Goal: Task Accomplishment & Management: Complete application form

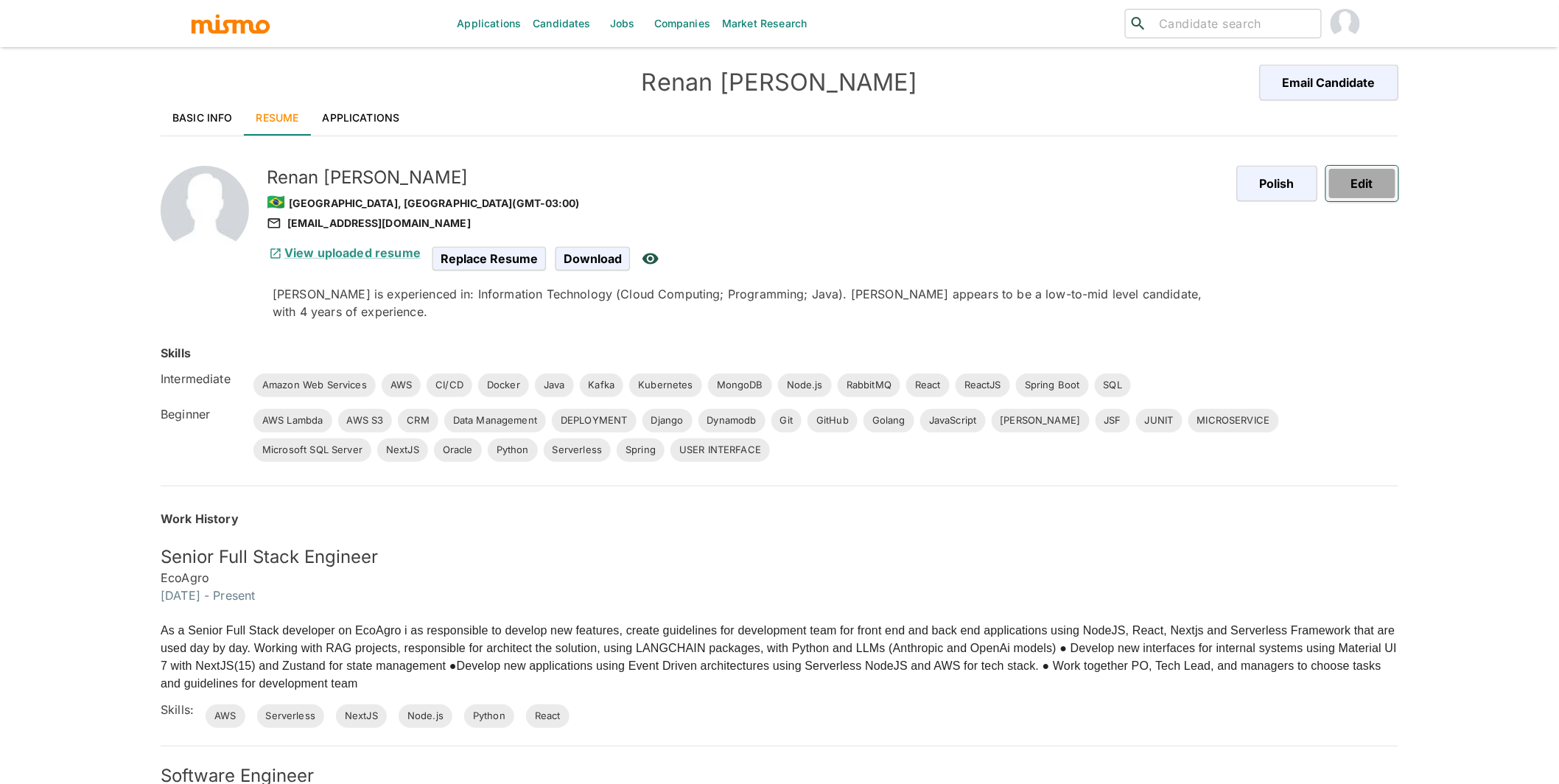
click at [1373, 188] on button "Edit" at bounding box center [1362, 183] width 72 height 36
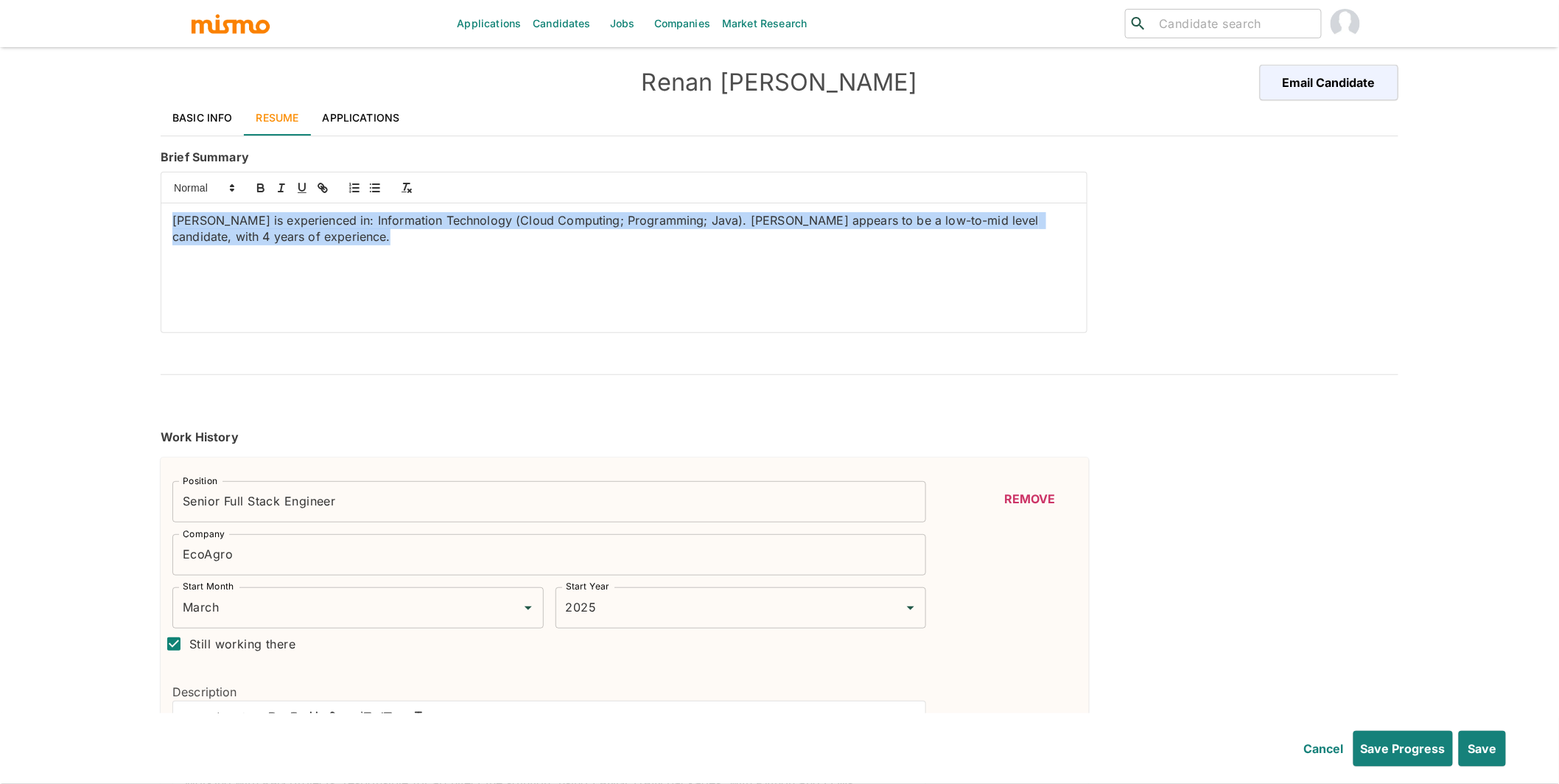
drag, startPoint x: 409, startPoint y: 248, endPoint x: 154, endPoint y: 192, distance: 261.1
click at [155, 192] on div "Renan Machado is experienced in: Information Technology (Cloud Computing; Progr…" at bounding box center [620, 249] width 933 height 167
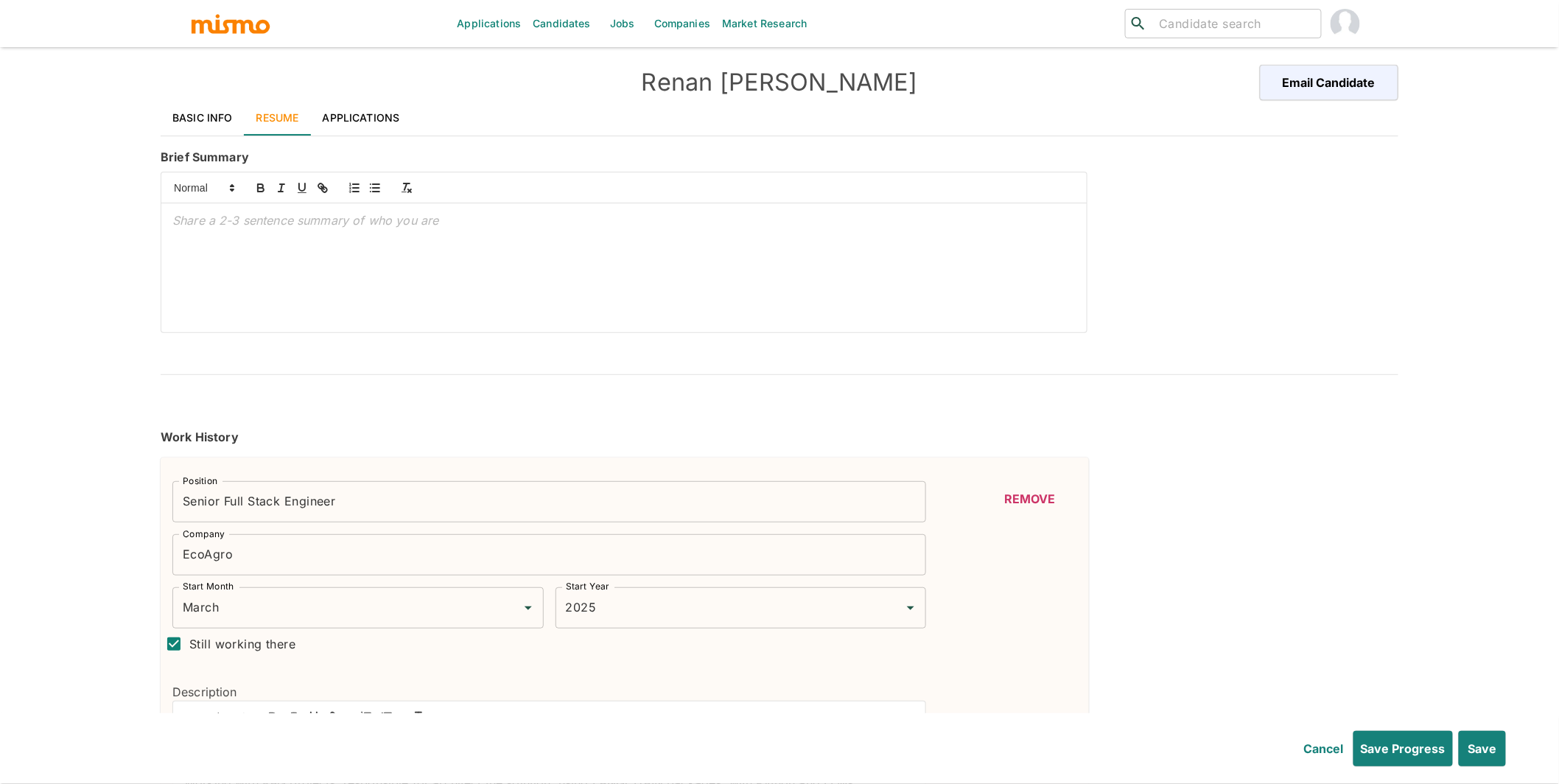
scroll to position [45, 0]
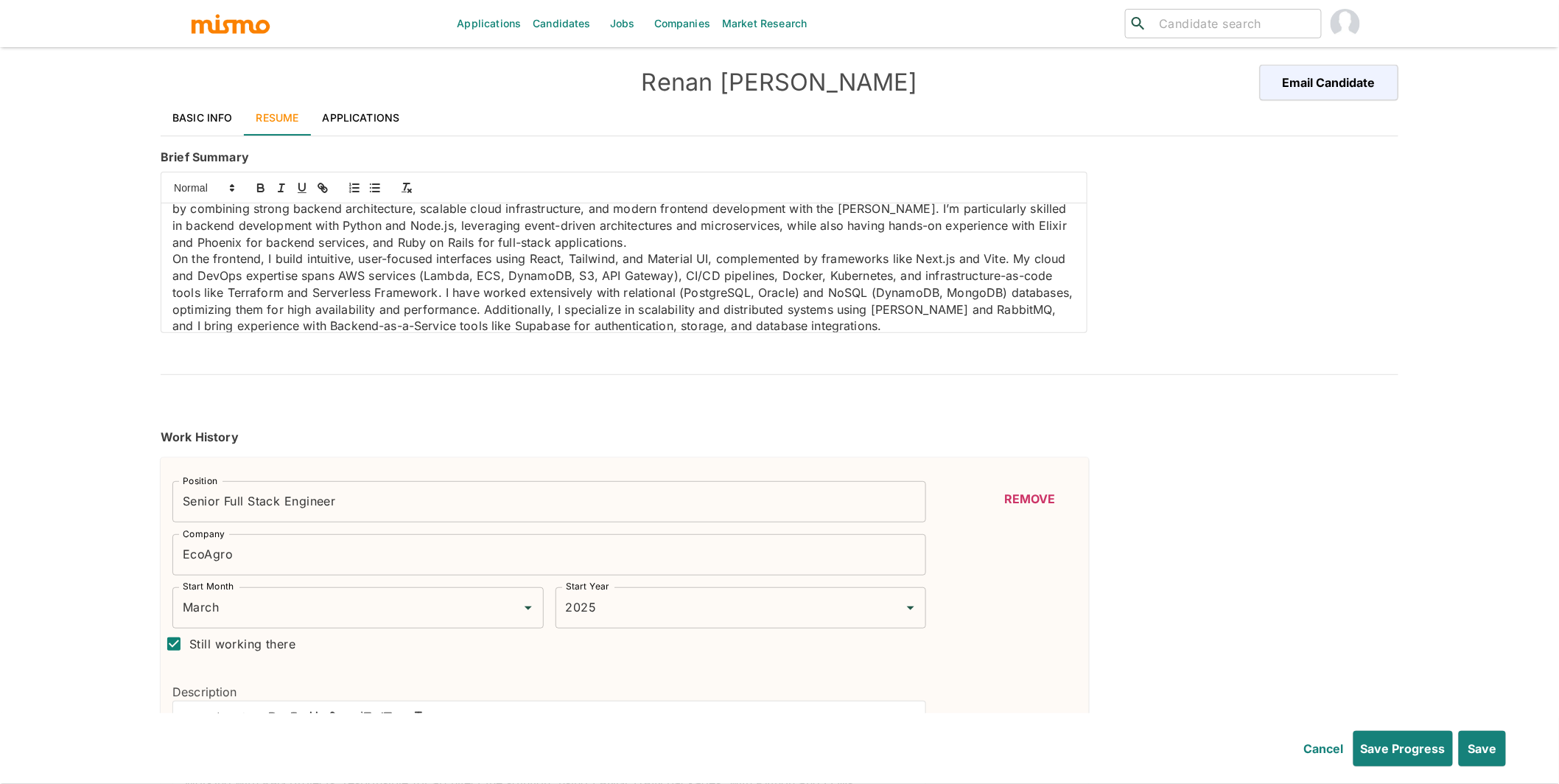
click at [705, 248] on p "Full-Stack Software Engineer with four years of experience designing and implem…" at bounding box center [624, 209] width 903 height 84
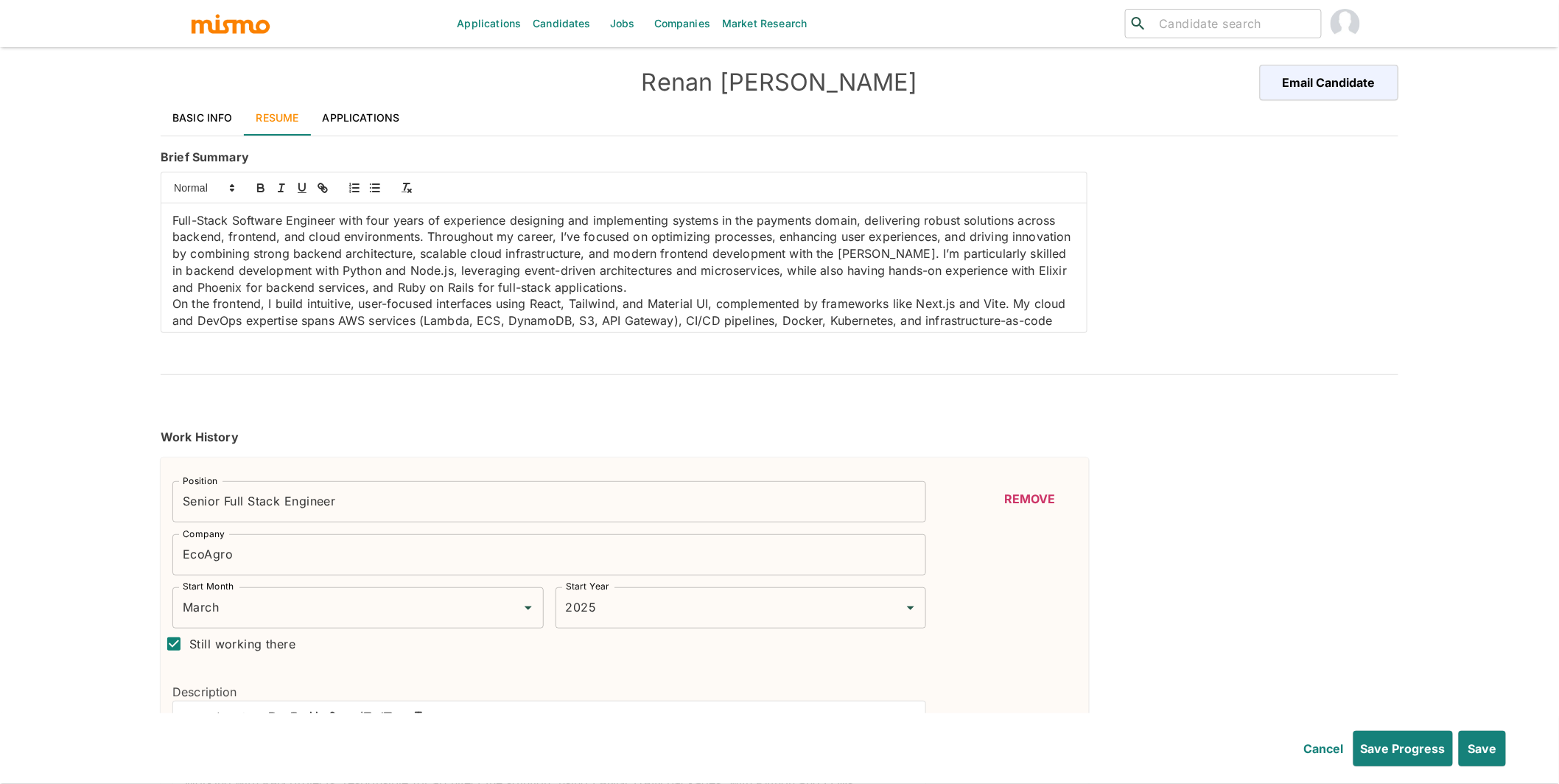
click at [405, 269] on p "Full-Stack Software Engineer with four years of experience designing and implem…" at bounding box center [624, 254] width 903 height 84
click at [263, 187] on icon "button" at bounding box center [260, 186] width 5 height 4
drag, startPoint x: 451, startPoint y: 269, endPoint x: 497, endPoint y: 273, distance: 46.2
click at [497, 273] on p "Full-Stack Software Engineer with four years of experience designing and implem…" at bounding box center [624, 254] width 903 height 84
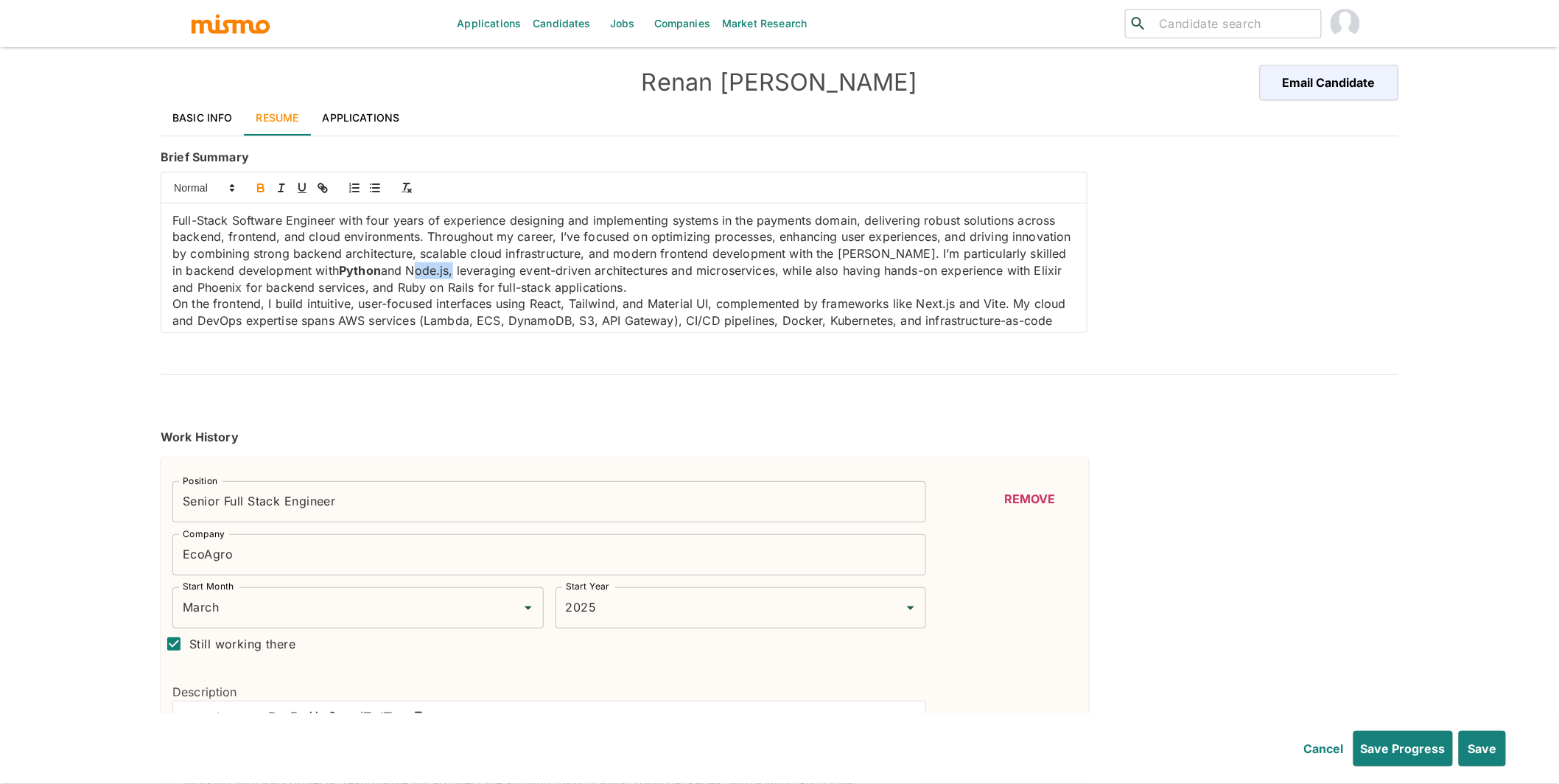
click at [259, 183] on icon "button" at bounding box center [261, 188] width 14 height 14
click at [381, 273] on strong "Python" at bounding box center [359, 270] width 42 height 14
drag, startPoint x: 450, startPoint y: 269, endPoint x: 386, endPoint y: 273, distance: 64.1
click at [386, 273] on p "Full-Stack Software Engineer with four years of experience designing and implem…" at bounding box center [624, 254] width 903 height 84
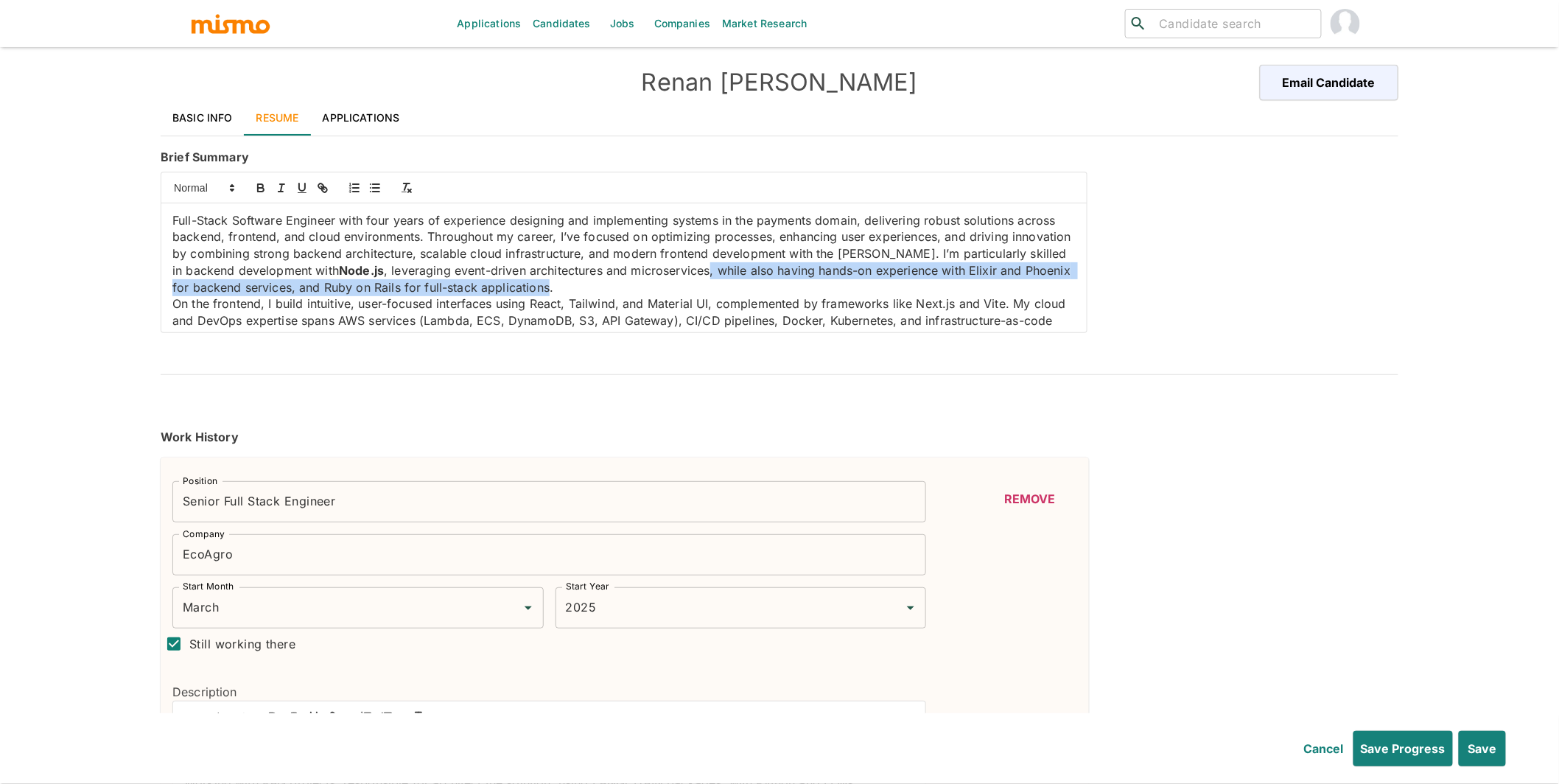
drag, startPoint x: 621, startPoint y: 286, endPoint x: 752, endPoint y: 273, distance: 131.6
click at [752, 273] on p "Full-Stack Software Engineer with four years of experience designing and implem…" at bounding box center [624, 254] width 903 height 84
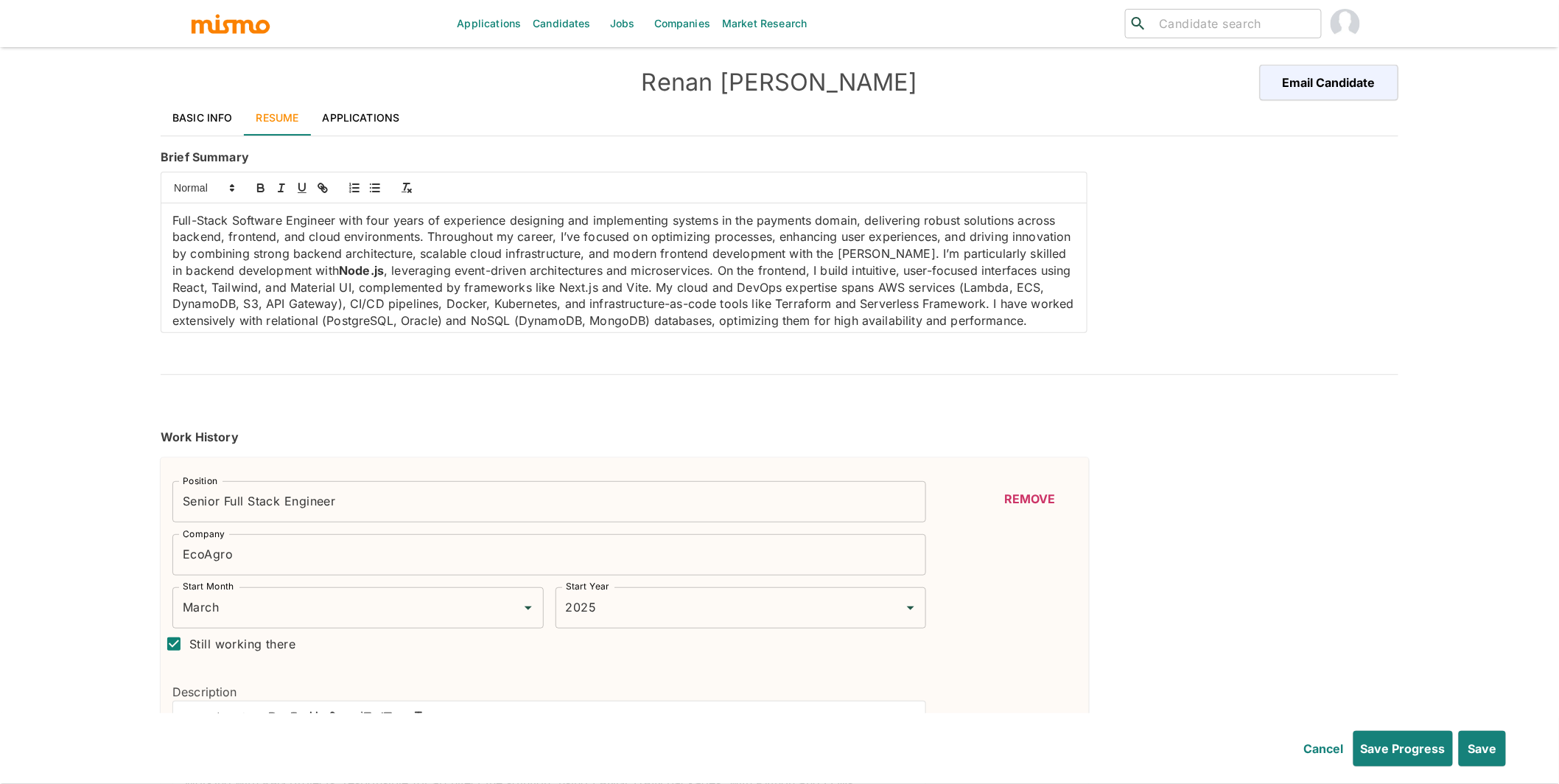
click at [269, 290] on p "Full-Stack Software Engineer with four years of experience designing and implem…" at bounding box center [624, 287] width 903 height 150
click at [286, 291] on p "Full-Stack Software Engineer with four years of experience designing and implem…" at bounding box center [624, 287] width 903 height 150
click at [261, 189] on icon "button" at bounding box center [261, 188] width 14 height 14
click at [236, 288] on strong "React" at bounding box center [219, 287] width 34 height 14
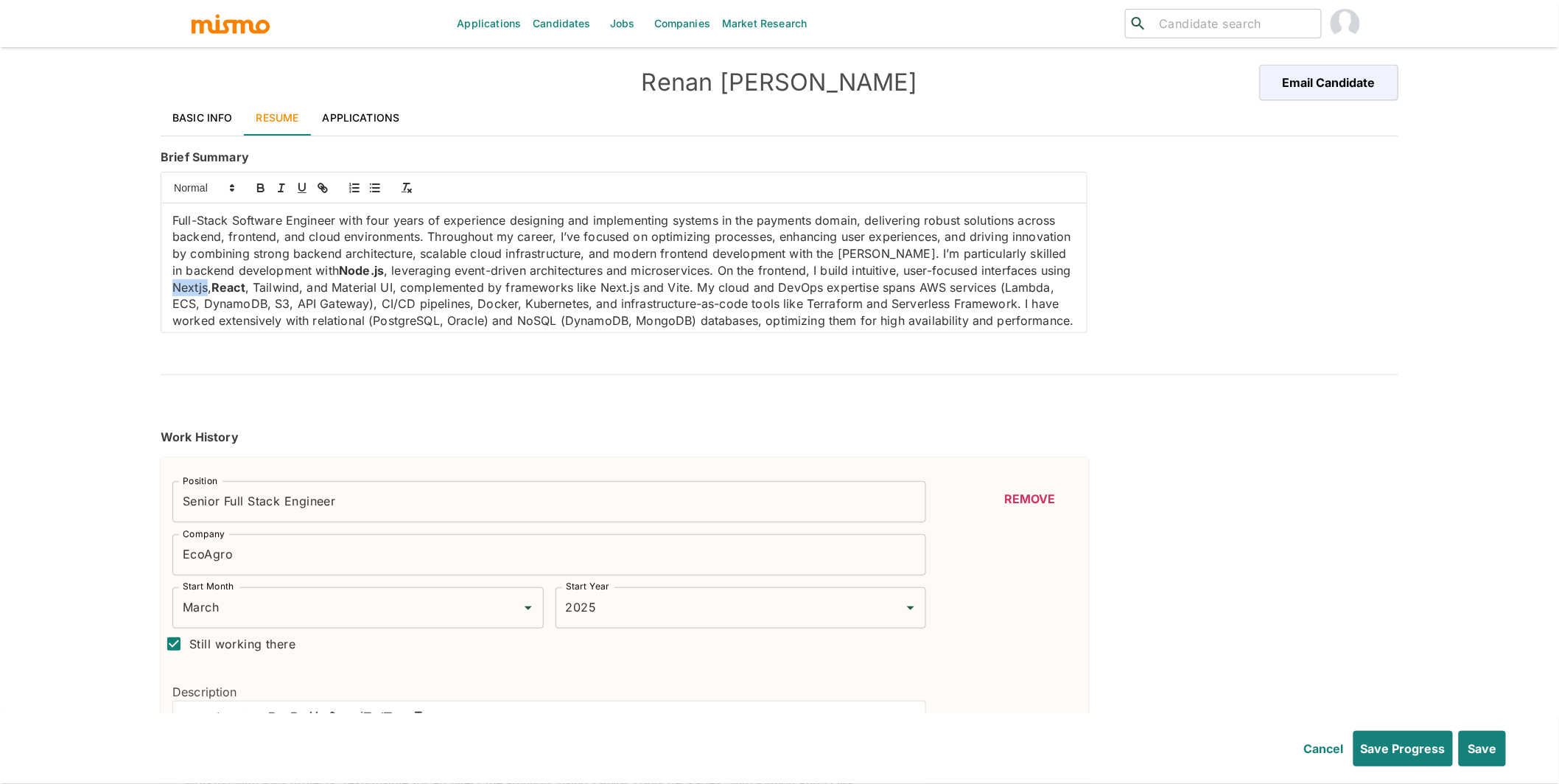
drag, startPoint x: 269, startPoint y: 291, endPoint x: 305, endPoint y: 285, distance: 36.5
click at [305, 285] on p "Full-Stack Software Engineer with four years of experience designing and implem…" at bounding box center [624, 287] width 903 height 150
click at [257, 183] on icon "button" at bounding box center [261, 188] width 14 height 14
click at [383, 285] on p "Full-Stack Software Engineer with four years of experience designing and implem…" at bounding box center [624, 287] width 903 height 150
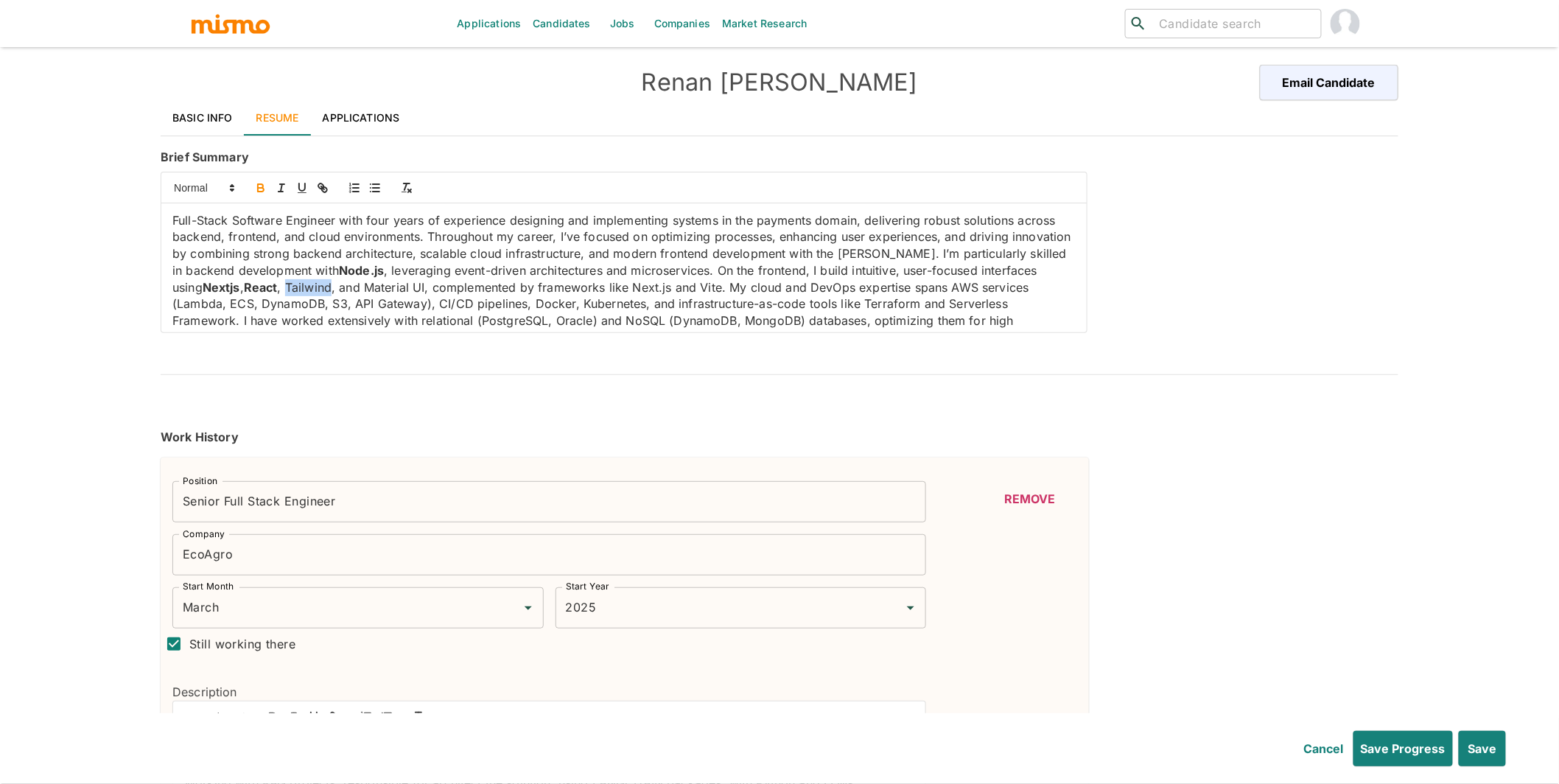
click at [262, 187] on icon "button" at bounding box center [260, 186] width 5 height 4
drag, startPoint x: 432, startPoint y: 288, endPoint x: 495, endPoint y: 283, distance: 63.2
click at [495, 283] on p "Full-Stack Software Engineer with four years of experience designing and implem…" at bounding box center [624, 287] width 903 height 150
click at [256, 183] on icon "button" at bounding box center [261, 188] width 14 height 14
click at [1035, 286] on p "Full-Stack Software Engineer with four years of experience designing and implem…" at bounding box center [624, 287] width 903 height 150
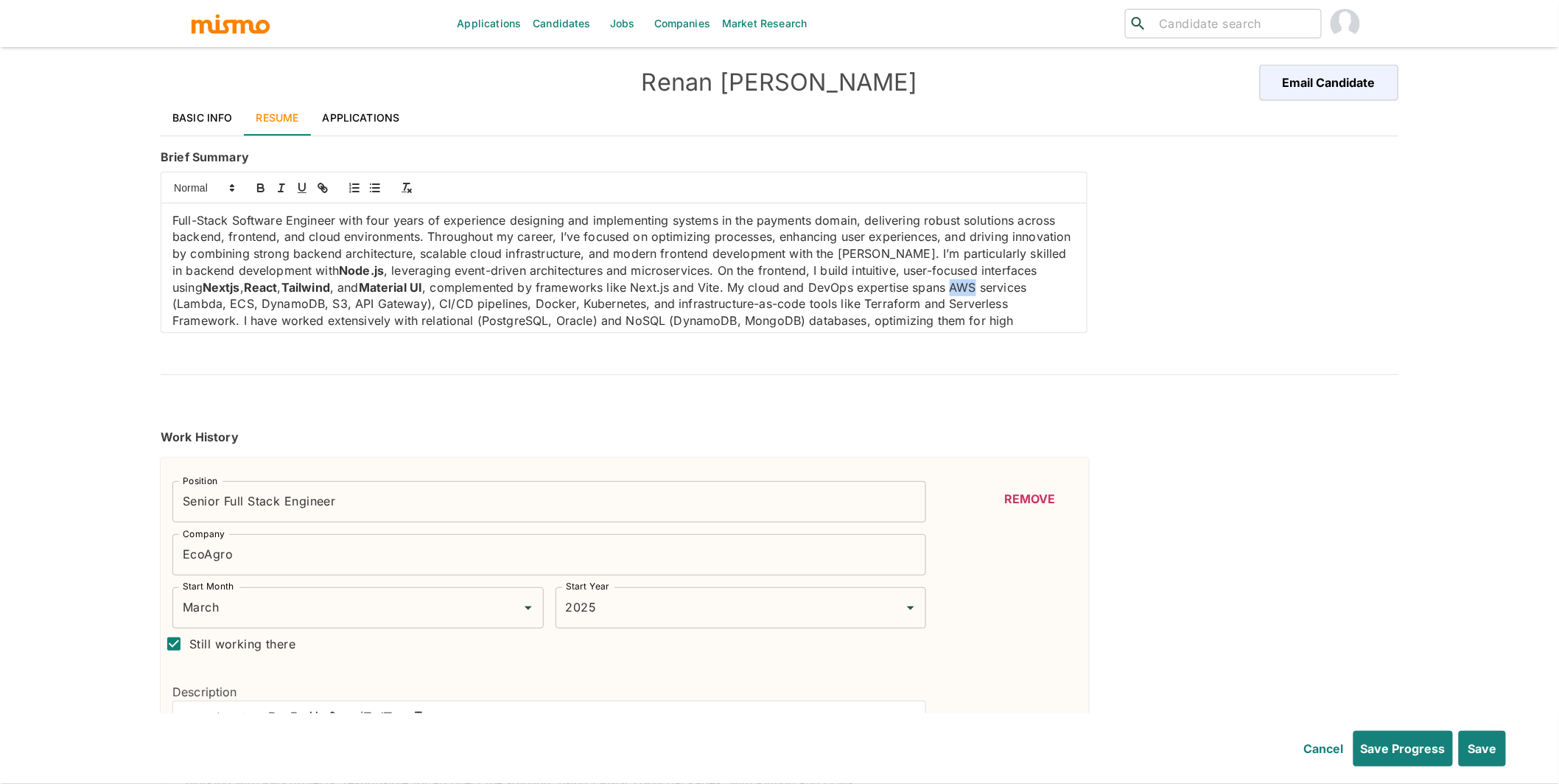
click at [1035, 286] on p "Full-Stack Software Engineer with four years of experience designing and implem…" at bounding box center [624, 287] width 903 height 150
click at [262, 192] on icon "button" at bounding box center [261, 188] width 14 height 14
drag, startPoint x: 229, startPoint y: 307, endPoint x: 473, endPoint y: 302, distance: 244.1
click at [473, 302] on p "Full-Stack Software Engineer with four years of experience designing and implem…" at bounding box center [624, 287] width 903 height 150
click at [261, 190] on icon "button" at bounding box center [261, 188] width 14 height 14
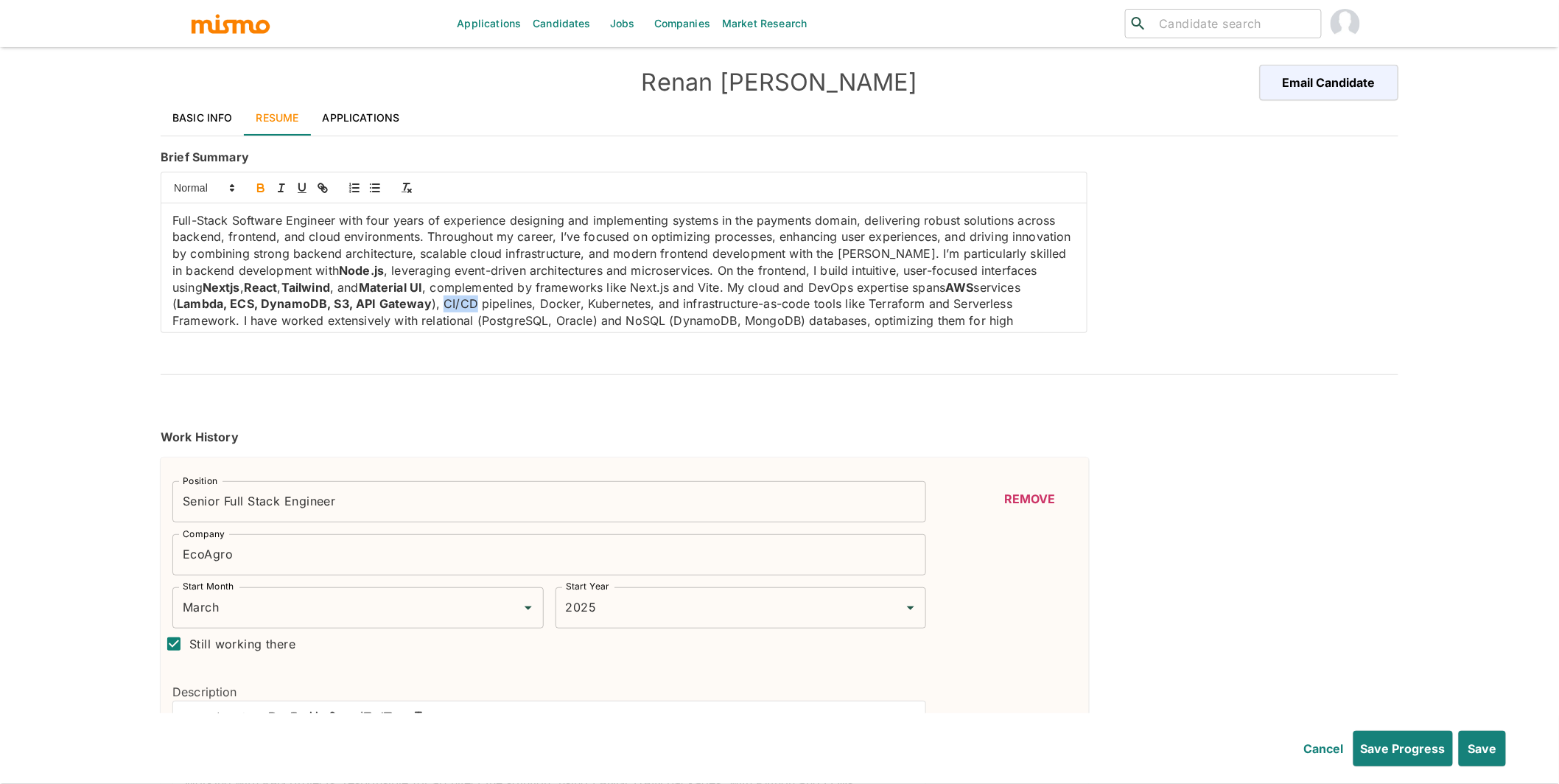
drag, startPoint x: 494, startPoint y: 305, endPoint x: 524, endPoint y: 303, distance: 30.1
click at [524, 303] on p "Full-Stack Software Engineer with four years of experience designing and implem…" at bounding box center [624, 287] width 903 height 150
click at [261, 184] on icon "button" at bounding box center [260, 186] width 5 height 4
click at [610, 301] on p "Full-Stack Software Engineer with four years of experience designing and implem…" at bounding box center [624, 287] width 903 height 150
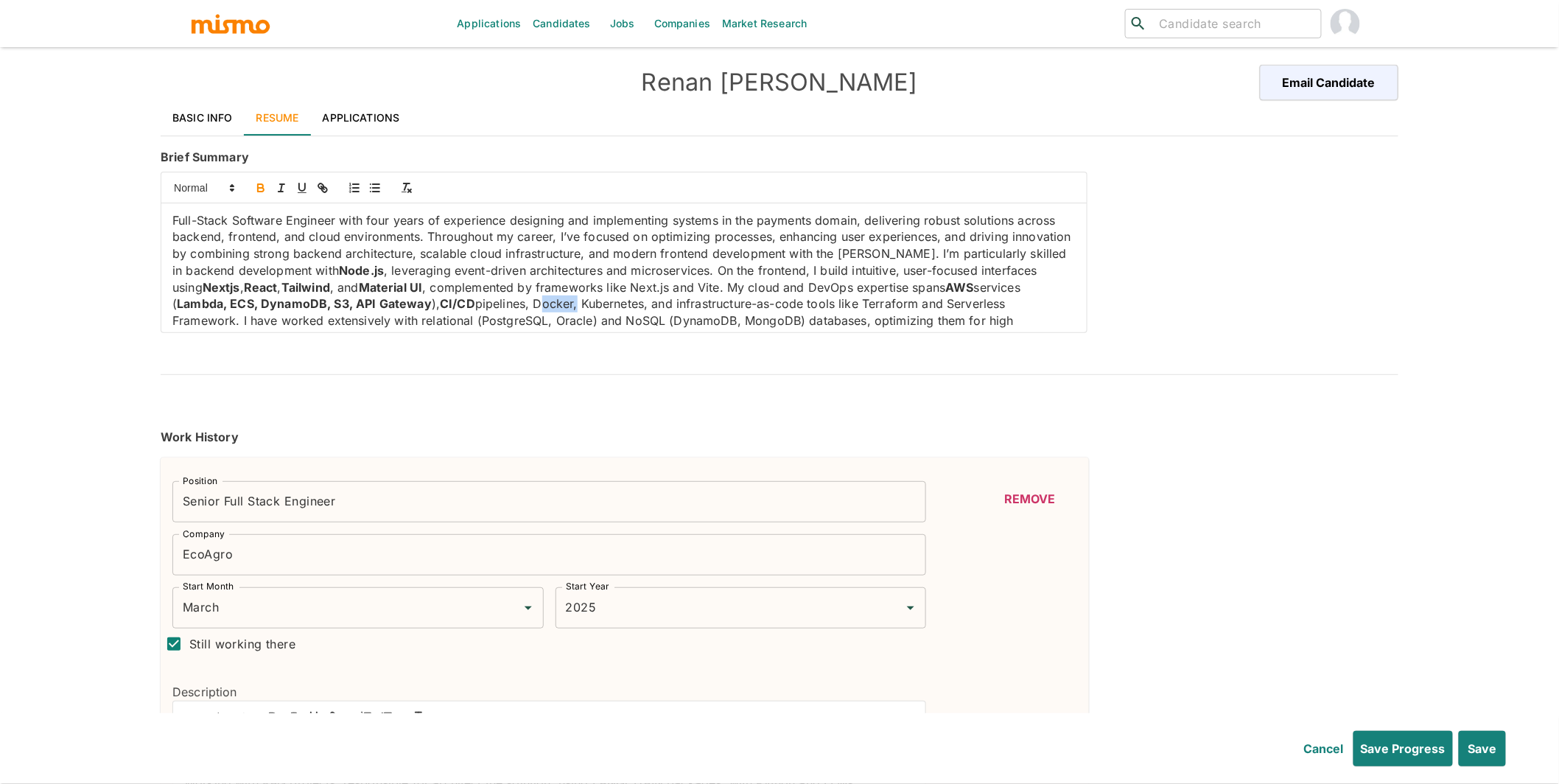
click at [267, 190] on icon "button" at bounding box center [261, 188] width 14 height 14
click at [676, 304] on p "Full-Stack Software Engineer with four years of experience designing and implem…" at bounding box center [624, 287] width 903 height 150
click at [261, 190] on icon "button" at bounding box center [261, 188] width 14 height 14
click at [949, 304] on p "Full-Stack Software Engineer with four years of experience designing and implem…" at bounding box center [624, 287] width 903 height 150
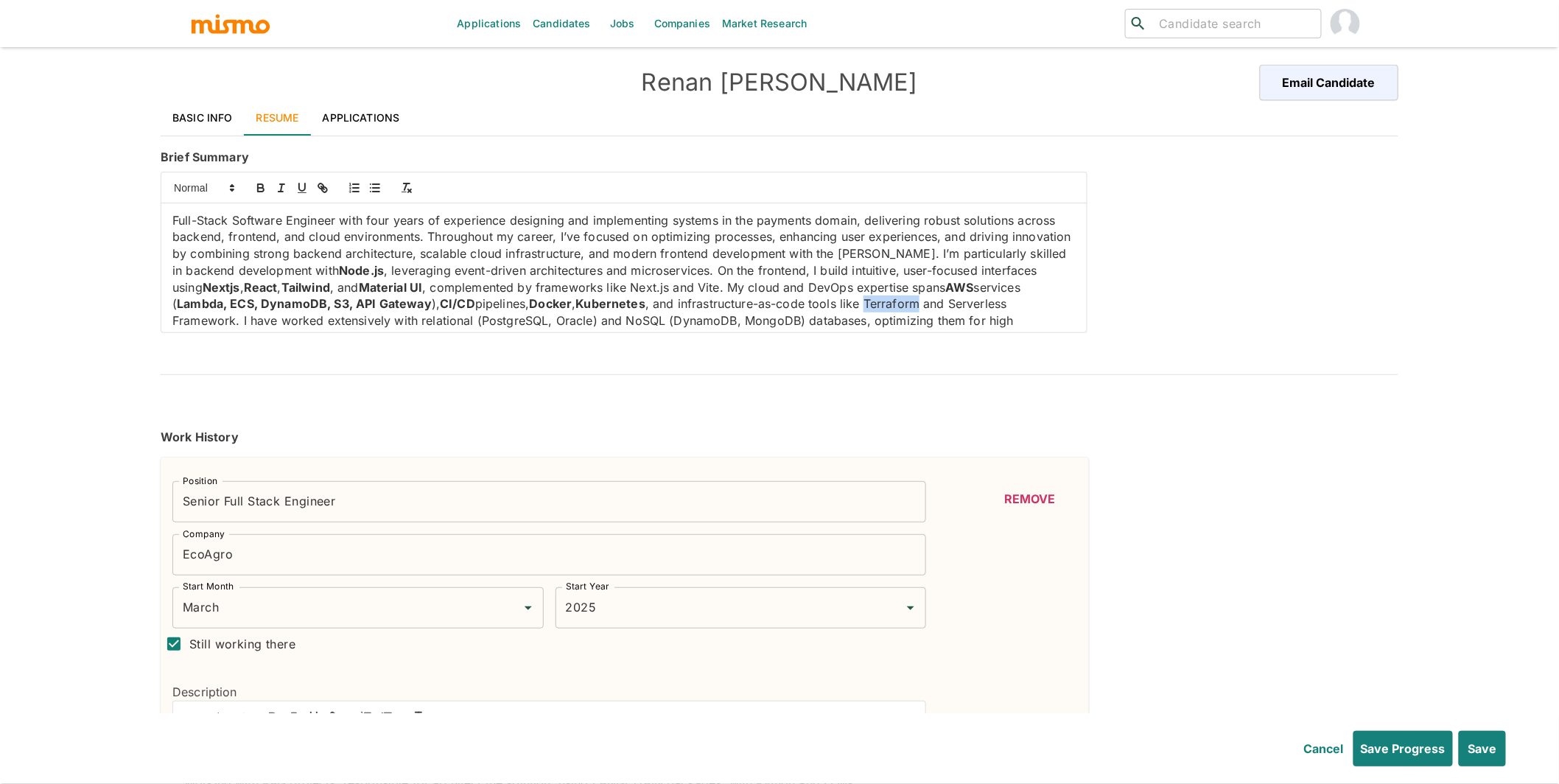
click at [949, 304] on p "Full-Stack Software Engineer with four years of experience designing and implem…" at bounding box center [624, 287] width 903 height 150
click at [262, 183] on icon "button" at bounding box center [261, 188] width 14 height 14
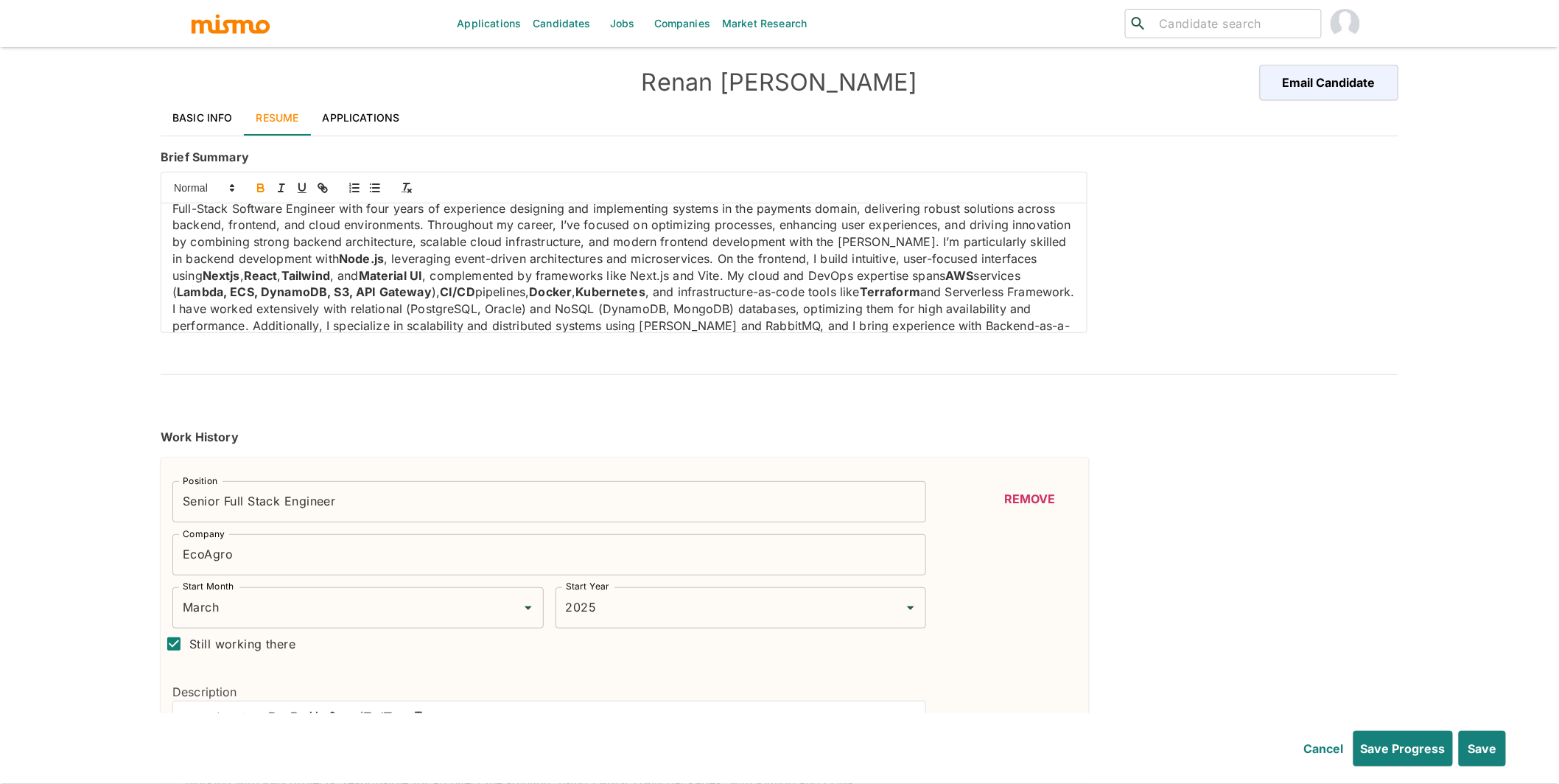
scroll to position [28, 0]
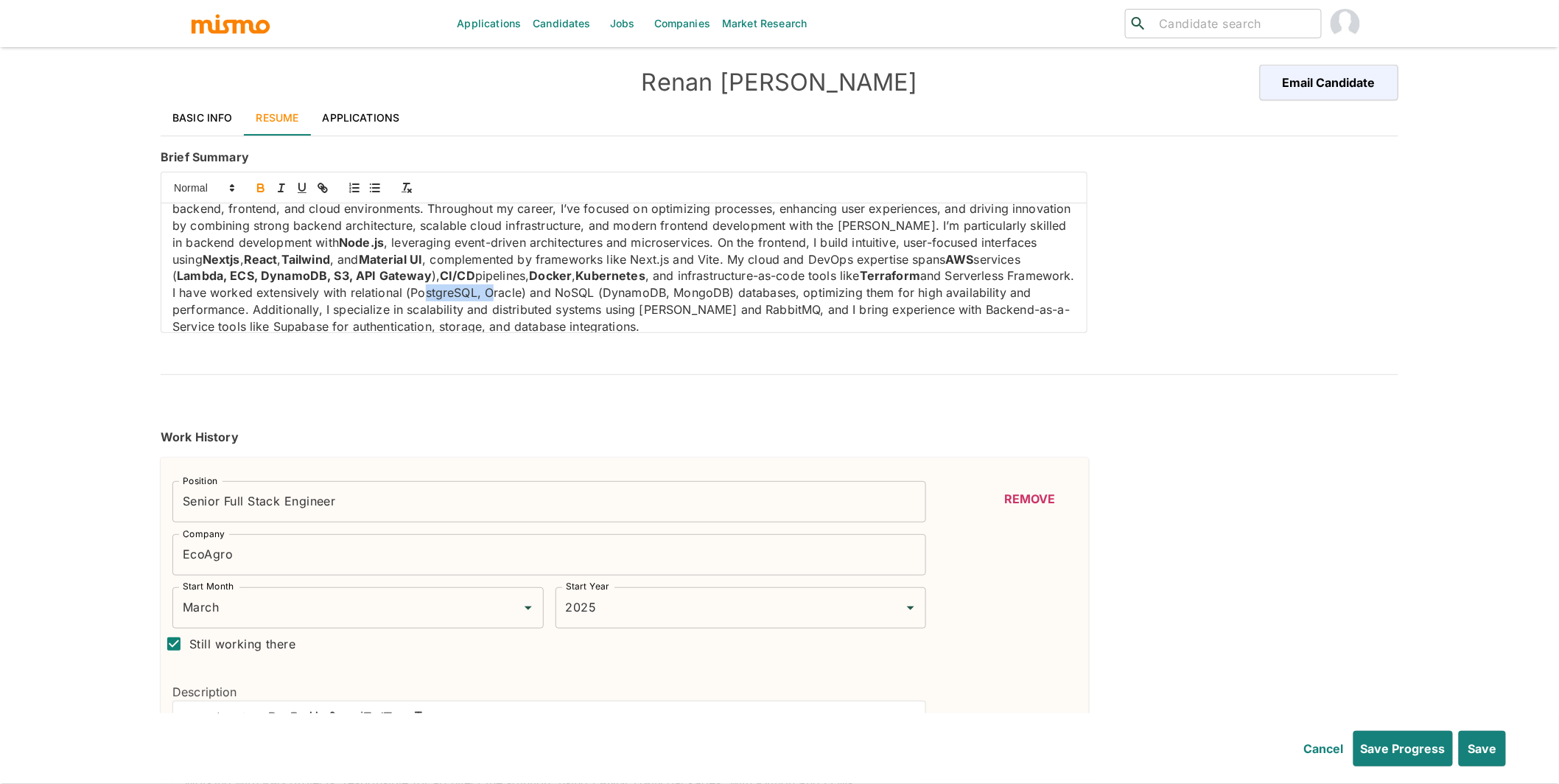
drag, startPoint x: 550, startPoint y: 295, endPoint x: 619, endPoint y: 294, distance: 69.0
click at [619, 294] on p "Full-Stack Software Engineer with four years of experience designing and implem…" at bounding box center [624, 259] width 903 height 150
drag, startPoint x: 655, startPoint y: 294, endPoint x: 545, endPoint y: 292, distance: 110.0
click at [545, 292] on p "Full-Stack Software Engineer with four years of experience designing and implem…" at bounding box center [624, 259] width 903 height 150
click at [266, 186] on icon "button" at bounding box center [261, 188] width 14 height 14
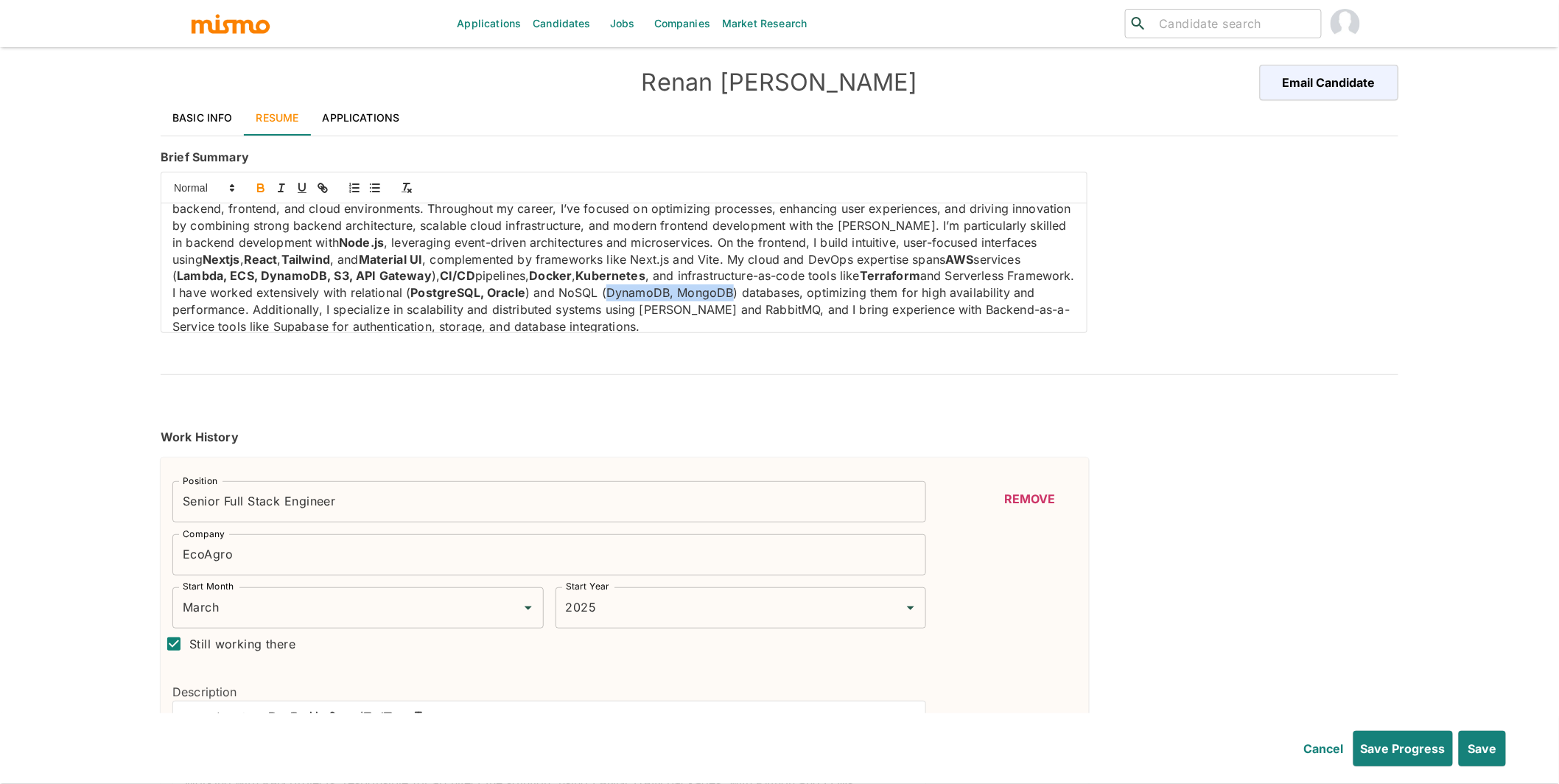
drag, startPoint x: 864, startPoint y: 289, endPoint x: 739, endPoint y: 293, distance: 125.1
click at [739, 293] on p "Full-Stack Software Engineer with four years of experience designing and implem…" at bounding box center [624, 259] width 903 height 150
click at [263, 188] on icon "button" at bounding box center [260, 186] width 5 height 4
click at [769, 309] on p "Full-Stack Software Engineer with four years of experience designing and implem…" at bounding box center [624, 259] width 903 height 150
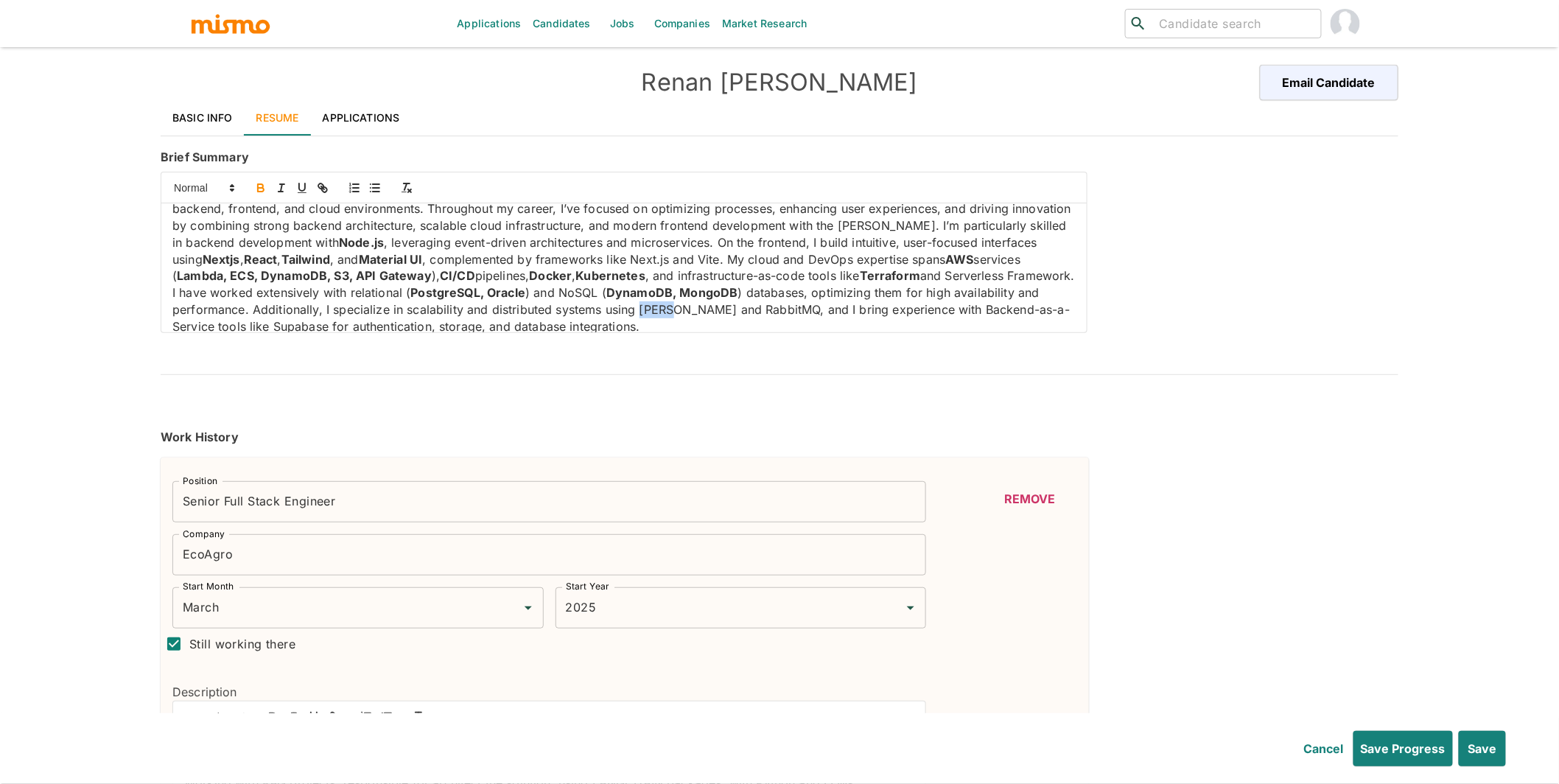
click at [262, 189] on icon "button" at bounding box center [261, 189] width 6 height 4
click at [846, 311] on p "Full-Stack Software Engineer with four years of experience designing and implem…" at bounding box center [624, 259] width 903 height 150
click at [261, 190] on icon "button" at bounding box center [261, 188] width 14 height 14
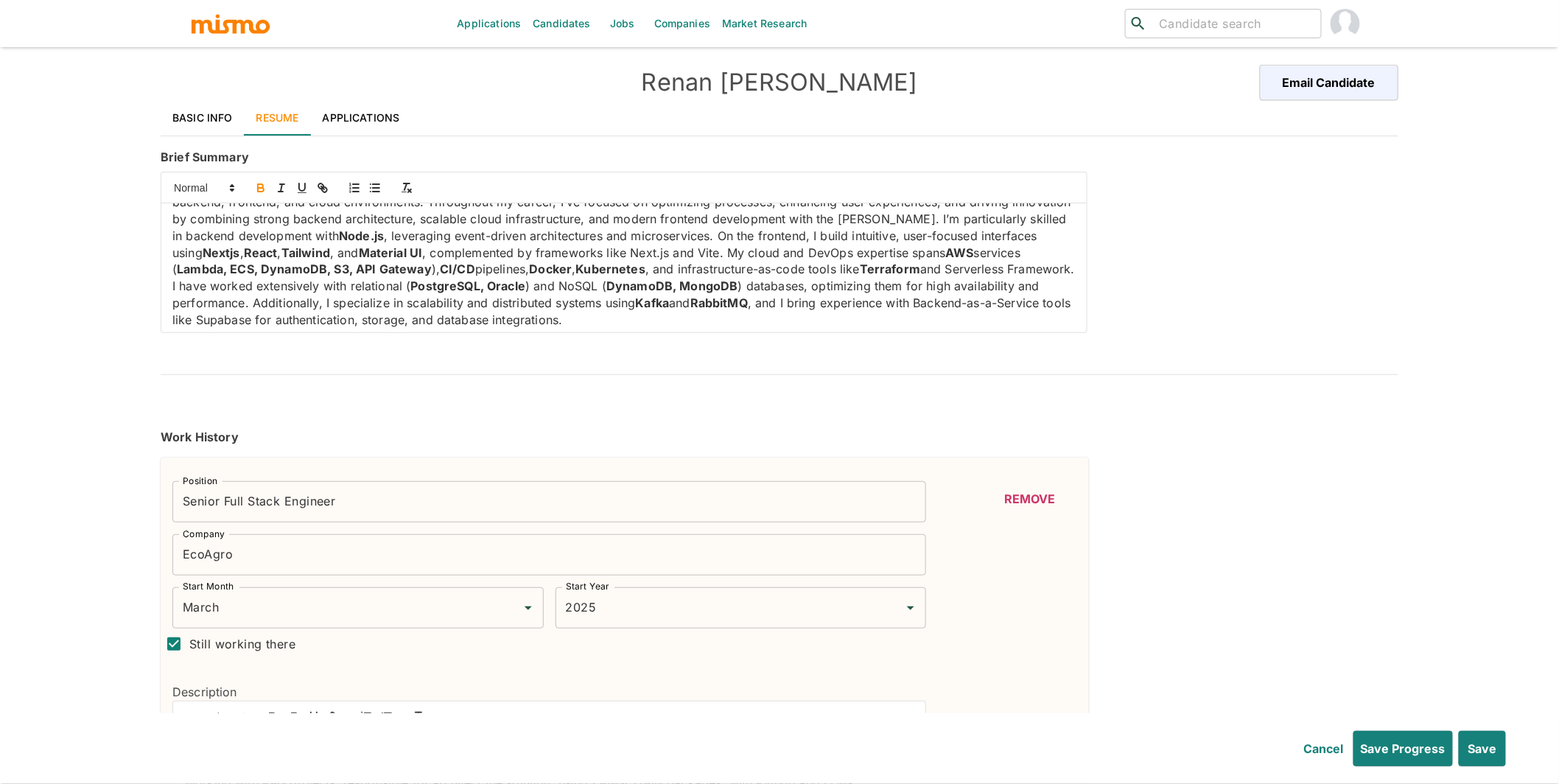
scroll to position [39, 0]
click at [390, 313] on p "Full-Stack Software Engineer with four years of experience designing and implem…" at bounding box center [624, 248] width 903 height 150
click at [255, 191] on icon "button" at bounding box center [261, 188] width 14 height 14
click at [417, 317] on p "Full-Stack Software Engineer with four years of experience designing and implem…" at bounding box center [624, 248] width 903 height 150
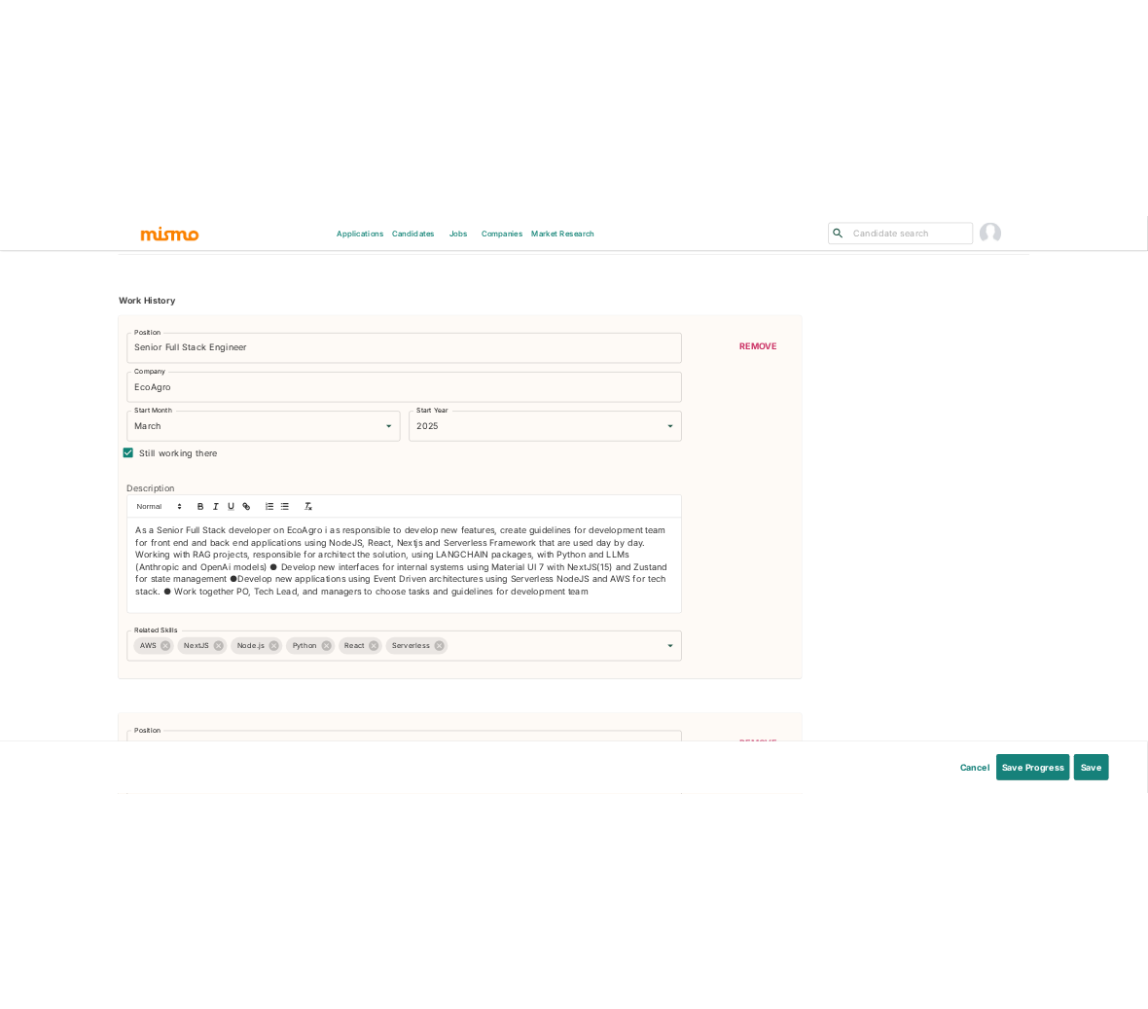
scroll to position [479, 0]
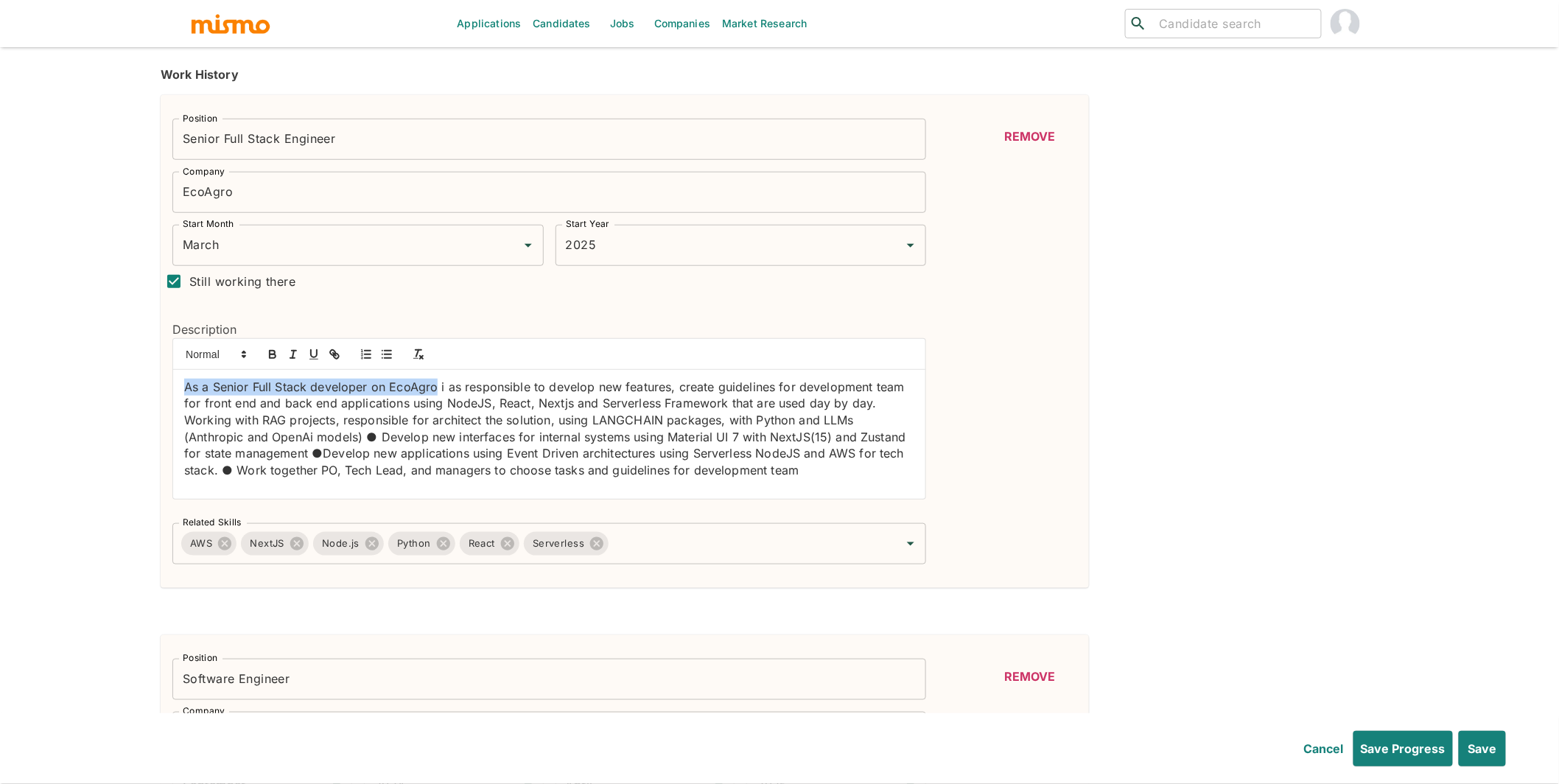
drag, startPoint x: 435, startPoint y: 388, endPoint x: 167, endPoint y: 384, distance: 268.0
click at [167, 384] on div "Description As a Senior Full Stack developer on EcoAgro i as responsible to dev…" at bounding box center [543, 404] width 766 height 214
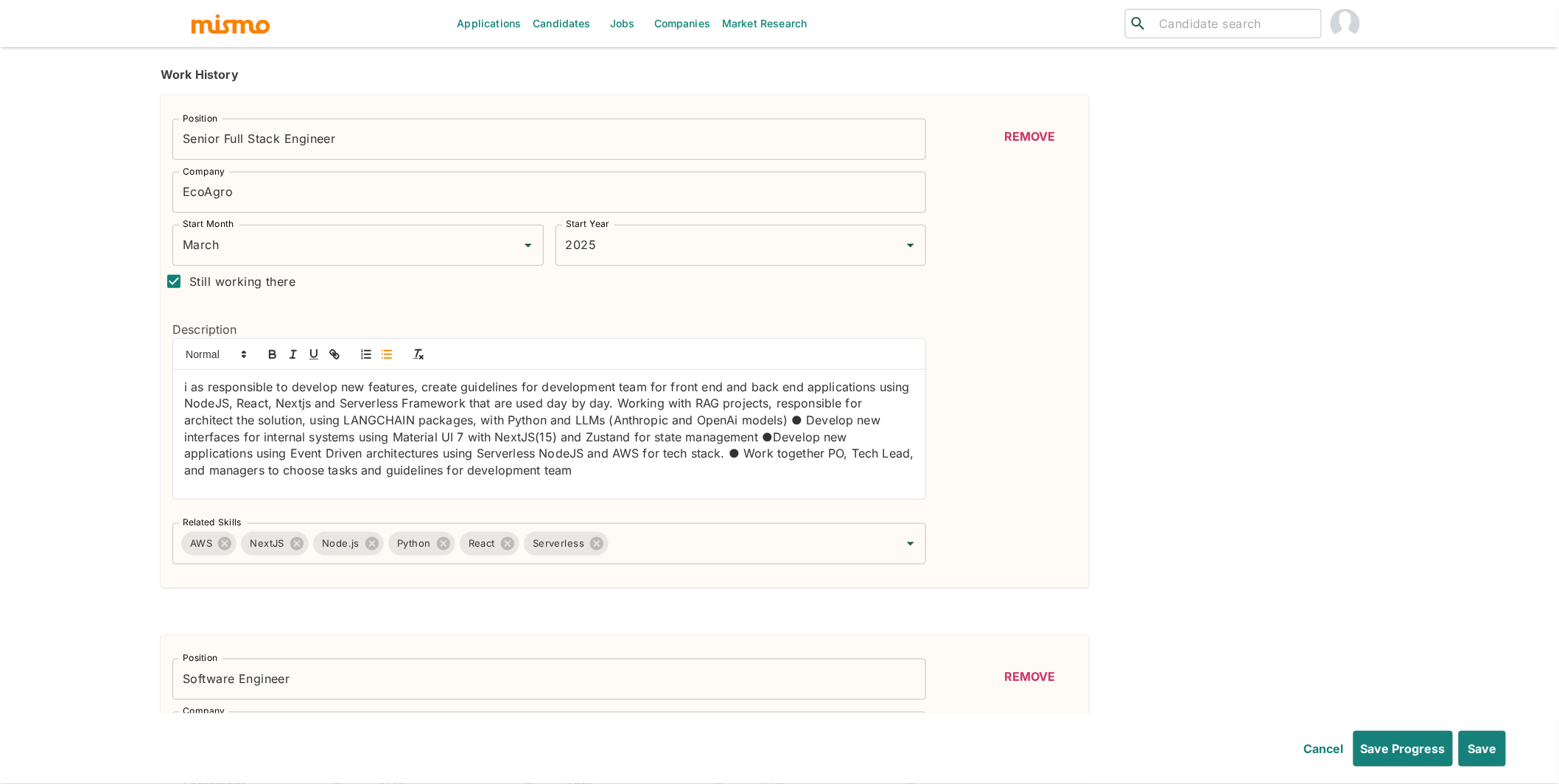
click at [386, 355] on line "button" at bounding box center [388, 355] width 7 height 0
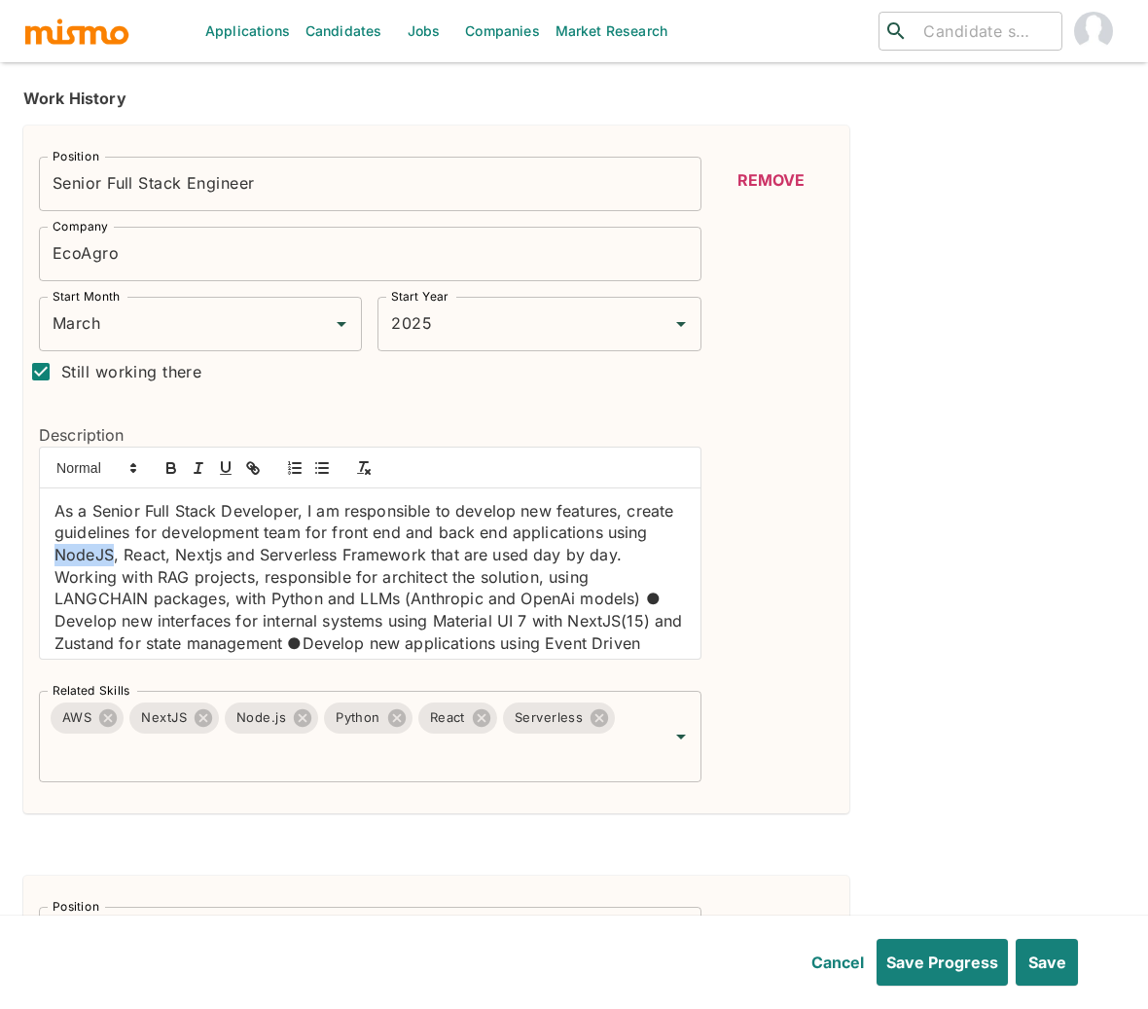
drag, startPoint x: 100, startPoint y: 559, endPoint x: 157, endPoint y: 553, distance: 56.7
click at [157, 553] on p "As a Senior Full Stack Developer, I am responsible to develop new features, cre…" at bounding box center [369, 599] width 631 height 198
click at [164, 461] on icon "button" at bounding box center [171, 468] width 18 height 18
click at [186, 561] on p "As a Senior Full Stack Developer, I am responsible to develop new features, cre…" at bounding box center [369, 599] width 631 height 198
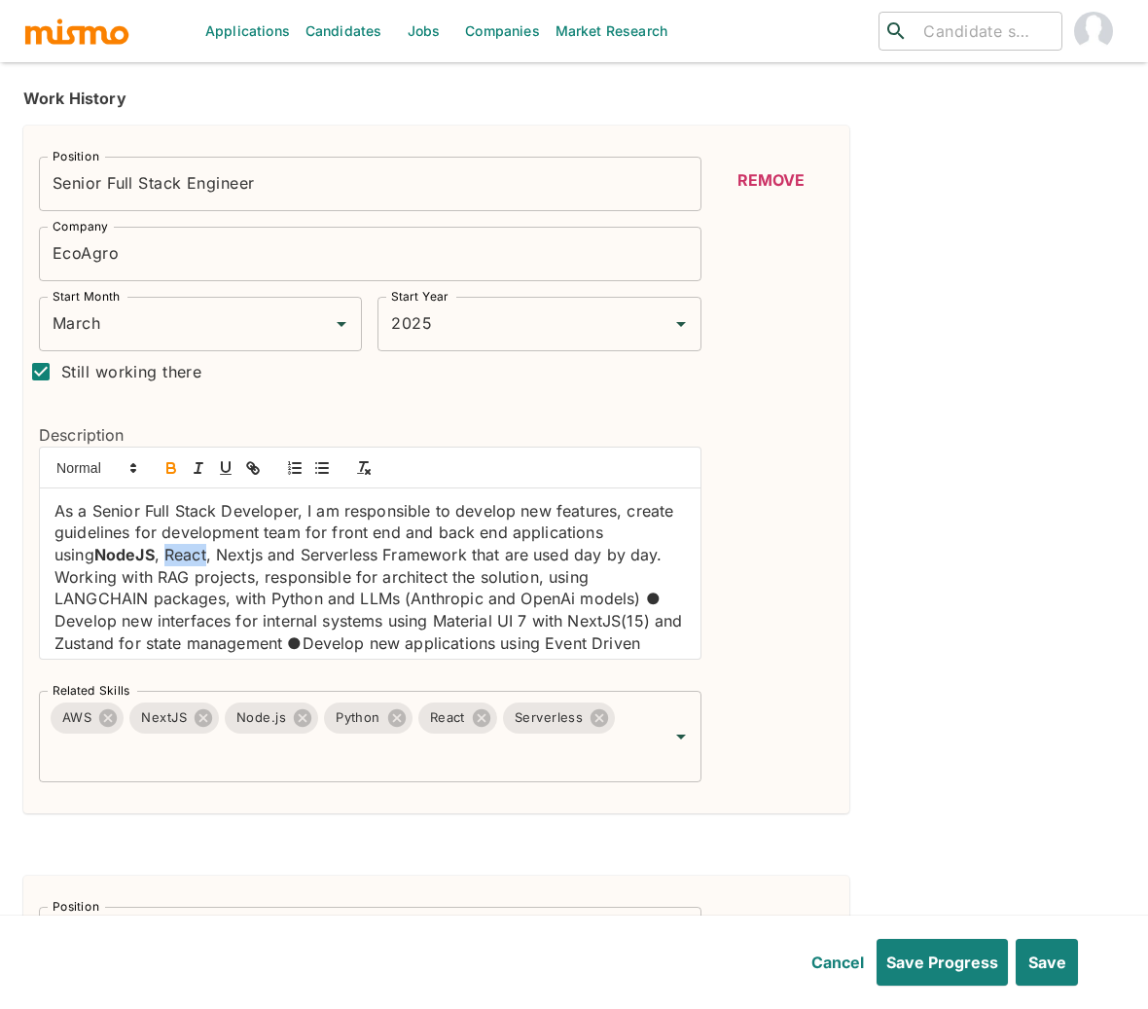
click at [172, 463] on icon "button" at bounding box center [170, 465] width 7 height 5
click at [256, 559] on p "As a Senior Full Stack Developer, I am responsible to develop new features, cre…" at bounding box center [369, 599] width 631 height 198
click at [167, 467] on icon "button" at bounding box center [170, 465] width 7 height 5
click at [91, 576] on p "As a Senior Full Stack Developer, I am responsible to develop new features, cre…" at bounding box center [369, 599] width 631 height 198
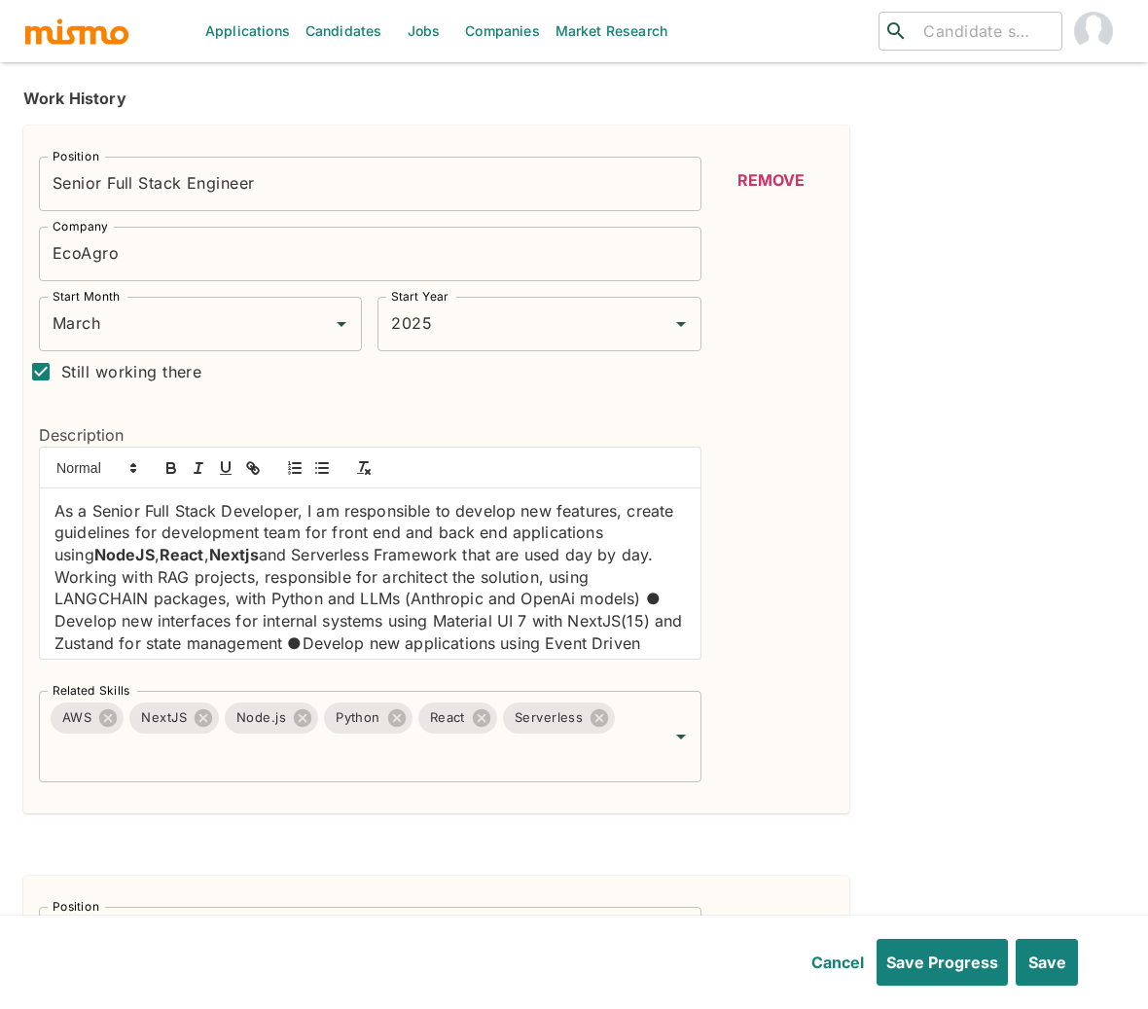
click at [294, 620] on p "Working with RAG projects, responsible for architect the solution, using LANGCH…" at bounding box center [369, 632] width 631 height 132
click at [171, 473] on icon "button" at bounding box center [171, 468] width 18 height 18
click at [379, 625] on p "Working with RAG projects, responsible for architect the solution, using LANGCH…" at bounding box center [369, 632] width 631 height 132
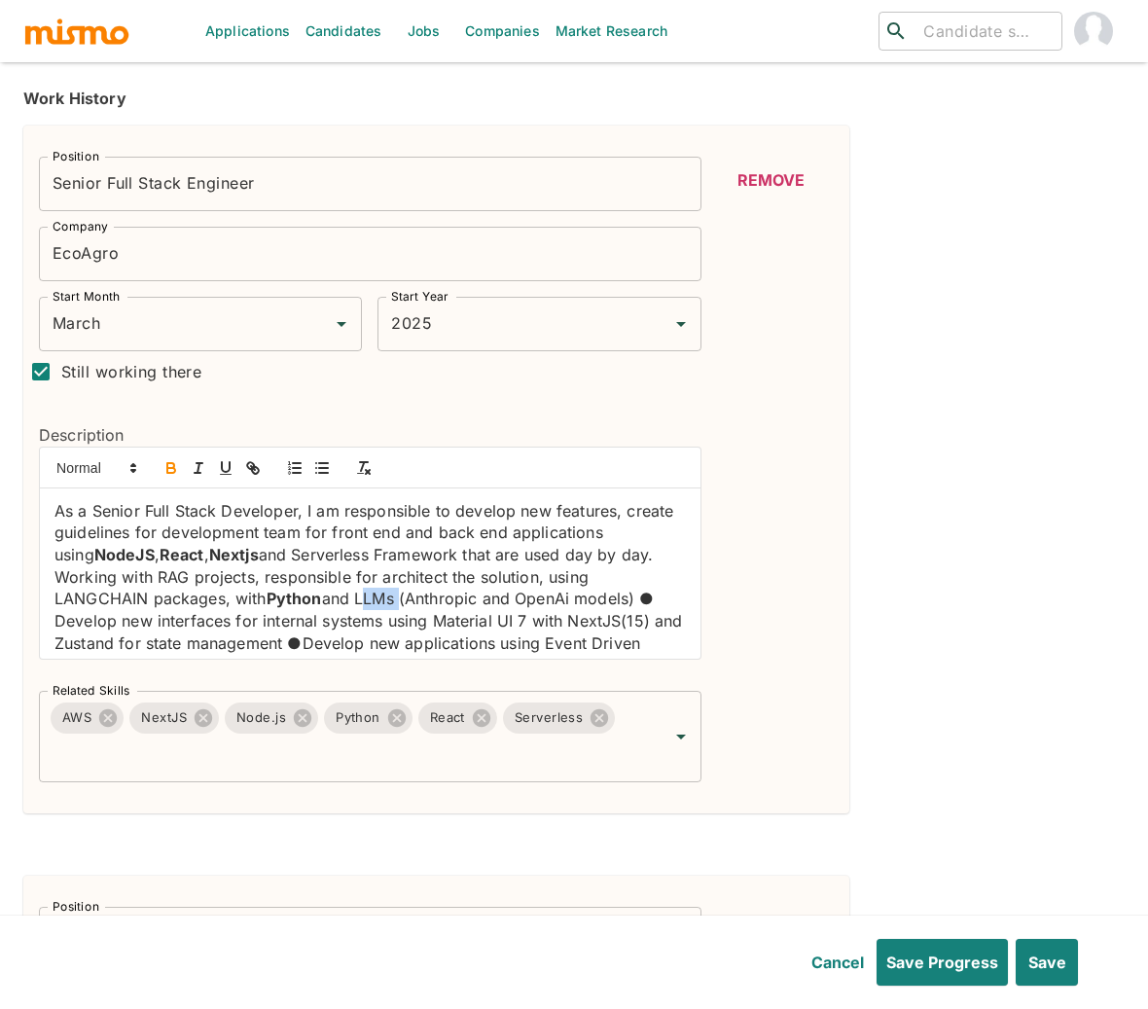
click at [171, 469] on icon "button" at bounding box center [171, 470] width 8 height 5
click at [651, 622] on p "Working with RAG projects, responsible for architect the solution, using LANGCH…" at bounding box center [369, 632] width 631 height 132
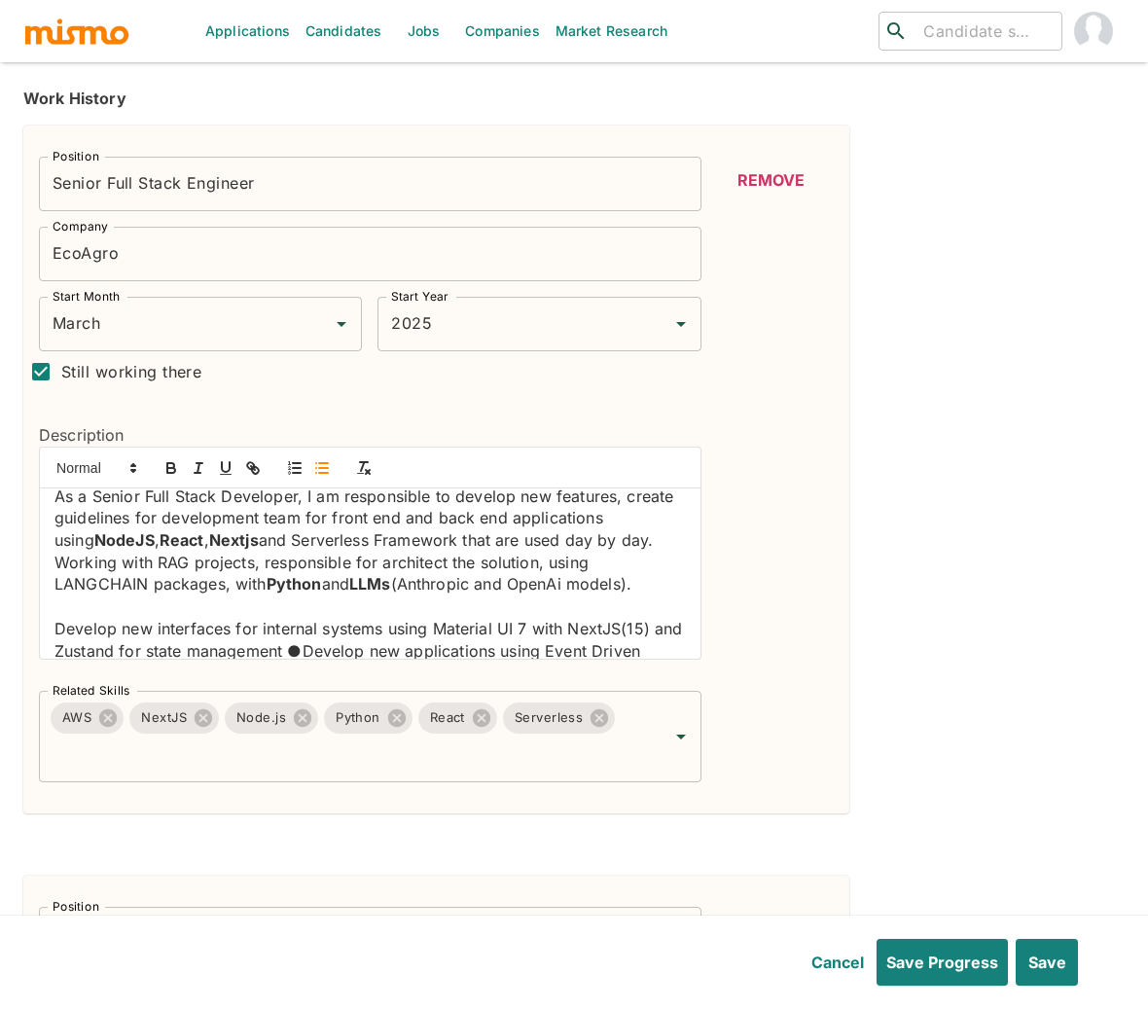
click at [313, 469] on icon "button" at bounding box center [322, 468] width 18 height 18
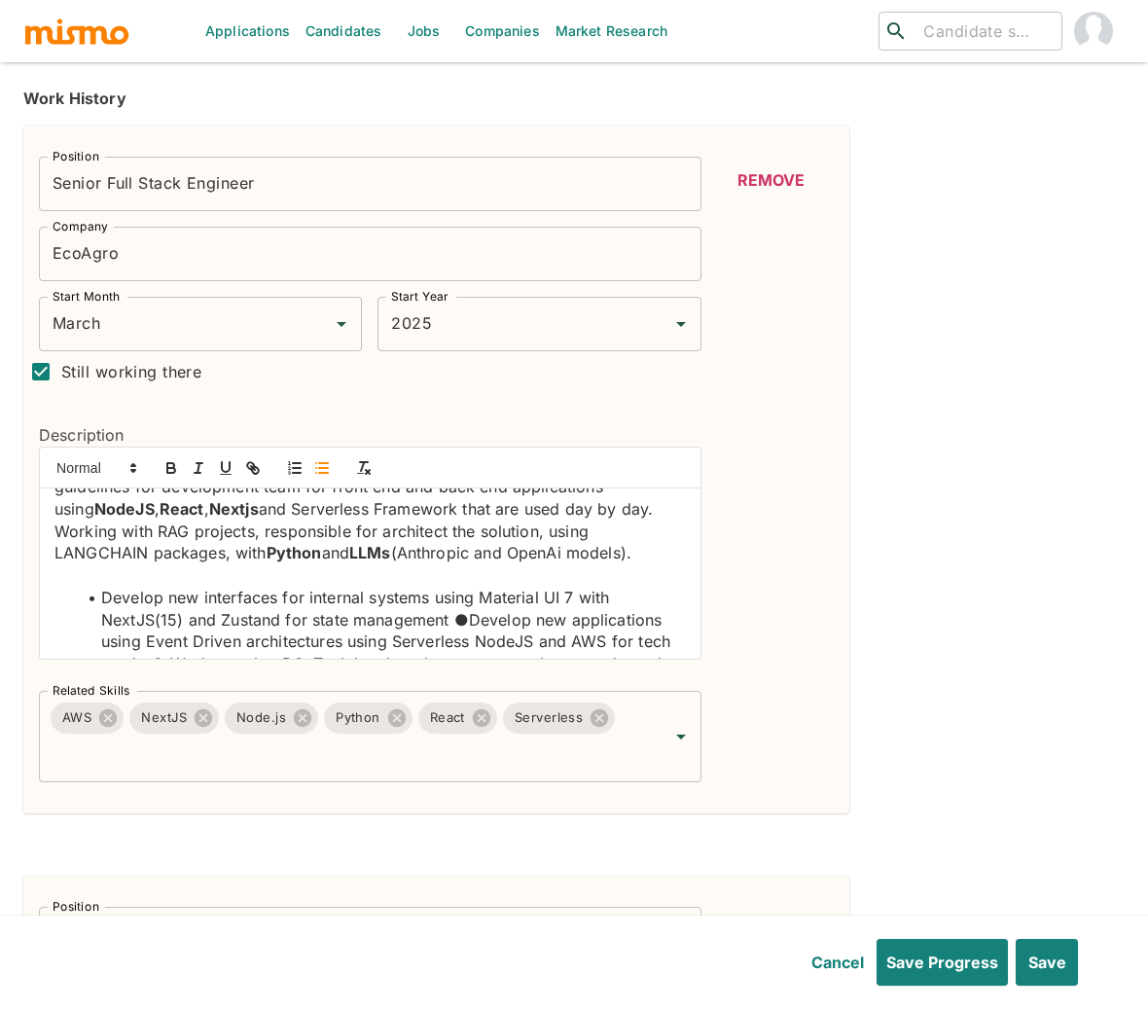
click at [468, 641] on li "Develop new interfaces for internal systems using Material UI 7 with NextJS(15)…" at bounding box center [382, 641] width 608 height 111
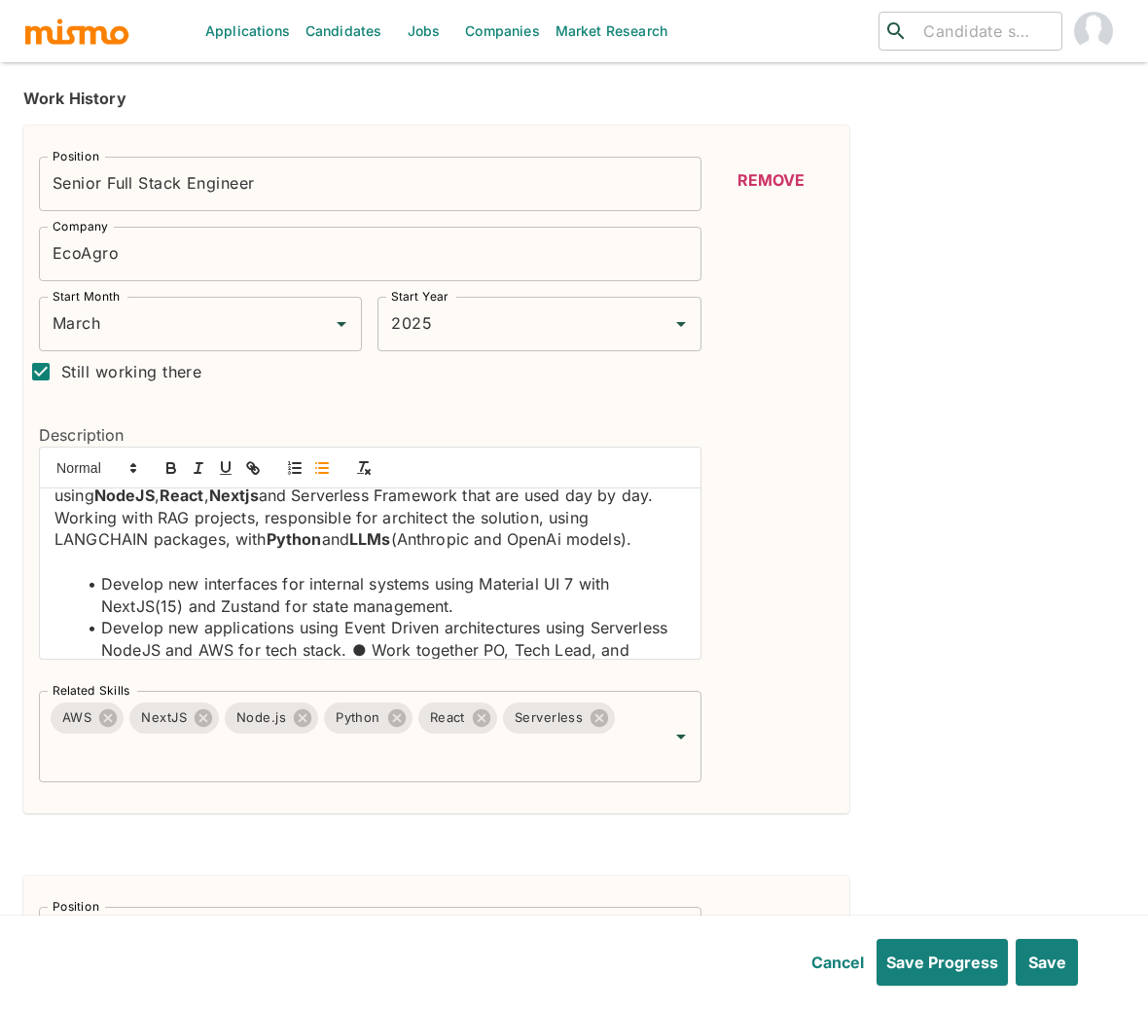
scroll to position [118, 0]
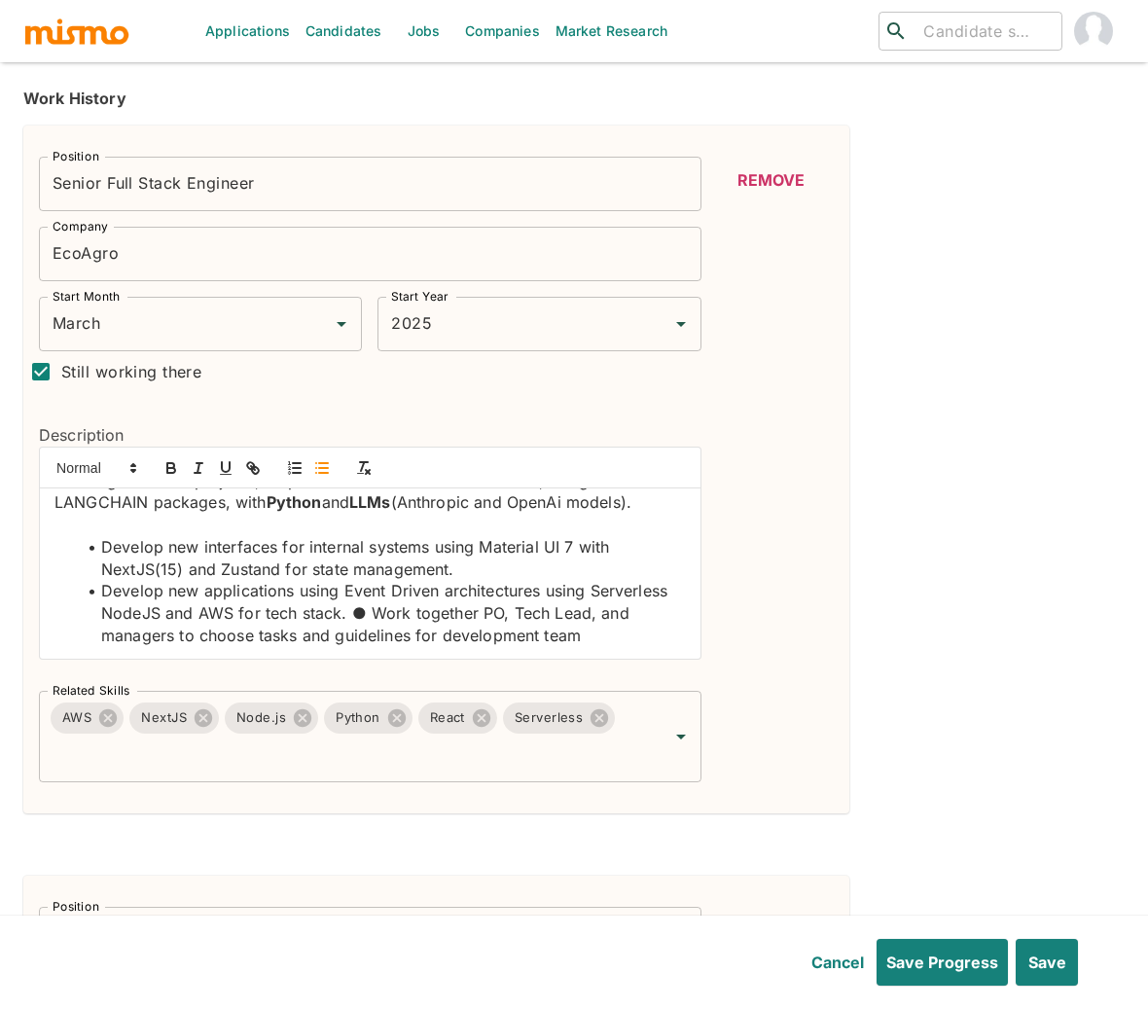
click at [449, 617] on li "Develop new applications using Event Driven architectures using Serverless Node…" at bounding box center [382, 613] width 608 height 66
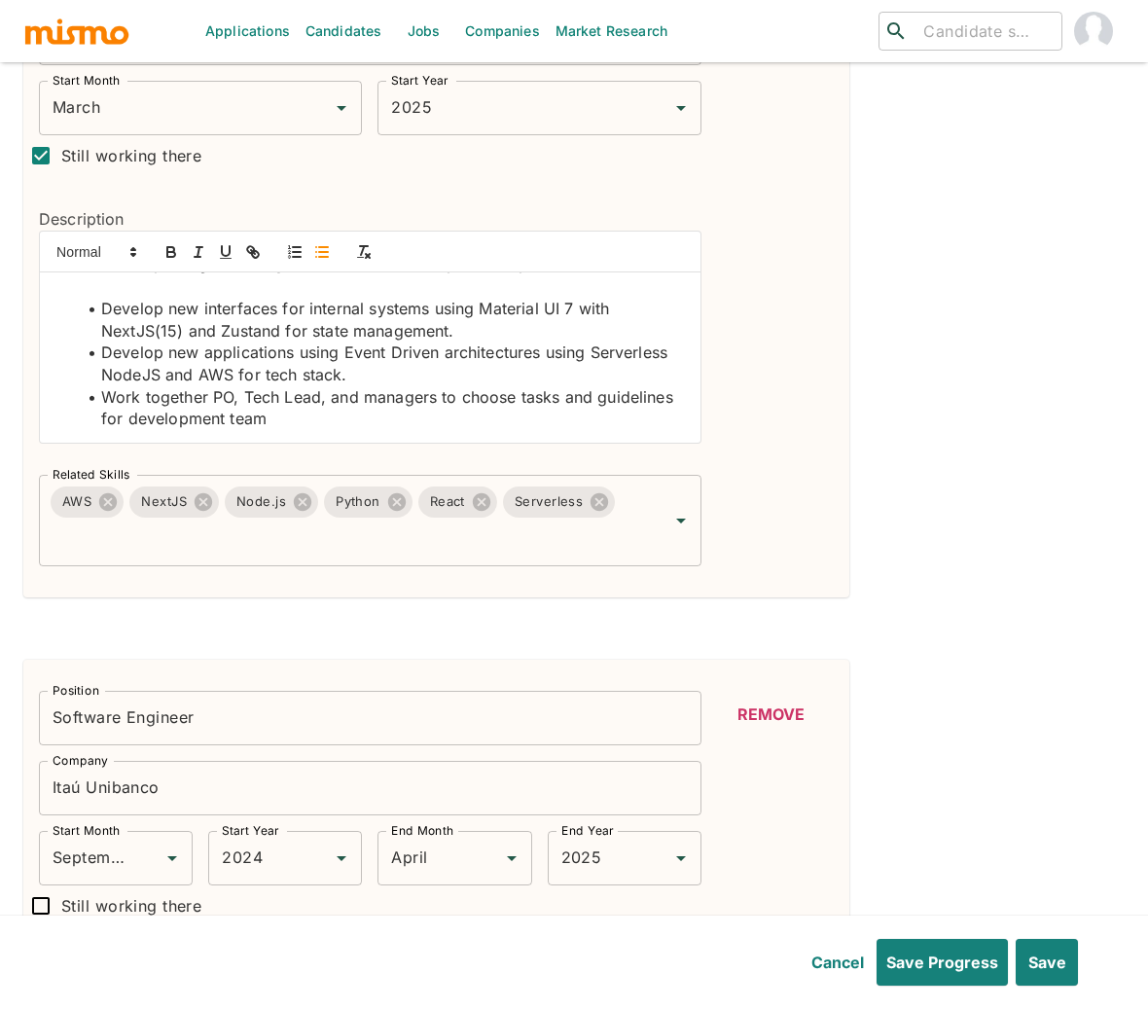
scroll to position [692, 0]
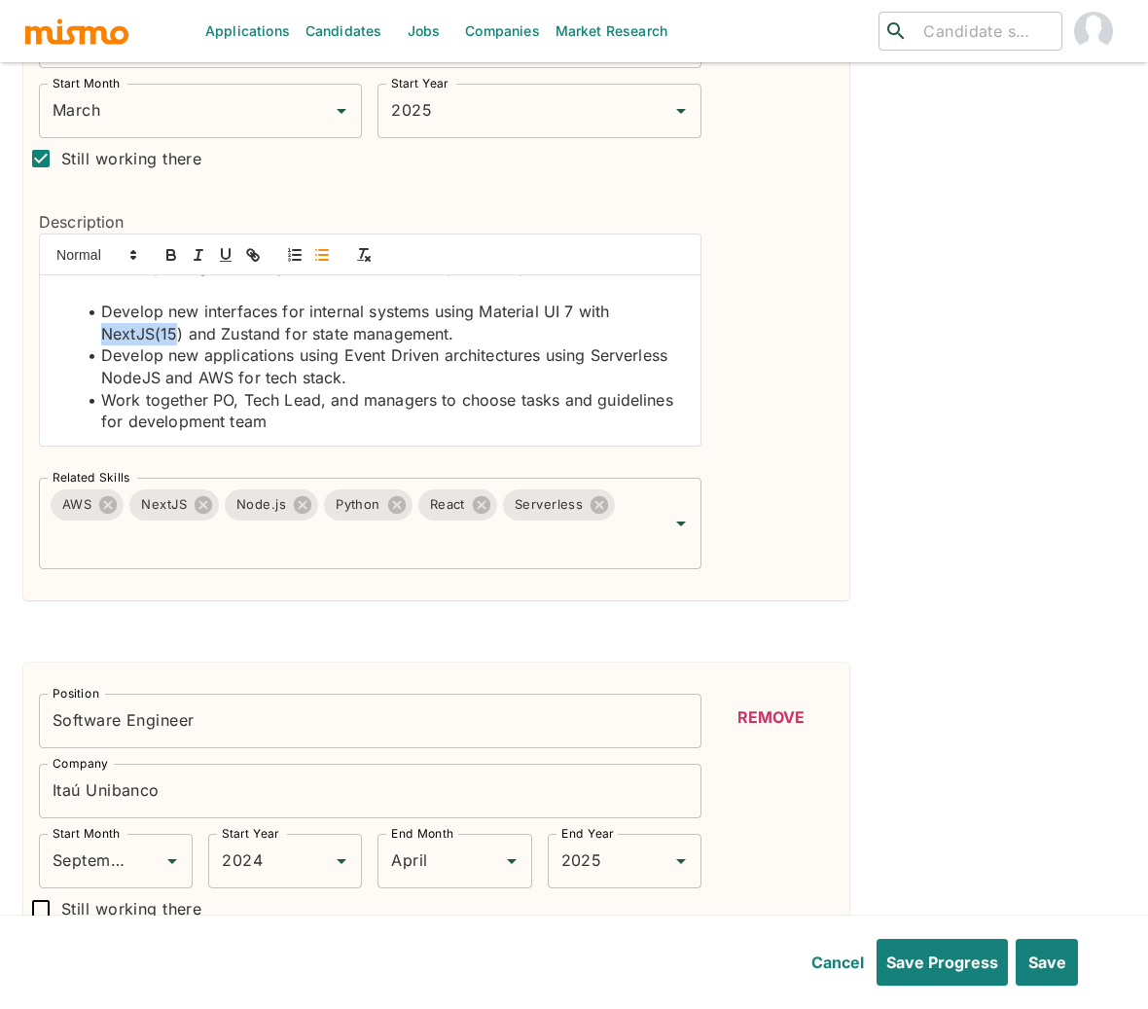
drag, startPoint x: 99, startPoint y: 337, endPoint x: 175, endPoint y: 343, distance: 76.1
click at [175, 343] on li "Develop new interfaces for internal systems using Material UI 7 with NextJS(15)…" at bounding box center [382, 323] width 608 height 44
click at [169, 254] on icon "button" at bounding box center [171, 255] width 18 height 18
drag, startPoint x: 481, startPoint y: 316, endPoint x: 577, endPoint y: 306, distance: 95.8
click at [577, 306] on li "Develop new interfaces for internal systems using Material UI 7 with NextJS(15 …" at bounding box center [382, 323] width 608 height 44
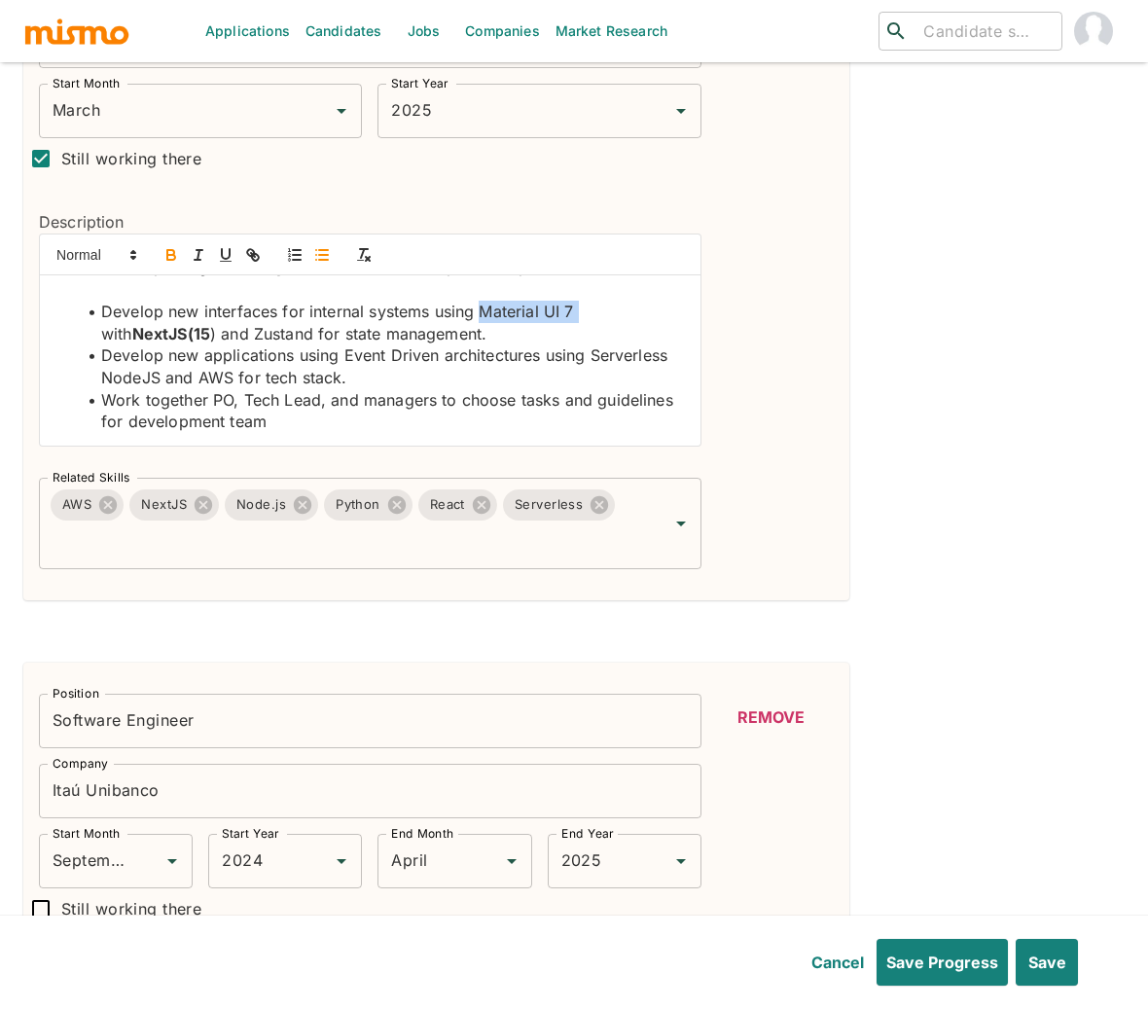
click at [165, 254] on icon "button" at bounding box center [171, 255] width 18 height 18
click at [192, 379] on li "Develop new applications using Event Driven architectures using Serverless Node…" at bounding box center [382, 366] width 608 height 44
click at [171, 253] on icon "button" at bounding box center [171, 255] width 18 height 18
click at [295, 378] on li "Develop new applications using Event Driven architectures using Serverless Node…" at bounding box center [382, 366] width 608 height 44
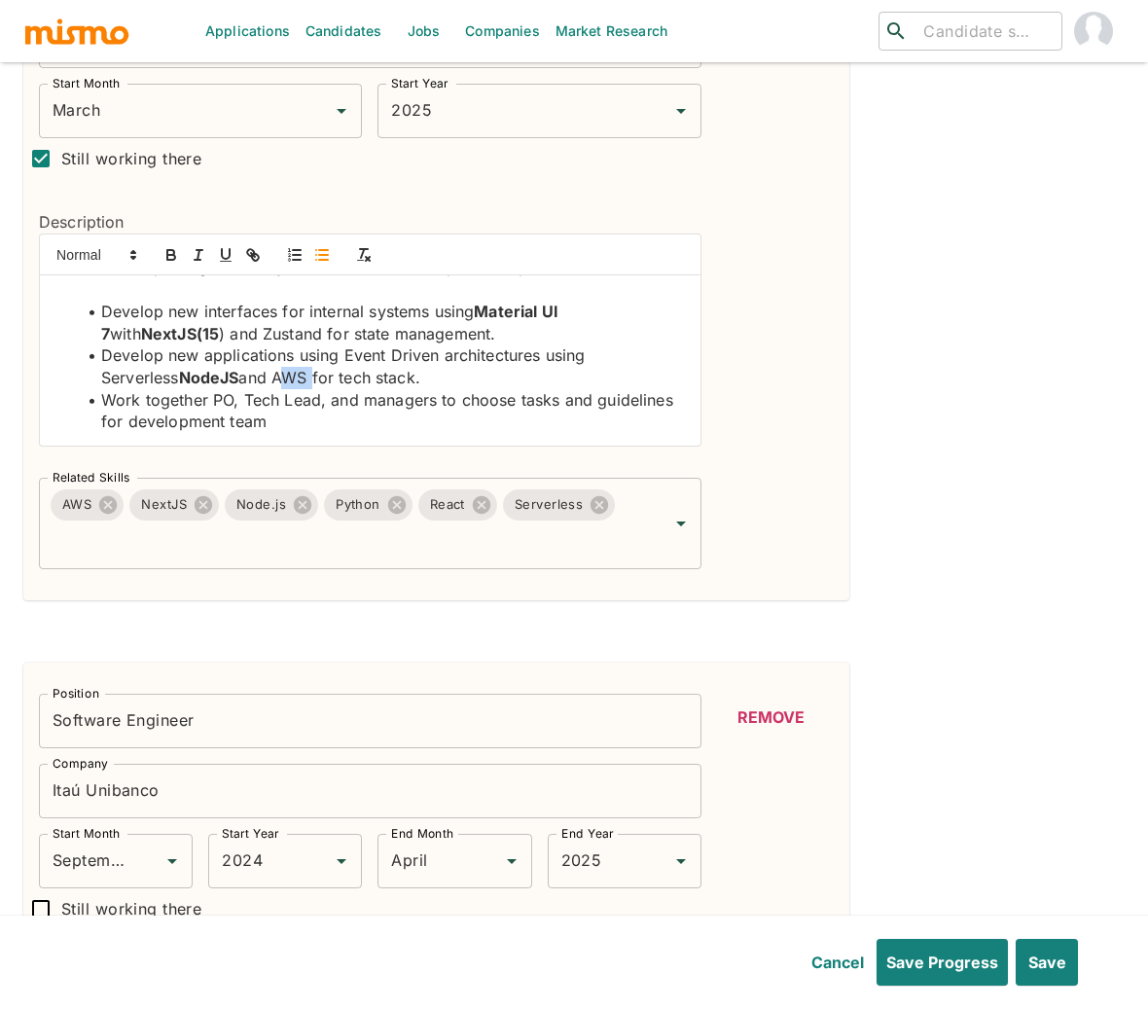
click at [295, 378] on li "Develop new applications using Event Driven architectures using Serverless Node…" at bounding box center [382, 366] width 608 height 44
click at [173, 242] on div at bounding box center [370, 254] width 660 height 41
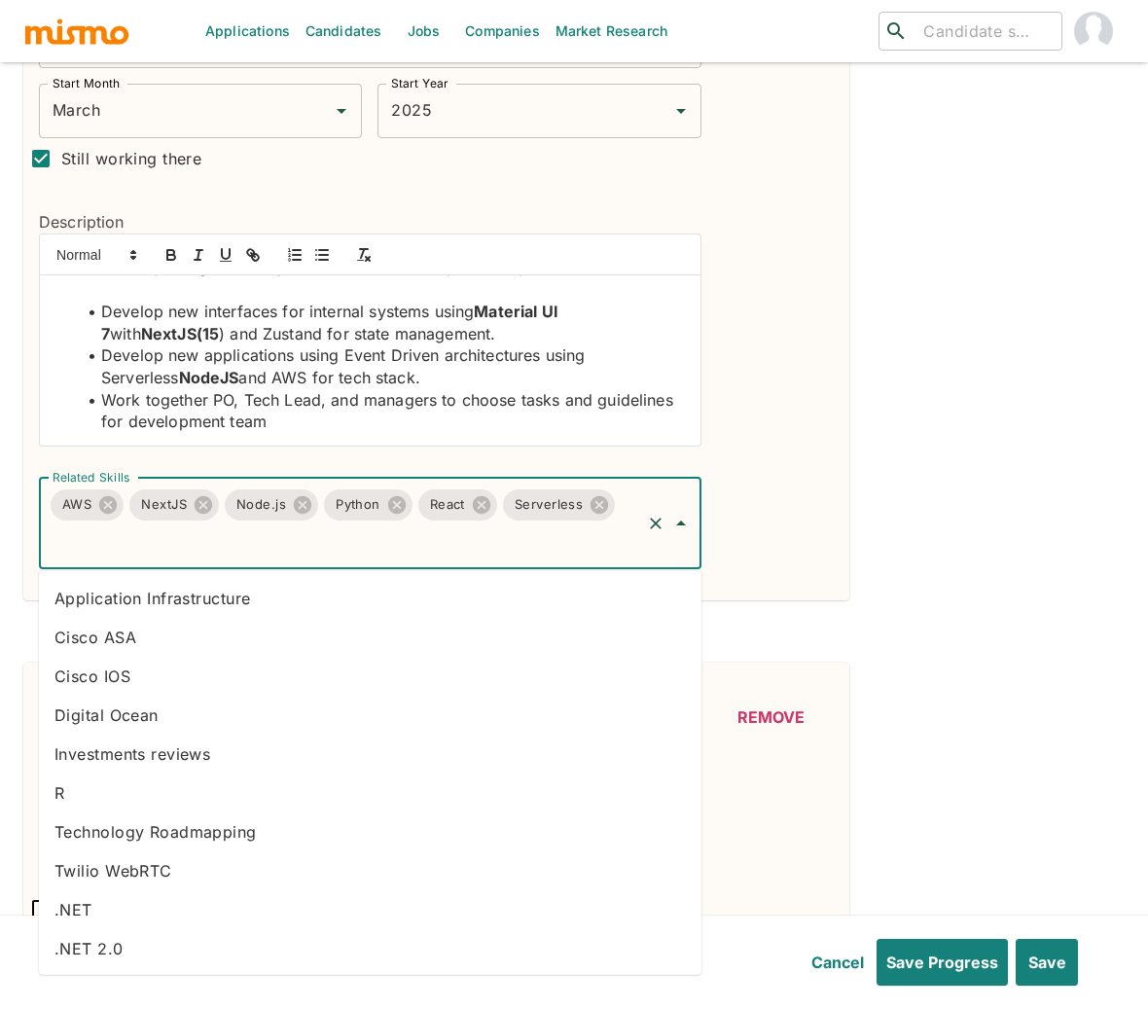
click at [314, 557] on input "Related Skills" at bounding box center [343, 541] width 590 height 37
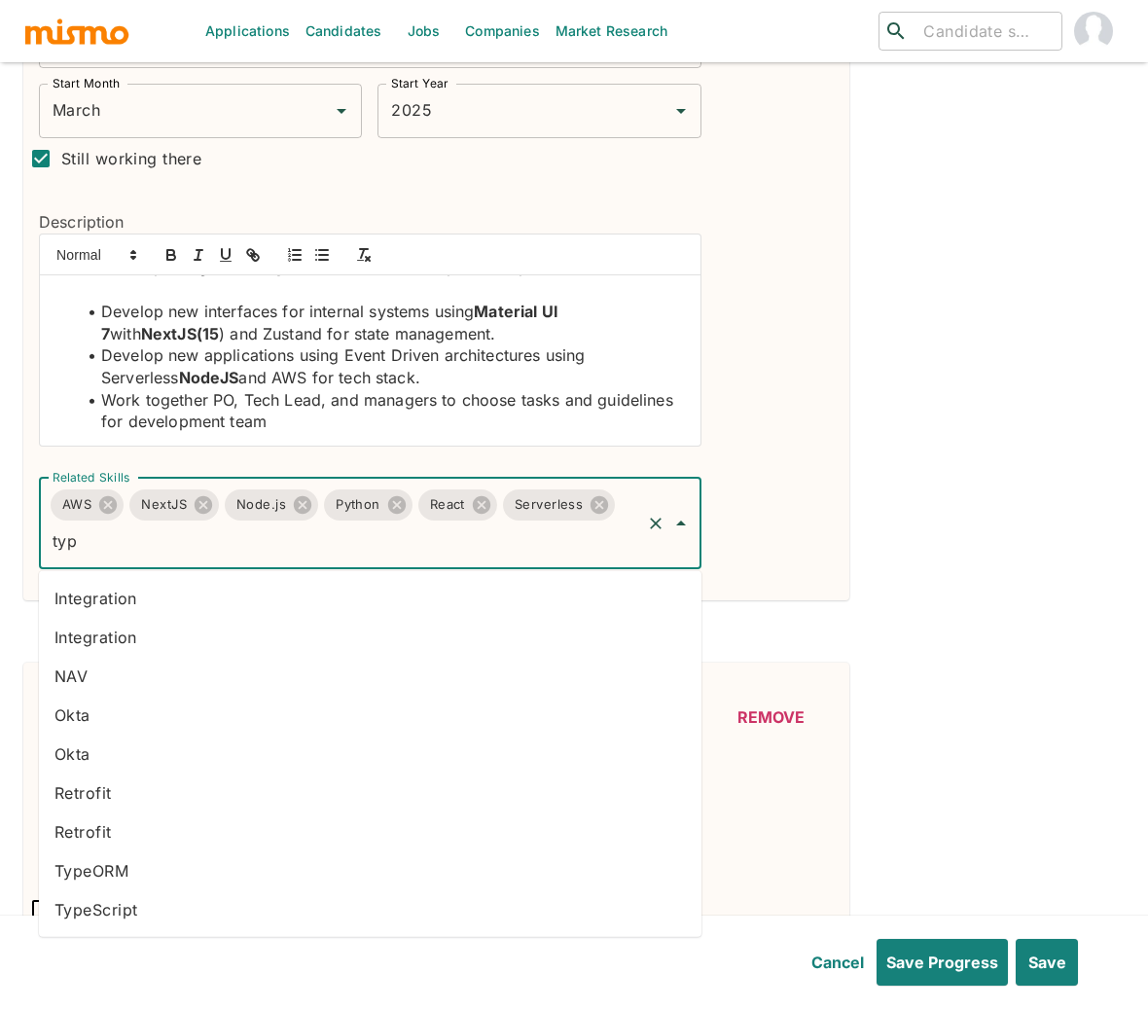
type input "type"
click at [127, 913] on li "TypeScript" at bounding box center [370, 909] width 662 height 39
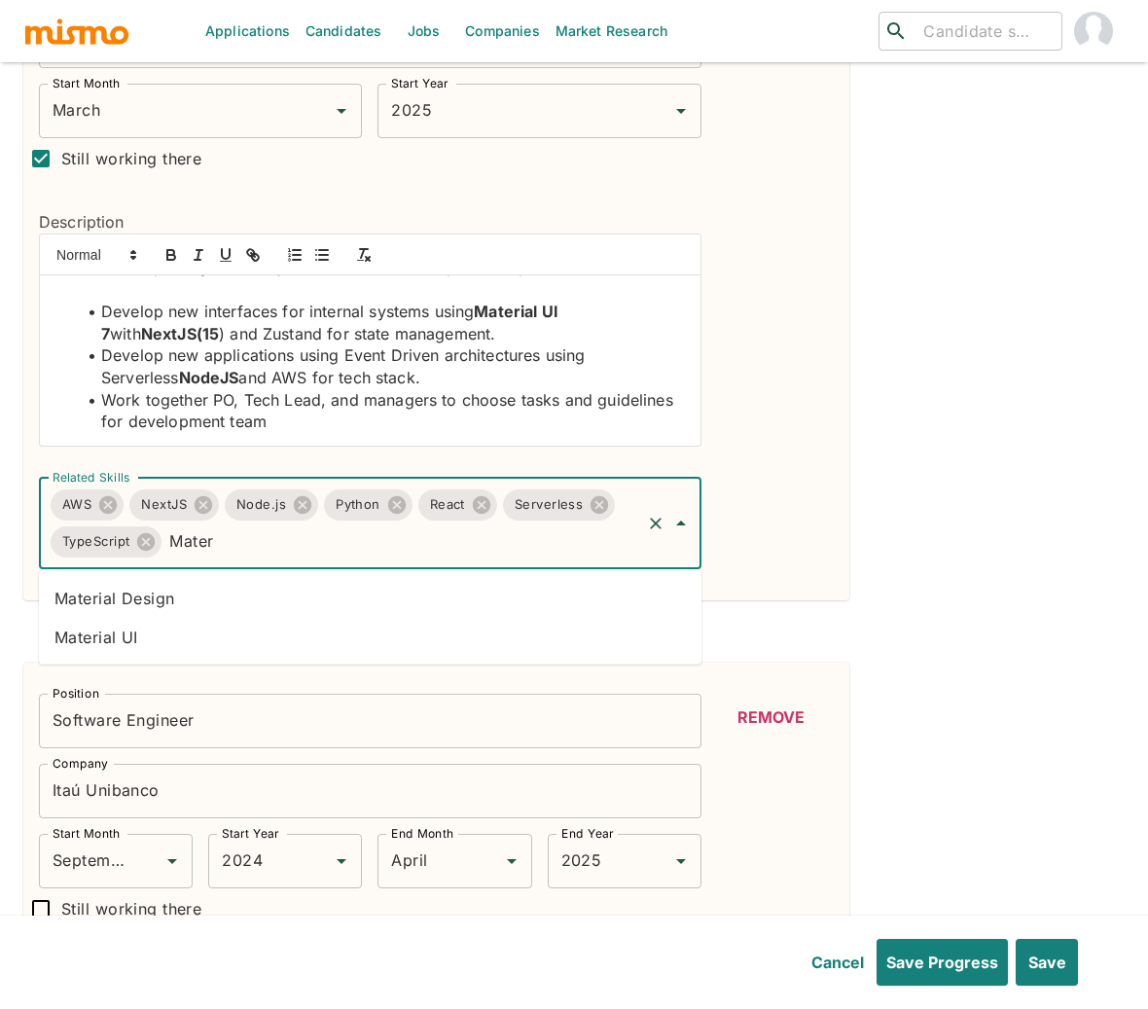
type input "Materi"
click at [124, 628] on li "Material UI" at bounding box center [370, 637] width 662 height 39
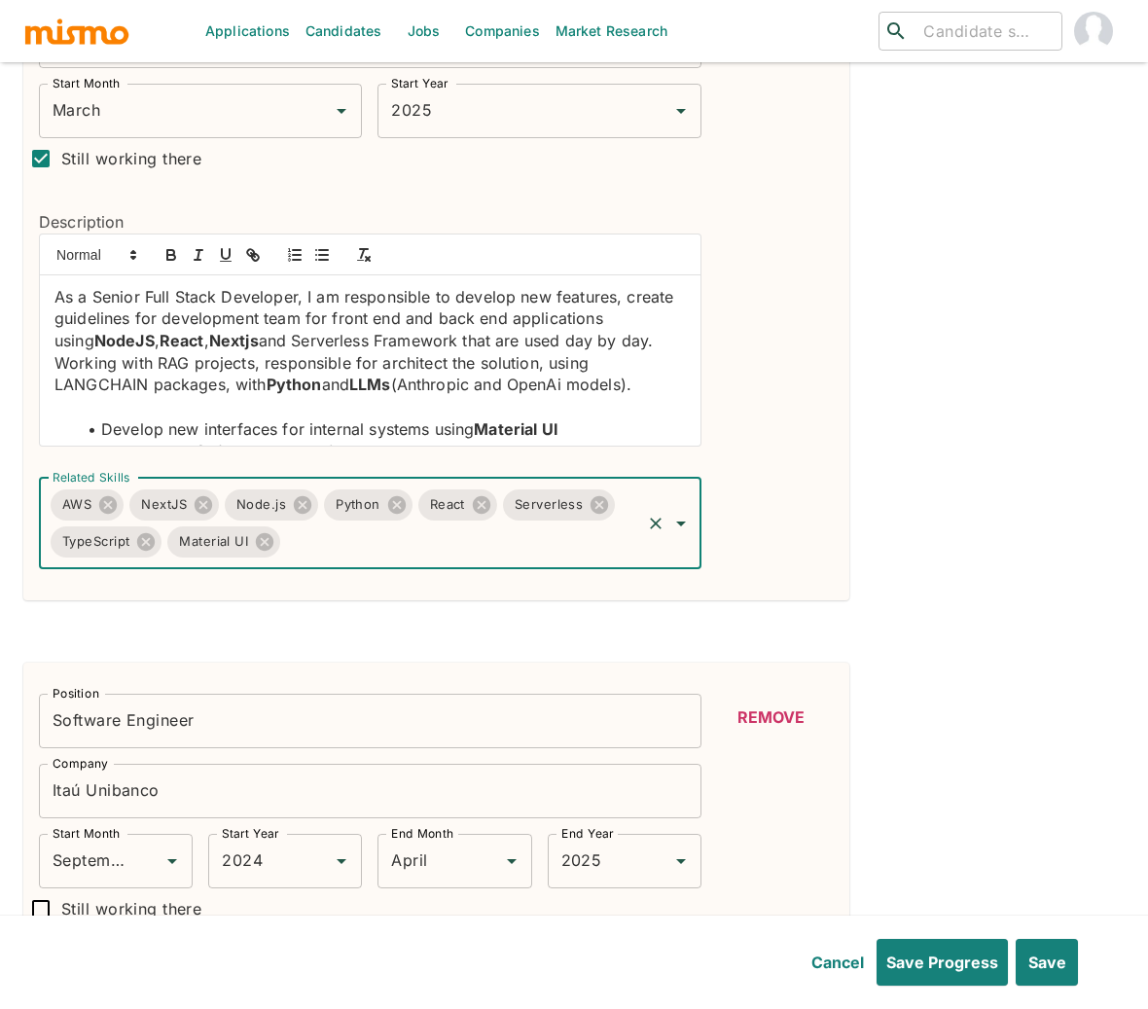
scroll to position [0, 0]
type input "LL"
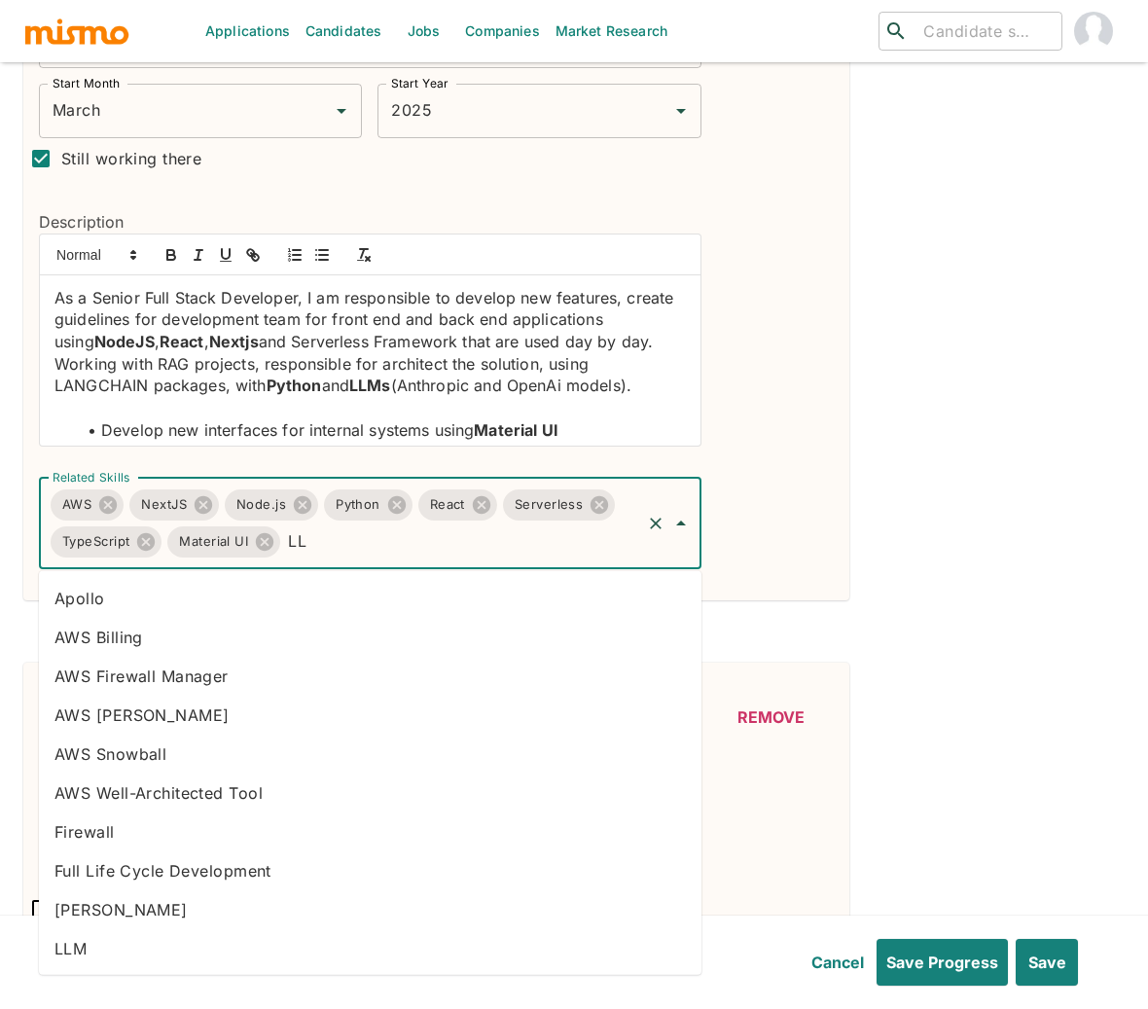
click at [135, 947] on li "LLM" at bounding box center [370, 948] width 662 height 39
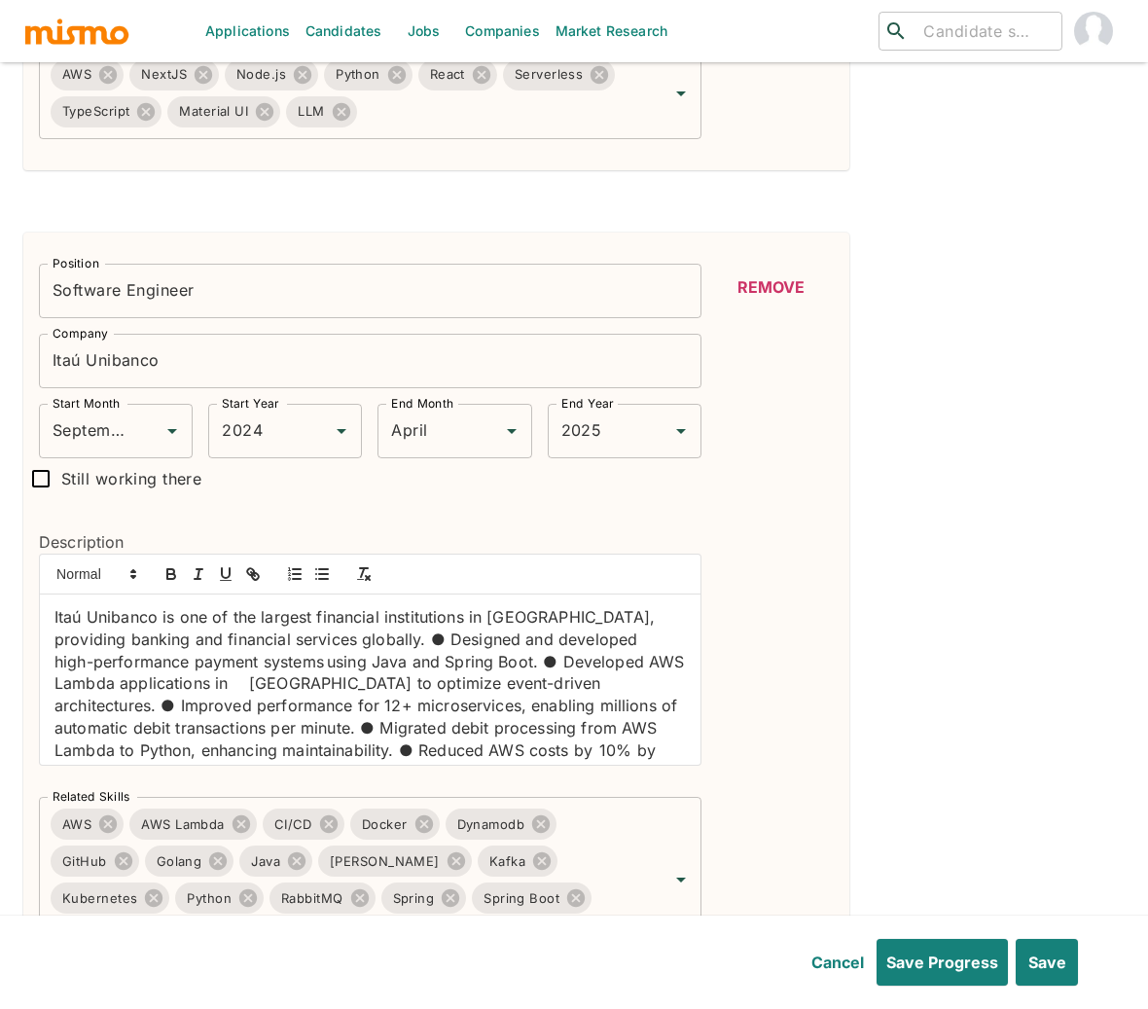
scroll to position [1132, 0]
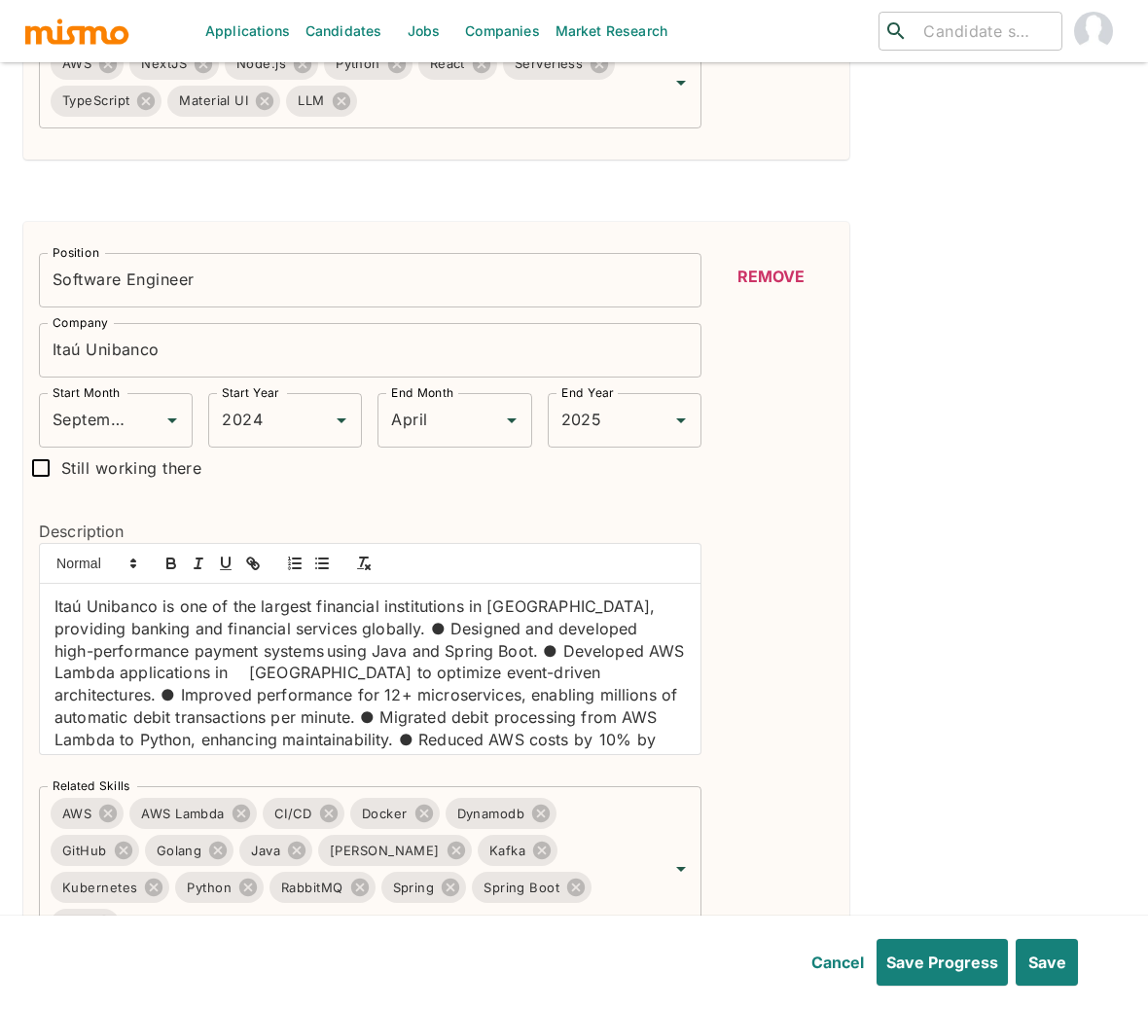
click at [431, 632] on p "Itaú Unibanco is one of the largest financial institutions in Latin America, pr…" at bounding box center [369, 738] width 631 height 287
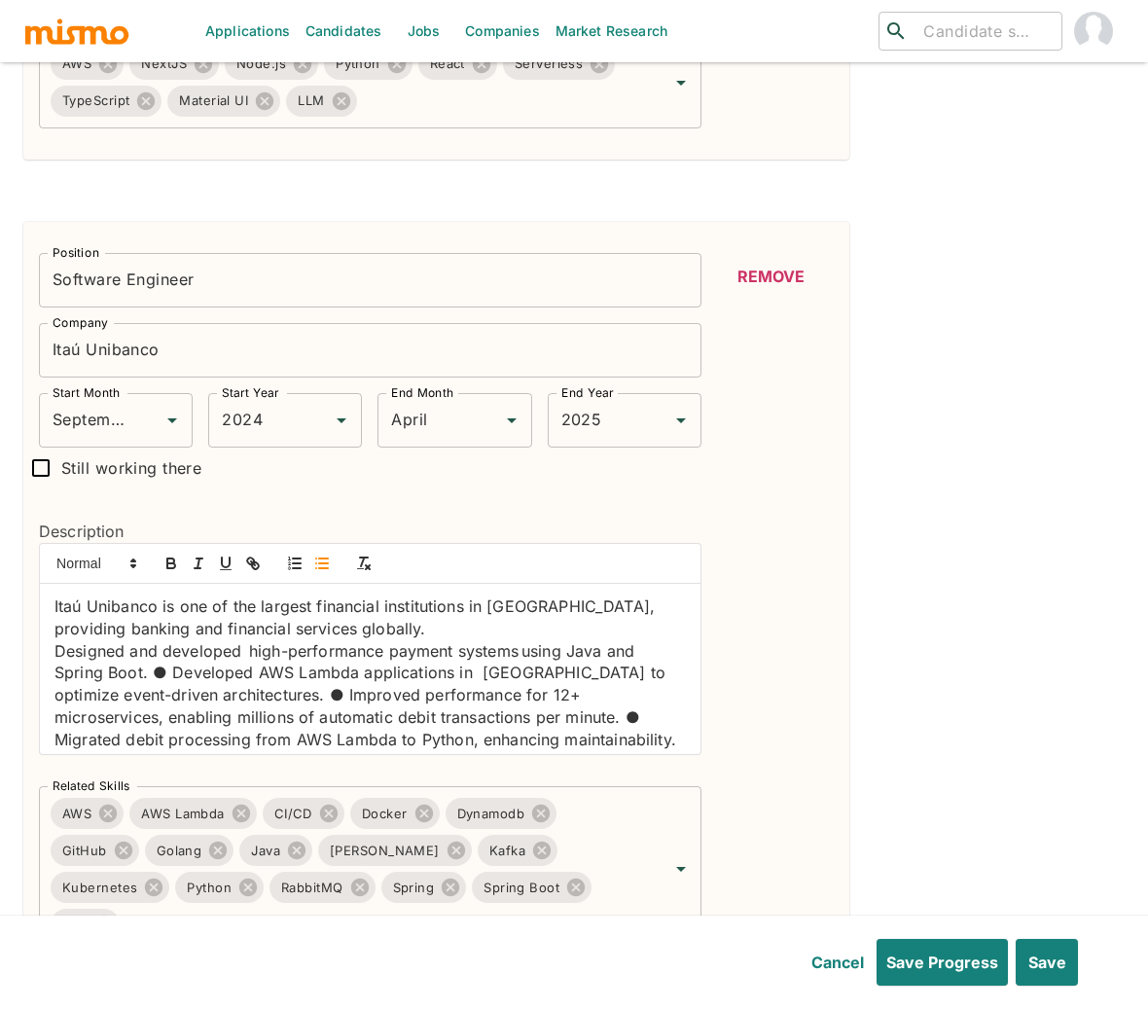
click at [321, 563] on line "button" at bounding box center [323, 563] width 9 height 0
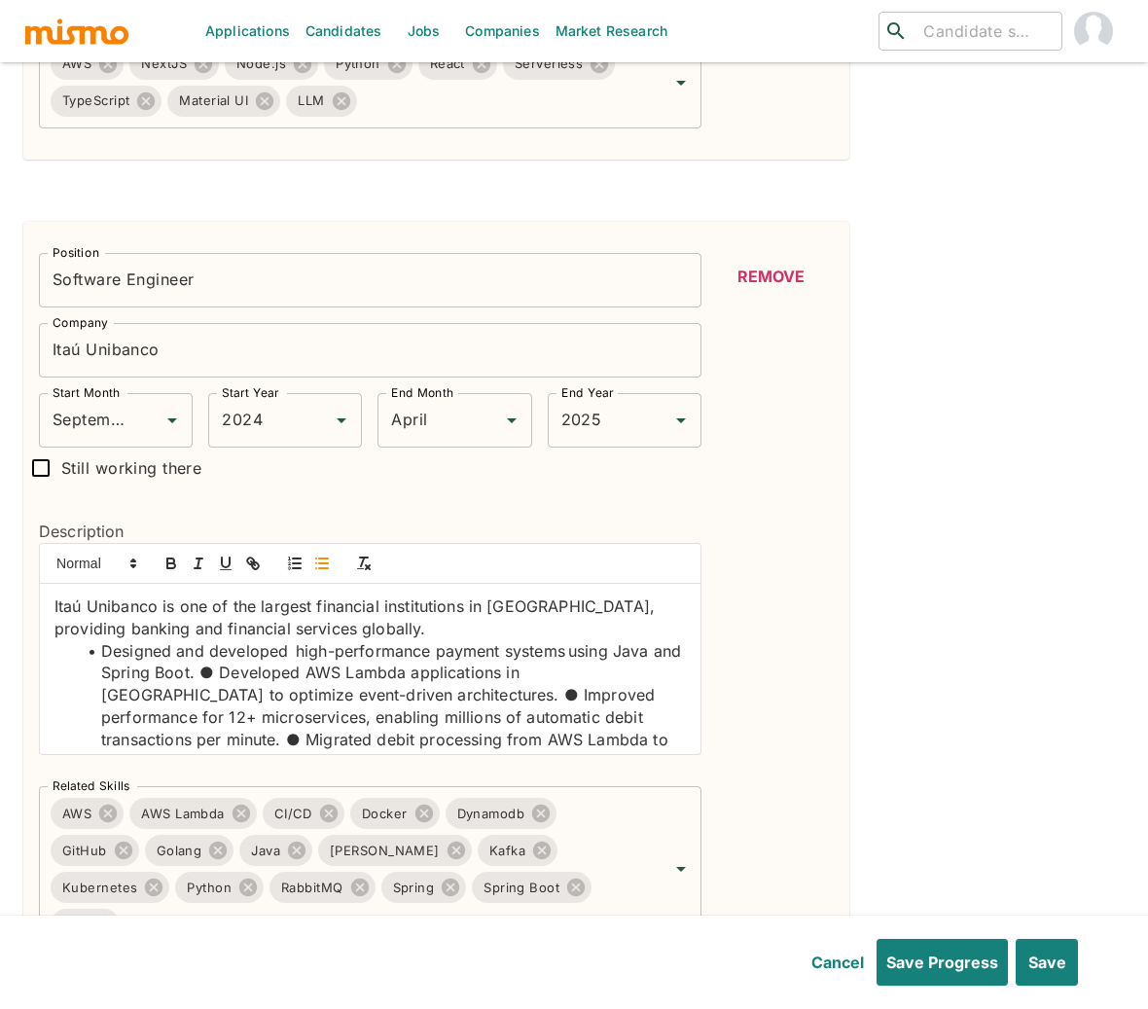
click at [249, 681] on li "Designed and developed high-performance payment systems using Java and Spring B…" at bounding box center [382, 773] width 608 height 266
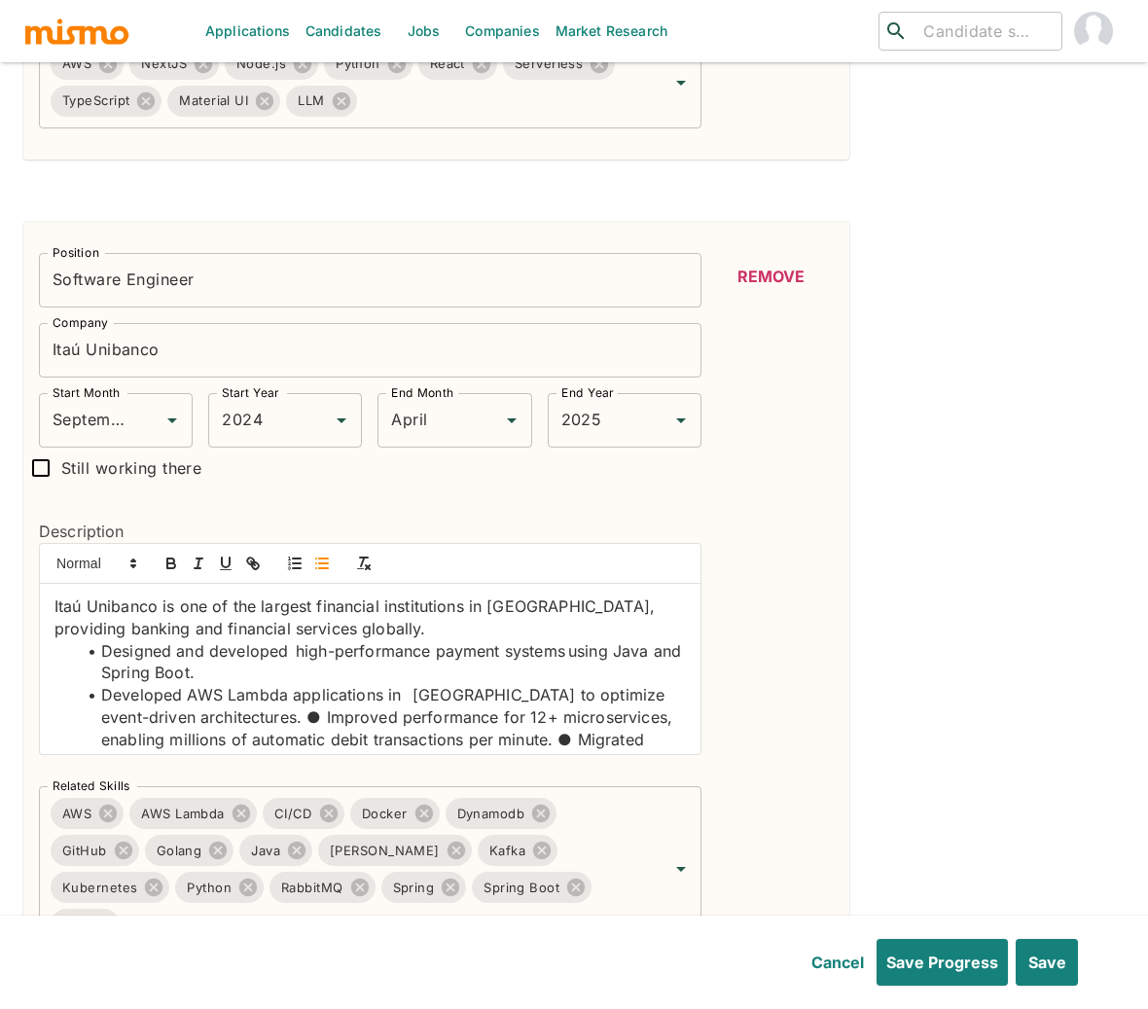
click at [224, 724] on li "Developed AWS Lambda applications in Golang to optimize event-driven architectu…" at bounding box center [382, 805] width 608 height 243
click at [410, 695] on li "Developed AWS Lambda applications in Golang to optimize event-driven architectu…" at bounding box center [382, 706] width 608 height 44
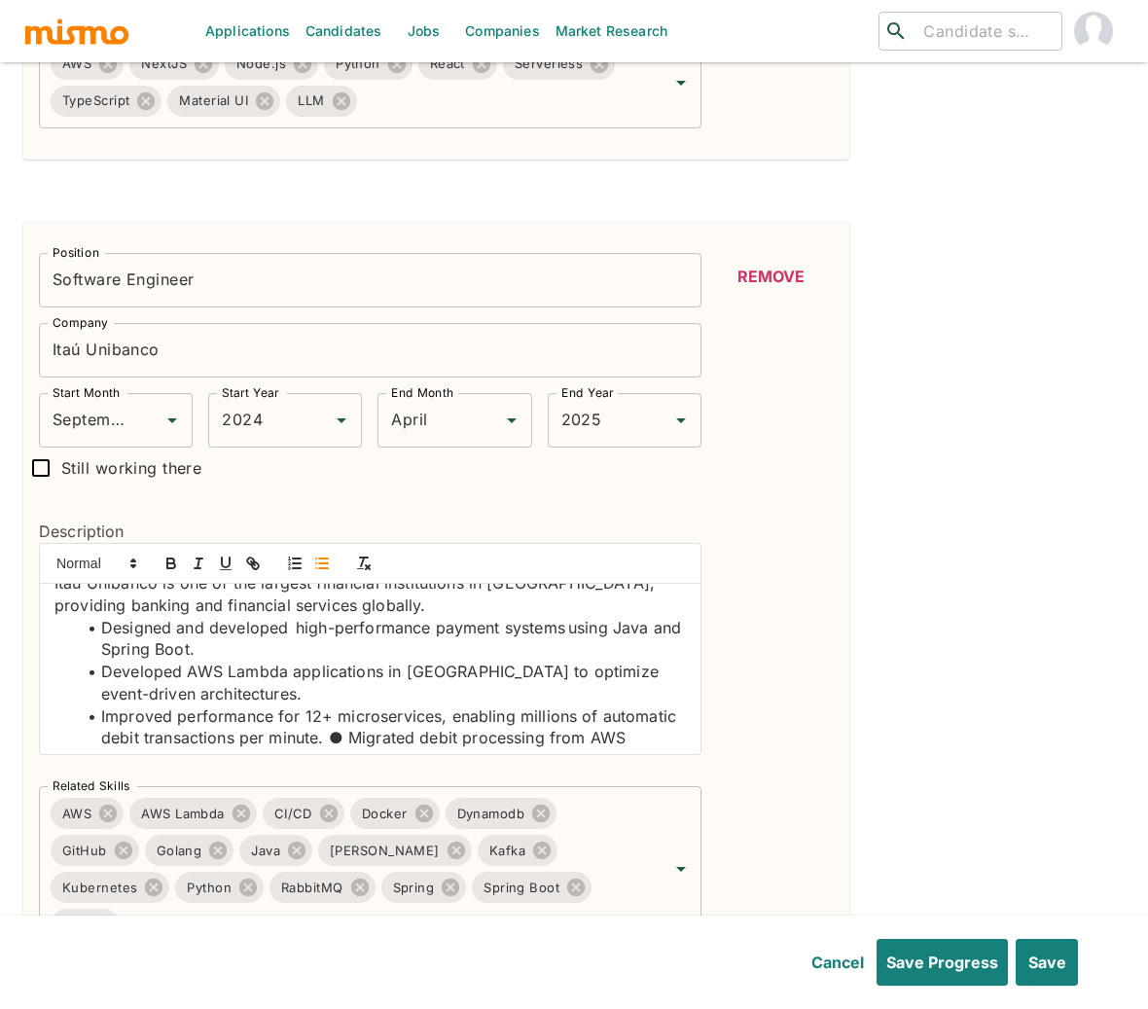
scroll to position [24, 0]
click at [422, 744] on li "Improved performance for 12+ microservices, enabling millions of automatic debi…" at bounding box center [382, 803] width 608 height 198
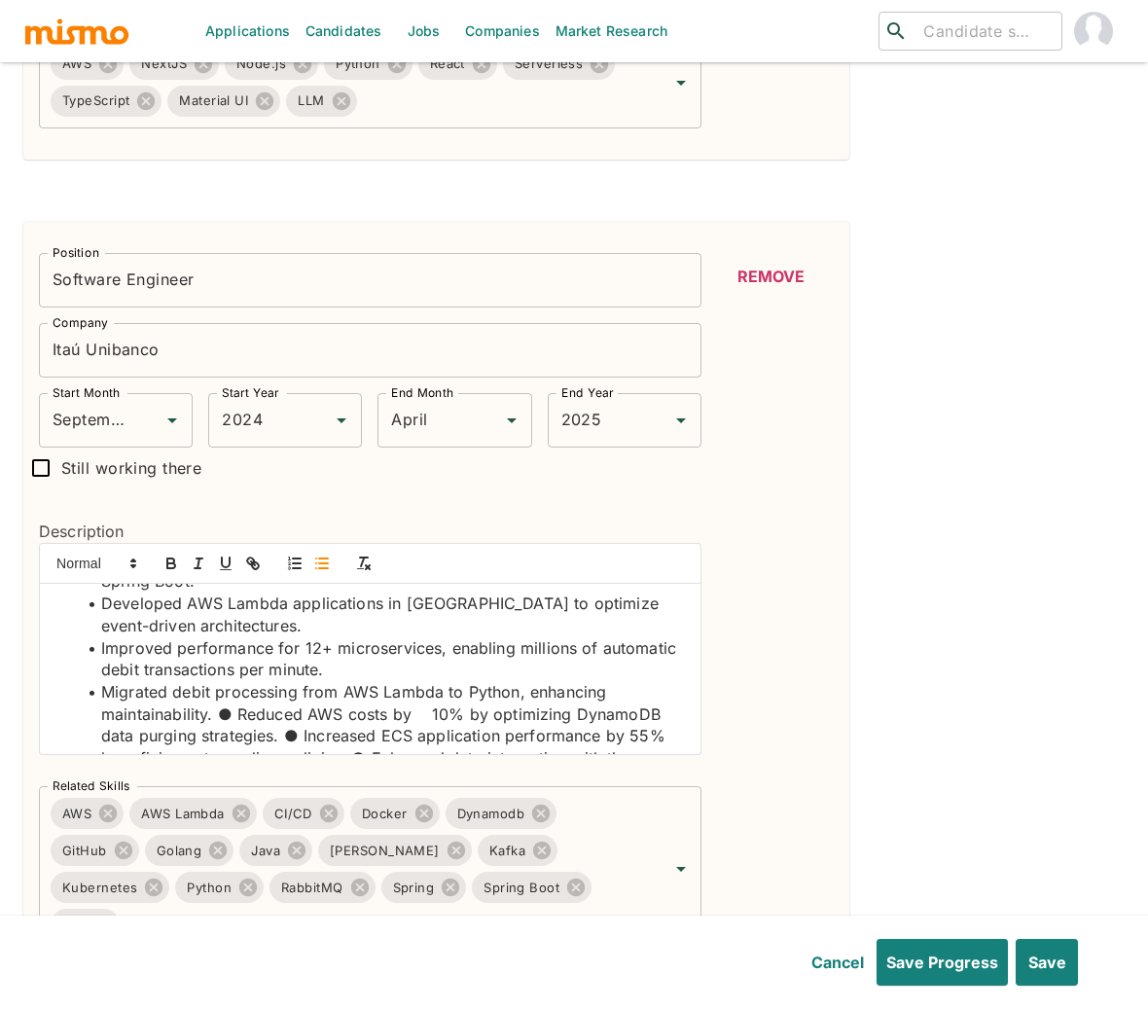
scroll to position [141, 0]
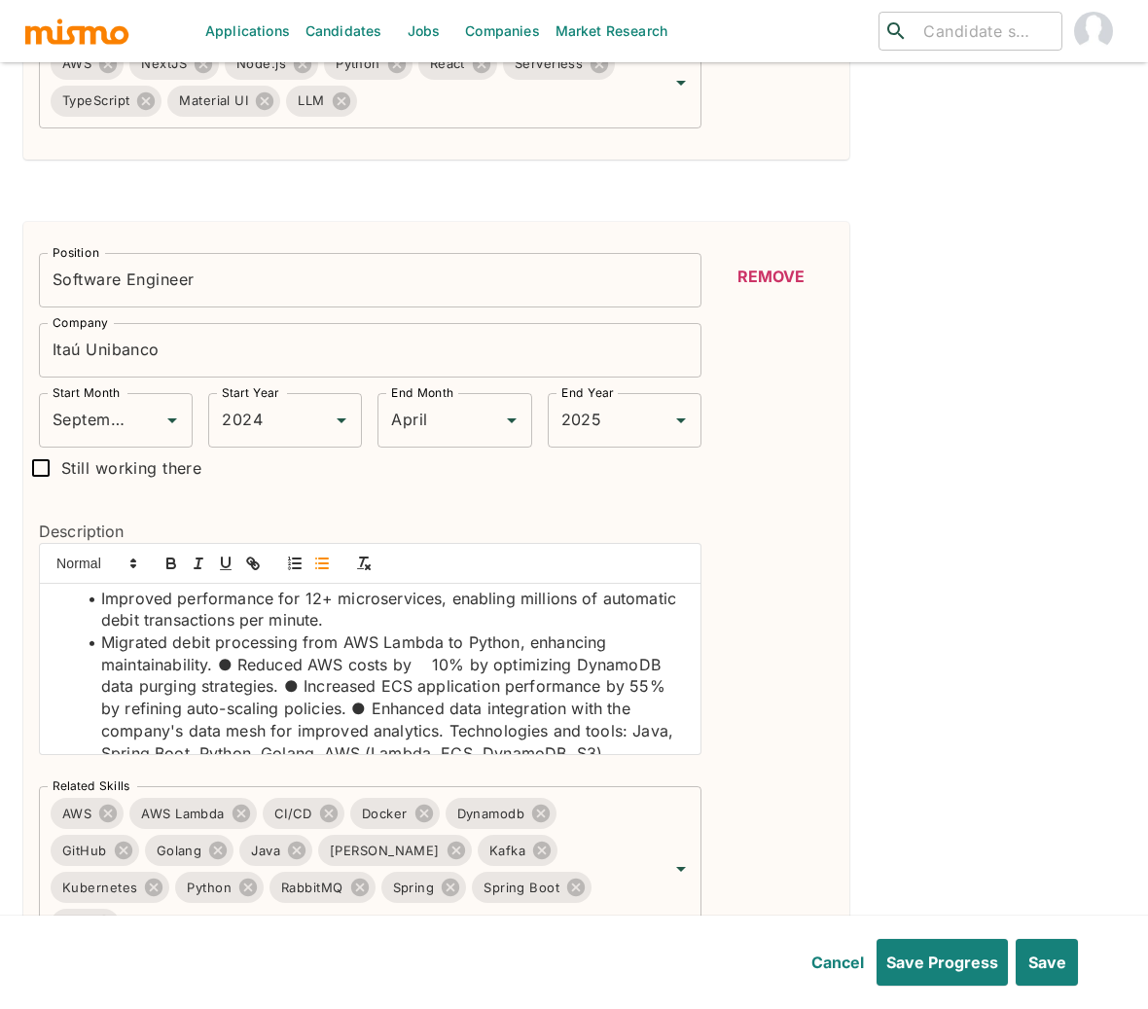
click at [231, 668] on li "Migrated debit processing from AWS Lambda to Python, enhancing maintainability.…" at bounding box center [382, 719] width 608 height 177
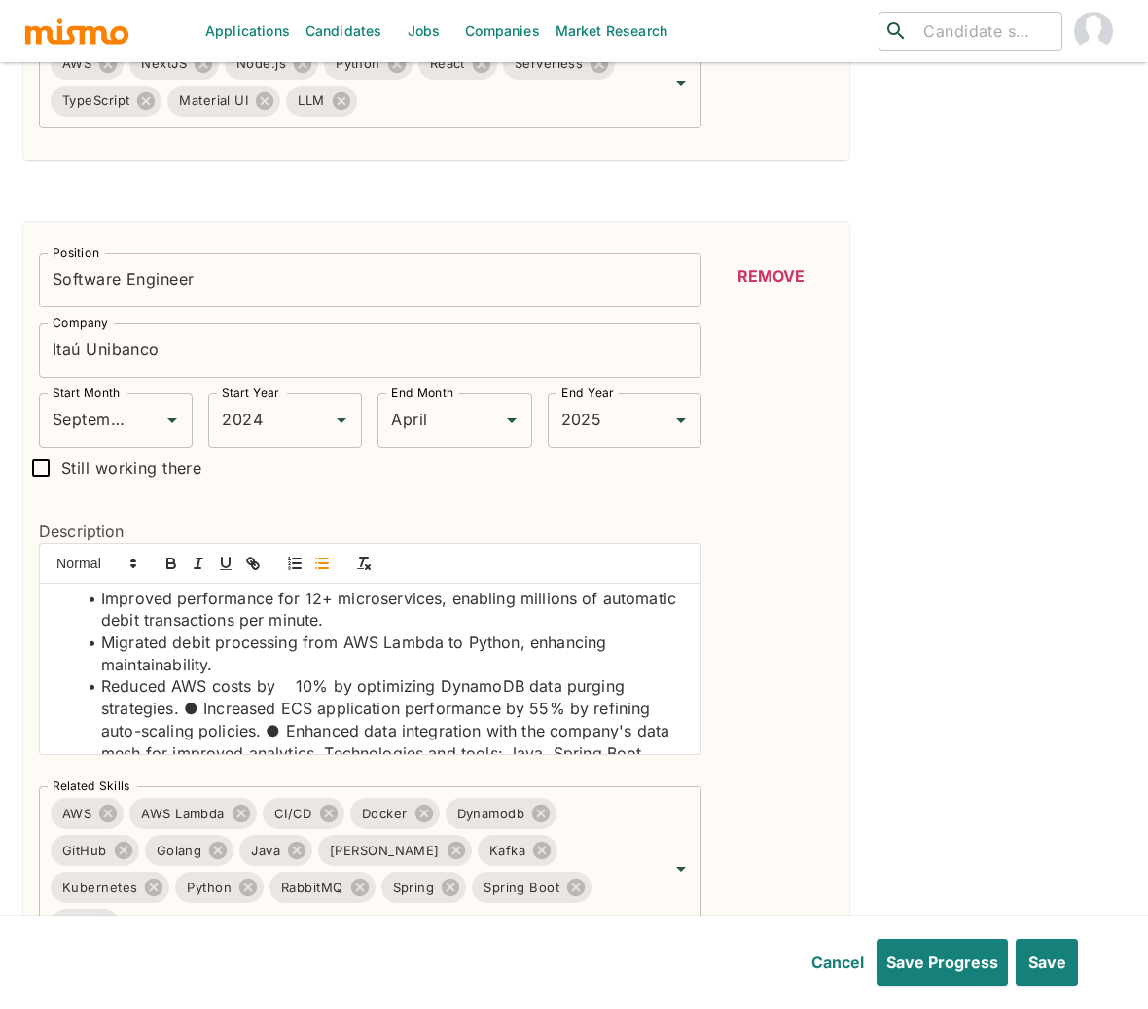
click at [289, 692] on li "Reduced AWS costs by 10% by optimizing DynamoDB data purging strategies. ● Incr…" at bounding box center [382, 752] width 608 height 155
click at [199, 712] on li "Reduced AWS costs by 10% by optimizing DynamoDB data purging strategies. ● Incr…" at bounding box center [382, 752] width 608 height 155
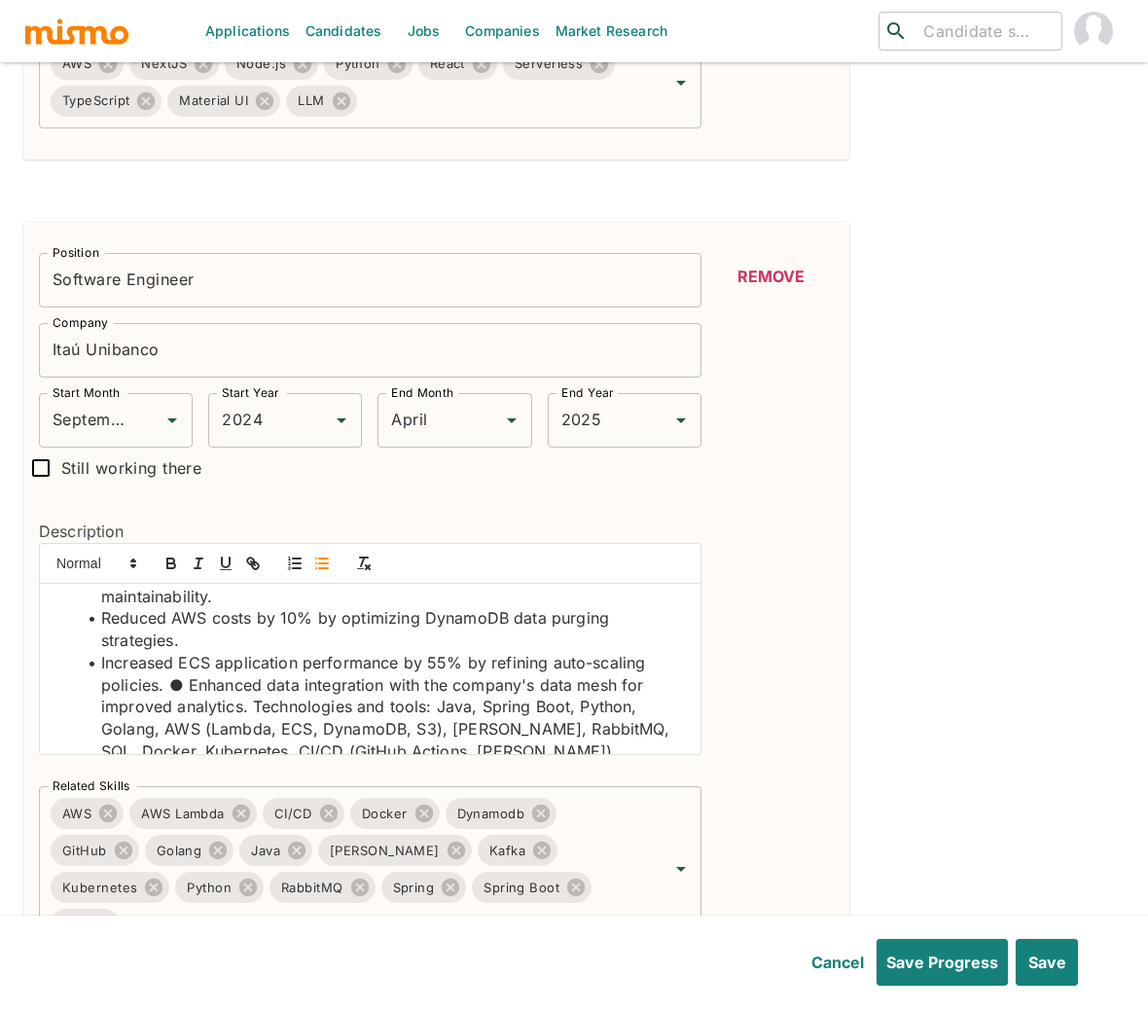
scroll to position [228, 0]
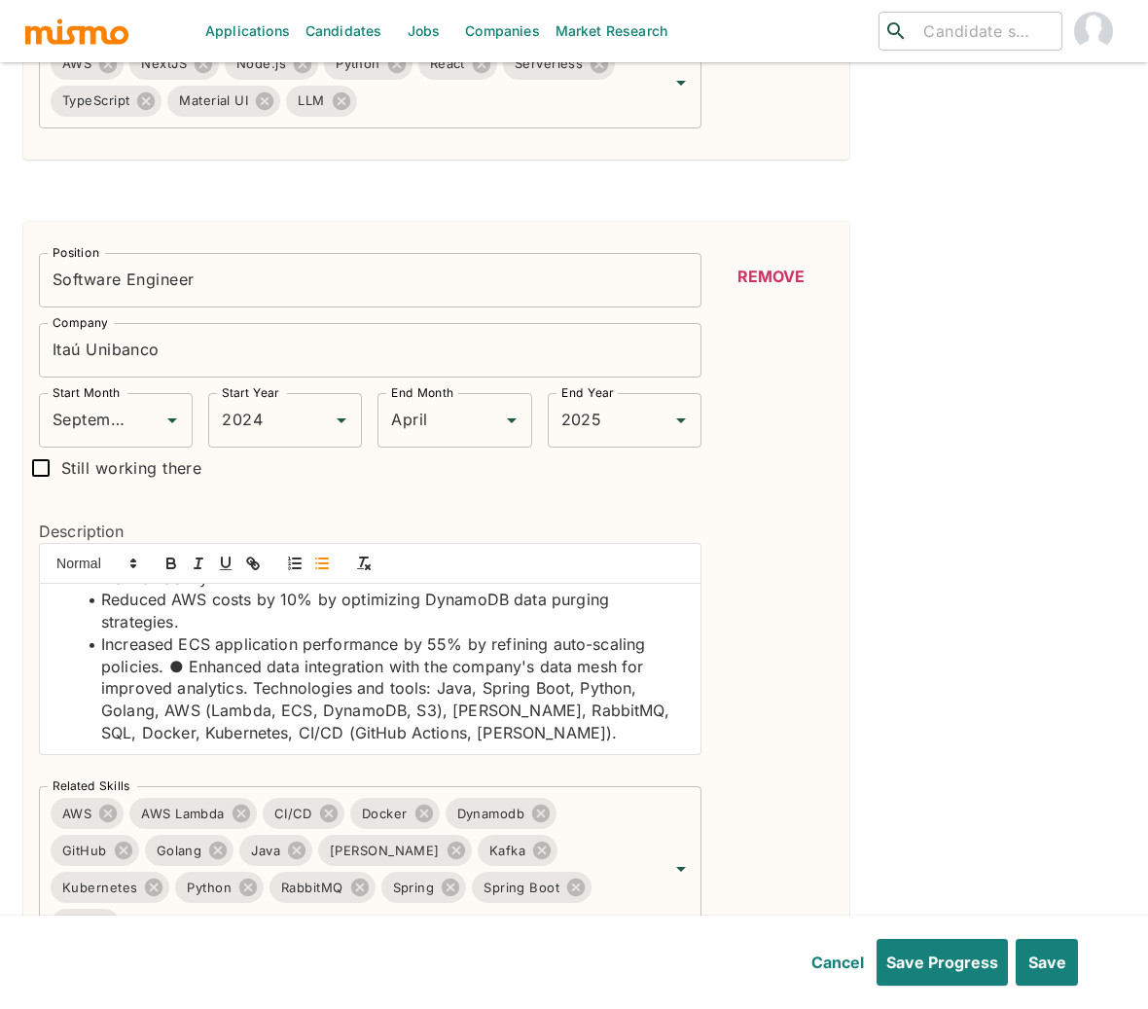
click at [183, 663] on li "Increased ECS application performance by 55% by refining auto-scaling policies.…" at bounding box center [382, 688] width 608 height 111
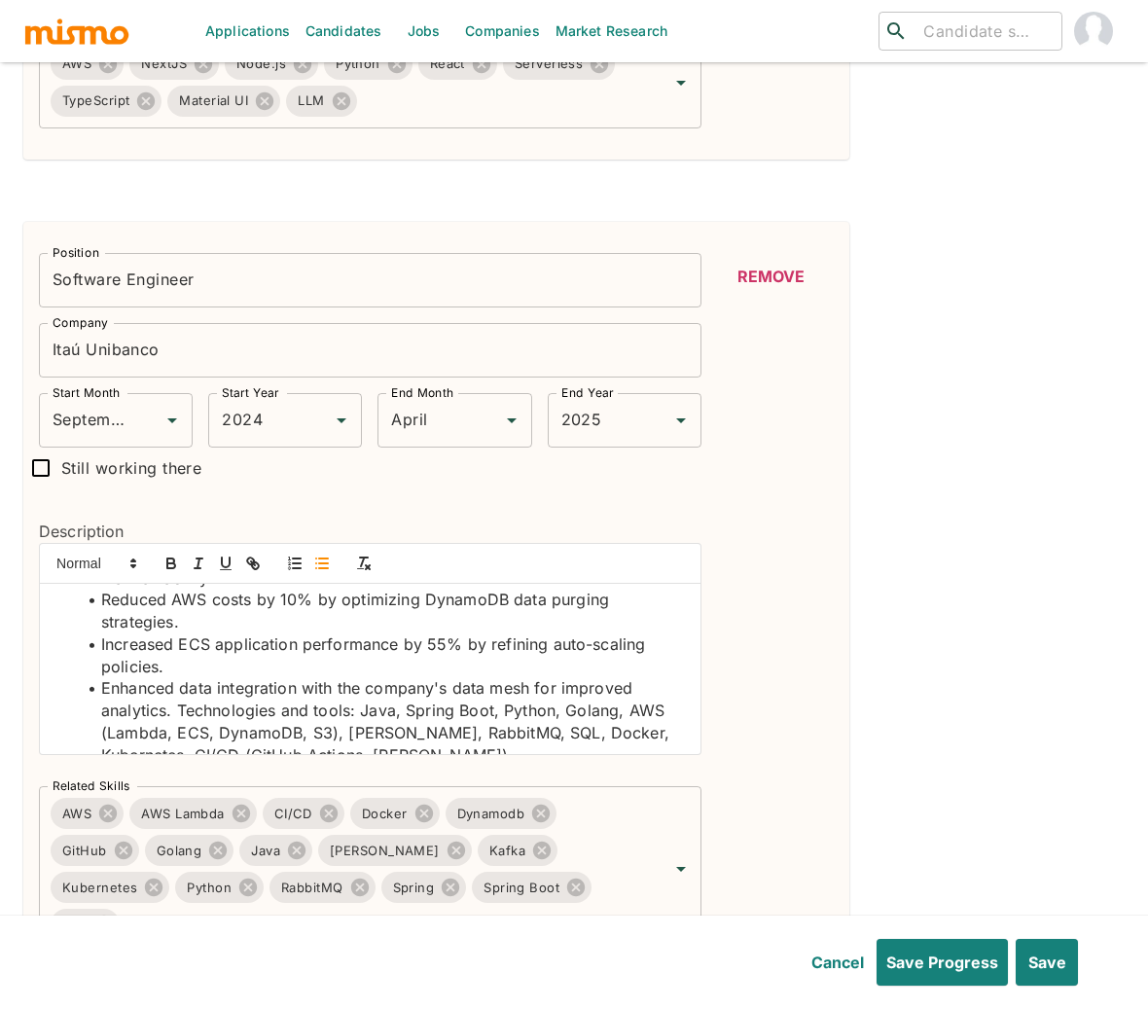
scroll to position [247, 0]
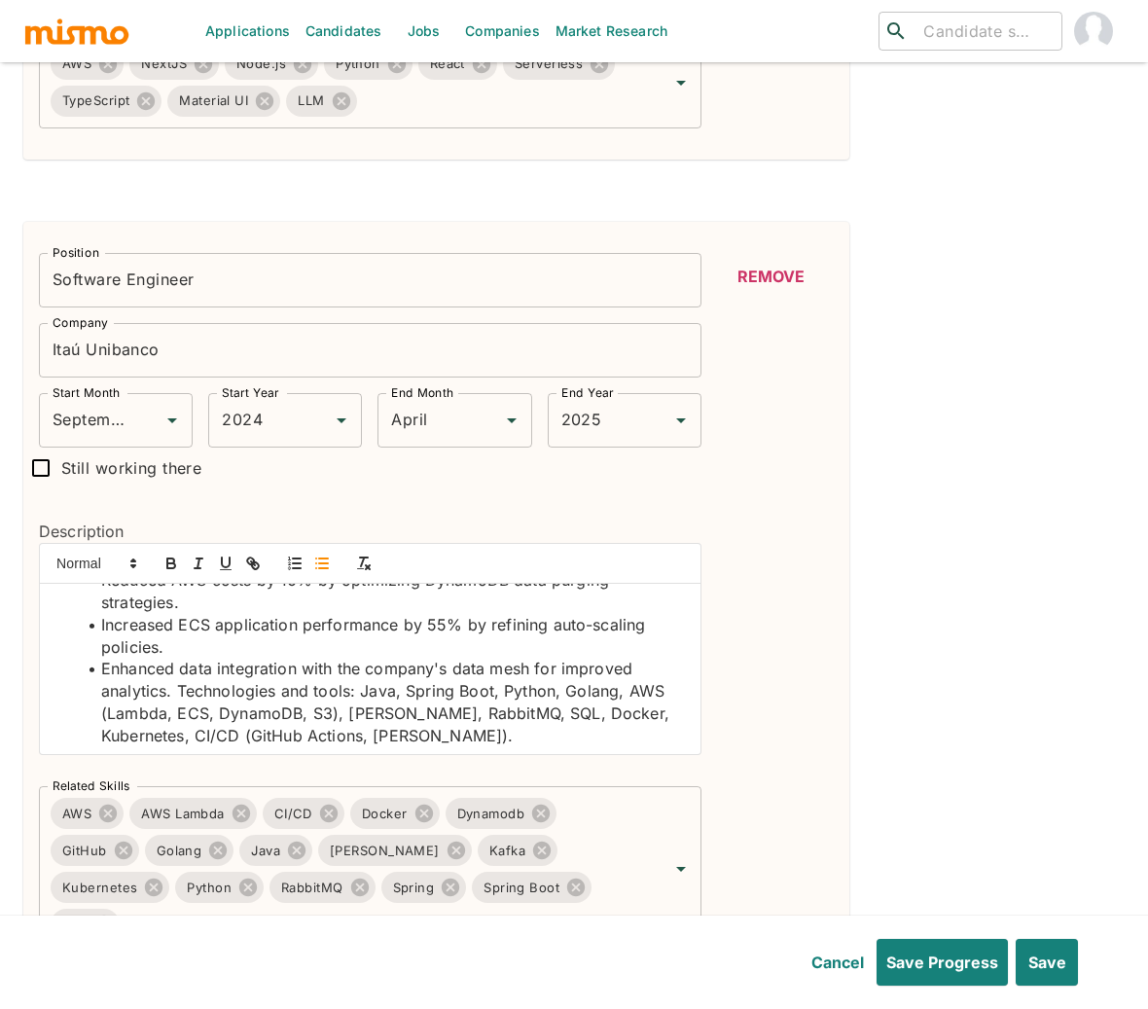
click at [181, 690] on li "Enhanced data integration with the company's data mesh for improved analytics. …" at bounding box center [382, 701] width 608 height 89
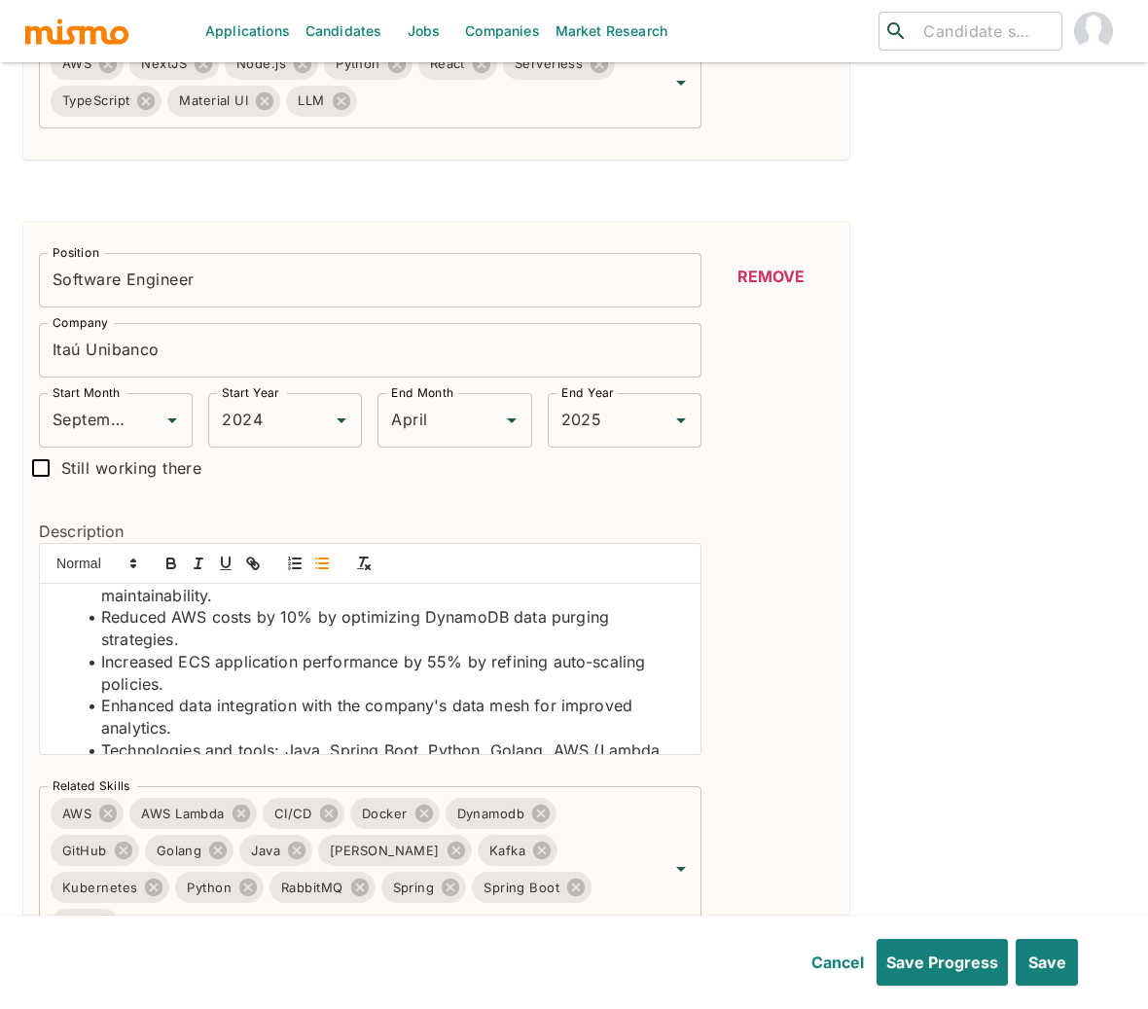
scroll to position [208, 0]
click at [189, 619] on li "Reduced AWS costs by 10% by optimizing DynamoDB data purging strategies." at bounding box center [382, 630] width 608 height 44
click at [171, 566] on icon "button" at bounding box center [171, 565] width 8 height 5
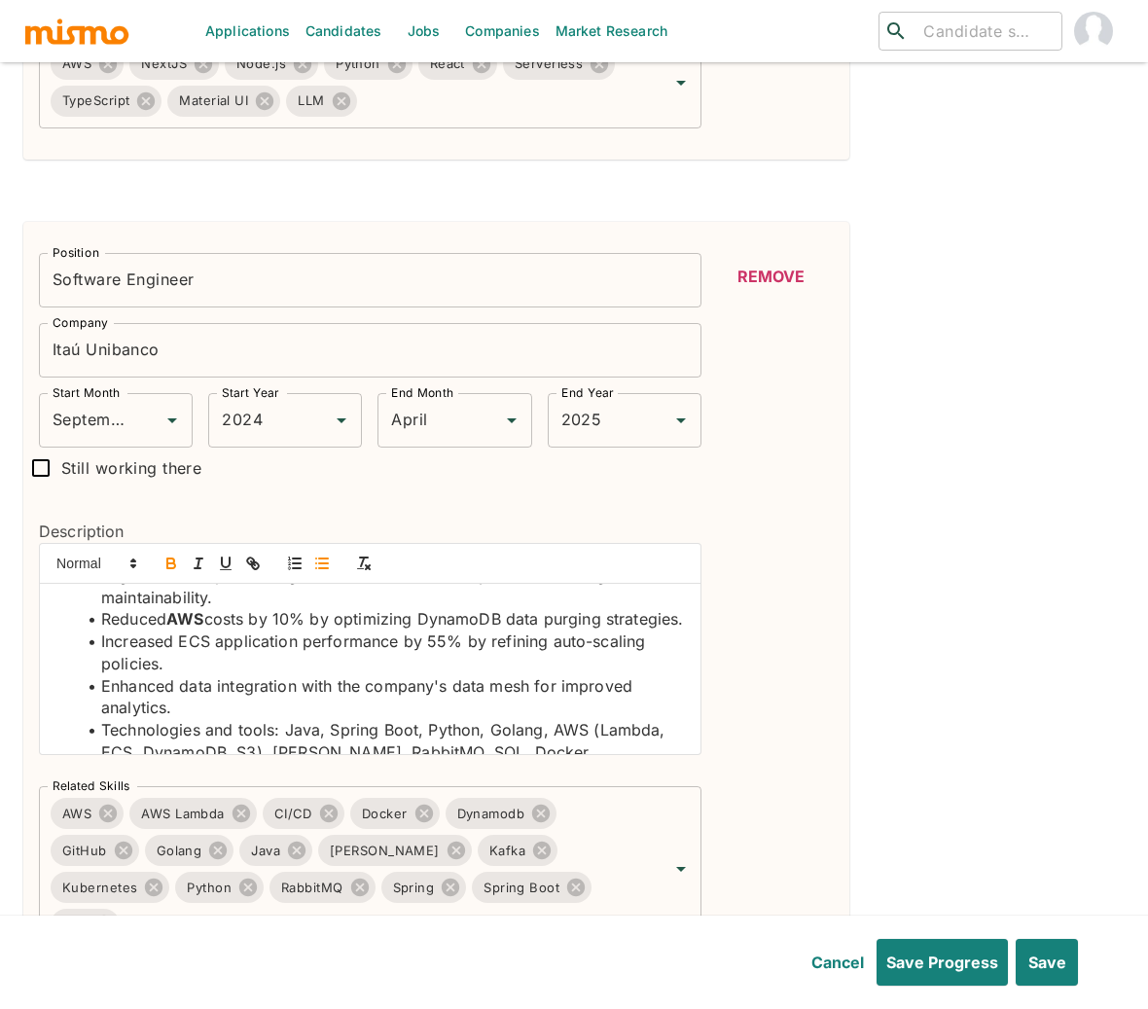
click at [447, 623] on li "Reduced AWS costs by 10% by optimizing DynamoDB data purging strategies." at bounding box center [382, 619] width 608 height 22
click at [175, 558] on icon "button" at bounding box center [171, 563] width 18 height 18
click at [199, 664] on li "Increased ECS application performance by 55% by refining auto-scaling policies." at bounding box center [382, 652] width 608 height 44
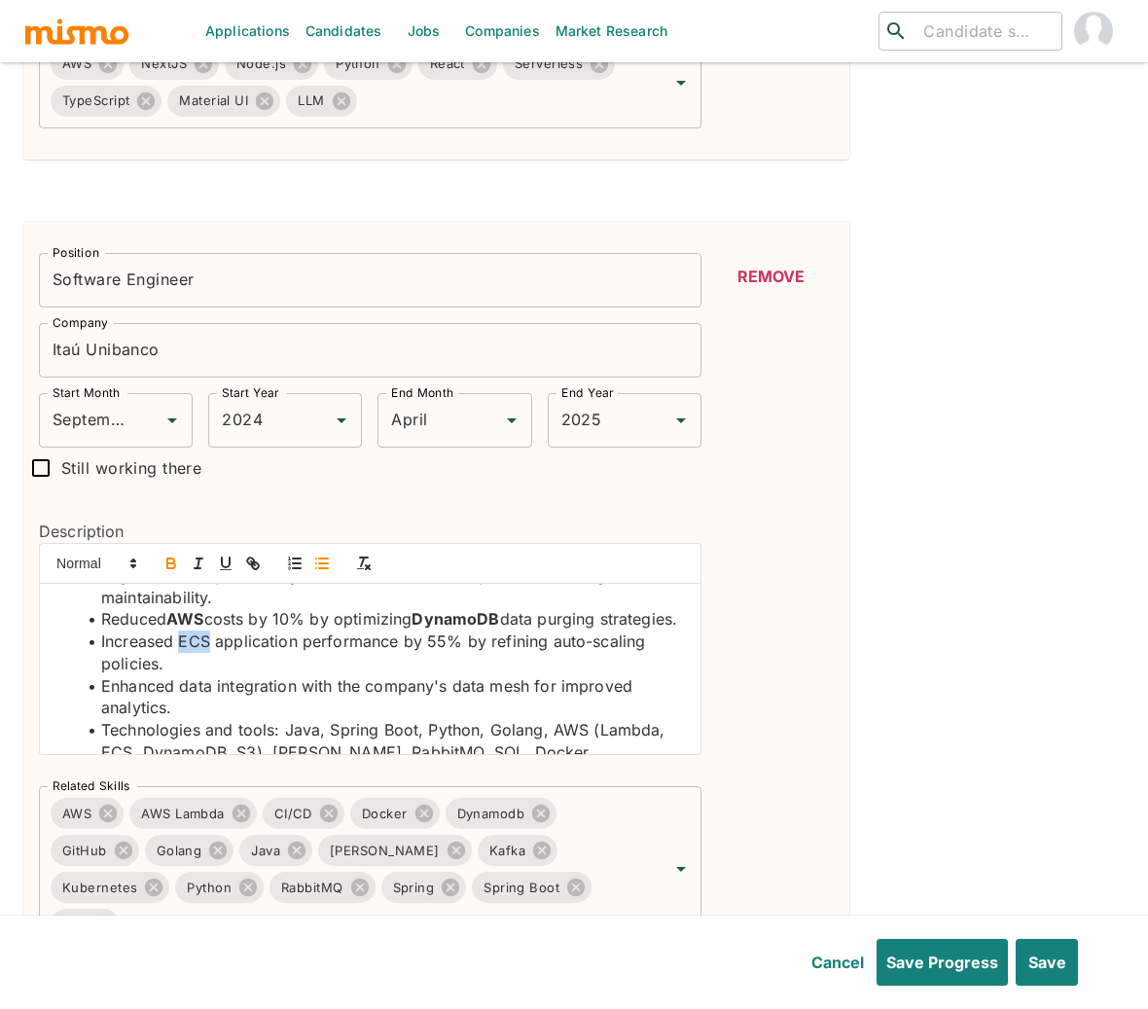
click at [171, 563] on icon "button" at bounding box center [171, 563] width 18 height 18
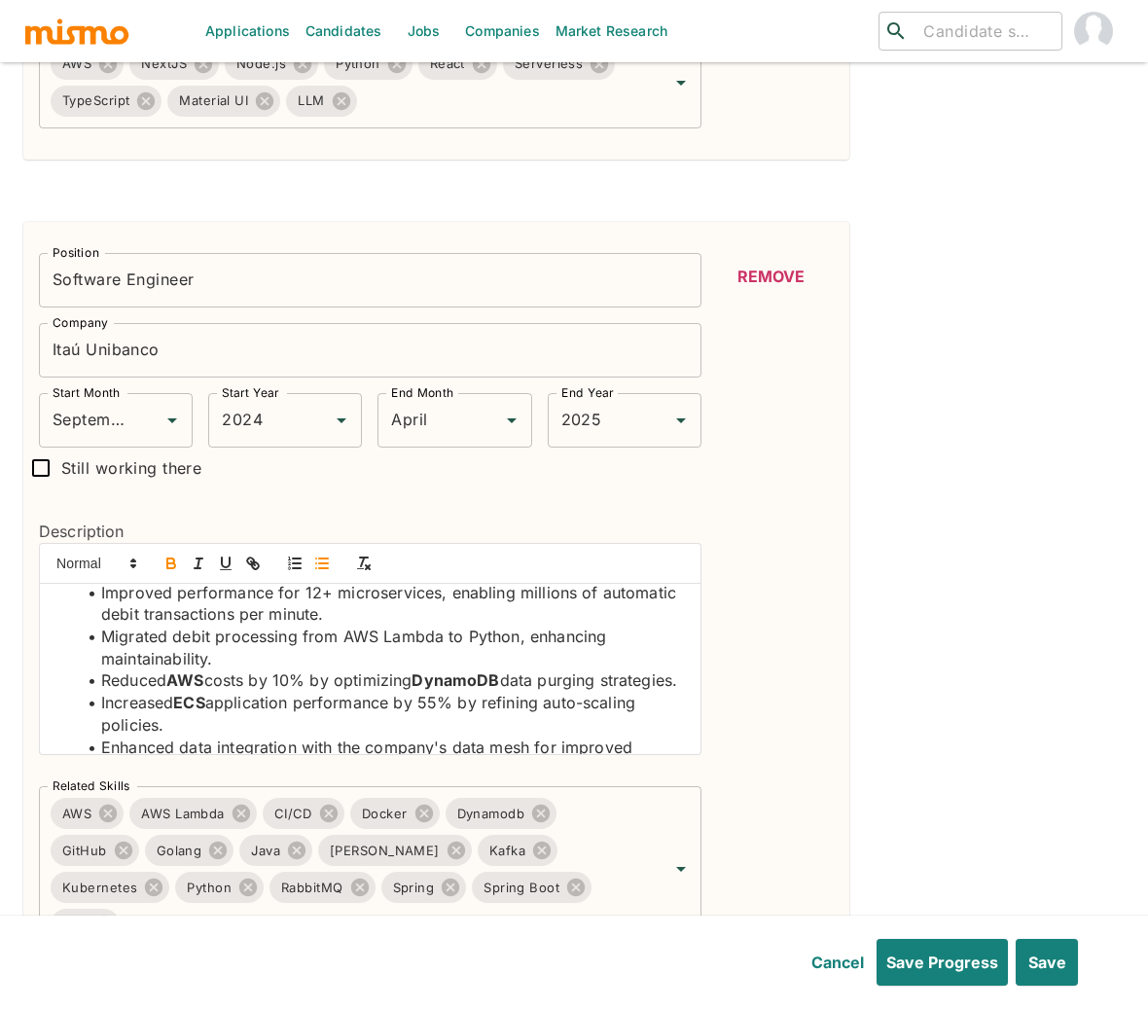
scroll to position [129, 0]
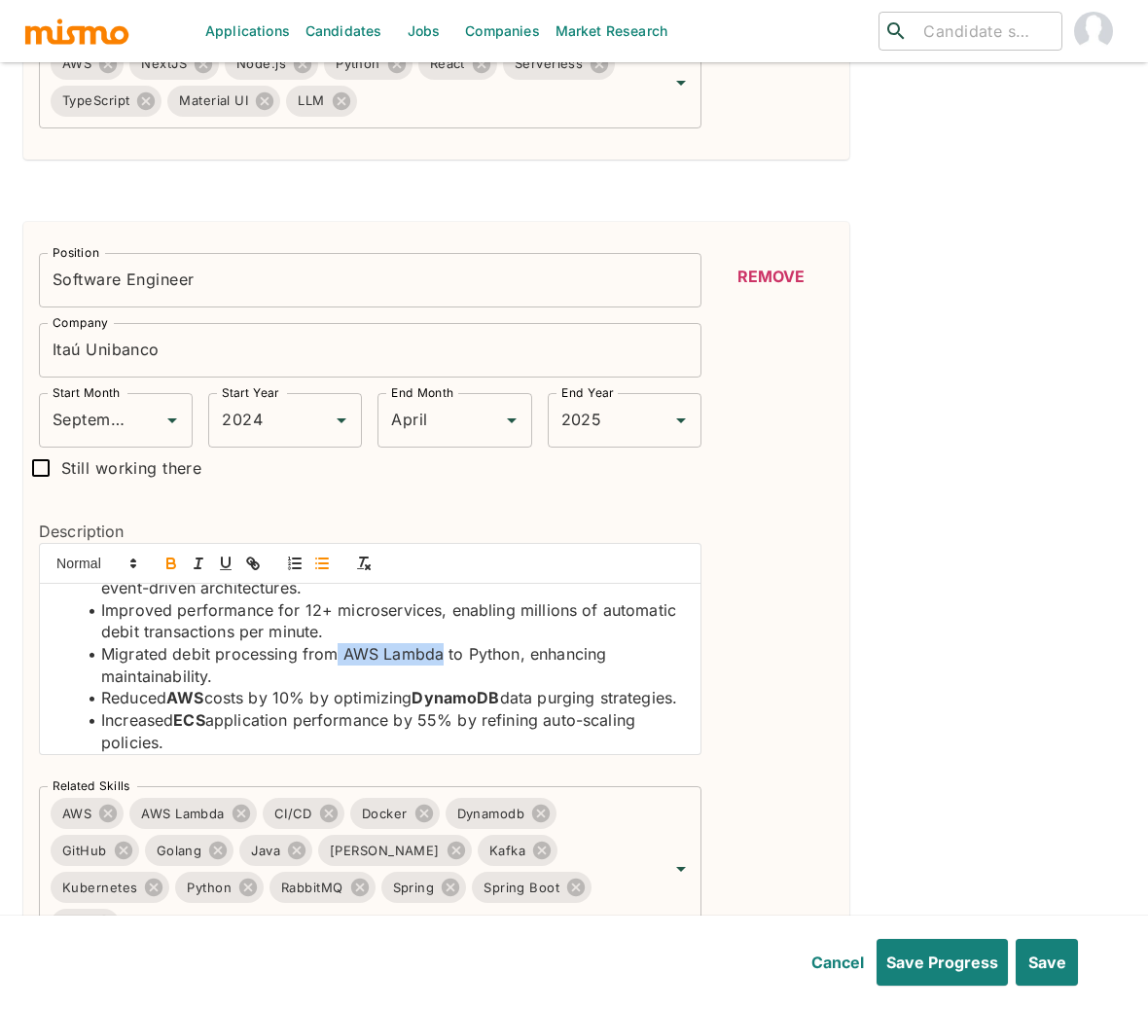
drag, startPoint x: 336, startPoint y: 655, endPoint x: 441, endPoint y: 661, distance: 105.3
click at [441, 661] on li "Migrated debit processing from AWS Lambda to Python, enhancing maintainability." at bounding box center [382, 665] width 608 height 44
click at [173, 567] on icon "button" at bounding box center [171, 563] width 18 height 18
click at [499, 658] on li "Migrated debit processing from AWS Lambda to Python, enhancing maintainability." at bounding box center [382, 665] width 608 height 44
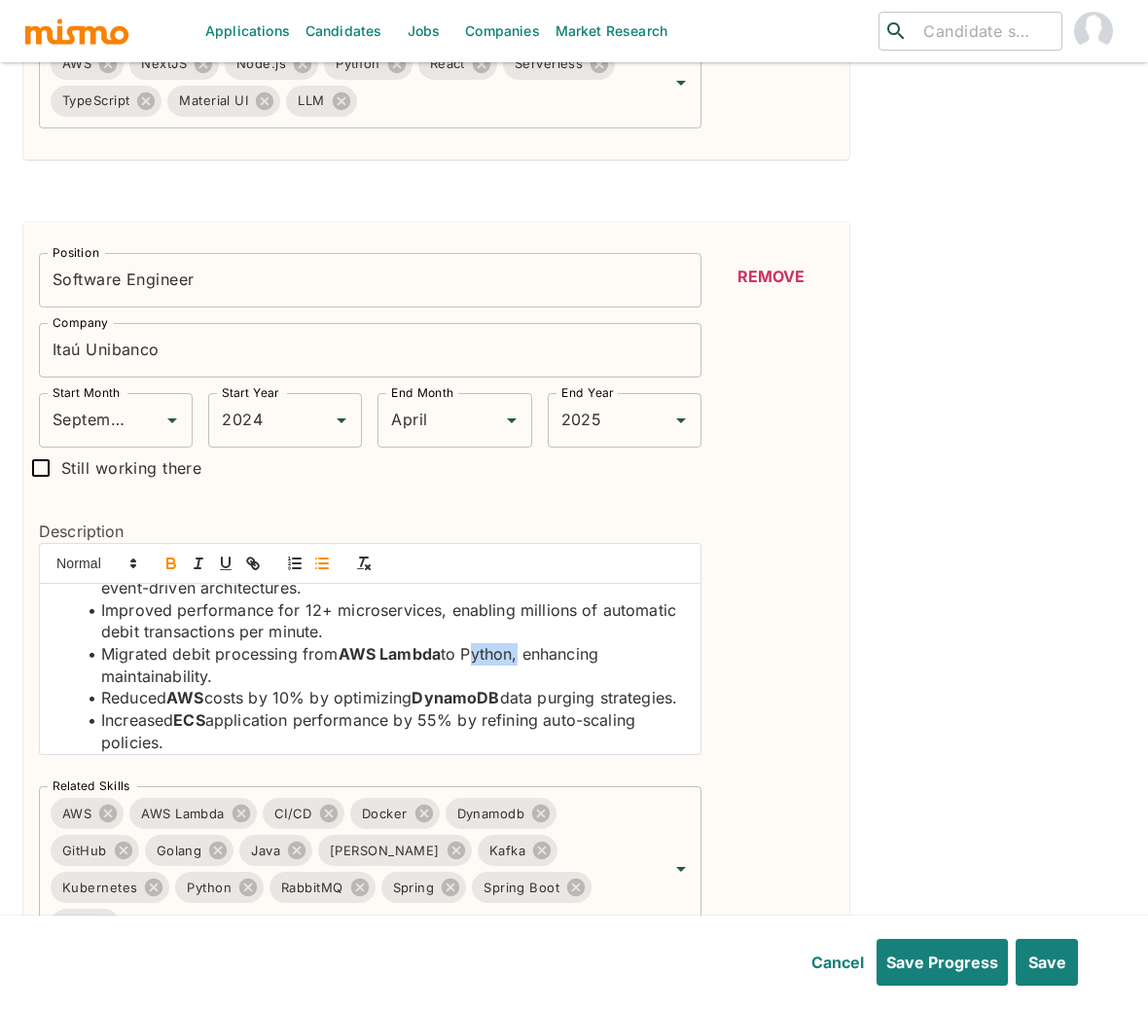
click at [167, 565] on icon "button" at bounding box center [171, 565] width 8 height 5
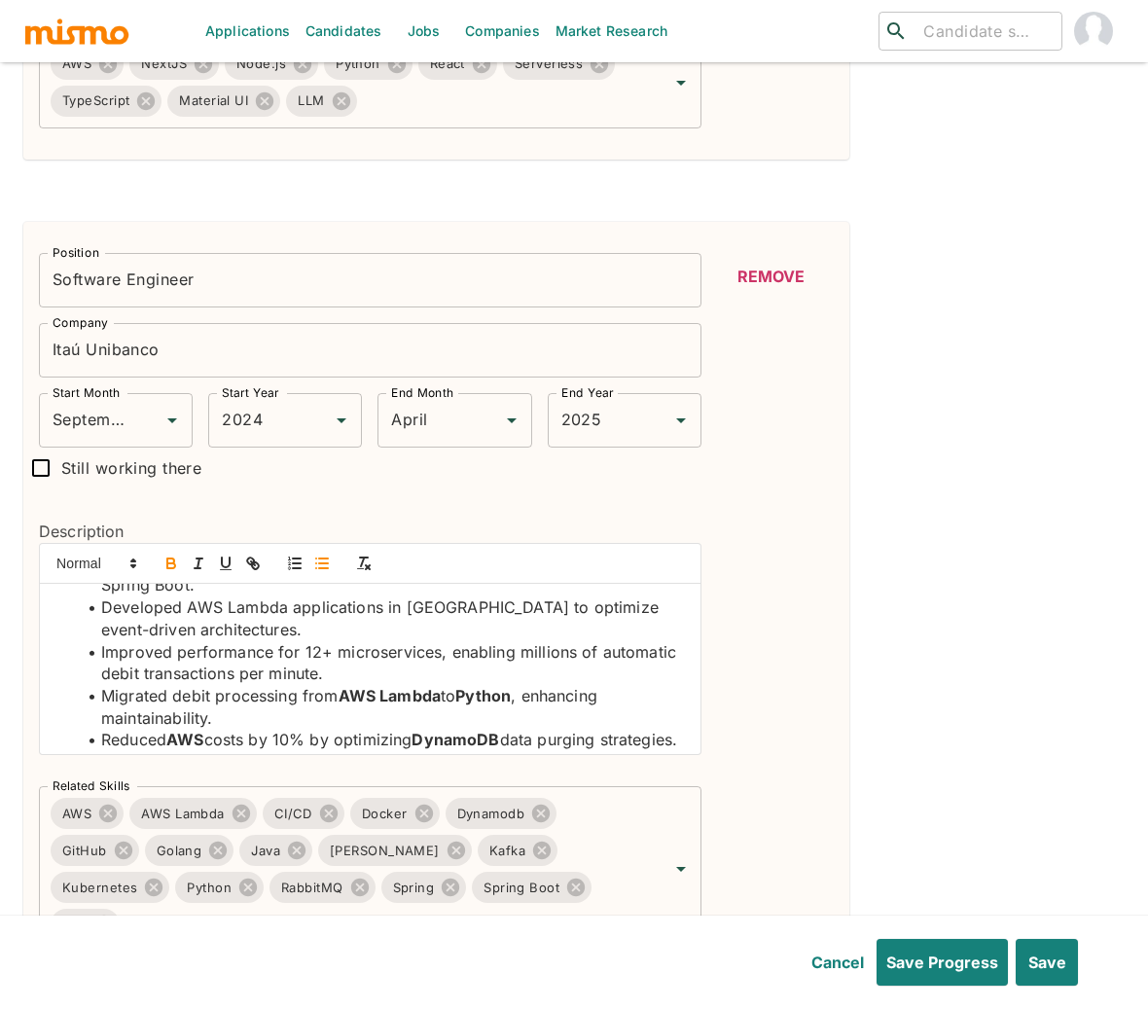
scroll to position [20, 0]
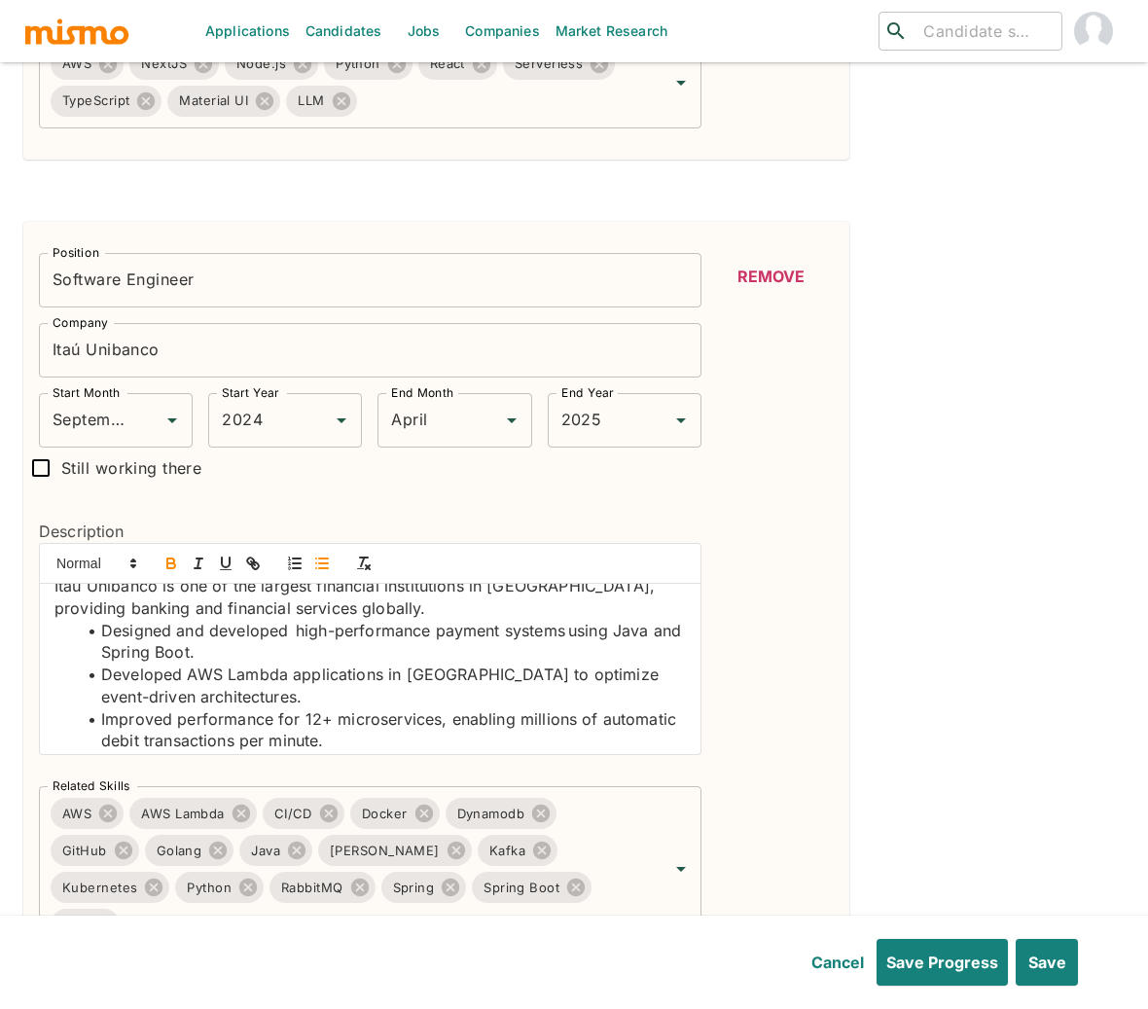
click at [406, 718] on li "Improved performance for 12+ microservices, enabling millions of automatic debi…" at bounding box center [382, 730] width 608 height 44
click at [176, 560] on icon "button" at bounding box center [171, 563] width 18 height 18
click at [442, 673] on li "Developed AWS Lambda applications in Golang to optimize event-driven architectu…" at bounding box center [382, 685] width 608 height 44
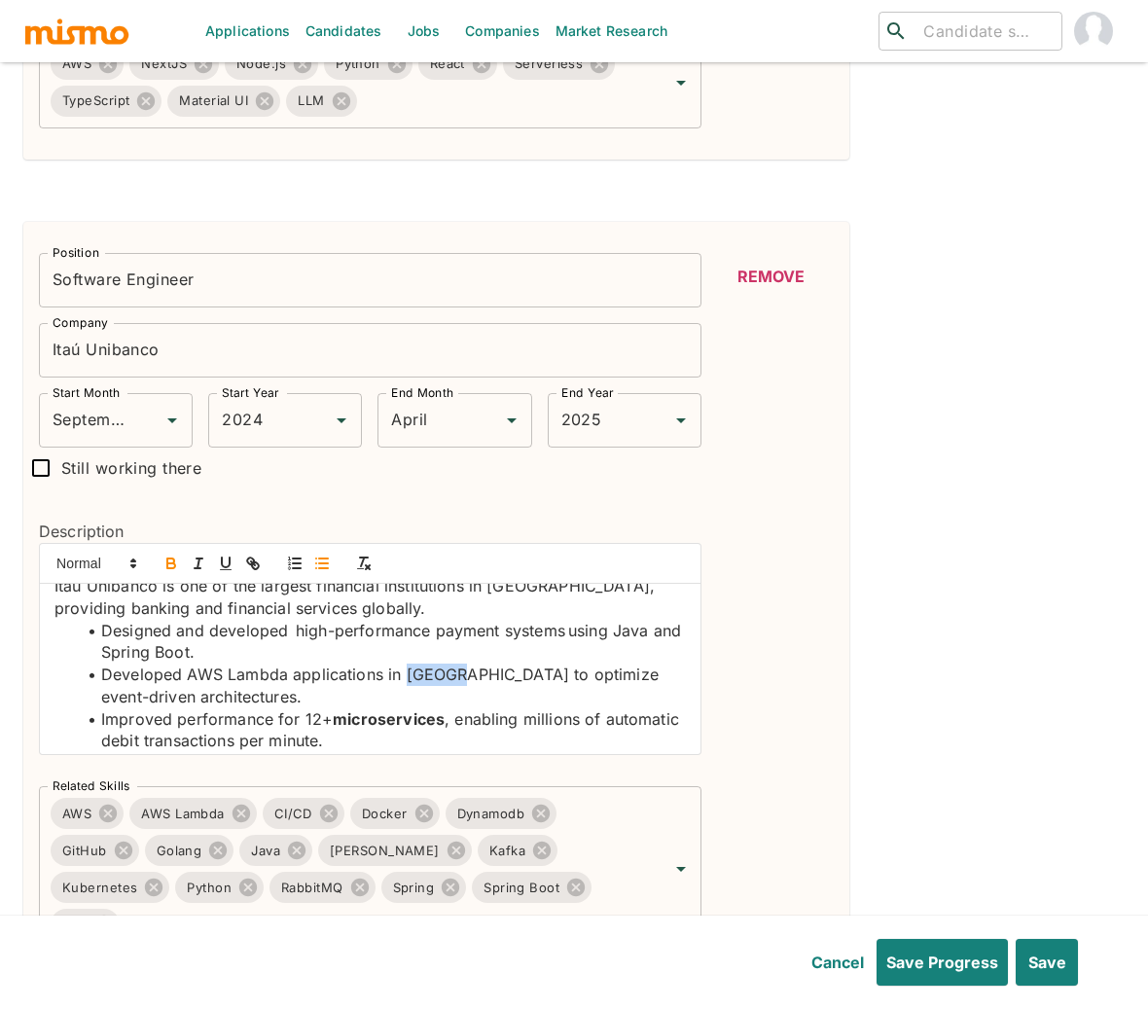
click at [174, 560] on icon "button" at bounding box center [171, 563] width 18 height 18
drag, startPoint x: 186, startPoint y: 674, endPoint x: 282, endPoint y: 674, distance: 96.3
click at [282, 674] on li "Developed AWS Lambda applications in Golang to optimize event-driven architectu…" at bounding box center [382, 685] width 608 height 44
click at [169, 569] on icon "button" at bounding box center [171, 563] width 18 height 18
drag, startPoint x: 132, startPoint y: 656, endPoint x: 223, endPoint y: 657, distance: 90.5
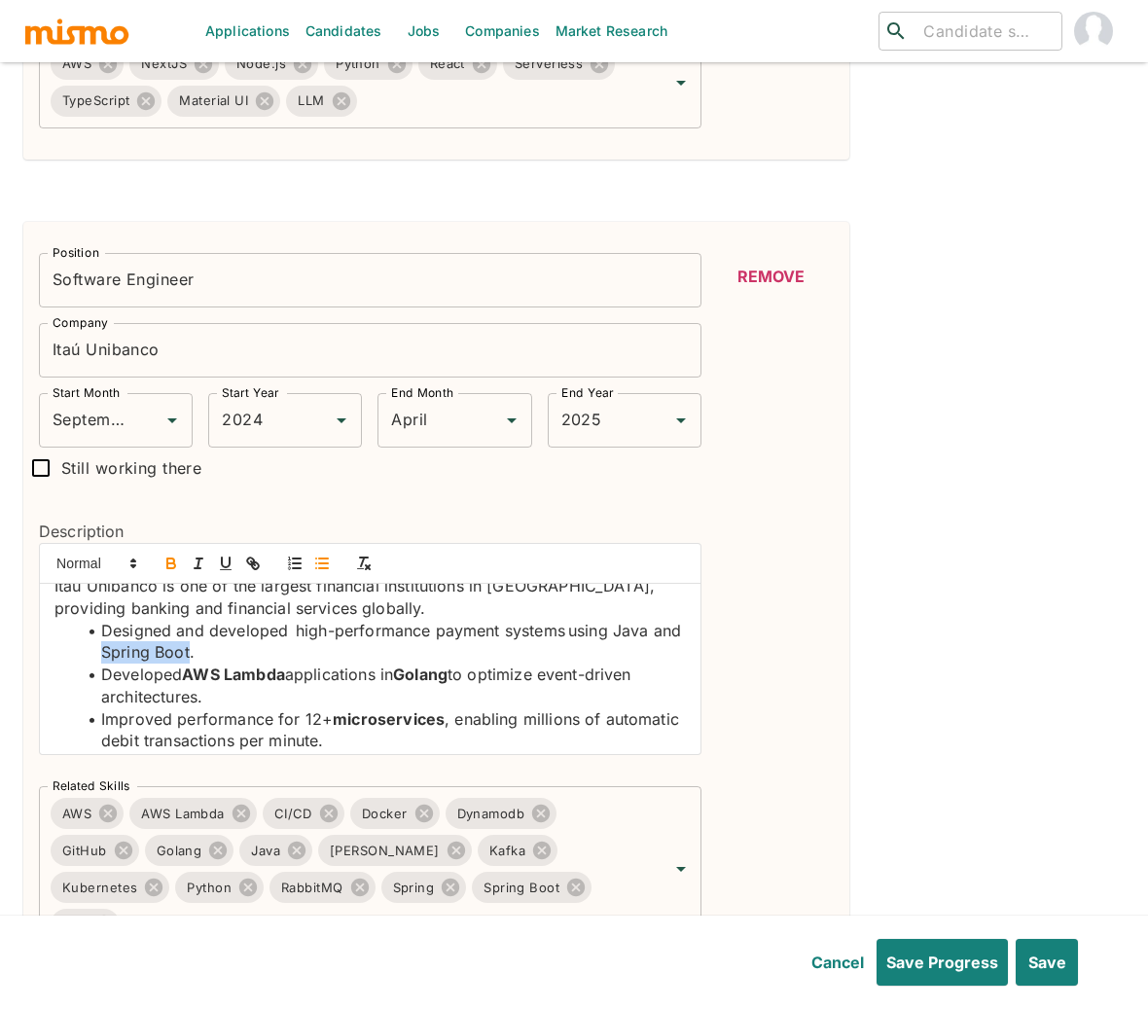
click at [223, 657] on li "Designed and developed high-performance payment systems using Java and Spring B…" at bounding box center [382, 642] width 608 height 44
click at [170, 559] on icon "button" at bounding box center [171, 563] width 18 height 18
click at [630, 634] on li "Designed and developed high-performance payment systems using Java and Spring B…" at bounding box center [382, 642] width 608 height 44
click at [169, 567] on icon "button" at bounding box center [171, 563] width 18 height 18
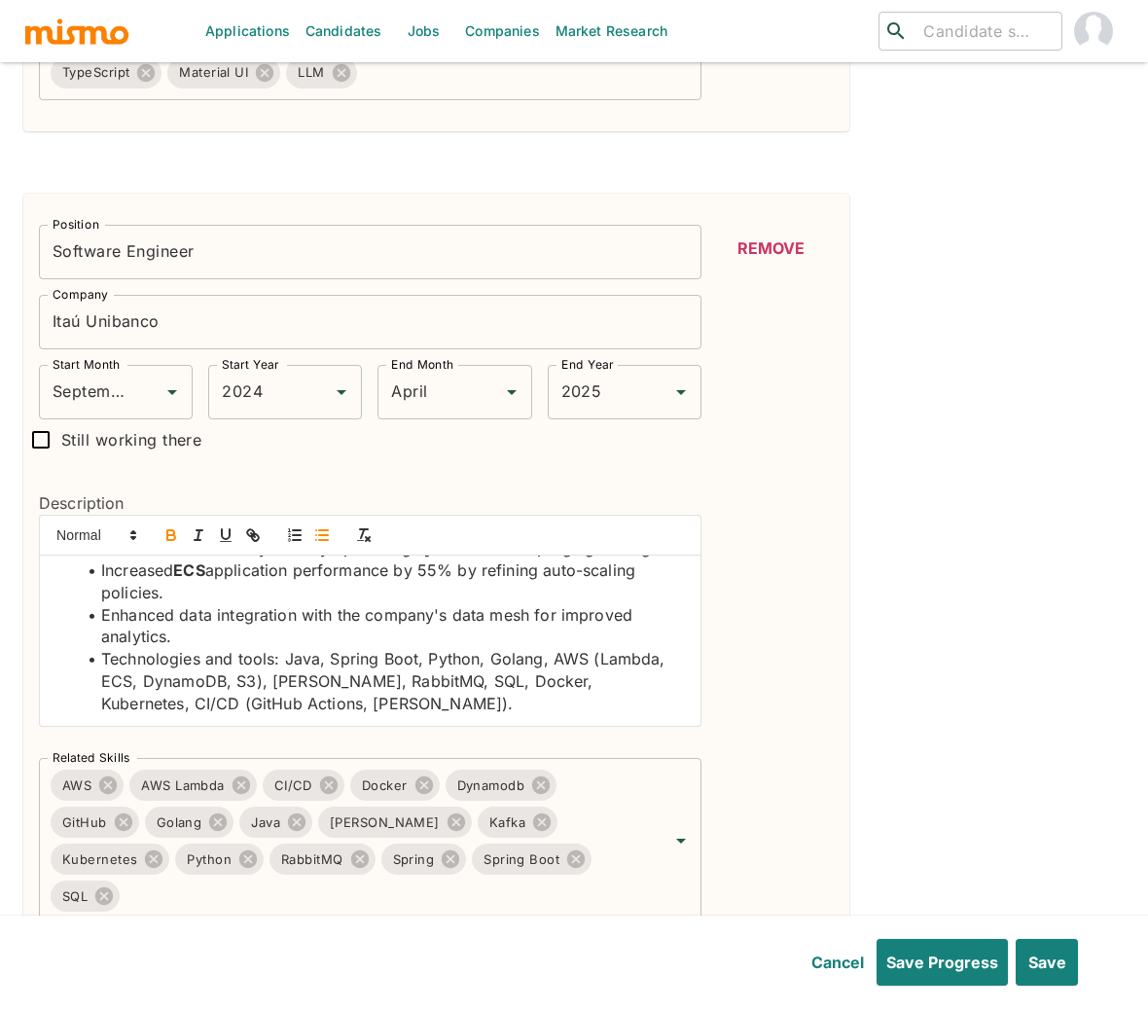
scroll to position [272, 0]
click at [289, 662] on li "Technologies and tools: Java, Spring Boot, Python, Golang, AWS (Lambda, ECS, Dy…" at bounding box center [382, 681] width 608 height 66
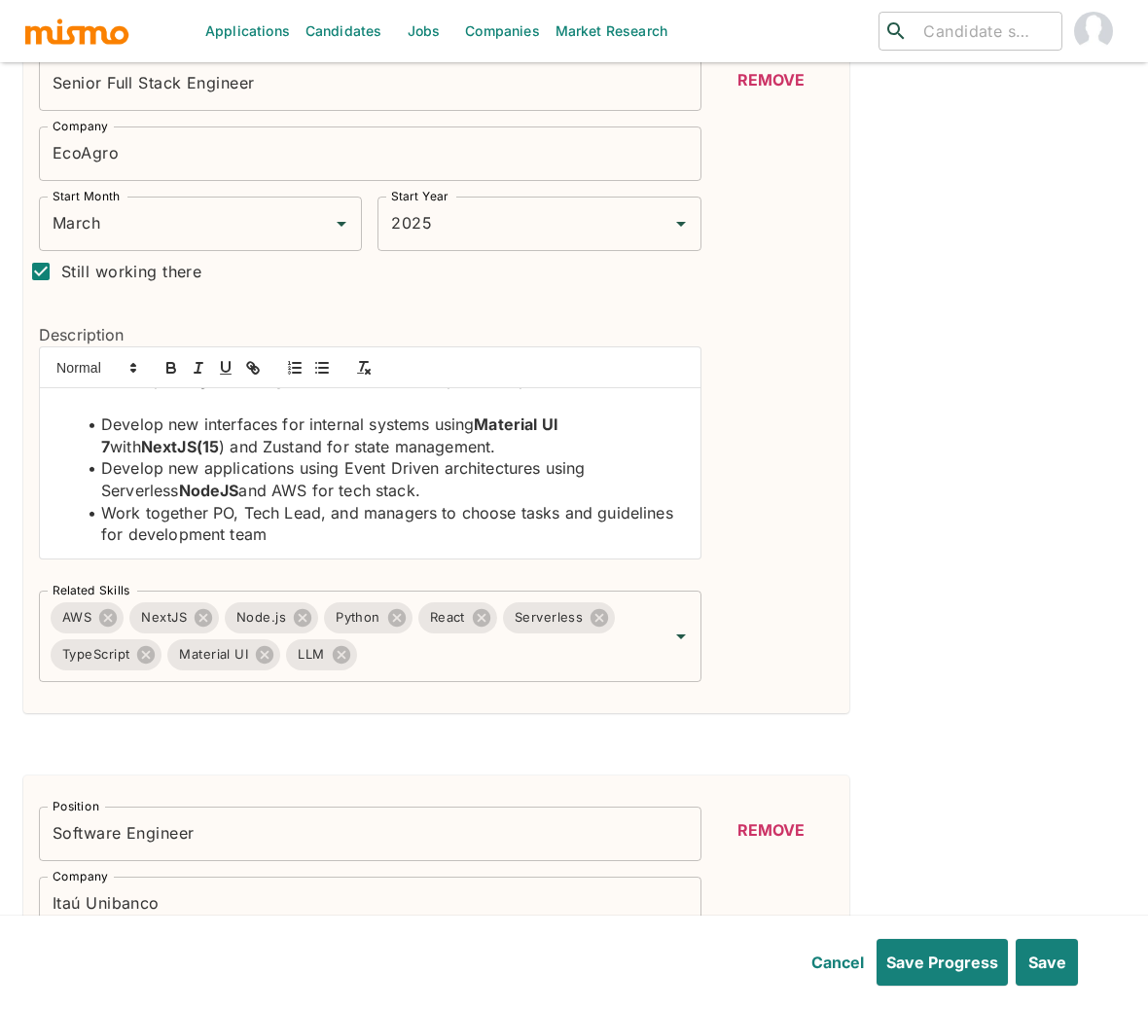
scroll to position [679, 0]
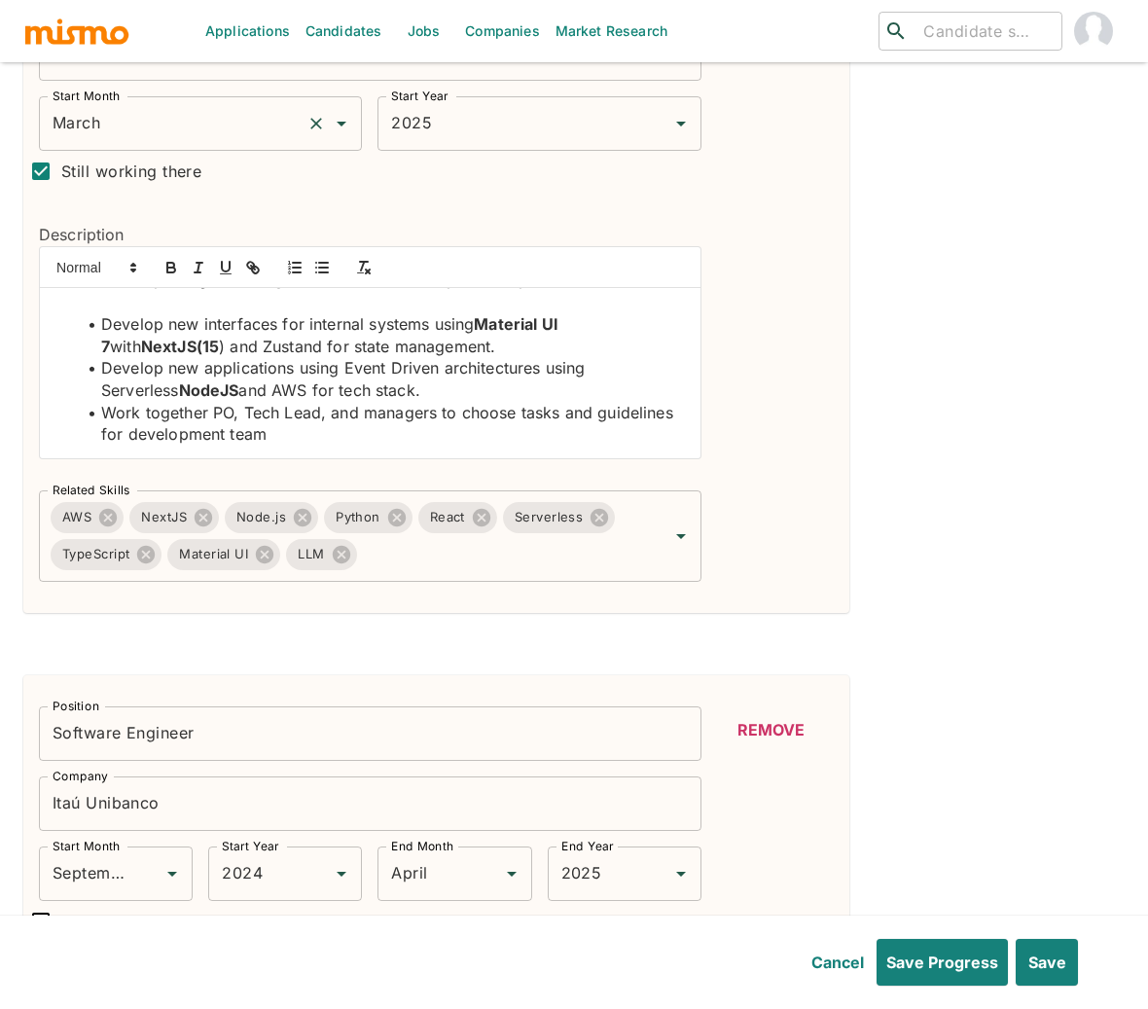
click at [196, 145] on div "March Start Month" at bounding box center [200, 123] width 323 height 54
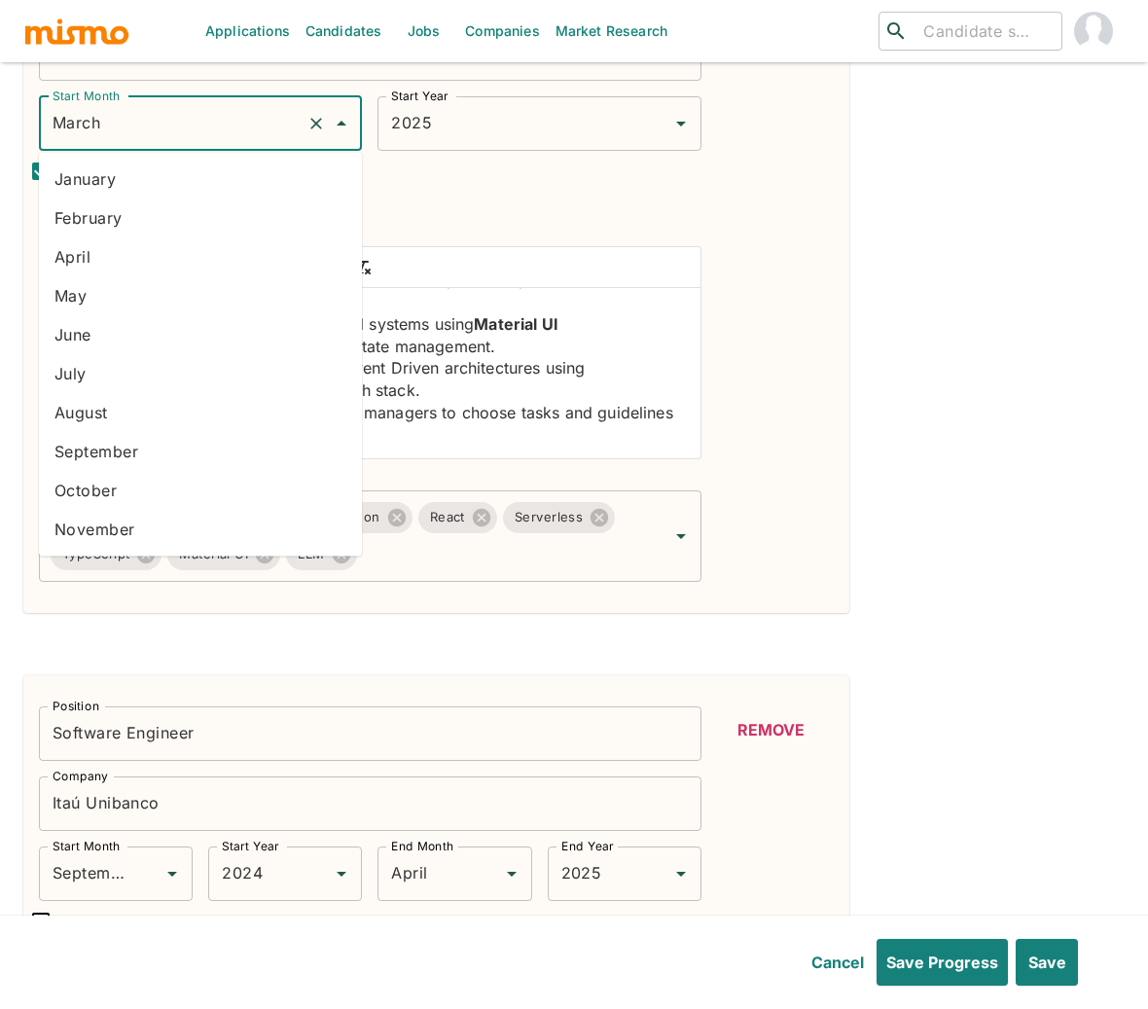
click at [119, 250] on li "April" at bounding box center [200, 256] width 323 height 39
type input "April"
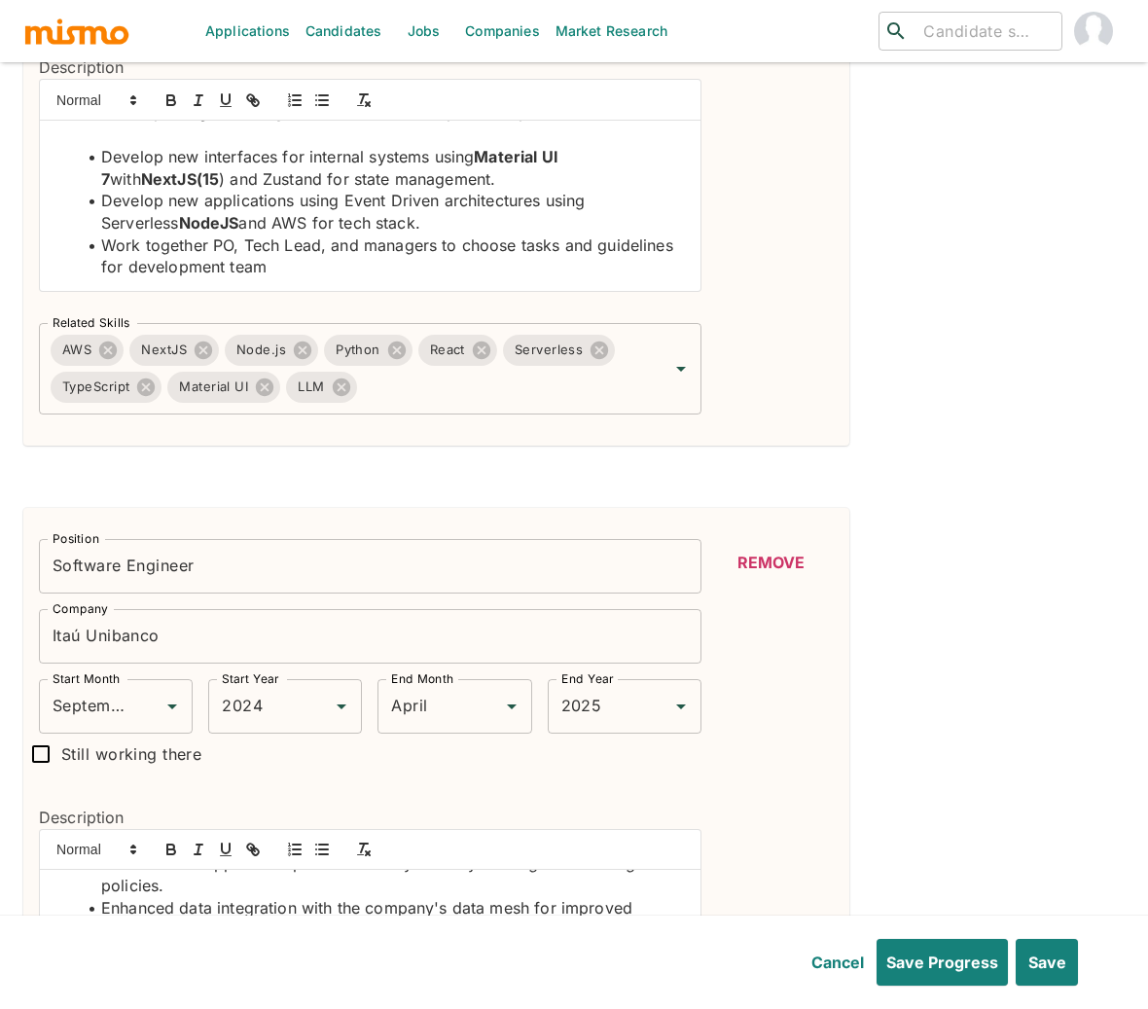
scroll to position [850, 0]
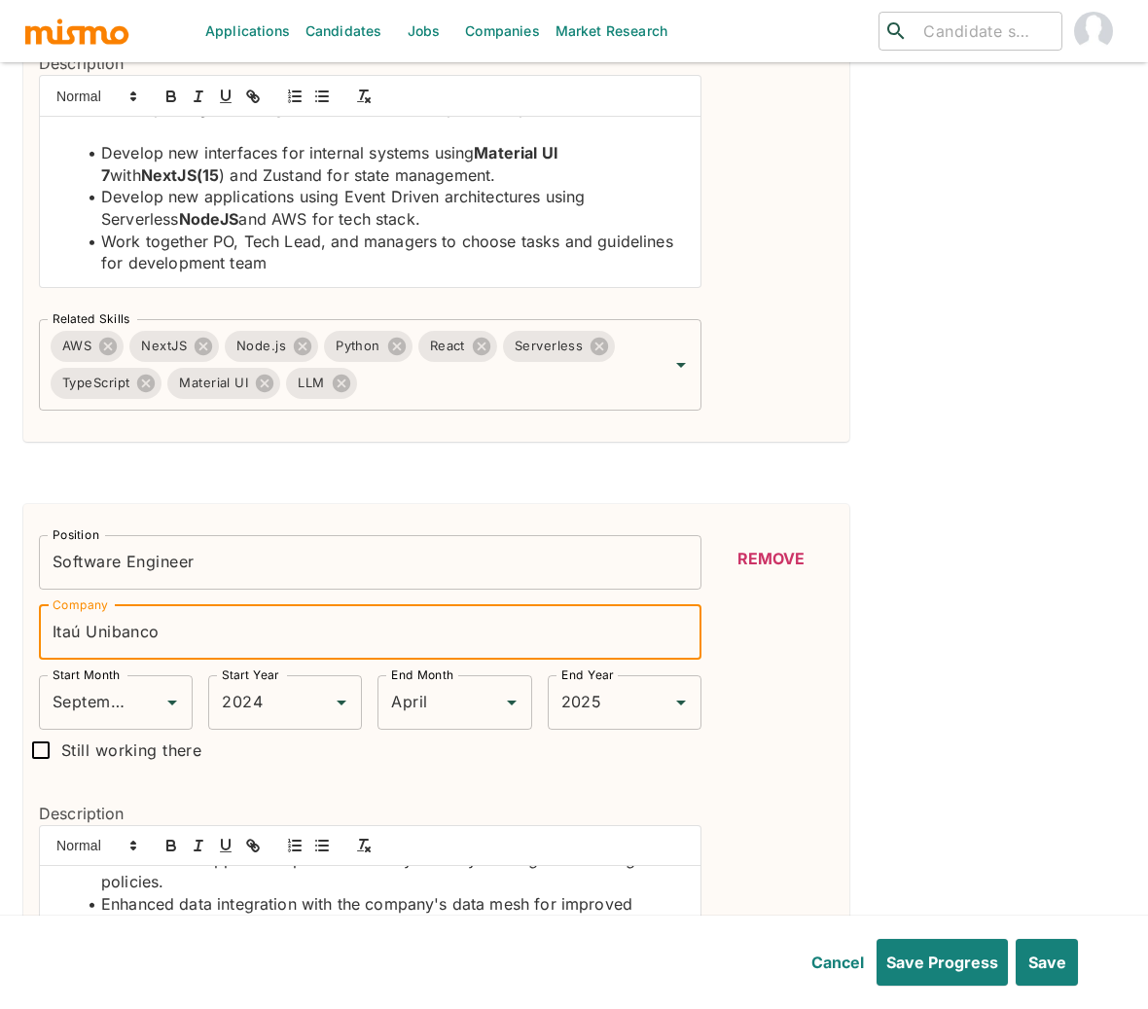
click at [144, 638] on input "Itaú Unibanco" at bounding box center [370, 632] width 662 height 54
drag, startPoint x: 213, startPoint y: 630, endPoint x: 15, endPoint y: 631, distance: 198.4
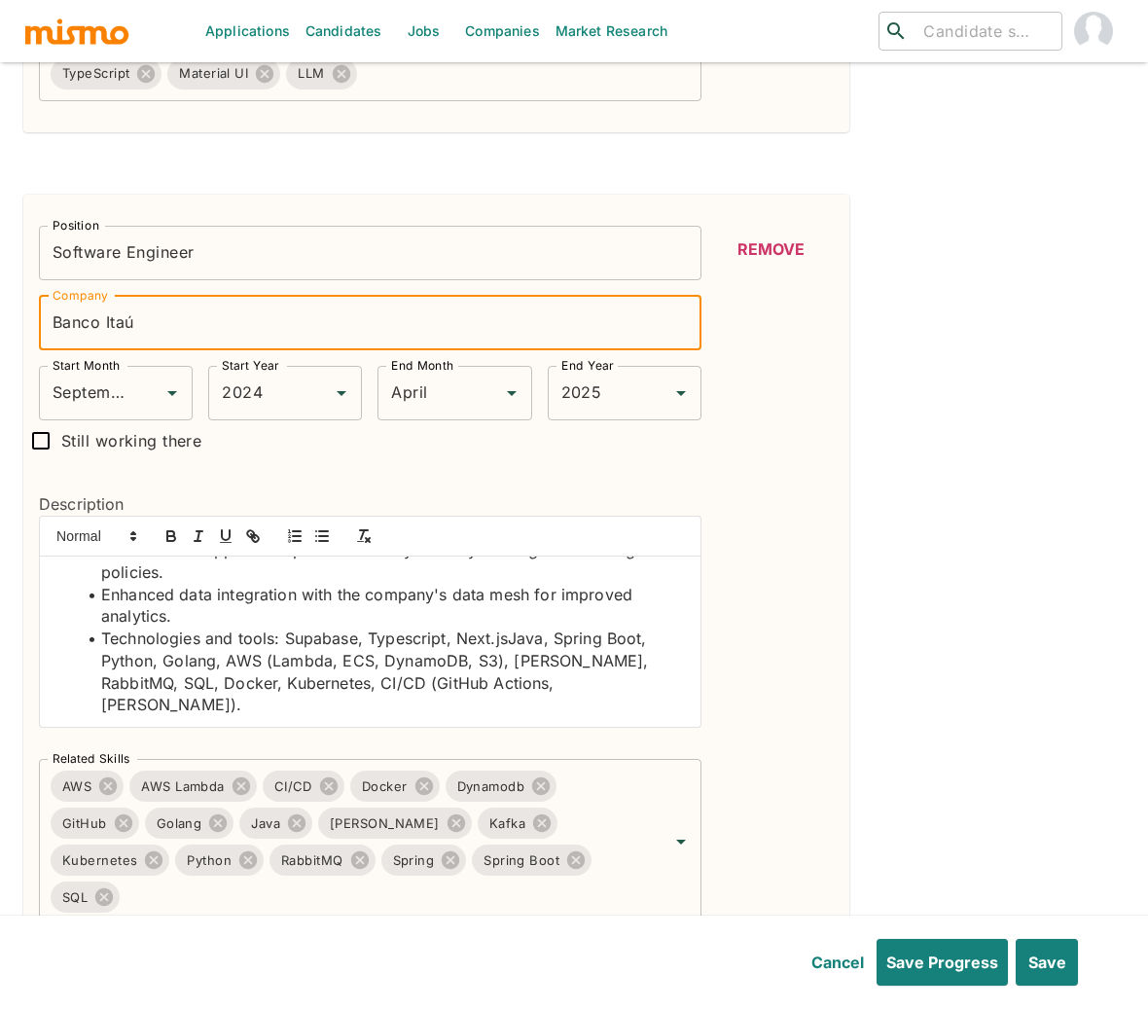
scroll to position [1169, 0]
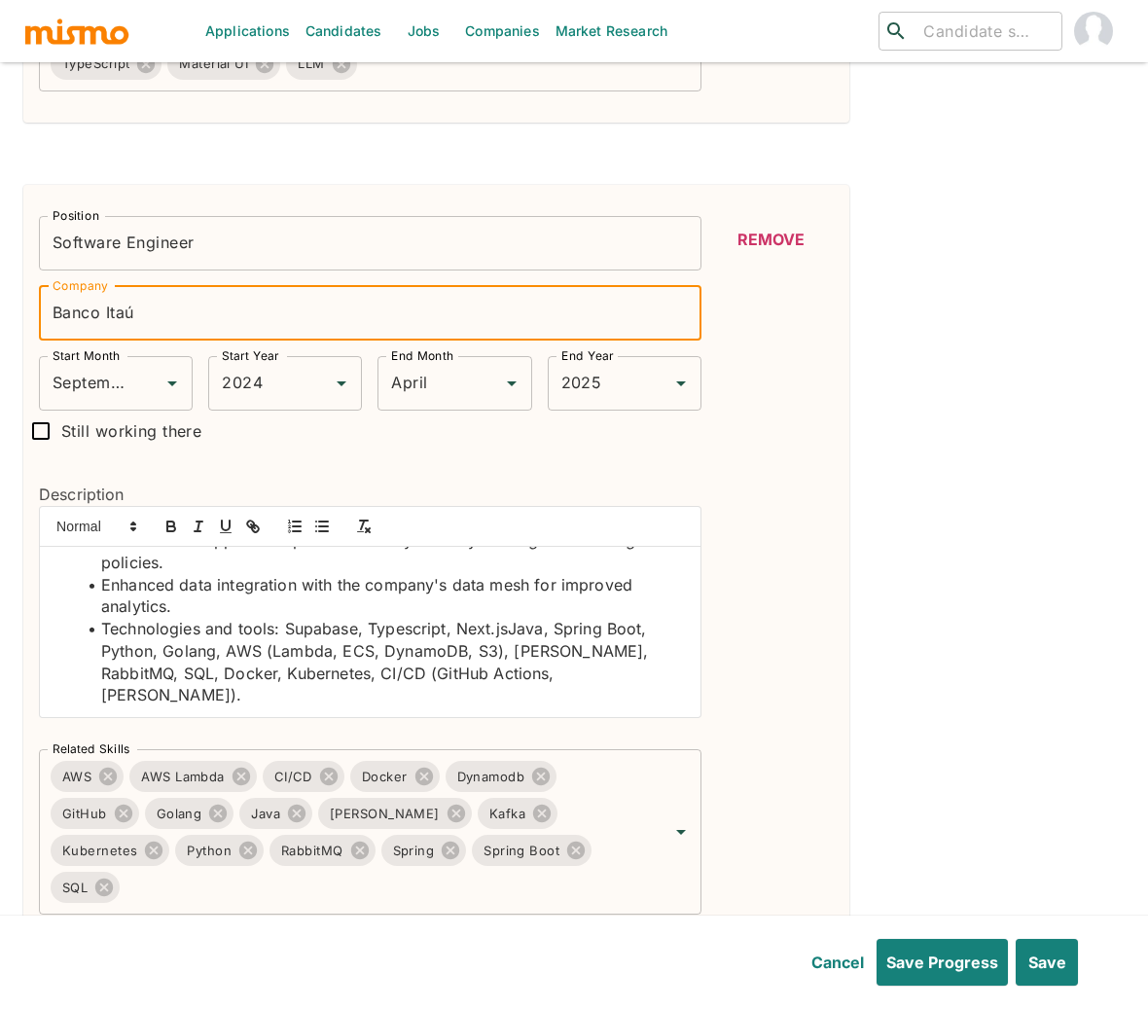
type input "Banco Itaú"
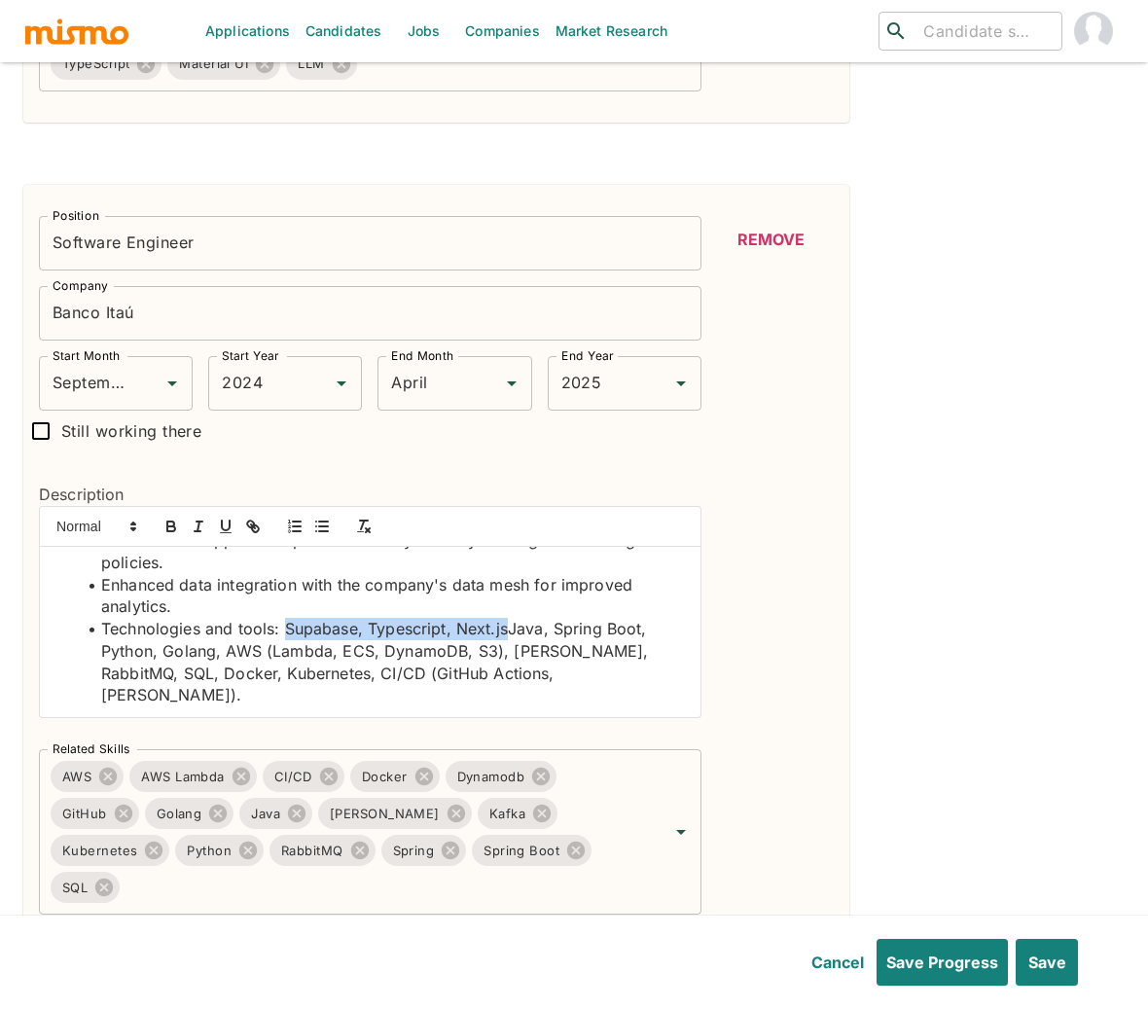
drag, startPoint x: 285, startPoint y: 656, endPoint x: 510, endPoint y: 656, distance: 224.7
click at [510, 656] on li "Technologies and tools: Supabase, Typescript, Next.jsJava, Spring Boot, Python,…" at bounding box center [382, 662] width 608 height 89
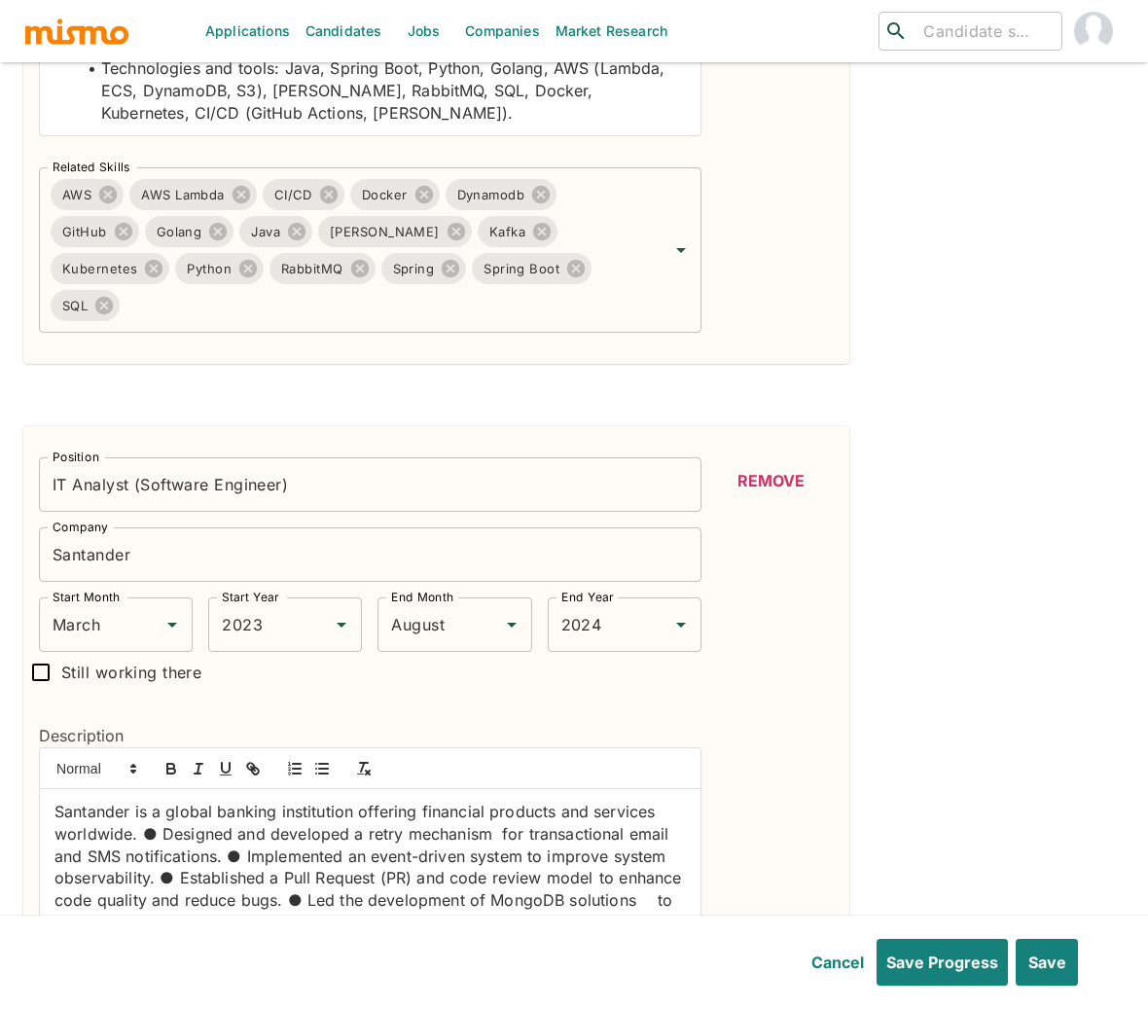
scroll to position [1795, 0]
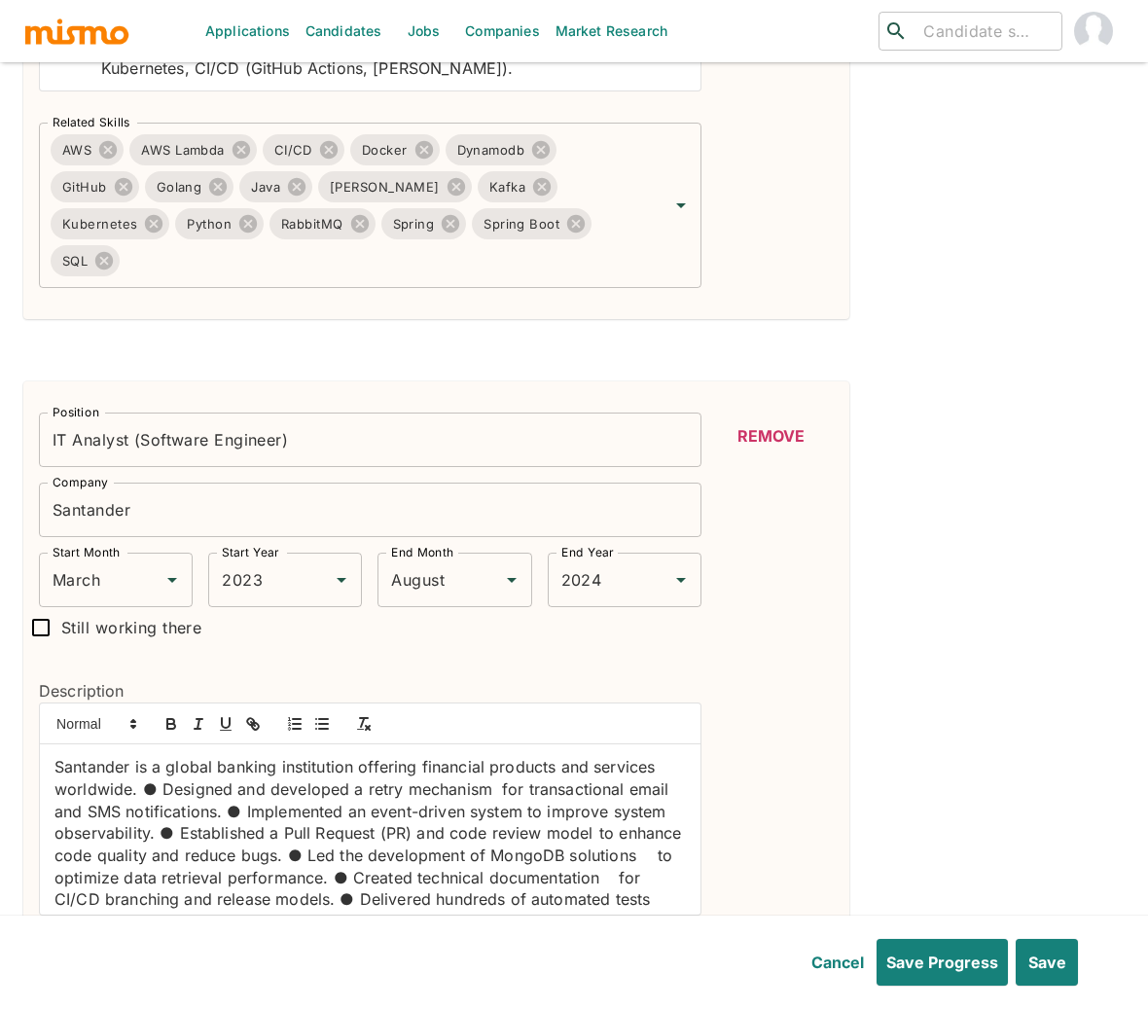
click at [58, 756] on p "Santander is a global banking institution offering financial products and servi…" at bounding box center [369, 889] width 631 height 266
click at [143, 759] on p "Santander is a global banking institution offering financial products and servi…" at bounding box center [369, 889] width 631 height 266
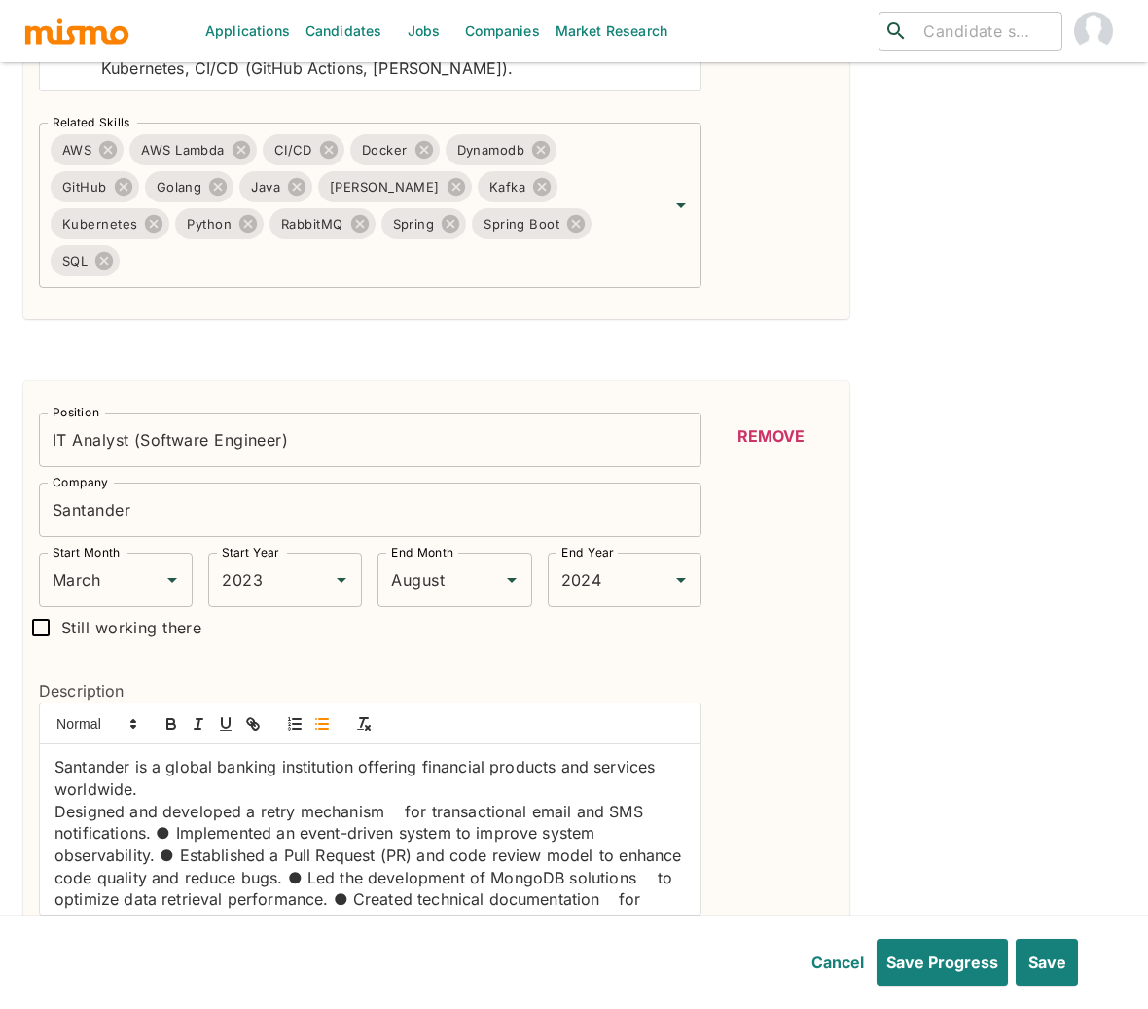
click at [329, 715] on icon "button" at bounding box center [322, 724] width 18 height 18
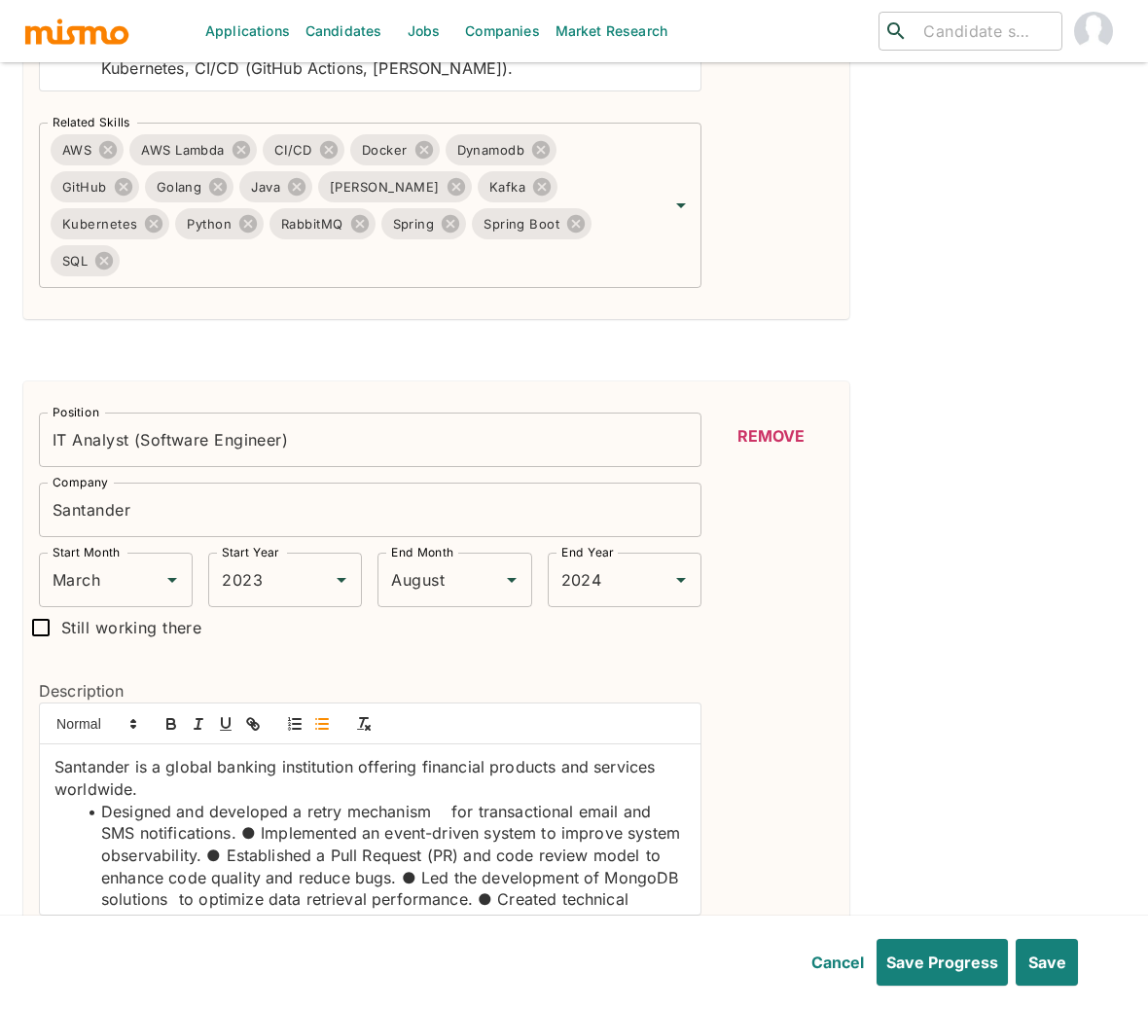
click at [256, 800] on li "Designed and developed a retry mechanism for transactional email and SMS notifi…" at bounding box center [382, 921] width 608 height 243
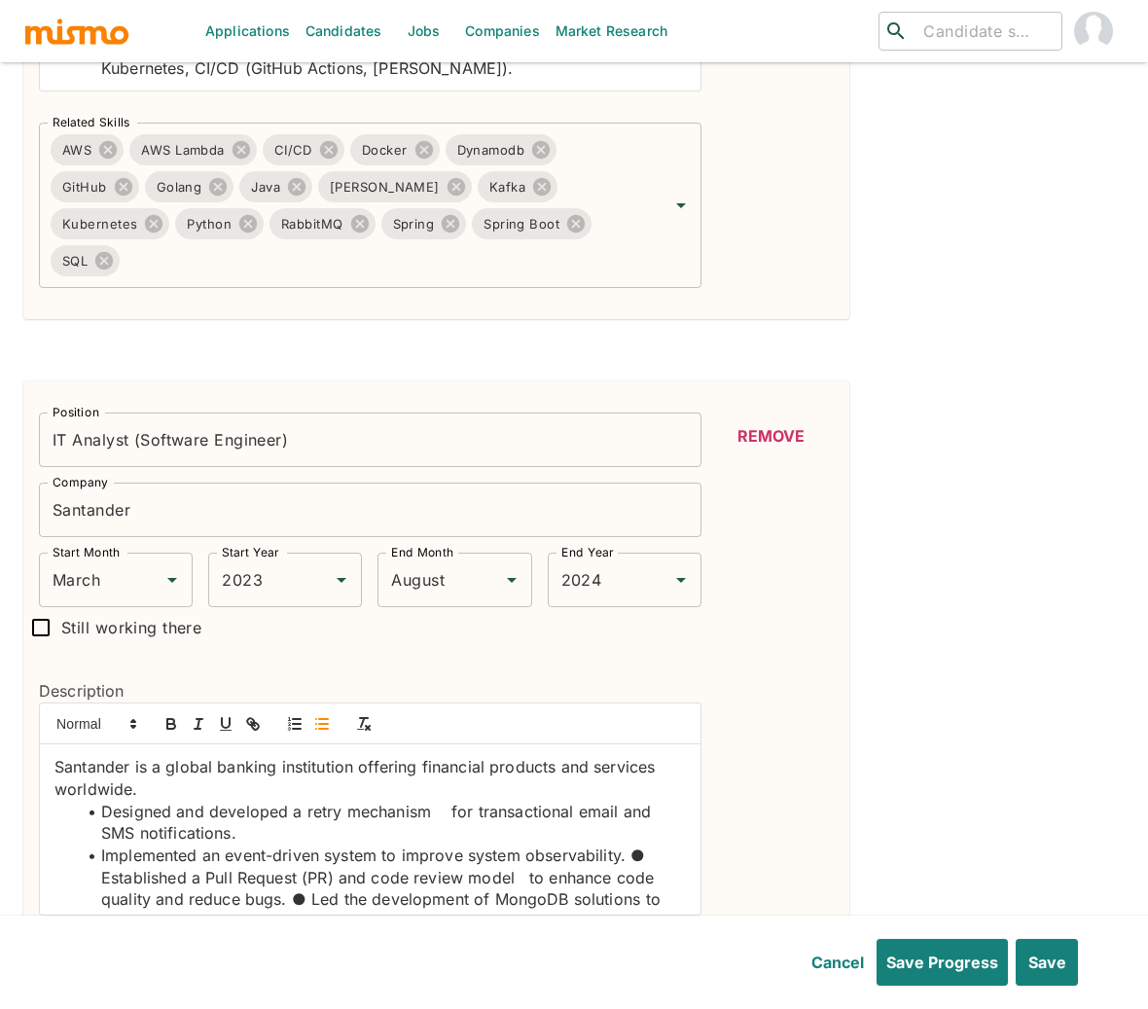
click at [98, 844] on li "Implemented an event-driven system to improve system observability. ● Establish…" at bounding box center [382, 954] width 608 height 221
click at [306, 867] on li "Established a Pull Request (PR) and code review model to enhance code quality a…" at bounding box center [382, 966] width 608 height 198
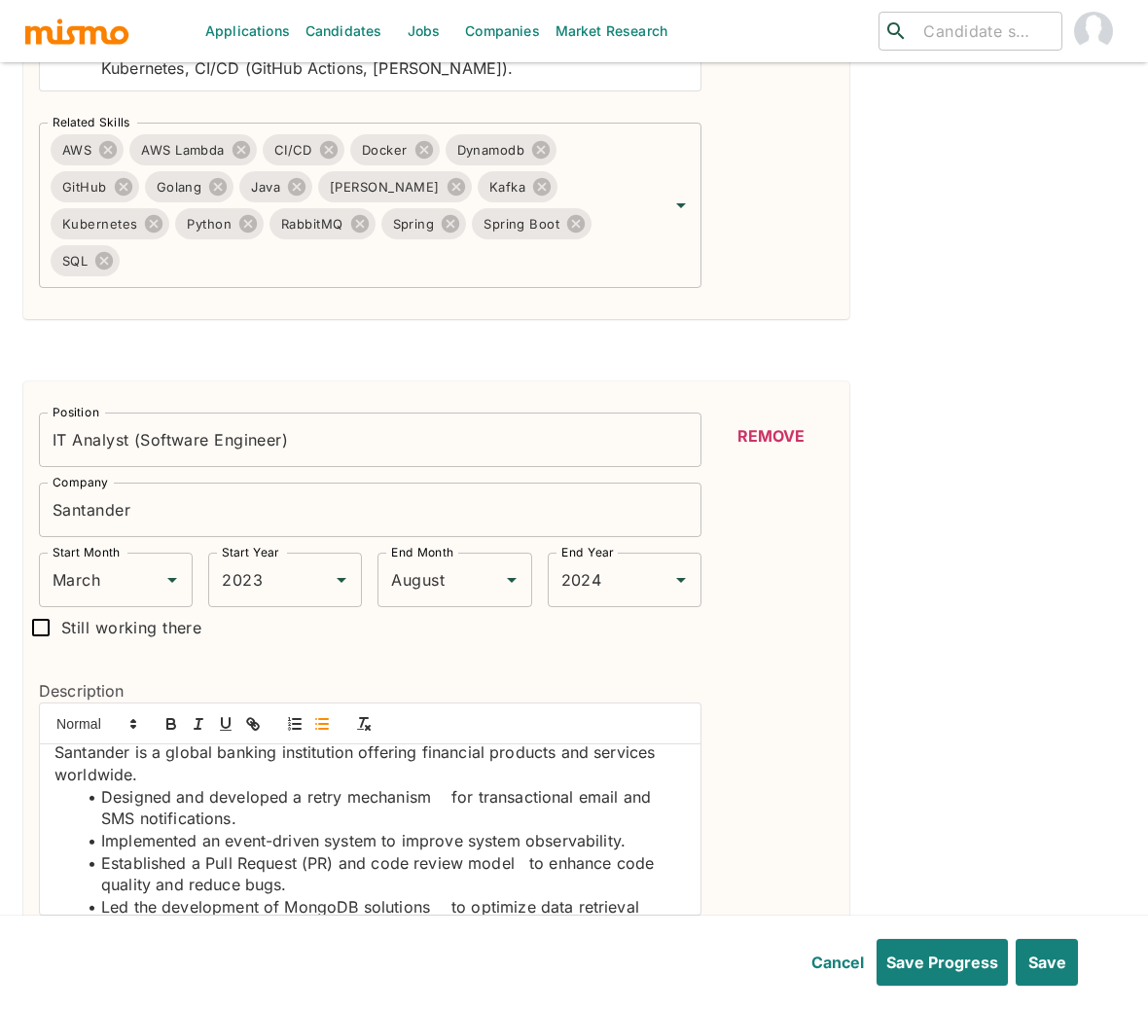
click at [320, 896] on li "Led the development of MongoDB solutions to optimize data retrieval performance…" at bounding box center [382, 984] width 608 height 177
click at [177, 715] on icon "button" at bounding box center [171, 724] width 18 height 18
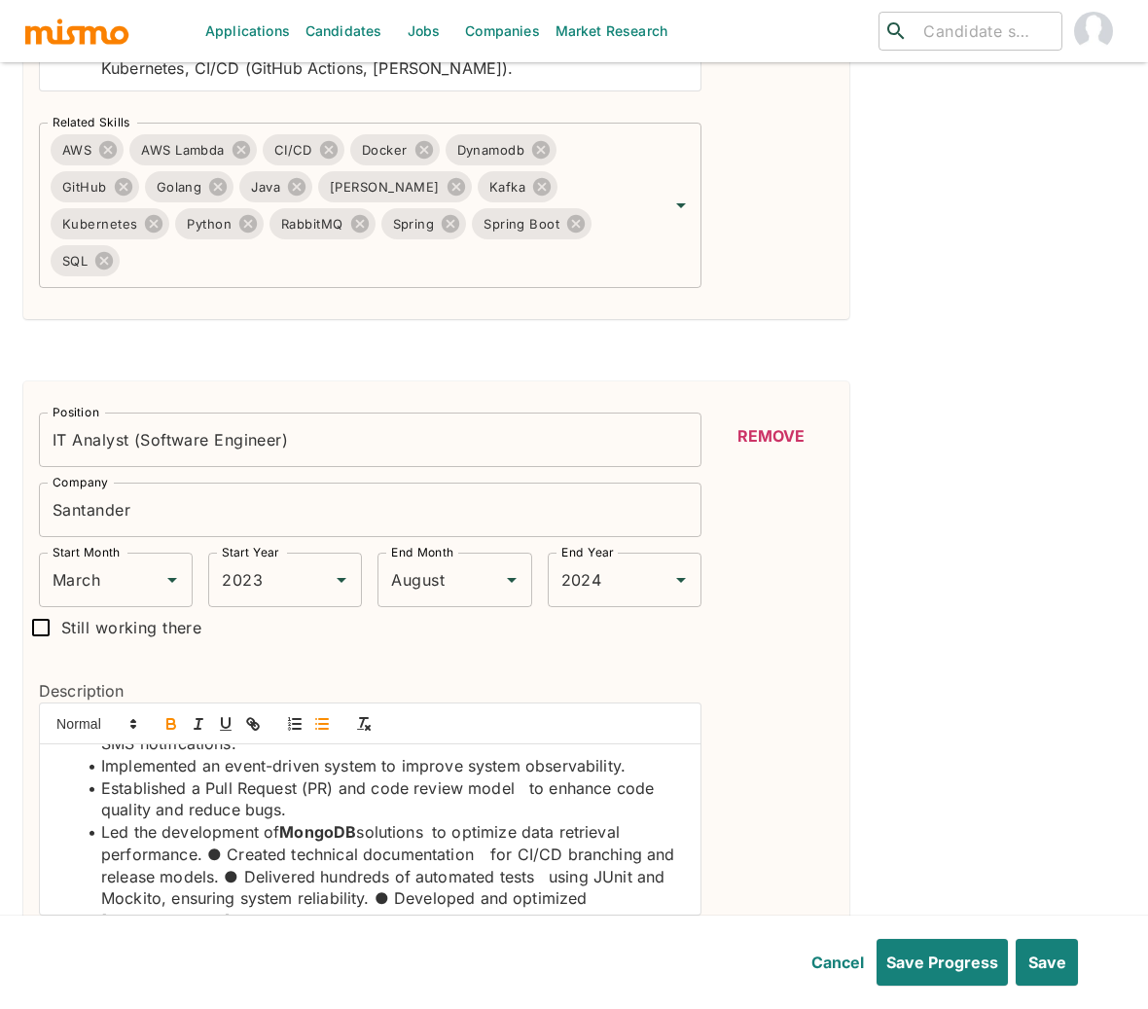
scroll to position [128, 0]
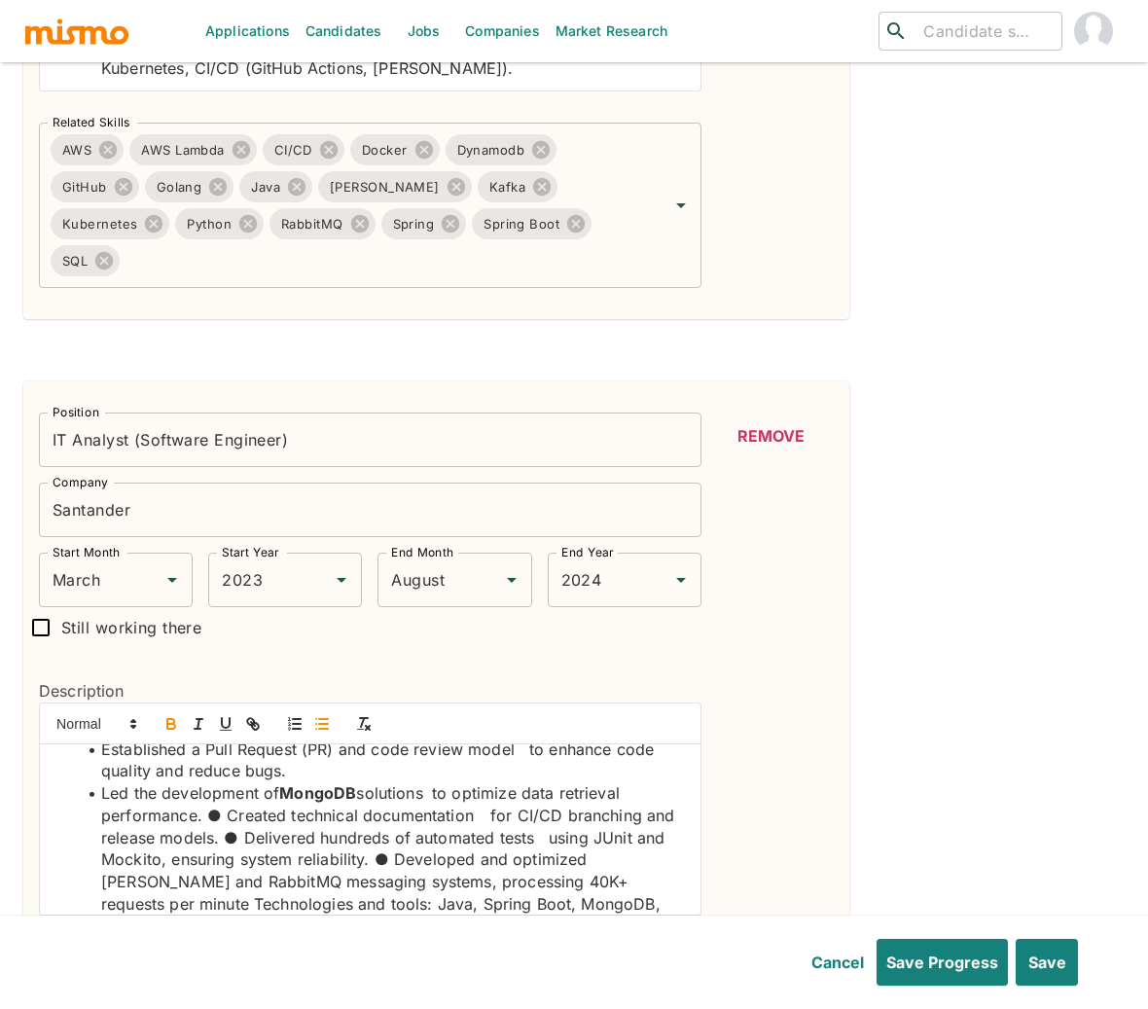
click at [225, 782] on li "Led the development of MongoDB solutions to optimize data retrieval performance…" at bounding box center [382, 870] width 608 height 177
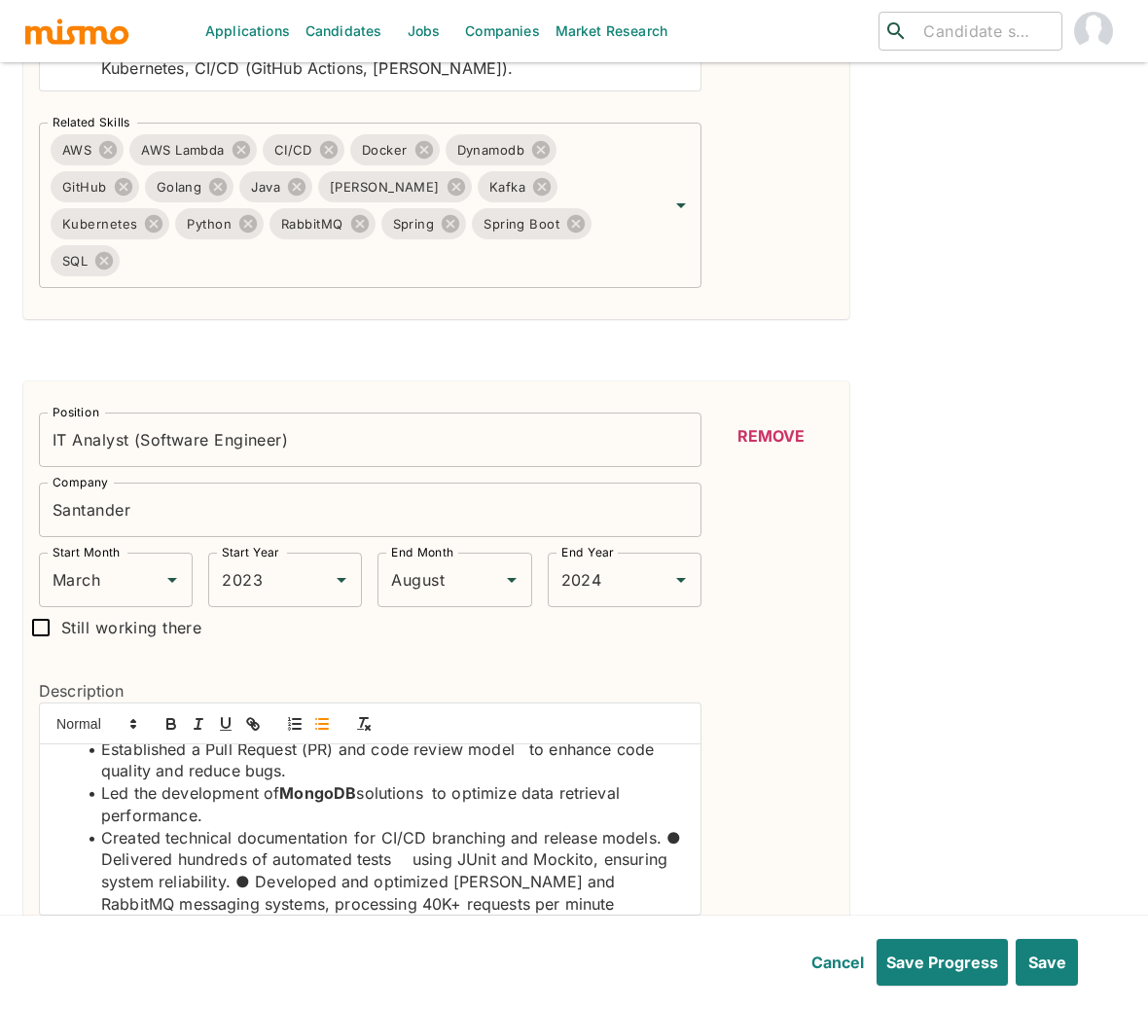
click at [357, 827] on li "Created technical documentation for CI/CD branching and release models. ● Deliv…" at bounding box center [382, 904] width 608 height 155
drag, startPoint x: 425, startPoint y: 804, endPoint x: 376, endPoint y: 804, distance: 48.6
click at [376, 827] on li "Created technical documentation for CI/CD branching and release models. ● Deliv…" at bounding box center [382, 904] width 608 height 155
click at [173, 715] on icon "button" at bounding box center [171, 724] width 18 height 18
click at [119, 827] on li "Created technical documentation for CI/CD branching and release models. ● Deliv…" at bounding box center [382, 904] width 608 height 155
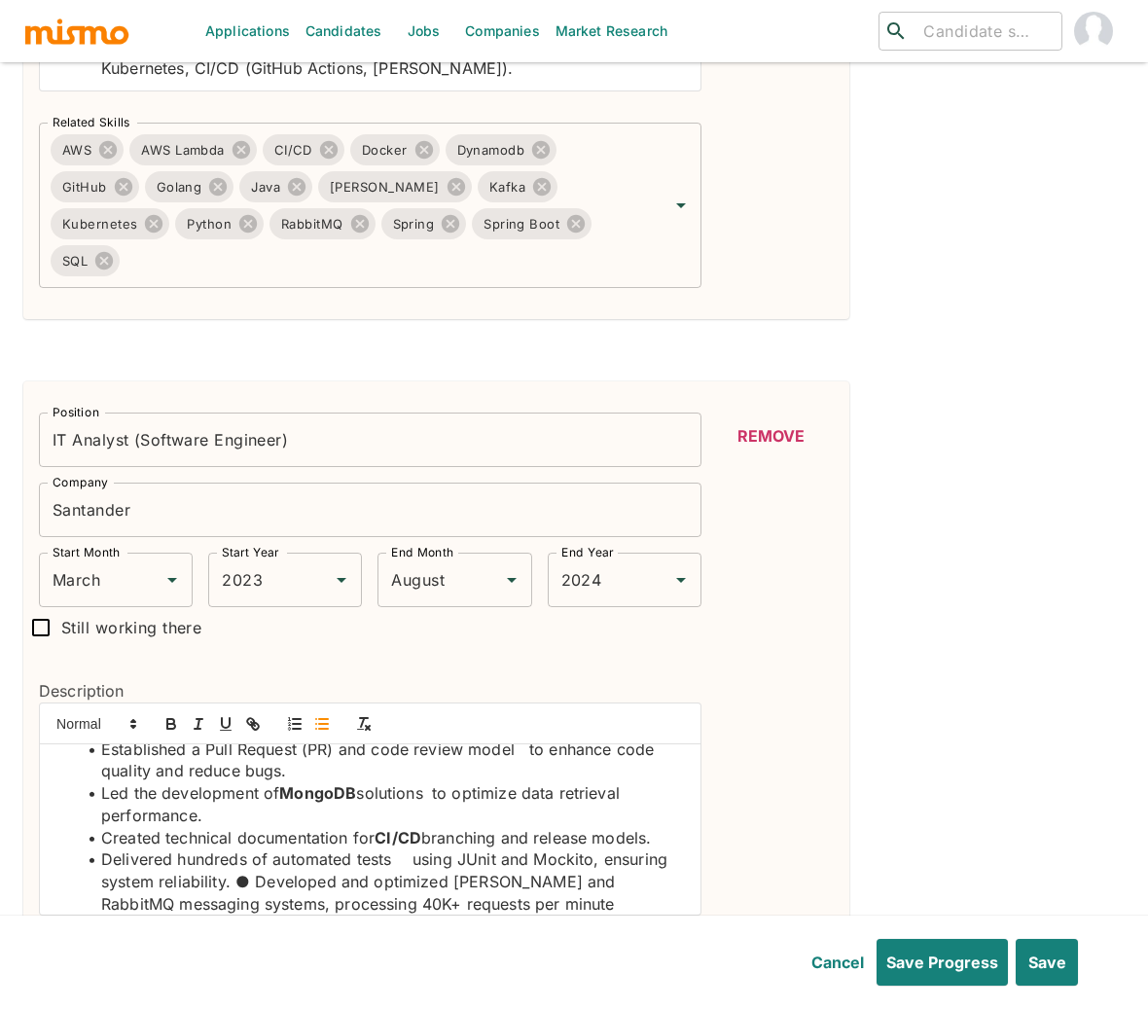
click at [398, 848] on li "Delivered hundreds of automated tests using JUnit and Mockito, ensuring system …" at bounding box center [382, 914] width 608 height 132
click at [457, 848] on li "Delivered hundreds of automated tests using JUnit and Mockito, ensuring system …" at bounding box center [382, 914] width 608 height 132
click at [175, 712] on button "button" at bounding box center [171, 723] width 27 height 23
click at [552, 848] on li "Delivered hundreds of automated tests using JUnit and Mockito, ensuring system …" at bounding box center [382, 914] width 608 height 132
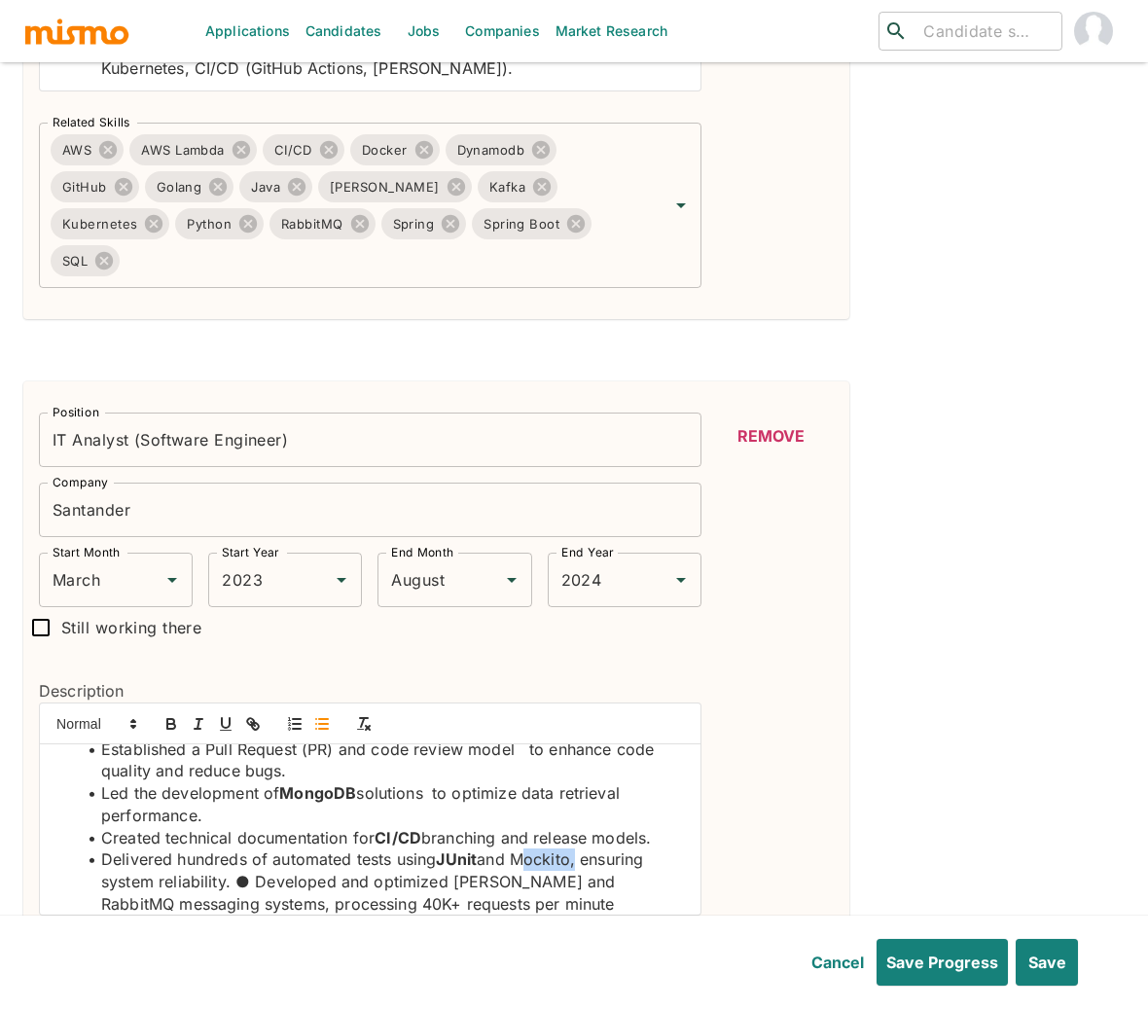
click at [552, 848] on li "Delivered hundreds of automated tests using JUnit and Mockito, ensuring system …" at bounding box center [382, 914] width 608 height 132
click at [158, 712] on button "button" at bounding box center [171, 723] width 27 height 23
click at [551, 853] on li "Delivered hundreds of automated tests using JUnit and Mockito , ensuring system…" at bounding box center [382, 914] width 608 height 132
click at [167, 703] on div at bounding box center [370, 723] width 660 height 41
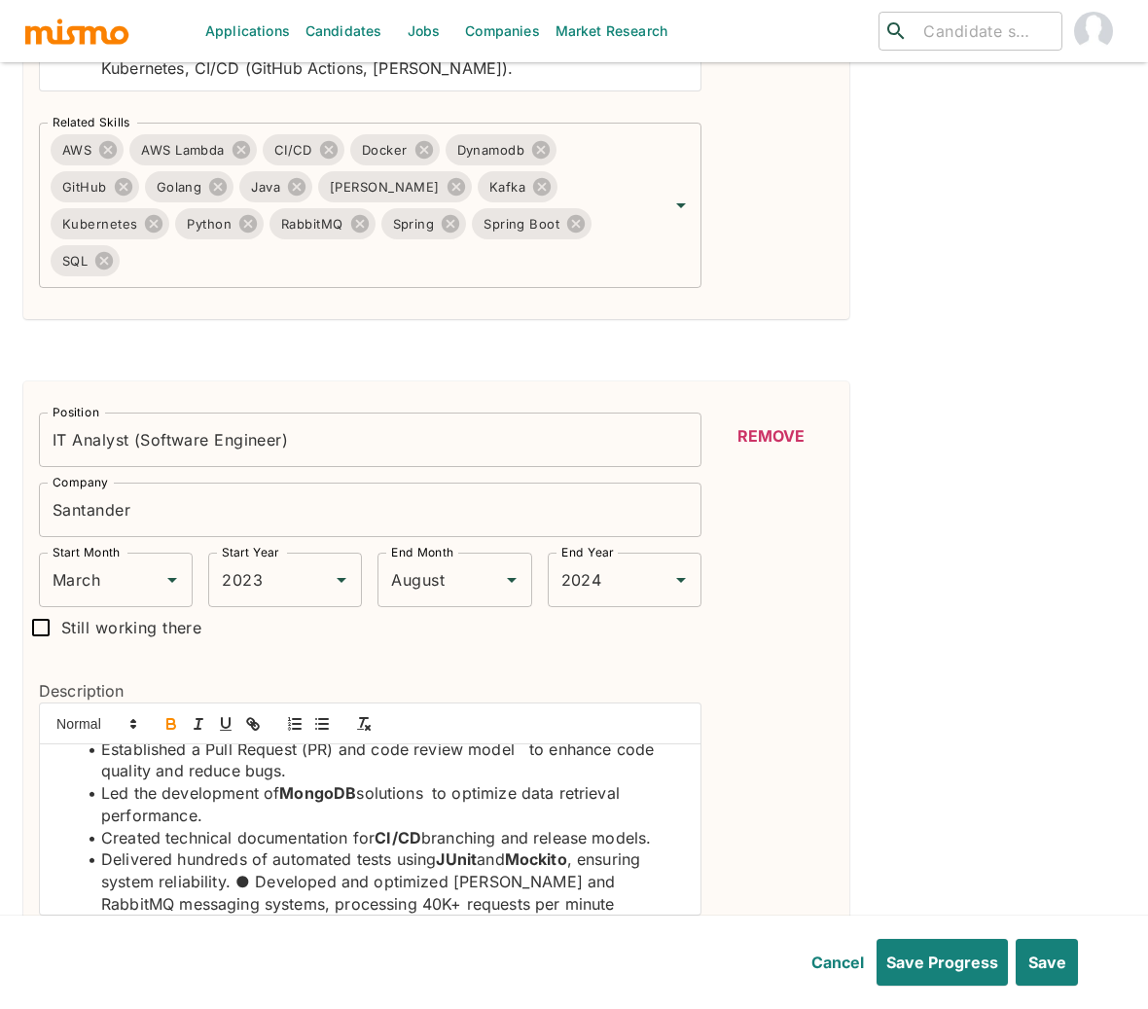
click at [175, 715] on icon "button" at bounding box center [171, 724] width 18 height 18
click at [451, 848] on li "Delivered hundreds of automated tests using JUnit and Mockito , ensuring system…" at bounding box center [382, 914] width 608 height 132
click at [164, 715] on icon "button" at bounding box center [171, 724] width 18 height 18
click at [253, 851] on li "Delivered hundreds of automated tests using JUnit and Mockito , ensuring system…" at bounding box center [382, 903] width 608 height 111
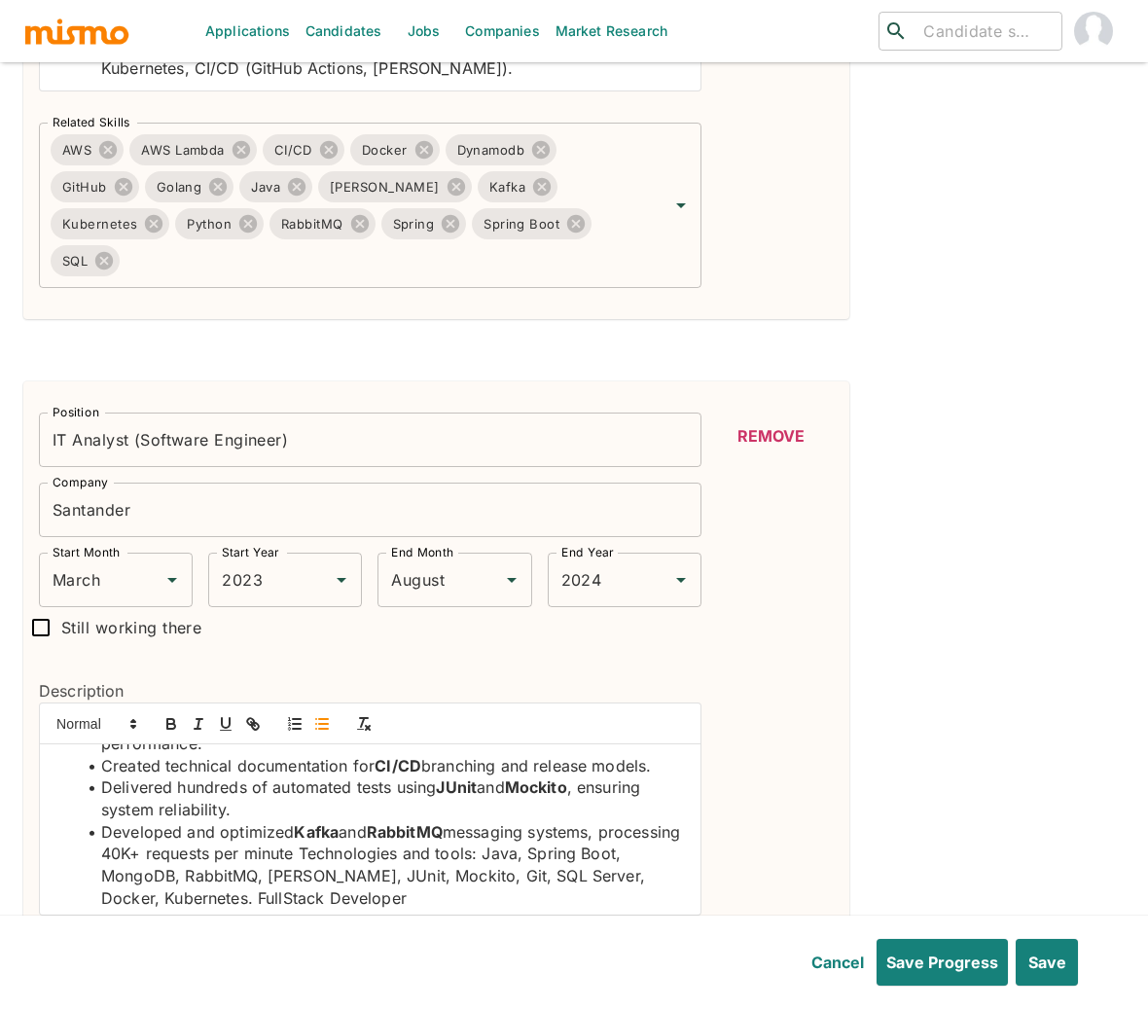
scroll to position [206, 0]
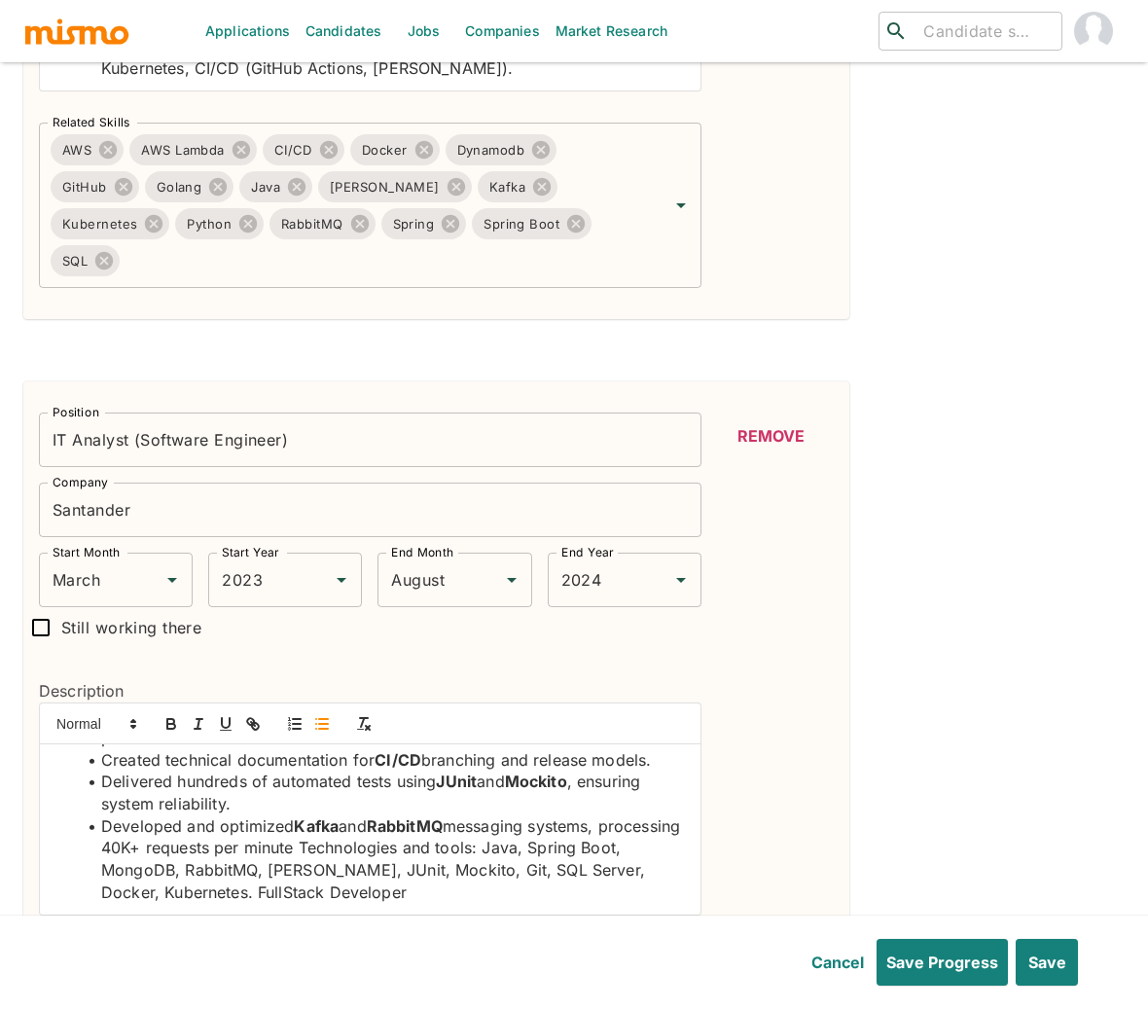
click at [383, 819] on li "Developed and optimized Kafka and RabbitMQ messaging systems, processing 40K+ r…" at bounding box center [382, 859] width 608 height 89
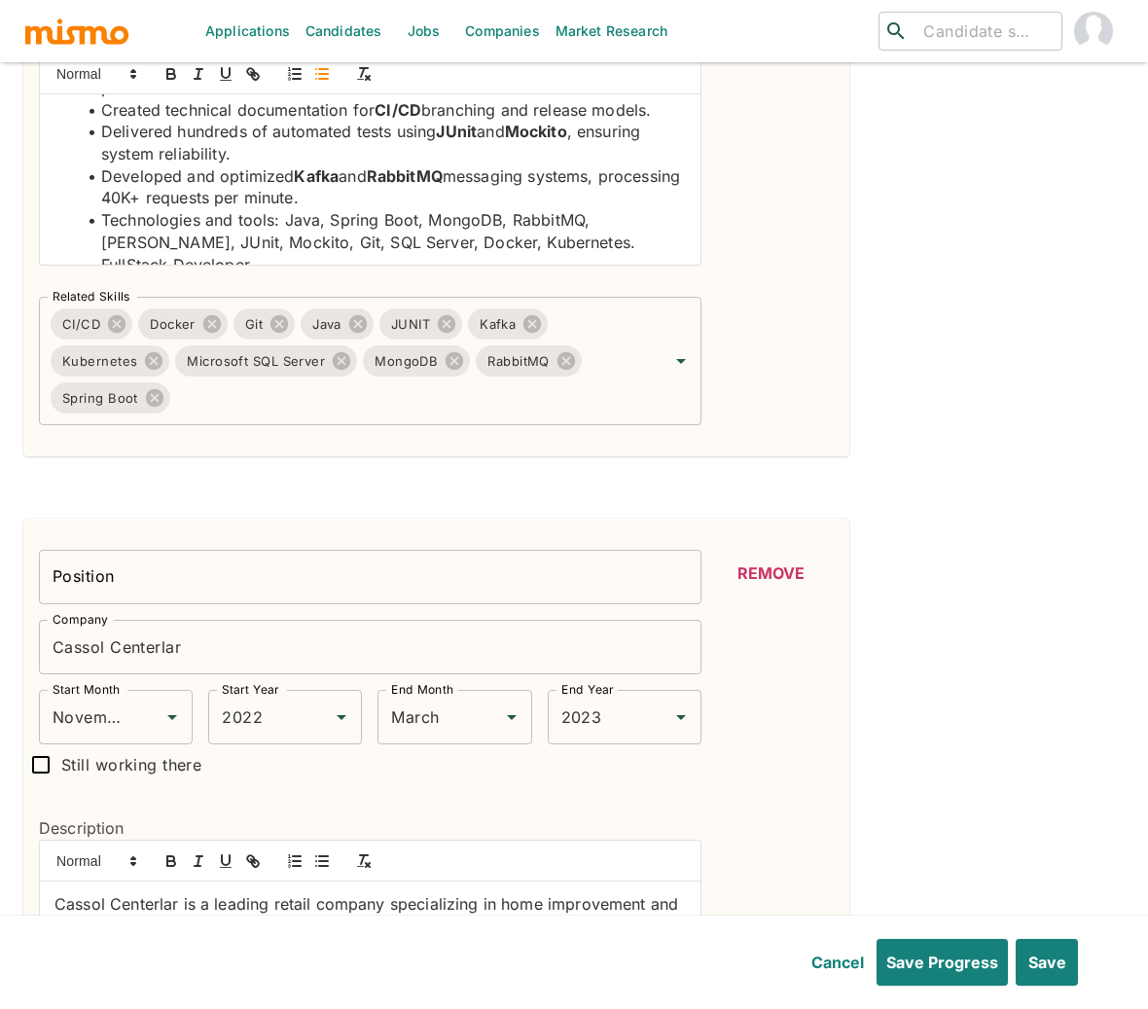
scroll to position [2530, 0]
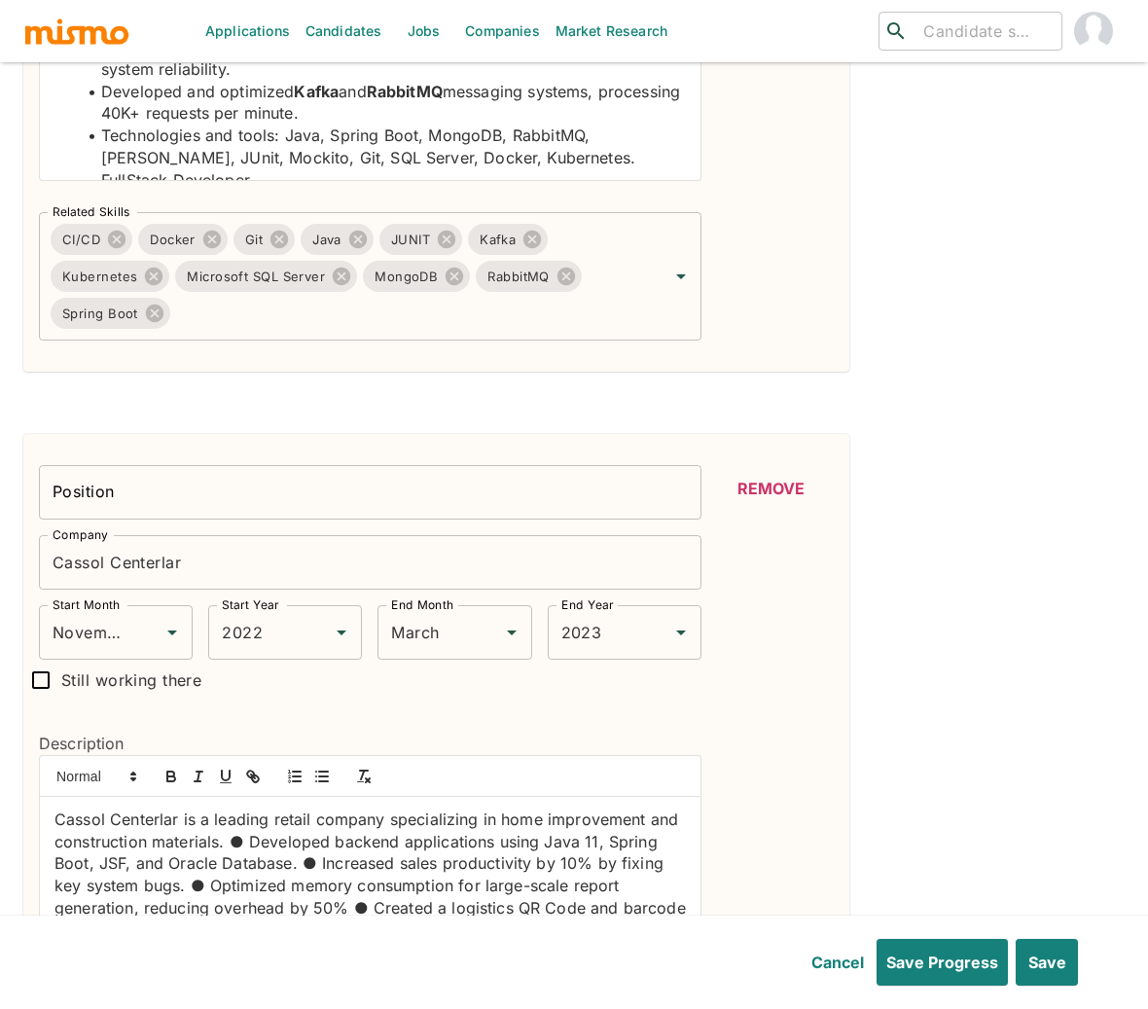
click at [137, 465] on input "Position" at bounding box center [370, 492] width 662 height 54
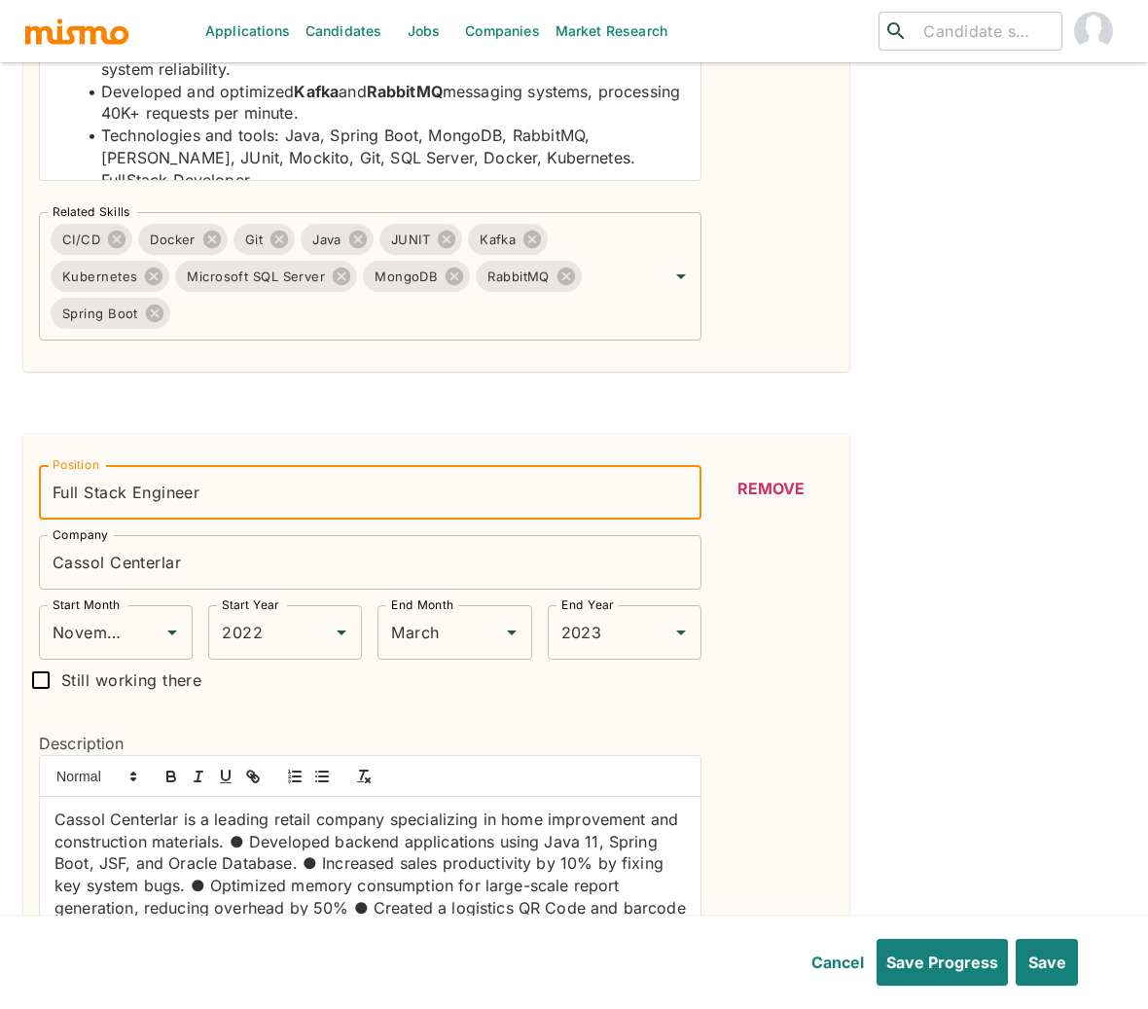
click at [129, 465] on input "Full Stack Engineer" at bounding box center [370, 492] width 662 height 54
type input "Full Stack Software Engineer"
click at [276, 811] on p "Cassol Centerlar is a leading retail company specializing in home improvement a…" at bounding box center [369, 896] width 631 height 177
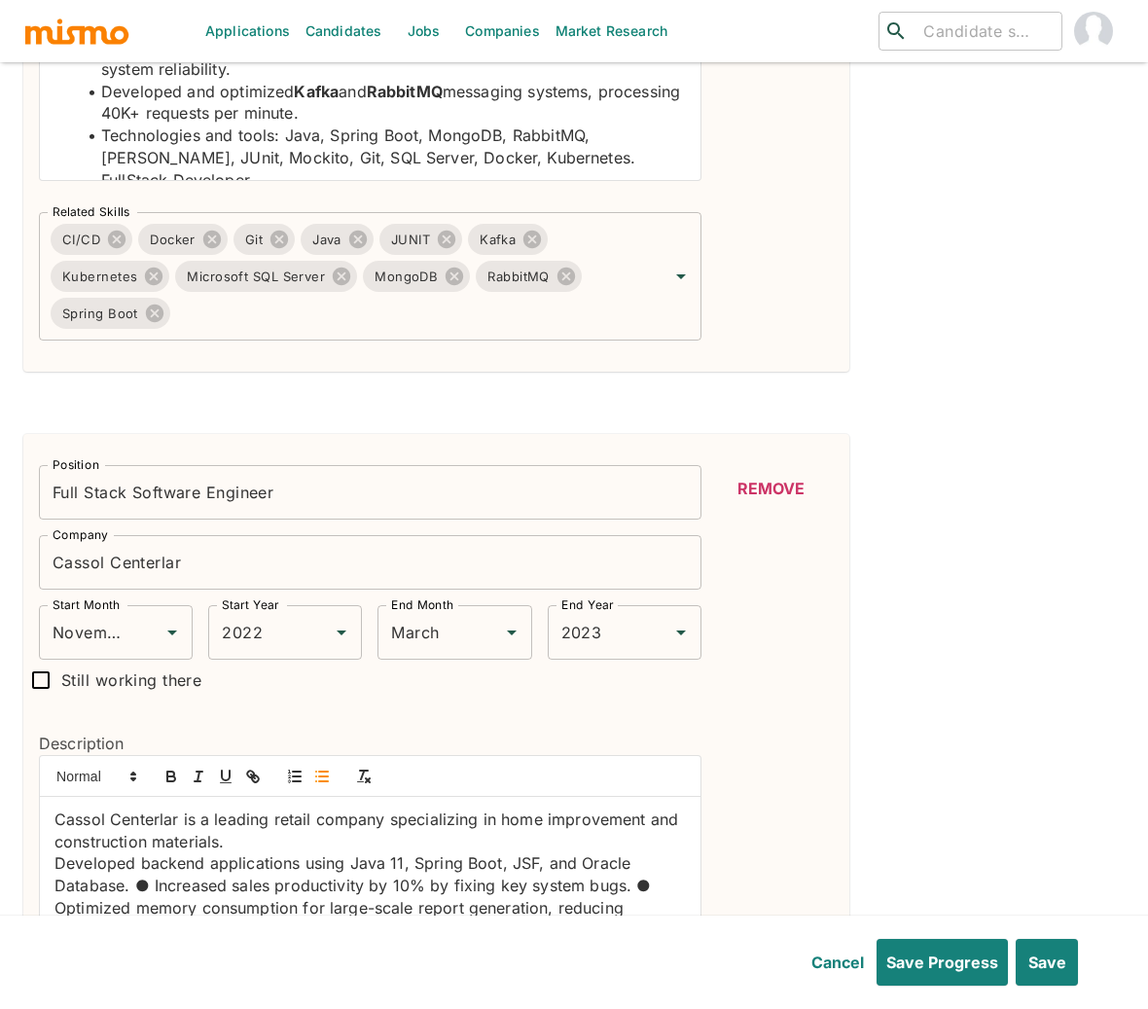
click at [322, 767] on icon "button" at bounding box center [322, 776] width 18 height 18
click at [252, 852] on li "Developed backend applications using Java 11, Spring Boot, JSF, and Oracle Data…" at bounding box center [382, 929] width 608 height 155
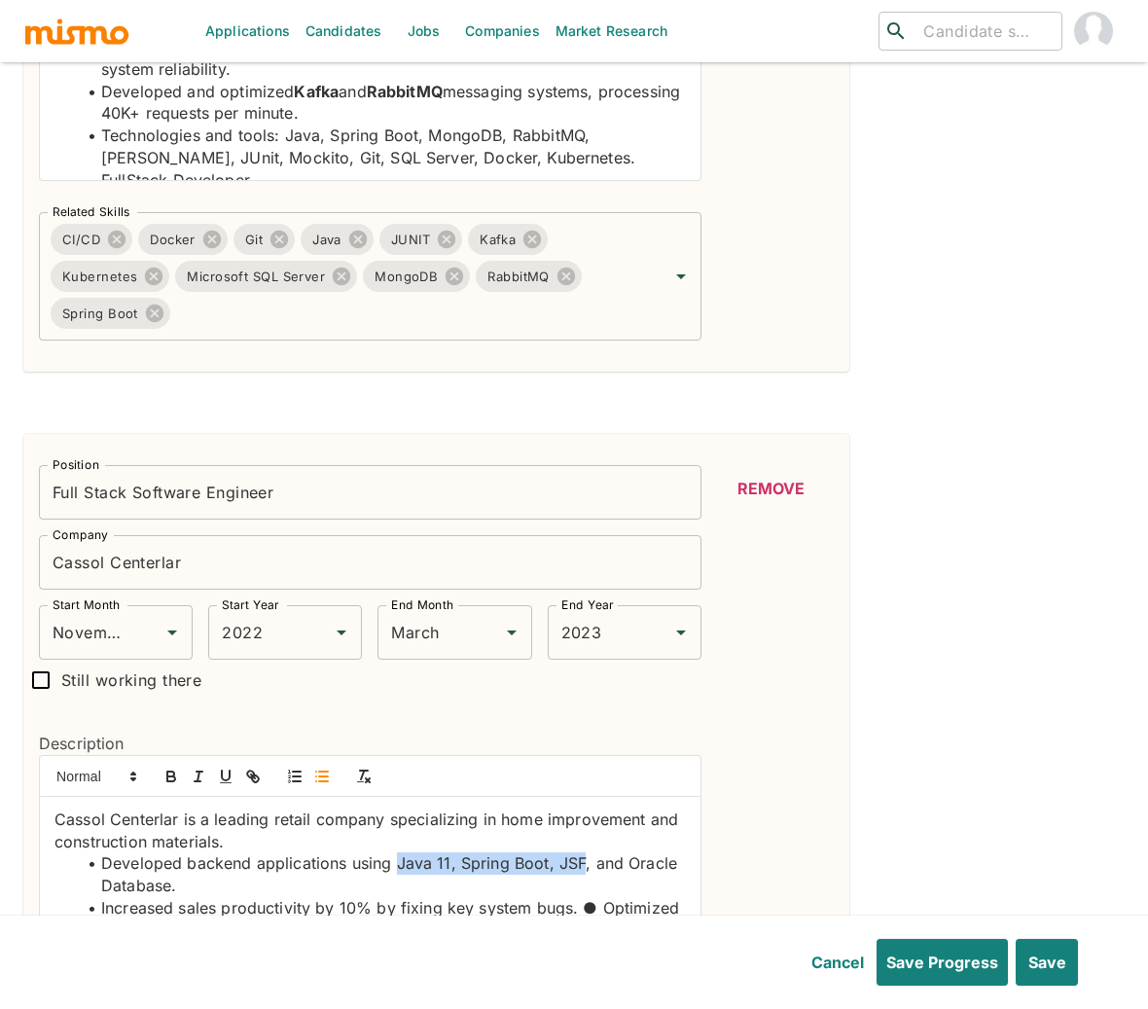
drag, startPoint x: 583, startPoint y: 832, endPoint x: 396, endPoint y: 833, distance: 186.7
click at [396, 852] on li "Developed backend applications using Java 11, Spring Boot, JSF, and Oracle Data…" at bounding box center [382, 874] width 608 height 44
click at [173, 776] on icon "button" at bounding box center [171, 778] width 8 height 5
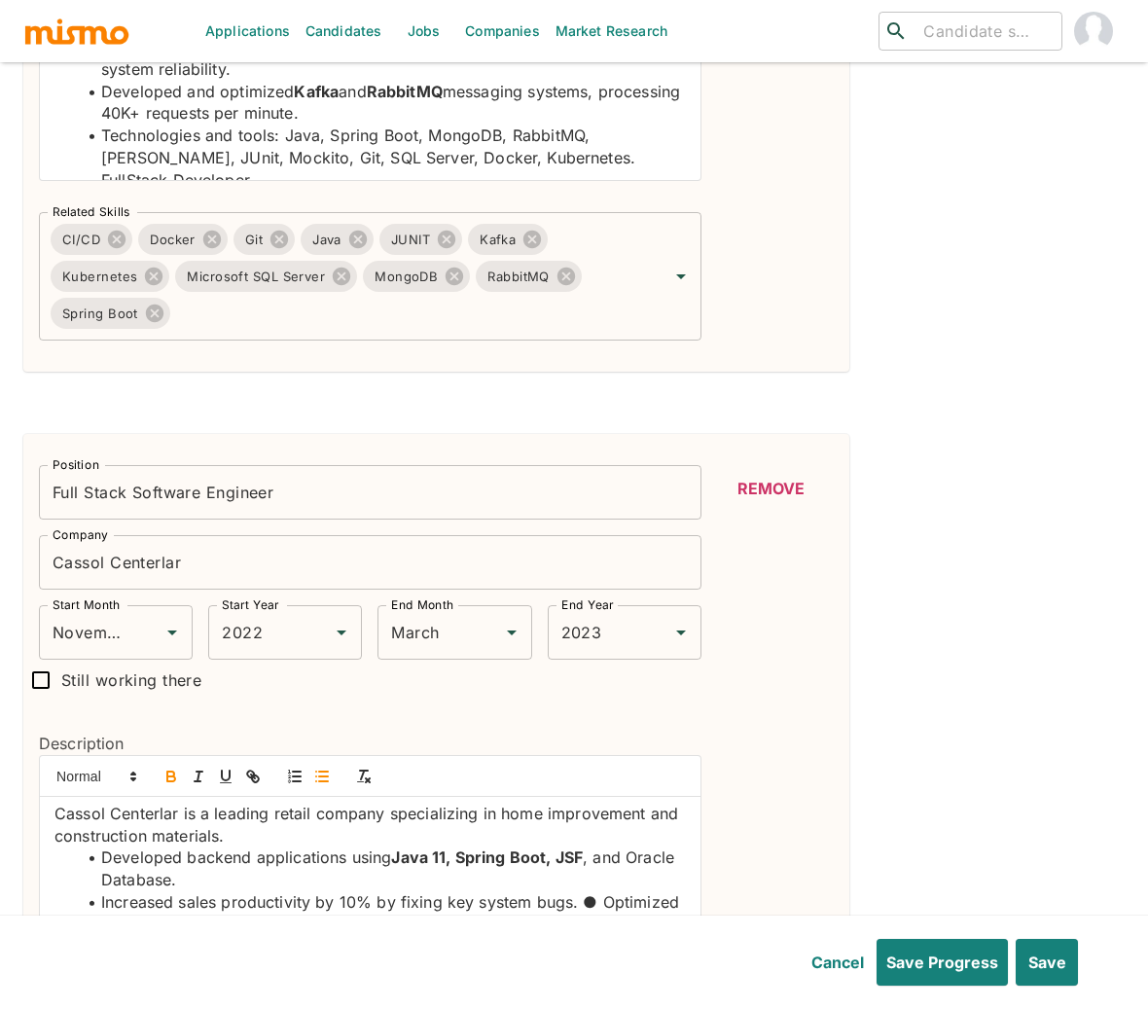
scroll to position [19, 0]
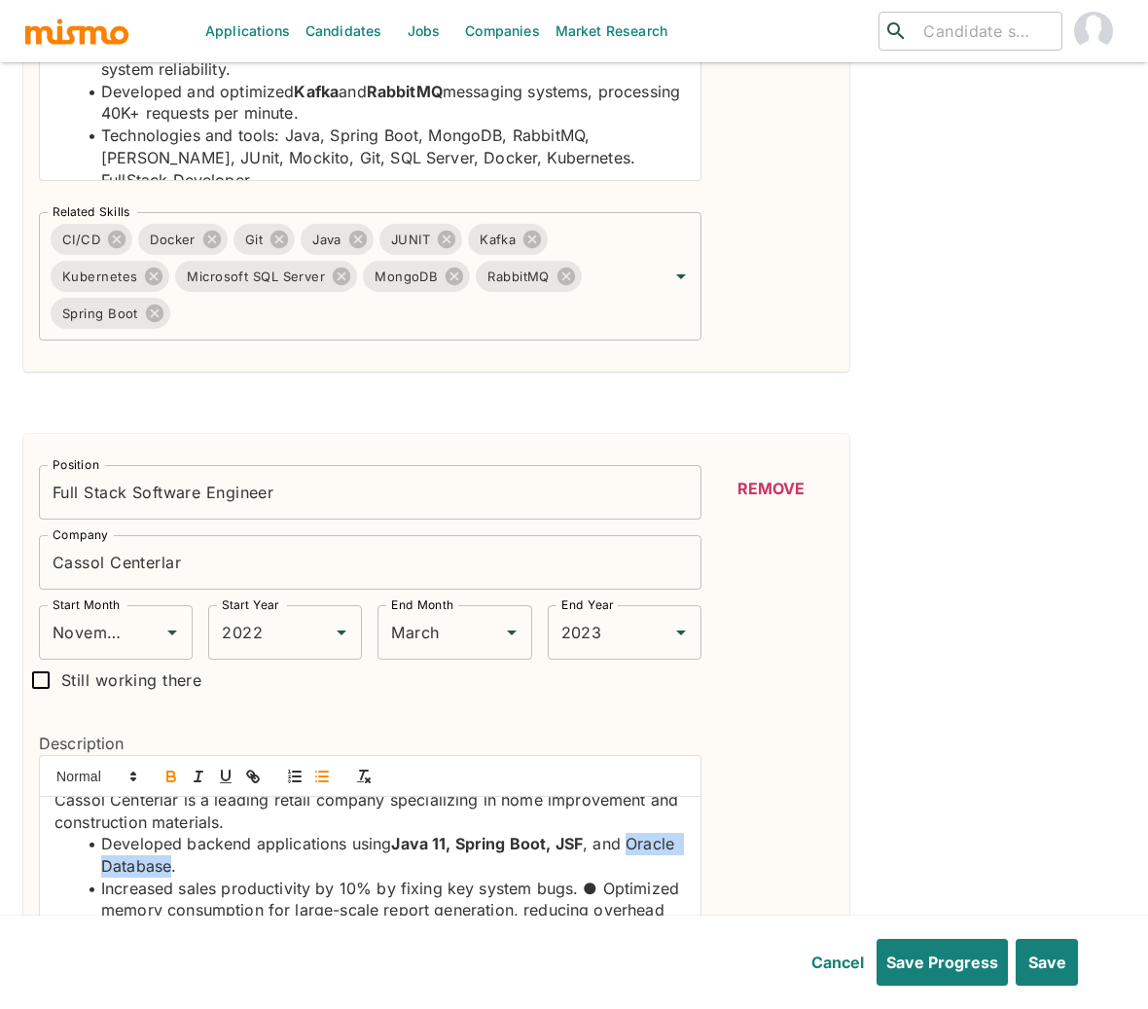
drag, startPoint x: 224, startPoint y: 835, endPoint x: 102, endPoint y: 830, distance: 121.7
click at [102, 833] on li "Developed backend applications using Java 11, Spring Boot, JSF , and Oracle Dat…" at bounding box center [382, 855] width 608 height 44
click at [170, 771] on icon "button" at bounding box center [170, 773] width 7 height 5
click at [104, 879] on li "Increased sales productivity by 10% by fixing key system bugs. ● Optimized memo…" at bounding box center [382, 943] width 608 height 132
click at [258, 903] on li "Optimized memory consumption for large-scale report generation, reducing overhe…" at bounding box center [382, 954] width 608 height 111
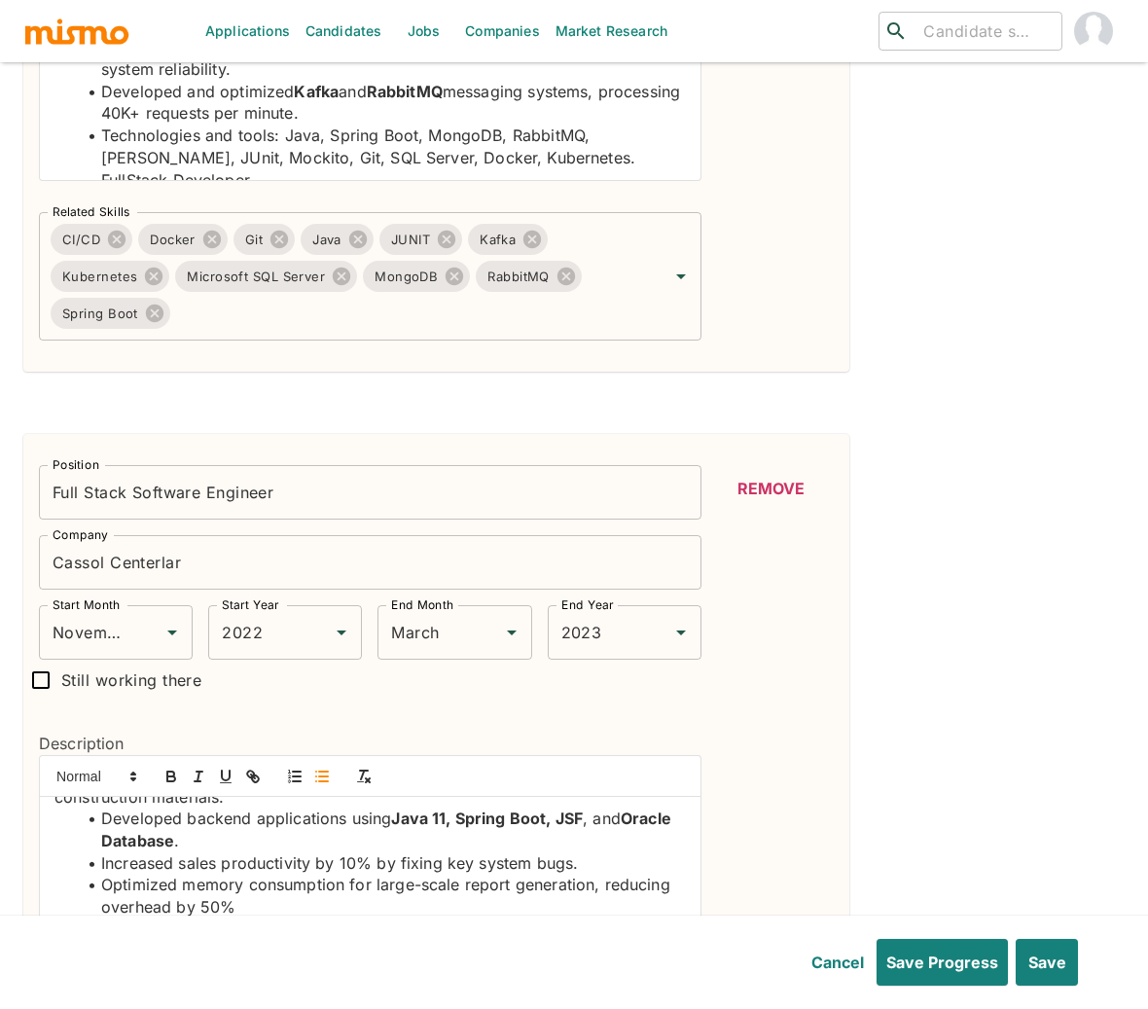
scroll to position [53, 0]
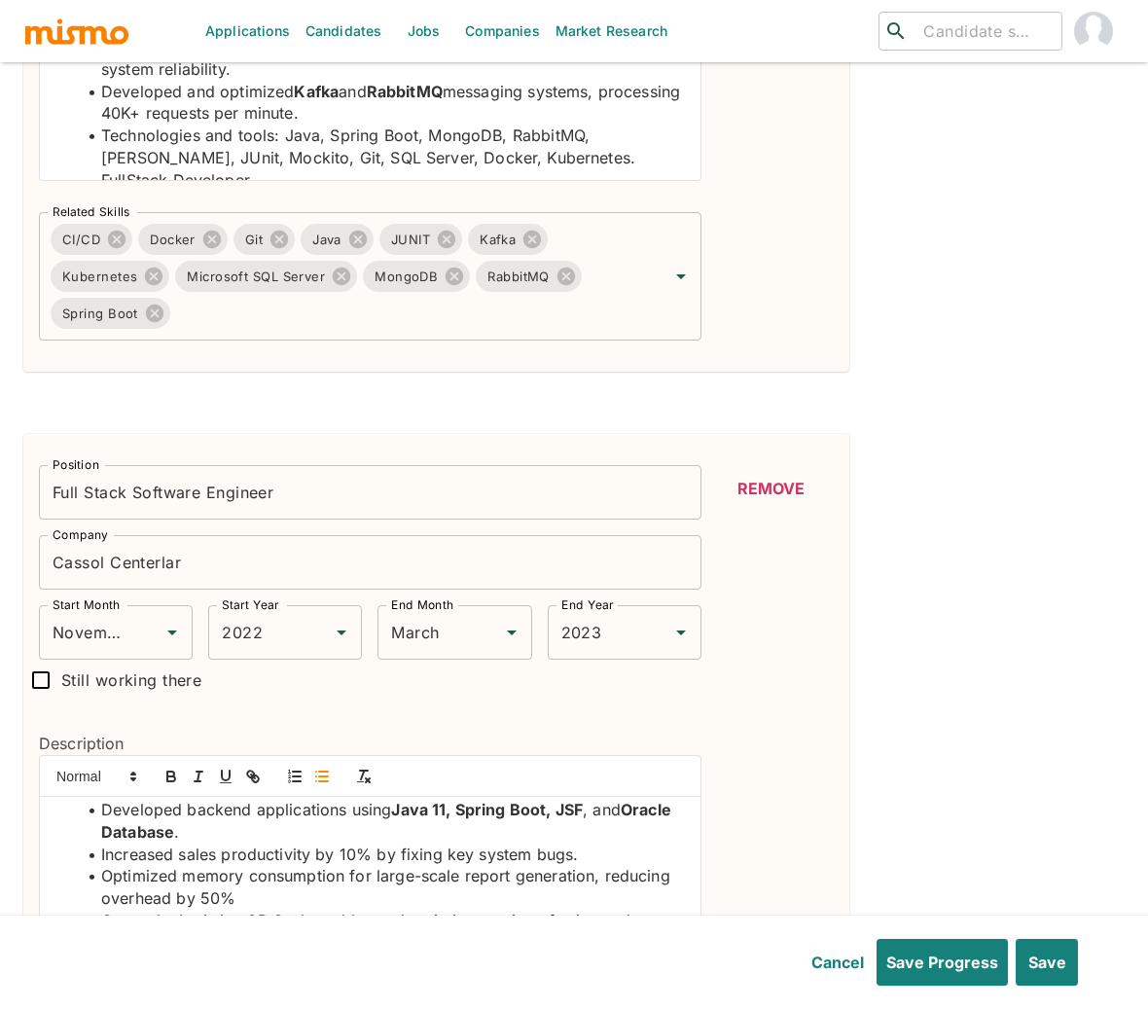
click at [250, 865] on li "Optimized memory consumption for large-scale report generation, reducing overhe…" at bounding box center [382, 887] width 608 height 44
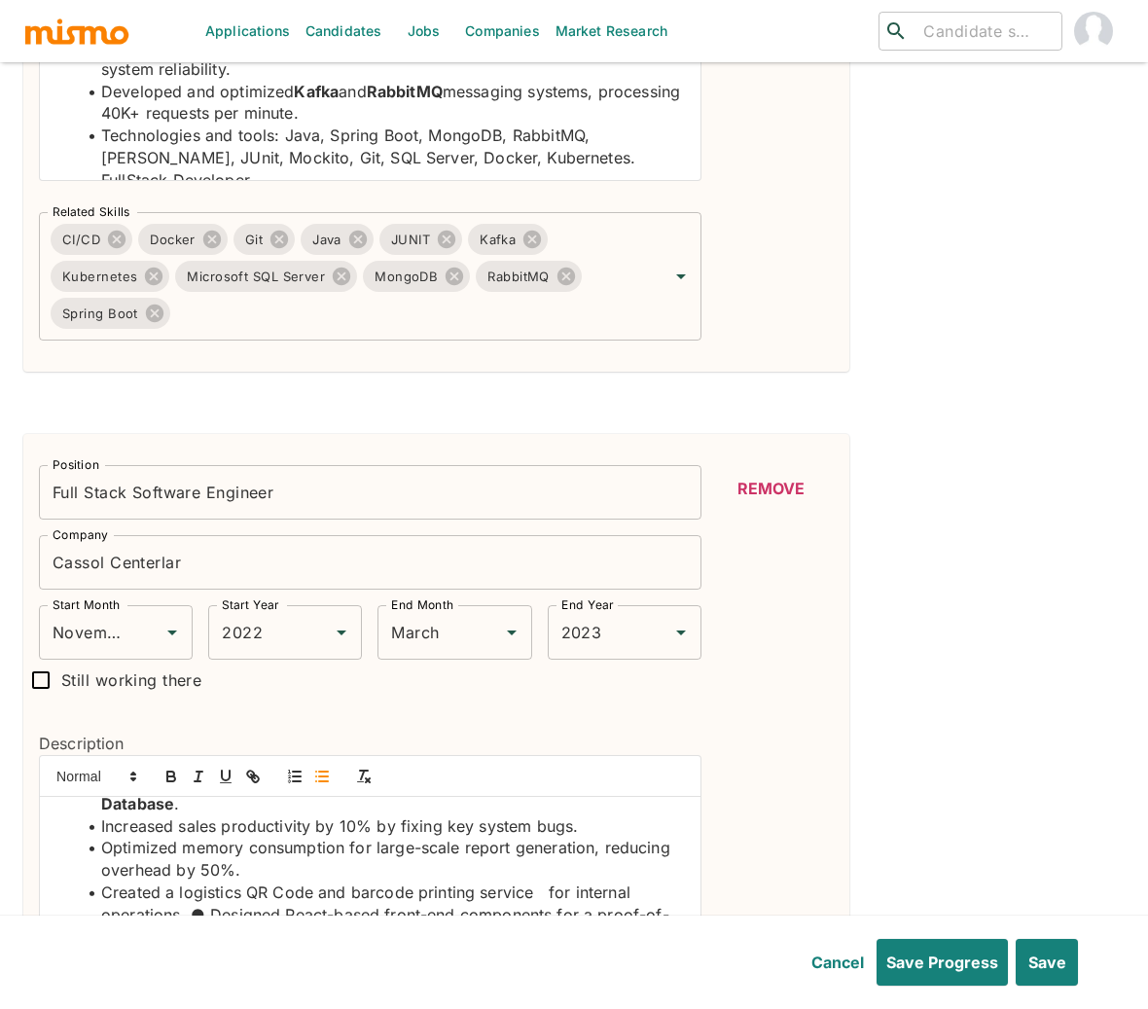
scroll to position [95, 0]
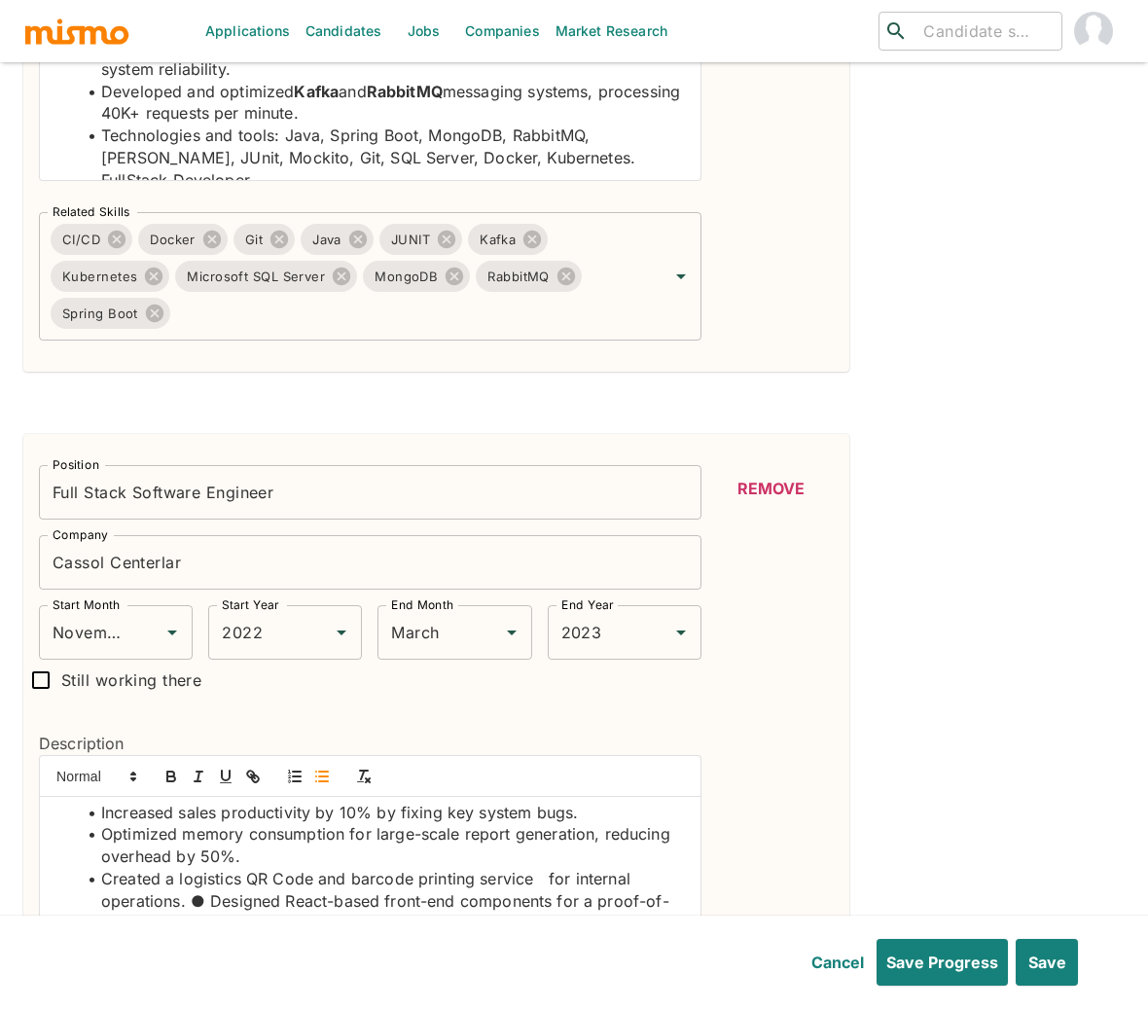
click at [203, 870] on li "Created a logistics QR Code and barcode printing service for internal operation…" at bounding box center [382, 912] width 608 height 89
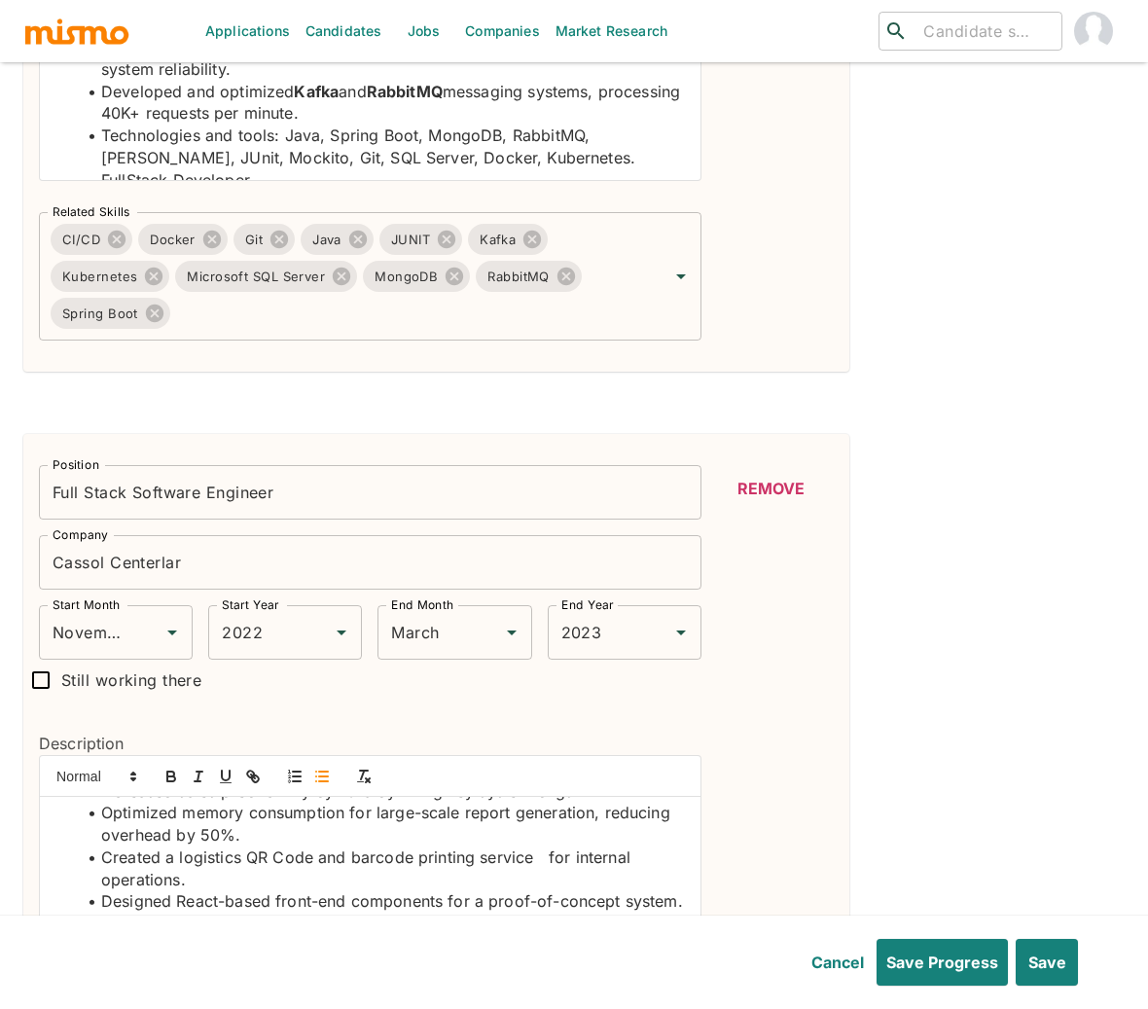
scroll to position [118, 0]
click at [164, 889] on li "Designed React-based front-end components for a proof-of-concept system. Techno…" at bounding box center [382, 922] width 608 height 66
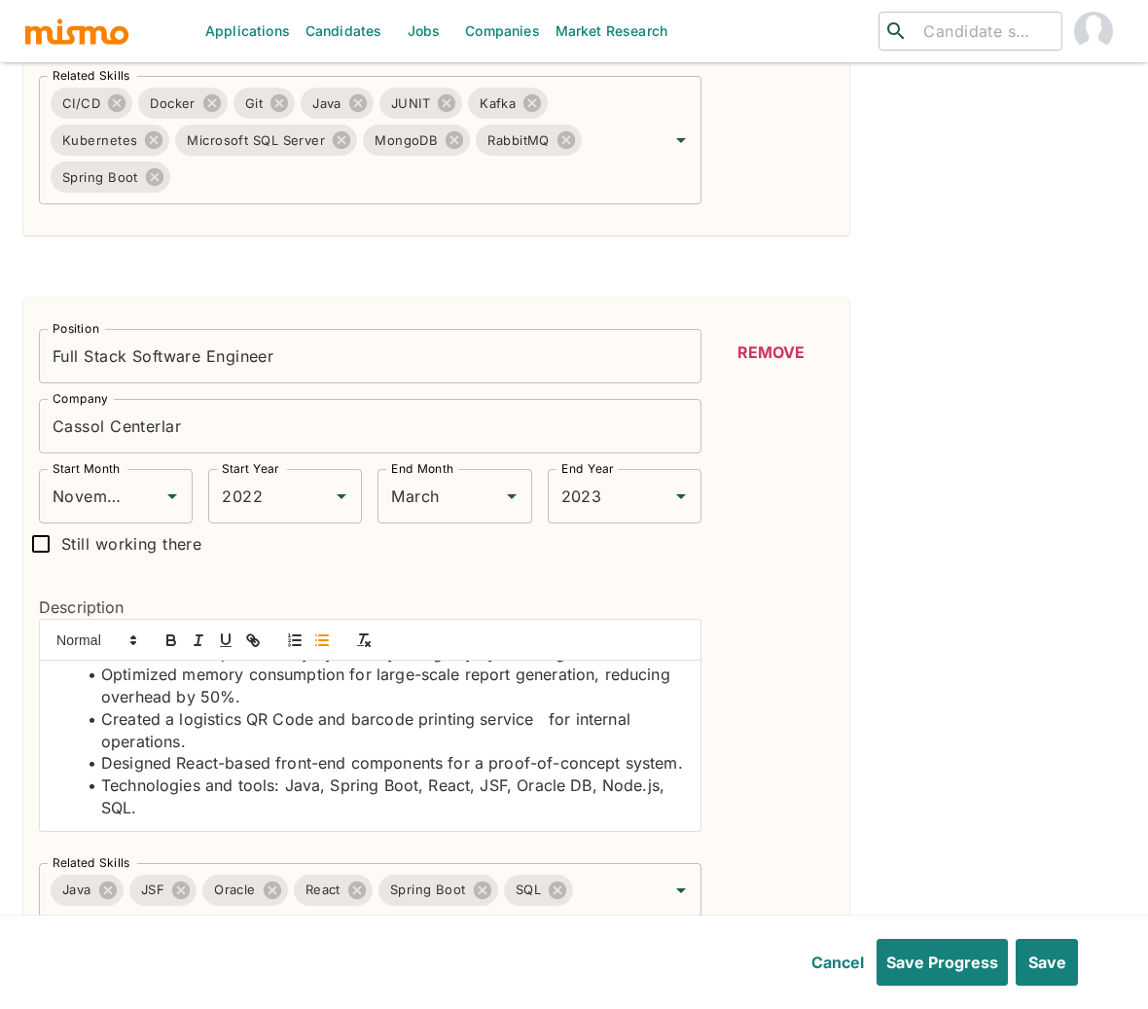
scroll to position [2691, 0]
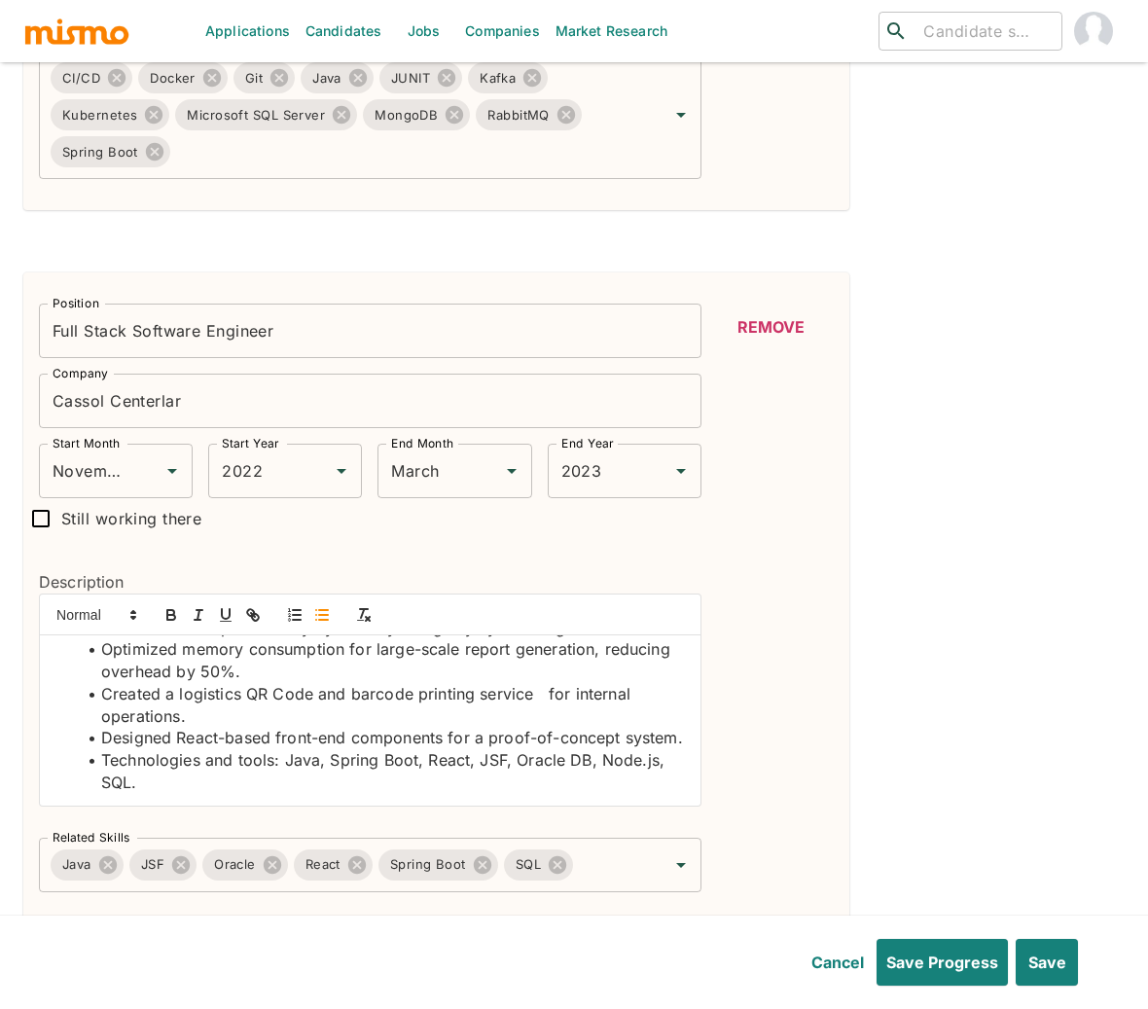
click at [202, 727] on li "Designed React-based front-end components for a proof-of-concept system." at bounding box center [382, 738] width 608 height 22
click at [172, 606] on icon "button" at bounding box center [171, 615] width 18 height 18
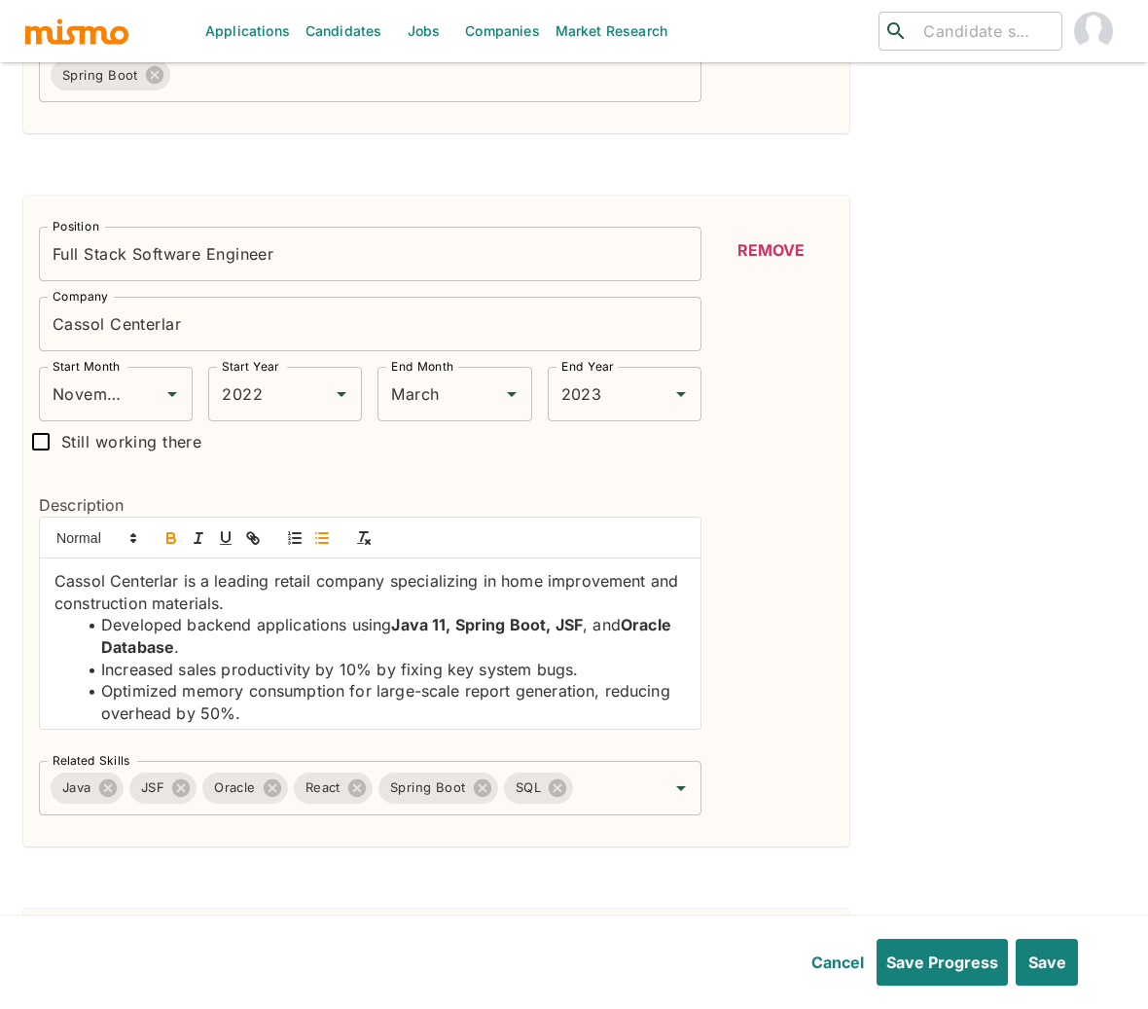
scroll to position [2846, 0]
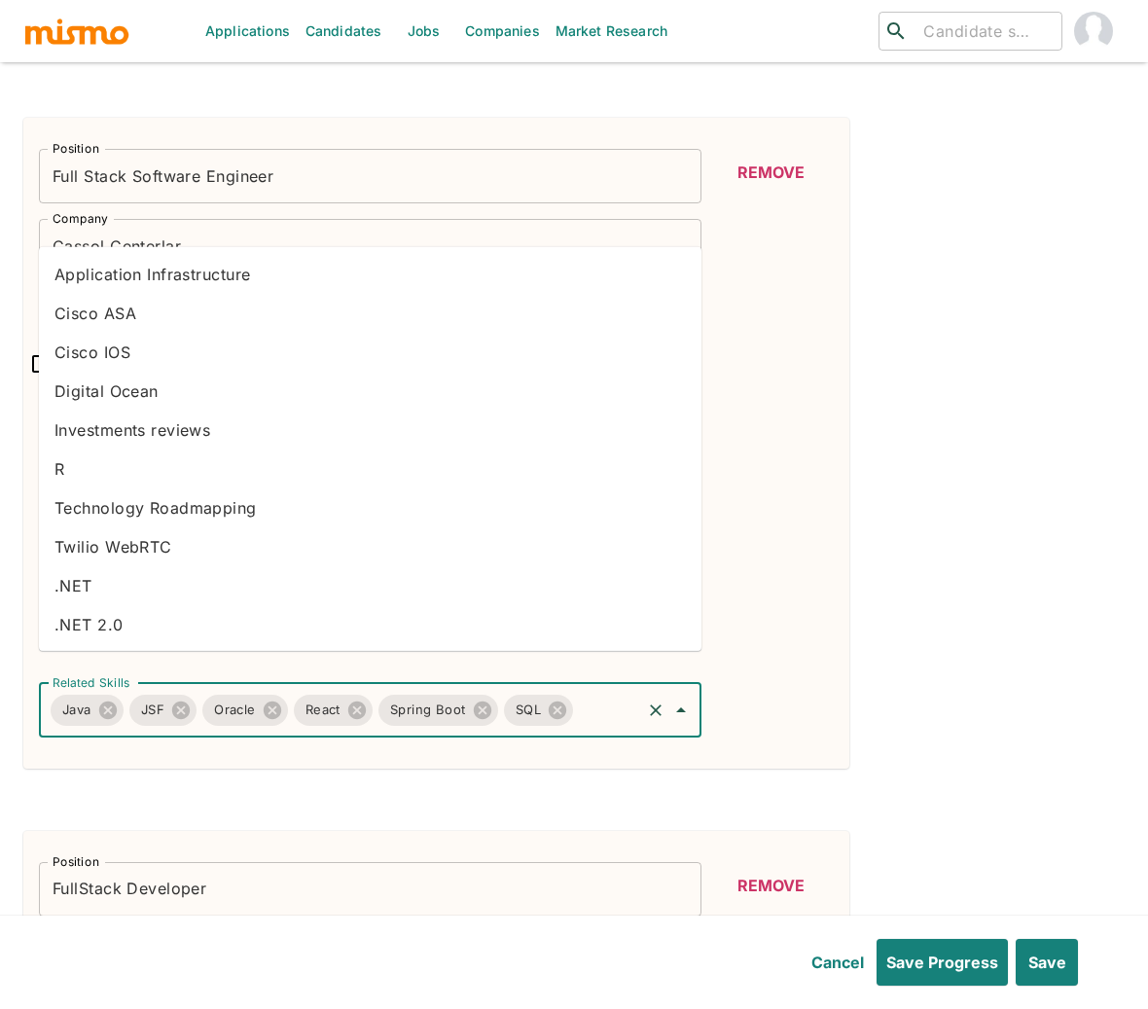
click at [592, 692] on input "Related Skills" at bounding box center [607, 710] width 62 height 37
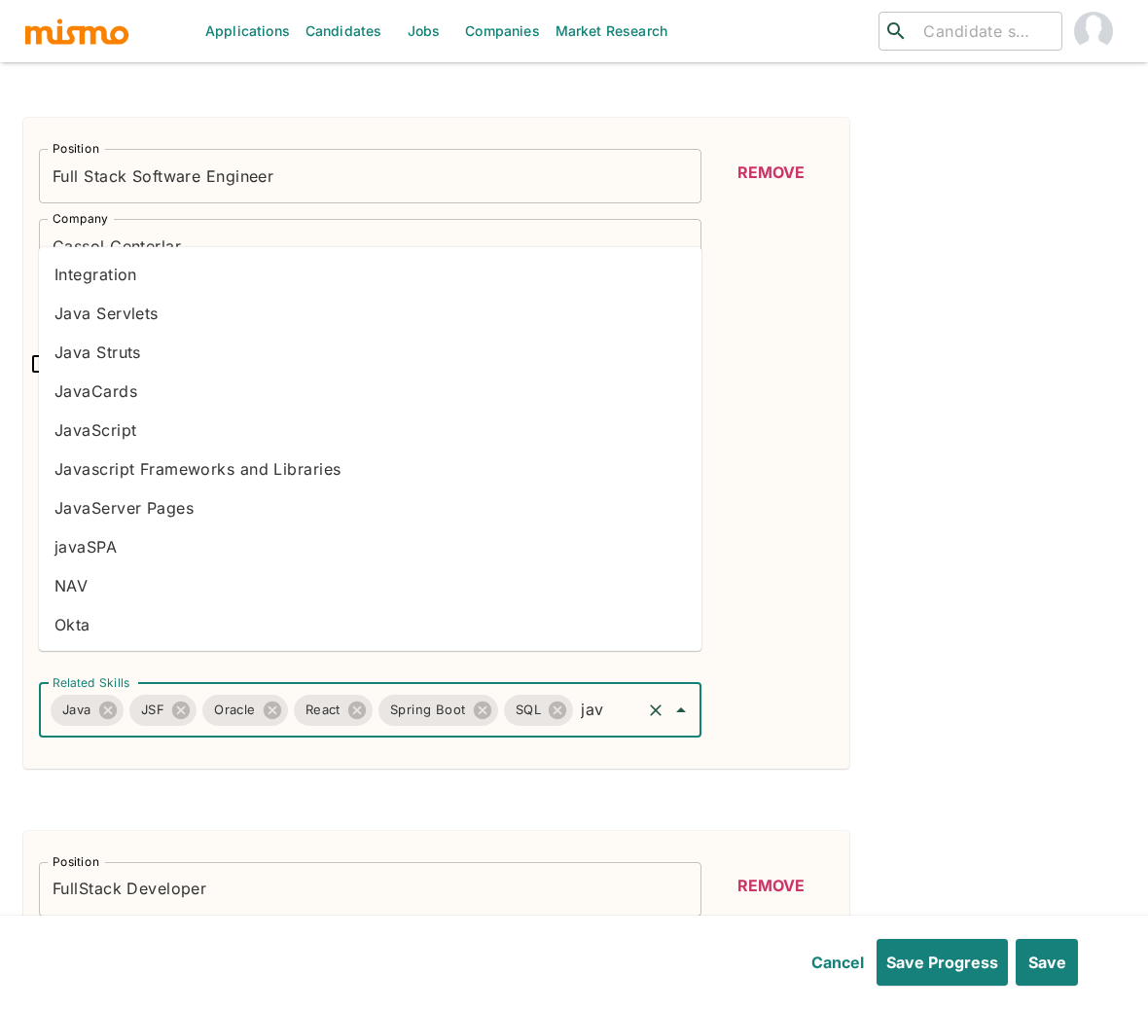
type input "java"
click at [123, 429] on li "JavaScript" at bounding box center [370, 429] width 662 height 39
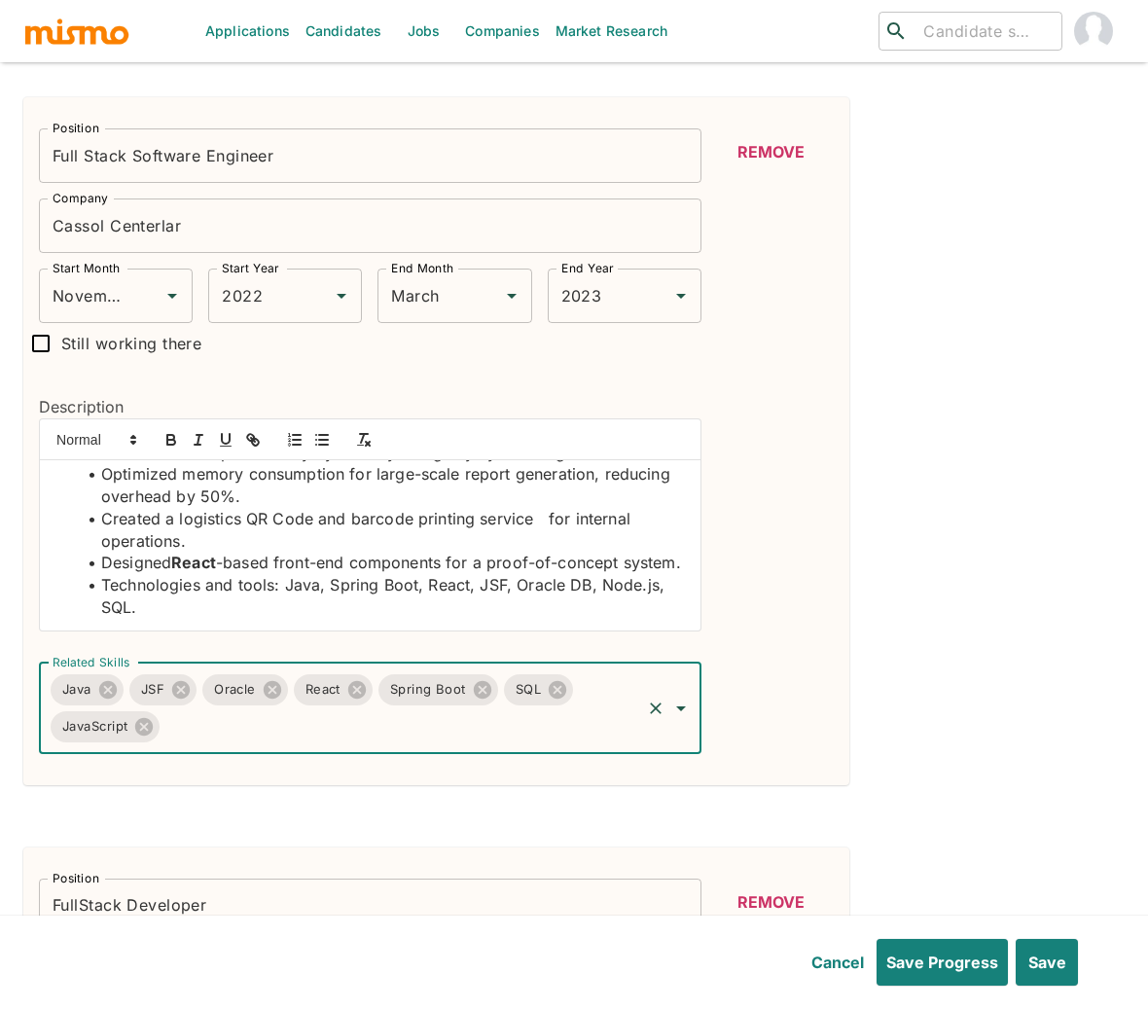
scroll to position [2867, 0]
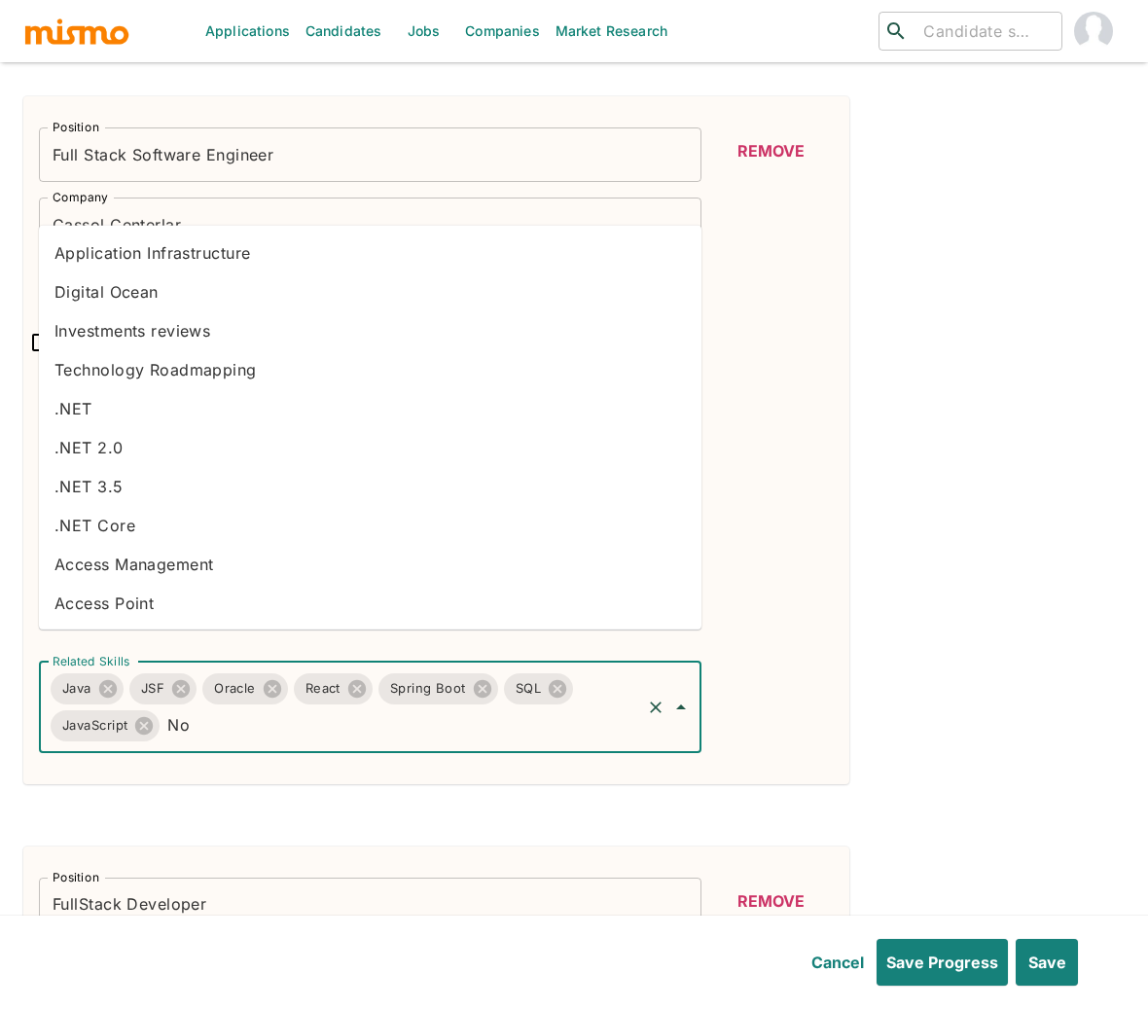
type input "Nod"
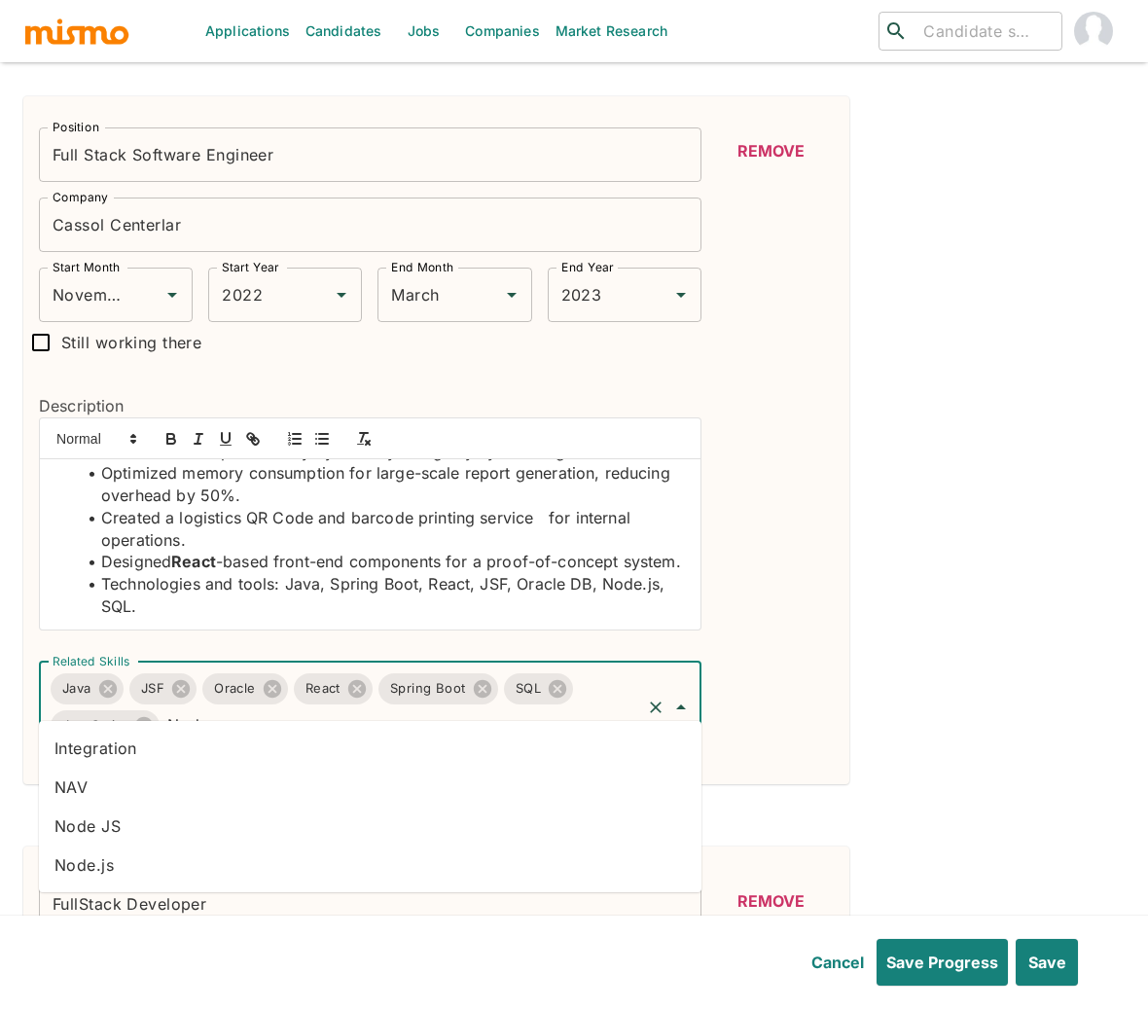
click at [93, 869] on li "Node.js" at bounding box center [370, 864] width 662 height 39
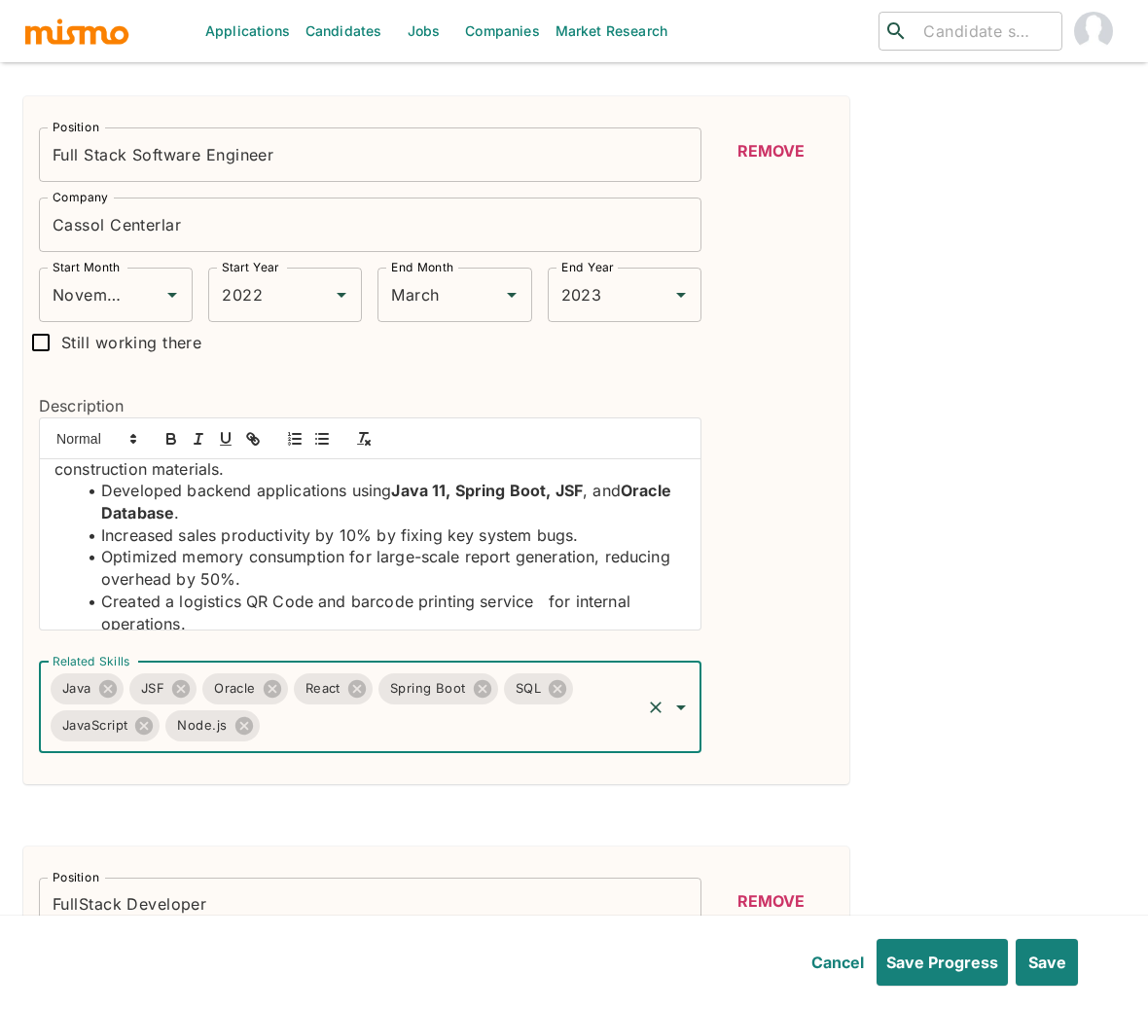
scroll to position [0, 0]
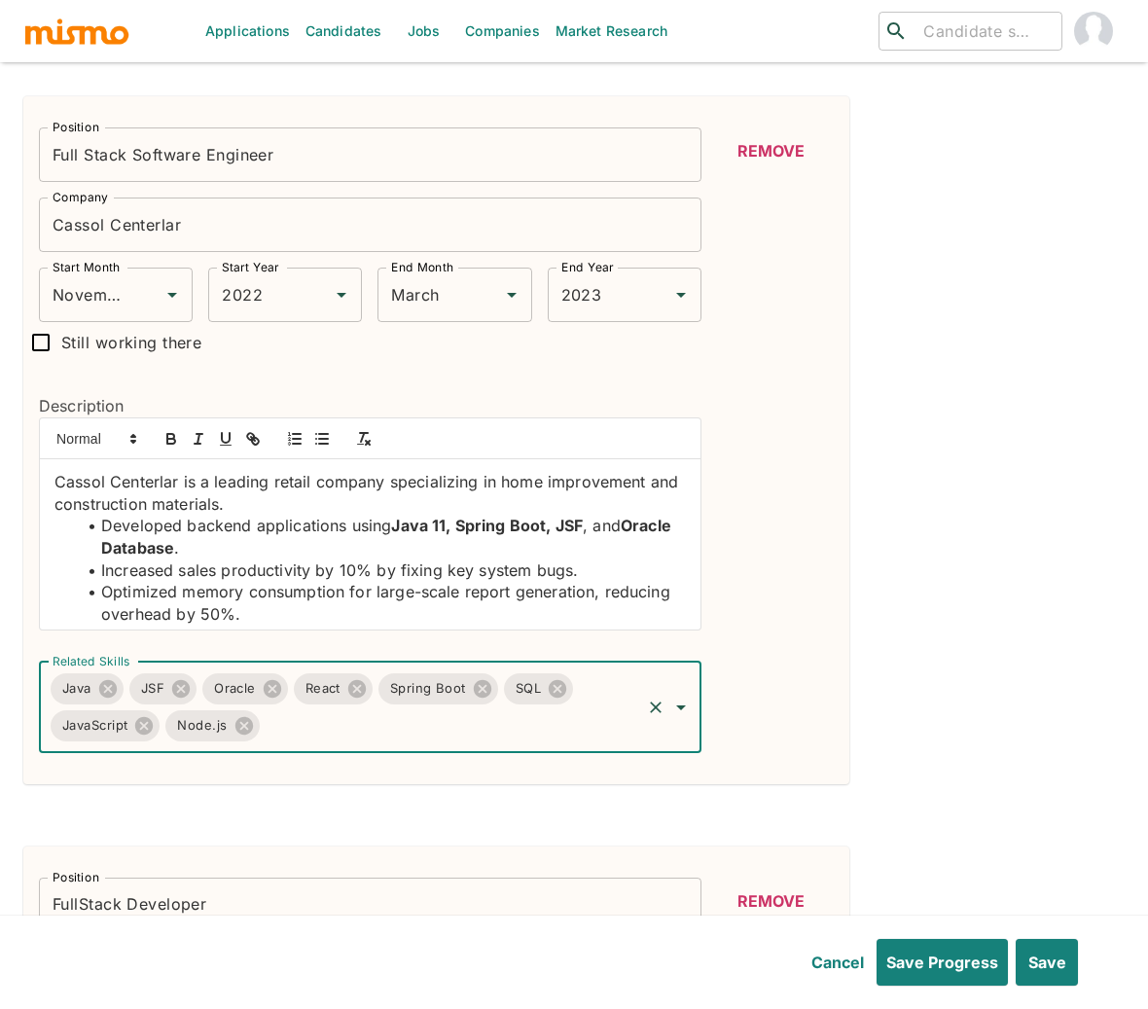
click at [395, 515] on strong "Java 11, Spring Boot, JSF" at bounding box center [487, 524] width 192 height 19
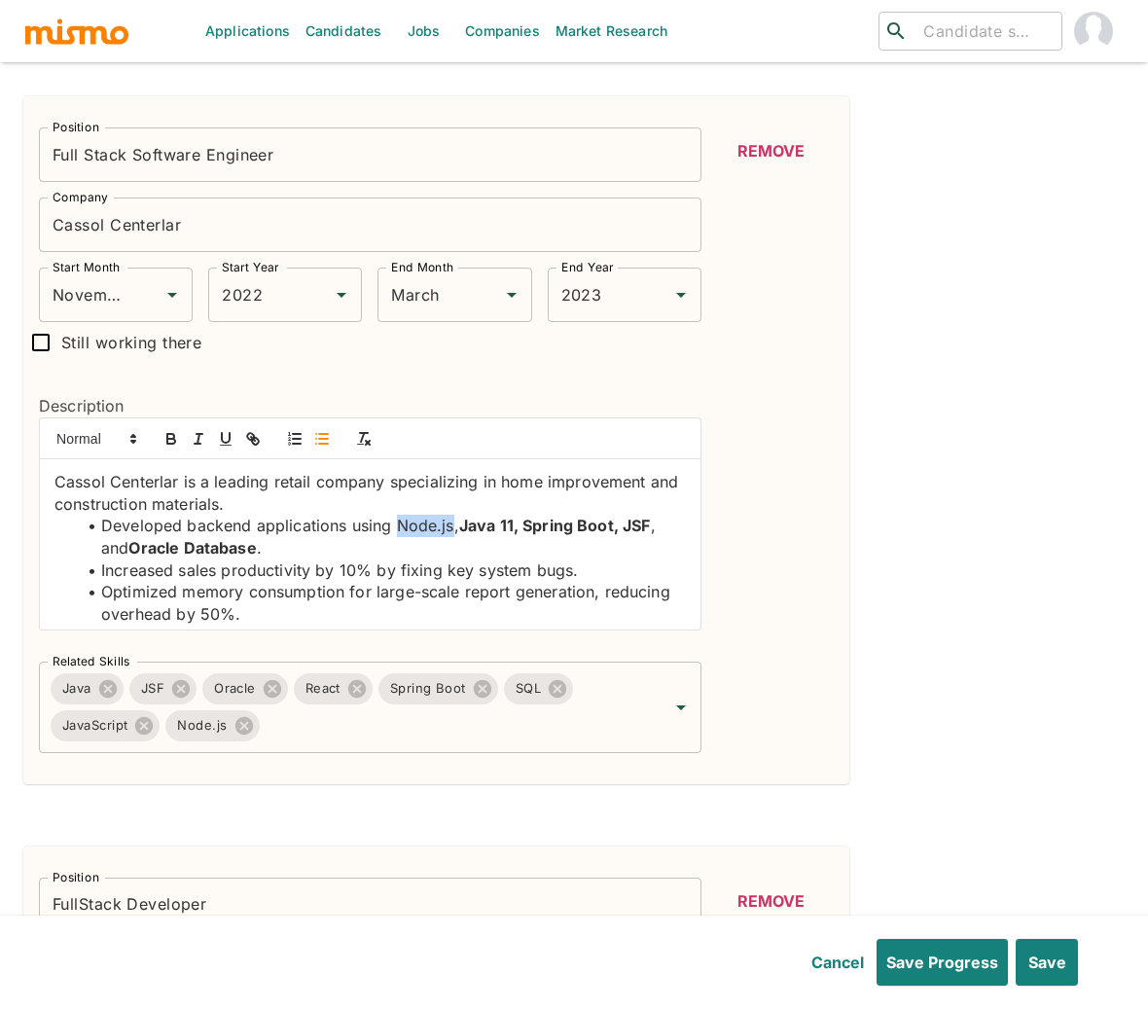
drag, startPoint x: 394, startPoint y: 494, endPoint x: 451, endPoint y: 493, distance: 57.4
click at [451, 515] on li "Developed backend applications using Node.js, Java 11, Spring Boot, JSF , and O…" at bounding box center [382, 537] width 608 height 44
click at [167, 430] on icon "button" at bounding box center [171, 439] width 18 height 18
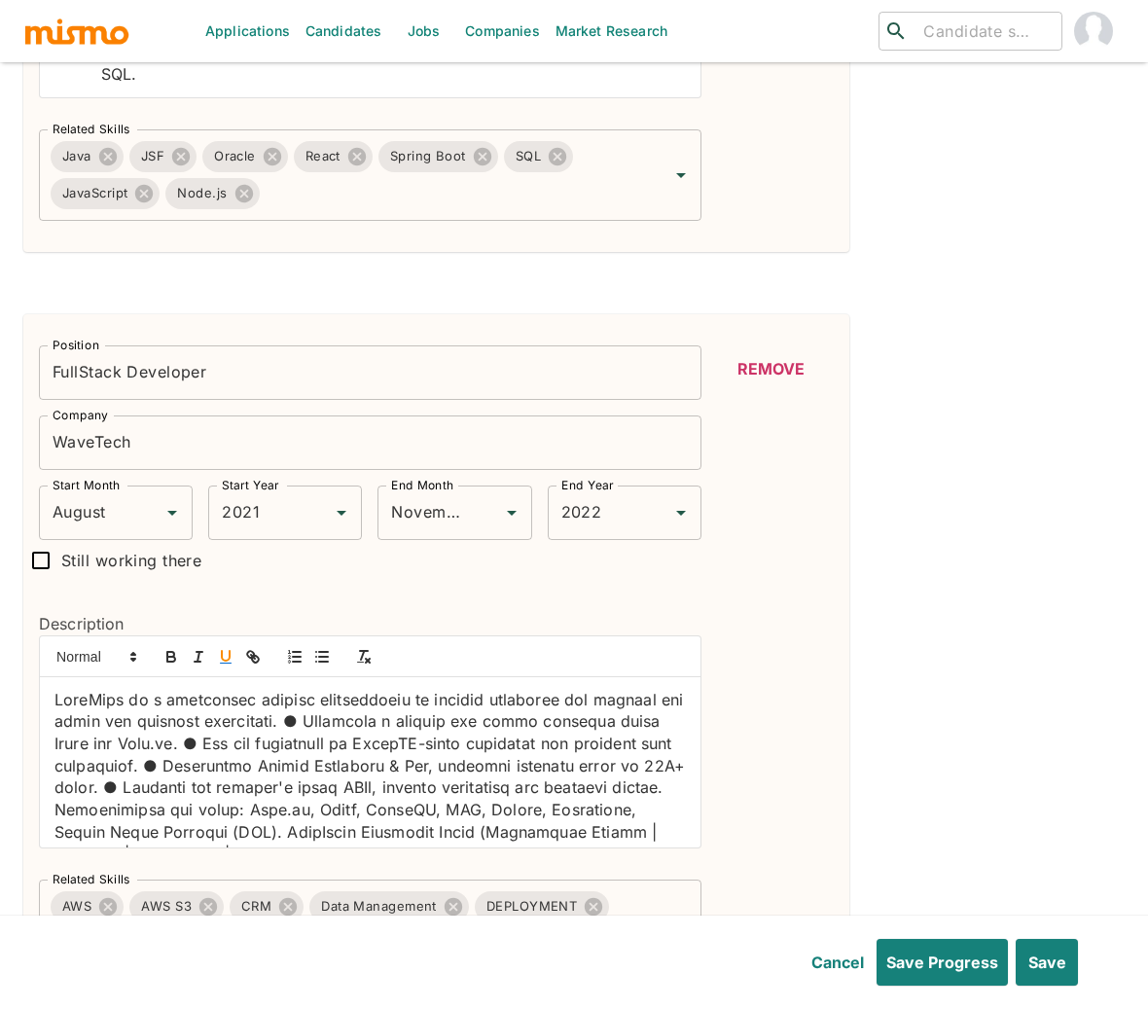
scroll to position [3430, 0]
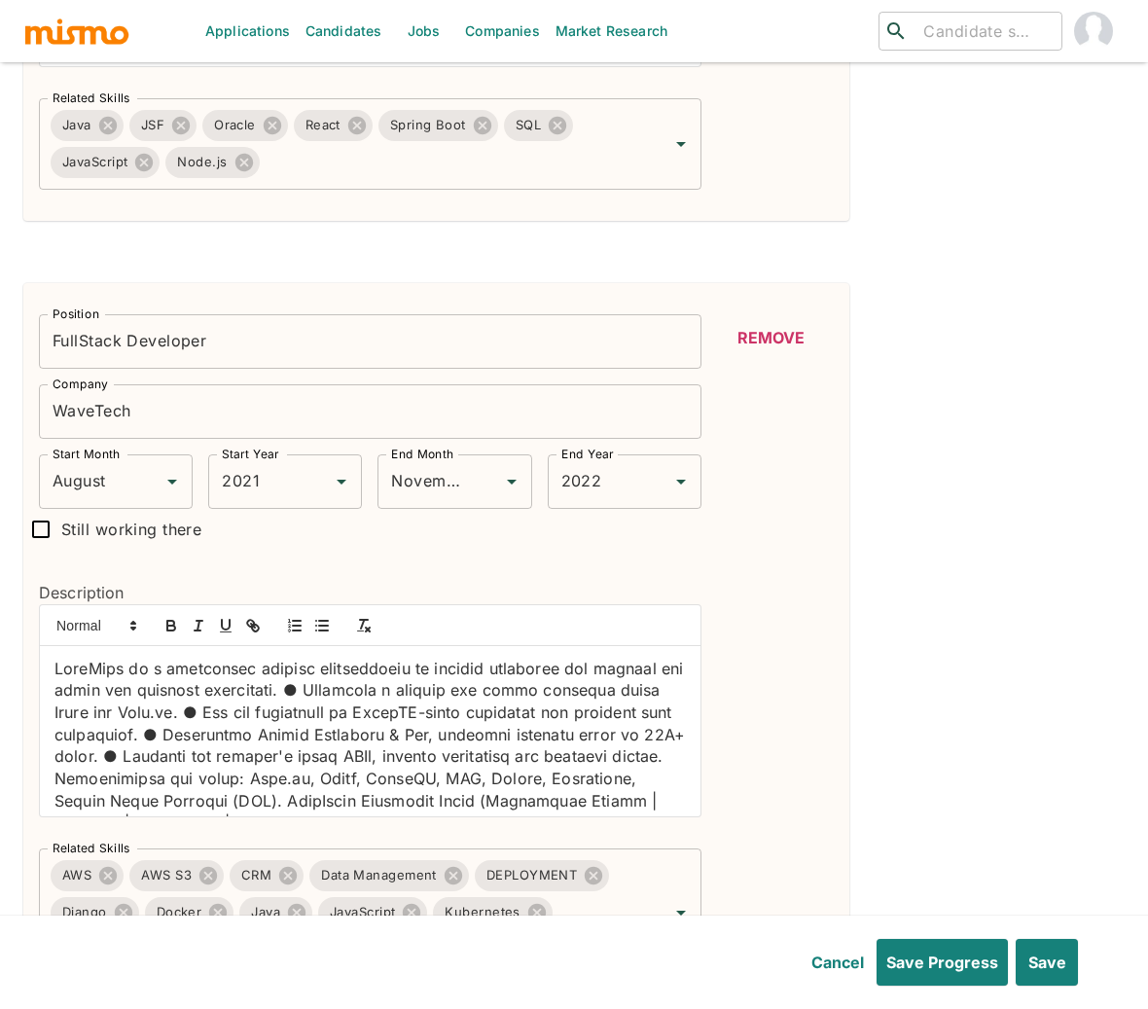
click at [350, 662] on p at bounding box center [369, 889] width 631 height 464
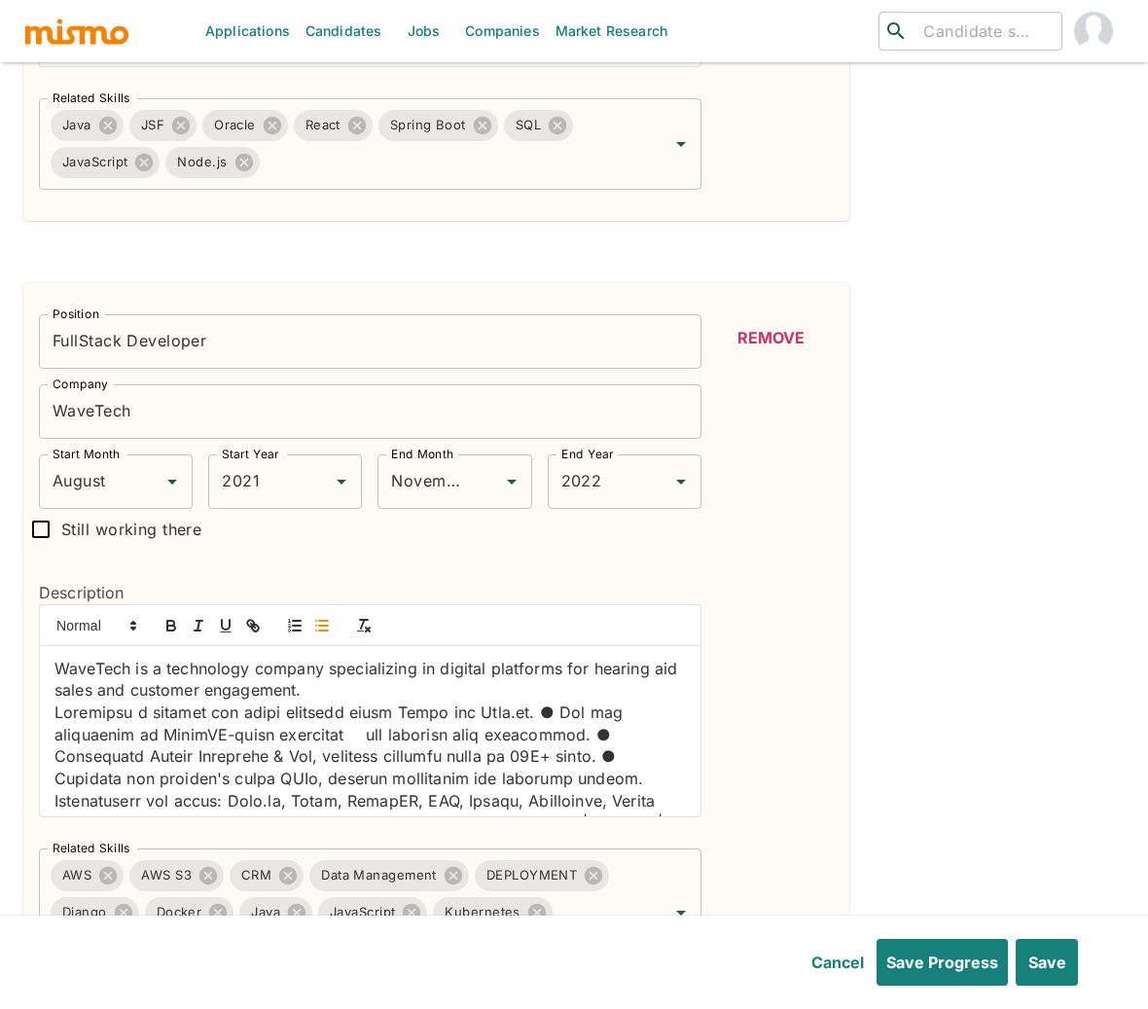
click at [320, 630] on line "button" at bounding box center [323, 630] width 9 height 0
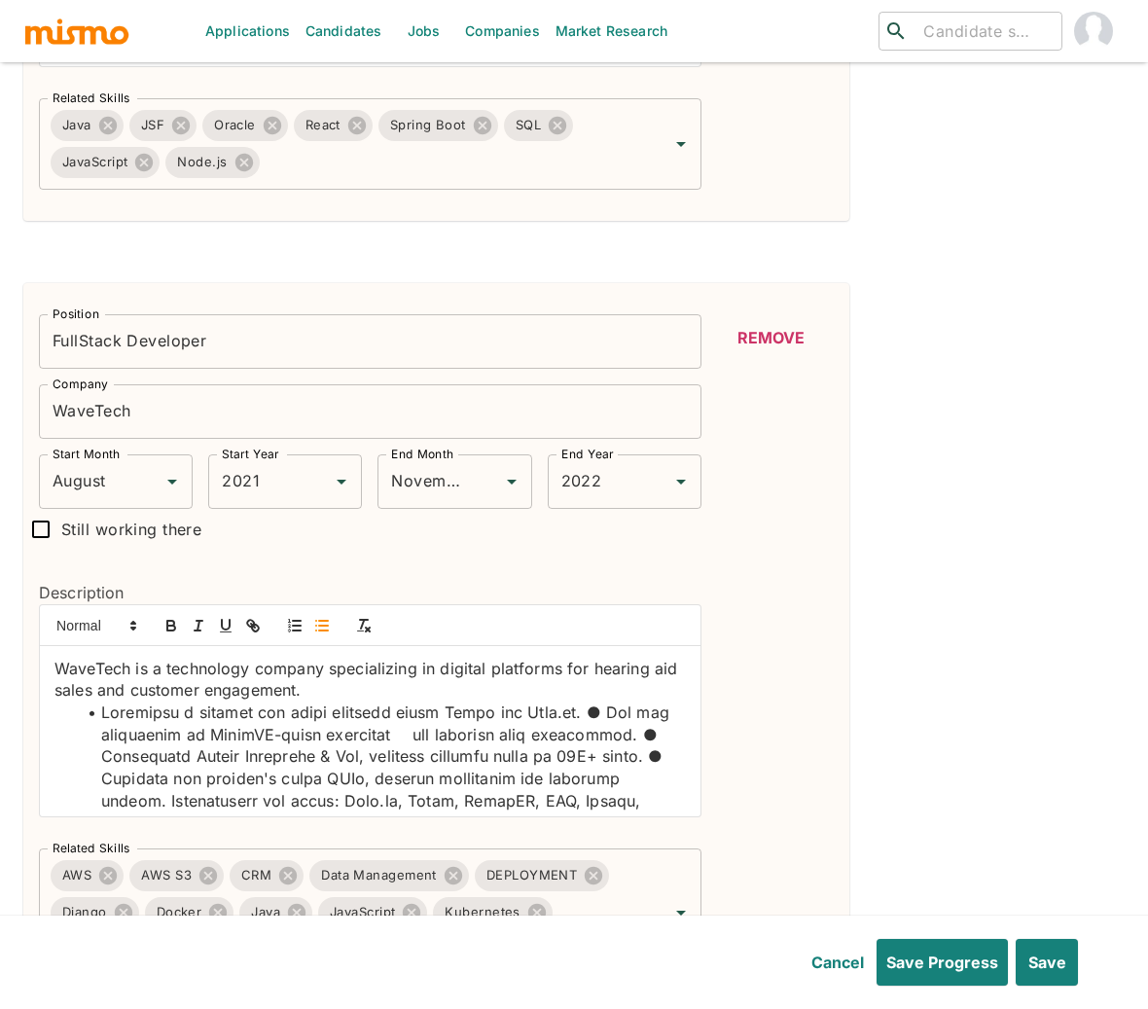
click at [556, 701] on li at bounding box center [382, 933] width 608 height 464
drag, startPoint x: 580, startPoint y: 681, endPoint x: 523, endPoint y: 681, distance: 56.4
click at [523, 701] on li at bounding box center [382, 933] width 608 height 464
click at [167, 621] on icon "button" at bounding box center [170, 623] width 7 height 5
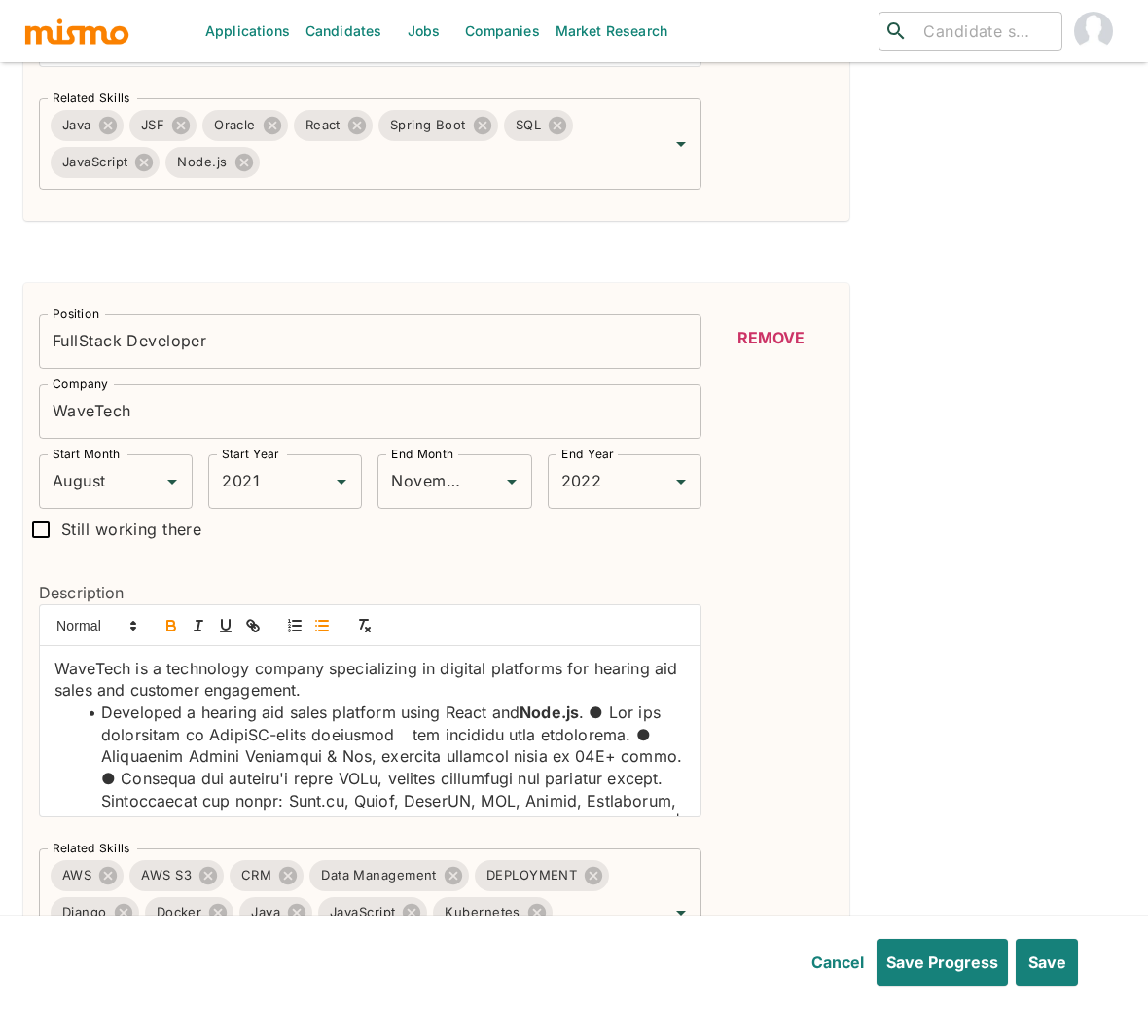
click at [469, 701] on li "Developed a hearing aid sales platform using React and Node.js" at bounding box center [382, 922] width 608 height 442
click at [168, 614] on button "button" at bounding box center [171, 625] width 27 height 23
click at [595, 701] on li "Developed a hearing aid sales platform using React and Node.js" at bounding box center [382, 922] width 608 height 442
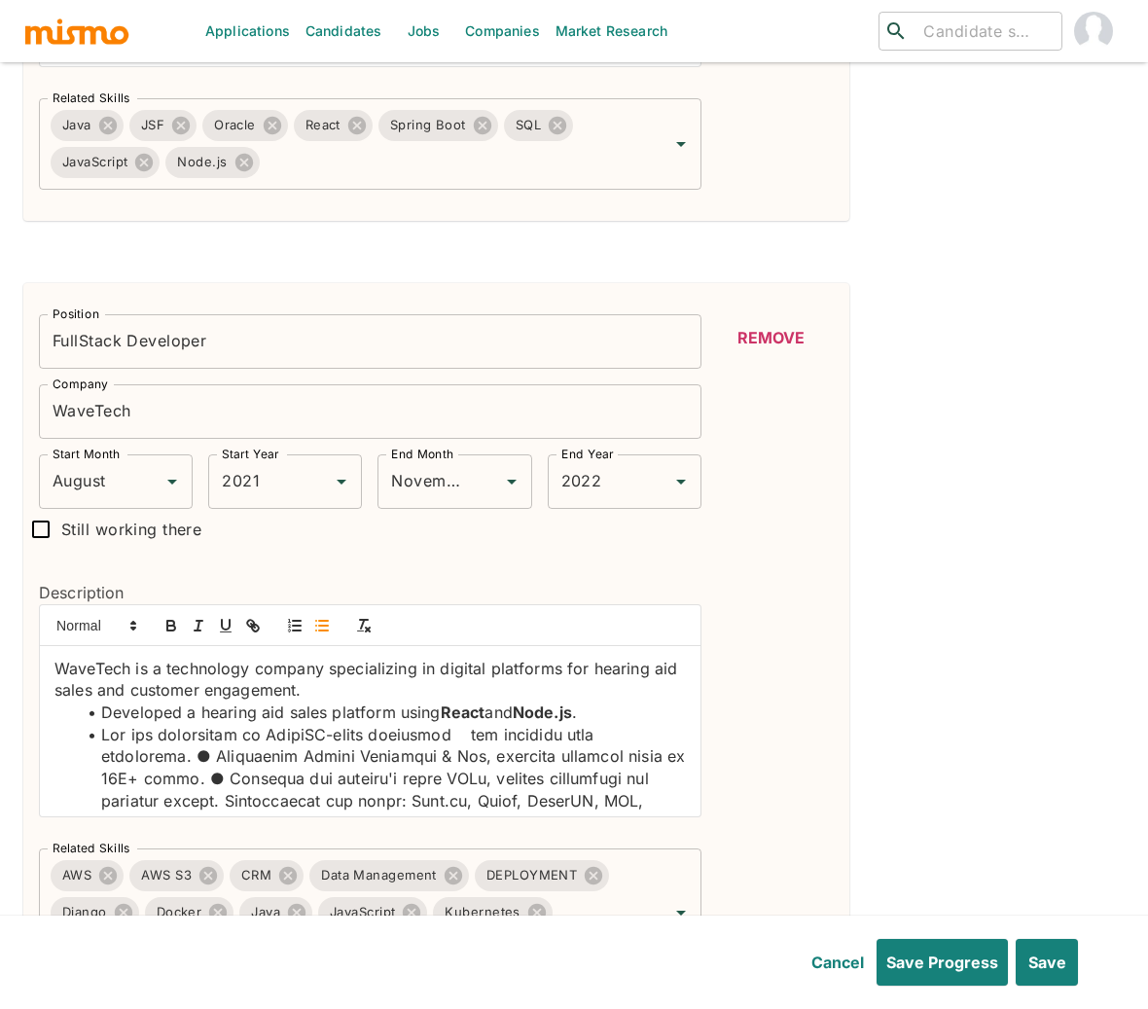
click at [304, 724] on li at bounding box center [382, 945] width 608 height 442
click at [169, 617] on icon "button" at bounding box center [171, 626] width 18 height 18
click at [480, 724] on li "Led the deployment of MongoDB" at bounding box center [382, 945] width 608 height 442
click at [227, 727] on li "Led the deployment of MongoDB" at bounding box center [382, 945] width 608 height 442
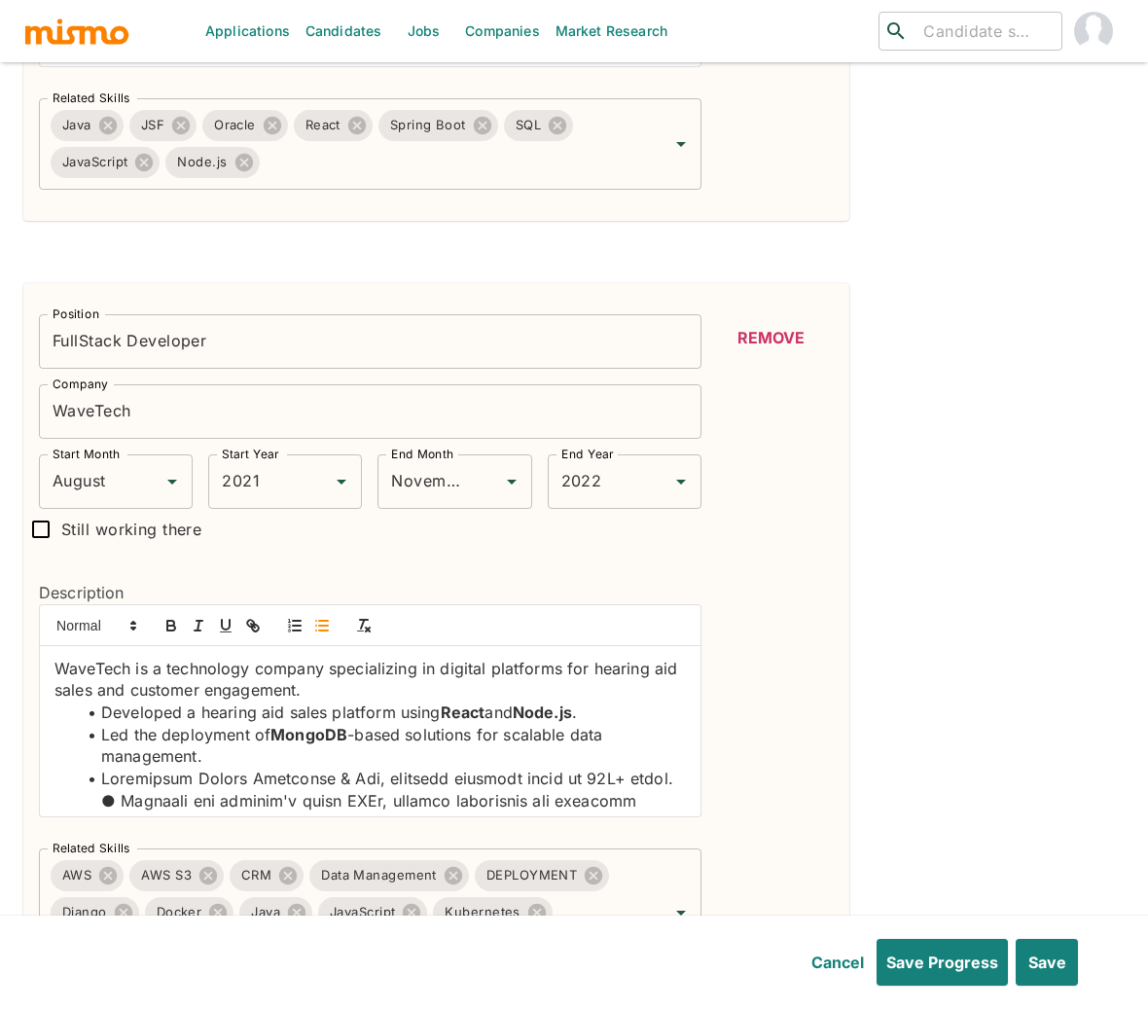
click at [103, 768] on li at bounding box center [382, 966] width 608 height 398
click at [207, 767] on li "Integrated Google Analytics & Ads, boosting platform reach to 10K+ users." at bounding box center [382, 778] width 608 height 22
click at [170, 617] on icon "button" at bounding box center [171, 626] width 18 height 18
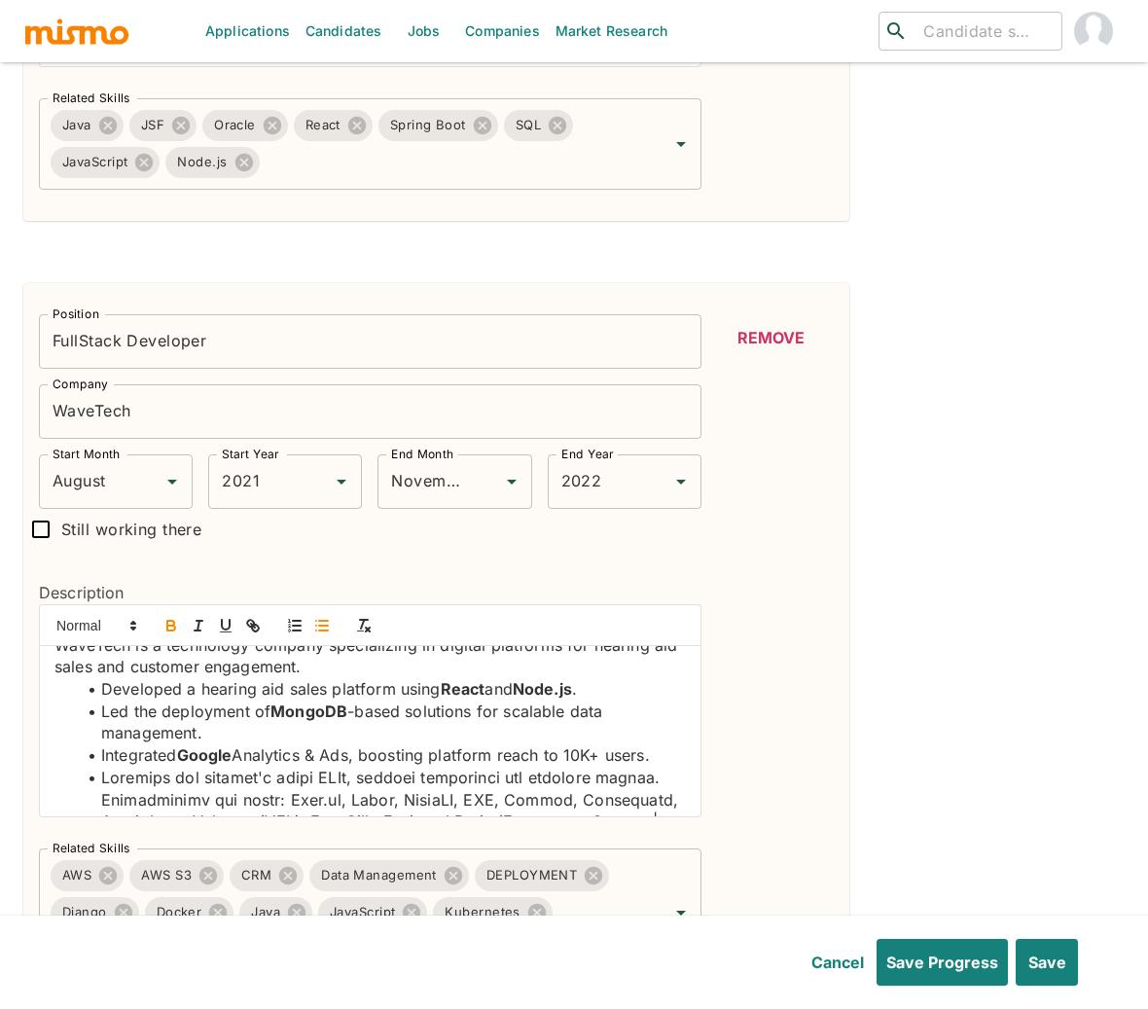
scroll to position [27, 0]
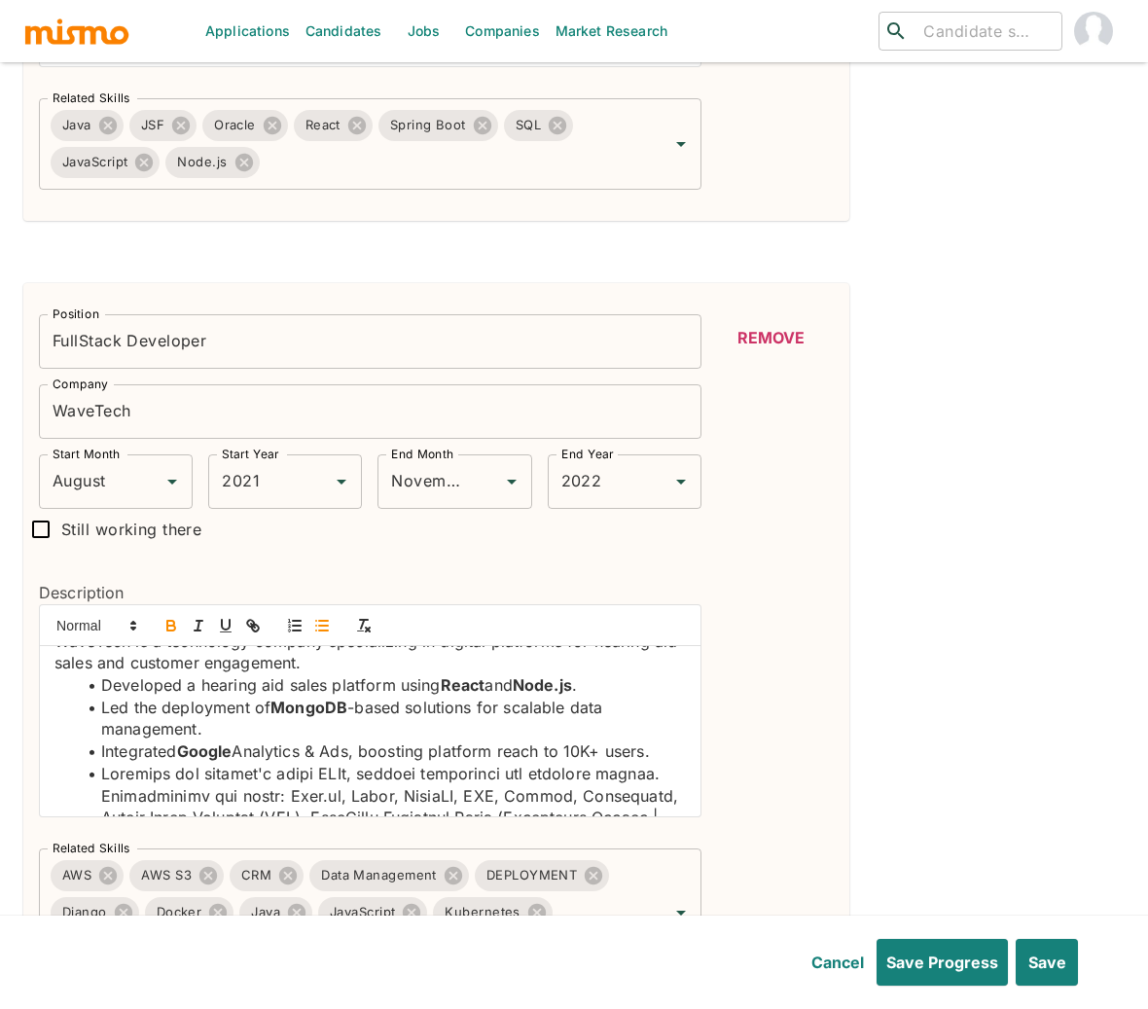
drag, startPoint x: 160, startPoint y: 758, endPoint x: 255, endPoint y: 761, distance: 94.4
click at [160, 763] on li at bounding box center [382, 950] width 608 height 375
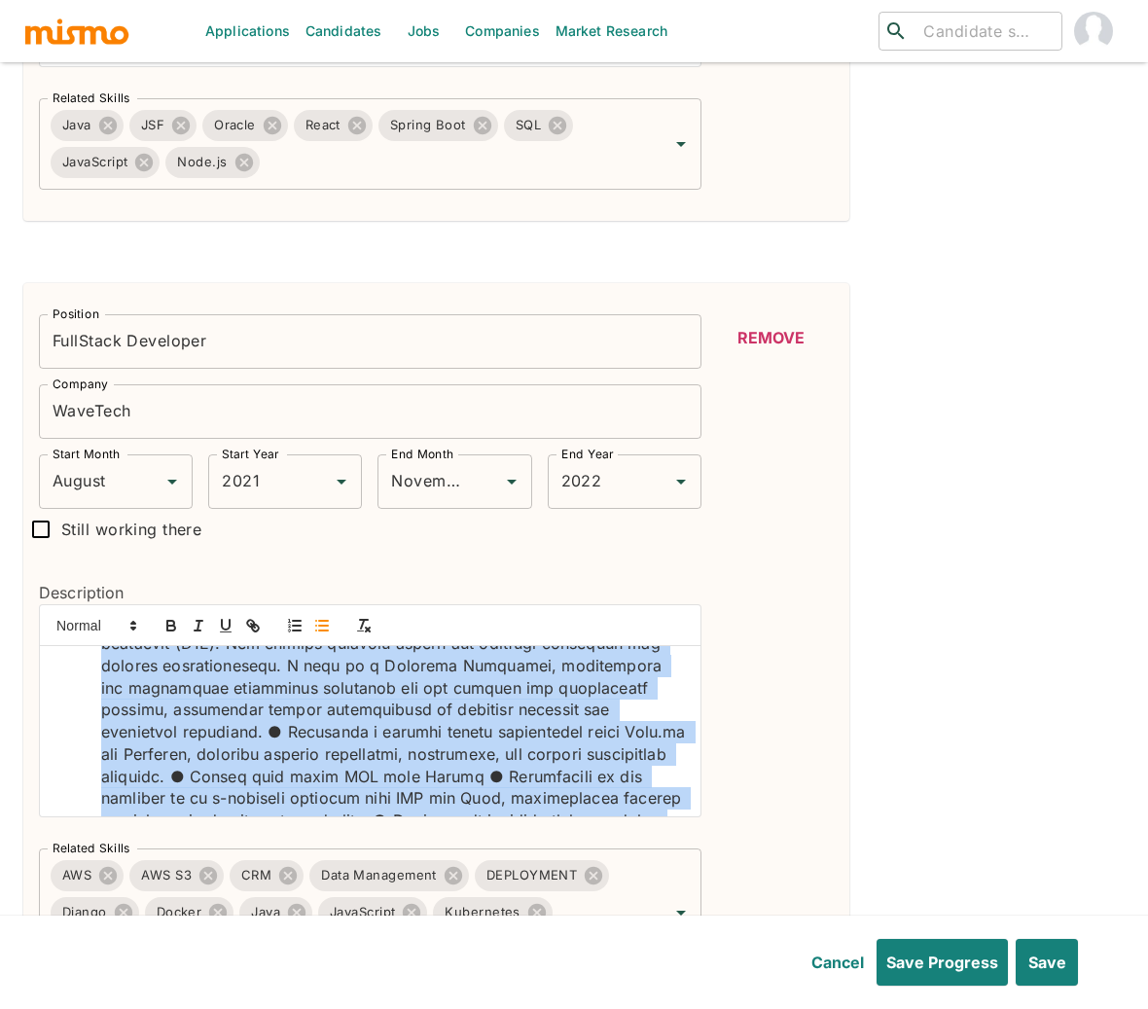
scroll to position [405, 0]
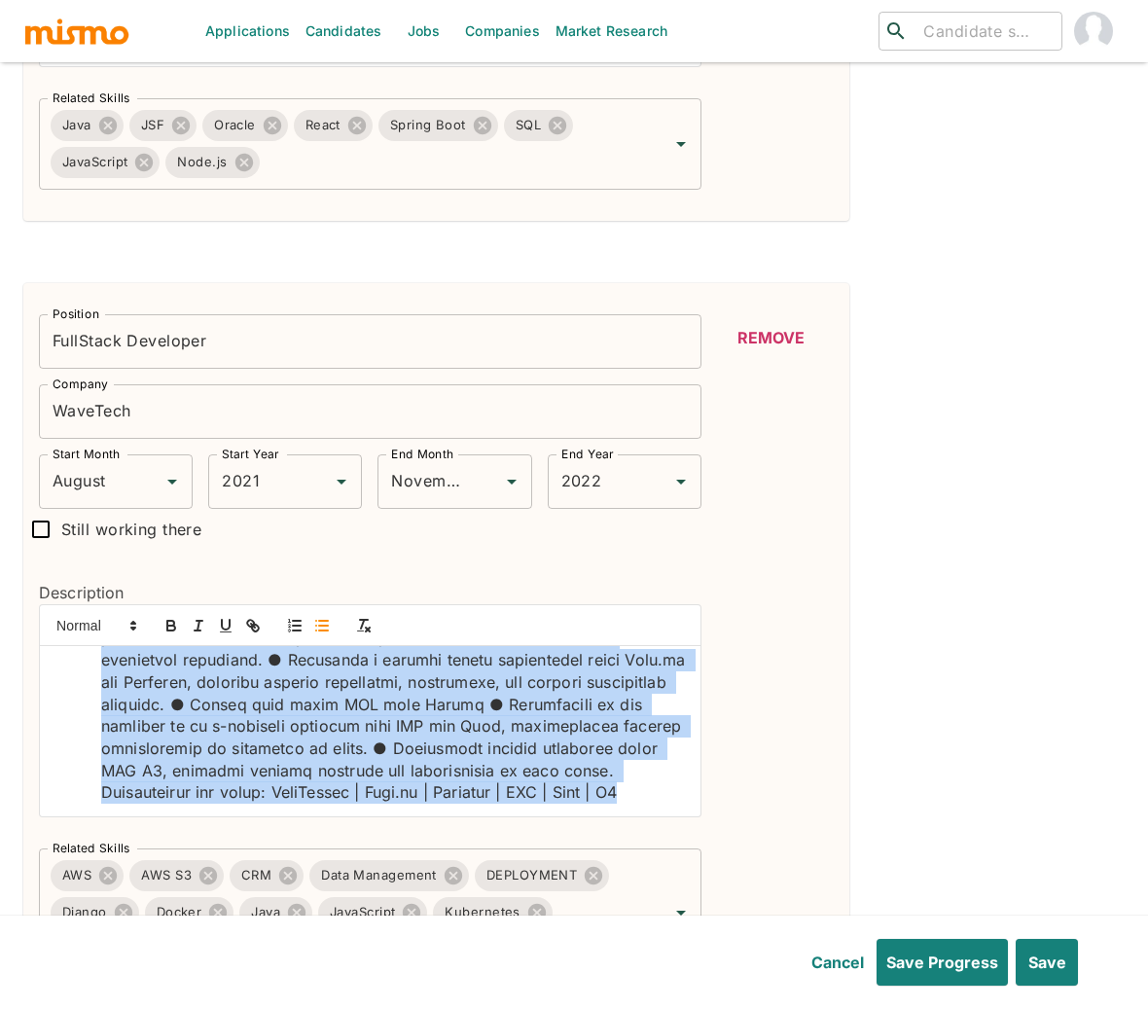
drag, startPoint x: 427, startPoint y: 700, endPoint x: 504, endPoint y: 784, distance: 113.6
click at [504, 784] on div "WaveTech is a technology company specializing in digital platforms for hearing …" at bounding box center [370, 710] width 662 height 213
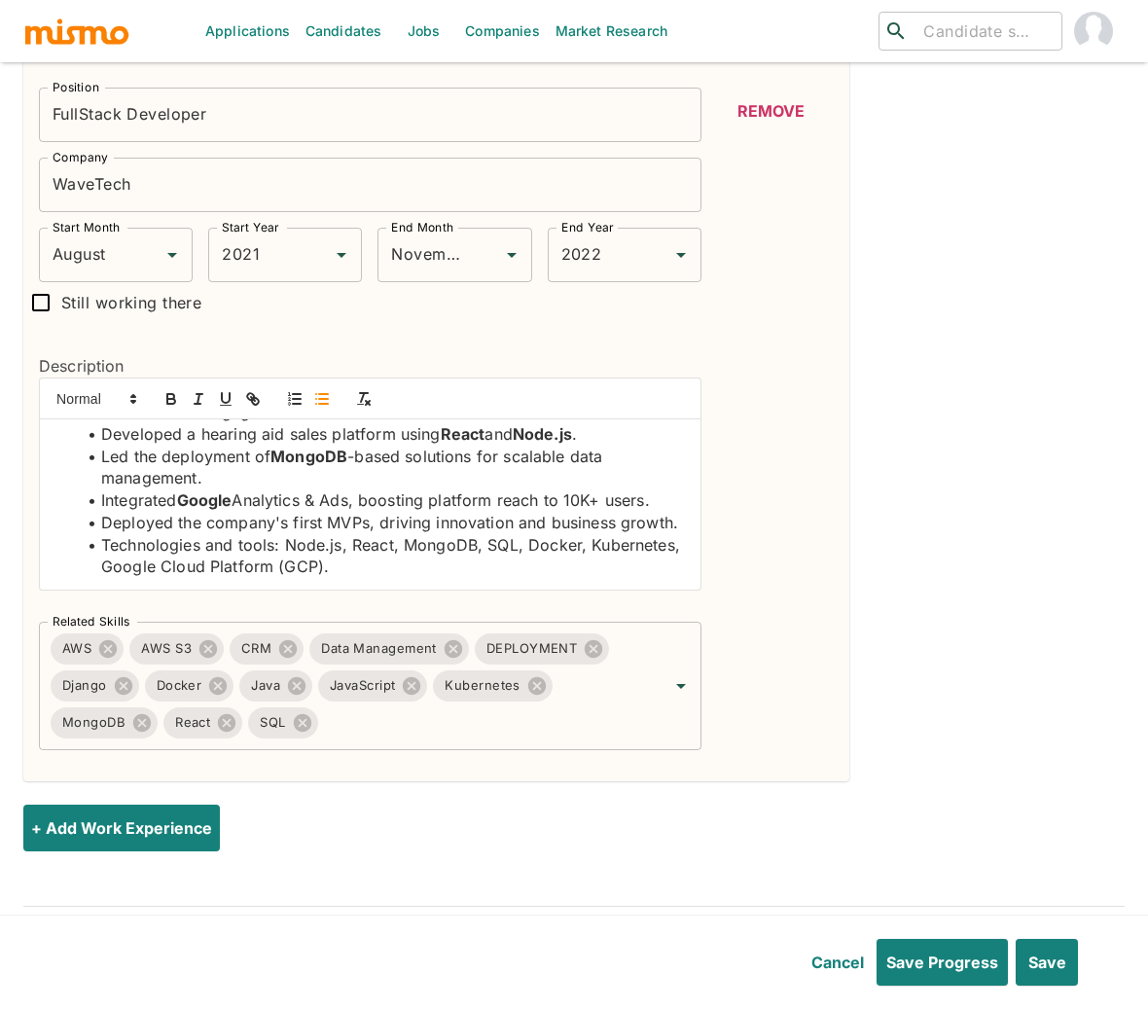
scroll to position [3669, 0]
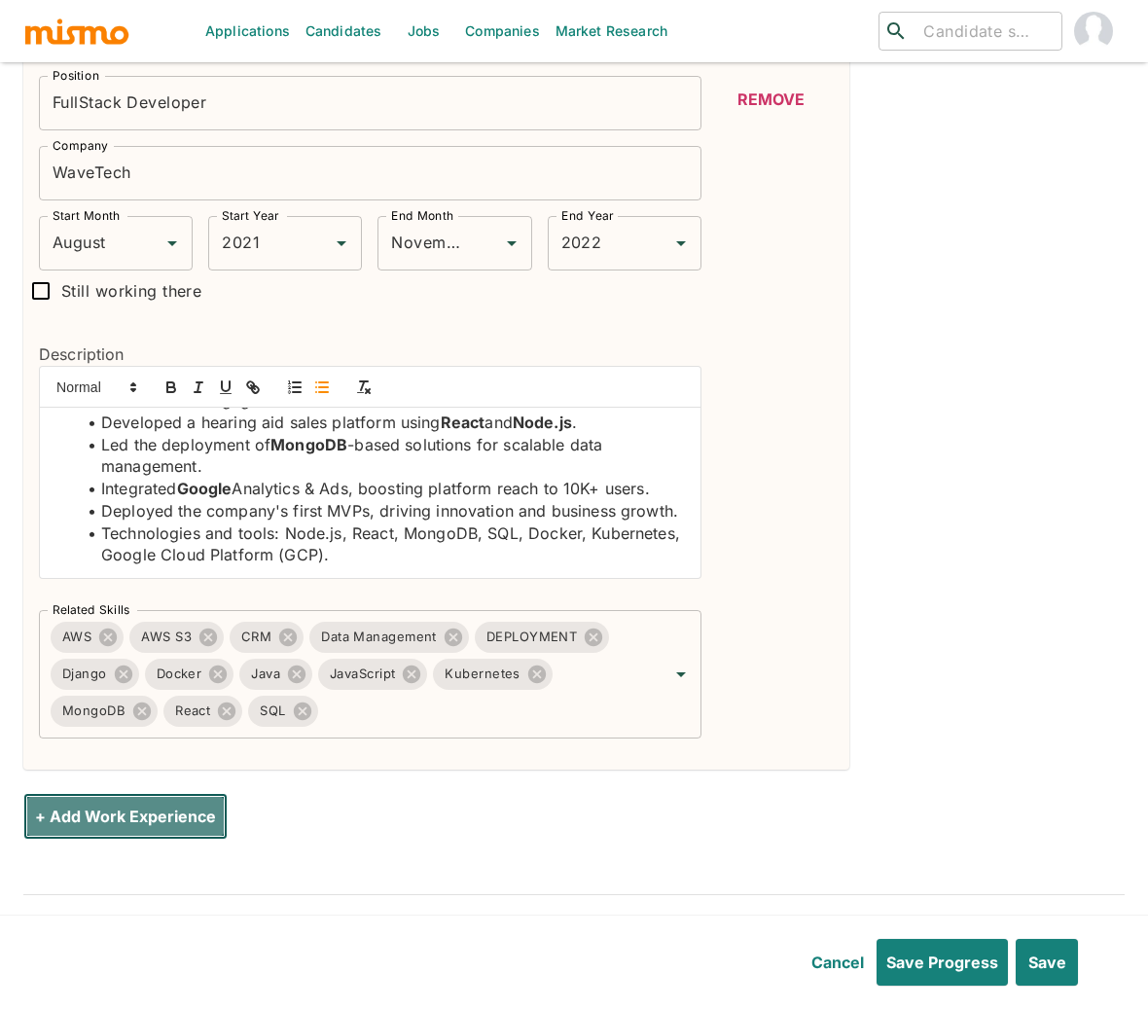
click at [151, 793] on button "+ Add Work Experience" at bounding box center [125, 816] width 204 height 47
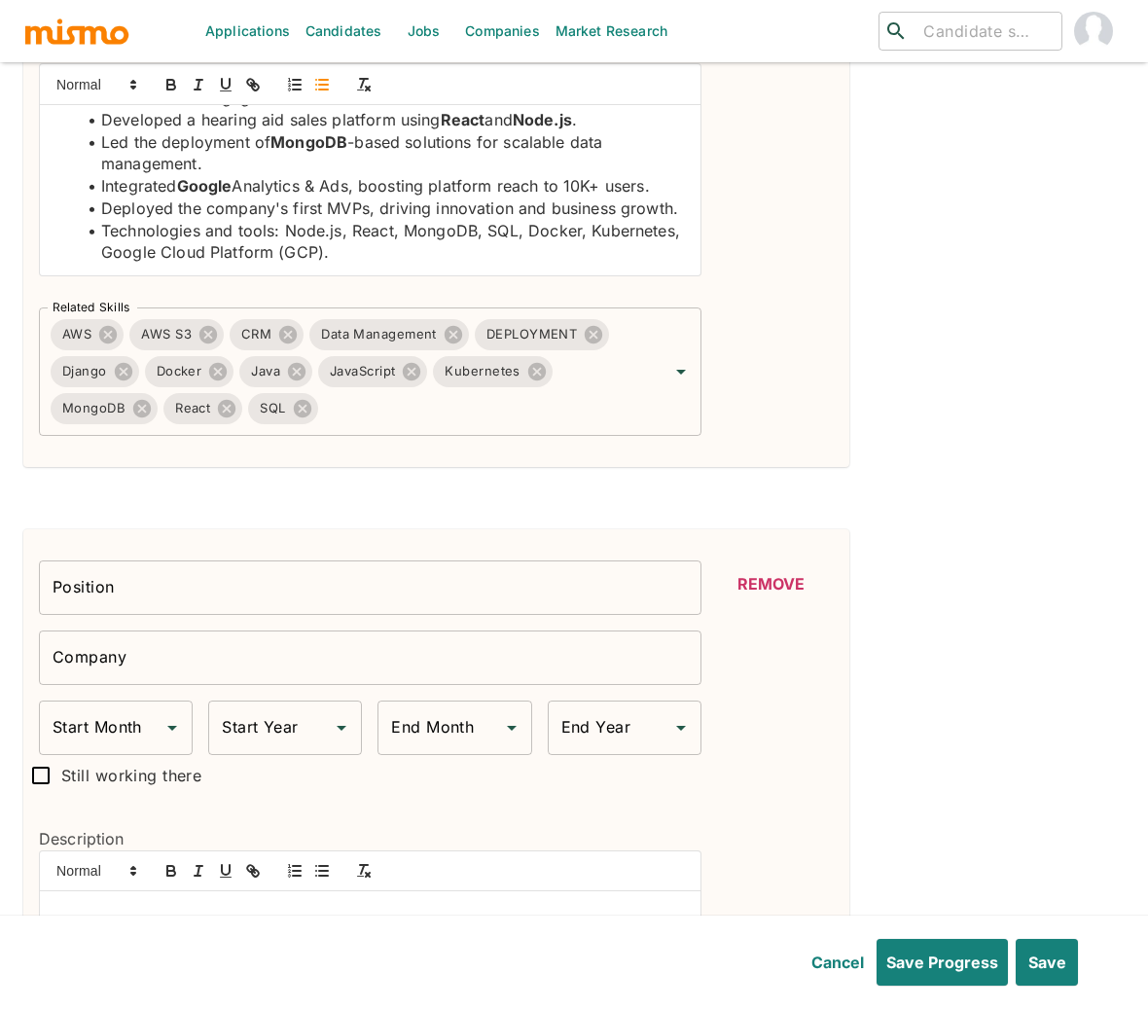
scroll to position [3978, 0]
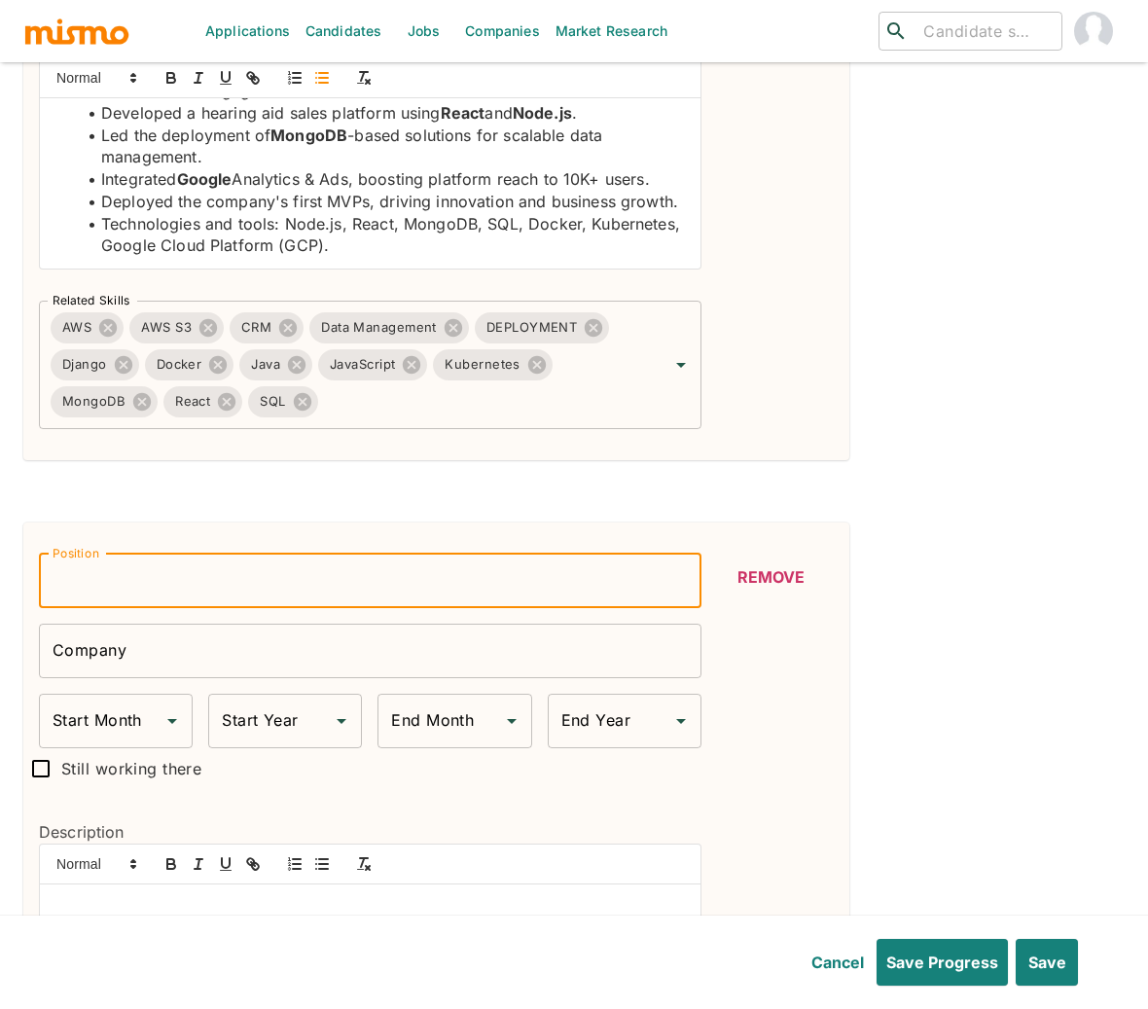
click at [148, 553] on input "Position" at bounding box center [370, 580] width 662 height 54
click at [154, 553] on input "Software Developer" at bounding box center [370, 580] width 662 height 54
click at [150, 553] on input "Software ENgineer" at bounding box center [370, 580] width 662 height 54
type input "Software Engineer"
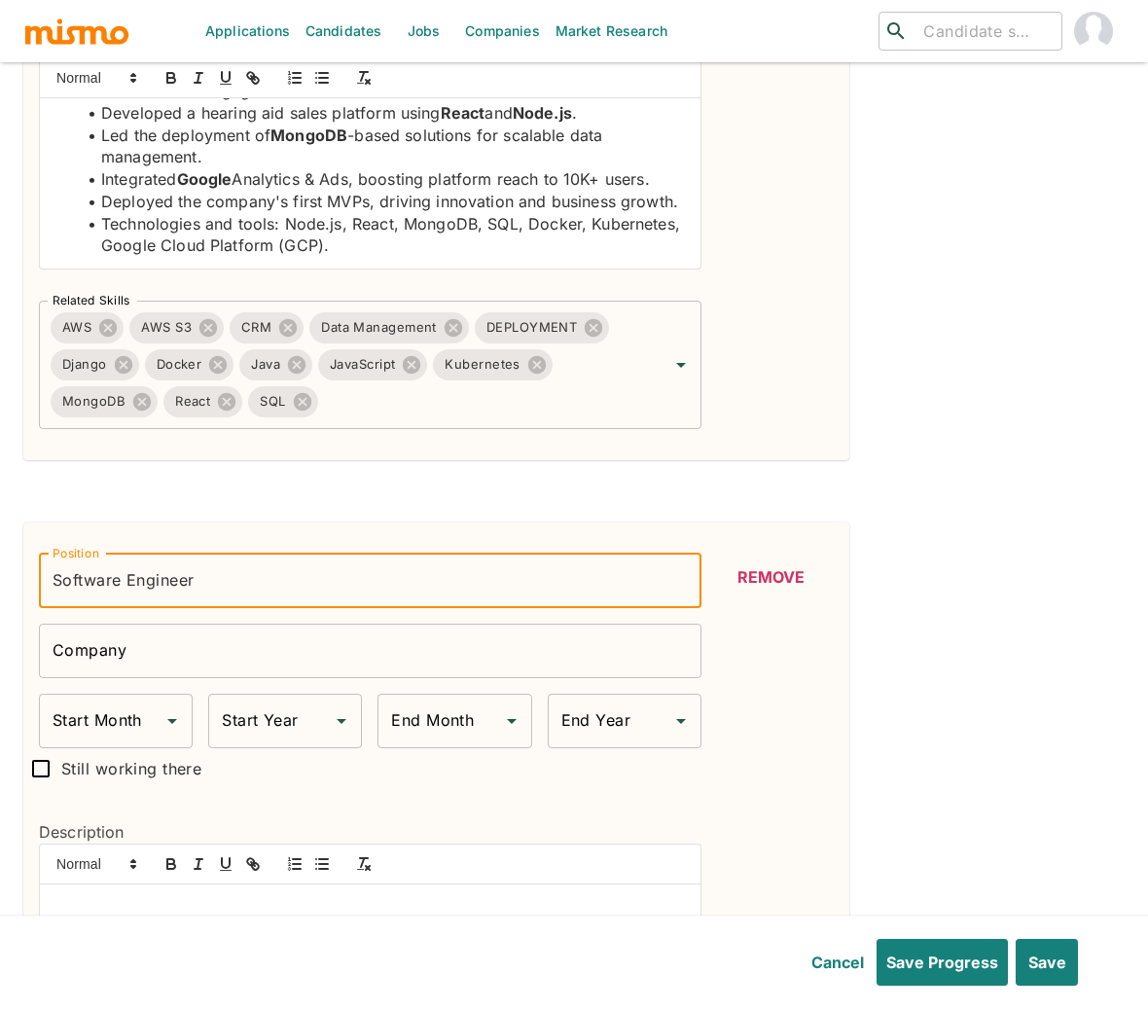
click at [127, 623] on input "Company" at bounding box center [370, 650] width 662 height 54
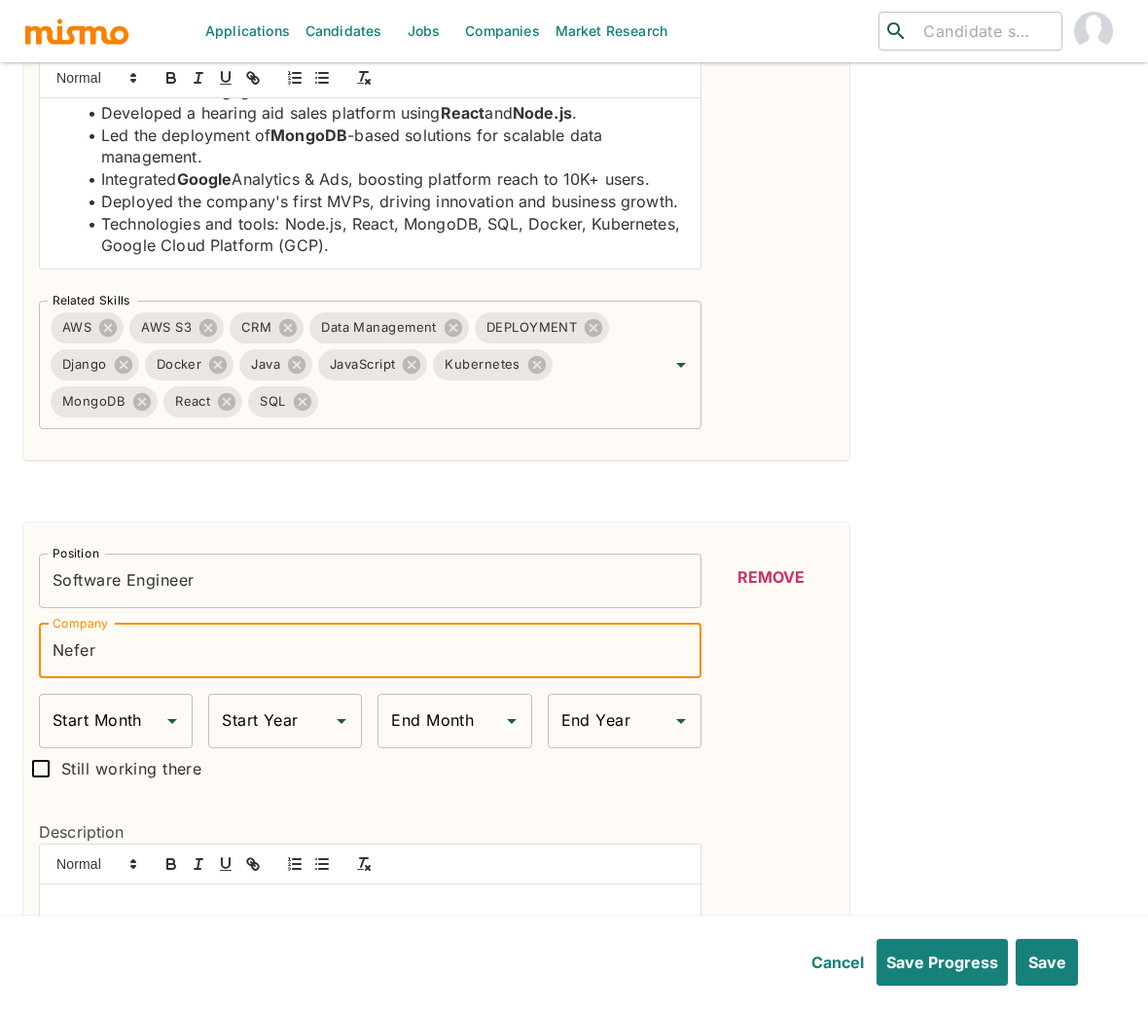
type input "Nefer"
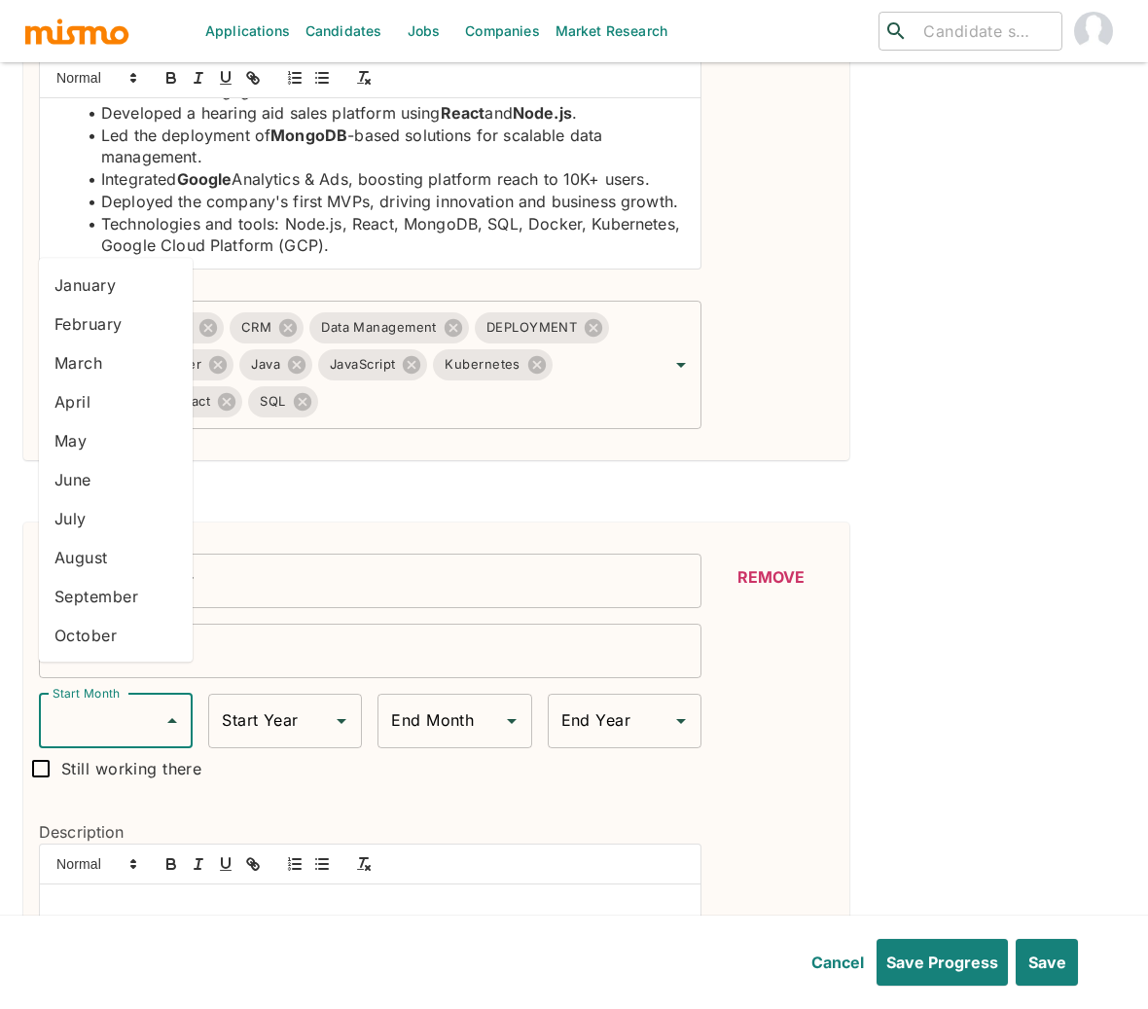
click at [82, 702] on input "Start Month" at bounding box center [101, 720] width 107 height 37
click at [121, 321] on li "February" at bounding box center [116, 324] width 154 height 39
type input "February"
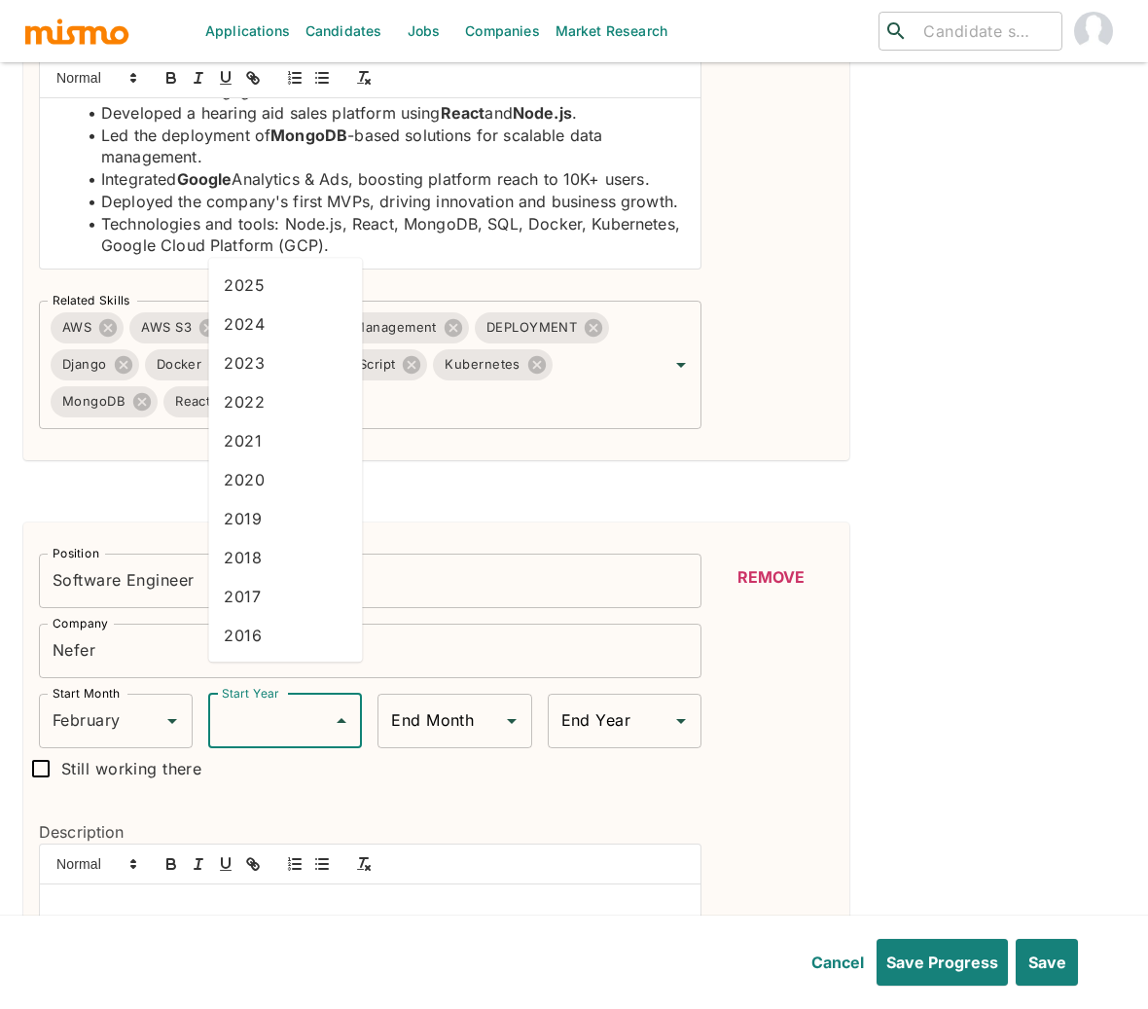
click at [272, 702] on input "Start Year" at bounding box center [270, 720] width 107 height 37
click at [284, 439] on li "2021" at bounding box center [285, 441] width 154 height 39
type input "2021"
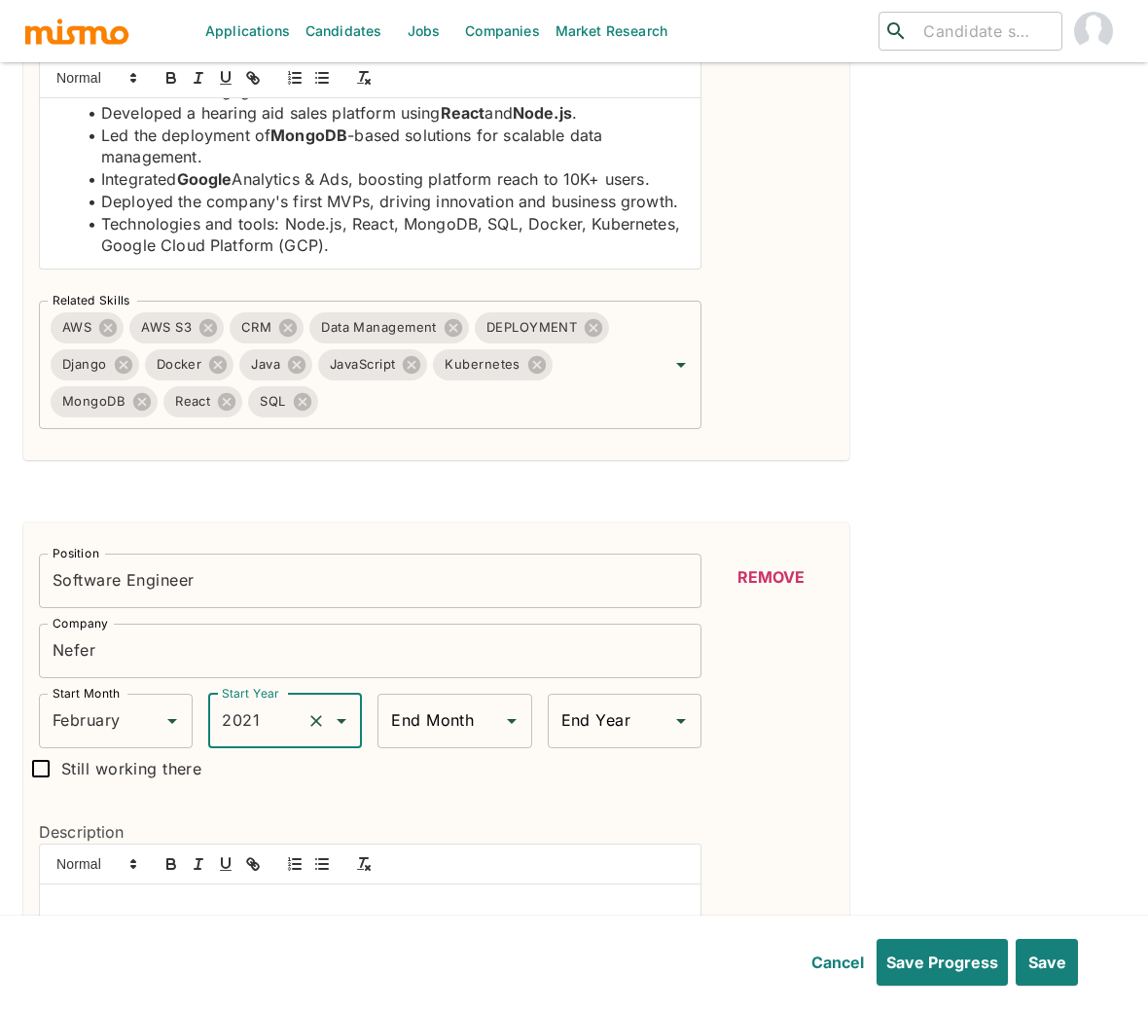
click at [42, 748] on input "Still working there" at bounding box center [40, 768] width 41 height 41
checkbox input "true"
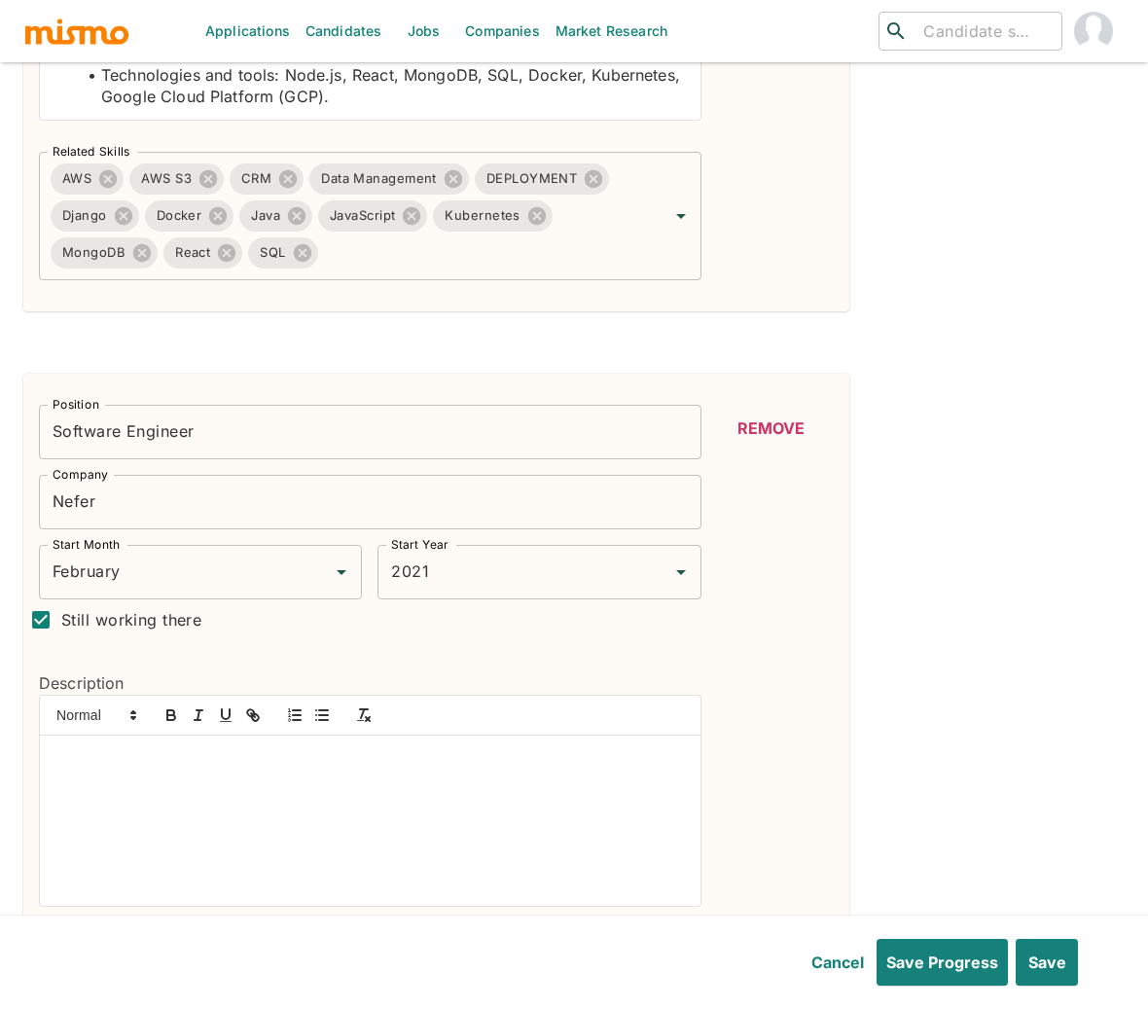
scroll to position [4131, 0]
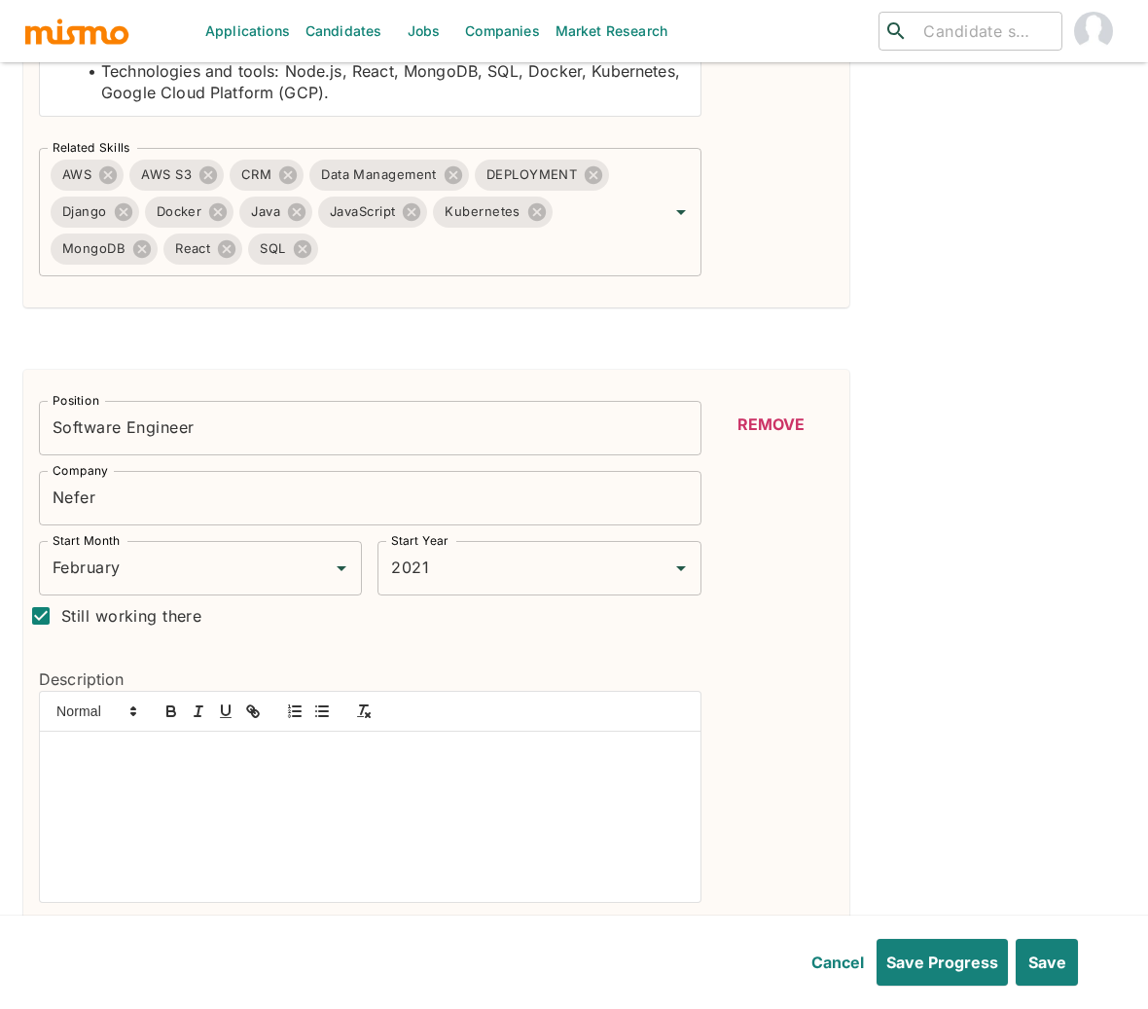
click at [301, 748] on div at bounding box center [370, 816] width 660 height 170
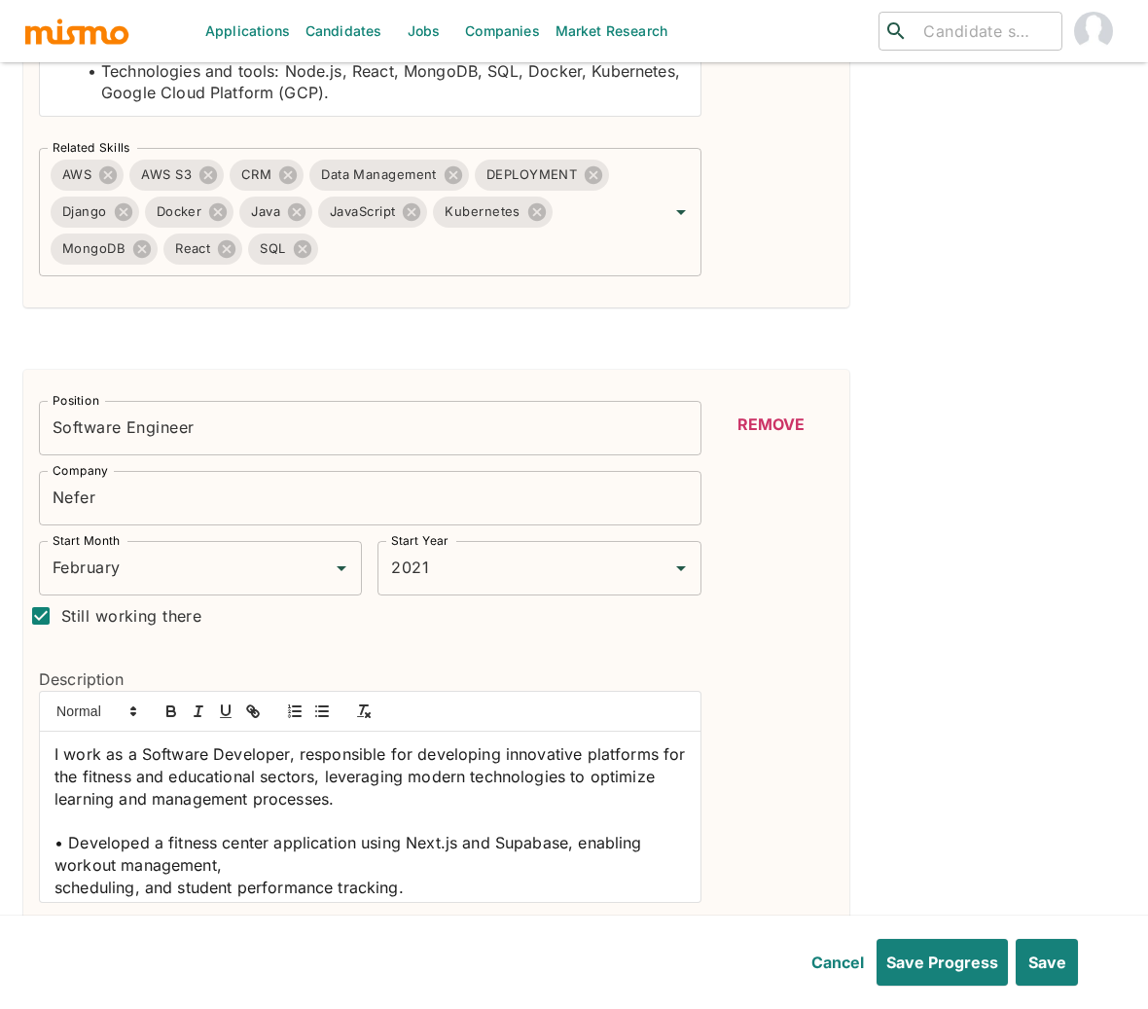
scroll to position [877, 0]
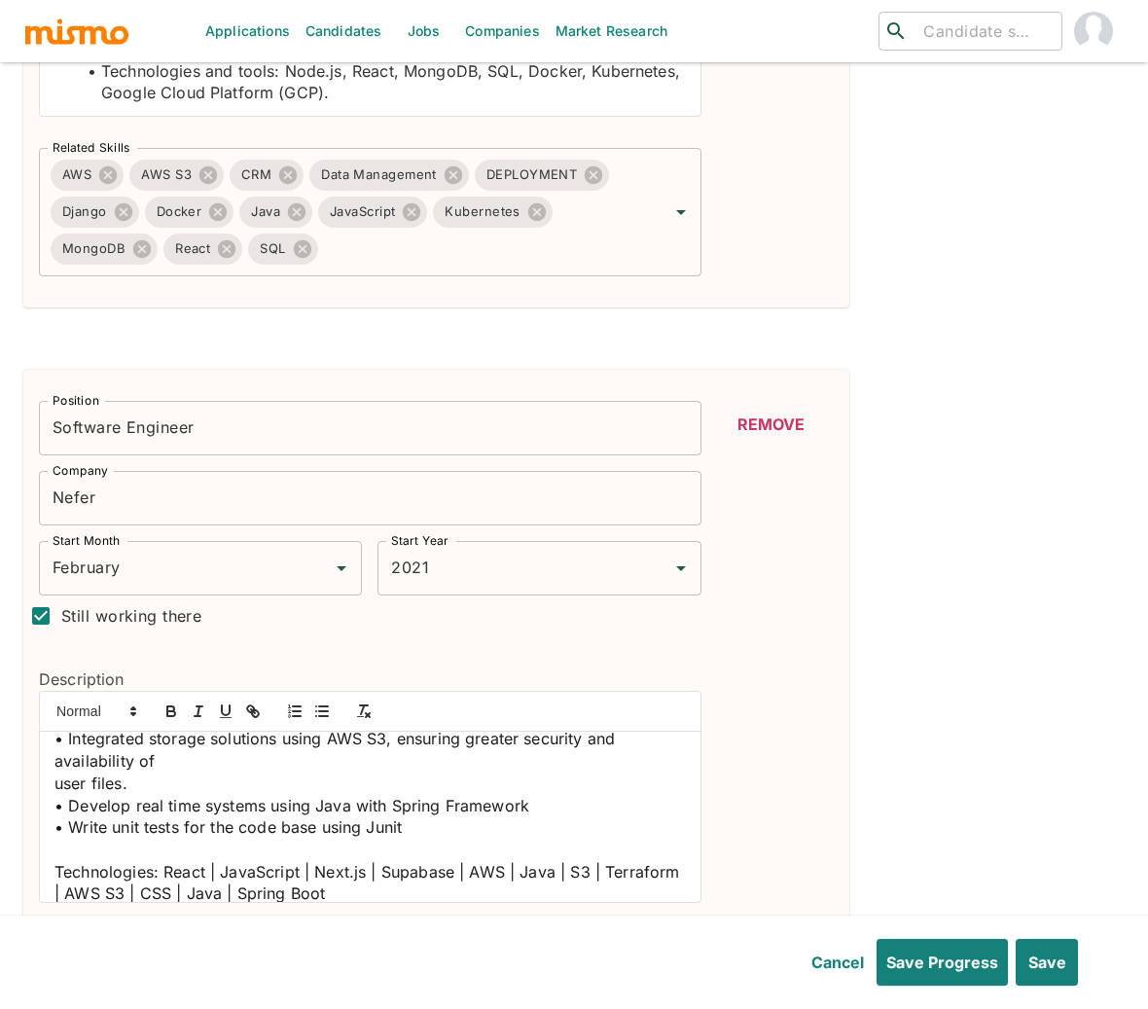
click at [69, 817] on span "• Write unit tests for the code base using Junit" at bounding box center [227, 826] width 347 height 19
click at [324, 706] on line "button" at bounding box center [323, 706] width 9 height 0
click at [68, 796] on span "• Develop real time systems using Java with Spring Framework" at bounding box center [291, 805] width 475 height 19
click at [324, 716] on line "button" at bounding box center [323, 716] width 9 height 0
click at [418, 817] on span "Write unit tests for the code base using Junit" at bounding box center [268, 826] width 334 height 19
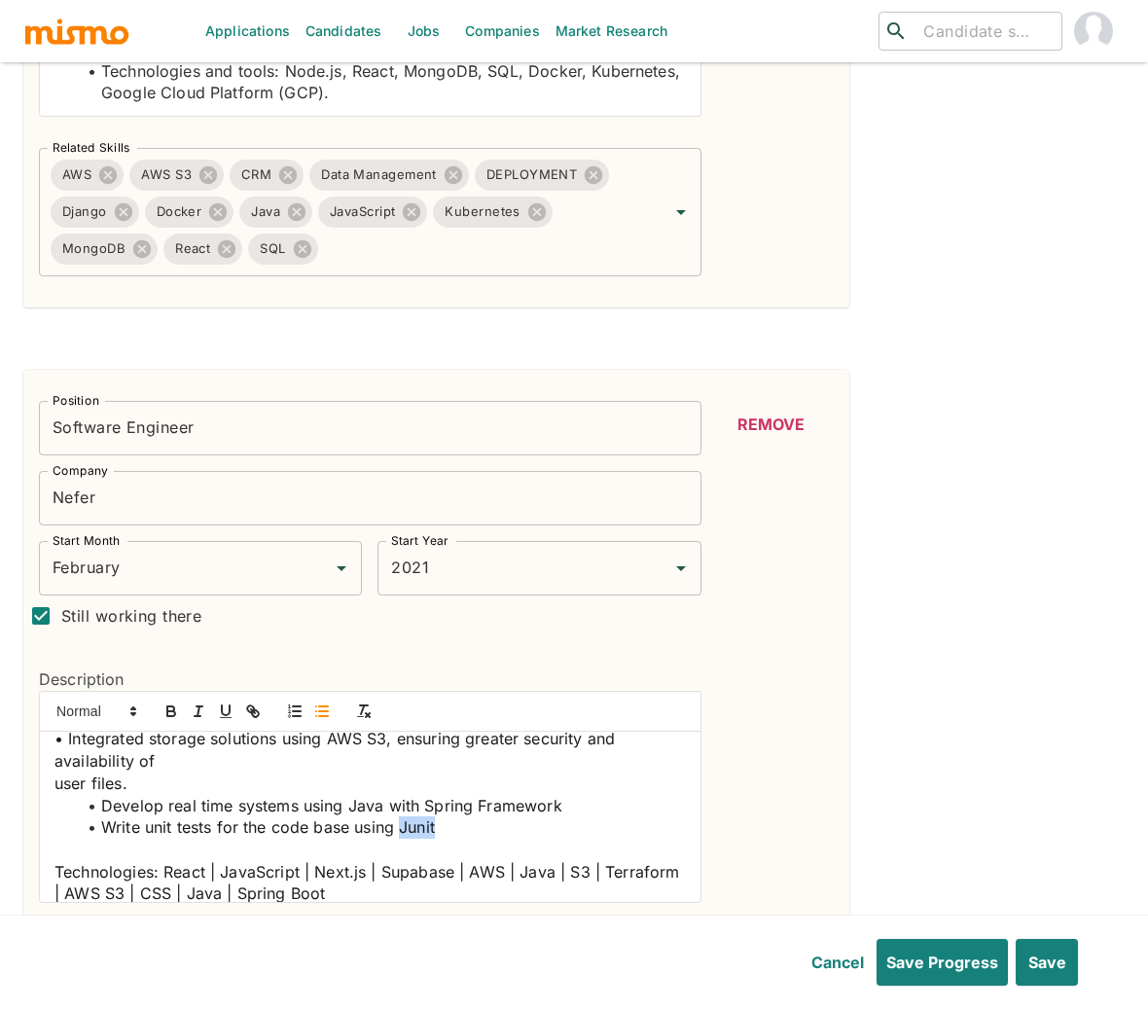
click at [418, 817] on span "Write unit tests for the code base using Junit" at bounding box center [268, 826] width 334 height 19
click at [173, 706] on icon "button" at bounding box center [170, 708] width 7 height 5
click at [368, 796] on span "Develop real time systems using Java with Spring Framework" at bounding box center [331, 805] width 461 height 19
click at [170, 702] on icon "button" at bounding box center [171, 711] width 18 height 18
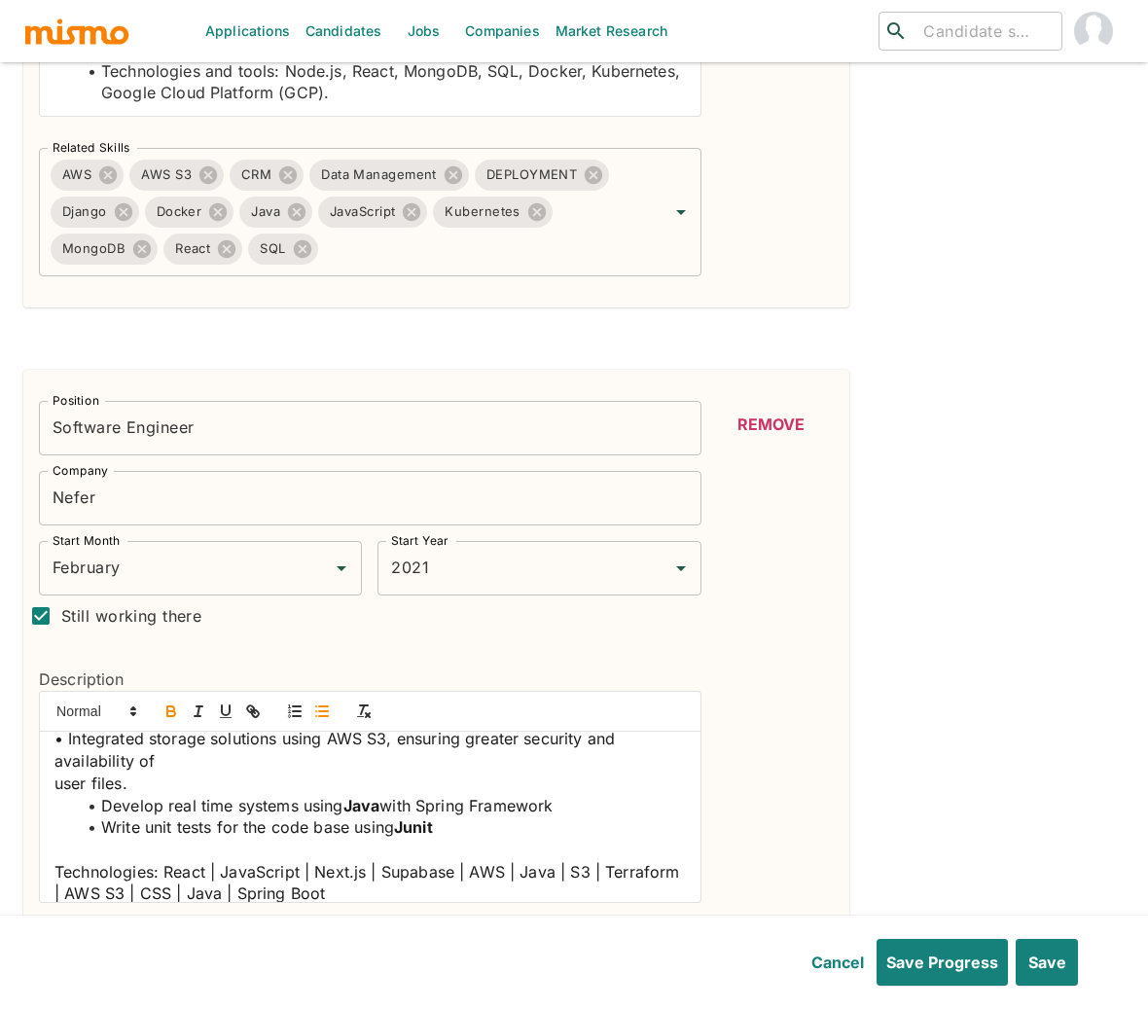
drag, startPoint x: 570, startPoint y: 778, endPoint x: 420, endPoint y: 778, distance: 149.8
click at [420, 795] on li "Develop real time systems using Java with Spring Framework" at bounding box center [382, 806] width 608 height 22
click at [168, 702] on icon "button" at bounding box center [171, 711] width 18 height 18
click at [40, 838] on div "I work as a Software Developer, responsible for developing innovative platforms…" at bounding box center [370, 816] width 660 height 170
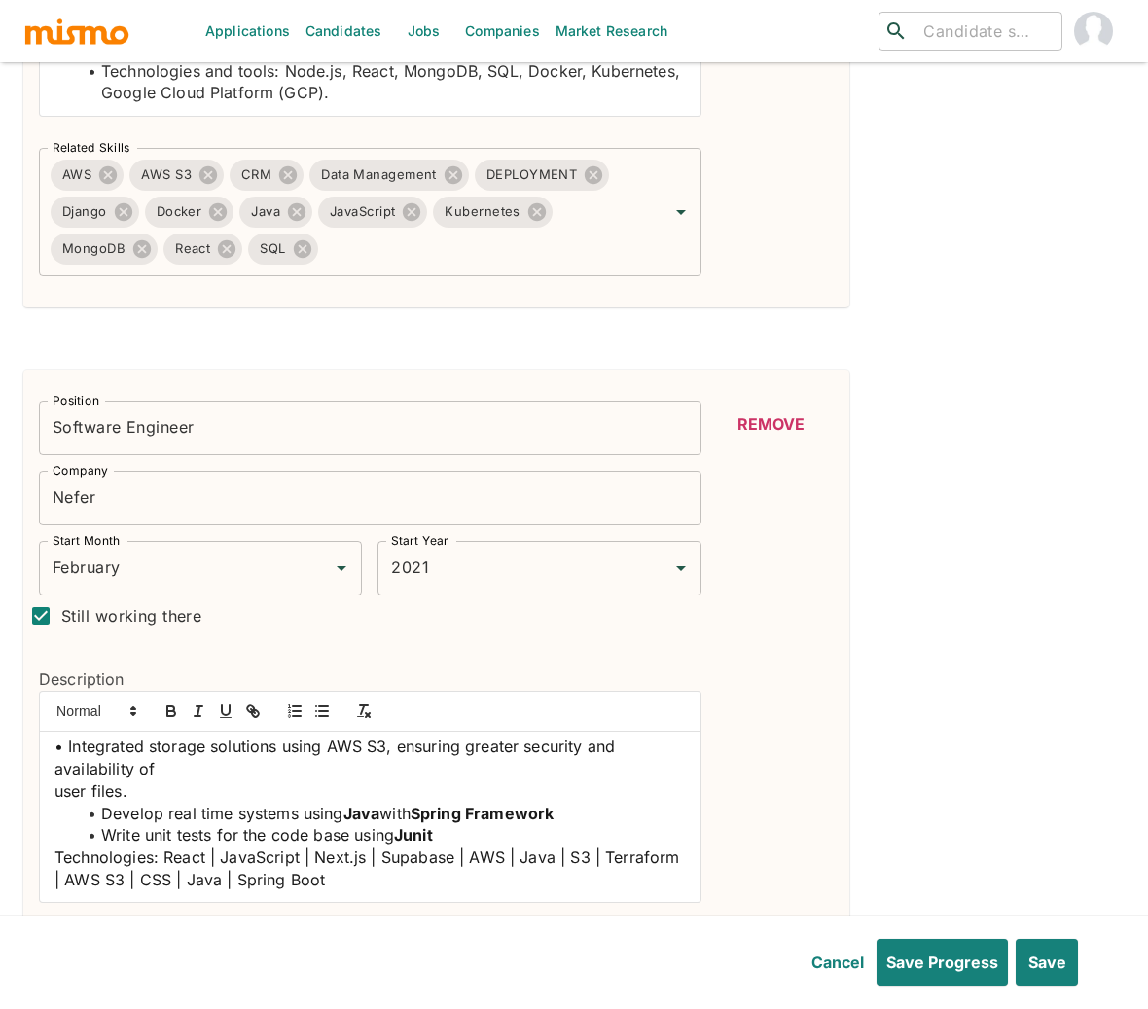
scroll to position [869, 0]
click at [54, 782] on span "user files." at bounding box center [90, 791] width 73 height 19
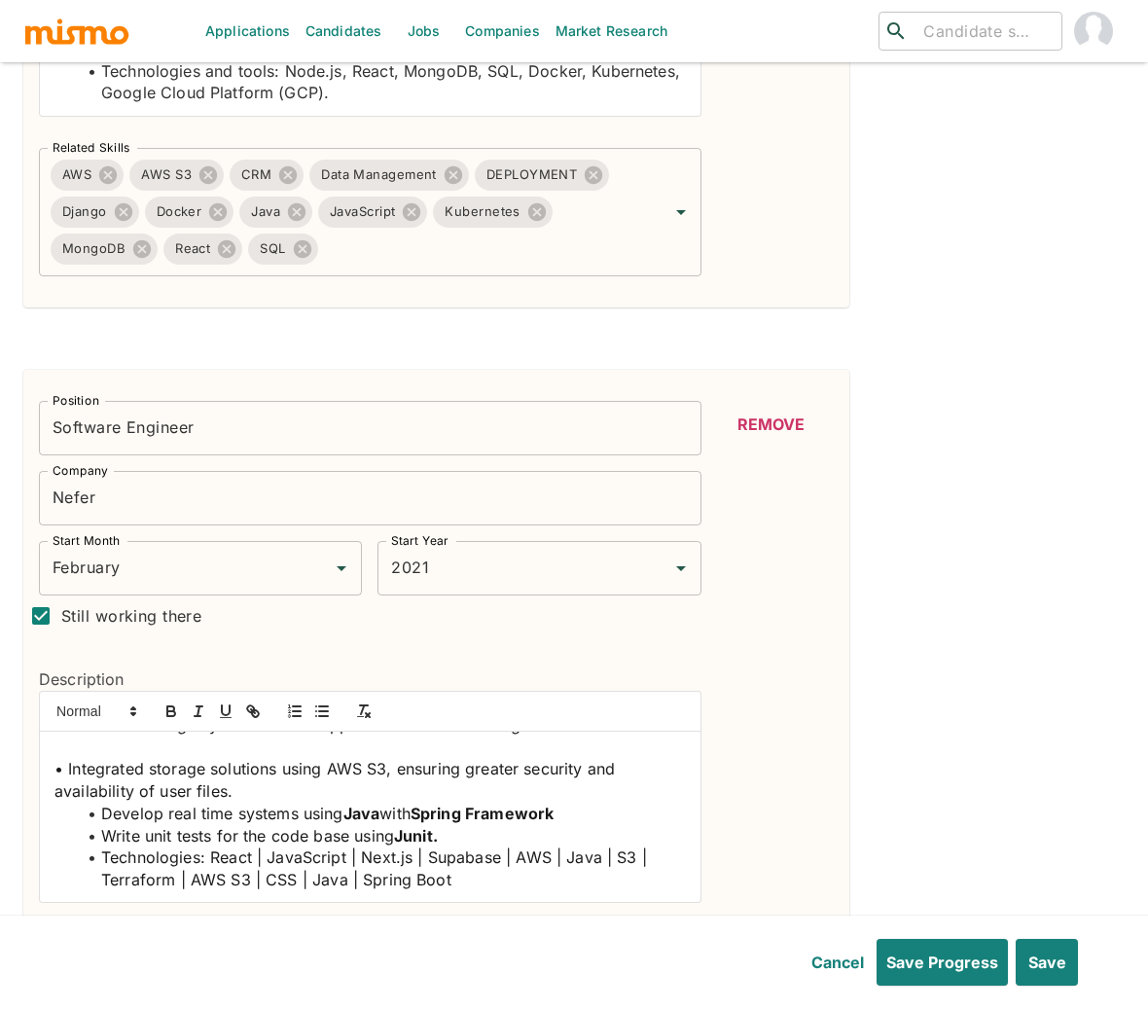
click at [56, 760] on span "• Integrated storage solutions using AWS S3, ensuring greater security and avai…" at bounding box center [336, 780] width 565 height 42
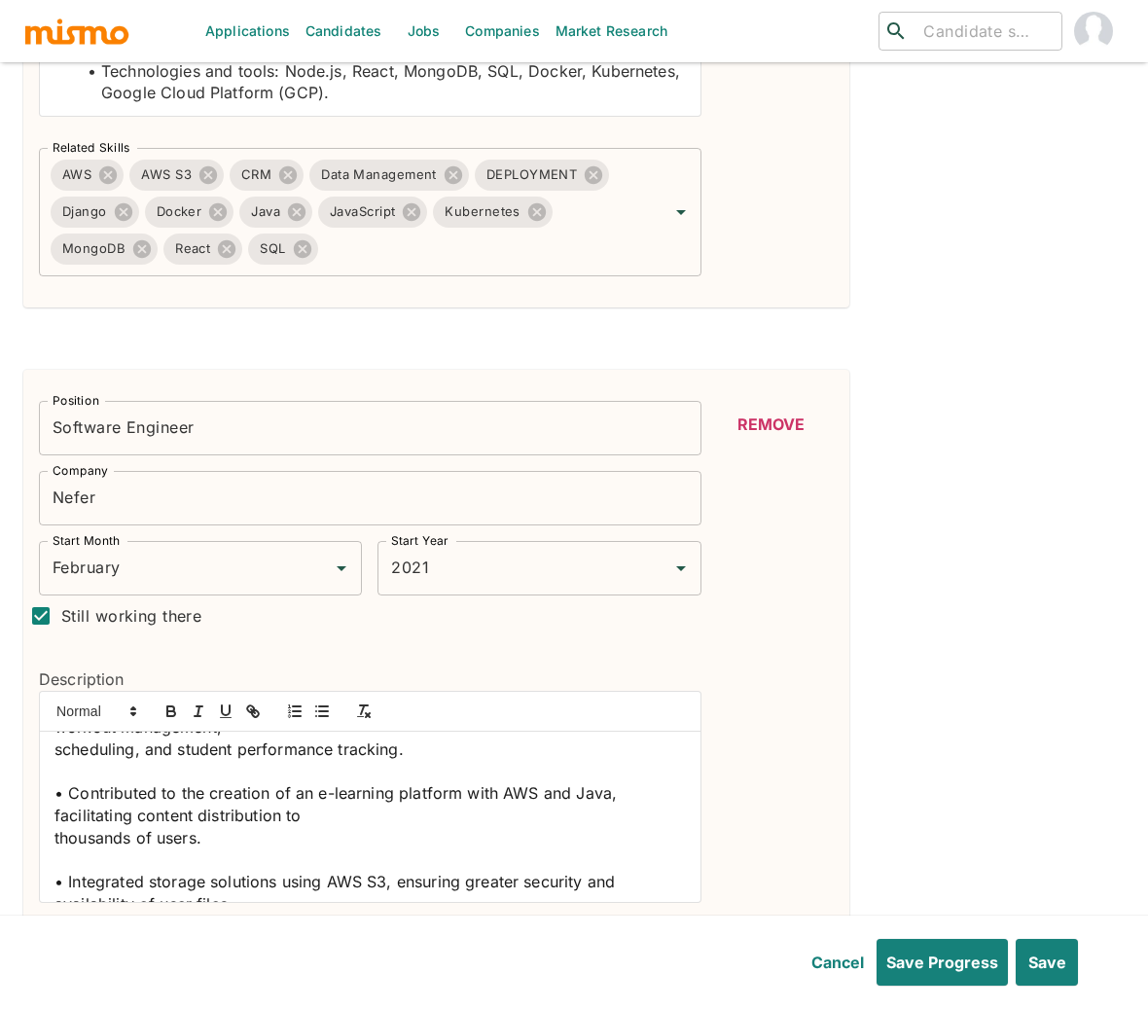
scroll to position [0, 0]
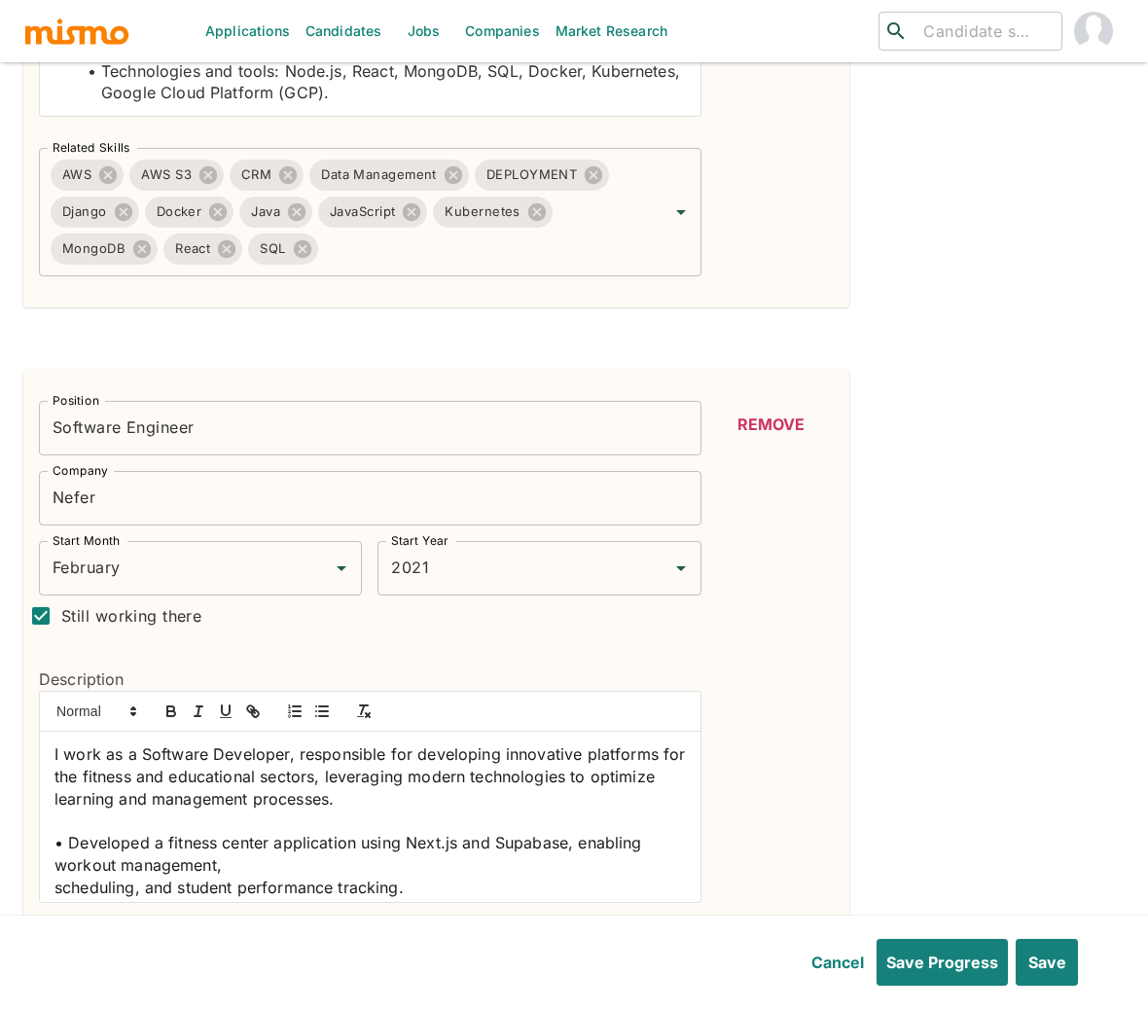
click at [70, 833] on span "• Developed a fitness center application using Next.js and Supabase, enabling w…" at bounding box center [350, 854] width 592 height 42
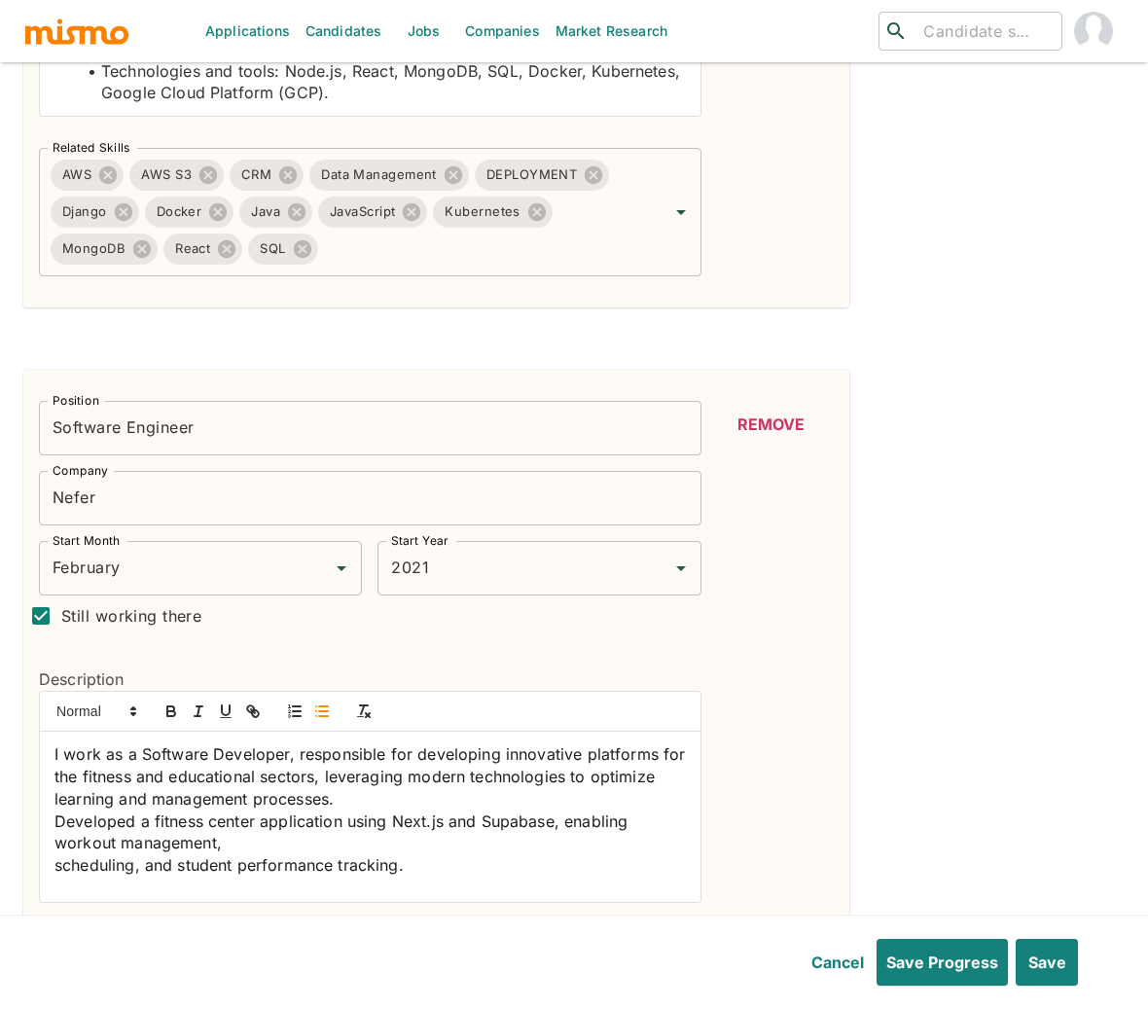
click at [318, 702] on icon "button" at bounding box center [322, 711] width 18 height 18
click at [52, 832] on div "I work as a Software Developer, responsible for developing innovative platforms…" at bounding box center [370, 816] width 660 height 170
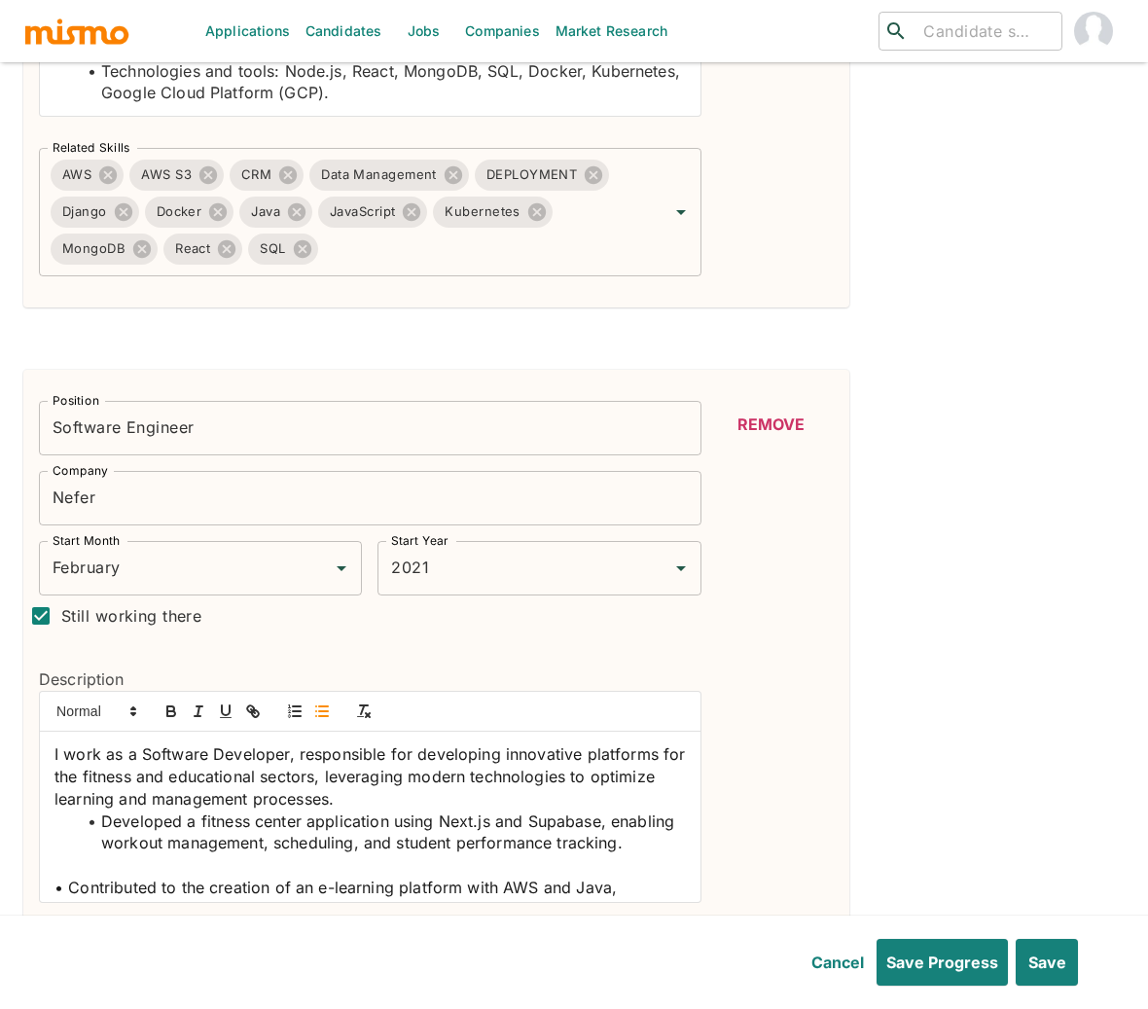
click at [459, 811] on span "Developed a fitness center application using Next.js and Supabase, enabling wor…" at bounding box center [390, 832] width 578 height 42
drag, startPoint x: 495, startPoint y: 787, endPoint x: 439, endPoint y: 787, distance: 56.4
click at [439, 811] on span "Developed a fitness center application using Next.js and Supabase, enabling wor…" at bounding box center [390, 832] width 578 height 42
click at [168, 699] on button "button" at bounding box center [171, 710] width 27 height 23
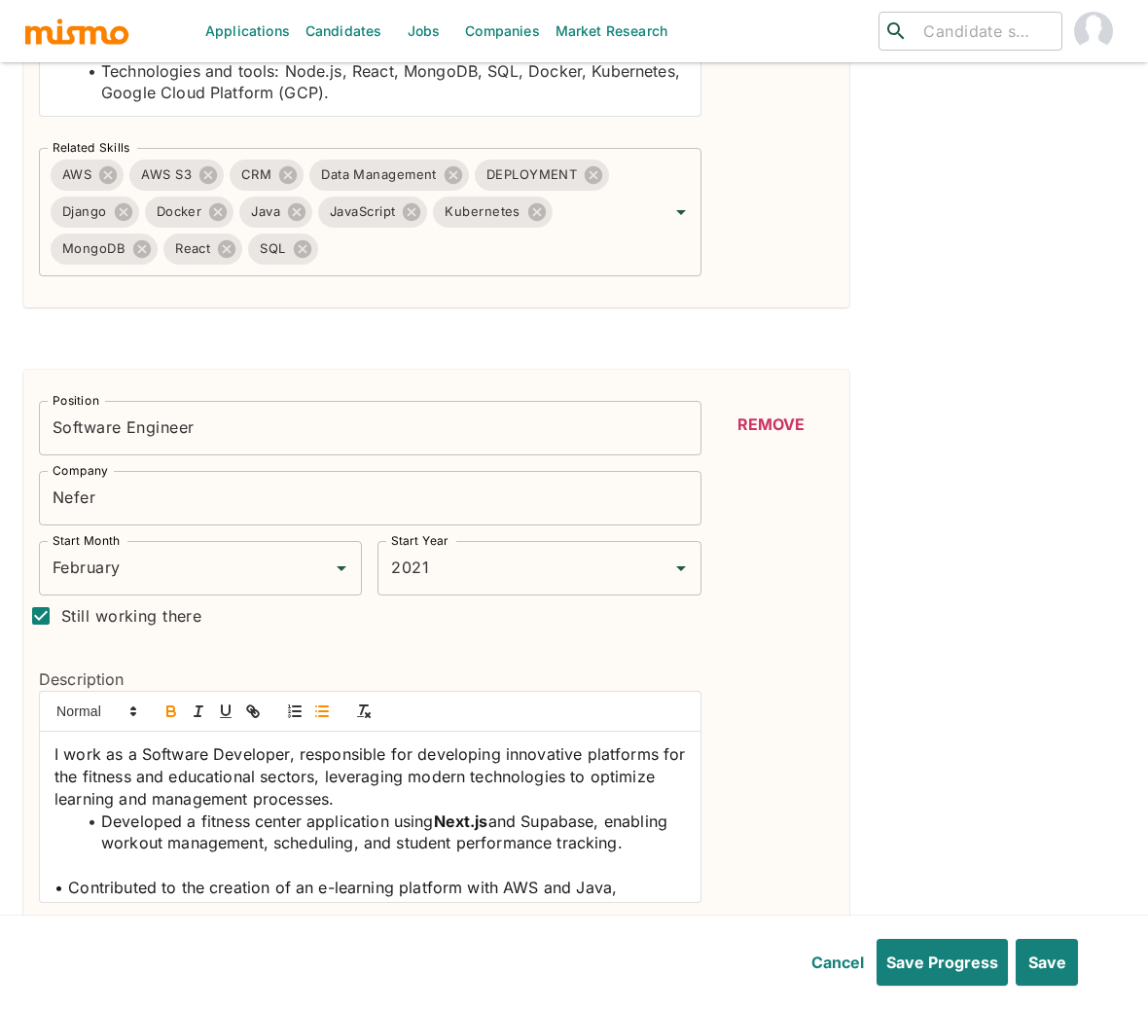
click at [580, 811] on span "and Supabase, enabling workout management, scheduling, and student performance …" at bounding box center [386, 832] width 571 height 42
click at [169, 702] on icon "button" at bounding box center [171, 711] width 18 height 18
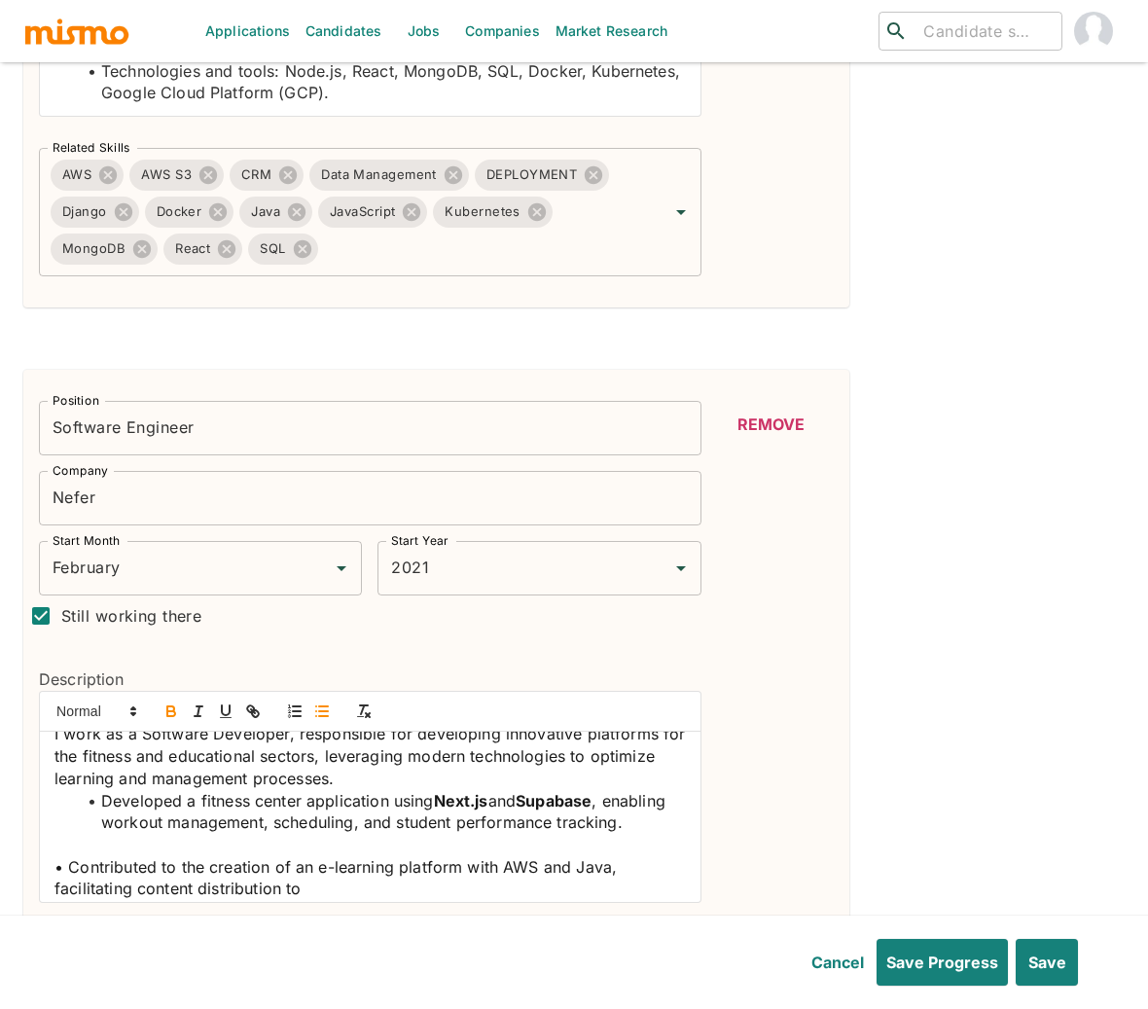
scroll to position [24, 0]
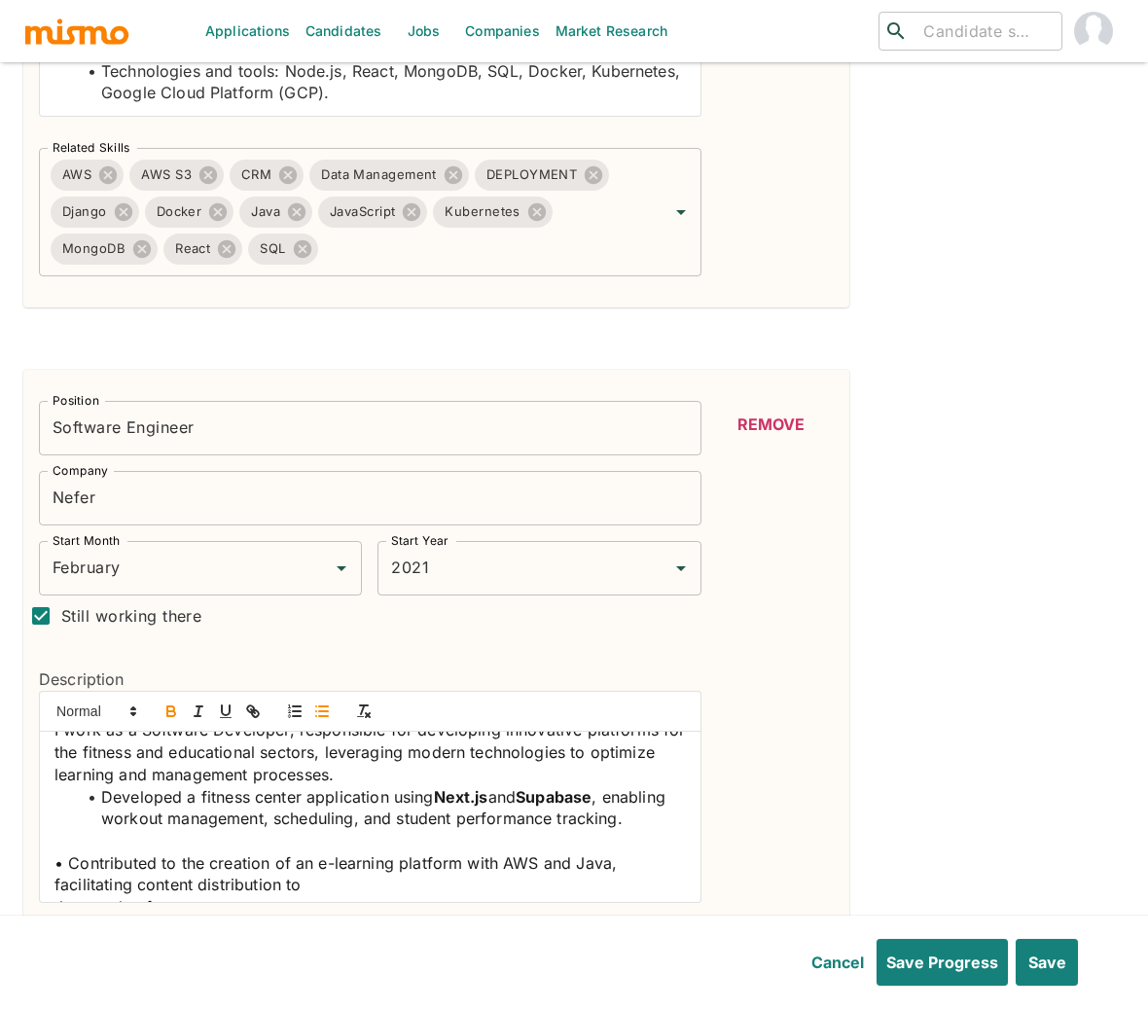
click at [69, 853] on span "• Contributed to the creation of an e-learning platform with AWS and Java, faci…" at bounding box center [337, 874] width 567 height 42
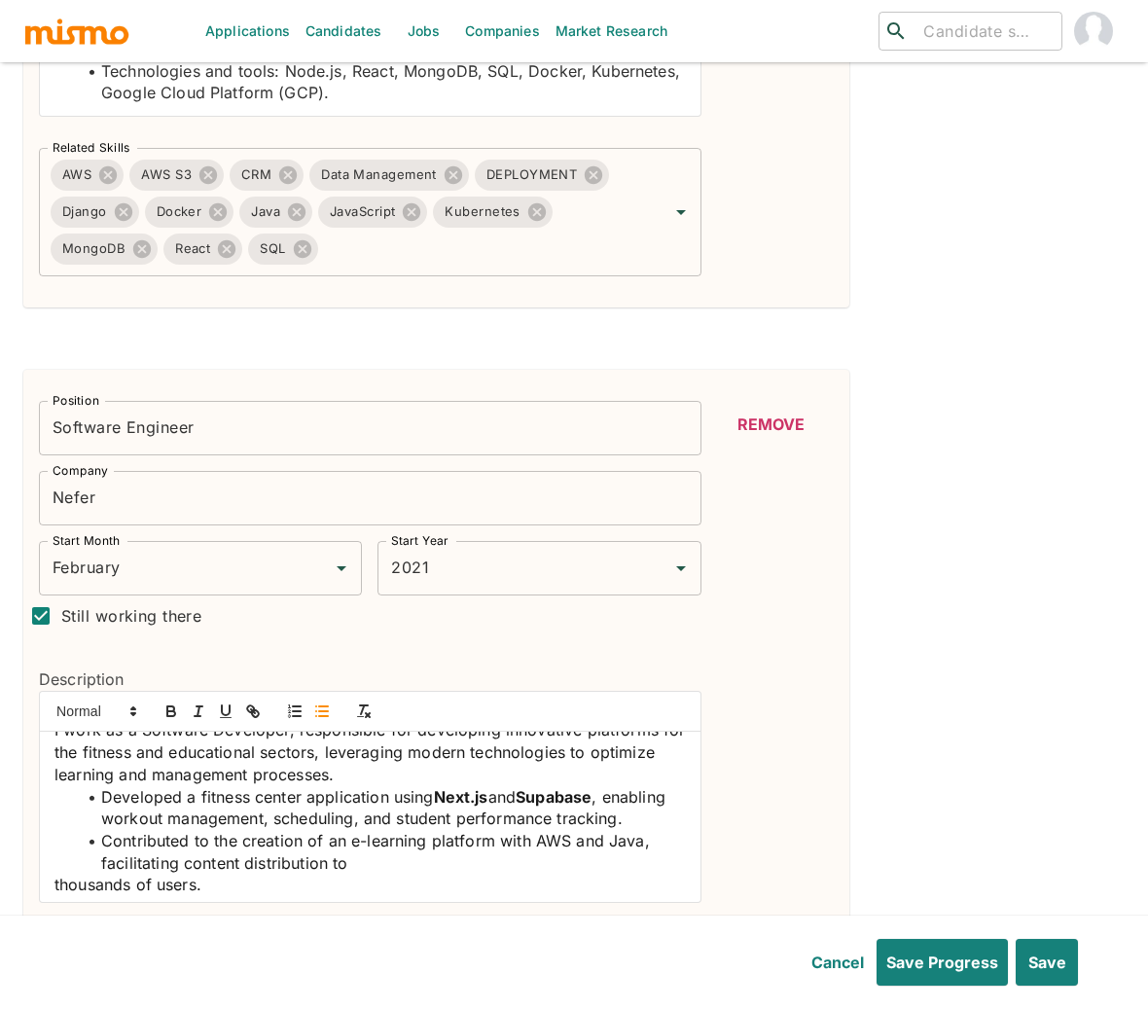
click at [562, 831] on span "﻿ Contributed to the creation of an e-learning platform with AWS and Java, faci…" at bounding box center [377, 852] width 553 height 42
click at [171, 702] on icon "button" at bounding box center [171, 711] width 18 height 18
click at [628, 831] on span "and Java, facilitating content distribution to" at bounding box center [374, 852] width 546 height 42
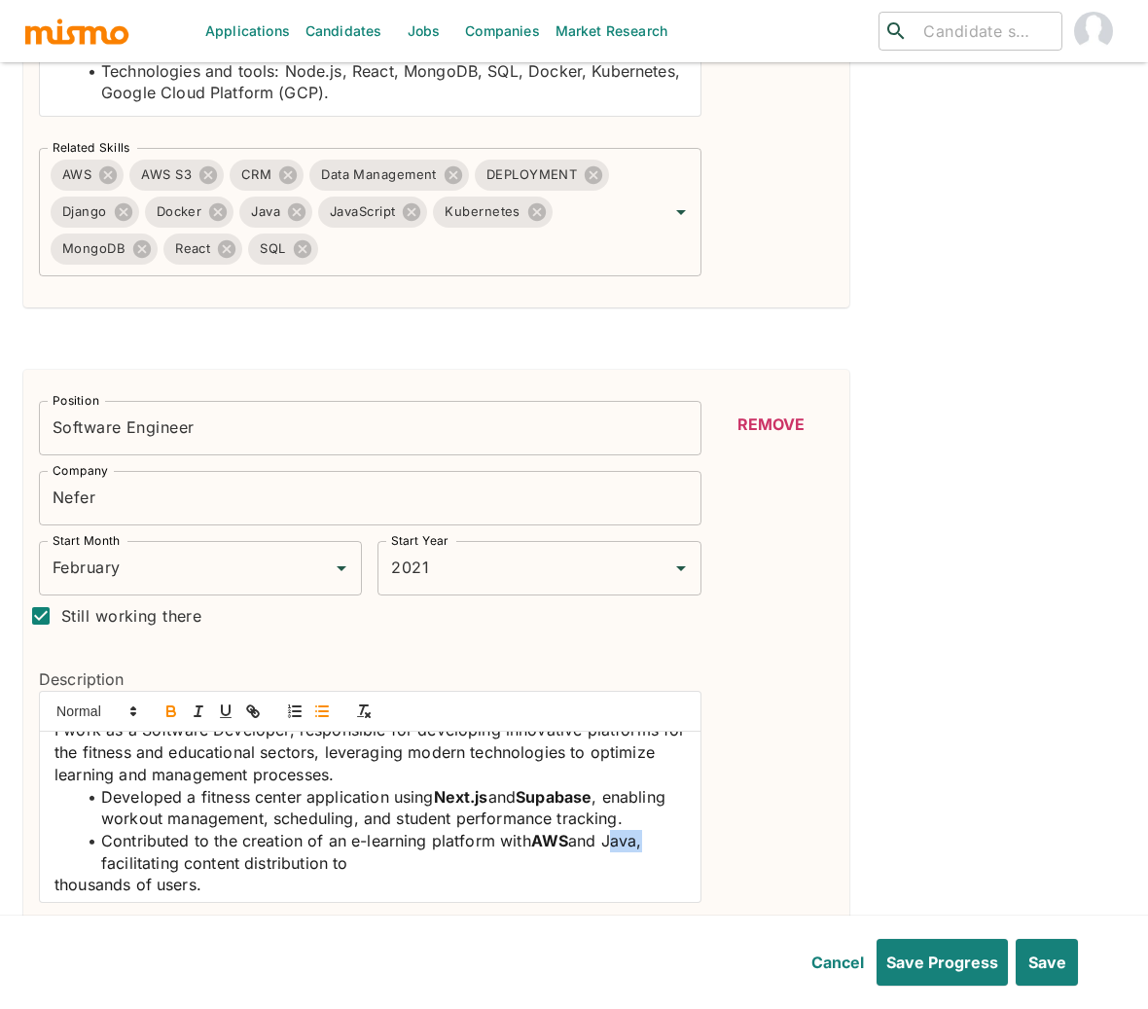
click at [165, 702] on icon "button" at bounding box center [171, 711] width 18 height 18
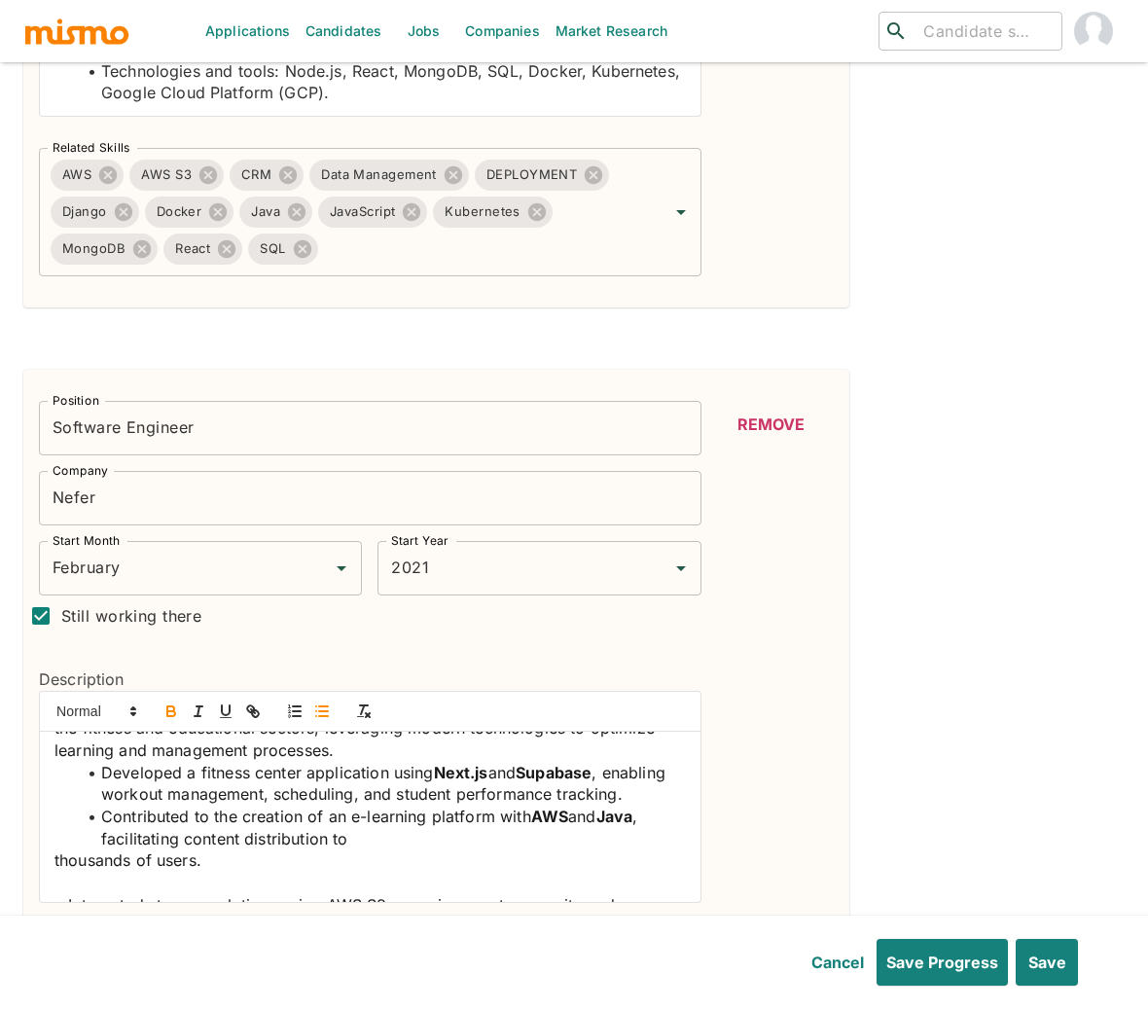
scroll to position [52, 0]
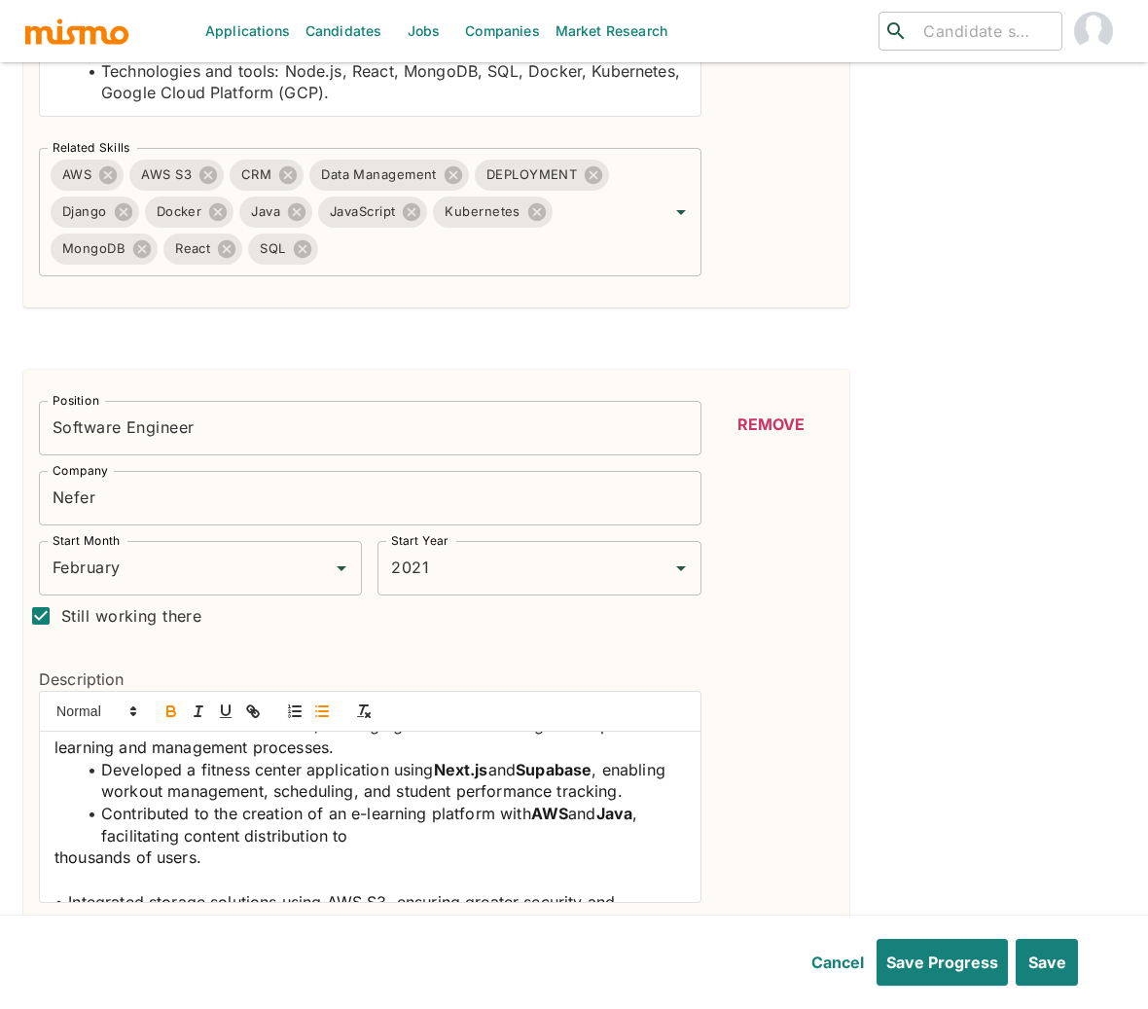
click at [55, 852] on span "thousands of users." at bounding box center [127, 856] width 147 height 19
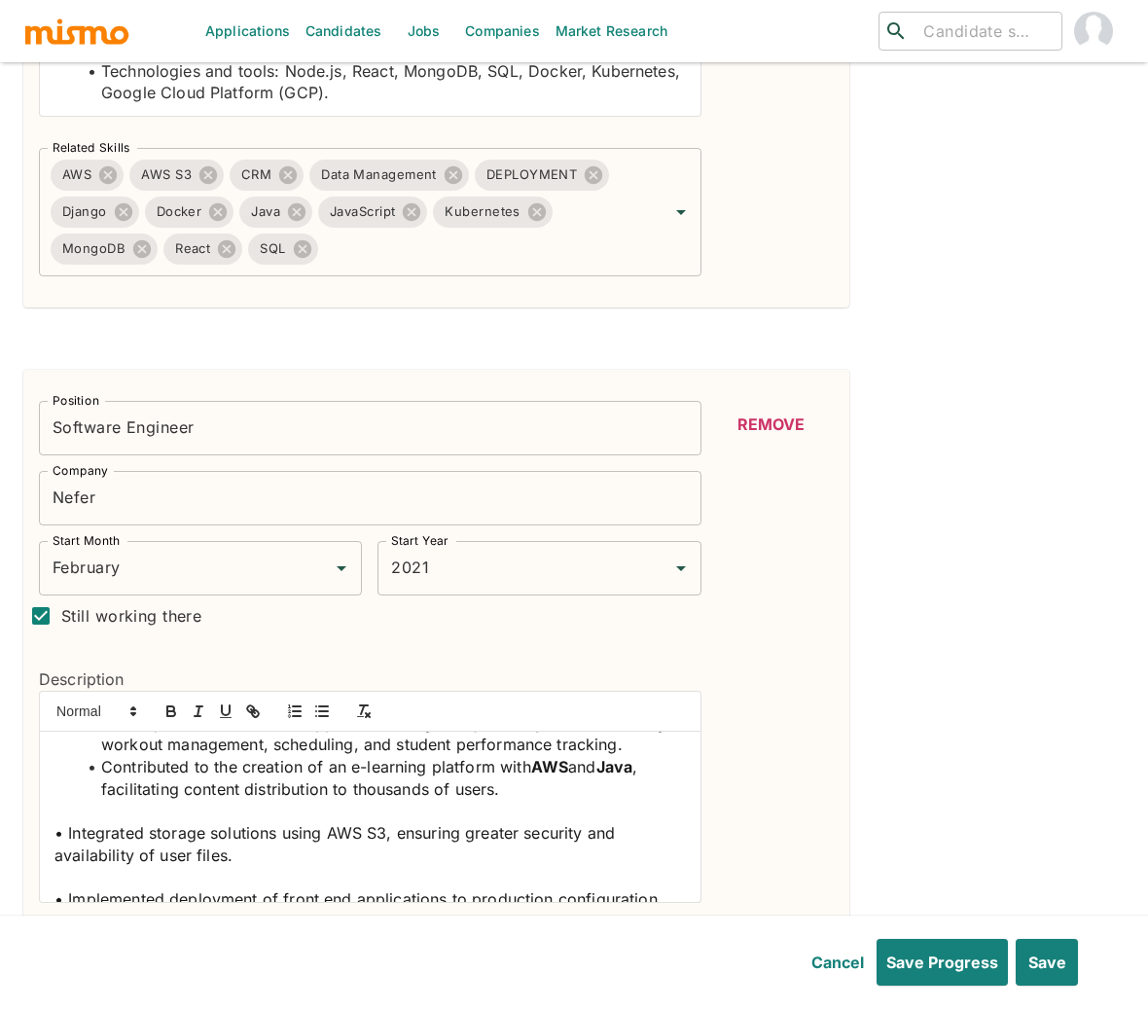
scroll to position [124, 0]
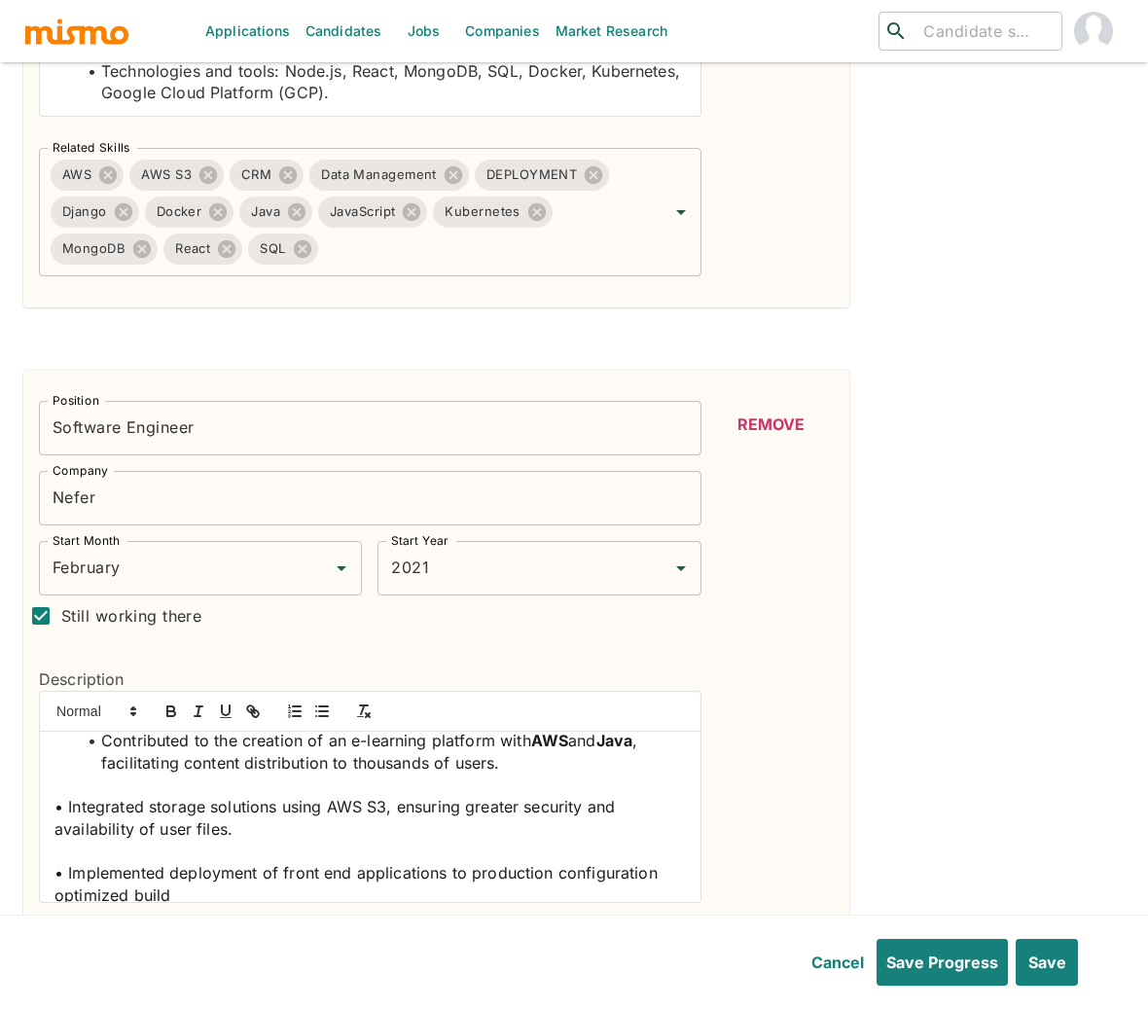
click at [69, 800] on span "• Integrated storage solutions using AWS S3, ensuring greater security and avai…" at bounding box center [336, 818] width 565 height 42
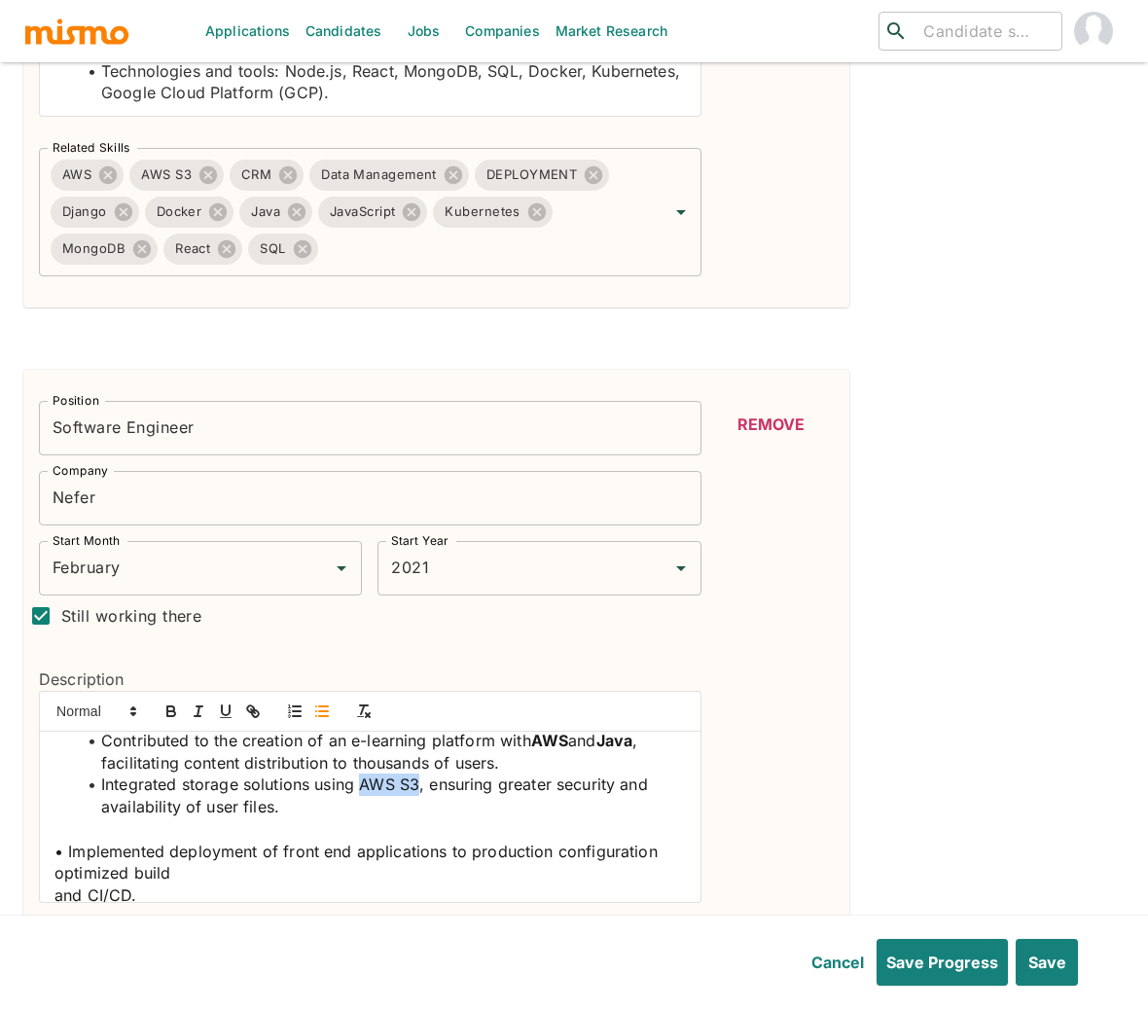
drag, startPoint x: 421, startPoint y: 777, endPoint x: 359, endPoint y: 779, distance: 62.3
click at [359, 779] on span "﻿ Integrated storage solutions using AWS S3, ensuring greater security and avai…" at bounding box center [376, 795] width 551 height 42
click at [167, 711] on icon "button" at bounding box center [171, 713] width 8 height 5
click at [66, 841] on span "• Implemented deployment of front end applications to production configuration …" at bounding box center [358, 862] width 608 height 42
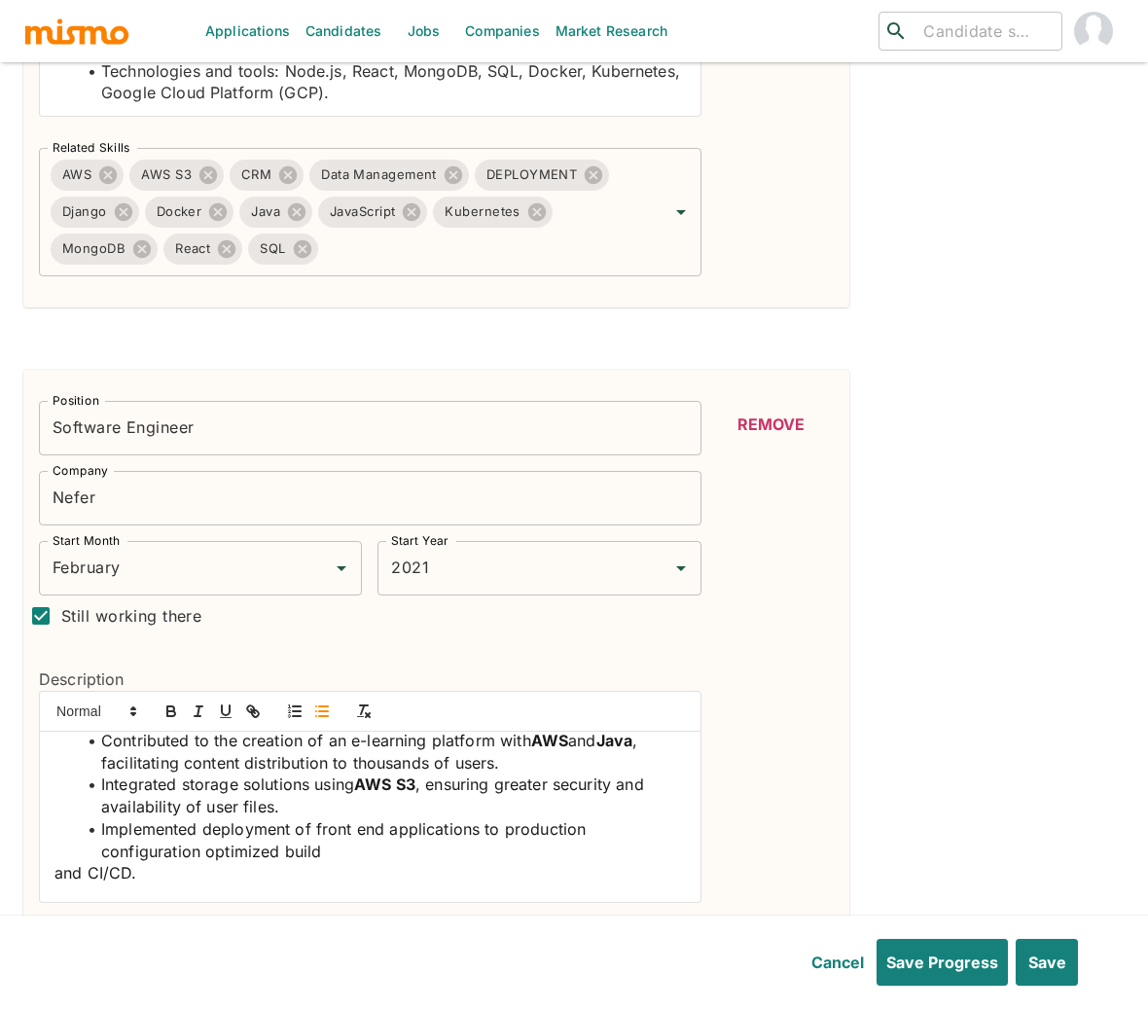
click at [51, 866] on div "I work as a Software Developer, responsible for developing innovative platforms…" at bounding box center [370, 816] width 660 height 170
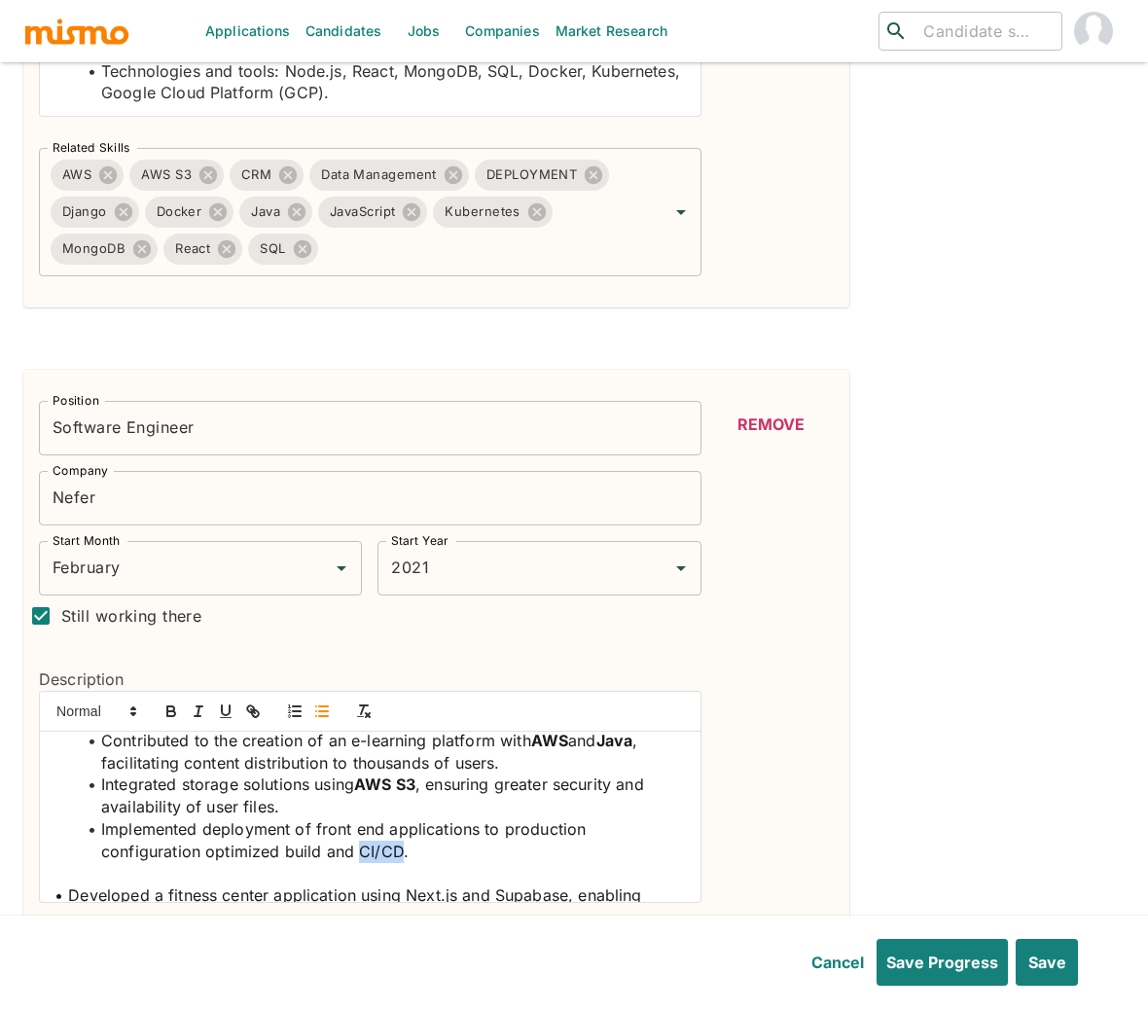
drag, startPoint x: 403, startPoint y: 845, endPoint x: 359, endPoint y: 842, distance: 43.9
click at [359, 842] on span "Implemented deployment of front end applications to production configuration op…" at bounding box center [345, 840] width 489 height 42
click at [167, 711] on icon "button" at bounding box center [171, 713] width 8 height 5
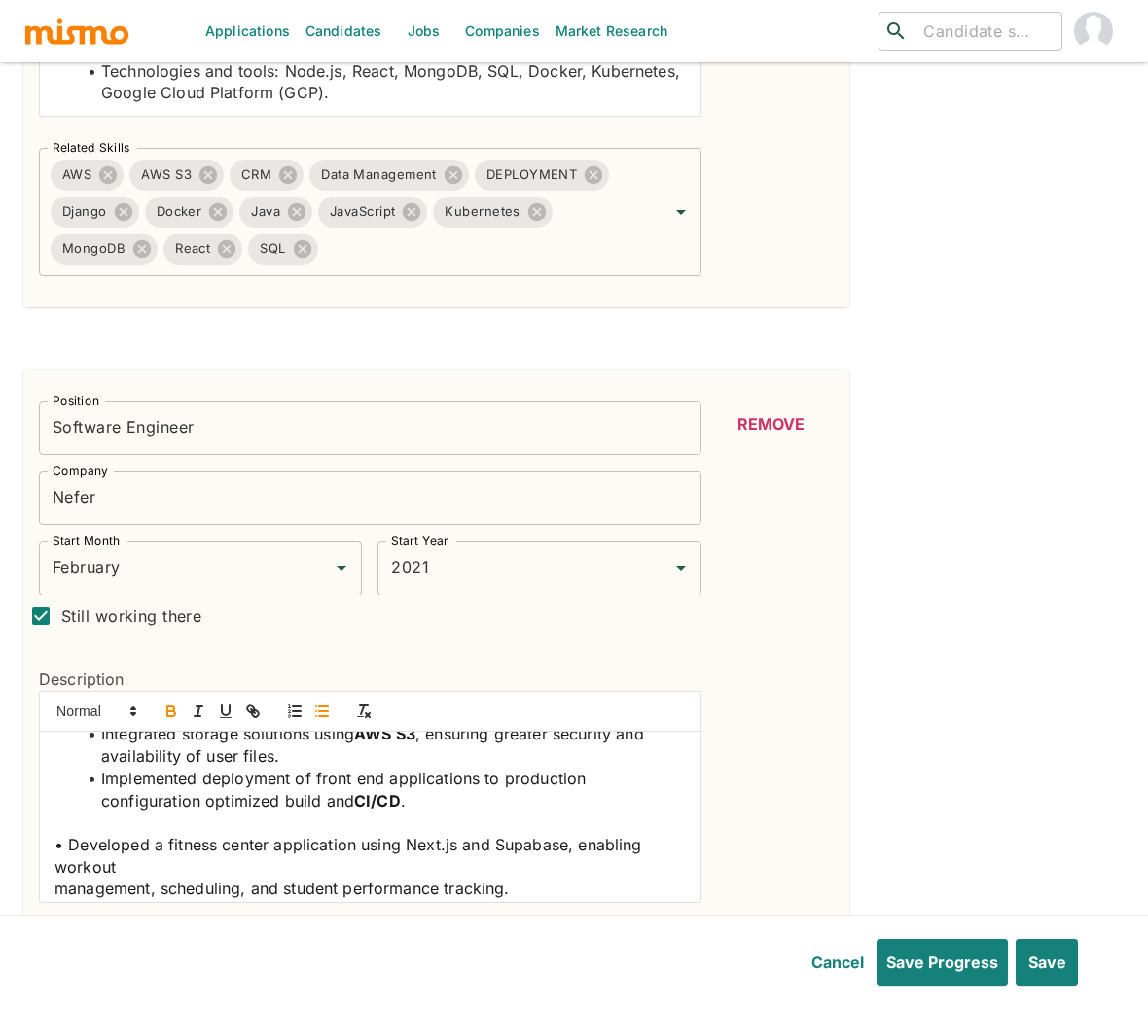
scroll to position [211, 0]
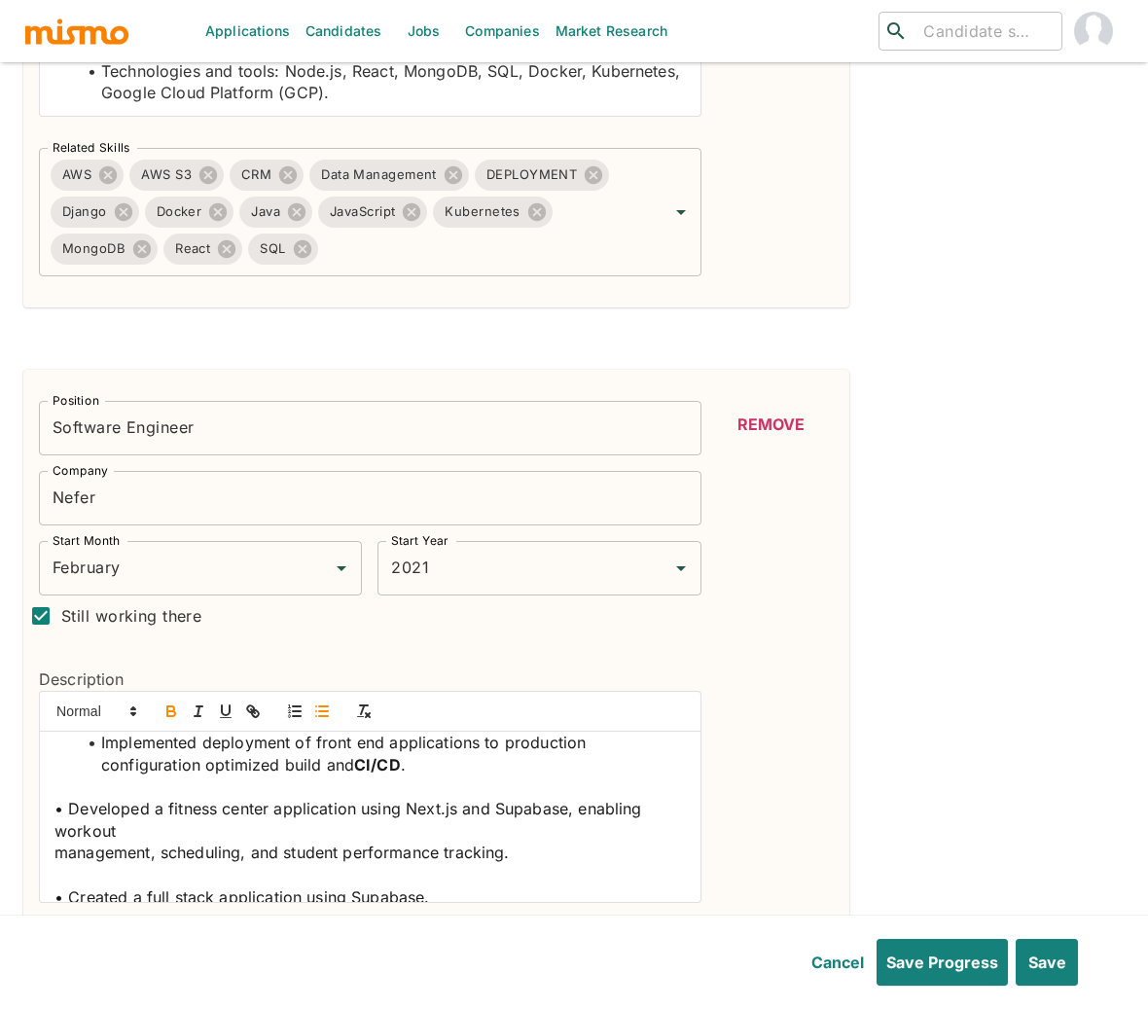
click at [67, 798] on span "• Developed a fitness center application using Next.js and Supabase, enabling w…" at bounding box center [350, 819] width 592 height 42
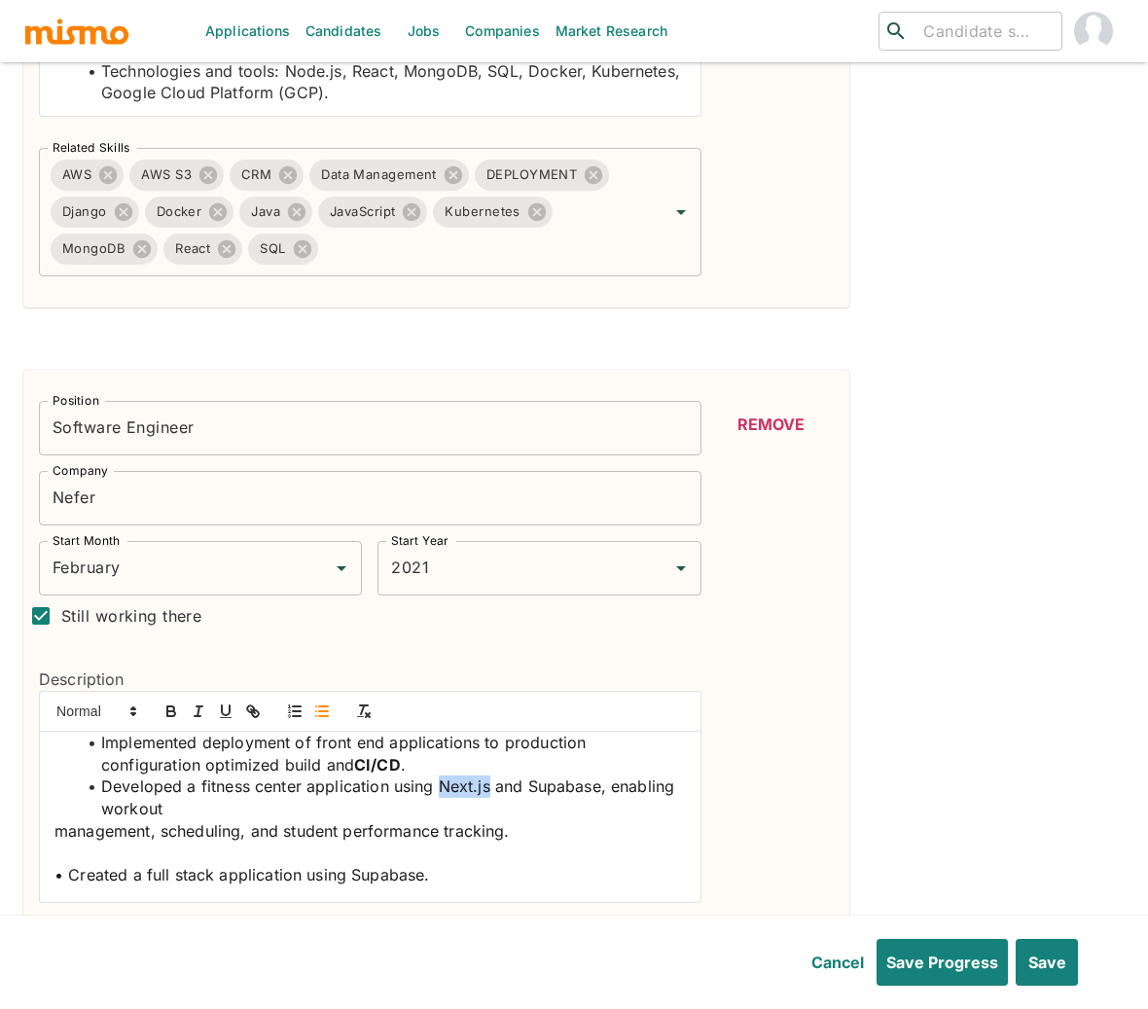
drag, startPoint x: 490, startPoint y: 779, endPoint x: 440, endPoint y: 772, distance: 51.0
click at [440, 776] on span "﻿ Developed a fitness center application using Next.js and Supabase, enabling w…" at bounding box center [390, 797] width 578 height 42
click at [167, 706] on icon "button" at bounding box center [170, 708] width 7 height 5
click at [558, 786] on li "﻿ Developed a fitness center application using Next.js and Supabase, enabling w…" at bounding box center [382, 797] width 608 height 44
click at [560, 780] on span "and Supabase, enabling workout" at bounding box center [386, 797] width 571 height 42
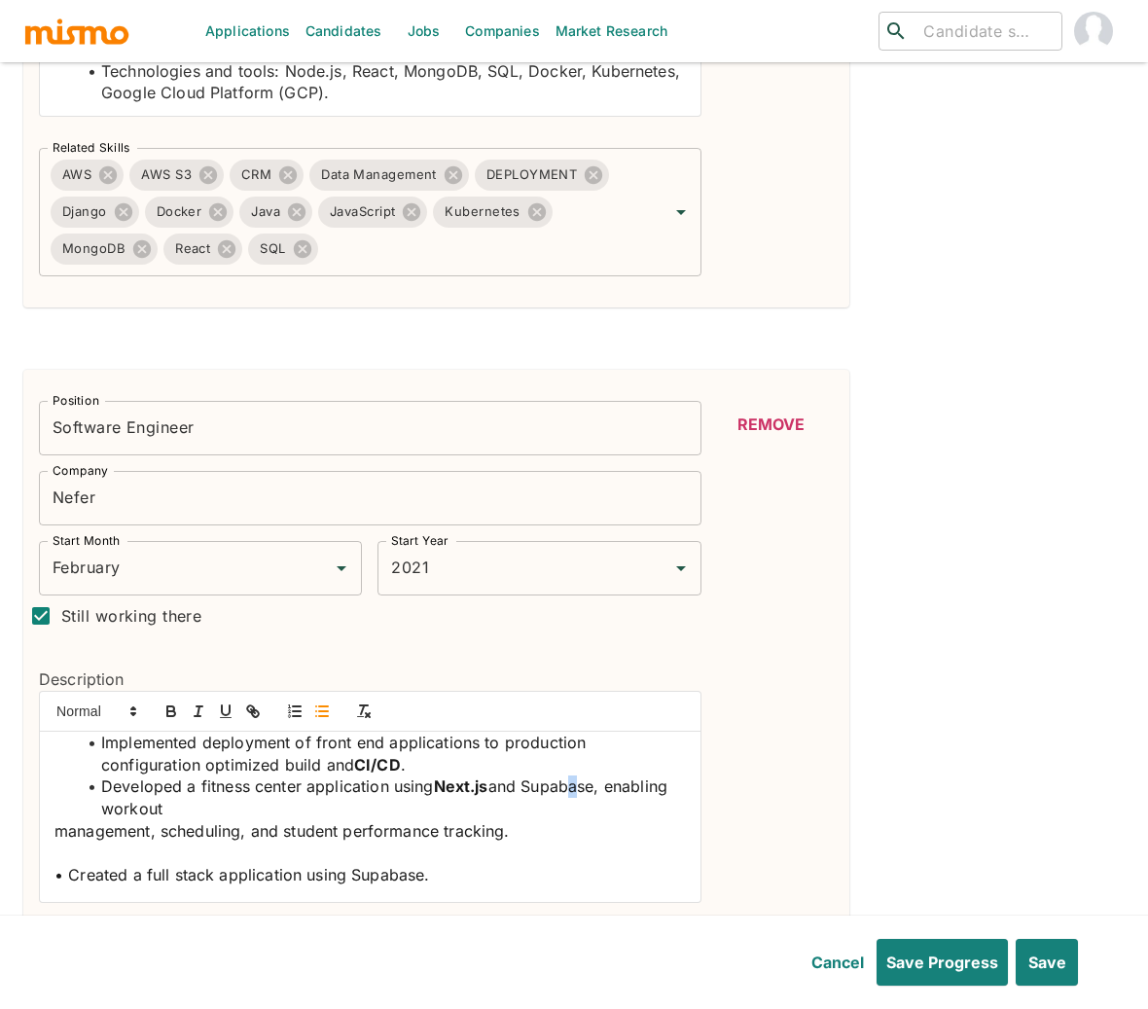
click at [574, 777] on span "and Supabase, enabling workout" at bounding box center [386, 797] width 571 height 42
drag, startPoint x: 603, startPoint y: 778, endPoint x: 530, endPoint y: 774, distance: 73.0
click at [530, 776] on span "and Supabase, enabling workout" at bounding box center [386, 797] width 571 height 42
click at [172, 699] on button "button" at bounding box center [171, 710] width 27 height 23
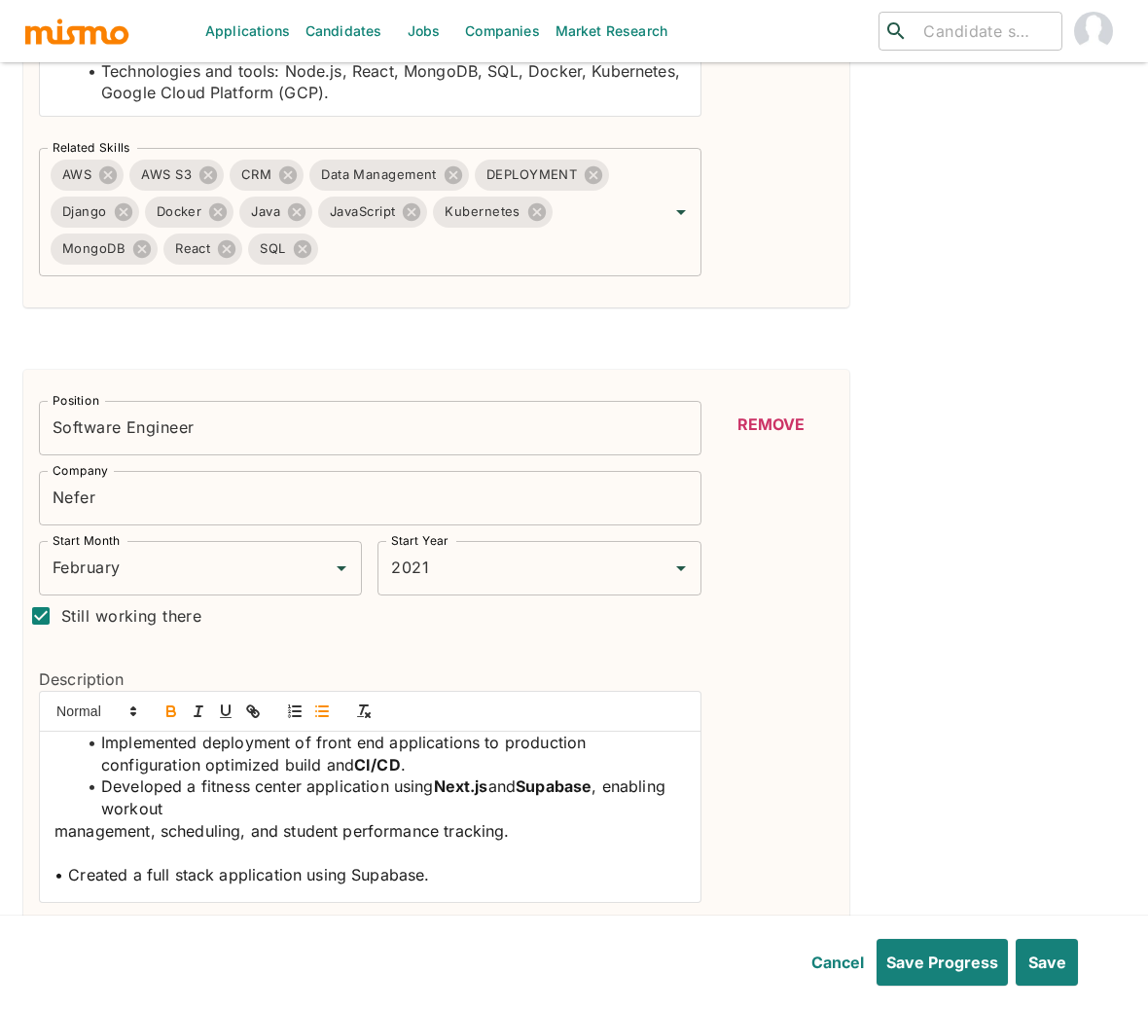
click at [59, 821] on span "management, scheduling, and student performance tracking." at bounding box center [281, 830] width 455 height 19
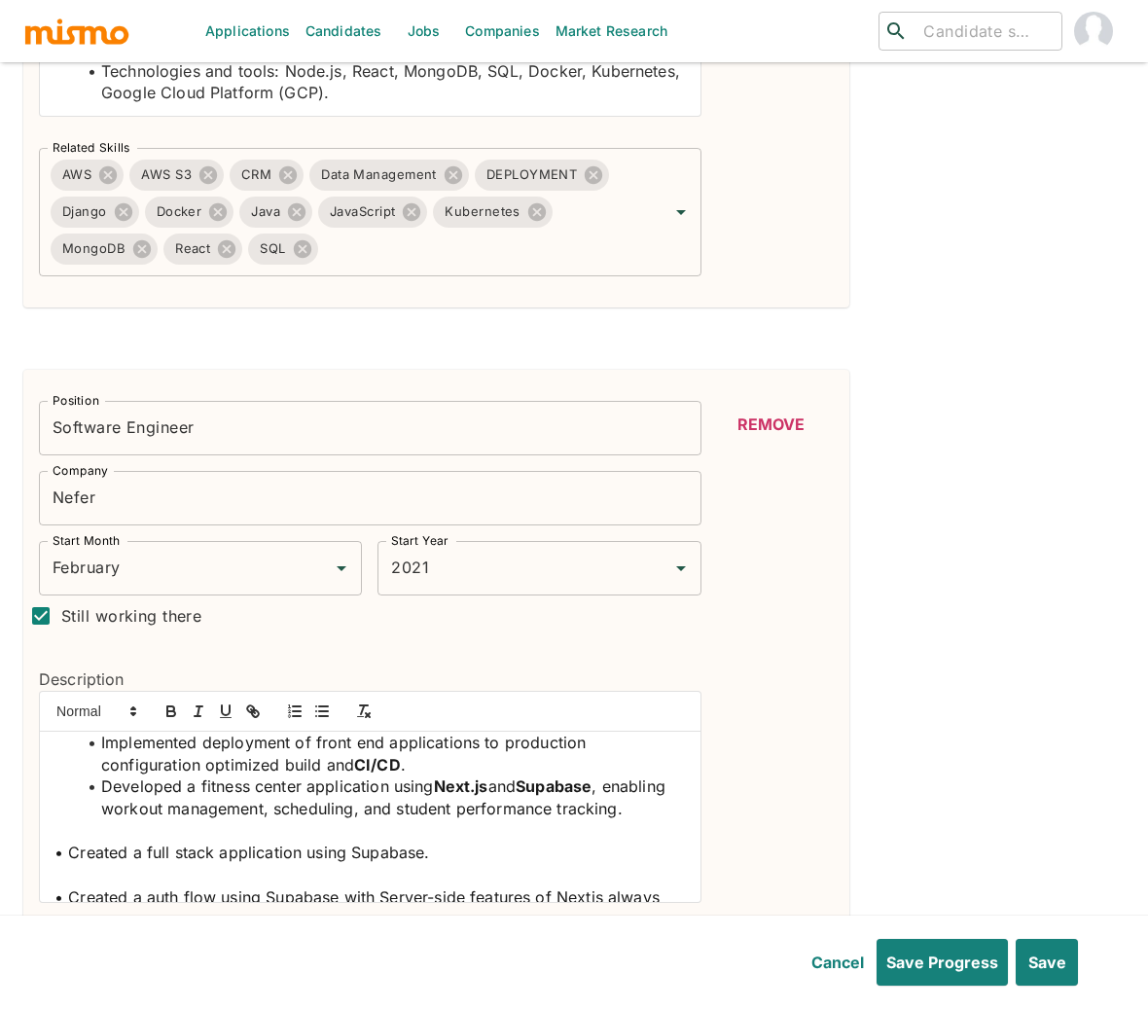
click at [66, 862] on span "• Created a full stack application using Supabase." at bounding box center [241, 851] width 375 height 19
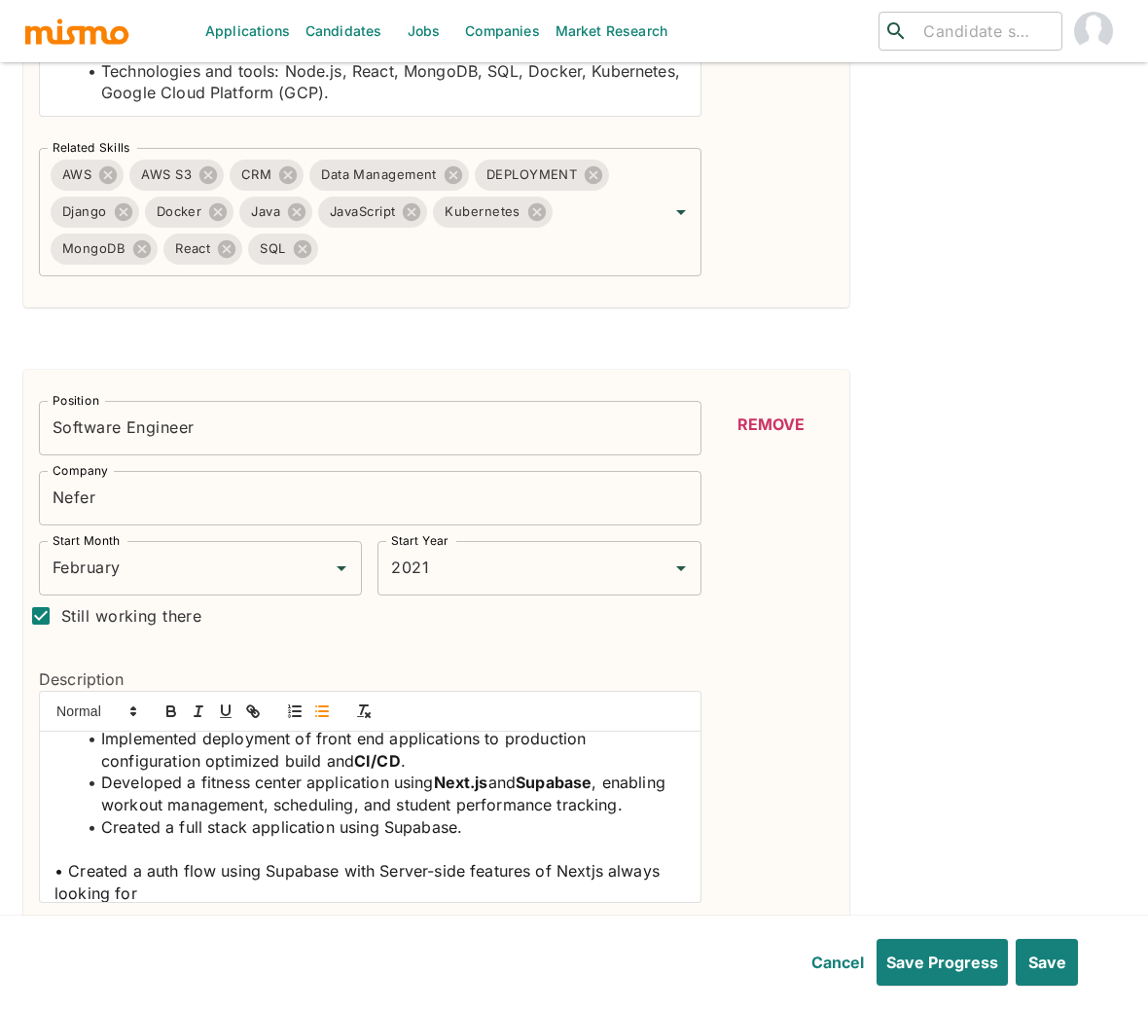
click at [326, 702] on icon "button" at bounding box center [322, 711] width 18 height 18
click at [326, 706] on line "button" at bounding box center [323, 706] width 9 height 0
click at [416, 836] on span "﻿ Created a full stack application using Supabase." at bounding box center [281, 826] width 361 height 19
click at [416, 836] on span "Created a full stack application using Supabase." at bounding box center [281, 826] width 361 height 19
click at [172, 711] on icon "button" at bounding box center [171, 713] width 8 height 5
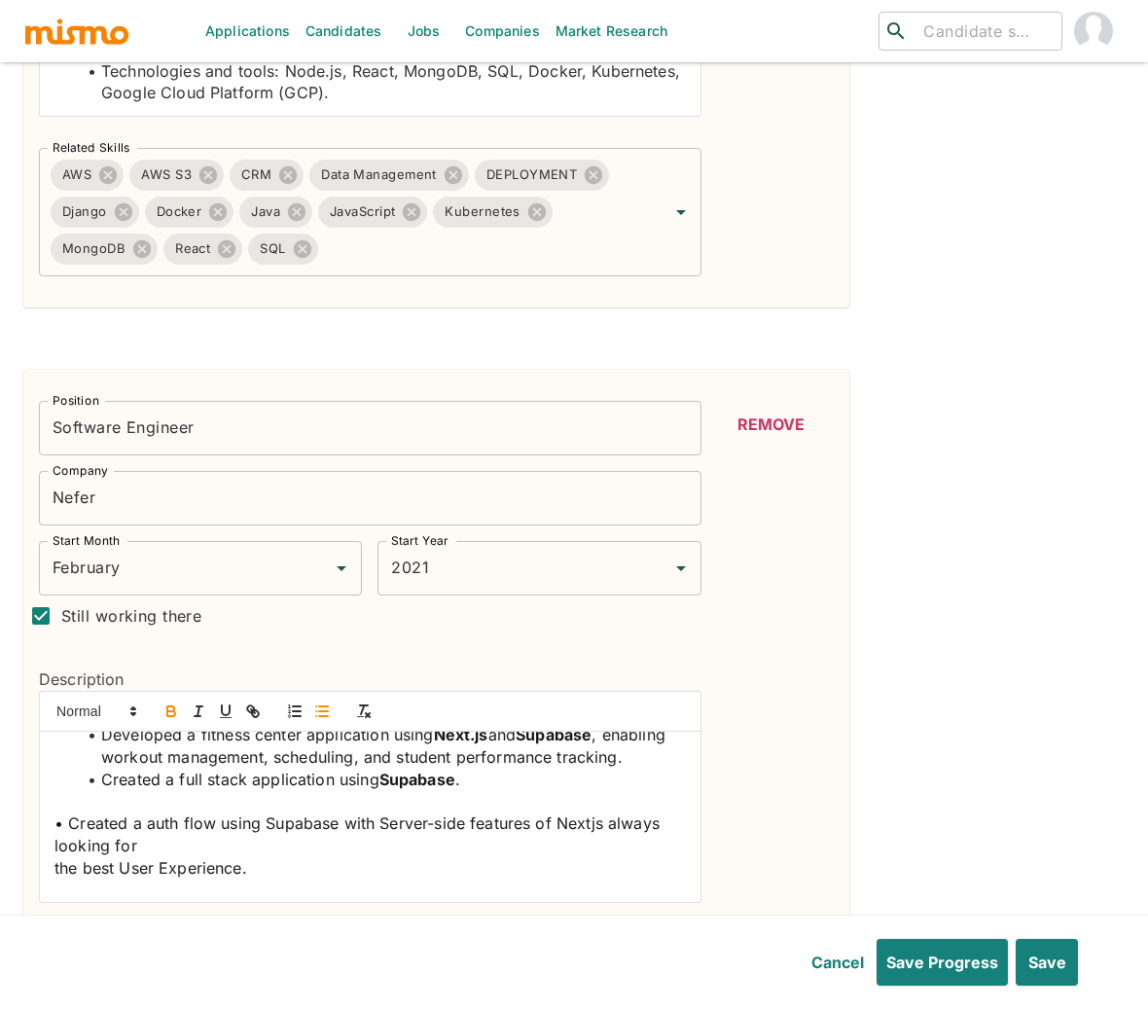
scroll to position [294, 0]
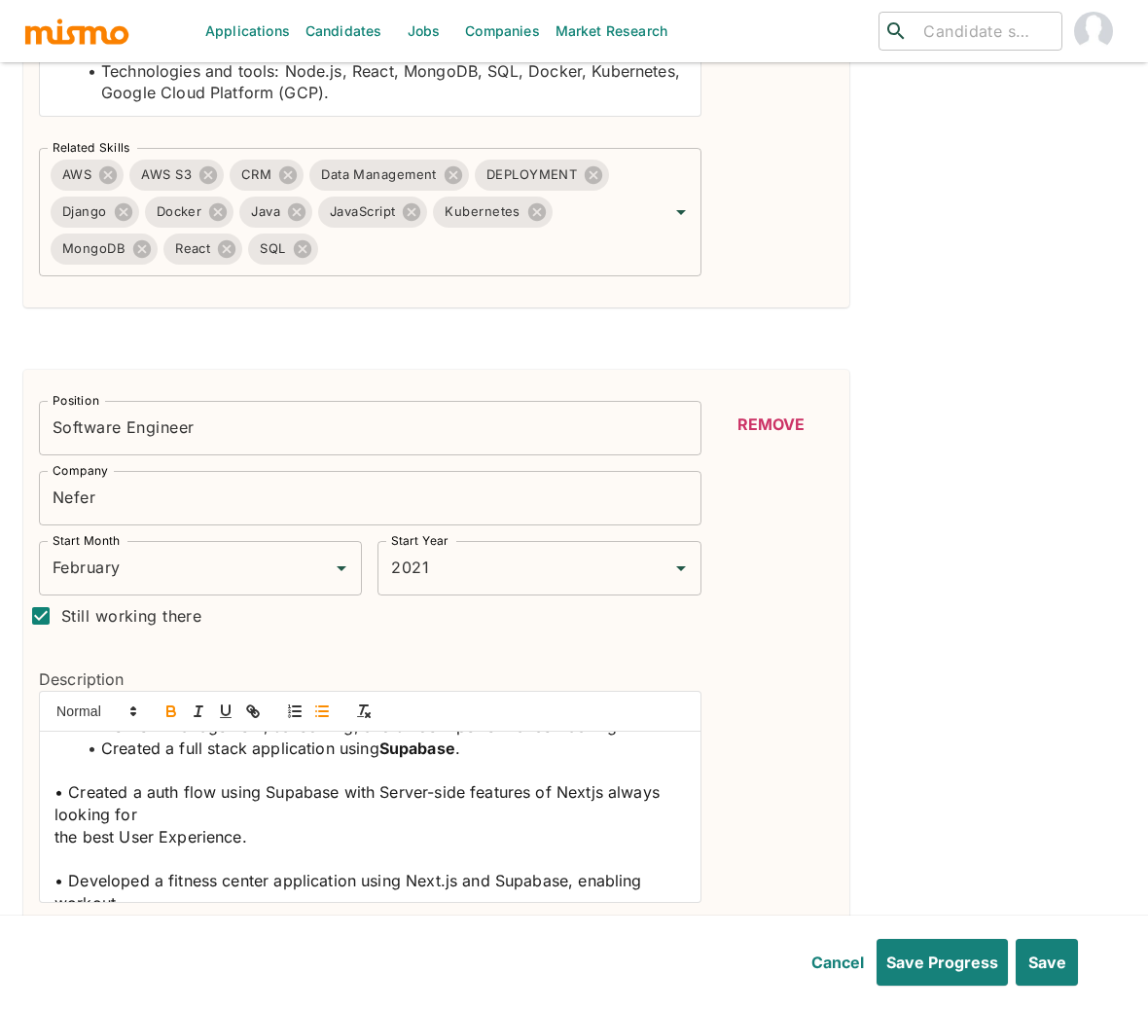
click at [69, 802] on span "• Created a auth flow using Supabase with Server-side features of Nextjs always…" at bounding box center [359, 803] width 610 height 42
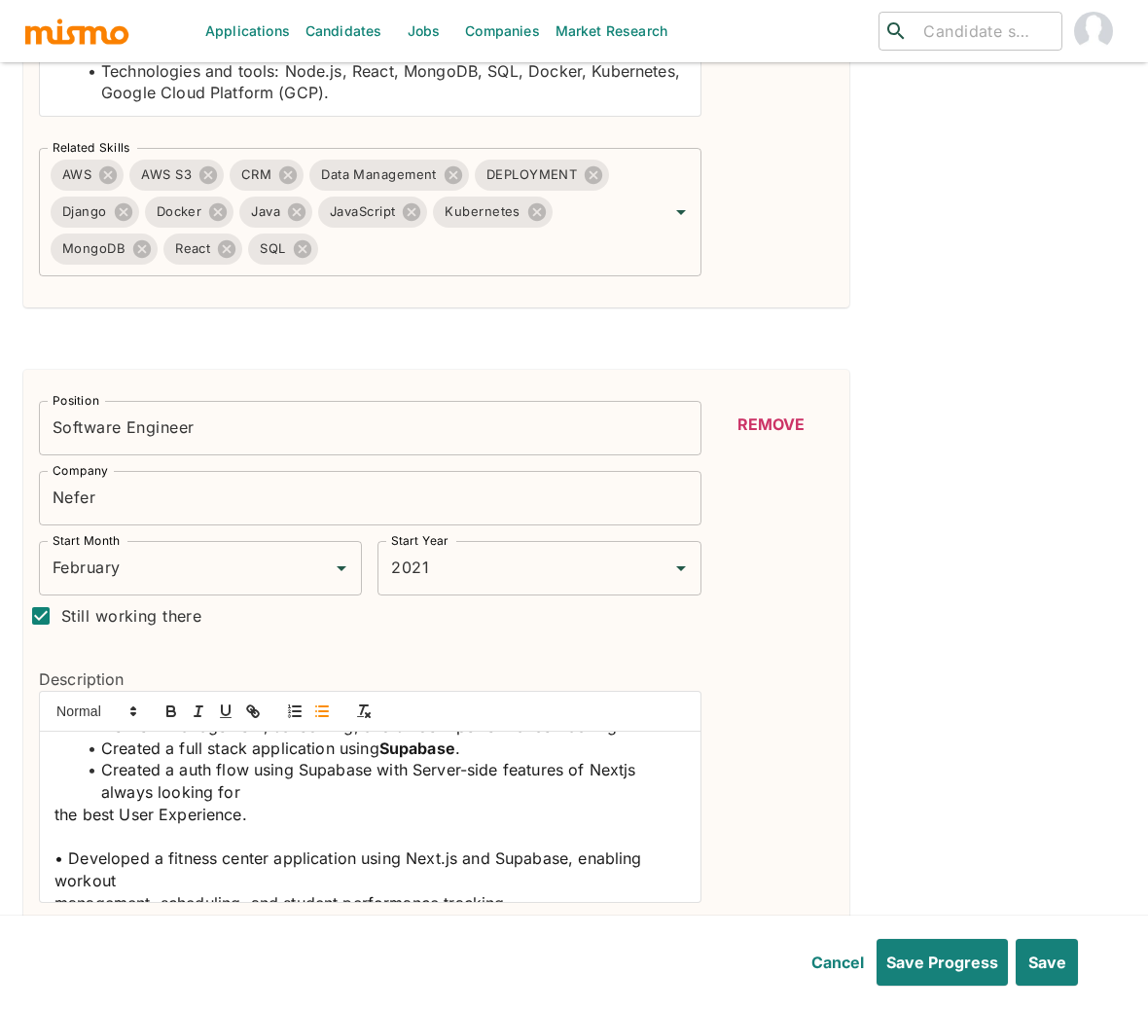
click at [332, 782] on span "﻿ Created a auth flow using Supabase with Server-side features of Nextjs always…" at bounding box center [371, 781] width 540 height 42
click at [332, 782] on span "Created a auth flow using Supabase with Server-side features of Nextjs always l…" at bounding box center [371, 781] width 540 height 42
click at [173, 711] on icon "button" at bounding box center [171, 713] width 8 height 5
click at [199, 779] on span "Created a auth flow using" at bounding box center [197, 769] width 193 height 19
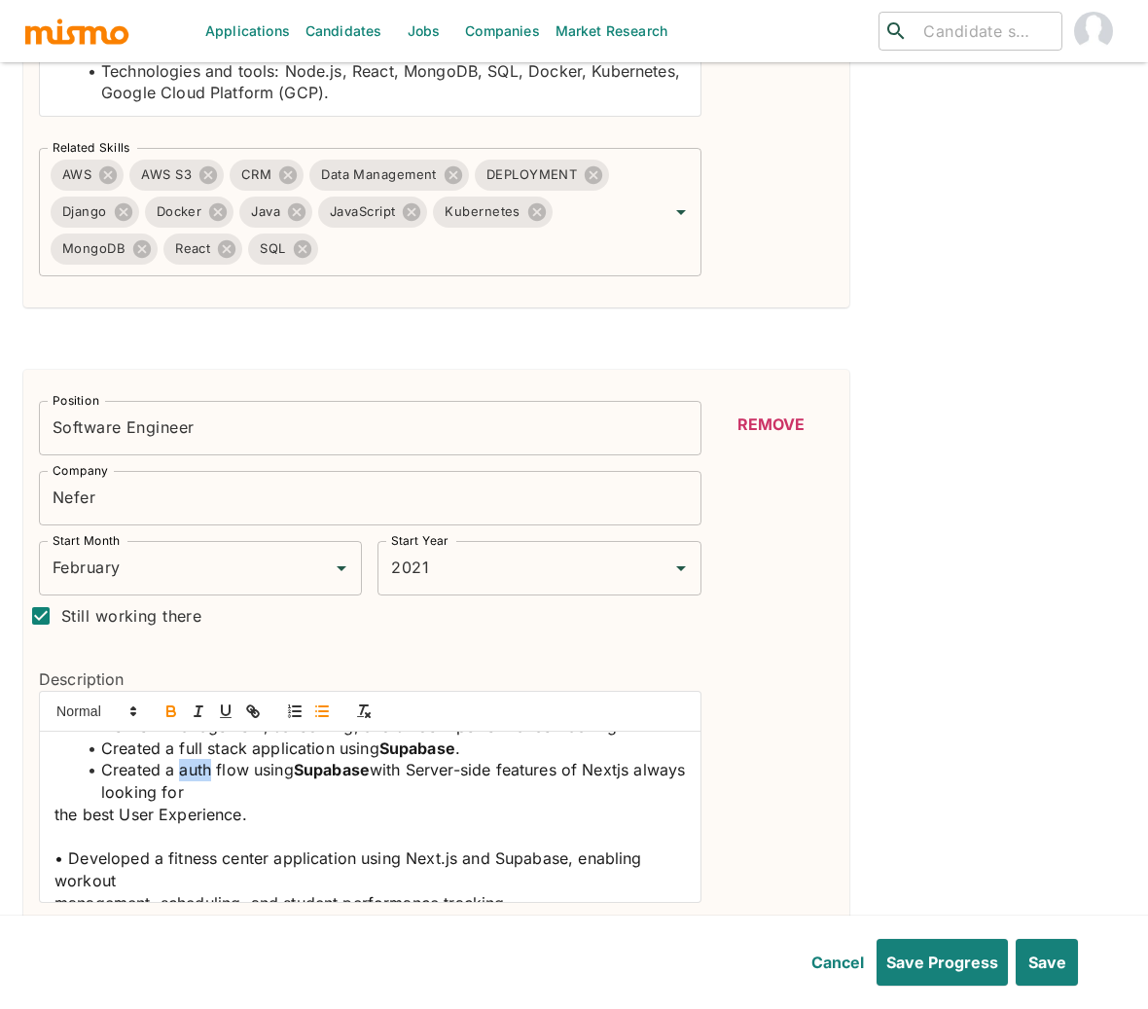
click at [165, 702] on icon "button" at bounding box center [171, 711] width 18 height 18
click at [618, 780] on span "with Server-side features of Nextjs always looking for" at bounding box center [392, 781] width 582 height 42
click at [172, 702] on icon "button" at bounding box center [171, 711] width 18 height 18
click at [54, 824] on span "the best User Experience." at bounding box center [150, 813] width 193 height 19
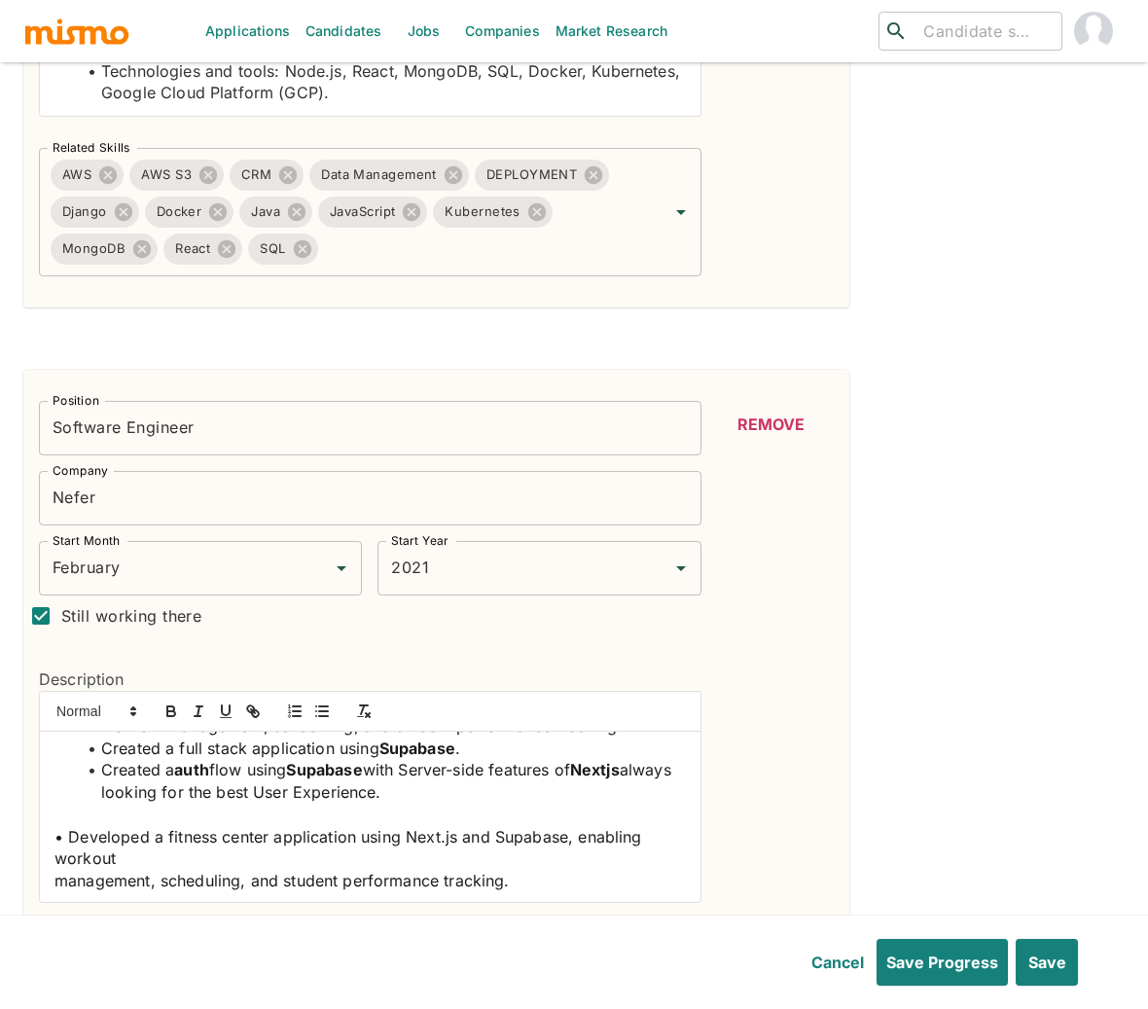
click at [70, 848] on span "• Developed a fitness center application using Next.js and Supabase, enabling w…" at bounding box center [350, 848] width 592 height 42
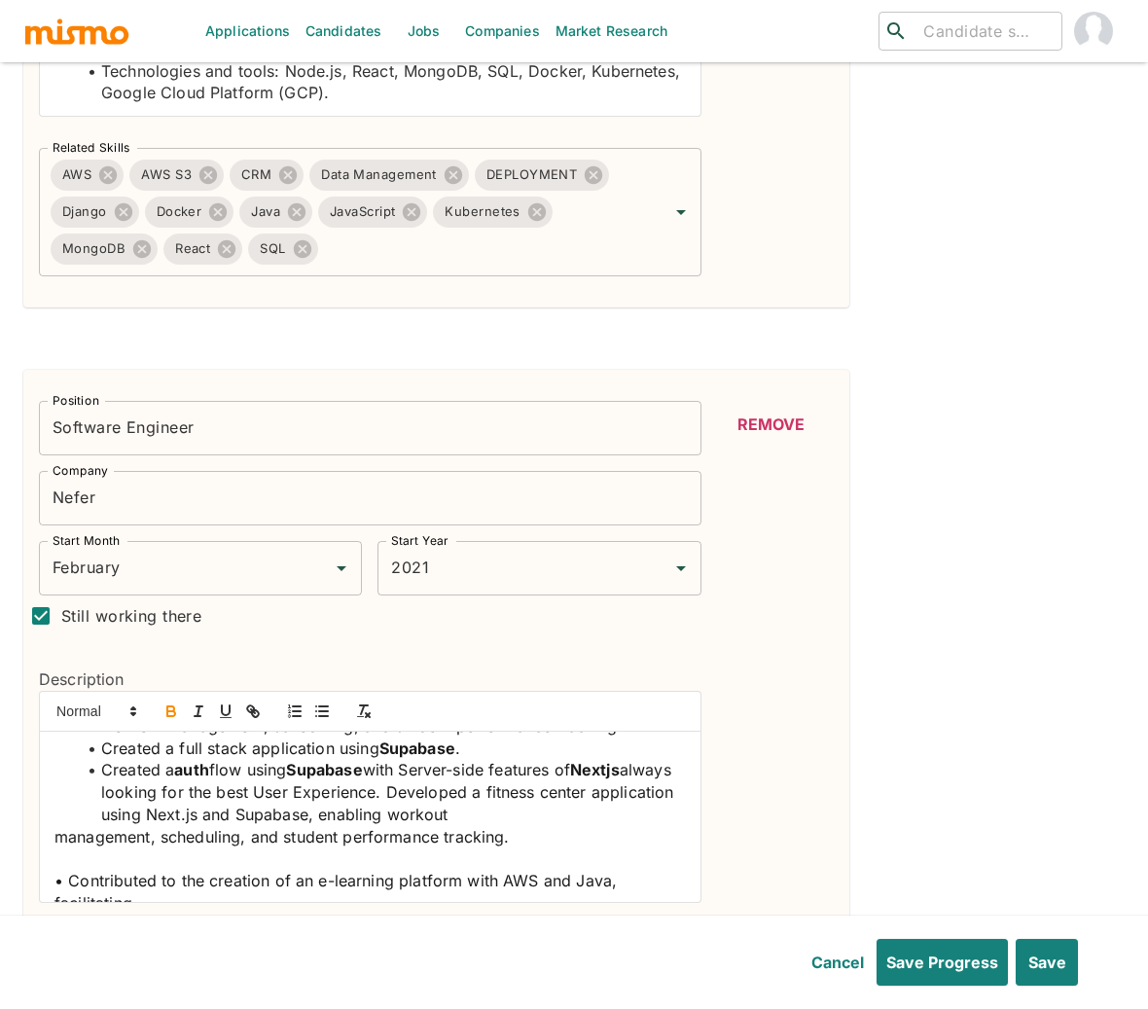
click at [172, 702] on icon "button" at bounding box center [171, 711] width 18 height 18
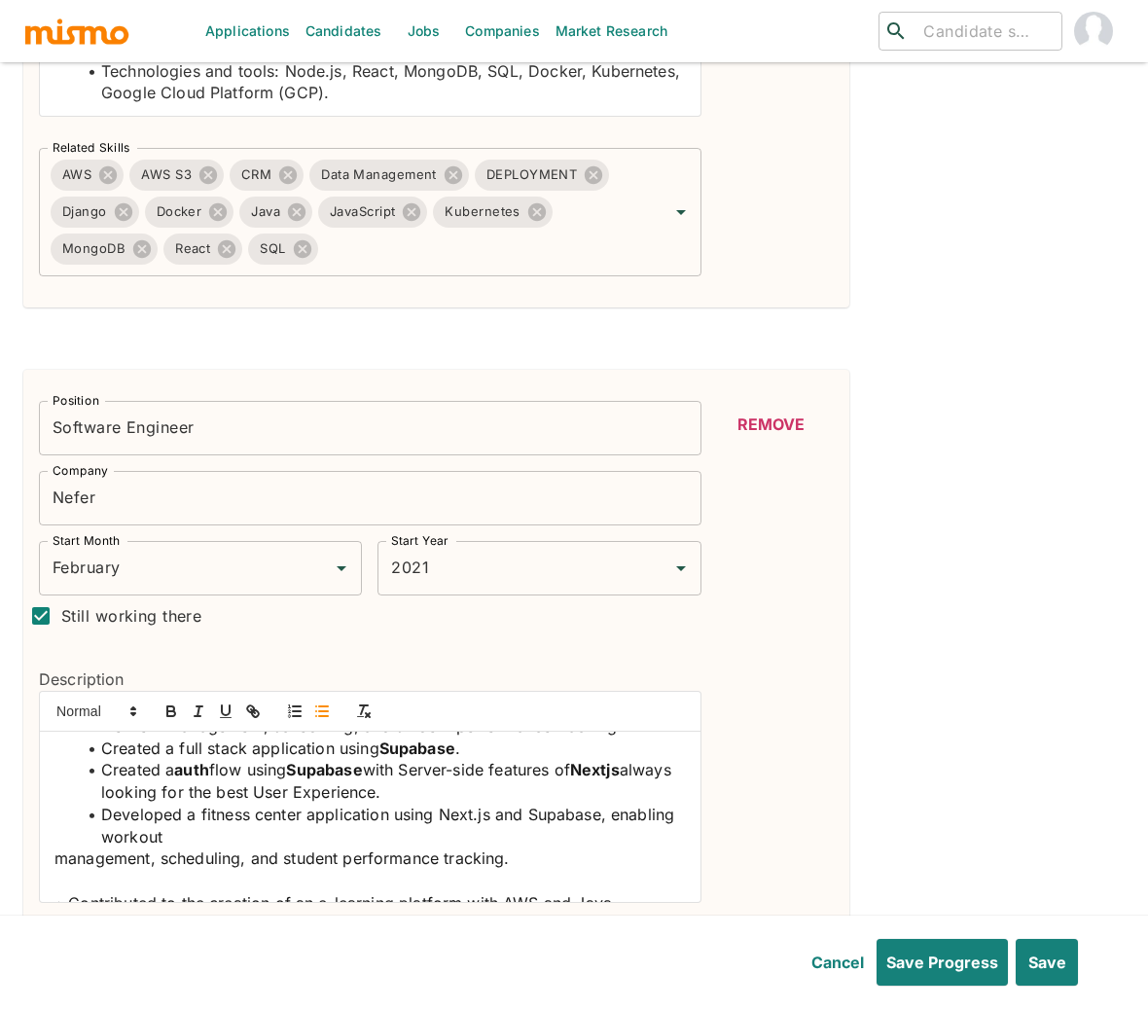
click at [237, 847] on li "﻿ Developed a fitness center application using Next.js and Supabase, enabling w…" at bounding box center [382, 825] width 608 height 44
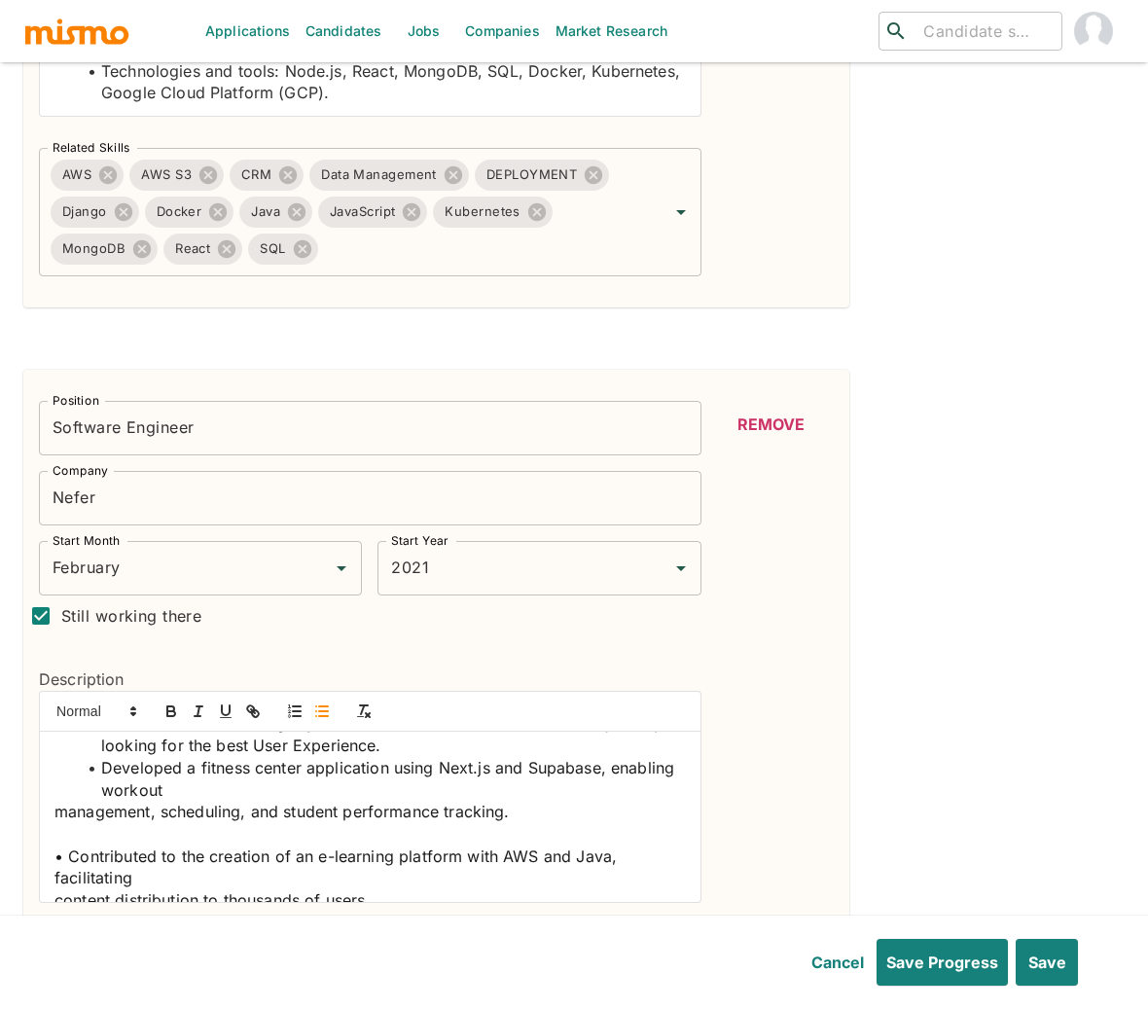
scroll to position [381, 0]
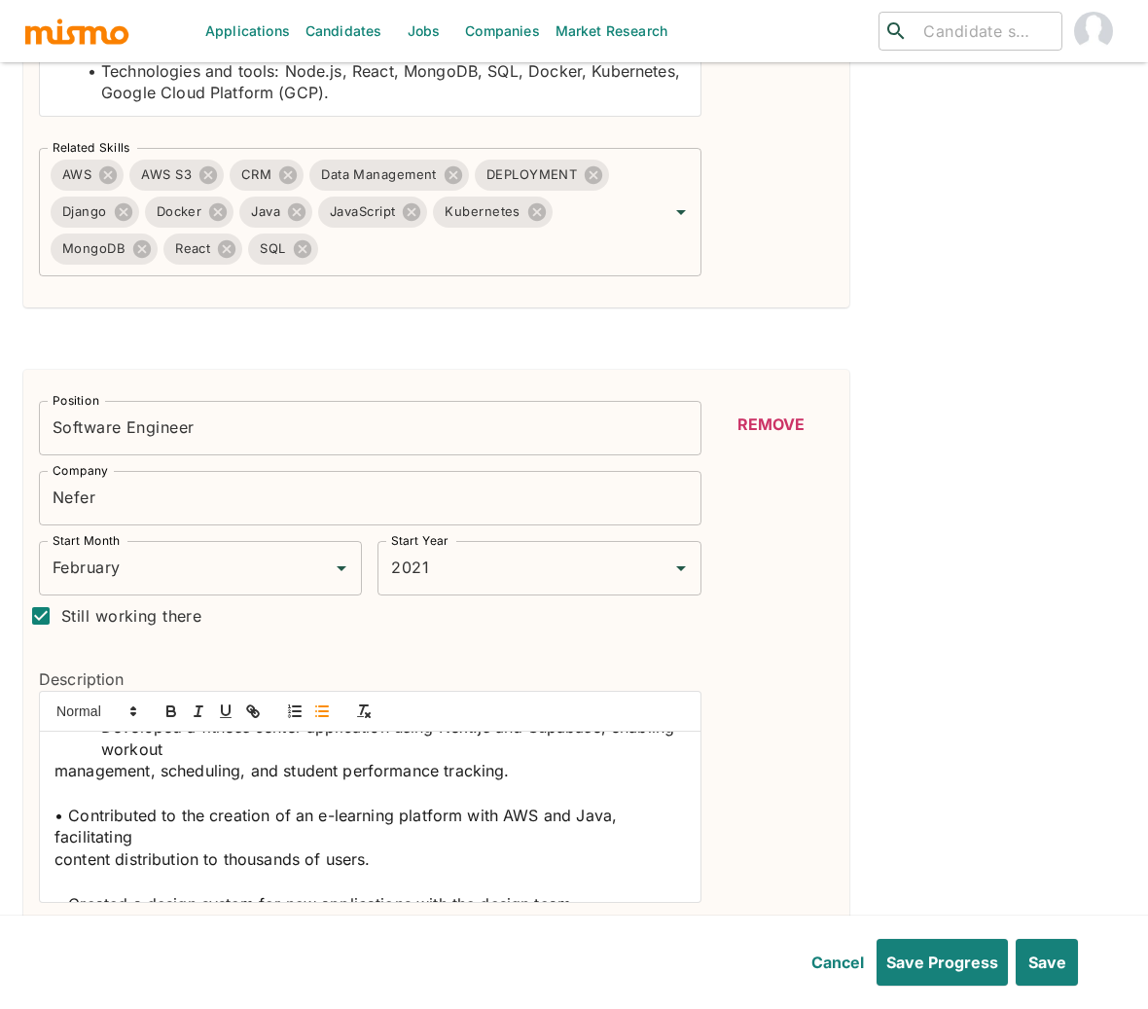
click at [55, 780] on span "management, scheduling, and student performance tracking." at bounding box center [281, 770] width 455 height 19
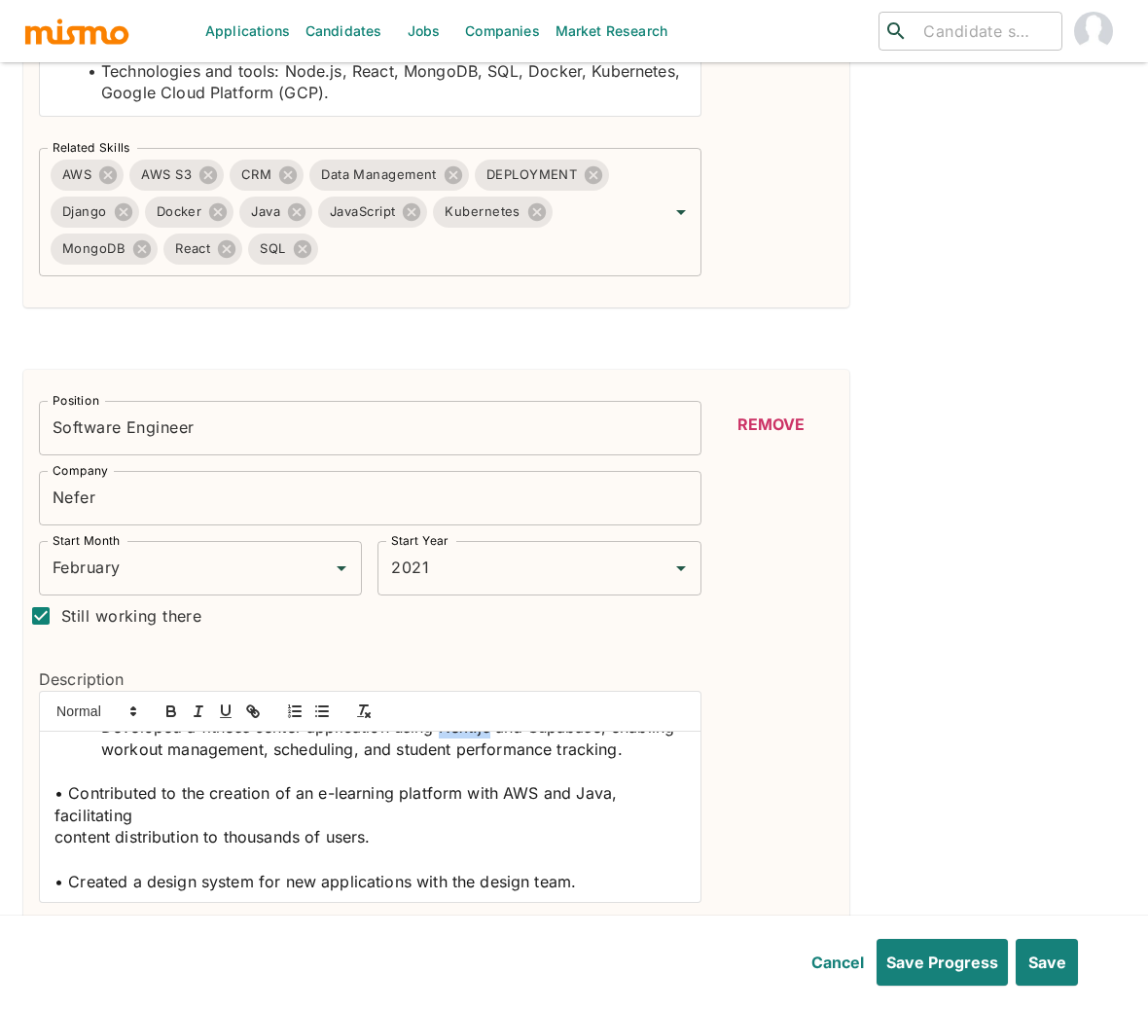
drag, startPoint x: 491, startPoint y: 738, endPoint x: 442, endPoint y: 742, distance: 49.8
click at [442, 742] on span "Developed a fitness center application using Next.js and Supabase, enabling wor…" at bounding box center [390, 738] width 578 height 42
click at [170, 702] on icon "button" at bounding box center [171, 711] width 18 height 18
drag, startPoint x: 604, startPoint y: 738, endPoint x: 533, endPoint y: 733, distance: 71.2
click at [533, 733] on span "and Supabase, enabling workout management, scheduling, and student performance …" at bounding box center [386, 738] width 571 height 42
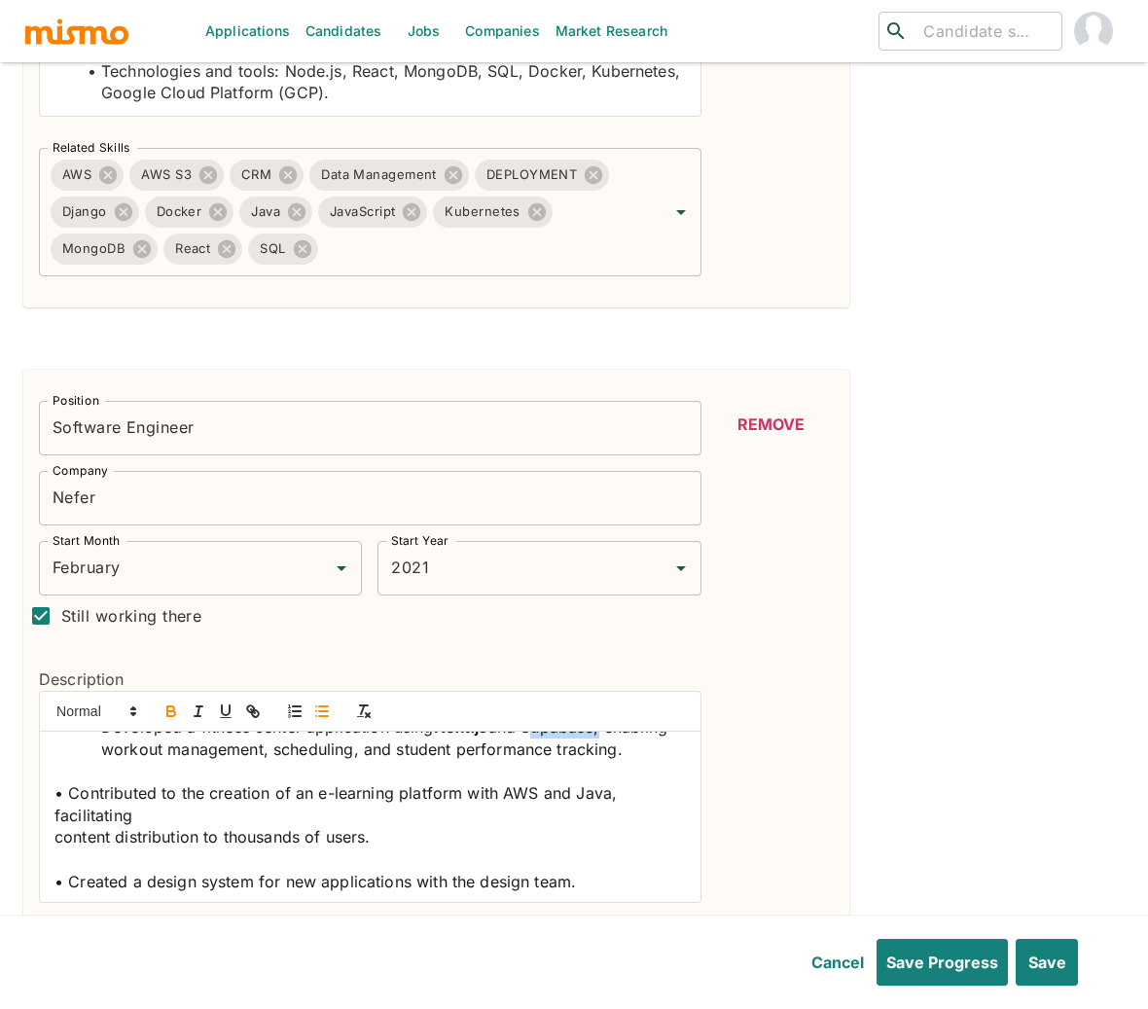
click at [173, 706] on icon "button" at bounding box center [170, 708] width 7 height 5
click at [71, 825] on span "• Contributed to the creation of an e-learning platform with AWS and Java, faci…" at bounding box center [337, 804] width 567 height 42
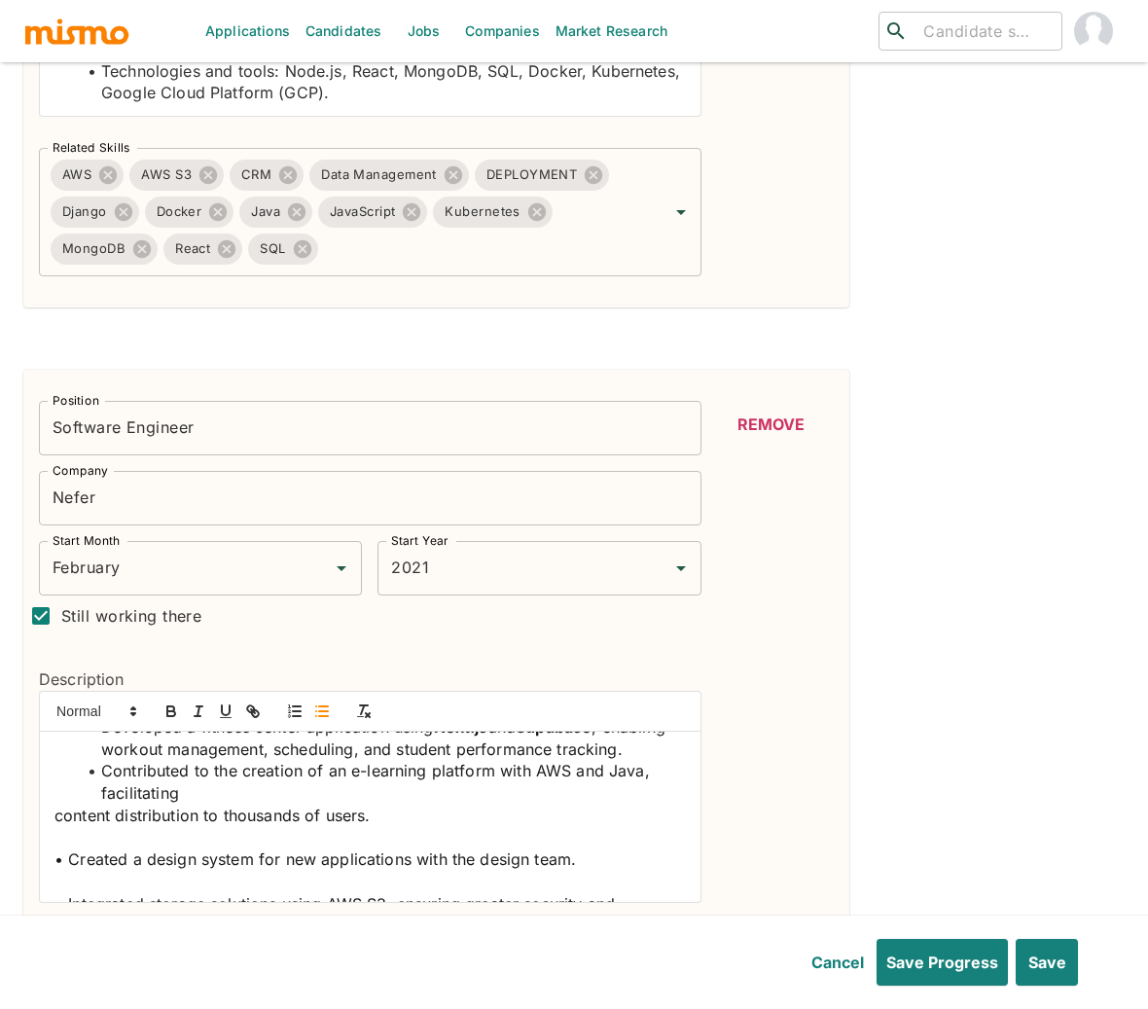
click at [54, 825] on span "content distribution to thousands of users." at bounding box center [211, 814] width 315 height 19
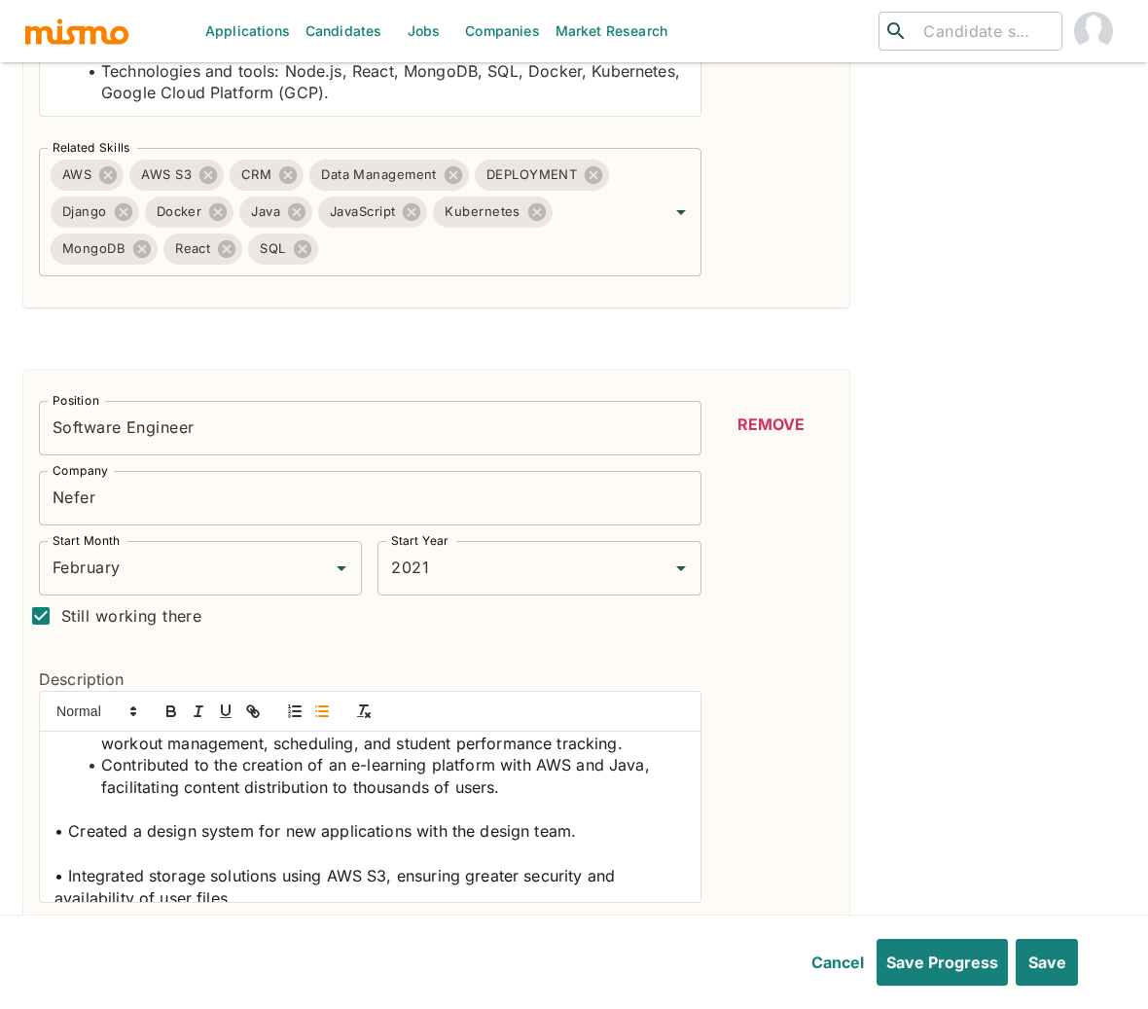
scroll to position [399, 0]
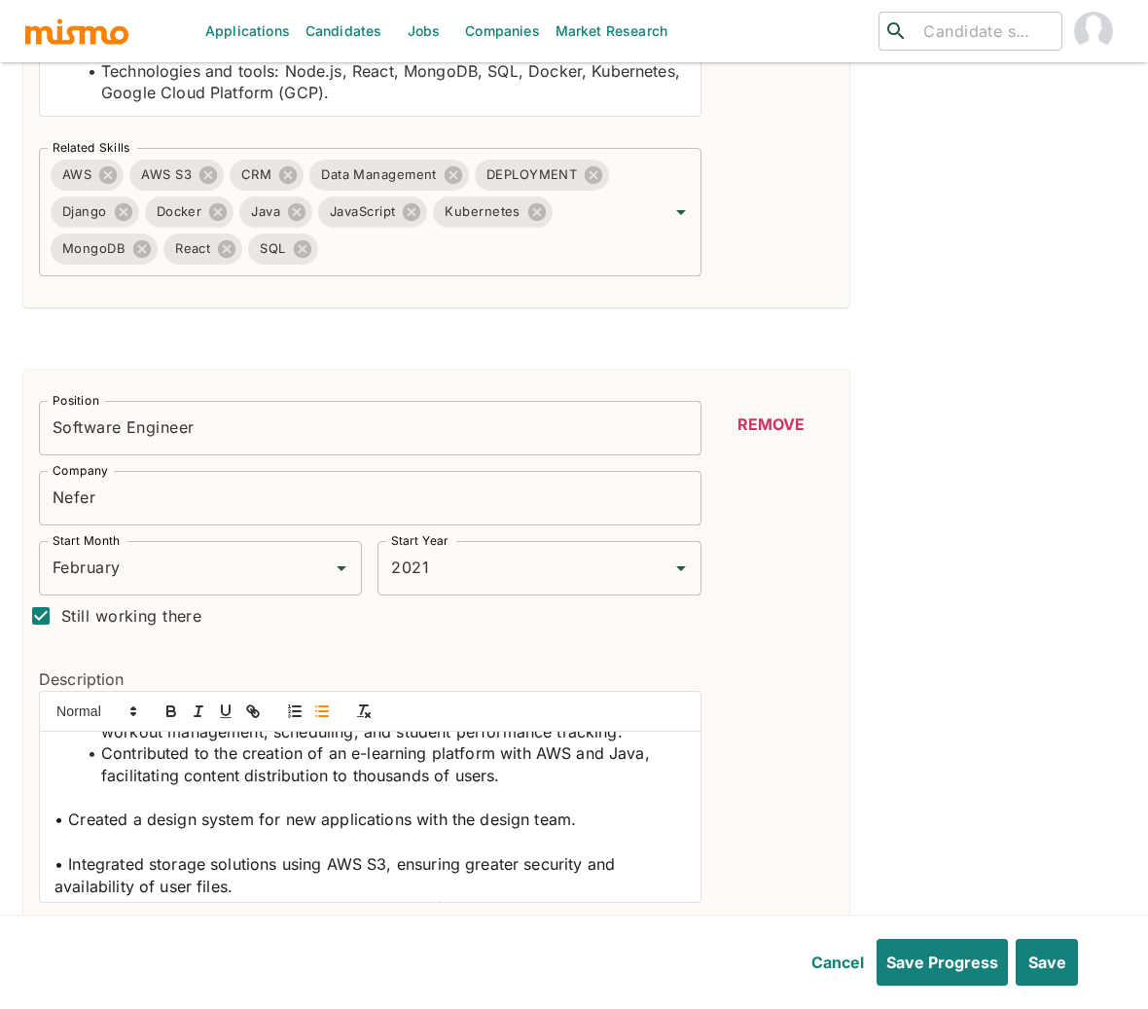
click at [70, 829] on span "• Created a design system for new applications with the design team." at bounding box center [314, 818] width 521 height 19
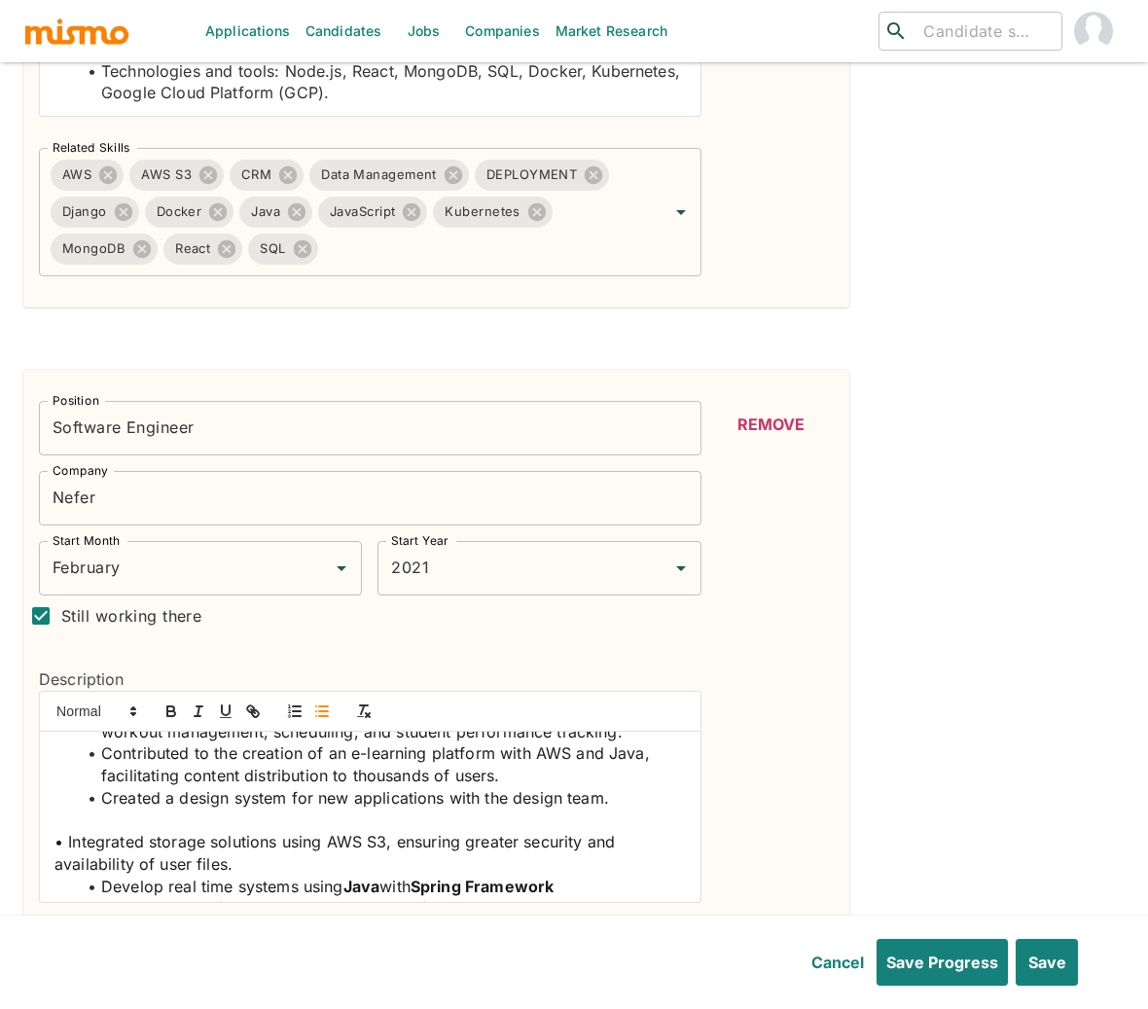
click at [546, 785] on span "Contributed to the creation of an e-learning platform with AWS and Java, facili…" at bounding box center [377, 764] width 553 height 42
click at [163, 702] on icon "button" at bounding box center [171, 711] width 18 height 18
click at [633, 785] on span "and Java, facilitating content distribution to thousands of users." at bounding box center [374, 764] width 546 height 42
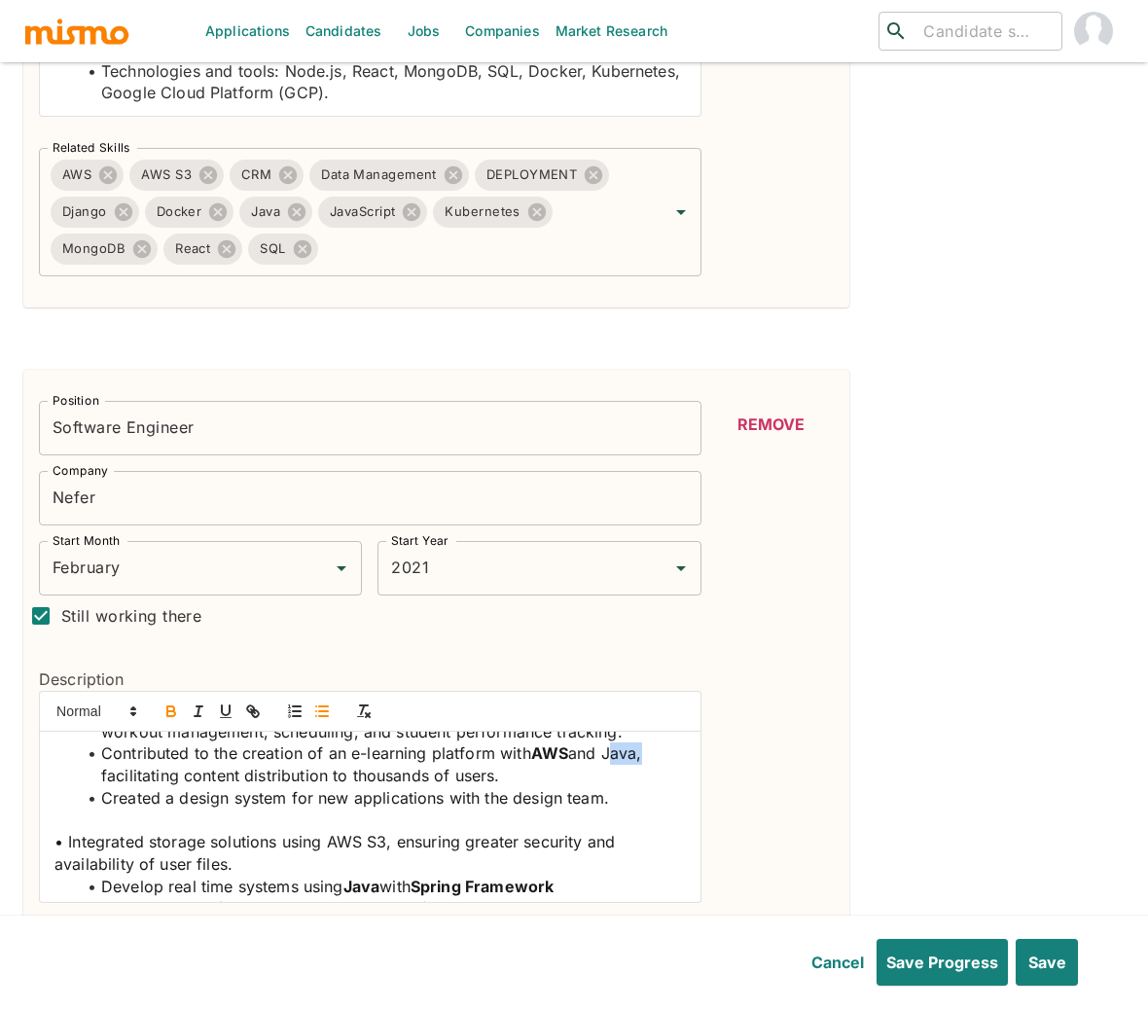
click at [172, 702] on icon "button" at bounding box center [171, 711] width 18 height 18
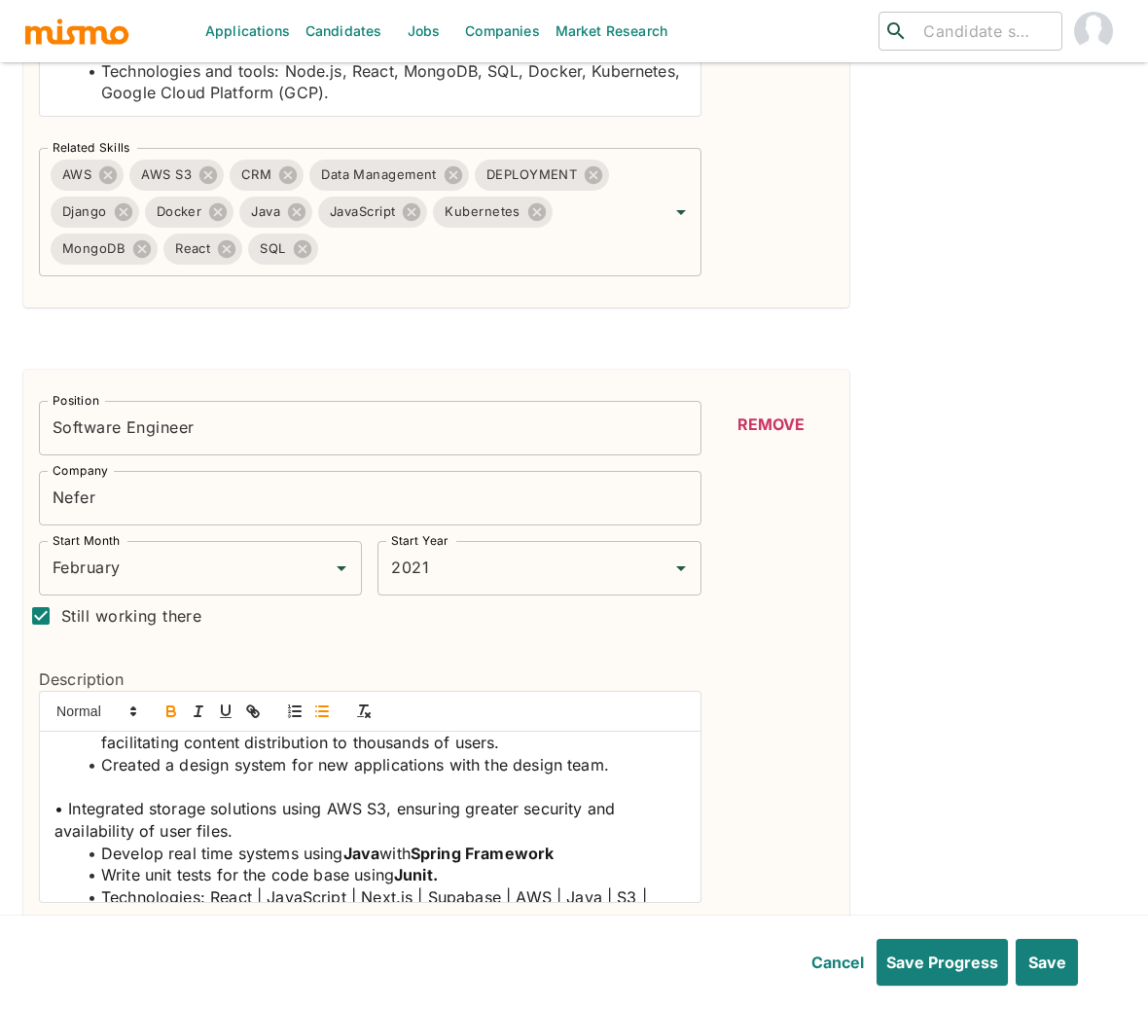
scroll to position [440, 0]
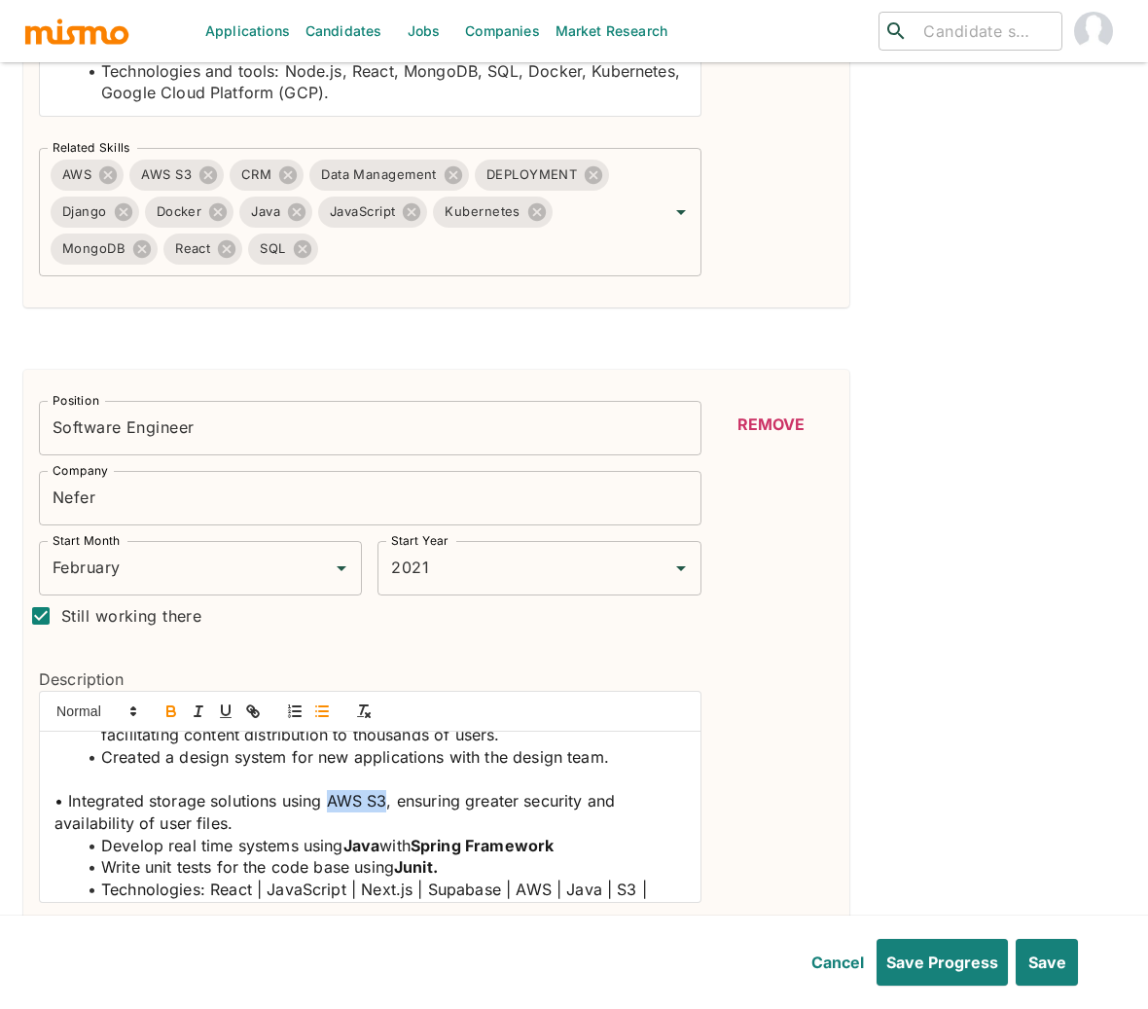
drag, startPoint x: 383, startPoint y: 838, endPoint x: 332, endPoint y: 834, distance: 51.7
click at [332, 833] on span "• Integrated storage solutions using AWS S3, ensuring greater security and avai…" at bounding box center [336, 812] width 565 height 42
click at [164, 702] on icon "button" at bounding box center [171, 711] width 18 height 18
click at [69, 810] on span "• Integrated storage solutions using" at bounding box center [187, 800] width 266 height 19
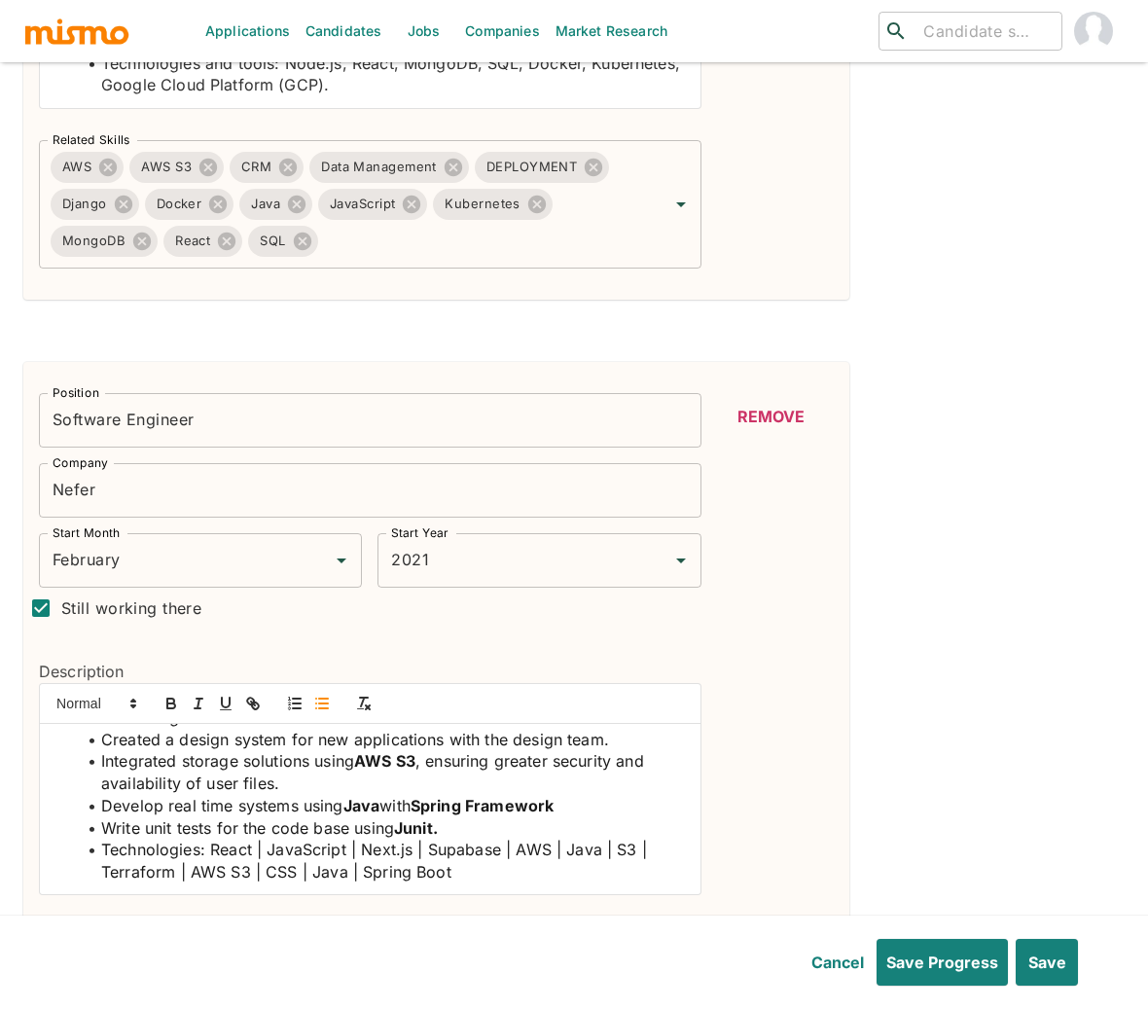
scroll to position [4163, 0]
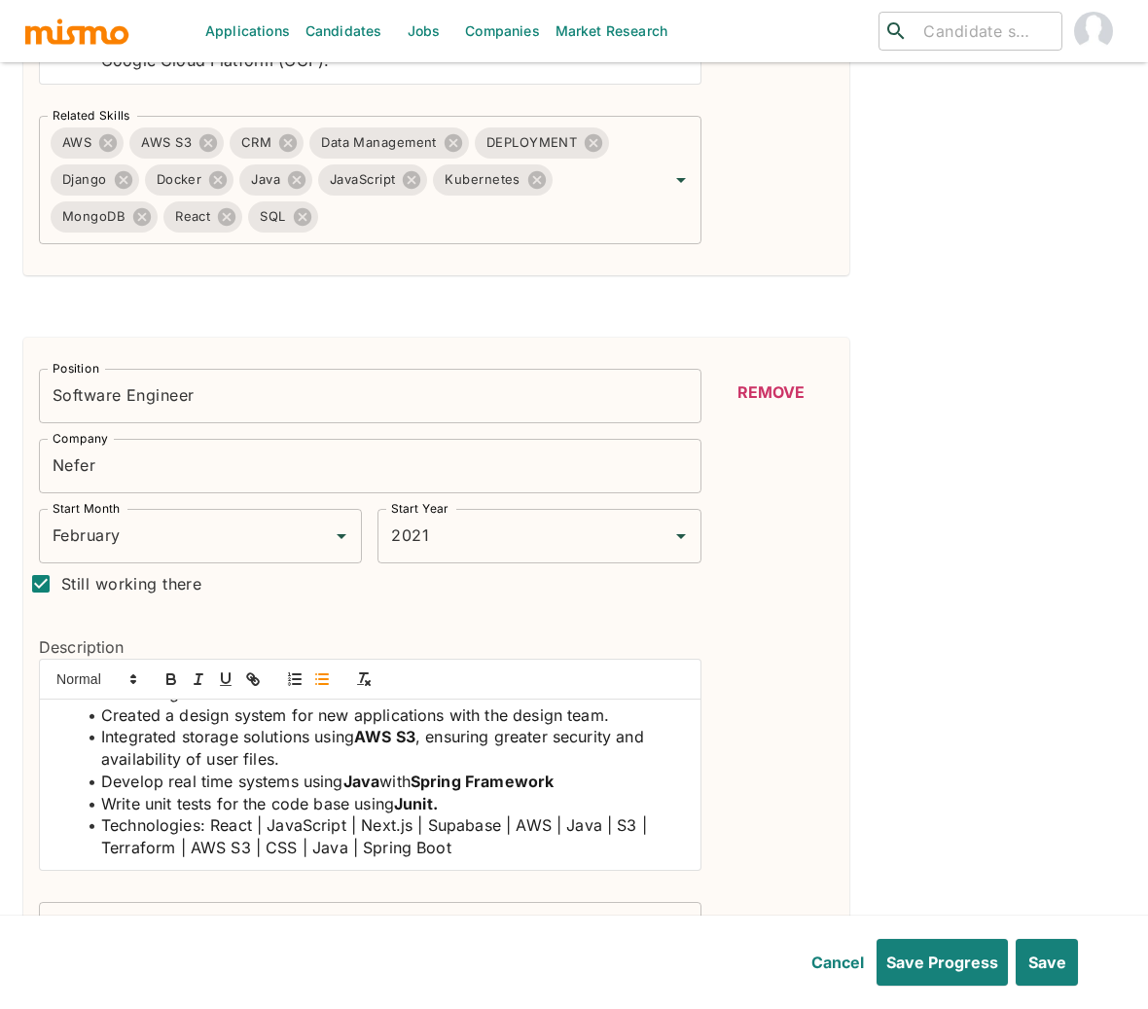
click at [269, 815] on span "Technologies: React | JavaScript | Next.js | Supabase | AWS | Java | S3 | Terra…" at bounding box center [376, 836] width 550 height 42
click at [358, 815] on span "Technologies: React, JavaScript | Next.js | Supabase | AWS | Java | S3 | Terraf…" at bounding box center [374, 836] width 546 height 42
click at [417, 815] on span "Technologies: React, JavaScript, Next.js | Supabase | AWS | Java | S3 | Terrafo…" at bounding box center [371, 836] width 541 height 42
click at [504, 815] on span "Technologies: React, JavaScript, Next.js, Supabase | AWS | Java | S3 | Terrafor…" at bounding box center [369, 836] width 536 height 42
click at [546, 815] on span "Technologies: React, JavaScript, Next.js, Supabase, AWS | Java | S3 | Terraform…" at bounding box center [366, 836] width 531 height 42
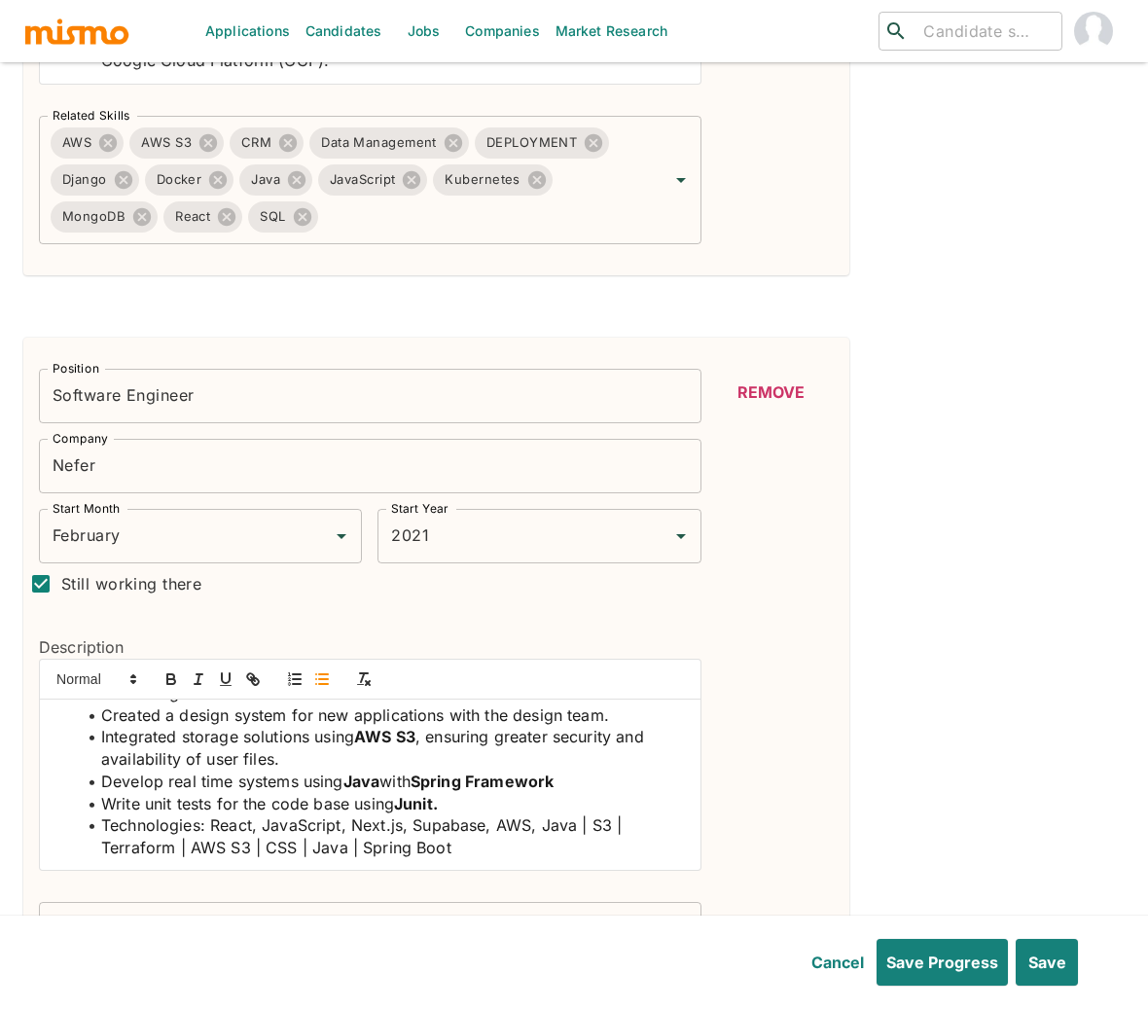
click at [593, 815] on span "Technologies: React, JavaScript, Next.js, Supabase, AWS, Java | S3 | Terraform …" at bounding box center [363, 836] width 525 height 42
click at [622, 814] on li "Technologies: React, JavaScript, Next.js, Supabase, AWS, Java, S3 | Terraform |…" at bounding box center [382, 836] width 608 height 44
click at [193, 820] on span "Technologies: React, JavaScript, Next.js, Supabase, AWS, Java, S3, Terraform | …" at bounding box center [358, 836] width 515 height 42
click at [259, 815] on span "Technologies: React, JavaScript, Next.js, Supabase, AWS, Java, S3, Terraform, A…" at bounding box center [358, 836] width 515 height 42
click at [302, 818] on span "Technologies: React, JavaScript, Next.js, Supabase, AWS, Java, S3, Terraform, A…" at bounding box center [358, 836] width 515 height 42
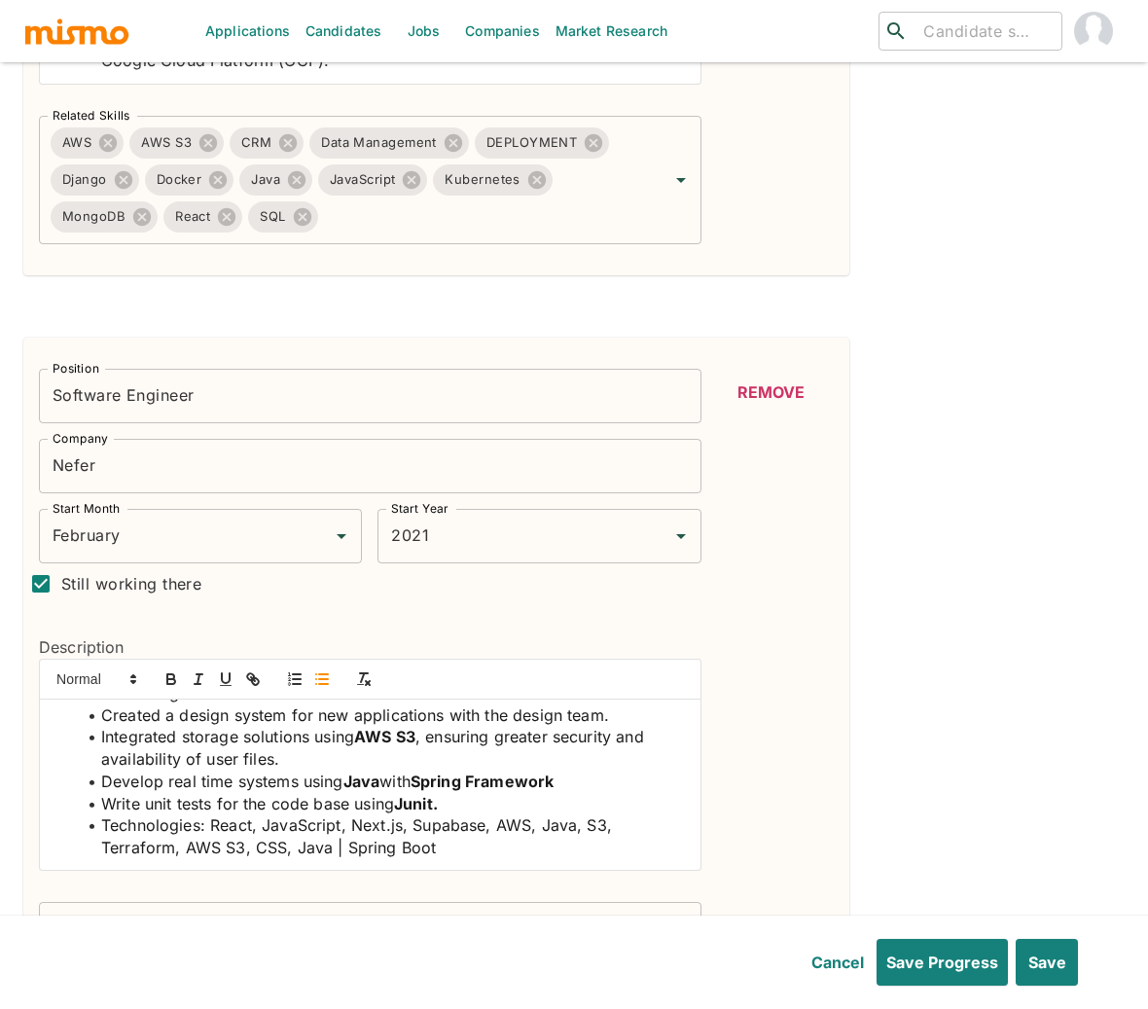
click at [343, 815] on span "Technologies: React, JavaScript, Next.js, Supabase, AWS, Java, S3, Terraform, A…" at bounding box center [358, 836] width 515 height 42
click at [444, 820] on li "Technologies: React, JavaScript, Next.js, Supabase, AWS, Java, S3, Terraform, A…" at bounding box center [382, 836] width 608 height 44
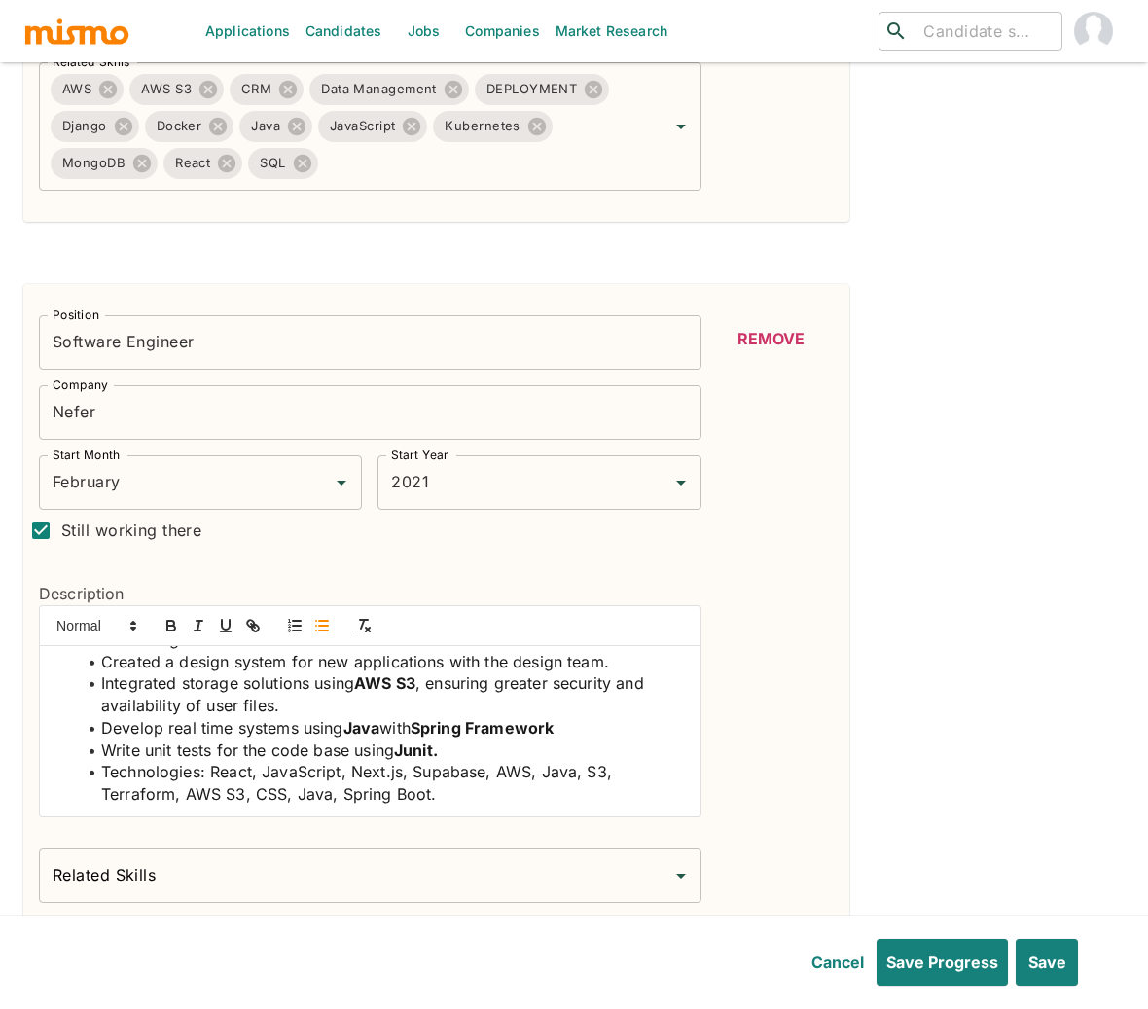
scroll to position [4316, 0]
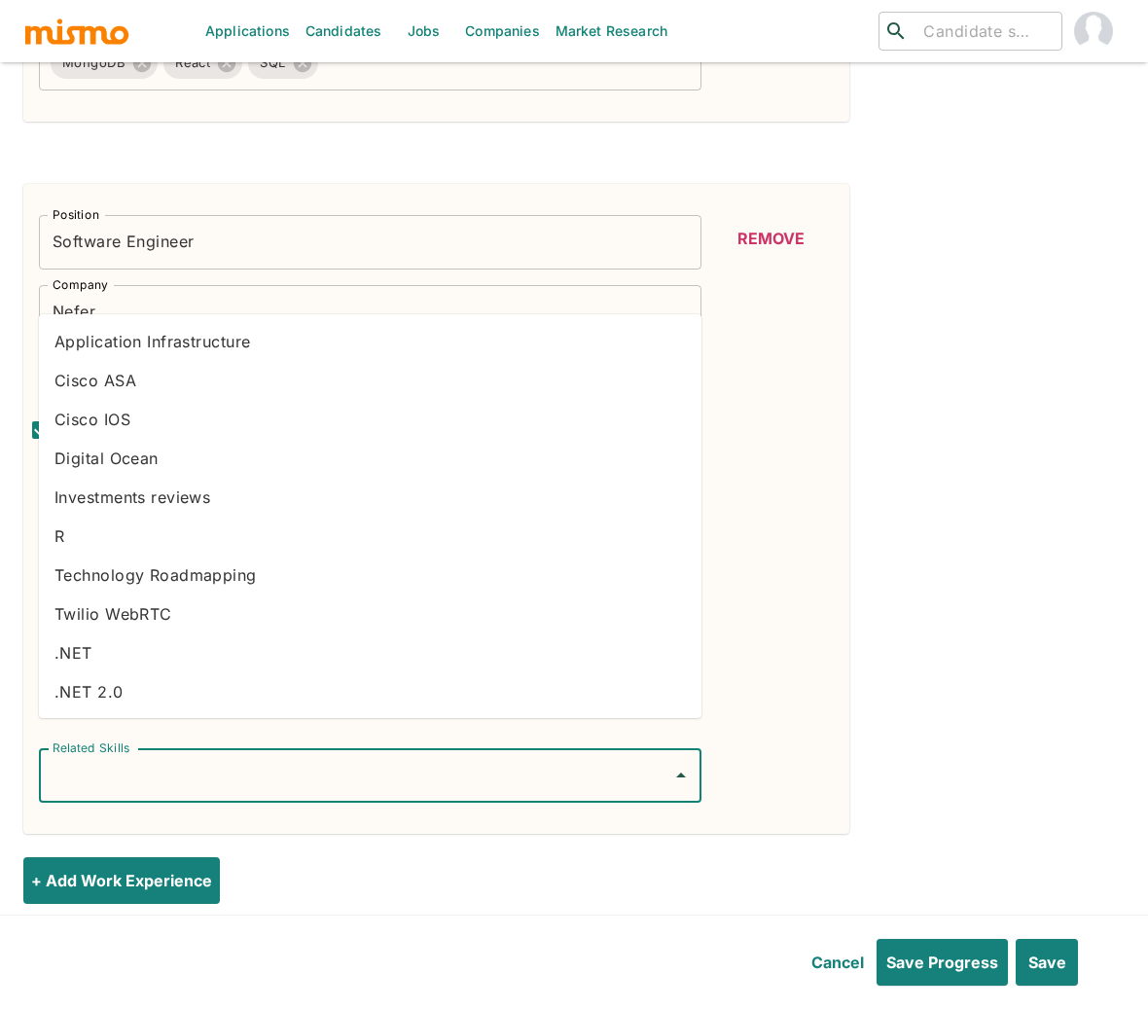
click at [422, 757] on input "Related Skills" at bounding box center [356, 775] width 616 height 37
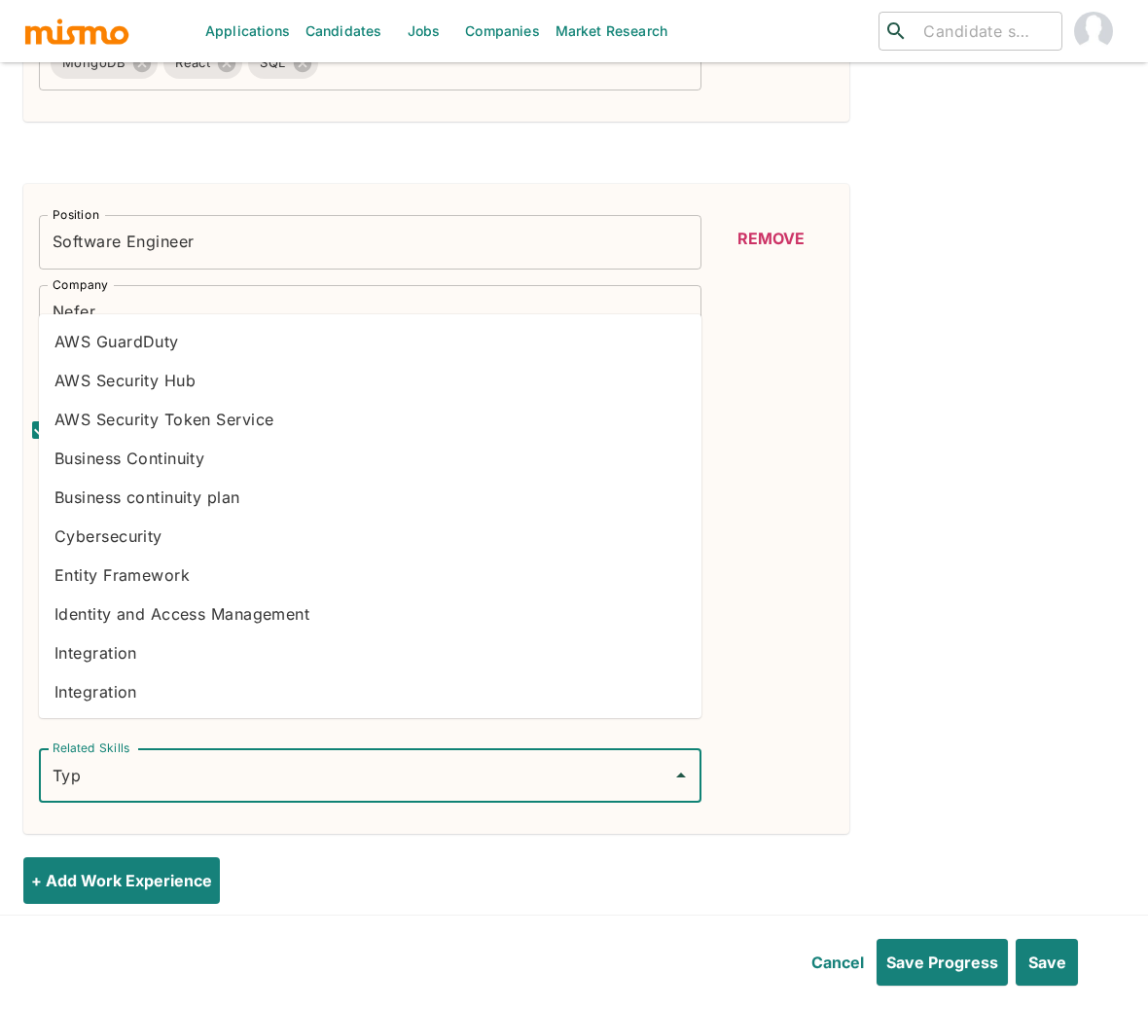
type input "Type"
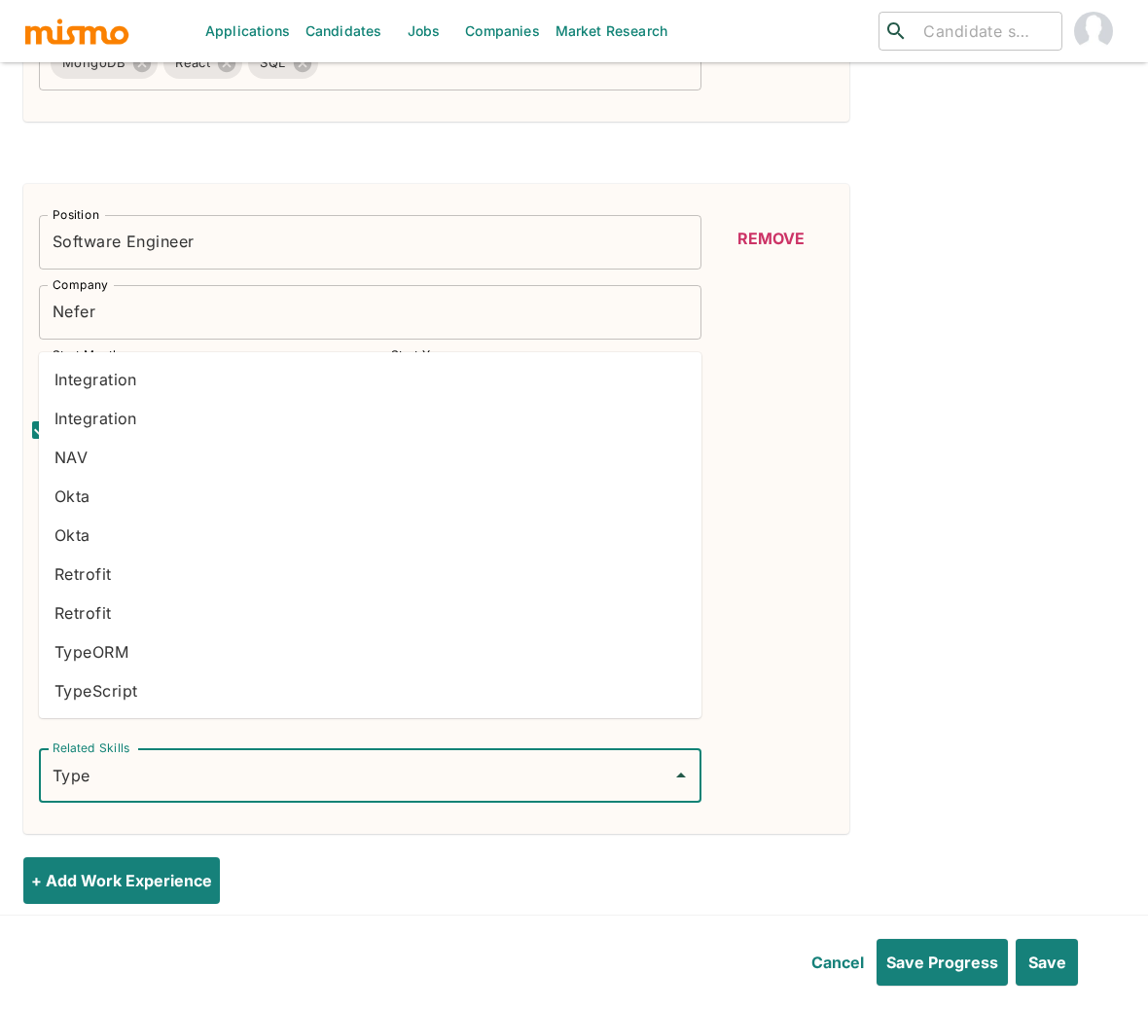
click at [181, 679] on li "TypeScript" at bounding box center [370, 690] width 662 height 39
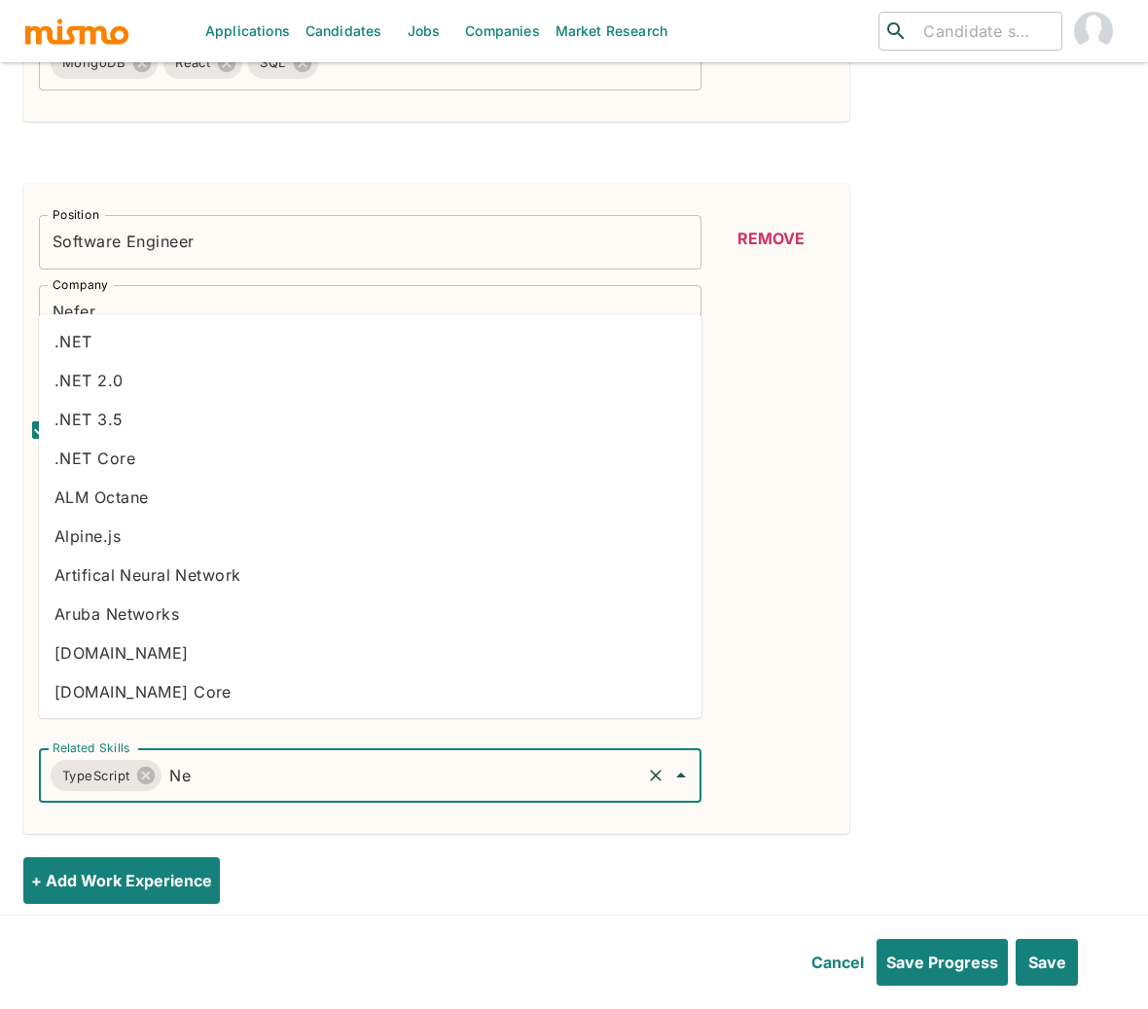
type input "Nex"
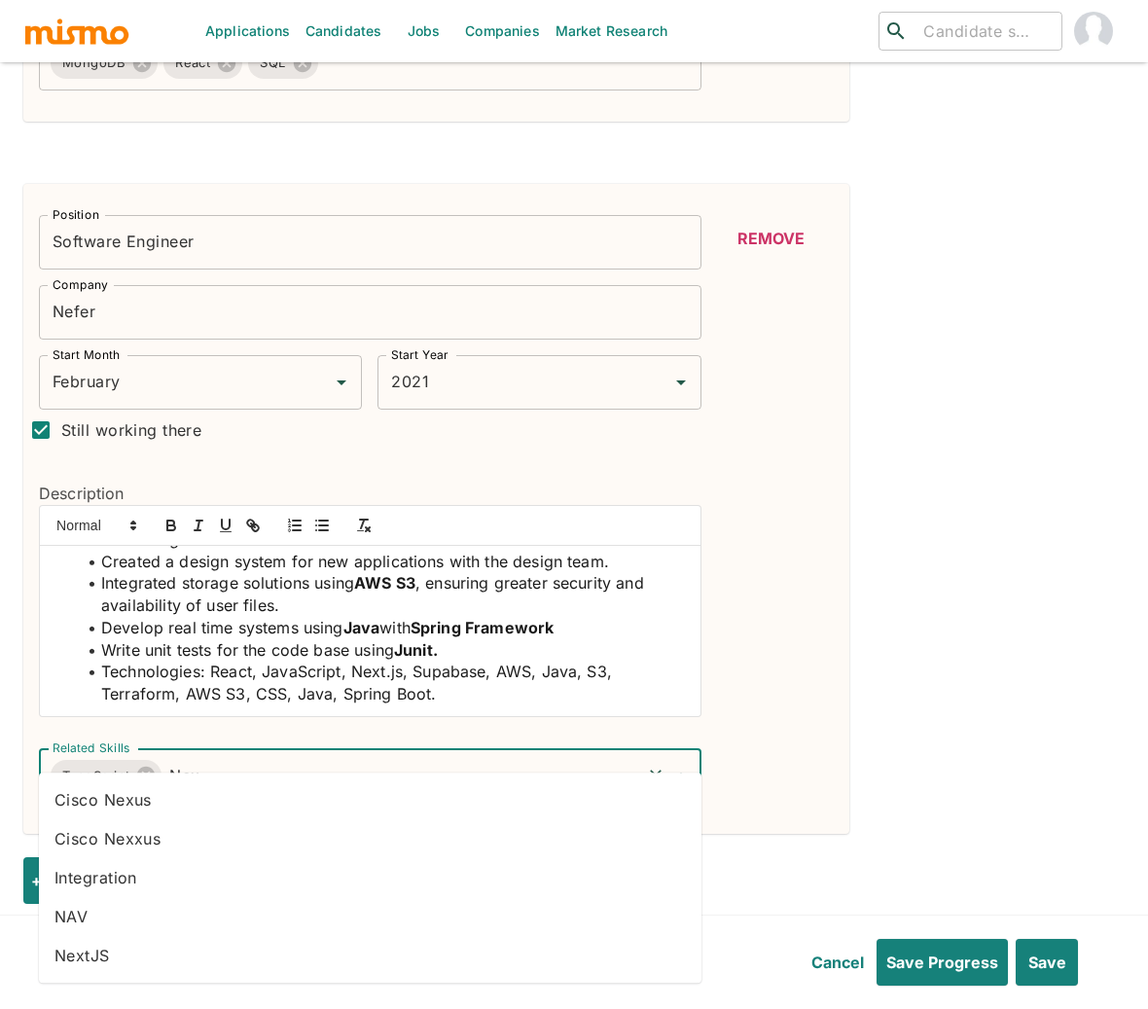
click at [119, 953] on li "NextJS" at bounding box center [370, 955] width 662 height 39
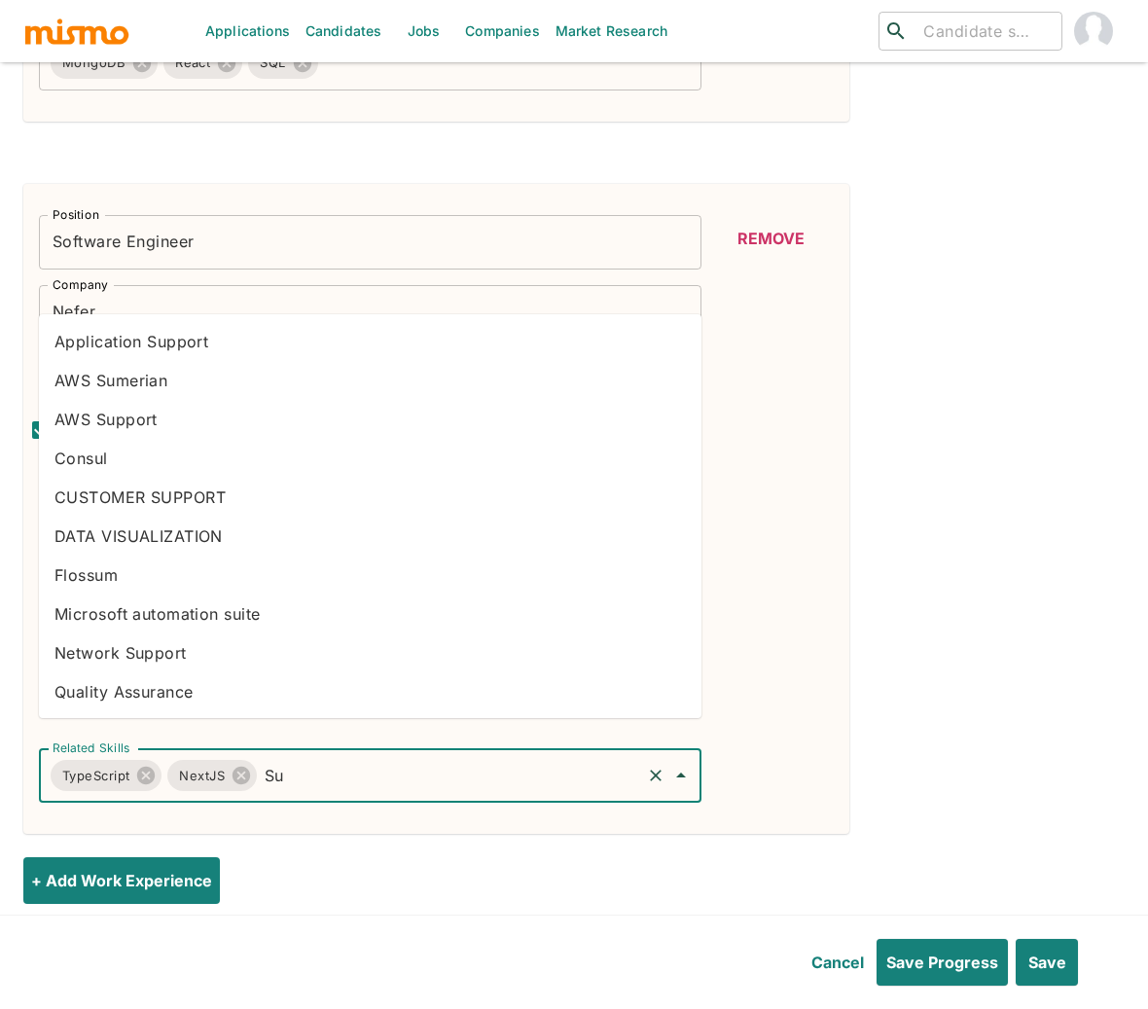
type input "S"
type input "Aut"
click at [131, 658] on li "oAuth" at bounding box center [370, 652] width 662 height 39
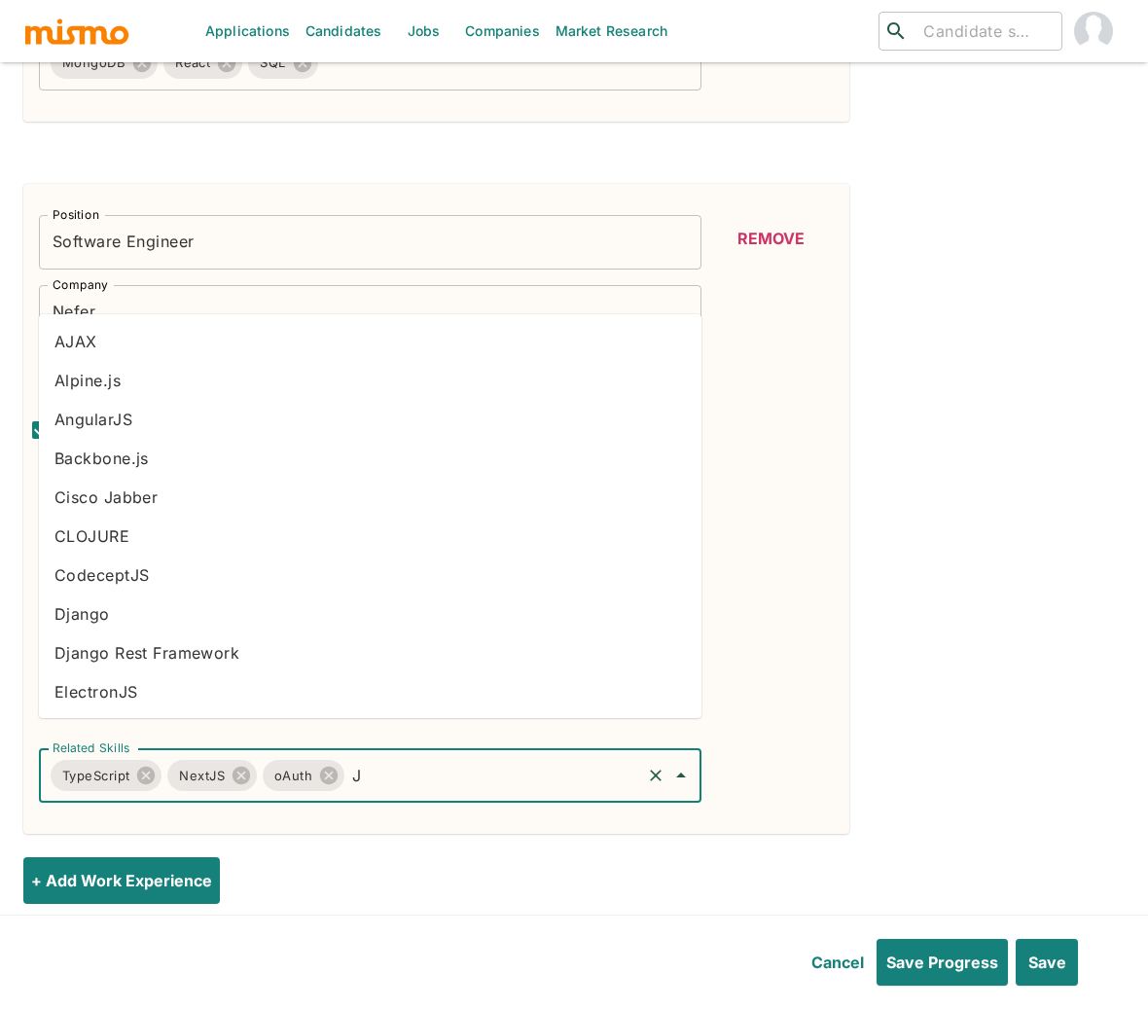
type input "Ju"
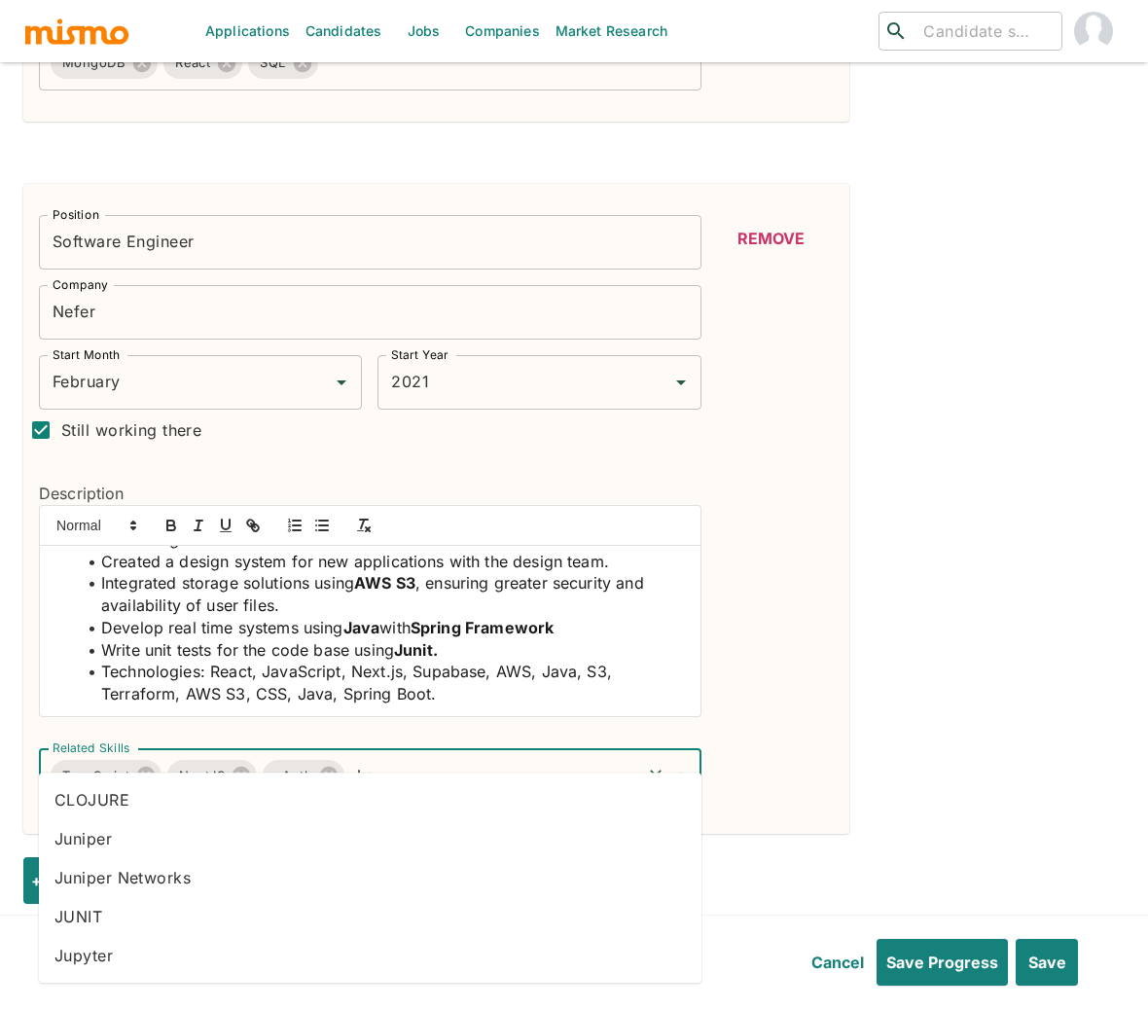
click at [171, 912] on li "JUNIT" at bounding box center [370, 916] width 662 height 39
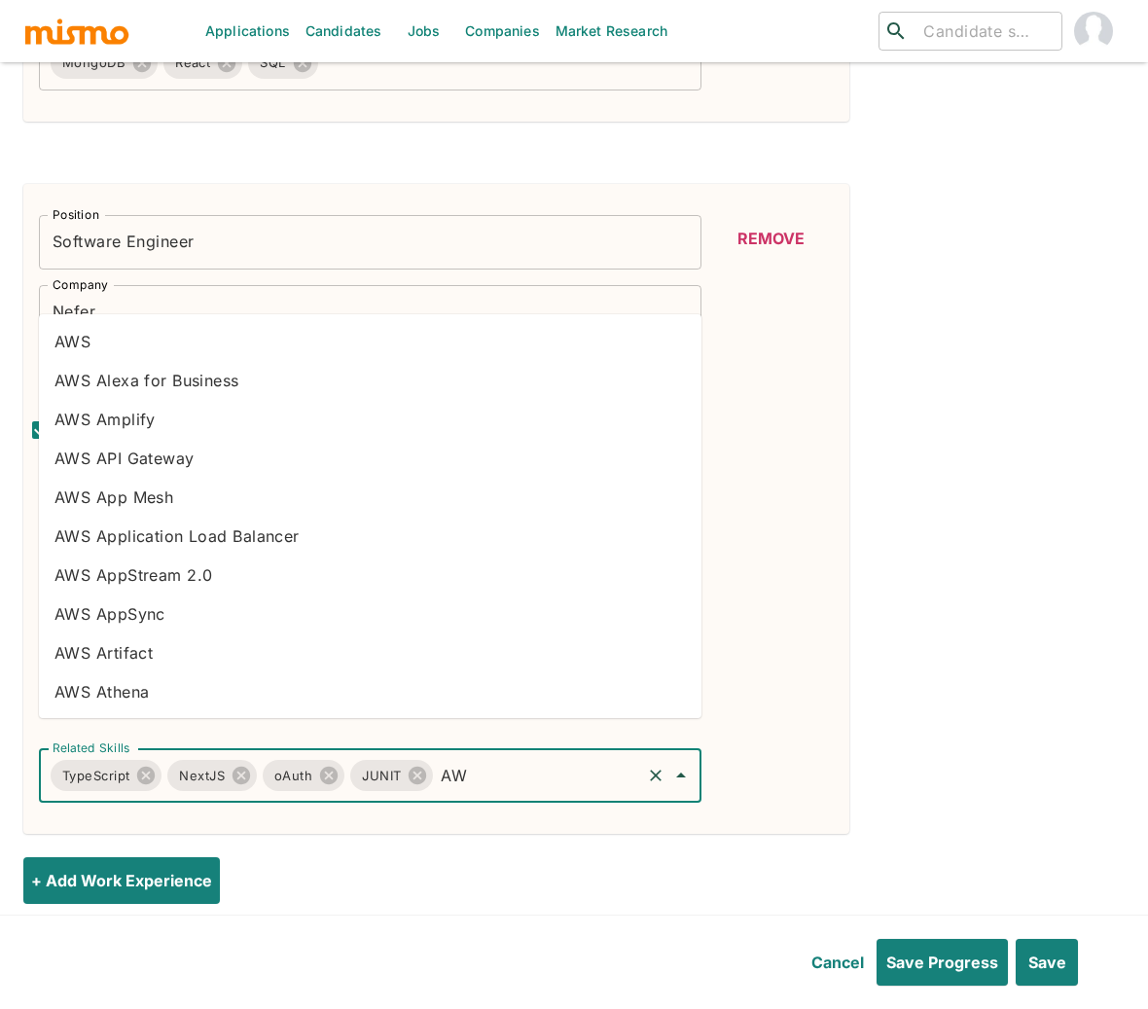
type input "AWS"
click at [103, 342] on li "AWS" at bounding box center [370, 341] width 662 height 39
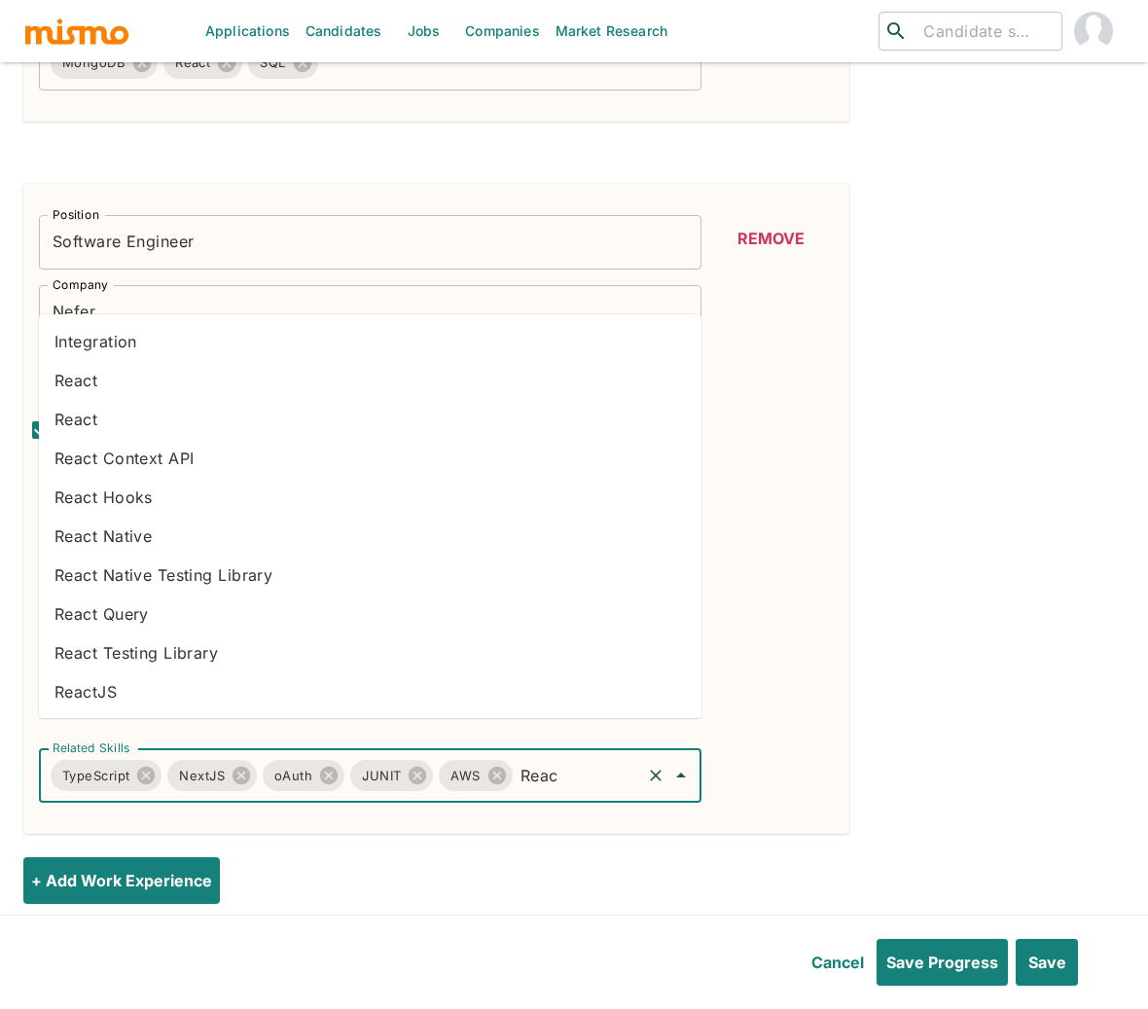
type input "React"
click at [76, 387] on li "React" at bounding box center [370, 380] width 662 height 39
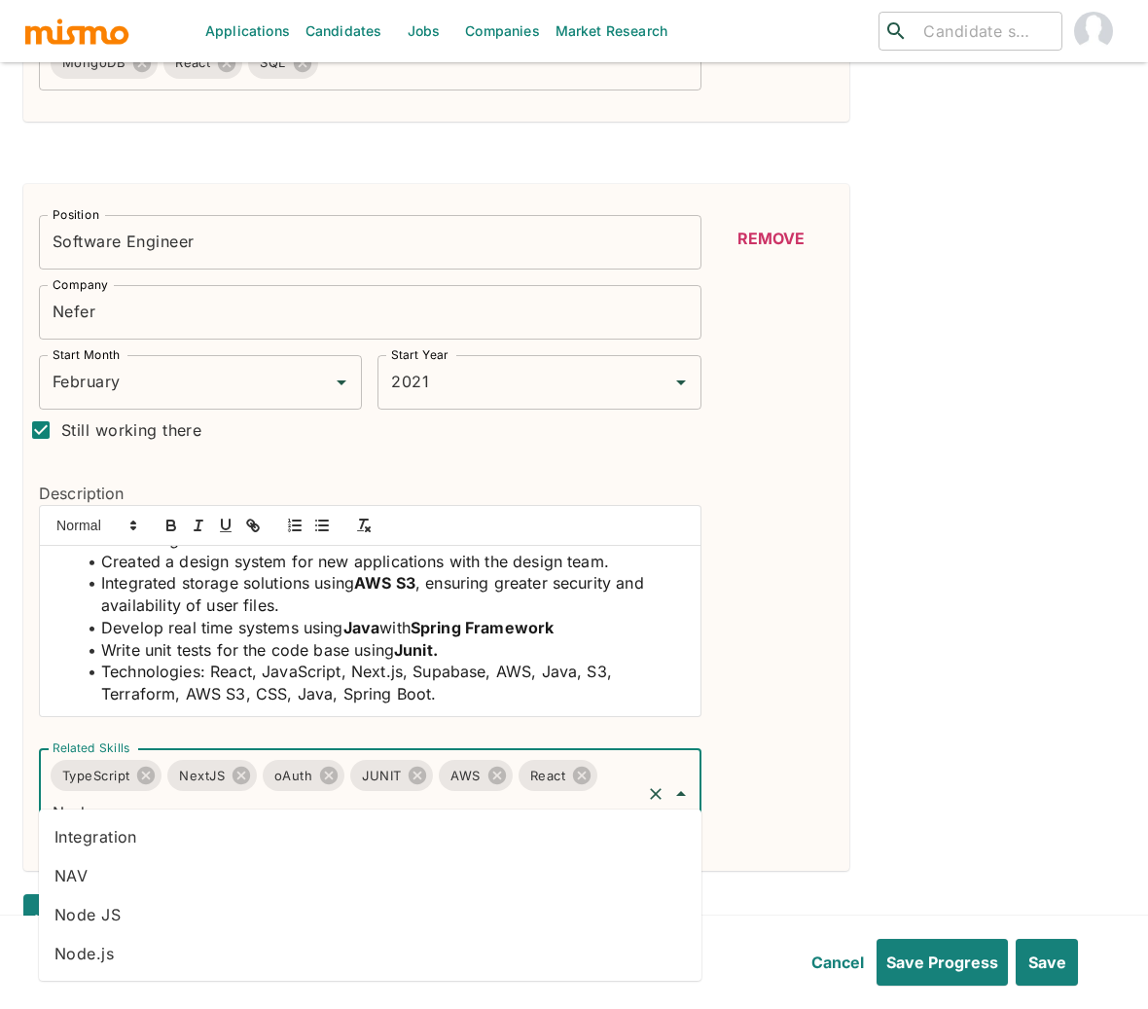
type input "Node"
click at [119, 957] on li "Node.js" at bounding box center [370, 953] width 662 height 39
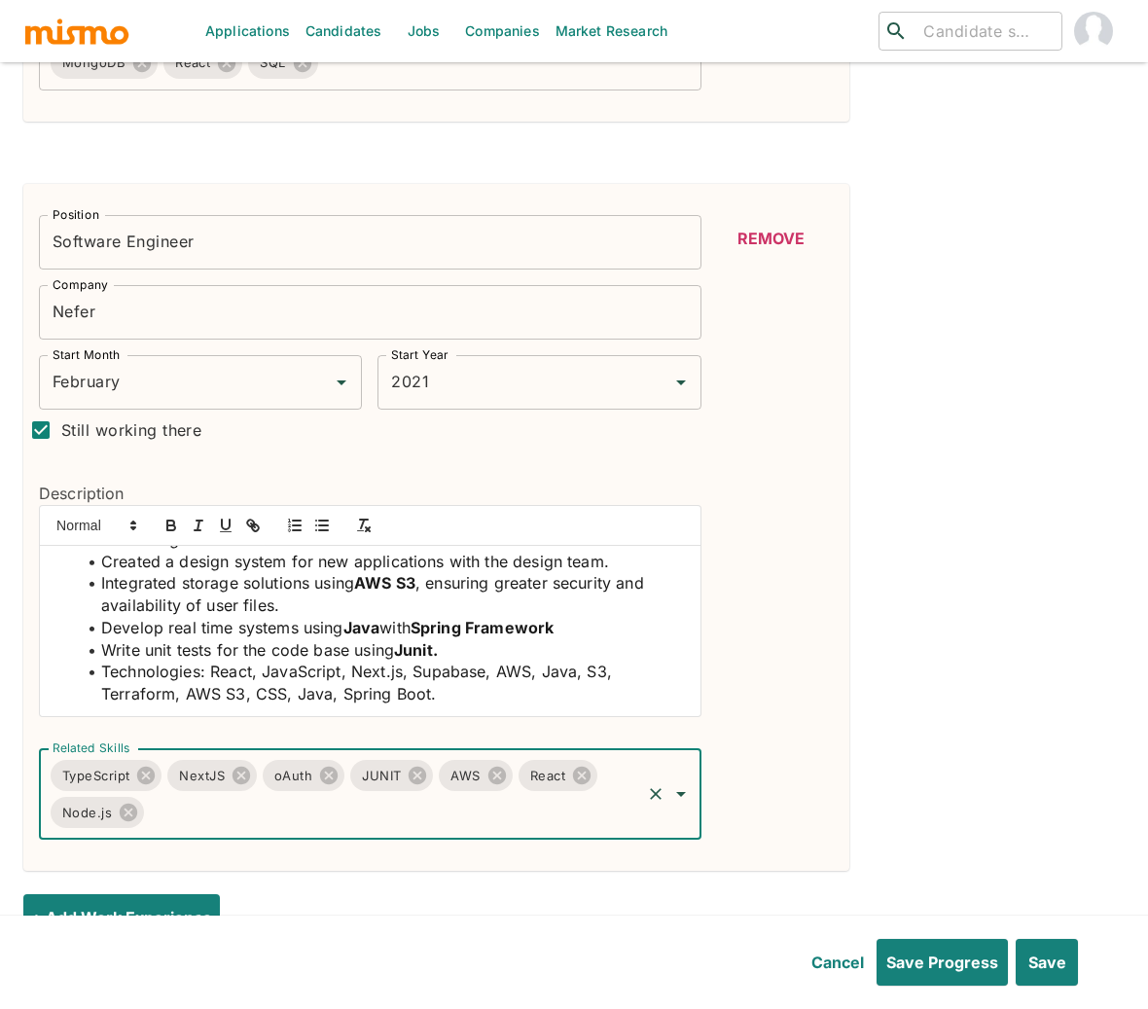
click at [350, 661] on span "Technologies: React, JavaScript, Next.js, Supabase, AWS, Java, S3, Terraform, A…" at bounding box center [358, 682] width 515 height 42
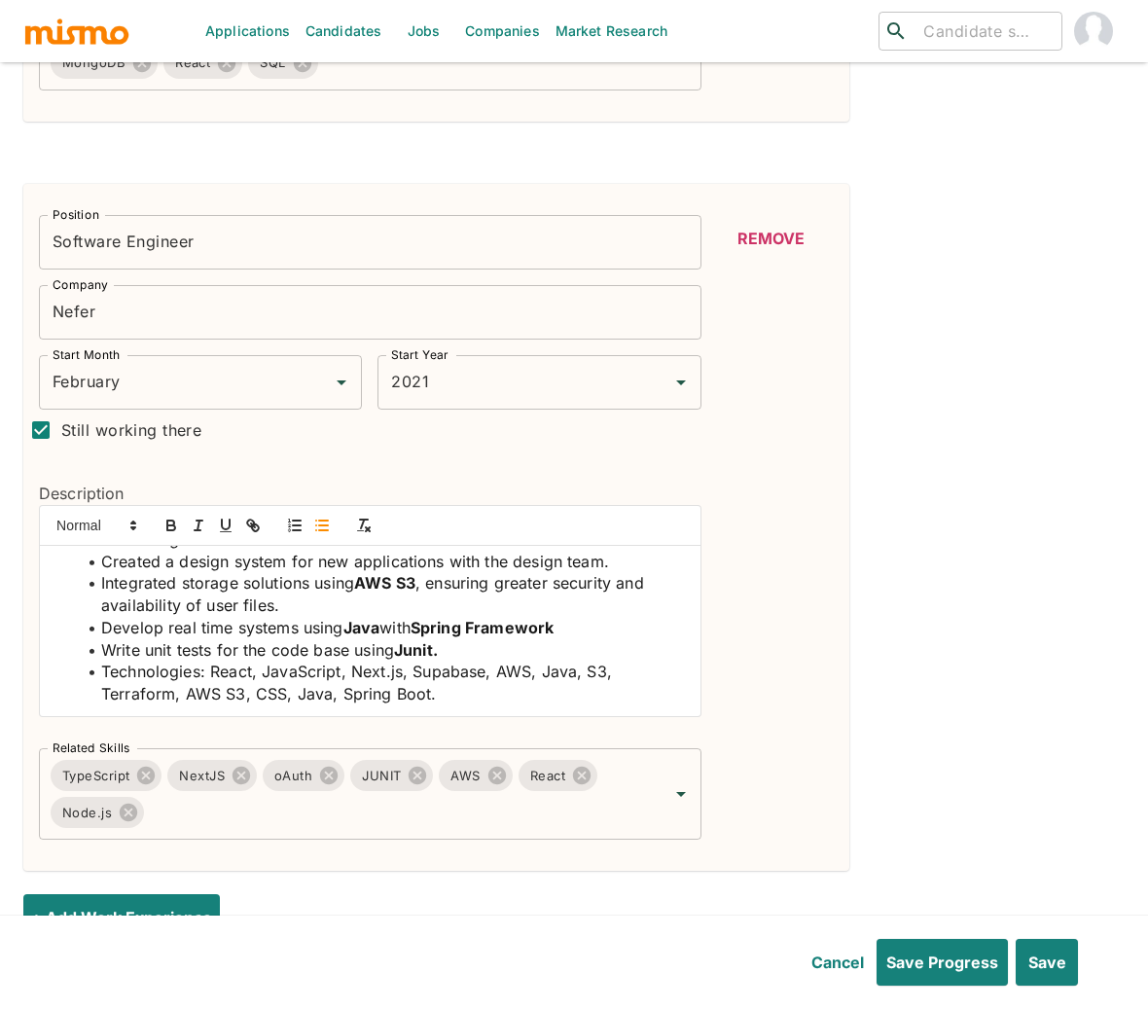
click at [411, 660] on li "Technologies: React, JavaScript, Next.js, Supabase, AWS, Java, S3, Terraform, A…" at bounding box center [382, 682] width 608 height 44
click at [411, 661] on span "Technologies: React, JavaScript, Next.js, Supabase, AWS, Java, S3, Terraform, A…" at bounding box center [358, 682] width 515 height 42
click at [514, 794] on input "Related Skills" at bounding box center [392, 812] width 491 height 37
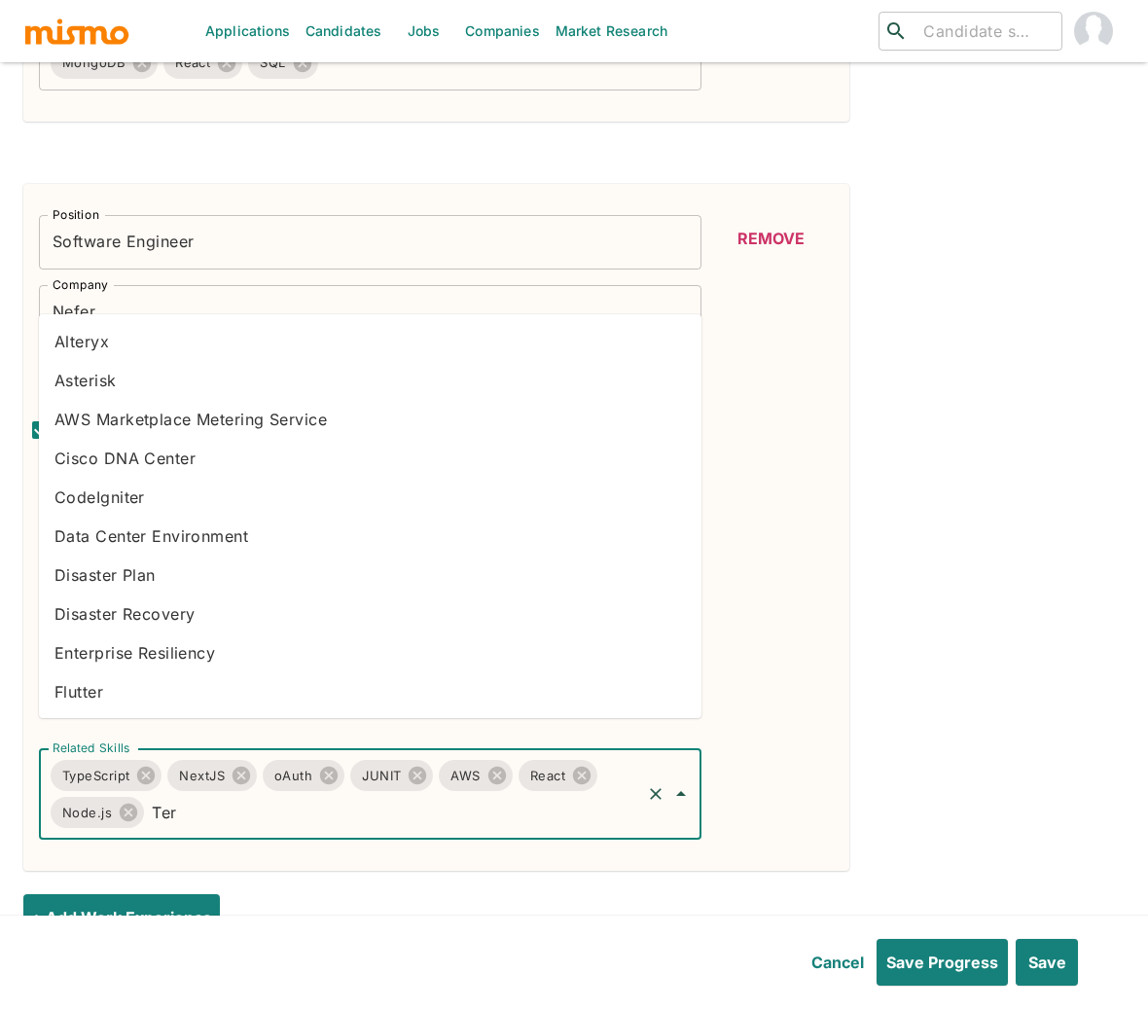
type input "Terr"
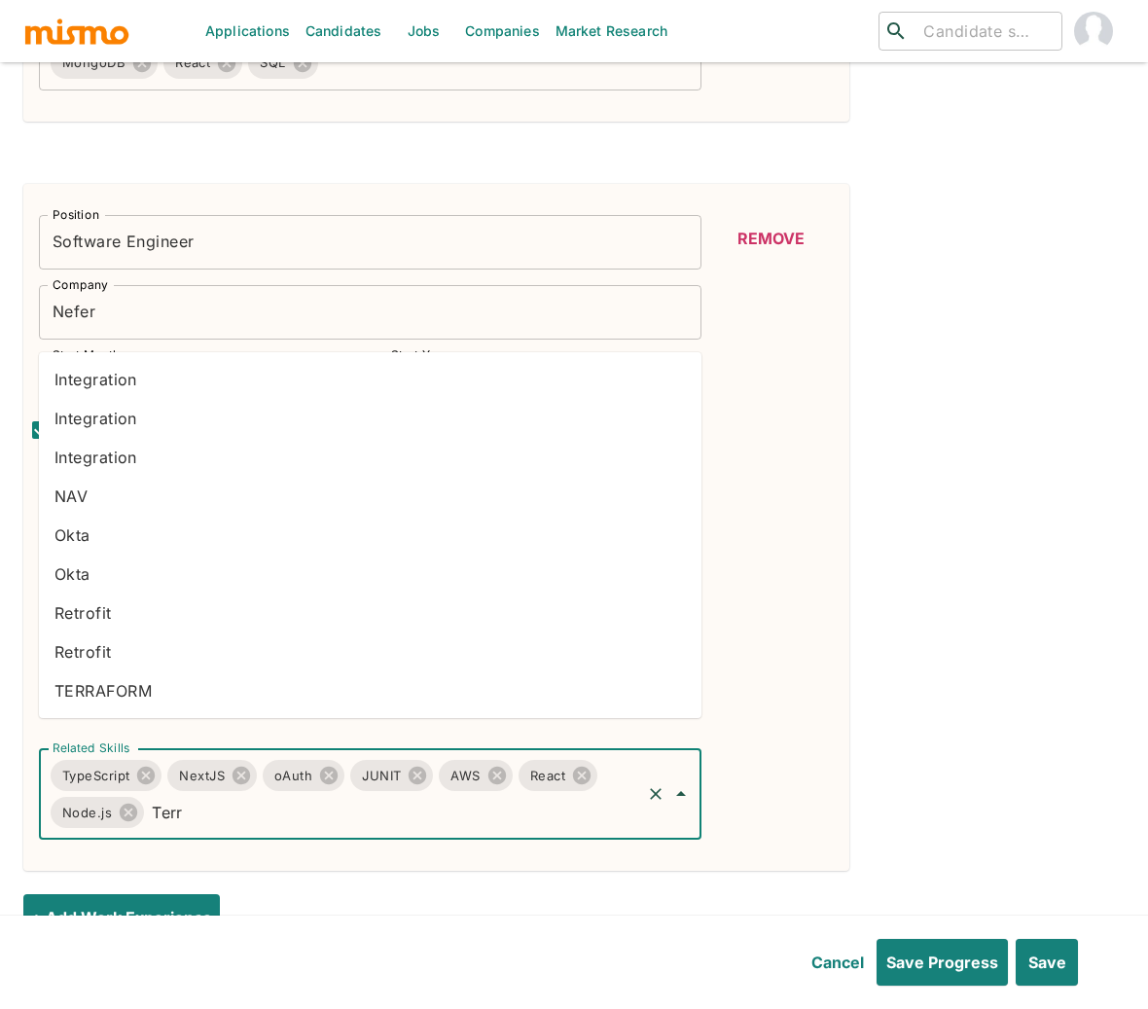
click at [130, 675] on li "TERRAFORM" at bounding box center [370, 690] width 662 height 39
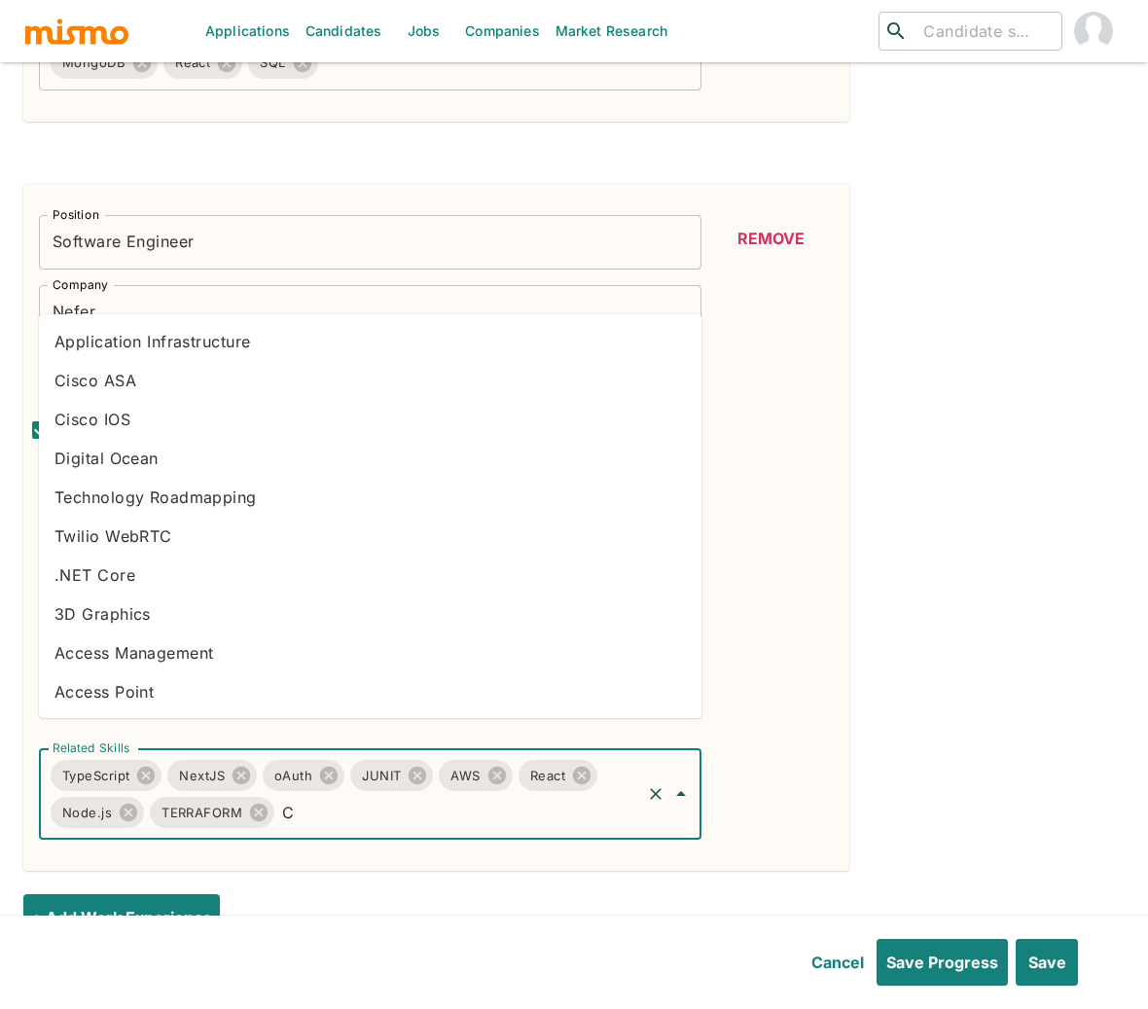
type input "CI"
click at [84, 534] on li "CI/CD" at bounding box center [370, 535] width 662 height 39
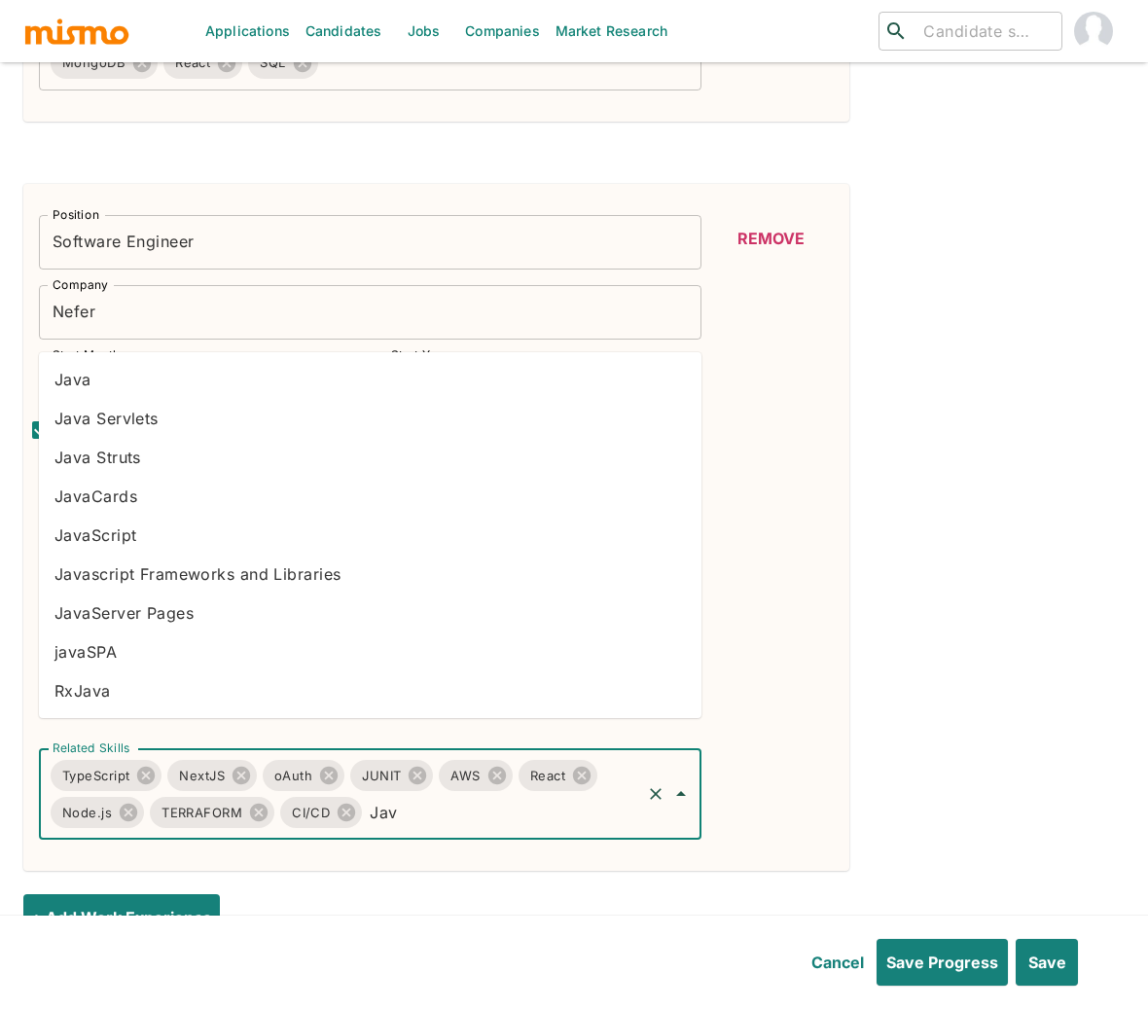
type input "Java"
click at [98, 386] on li "Java" at bounding box center [370, 379] width 662 height 39
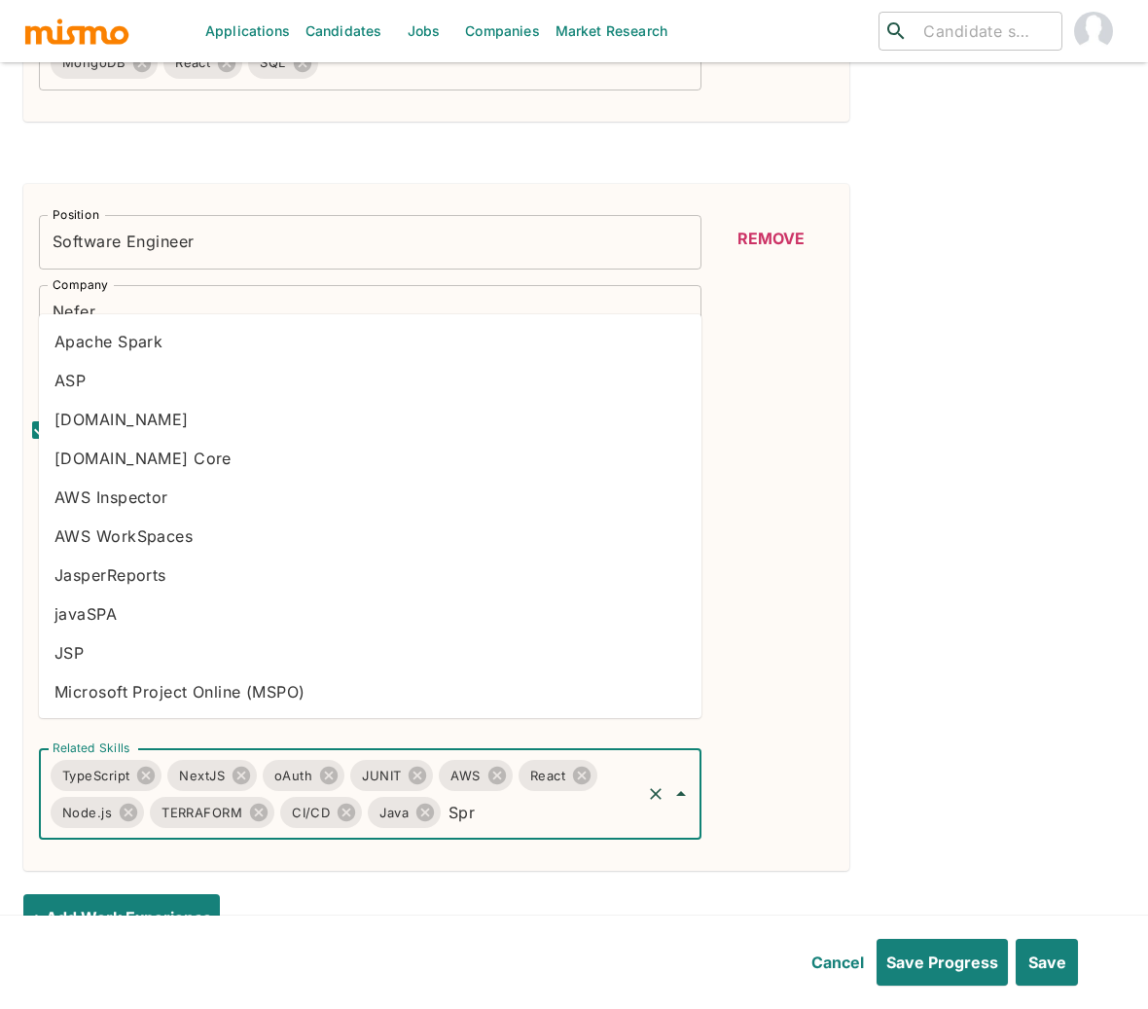
type input "Spri"
click at [121, 454] on li "Spring Boot" at bounding box center [370, 458] width 662 height 39
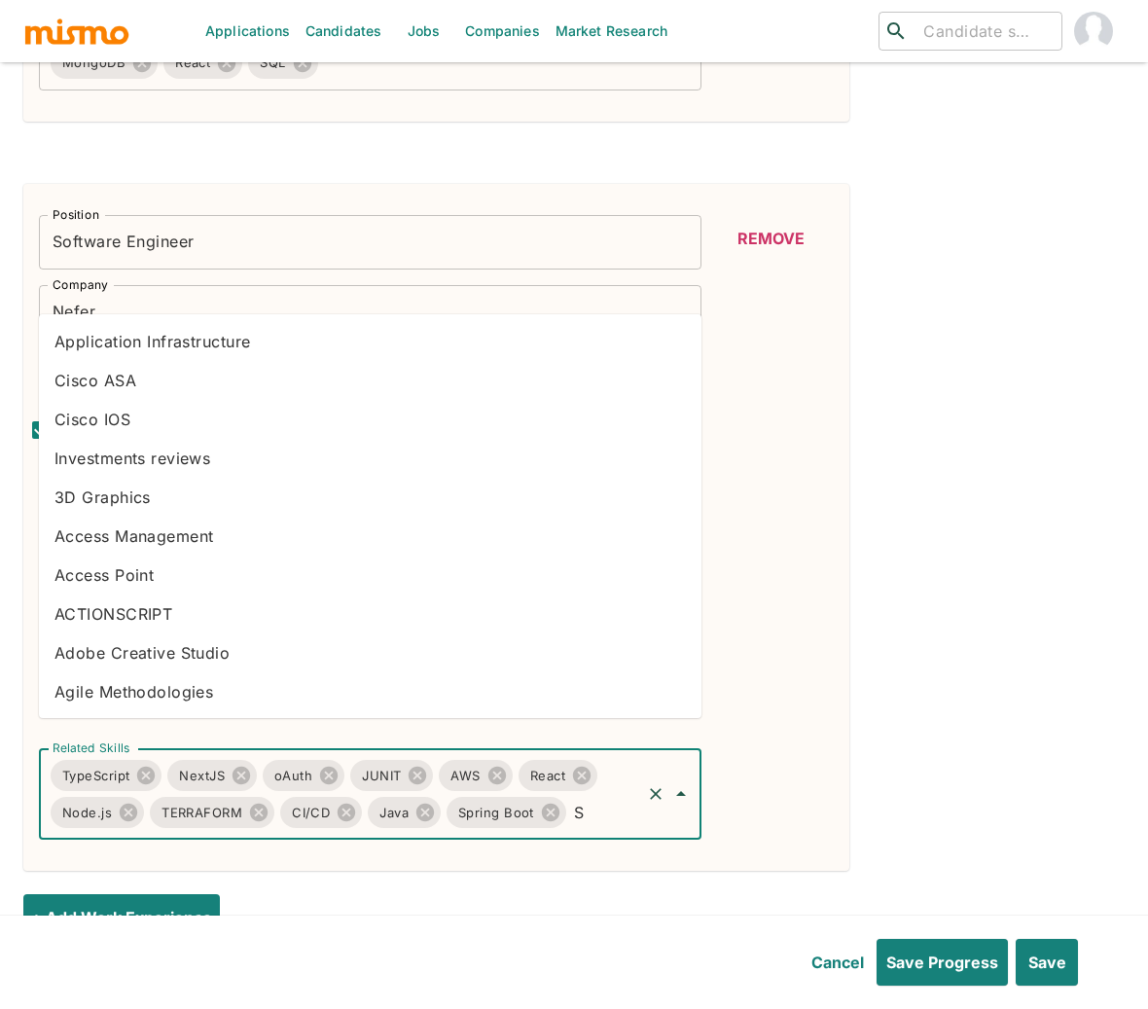
type input "S3"
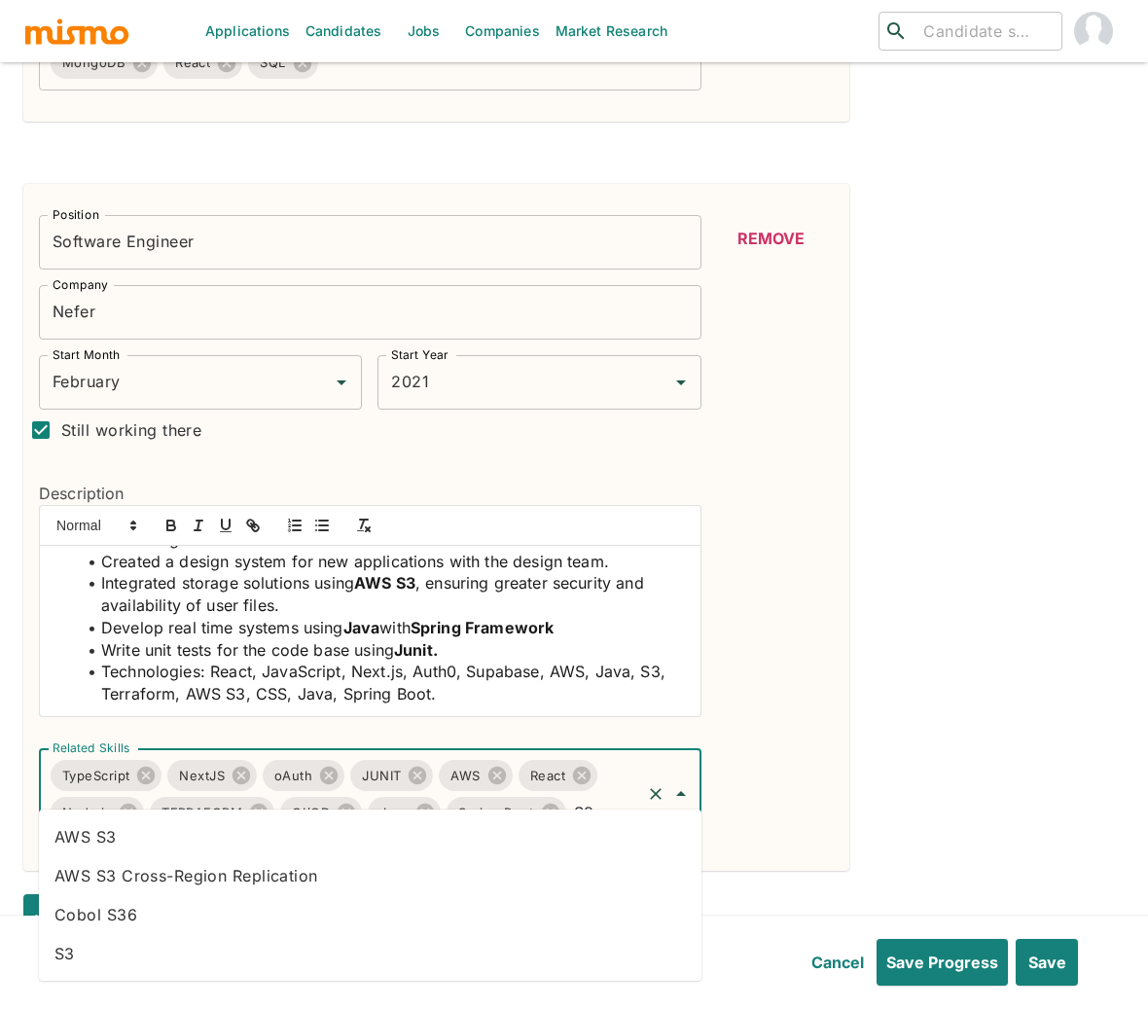
click at [200, 838] on li "AWS S3" at bounding box center [370, 836] width 662 height 39
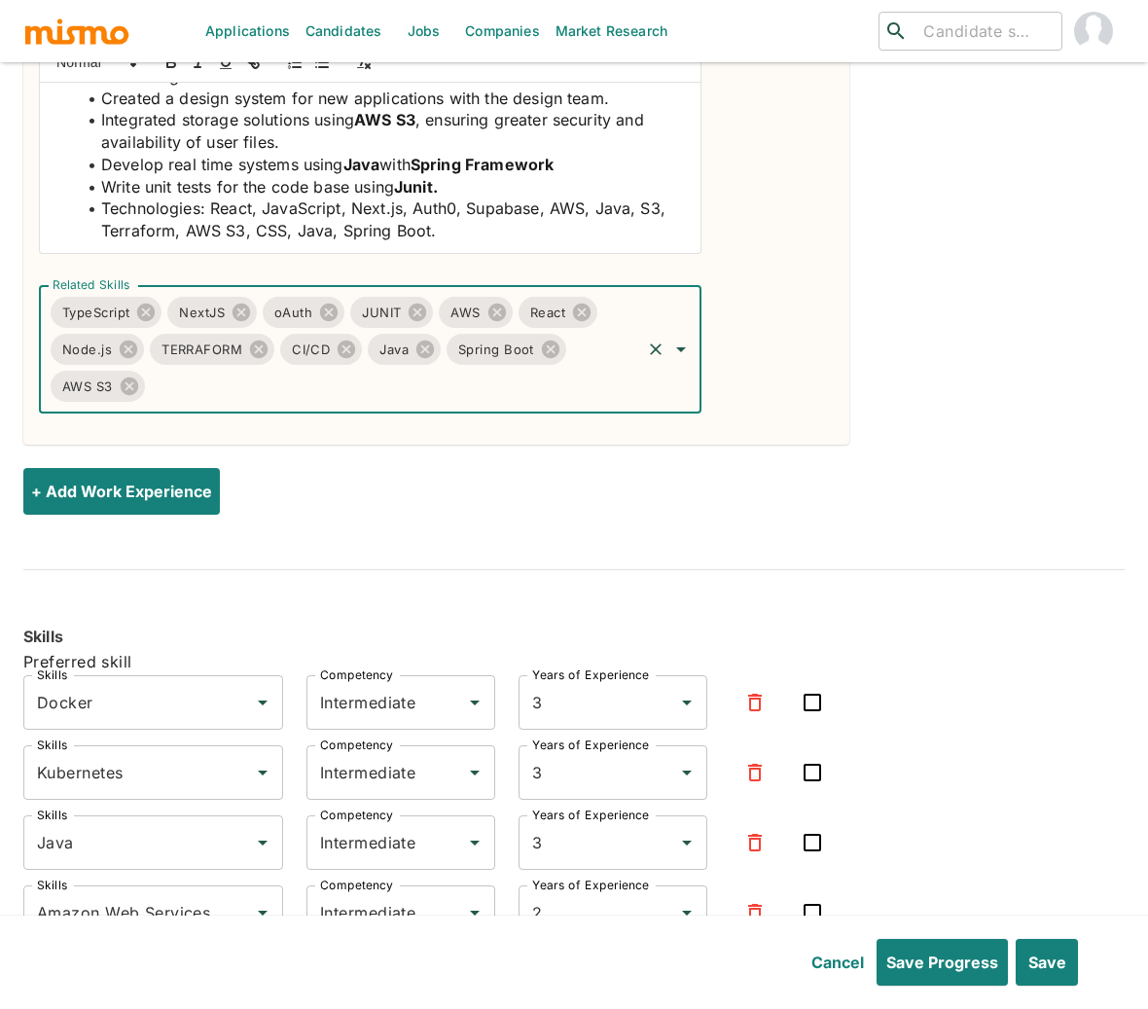
scroll to position [4893, 0]
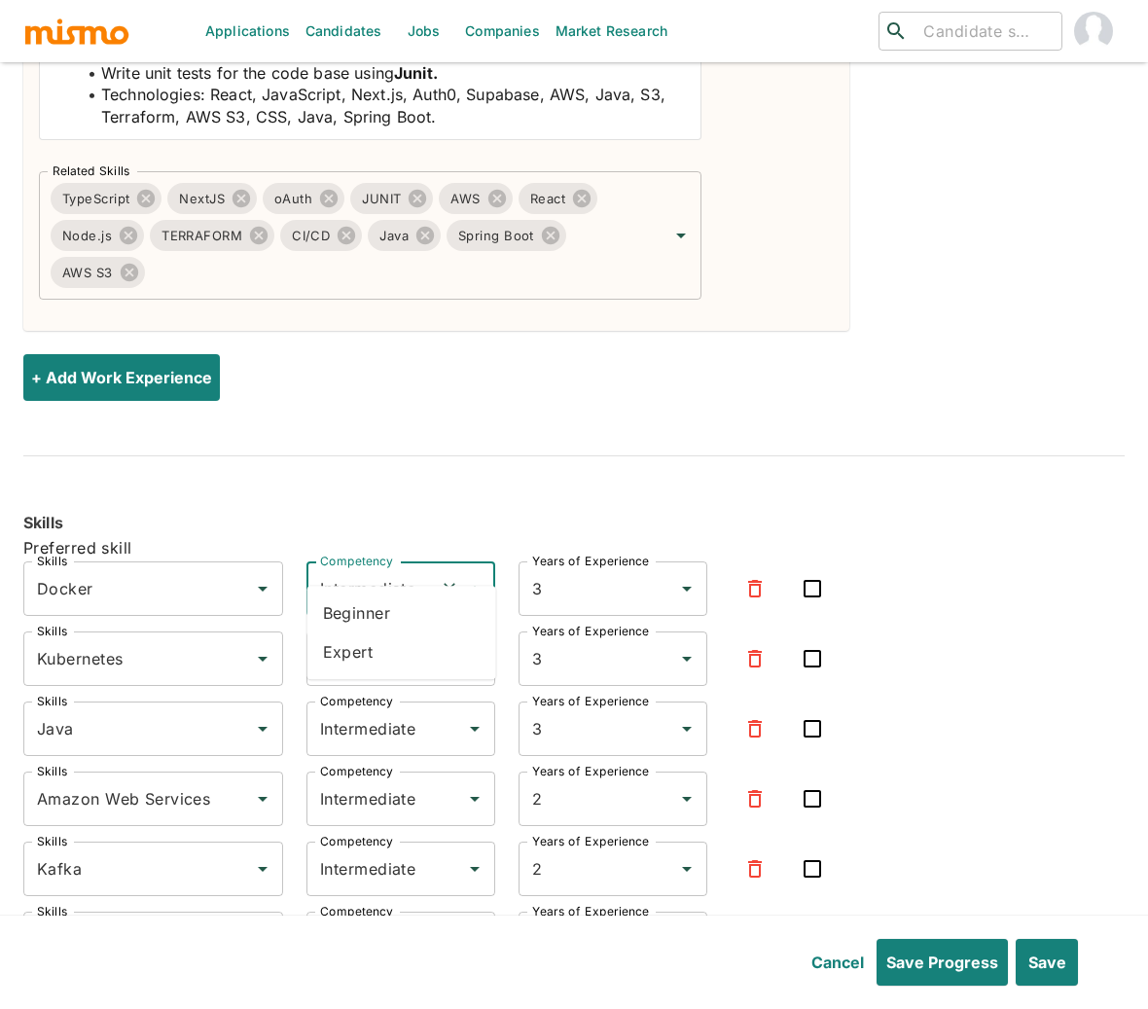
click at [378, 570] on input "Intermediate" at bounding box center [373, 588] width 117 height 37
click at [370, 655] on li "Expert" at bounding box center [401, 651] width 189 height 39
type input "Expert"
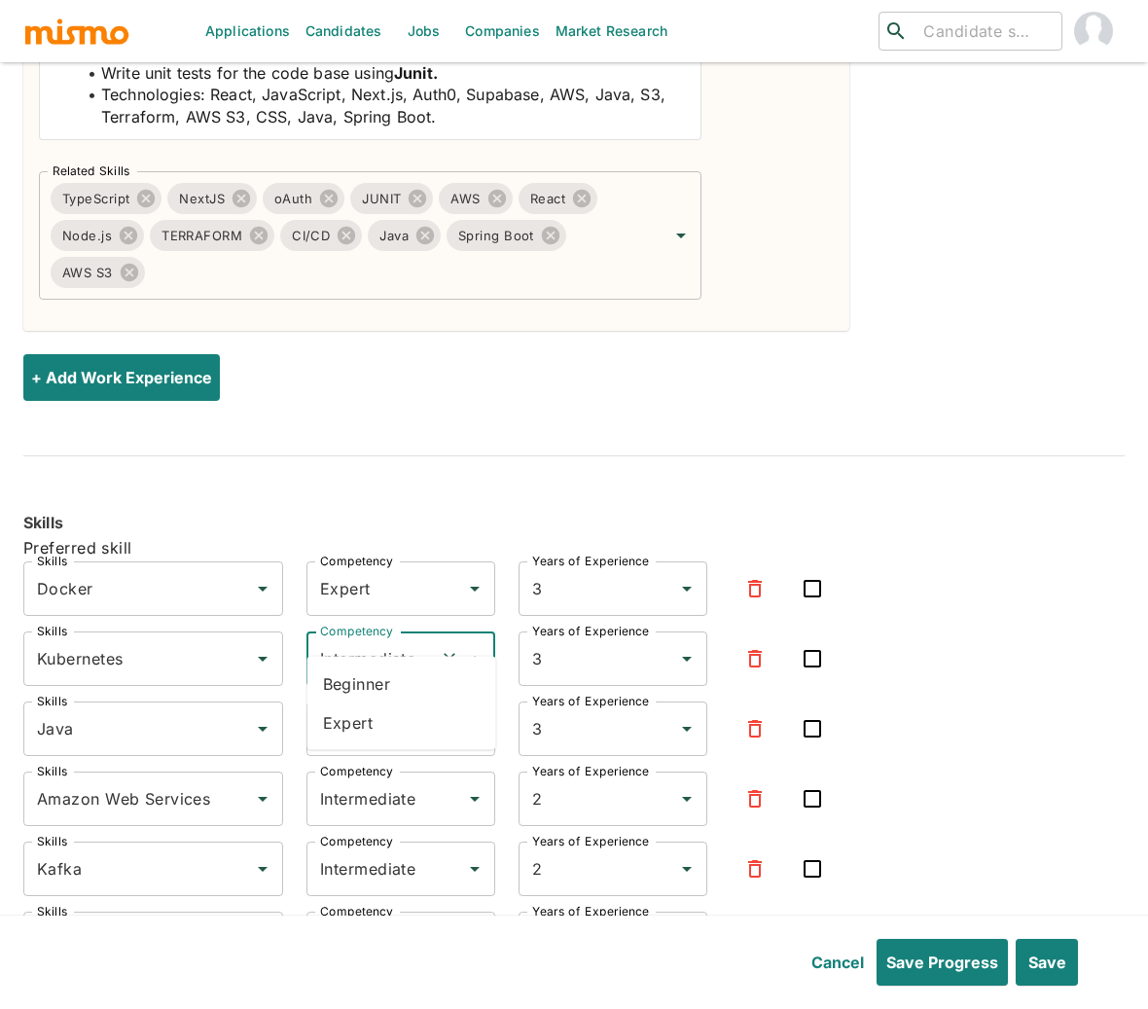
click at [389, 640] on input "Intermediate" at bounding box center [373, 658] width 117 height 37
click at [371, 723] on li "Expert" at bounding box center [401, 722] width 189 height 39
type input "Expert"
click at [386, 780] on input "Intermediate" at bounding box center [373, 798] width 117 height 37
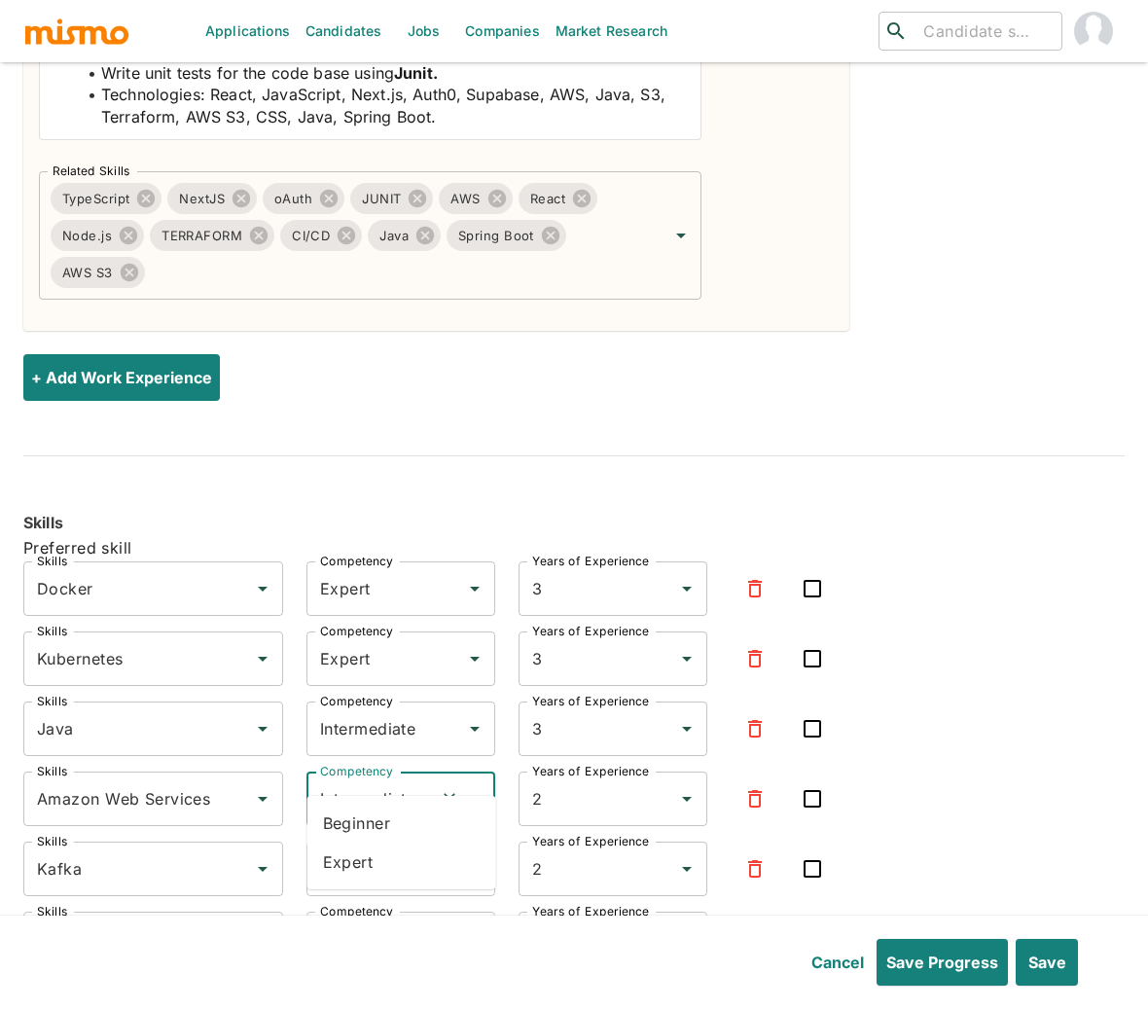
click at [383, 853] on li "Expert" at bounding box center [401, 861] width 189 height 39
type input "Expert"
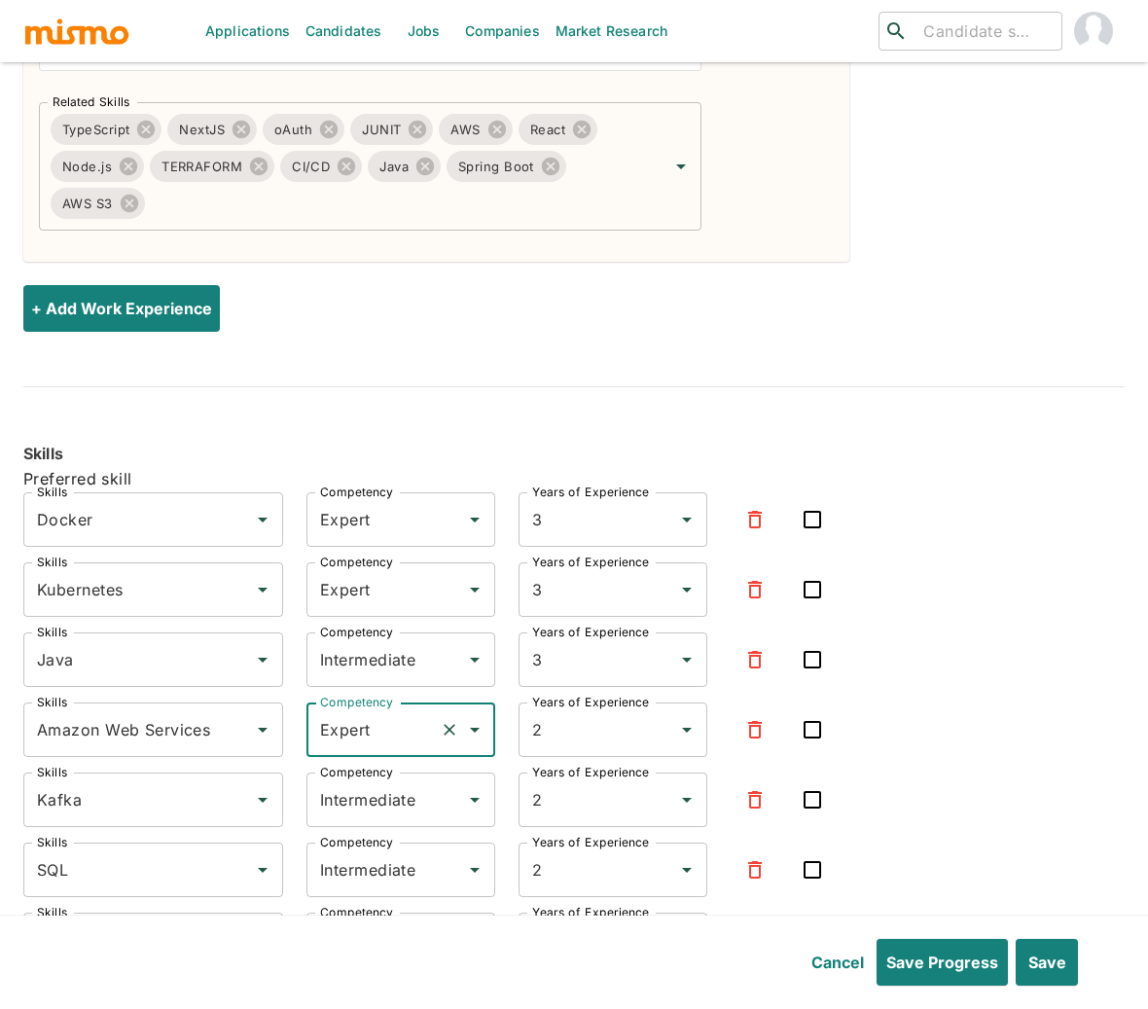
scroll to position [4963, 0]
click at [397, 780] on input "Intermediate" at bounding box center [373, 798] width 117 height 37
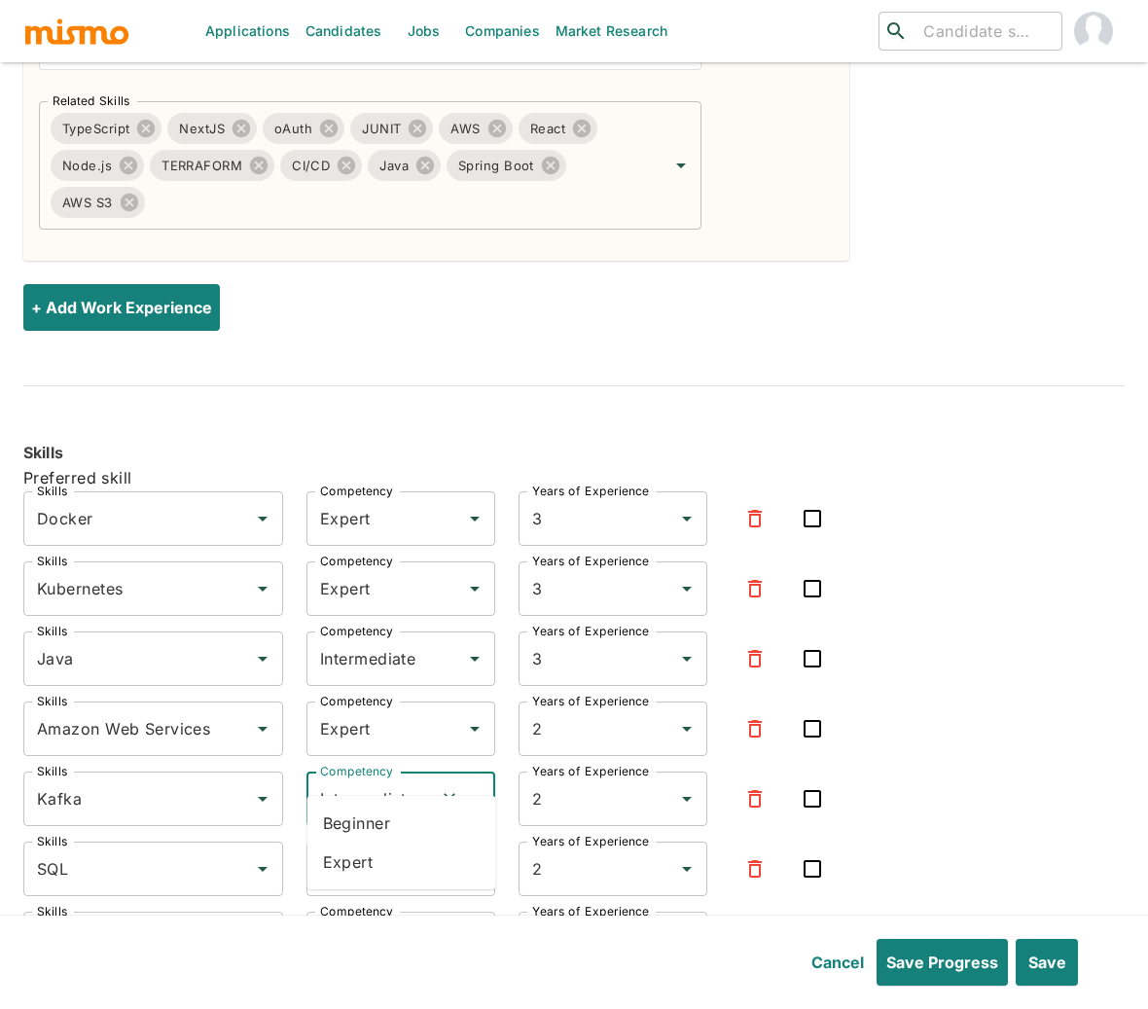
click at [388, 860] on li "Expert" at bounding box center [401, 861] width 189 height 39
type input "Expert"
click at [385, 850] on input "Intermediate" at bounding box center [373, 868] width 117 height 37
click at [376, 941] on li "Expert" at bounding box center [401, 931] width 189 height 39
type input "Expert"
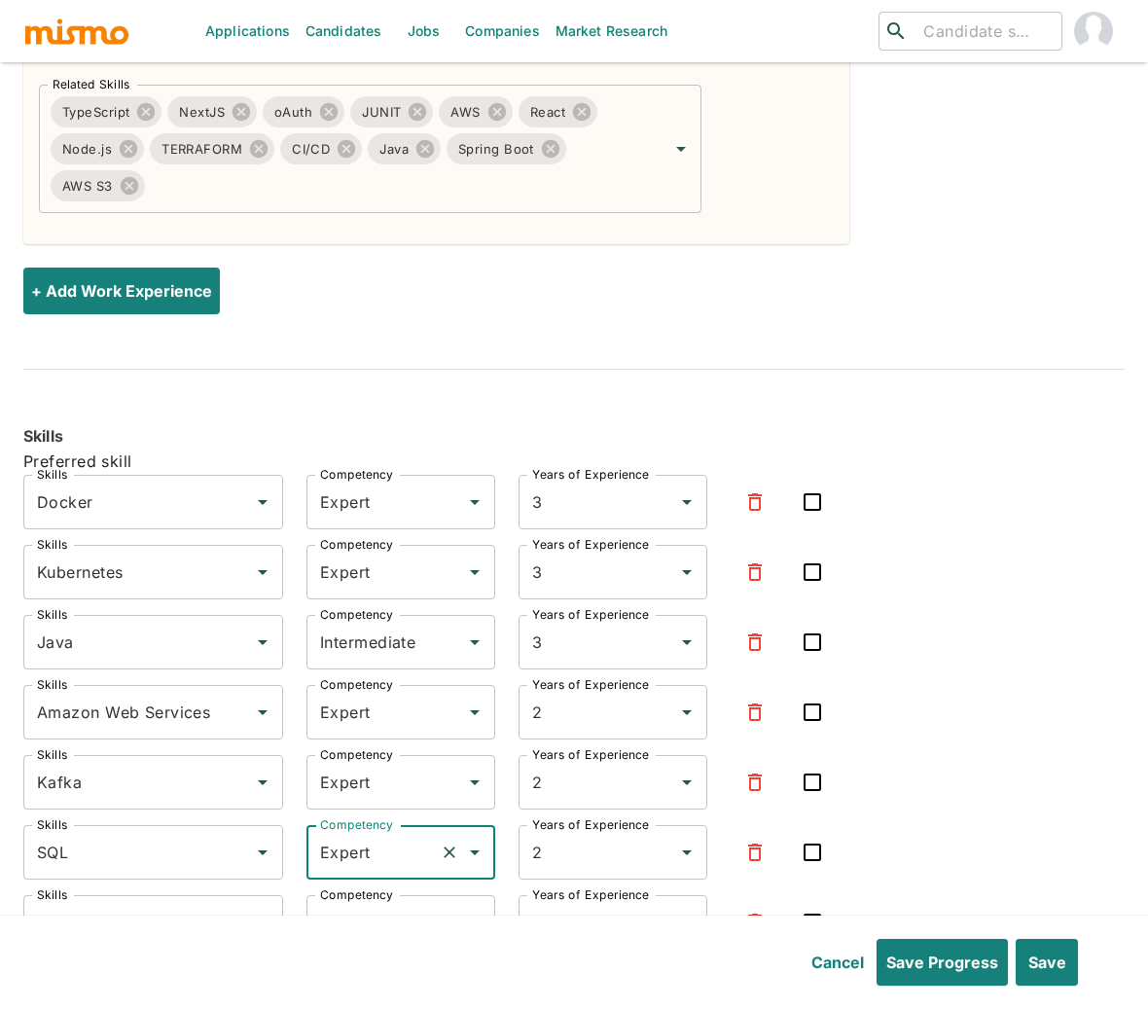
scroll to position [5117, 0]
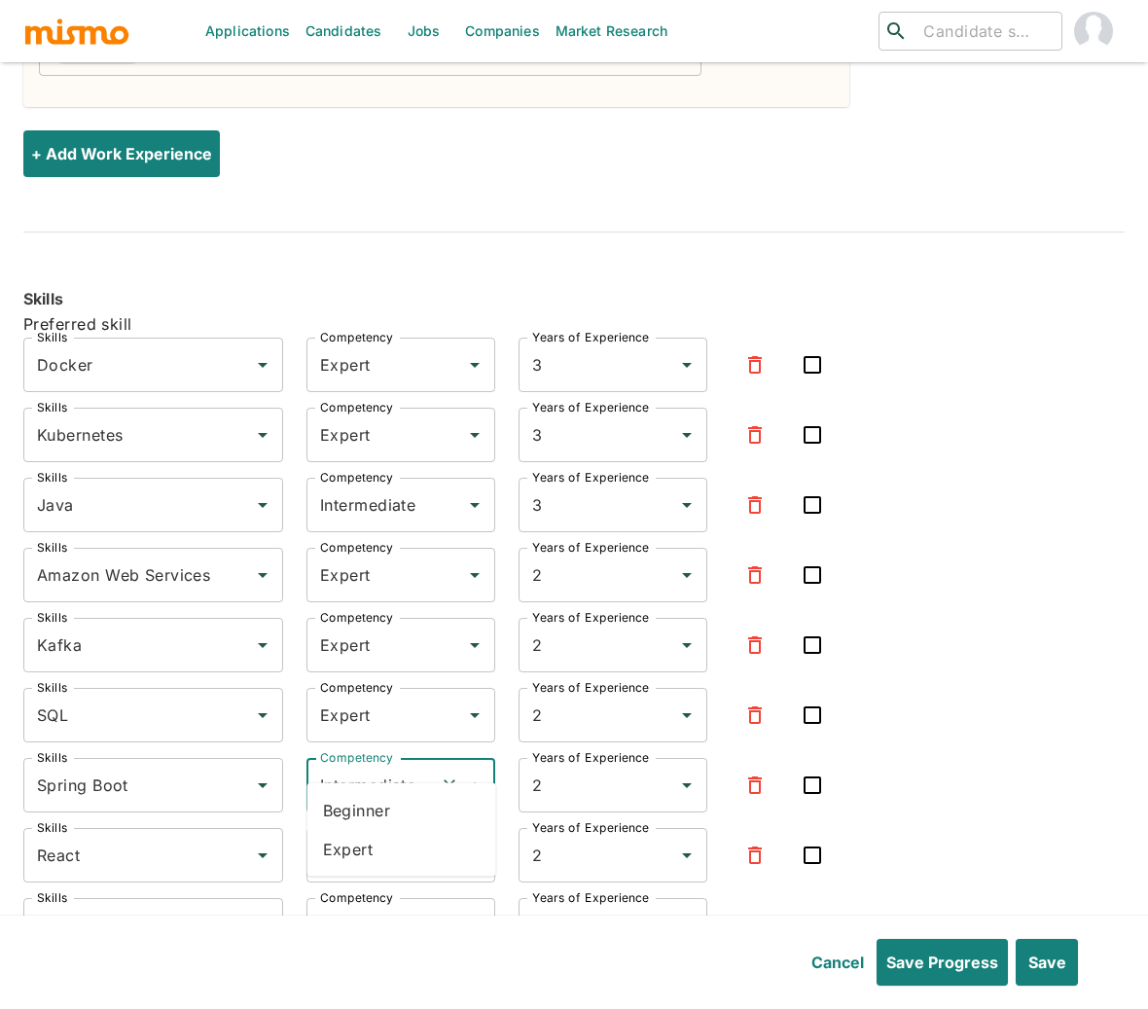
click at [376, 766] on input "Intermediate" at bounding box center [373, 784] width 117 height 37
click at [388, 852] on li "Expert" at bounding box center [401, 849] width 189 height 39
type input "Expert"
click at [370, 836] on input "Intermediate" at bounding box center [373, 854] width 117 height 37
click at [339, 933] on li "Expert" at bounding box center [401, 918] width 189 height 39
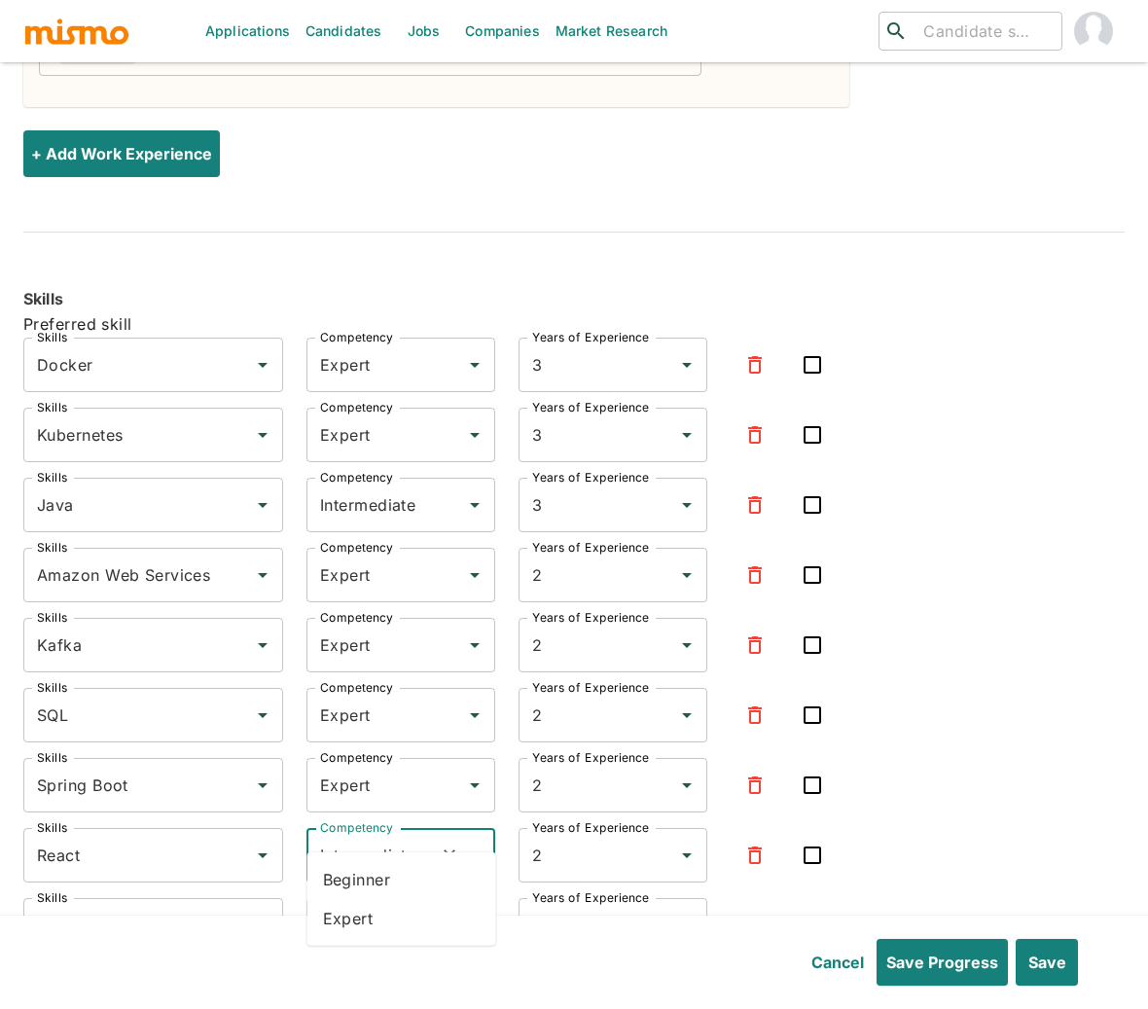
type input "Expert"
click at [359, 906] on input "Intermediate" at bounding box center [373, 924] width 117 height 37
click at [360, 833] on li "Expert" at bounding box center [401, 840] width 189 height 39
type input "Expert"
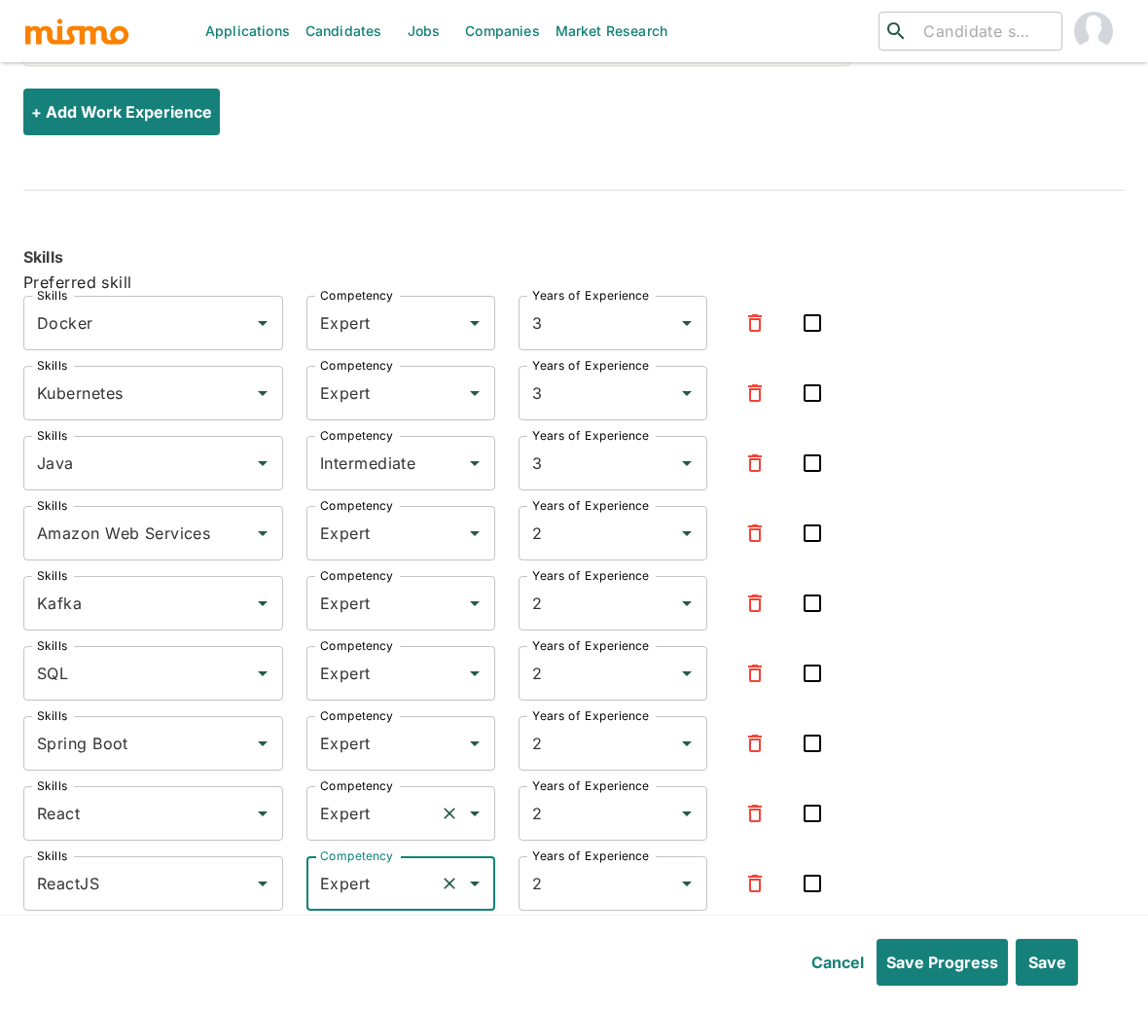
scroll to position [5292, 0]
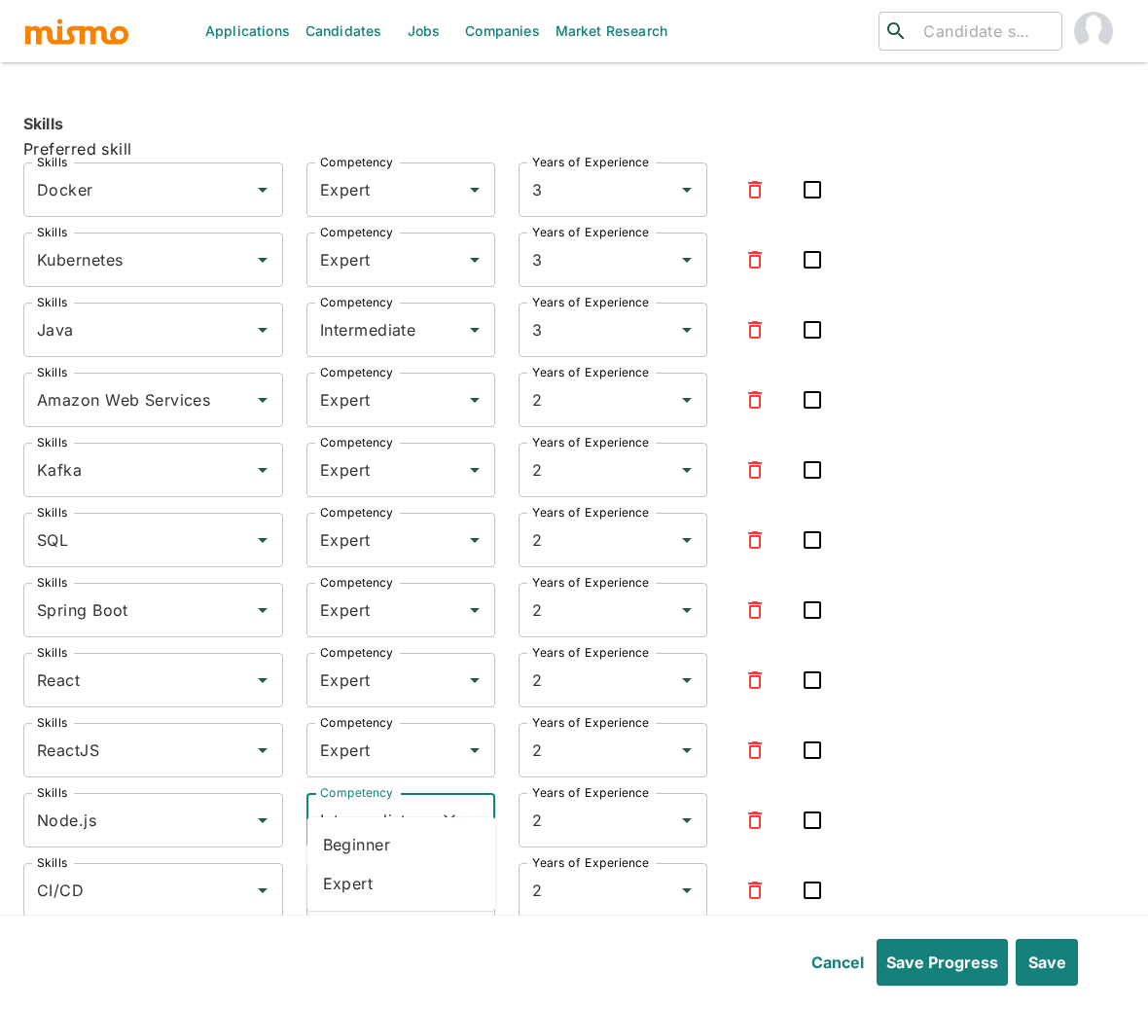
click at [379, 801] on input "Intermediate" at bounding box center [373, 819] width 117 height 37
click at [371, 881] on li "Expert" at bounding box center [401, 883] width 189 height 39
type input "Expert"
click at [385, 871] on input "Intermediate" at bounding box center [373, 889] width 117 height 37
click at [359, 949] on li "Expert" at bounding box center [401, 953] width 189 height 39
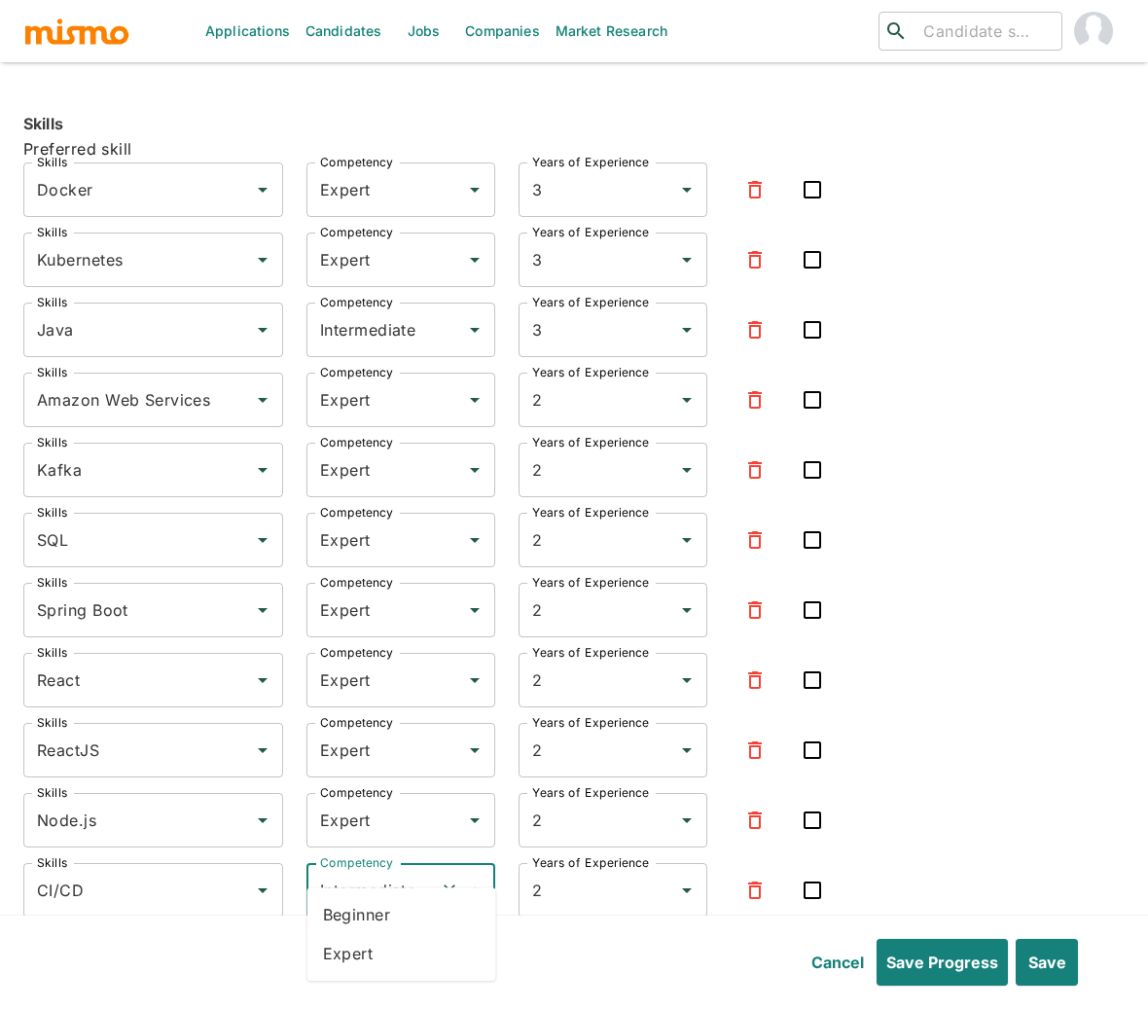
type input "Expert"
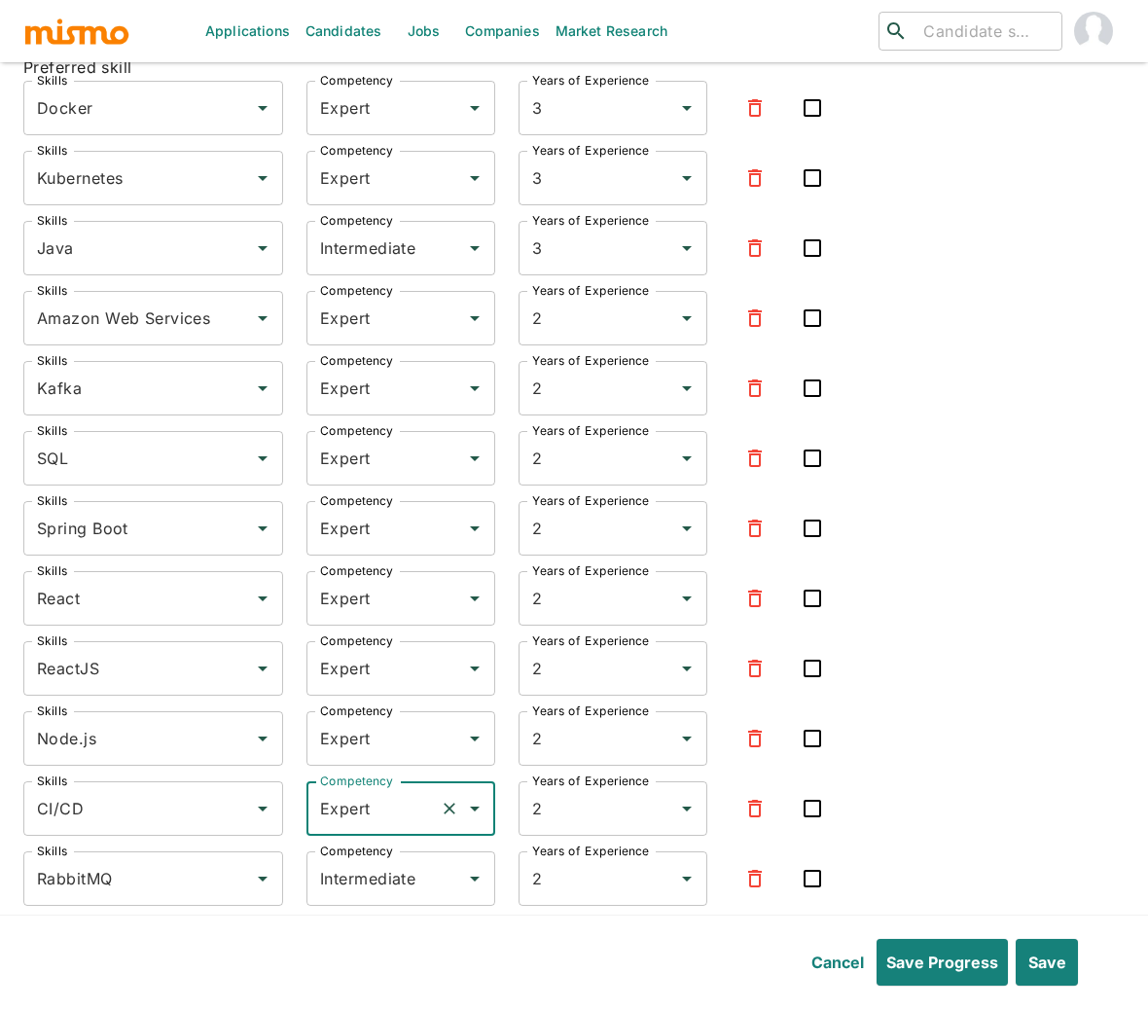
scroll to position [5431, 0]
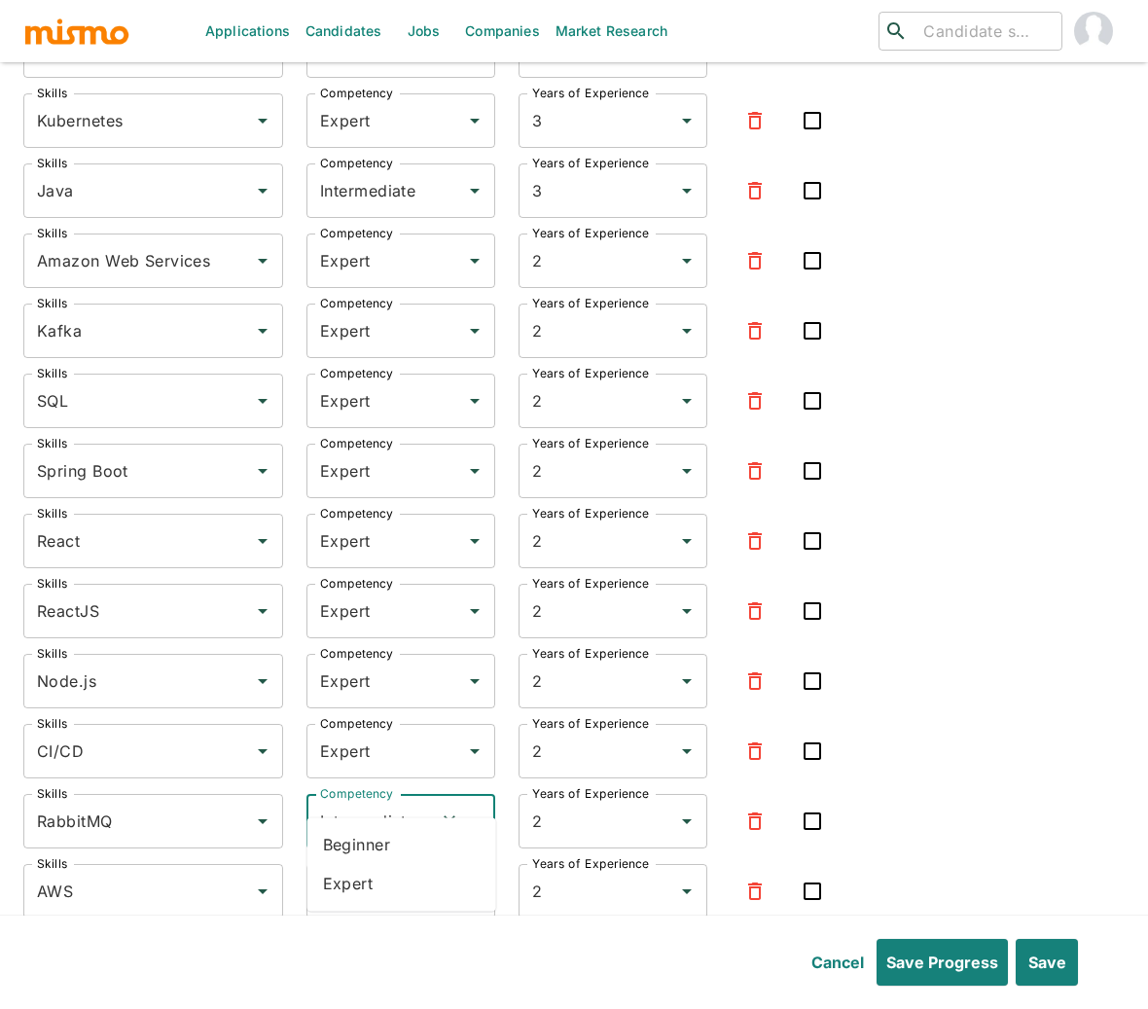
click at [380, 802] on input "Intermediate" at bounding box center [373, 820] width 117 height 37
click at [348, 881] on li "Expert" at bounding box center [401, 883] width 189 height 39
type input "Expert"
click at [373, 872] on input "Intermediate" at bounding box center [373, 890] width 117 height 37
click at [364, 953] on li "Expert" at bounding box center [401, 954] width 189 height 39
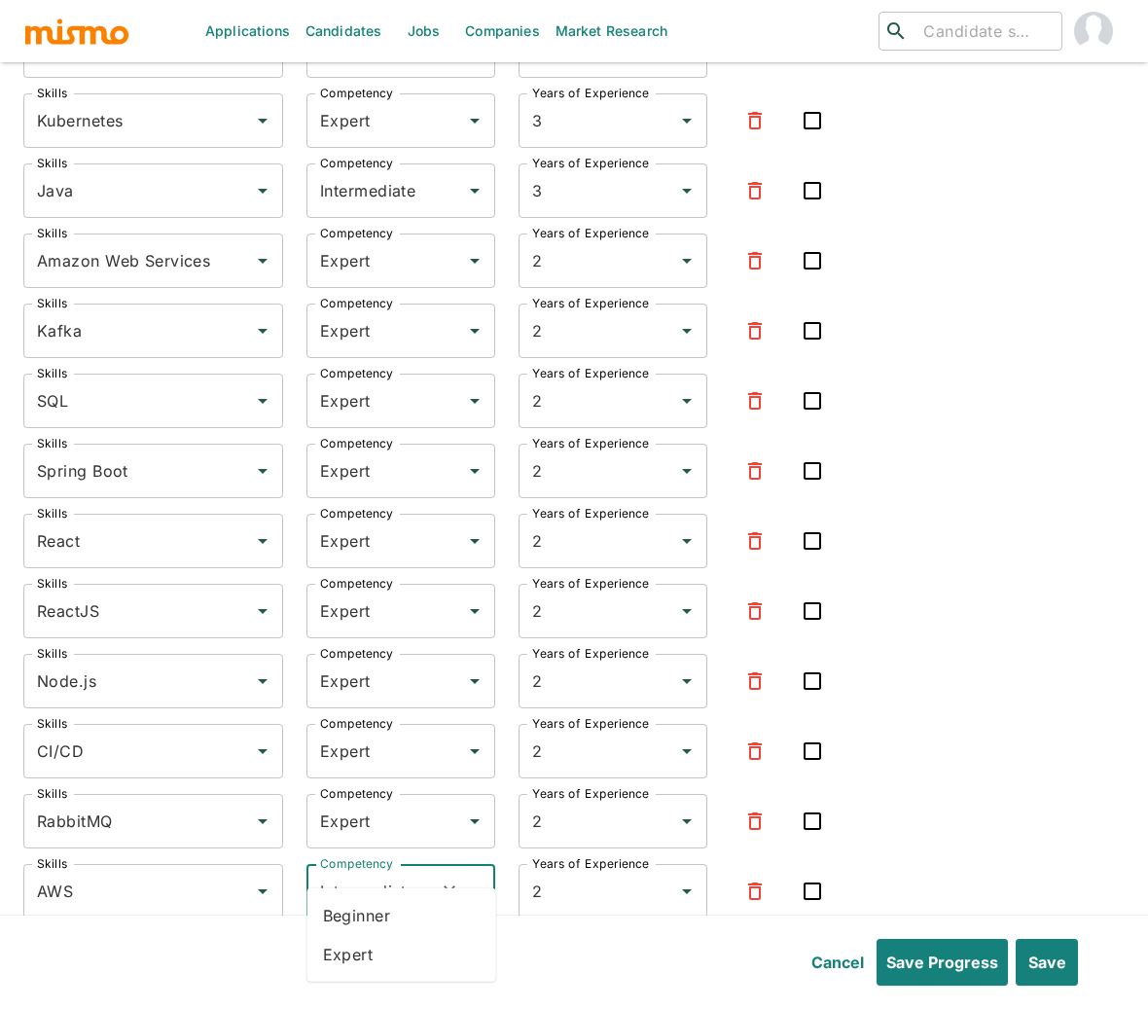
type input "Expert"
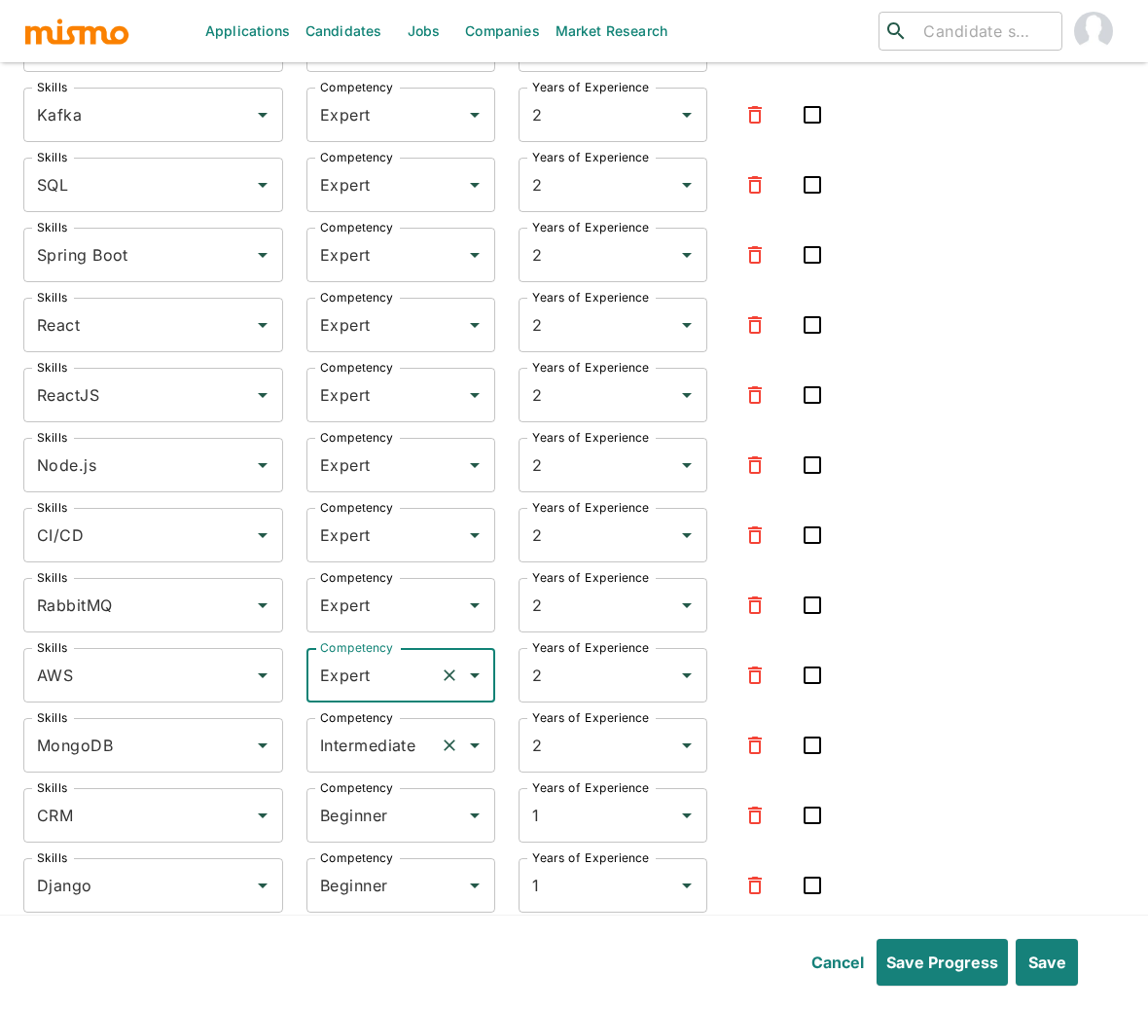
scroll to position [5656, 0]
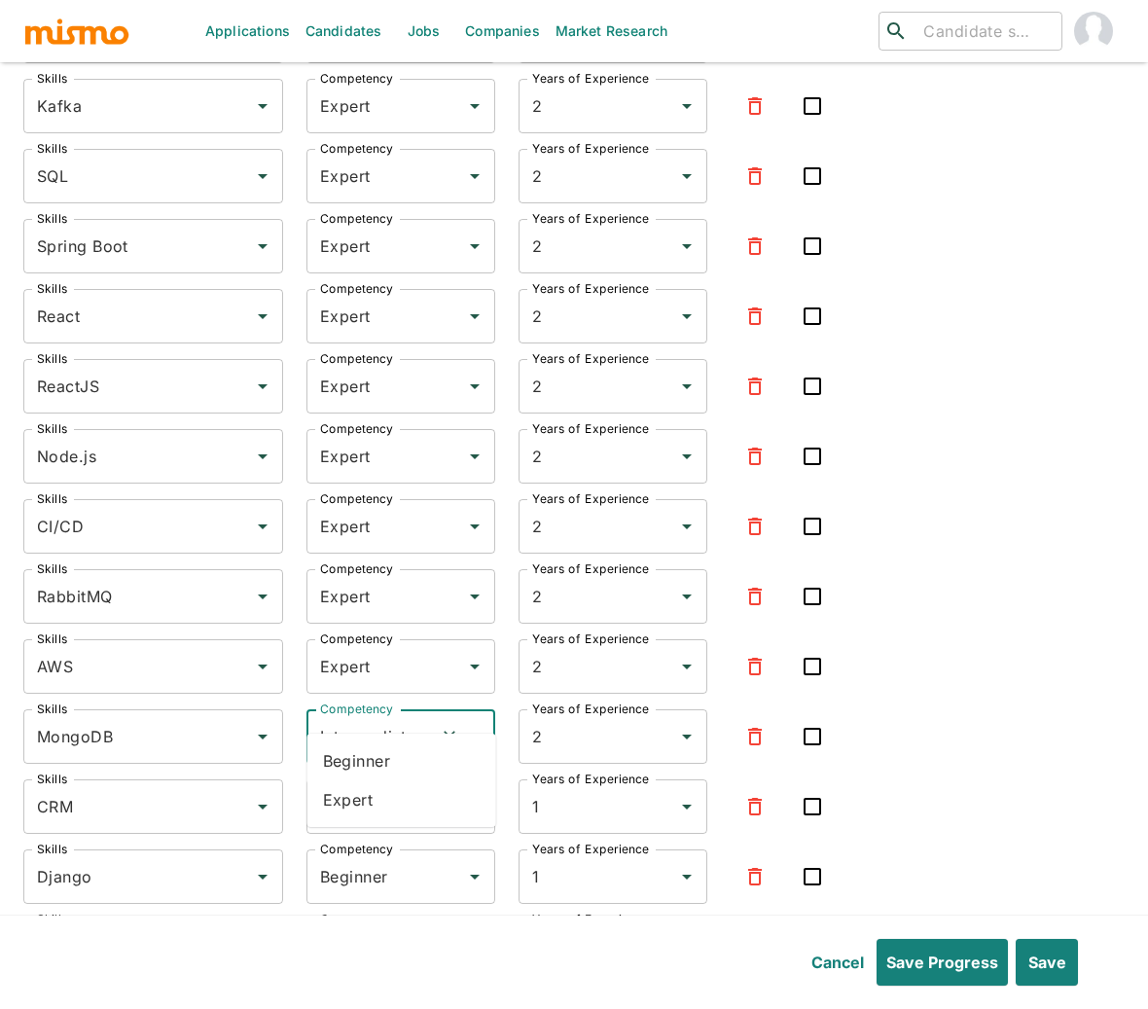
click at [340, 718] on input "Intermediate" at bounding box center [373, 736] width 117 height 37
click at [346, 795] on li "Expert" at bounding box center [401, 799] width 189 height 39
type input "Expert"
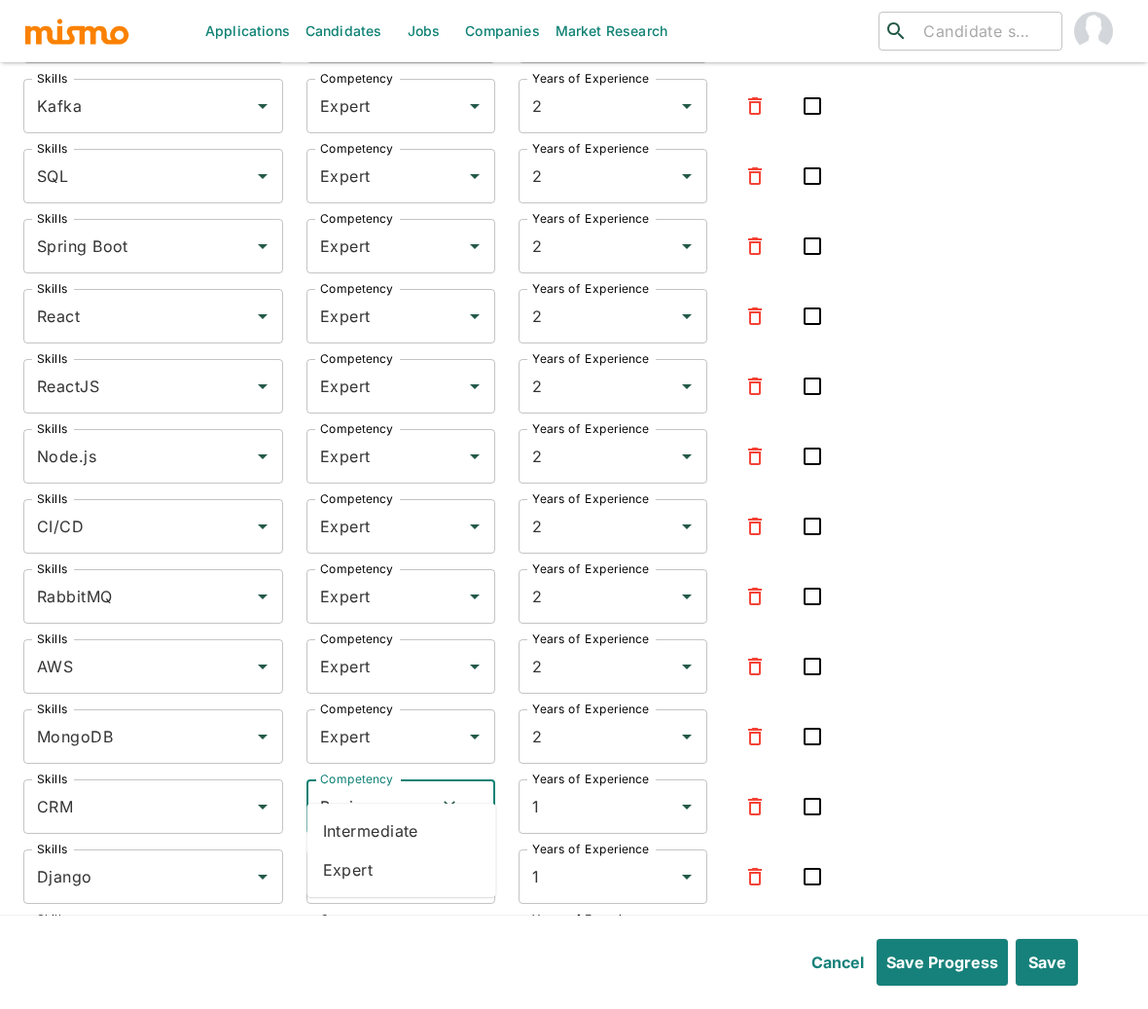
click at [354, 788] on input "Beginner" at bounding box center [373, 806] width 117 height 37
click at [335, 874] on li "Expert" at bounding box center [401, 869] width 189 height 39
type input "Expert"
click at [344, 858] on input "Beginner" at bounding box center [373, 876] width 117 height 37
click at [349, 902] on li "Intermediate" at bounding box center [401, 899] width 189 height 39
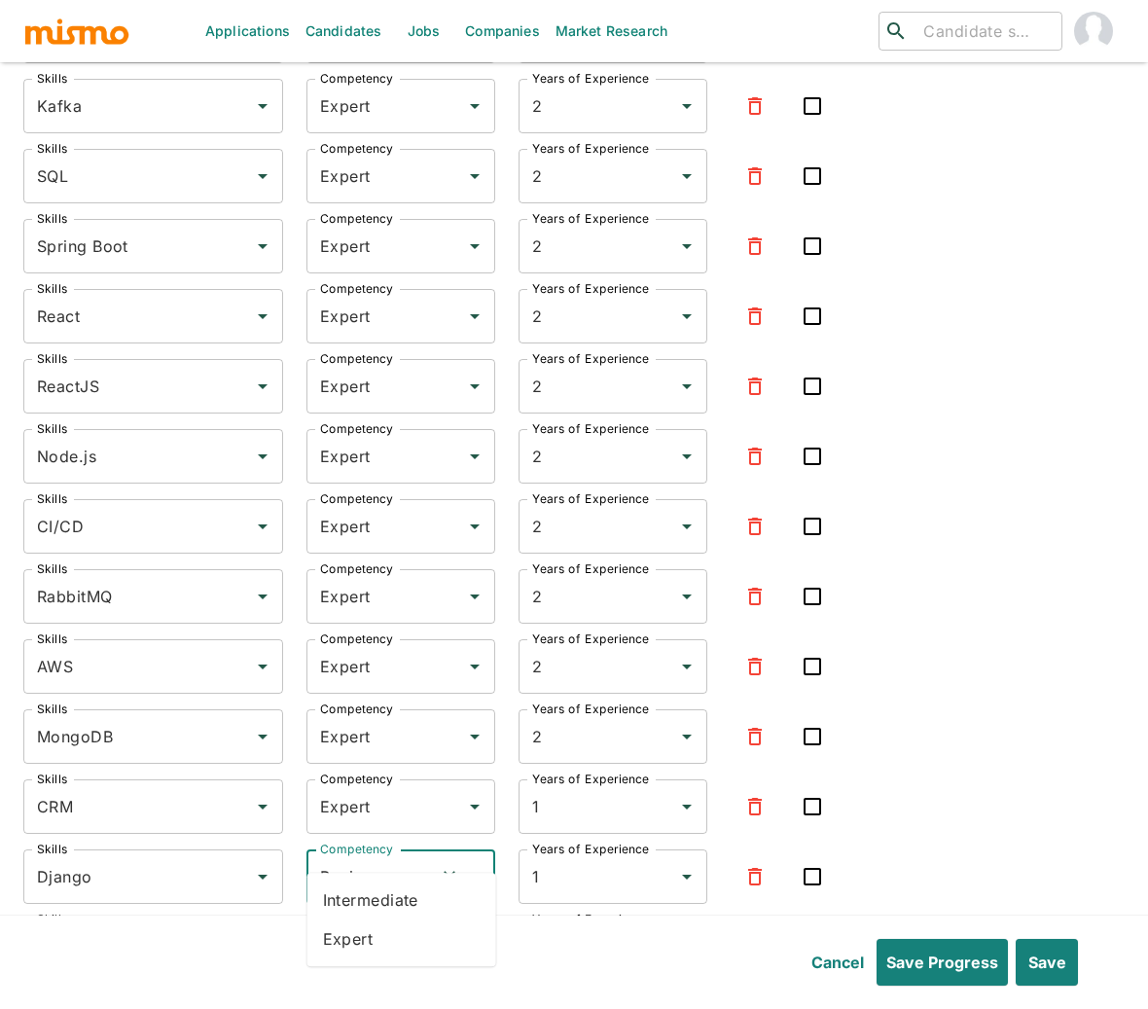
type input "Intermediate"
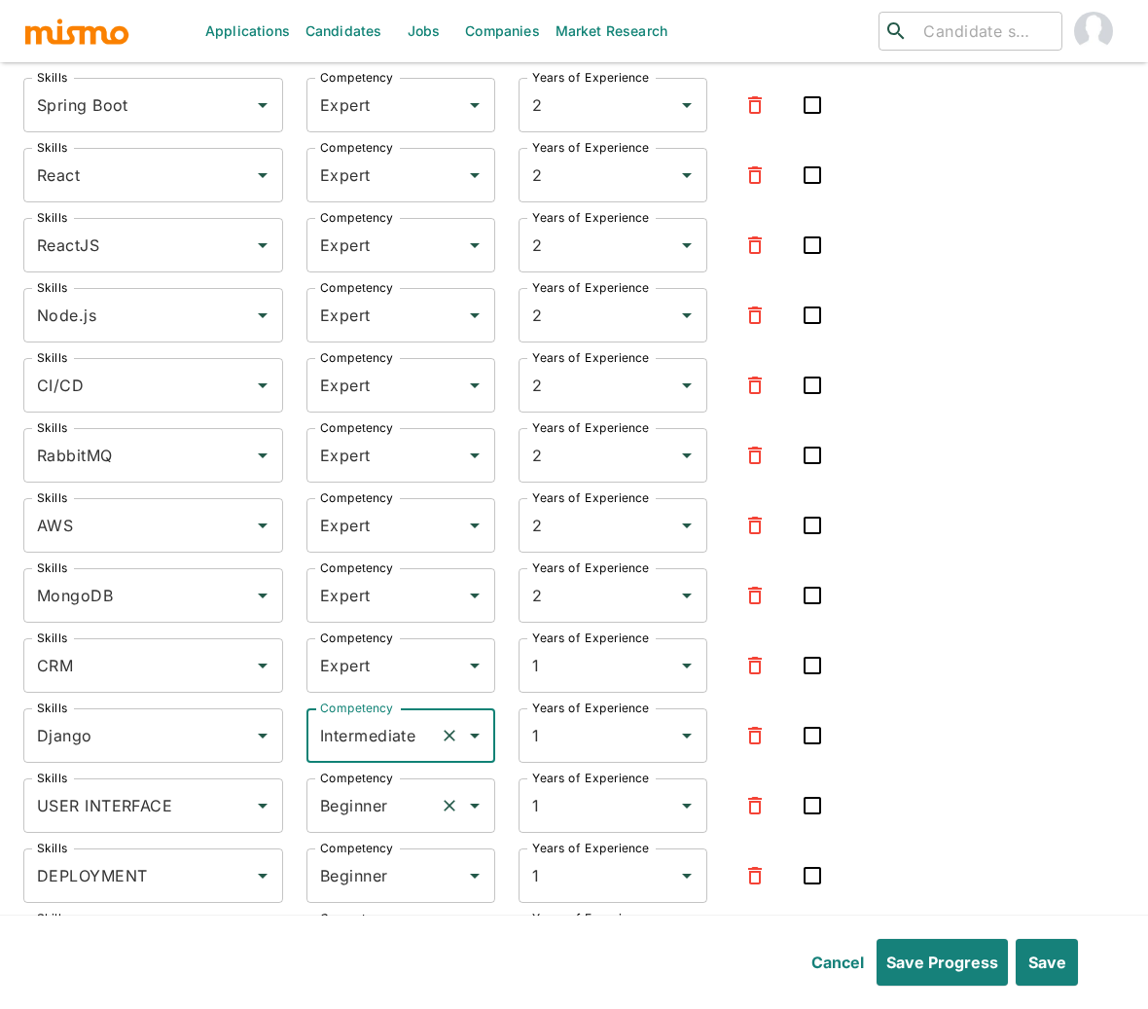
scroll to position [5800, 0]
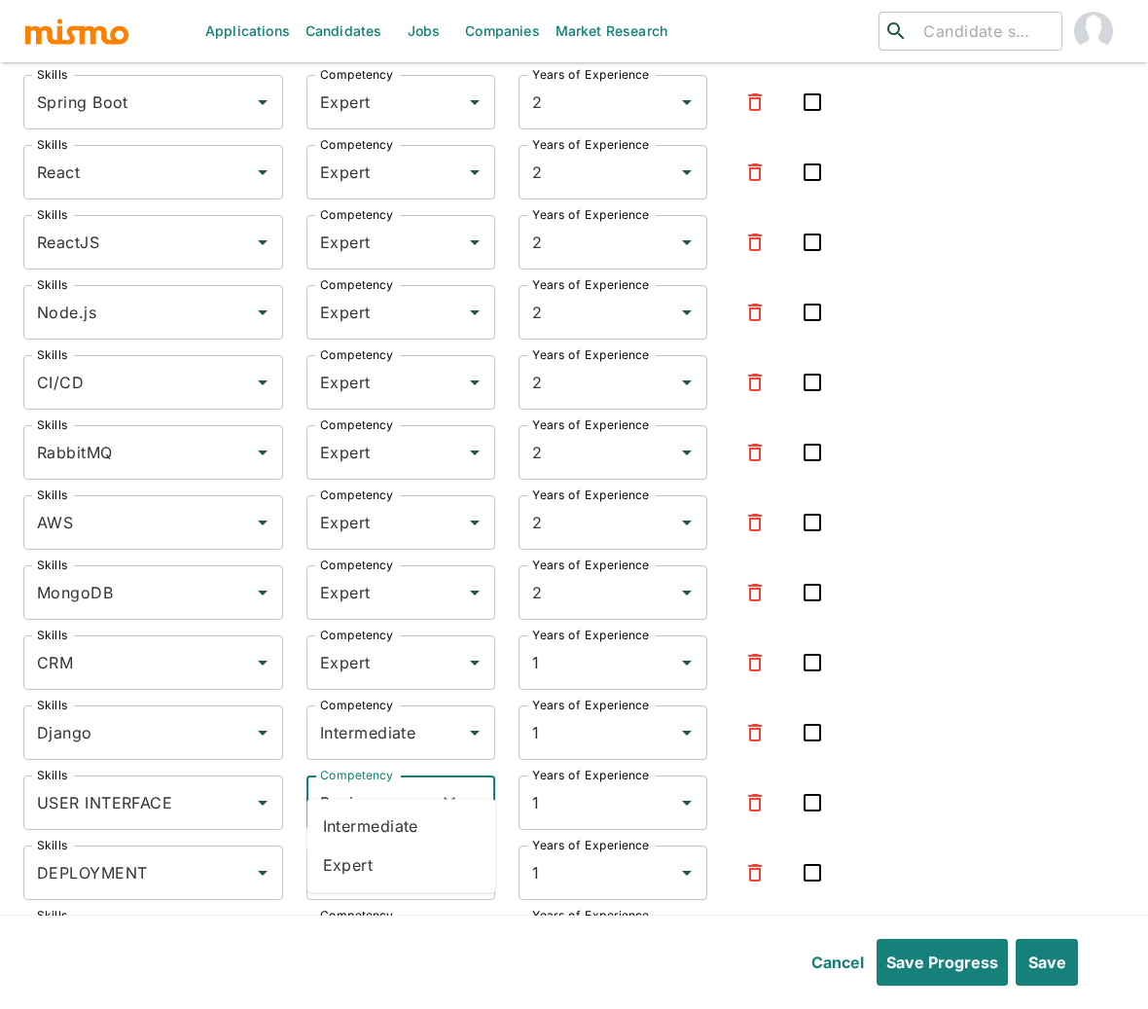
click at [355, 784] on input "Beginner" at bounding box center [373, 802] width 117 height 37
click at [345, 875] on li "Expert" at bounding box center [401, 864] width 189 height 39
type input "Expert"
click at [750, 724] on icon "button" at bounding box center [755, 733] width 14 height 18
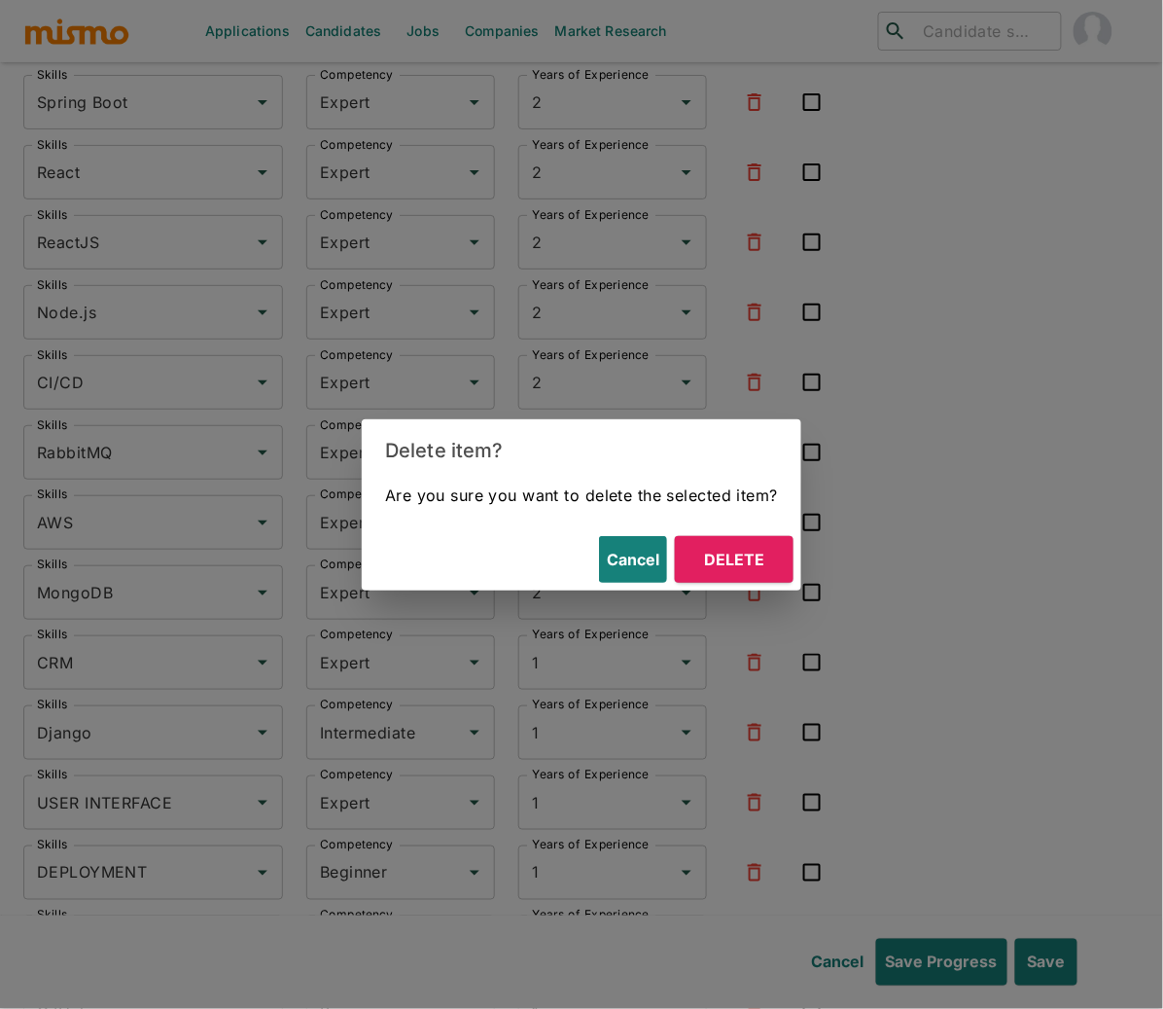
click at [738, 555] on button "Delete" at bounding box center [734, 559] width 119 height 47
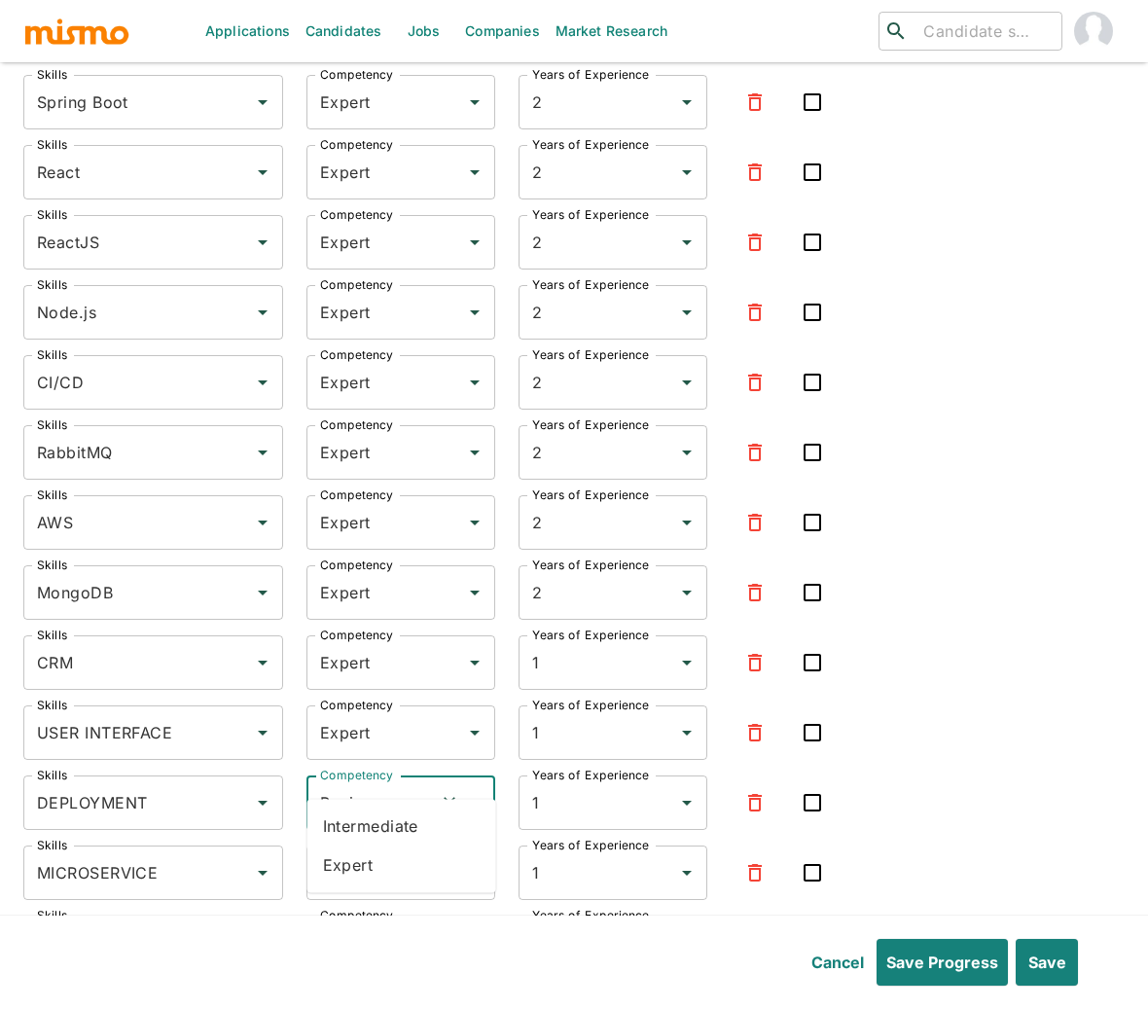
click at [384, 784] on input "Beginner" at bounding box center [373, 802] width 117 height 37
click at [377, 858] on li "Expert" at bounding box center [401, 864] width 189 height 39
type input "Expert"
drag, startPoint x: 383, startPoint y: 847, endPoint x: 377, endPoint y: 874, distance: 27.9
click at [384, 854] on input "Beginner" at bounding box center [373, 872] width 117 height 37
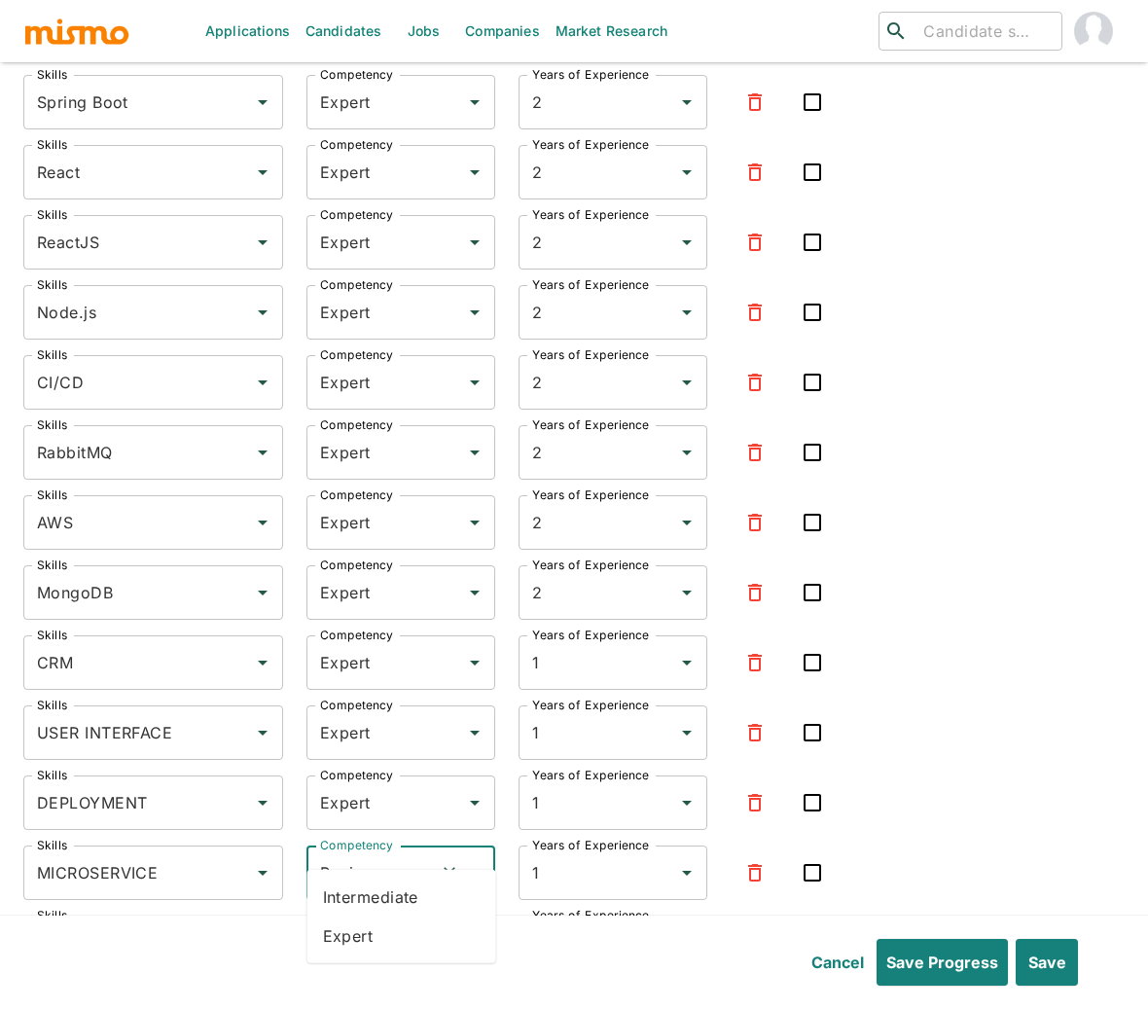
click at [349, 951] on li "Expert" at bounding box center [401, 935] width 189 height 39
type input "Expert"
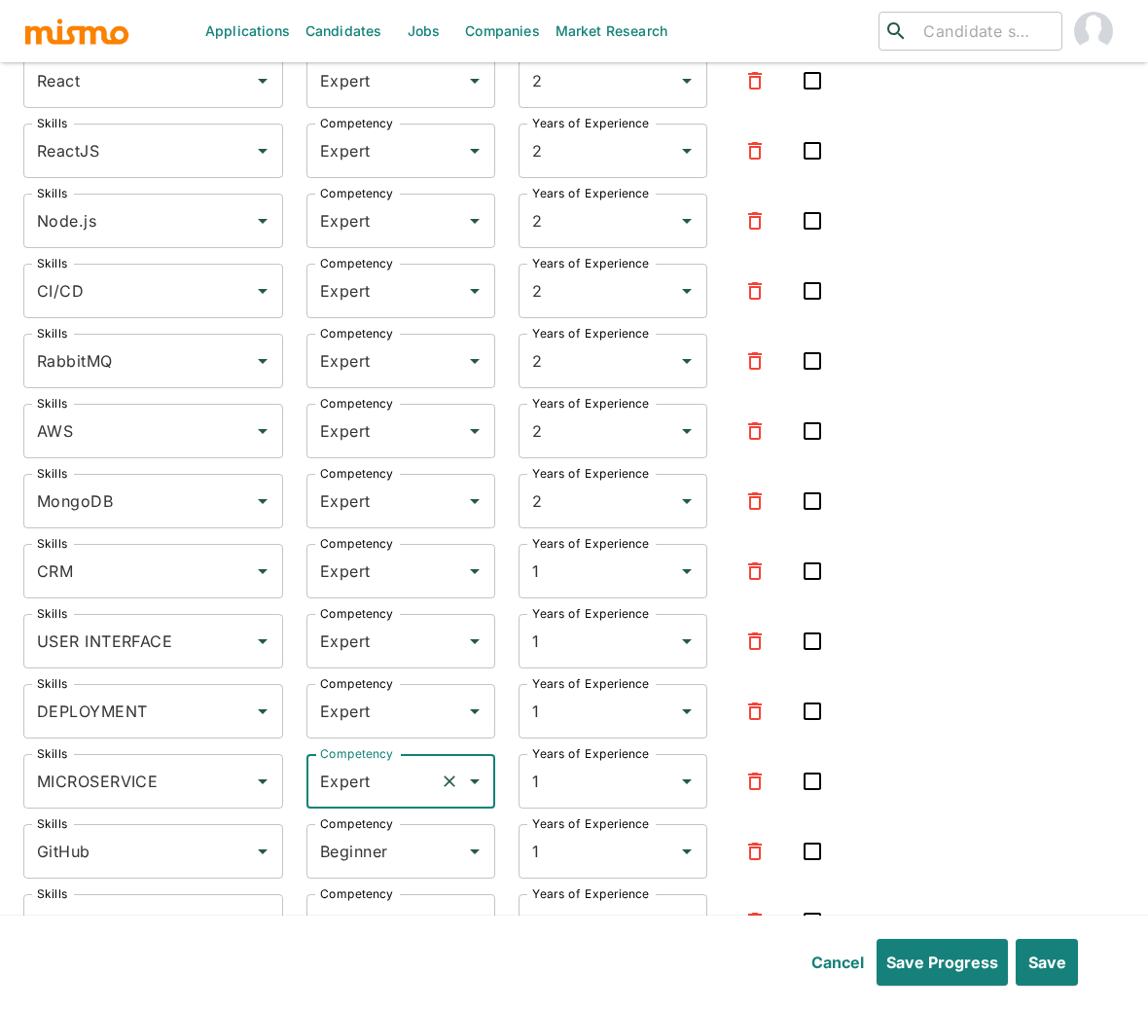
scroll to position [5960, 0]
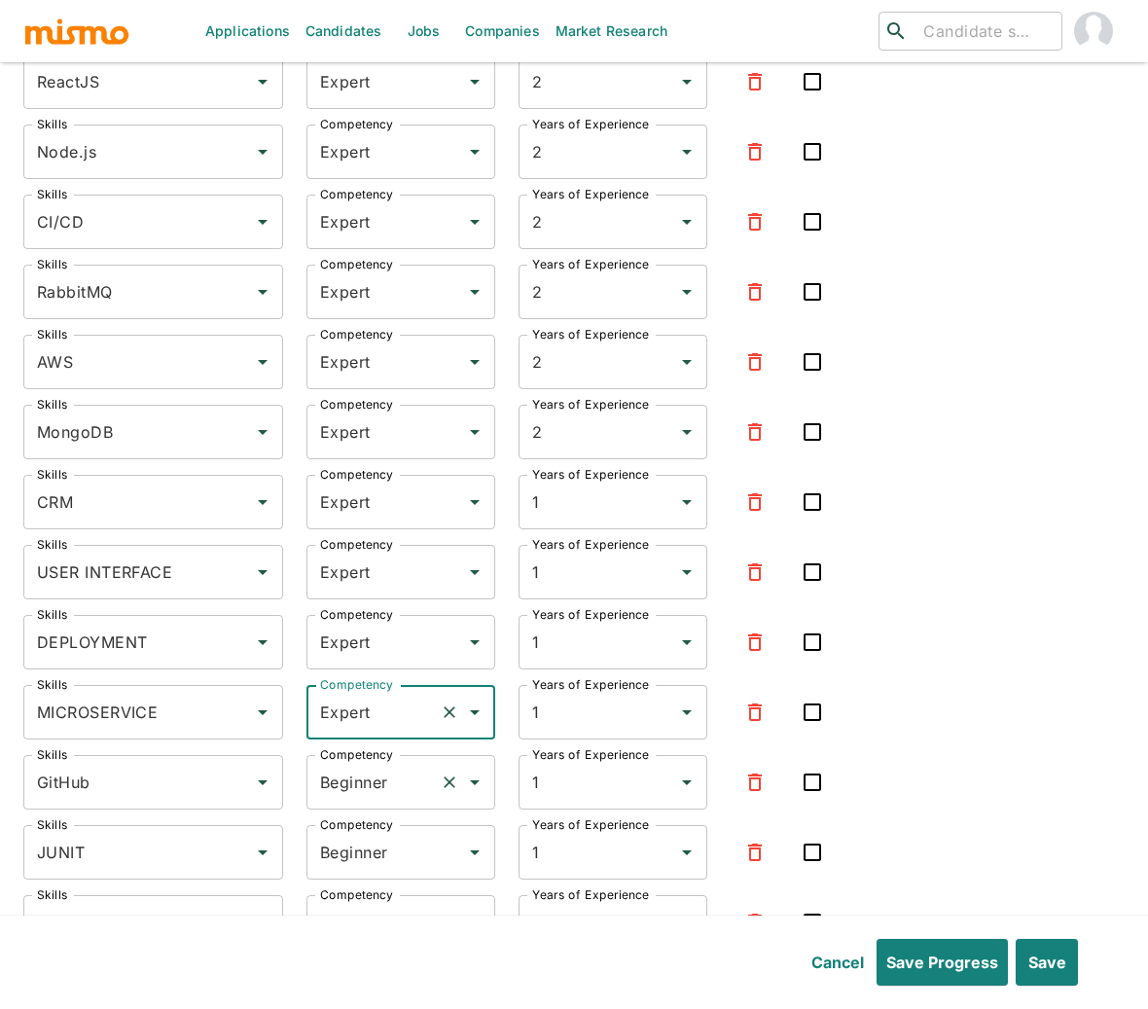
click at [343, 763] on input "Beginner" at bounding box center [373, 781] width 117 height 37
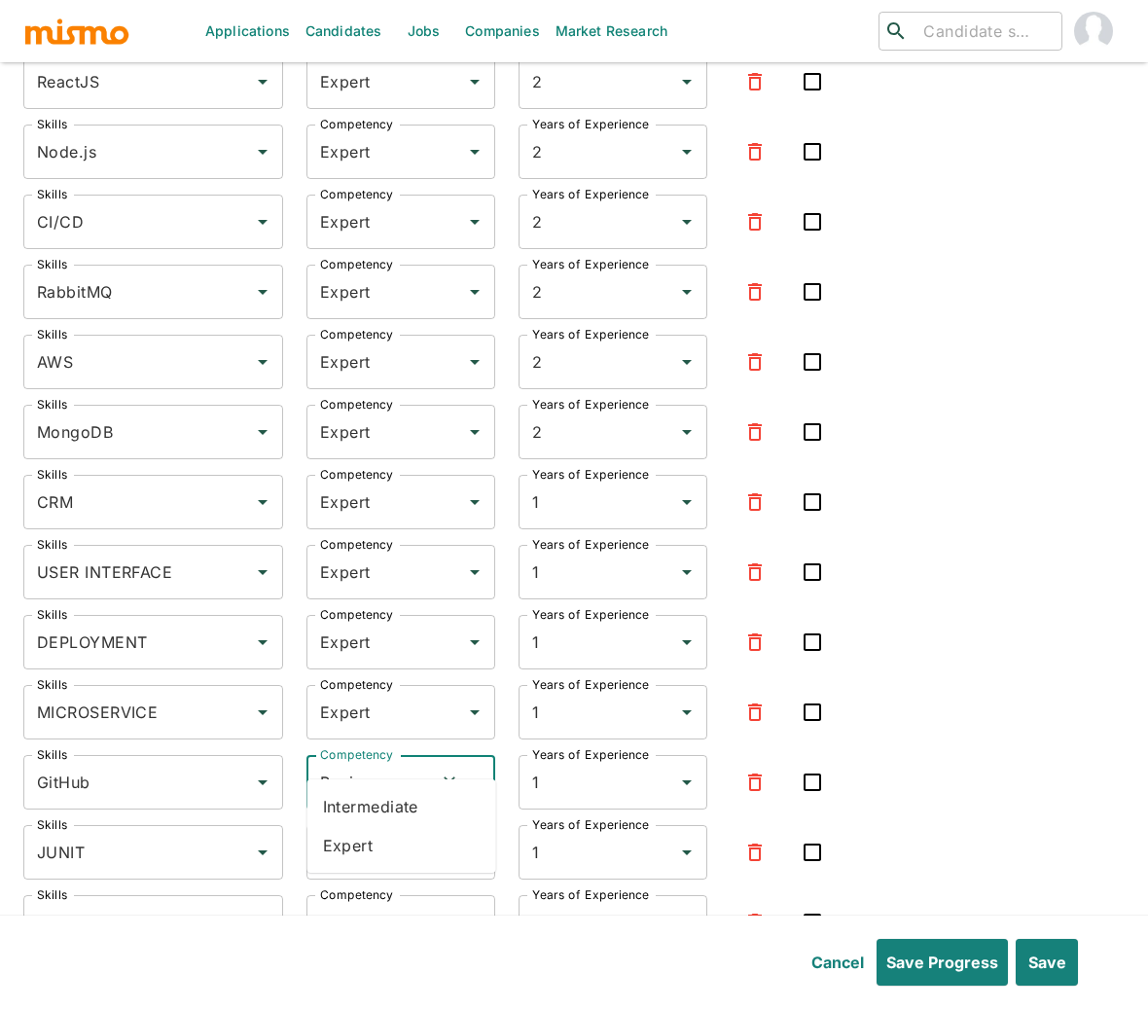
click at [382, 846] on li "Expert" at bounding box center [401, 845] width 189 height 39
type input "Expert"
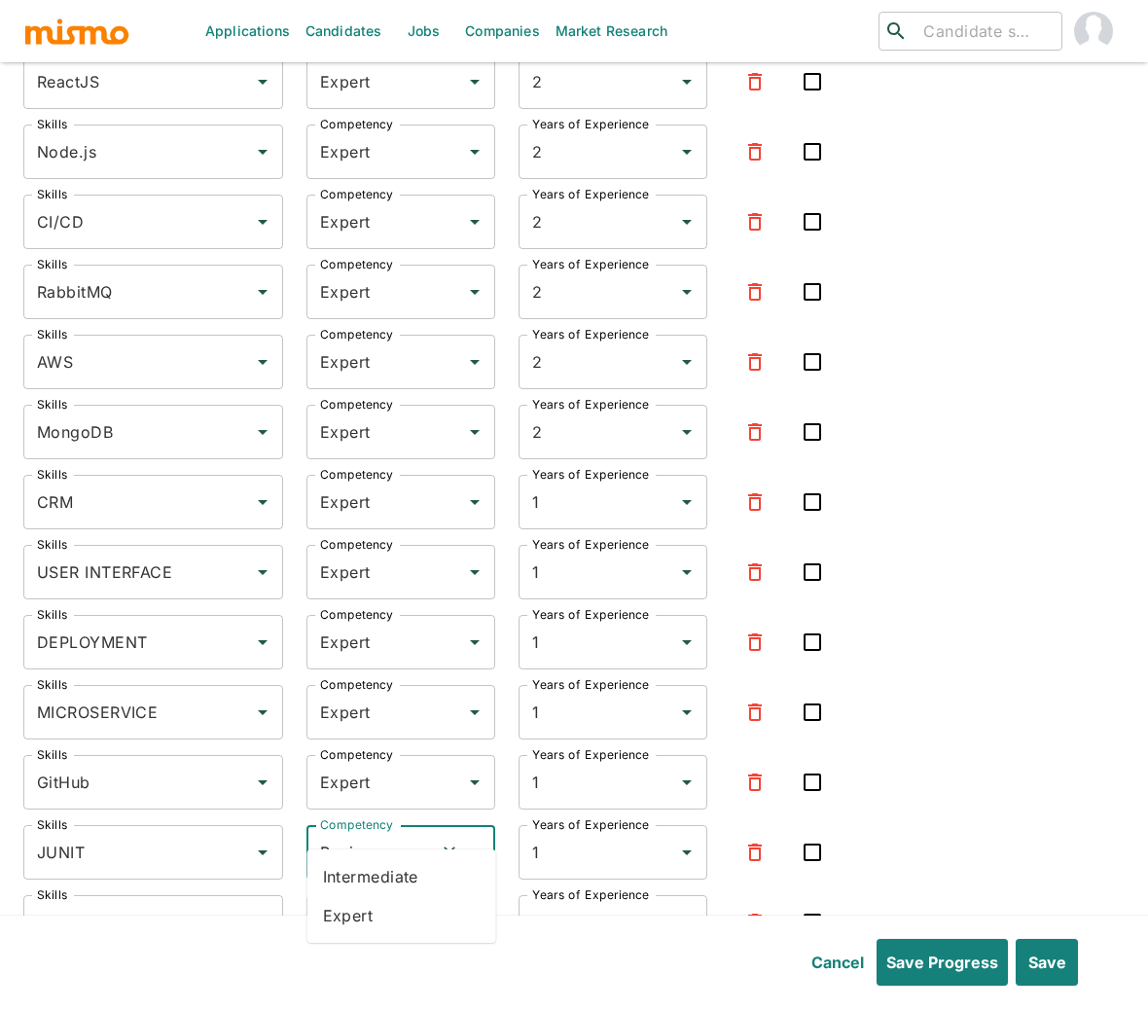
click at [388, 834] on input "Beginner" at bounding box center [373, 852] width 117 height 37
click at [374, 913] on li "Expert" at bounding box center [401, 915] width 189 height 39
type input "Expert"
click at [375, 904] on input "Beginner" at bounding box center [373, 922] width 117 height 37
click at [366, 834] on li "Expert" at bounding box center [401, 837] width 189 height 39
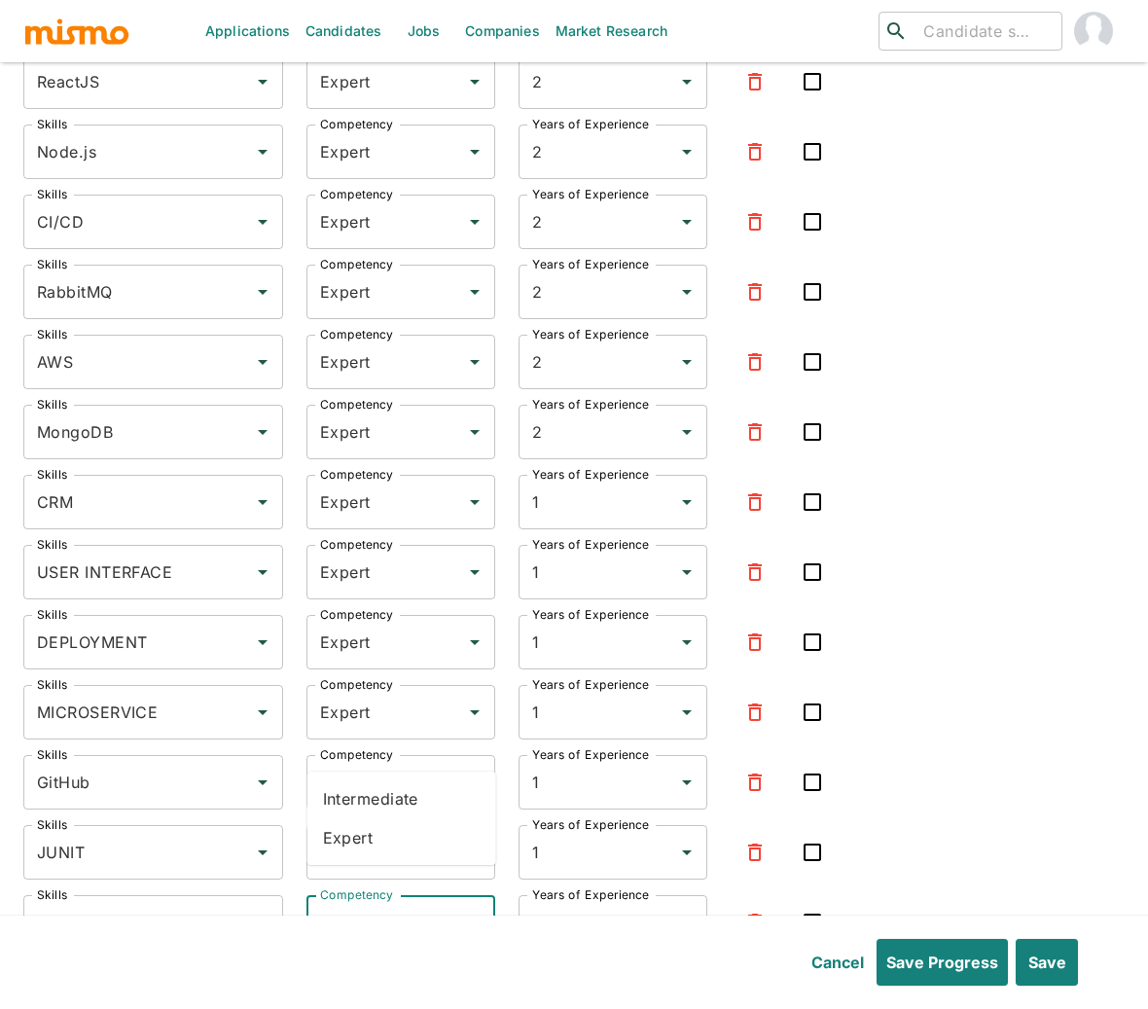
type input "Expert"
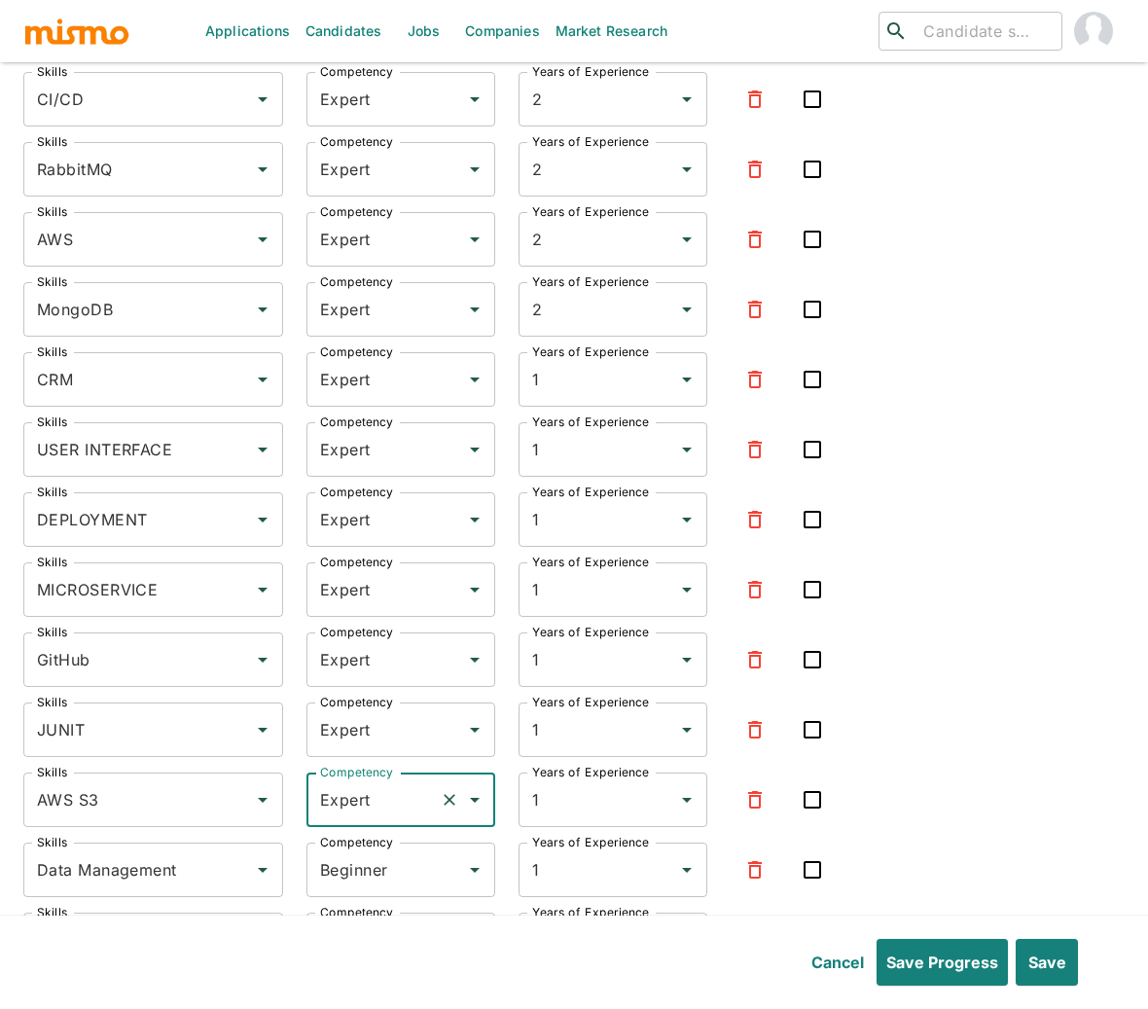
scroll to position [6143, 0]
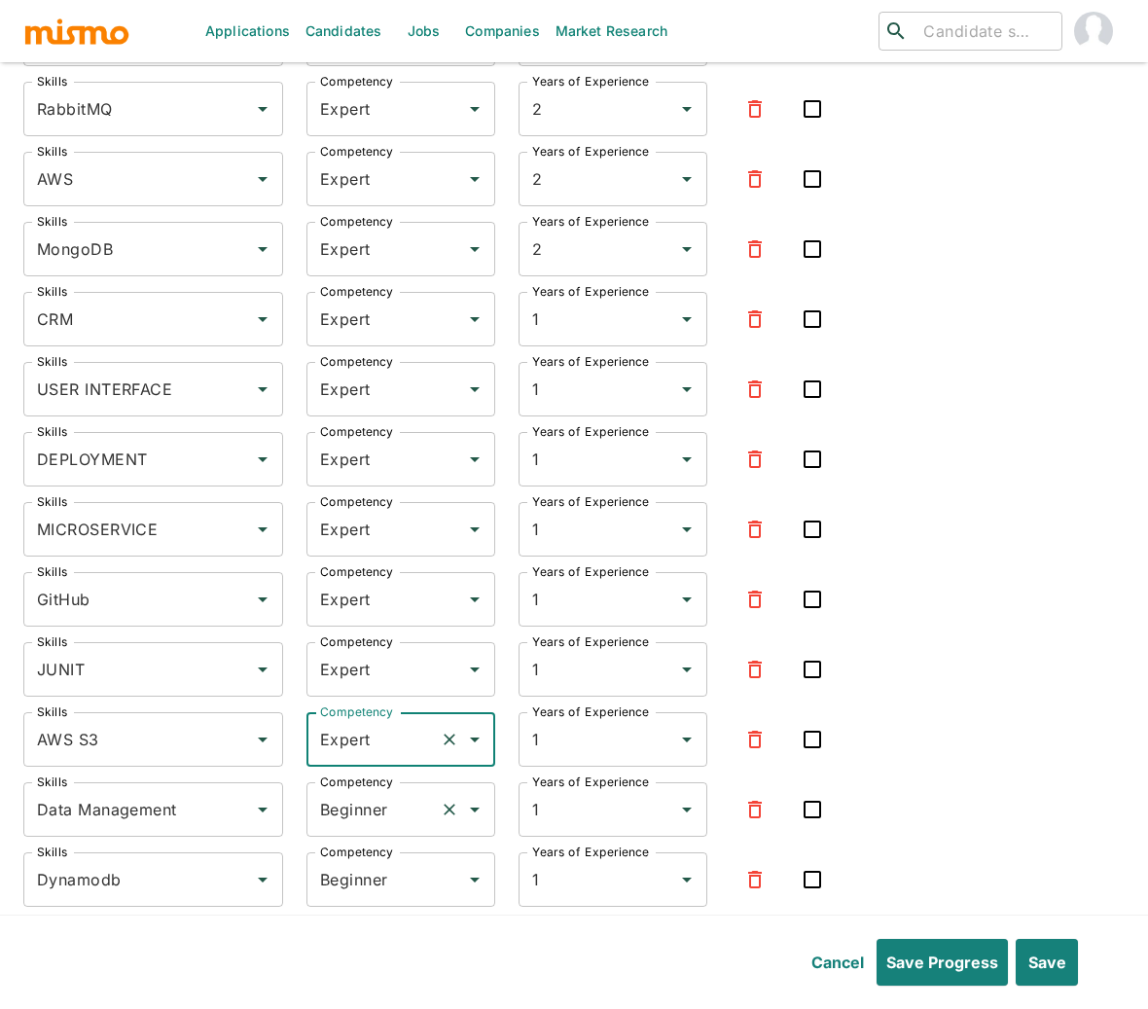
click at [379, 791] on input "Beginner" at bounding box center [373, 809] width 117 height 37
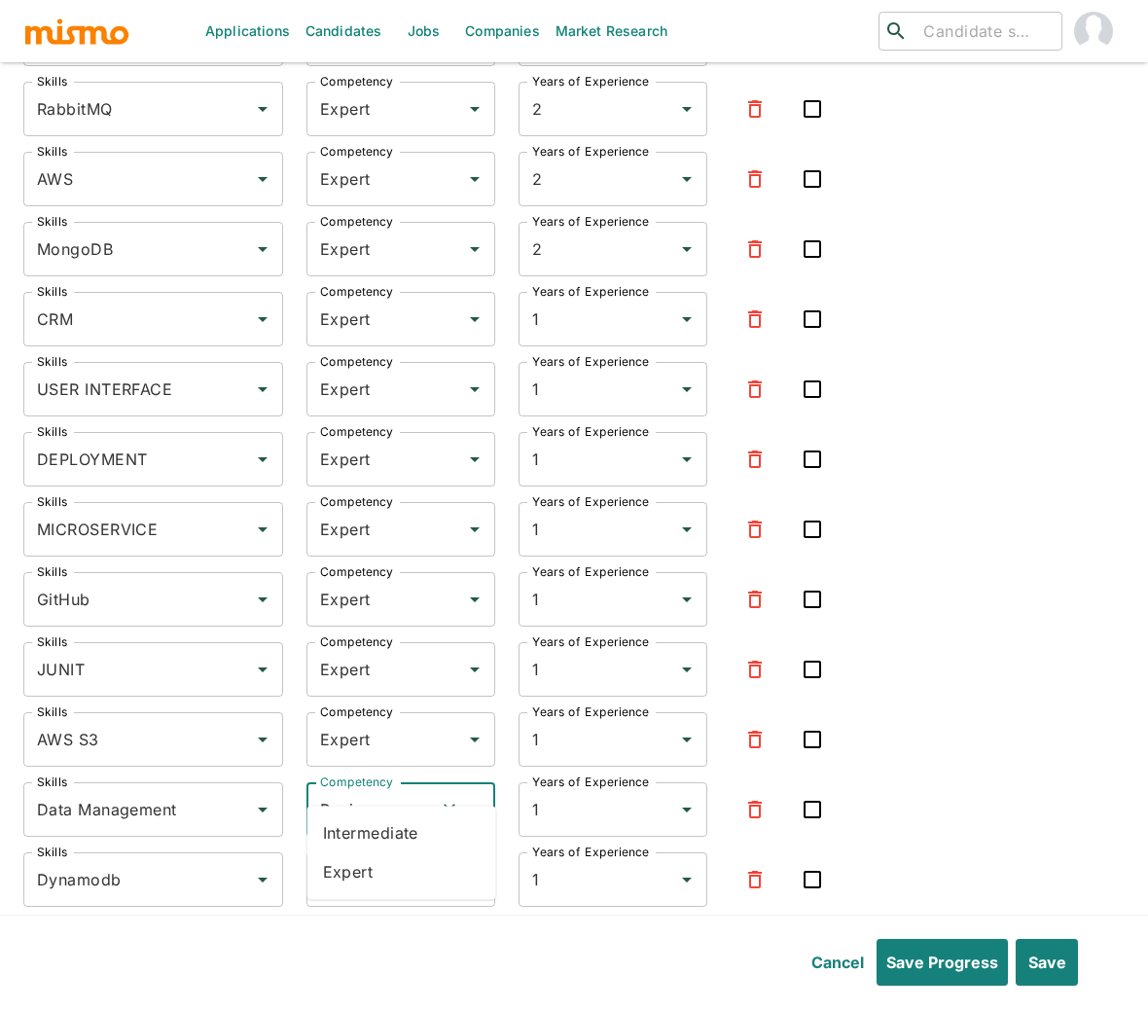
click at [755, 800] on icon "button" at bounding box center [755, 809] width 14 height 18
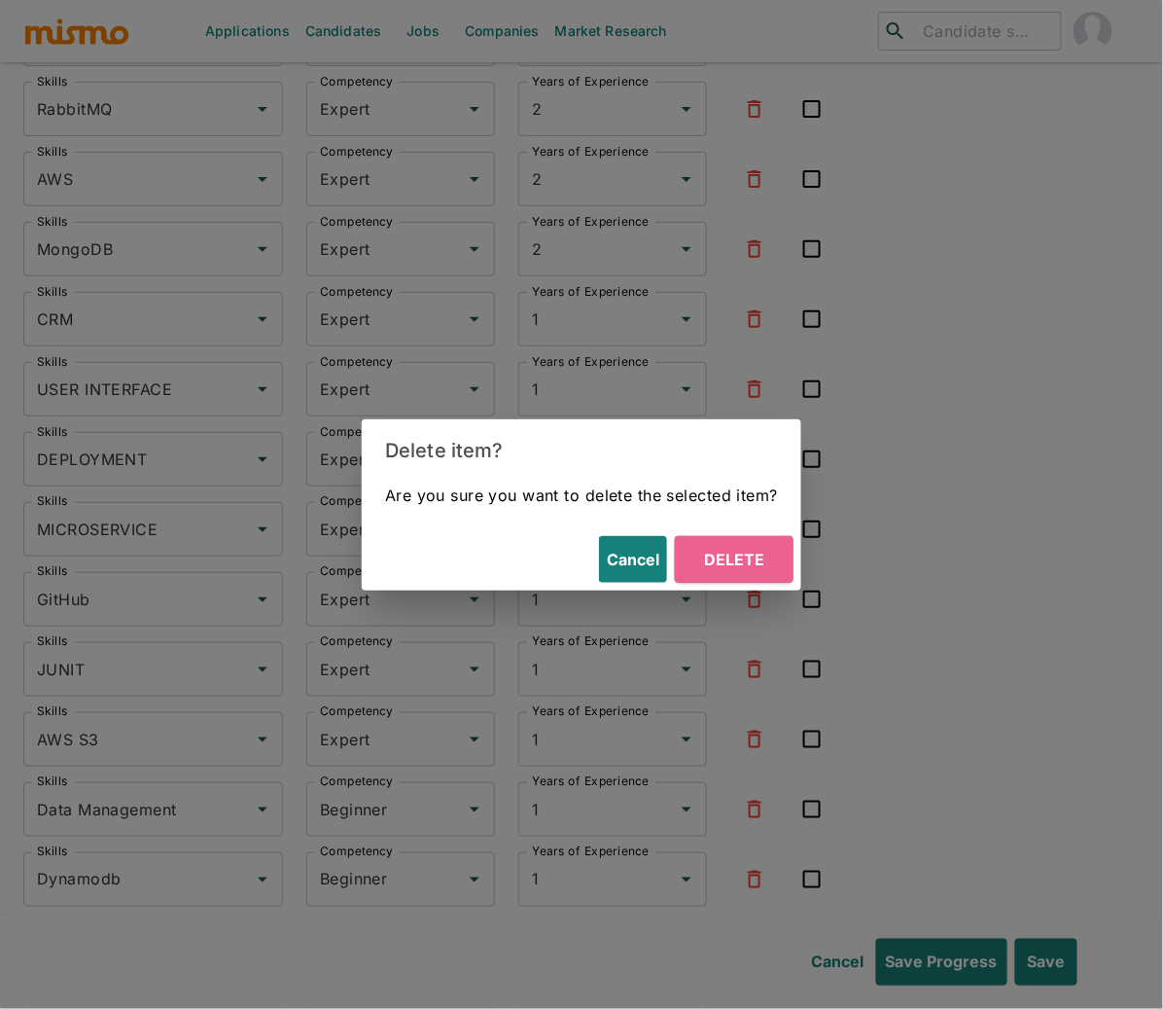
click at [742, 556] on button "Delete" at bounding box center [734, 559] width 119 height 47
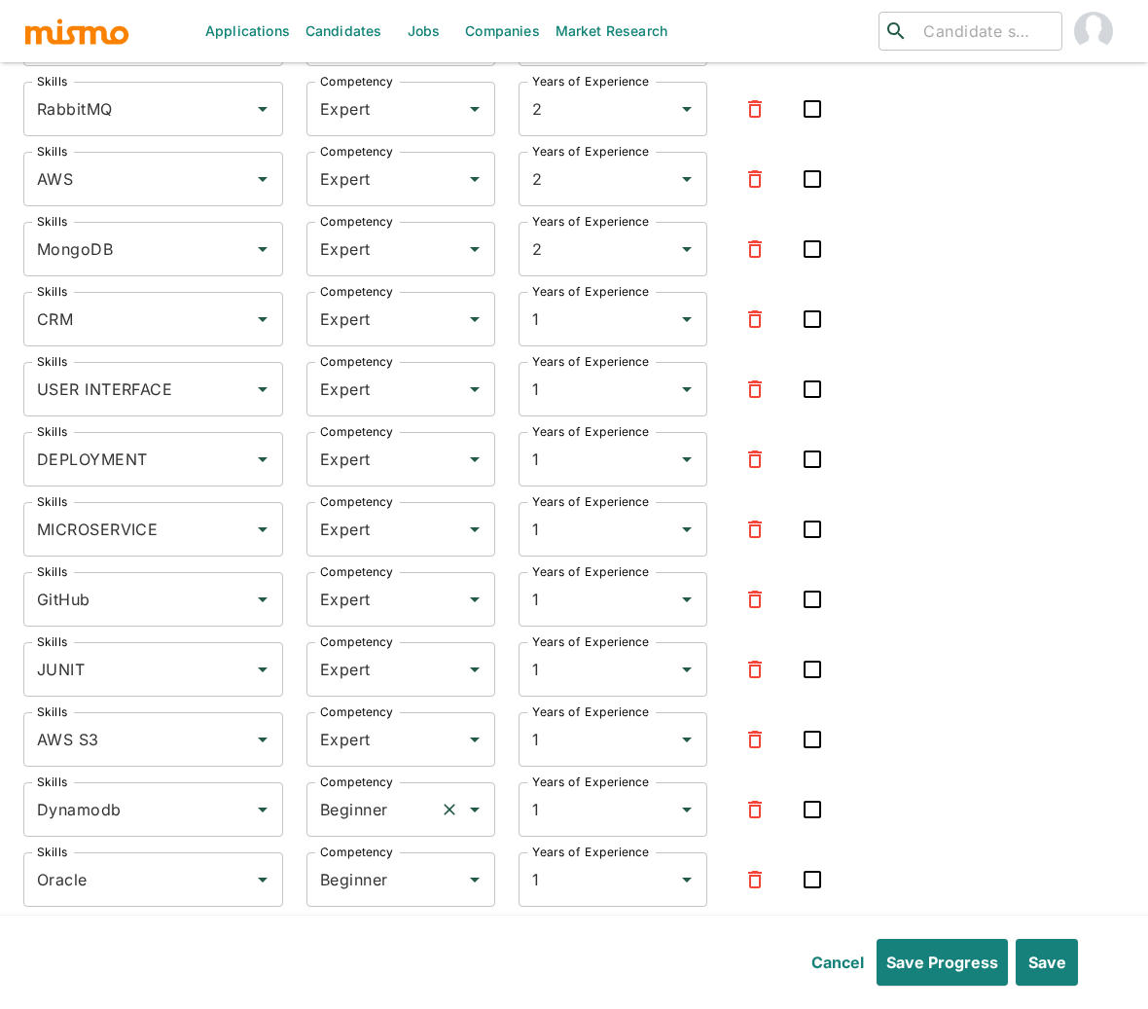
click at [364, 791] on input "Beginner" at bounding box center [373, 809] width 117 height 37
click at [378, 818] on li "Intermediate" at bounding box center [401, 832] width 189 height 39
type input "Intermediate"
click at [346, 861] on input "Beginner" at bounding box center [373, 879] width 117 height 37
click at [367, 905] on li "Intermediate" at bounding box center [401, 903] width 189 height 39
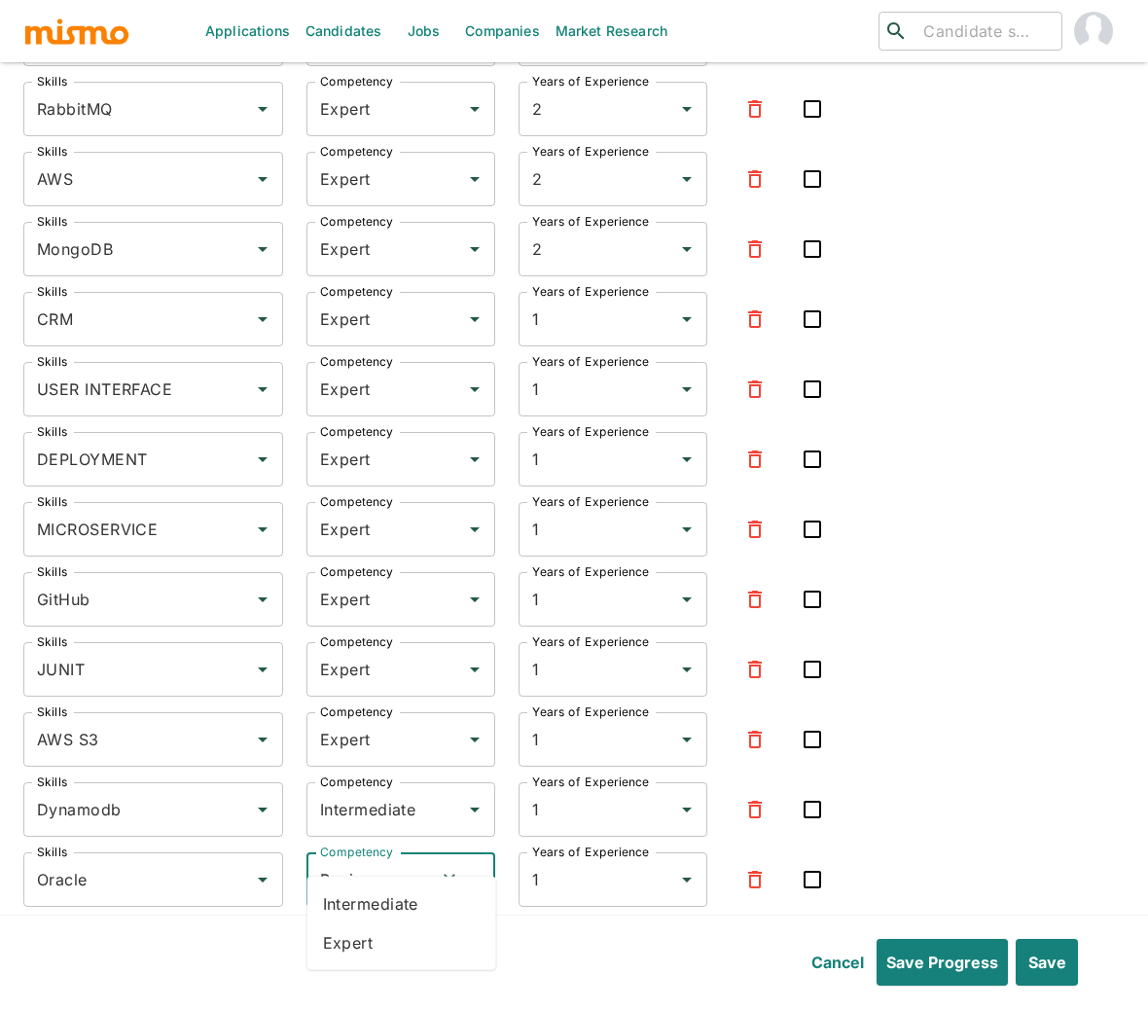
type input "Intermediate"
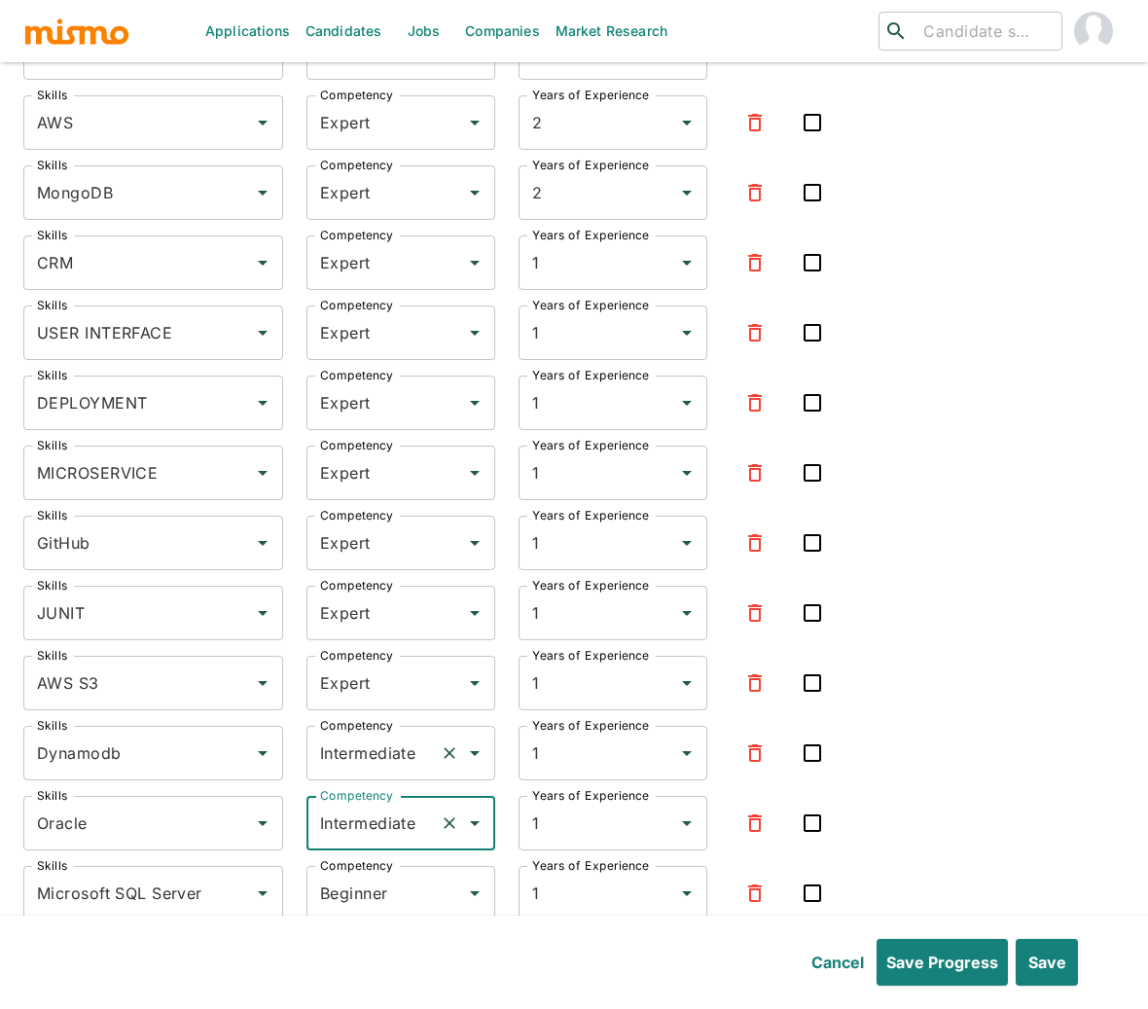
scroll to position [6314, 0]
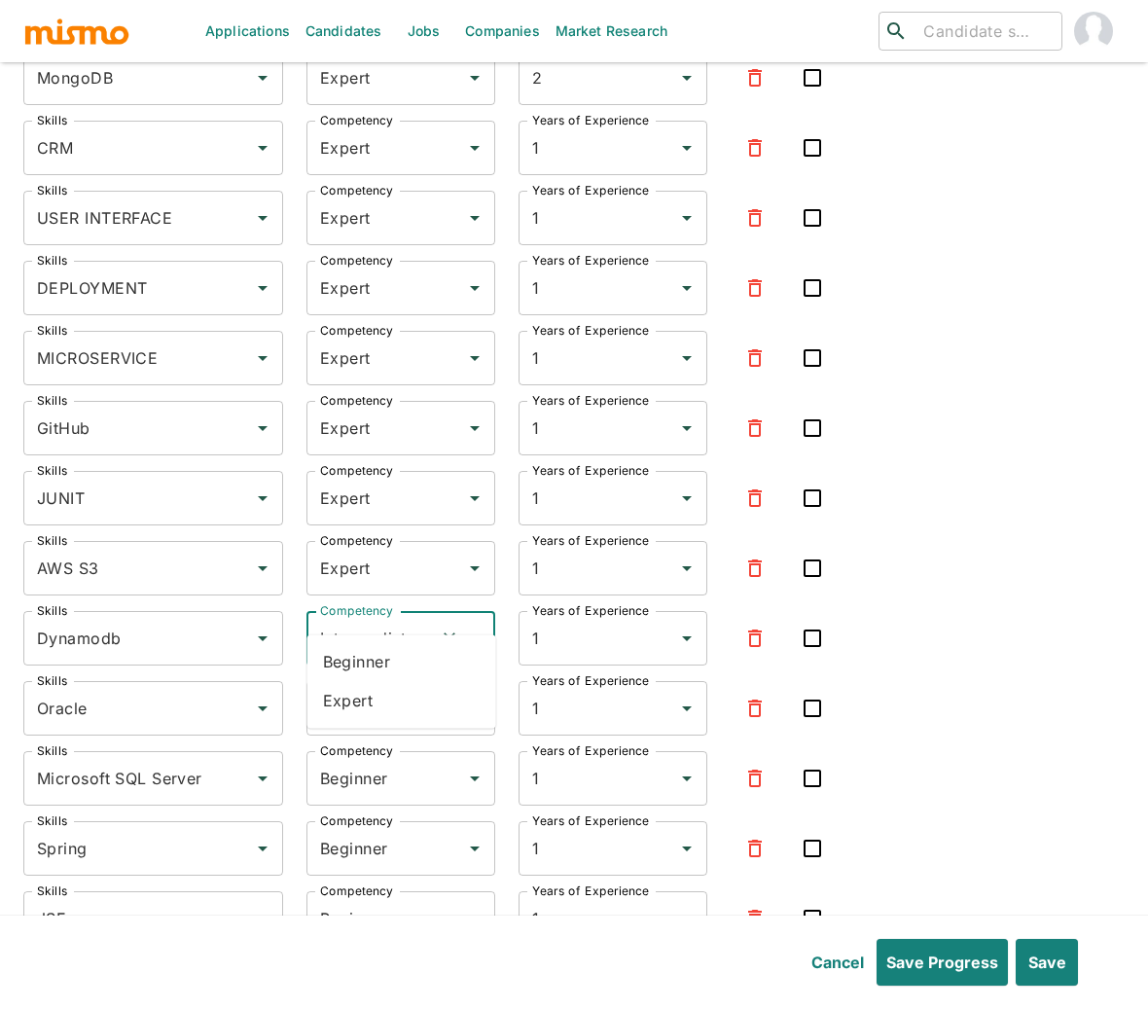
click at [395, 620] on input "Intermediate" at bounding box center [373, 638] width 117 height 37
click at [366, 699] on li "Expert" at bounding box center [401, 700] width 189 height 39
type input "Expert"
click at [364, 690] on input "Intermediate" at bounding box center [373, 708] width 117 height 37
click at [392, 763] on li "Expert" at bounding box center [401, 771] width 189 height 39
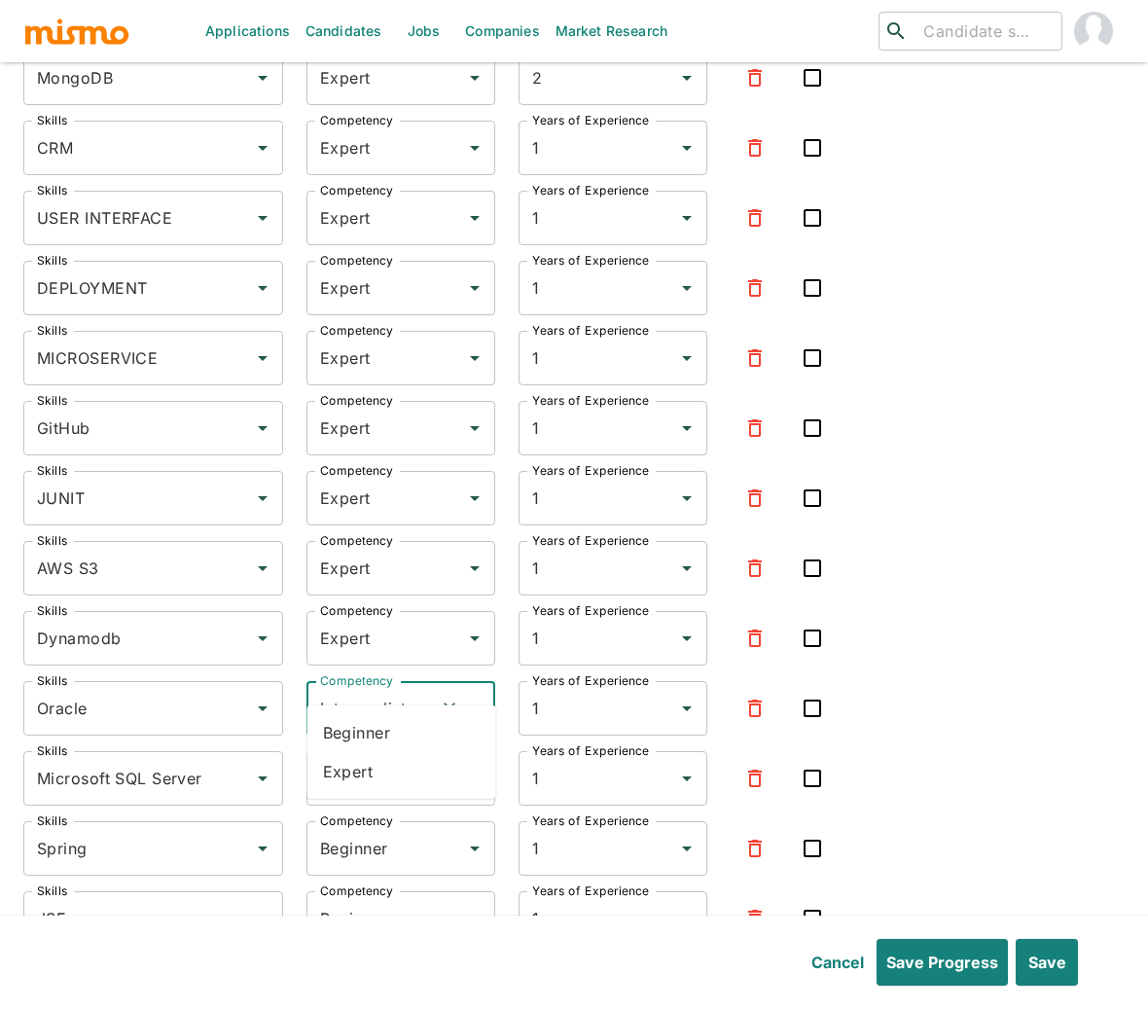
type input "Expert"
click at [384, 765] on div "Beginner Competency" at bounding box center [400, 778] width 189 height 54
click at [379, 837] on li "Expert" at bounding box center [401, 841] width 189 height 39
type input "Expert"
click at [378, 830] on input "Beginner" at bounding box center [373, 848] width 117 height 37
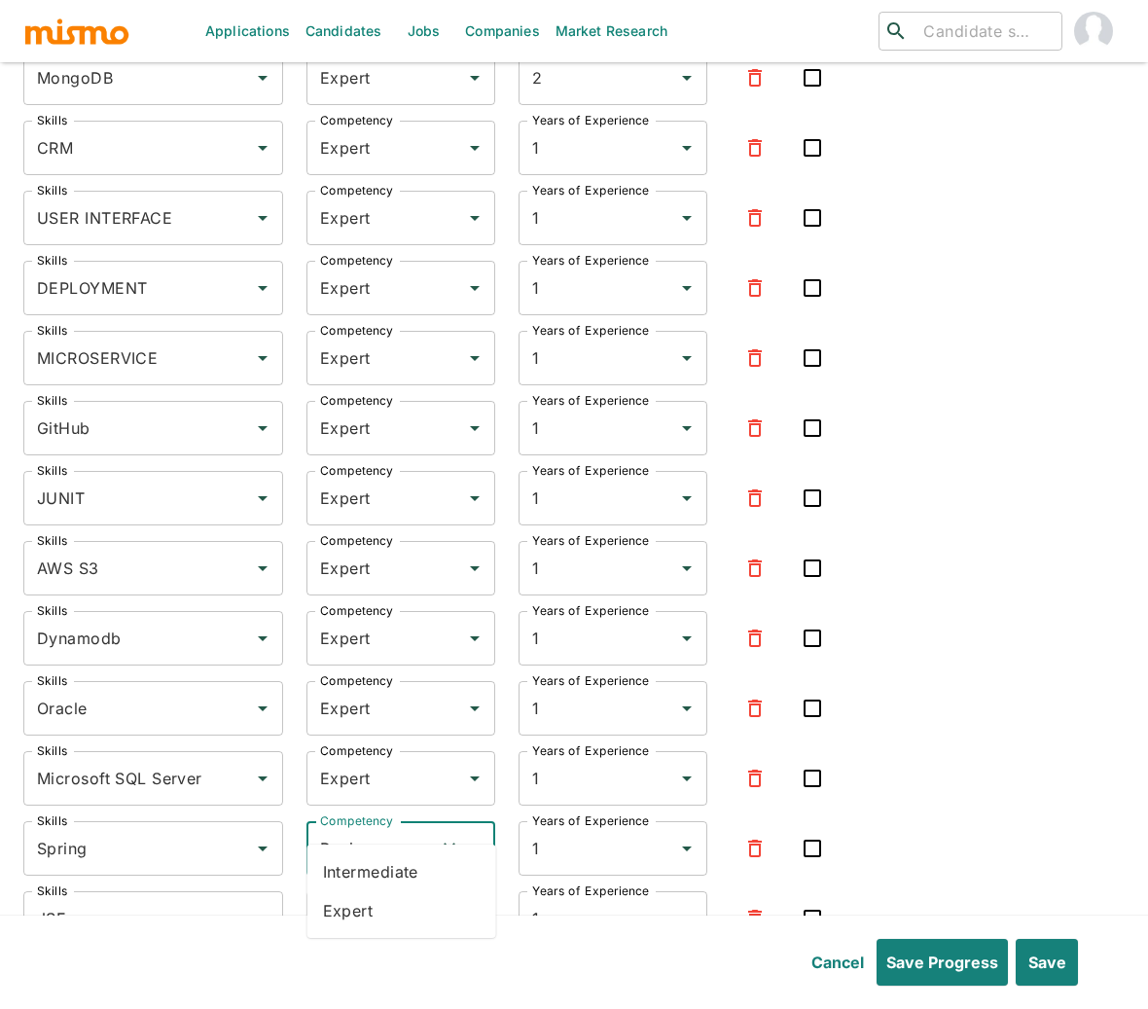
click at [389, 873] on li "Intermediate" at bounding box center [401, 871] width 189 height 39
type input "Intermediate"
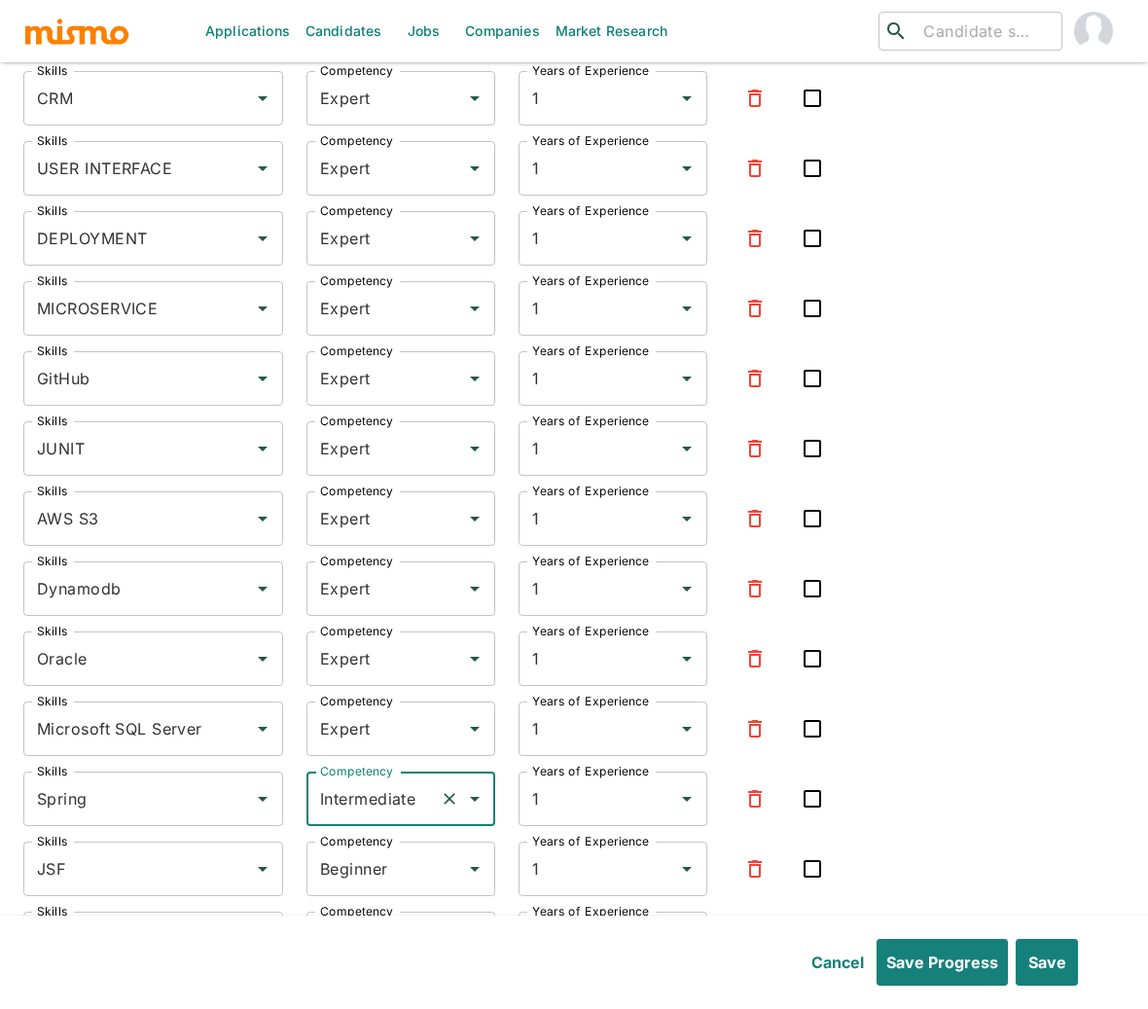
scroll to position [6450, 0]
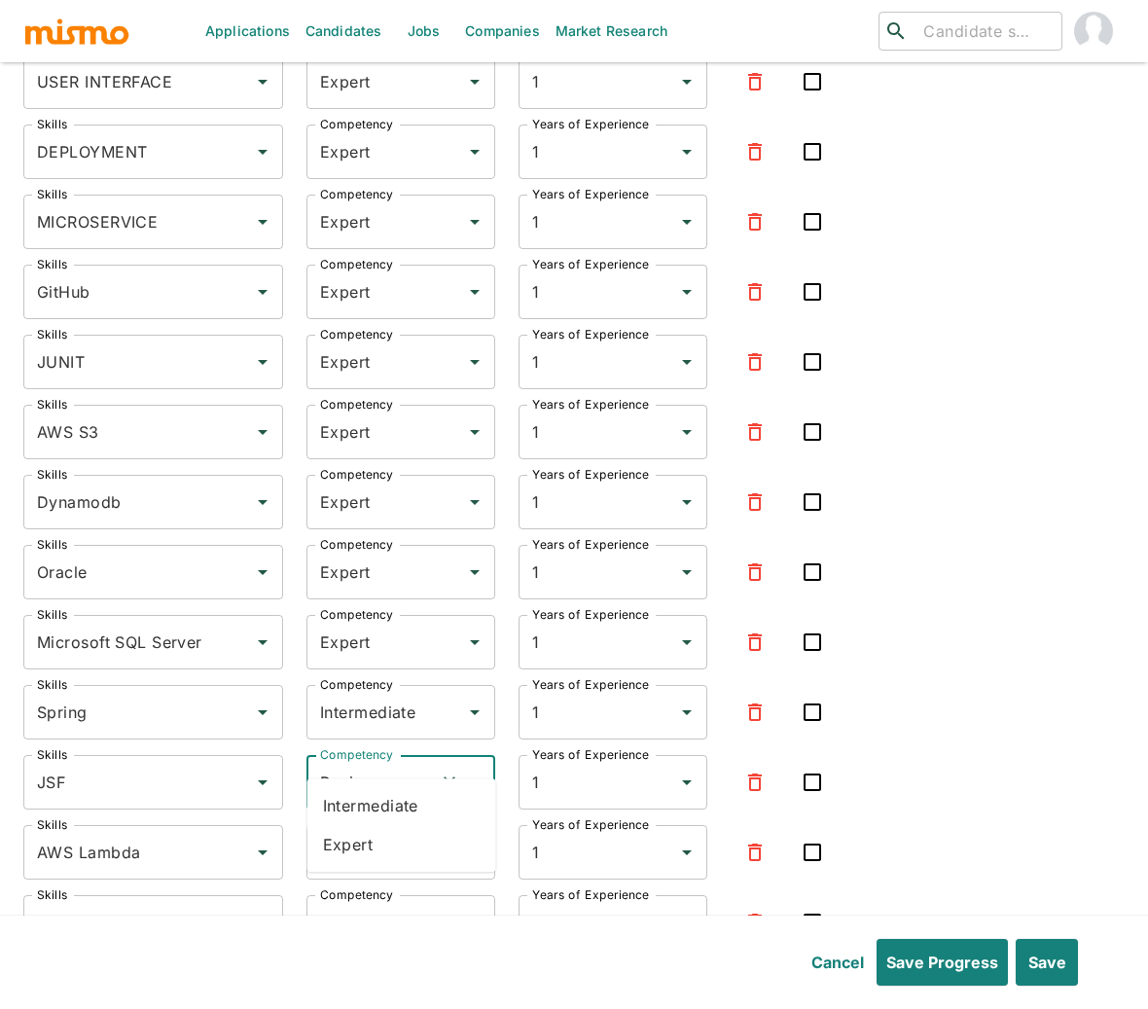
click at [367, 763] on input "Beginner" at bounding box center [373, 781] width 117 height 37
drag, startPoint x: 362, startPoint y: 805, endPoint x: 365, endPoint y: 846, distance: 41.0
click at [362, 805] on li "Intermediate" at bounding box center [401, 805] width 189 height 39
type input "Intermediate"
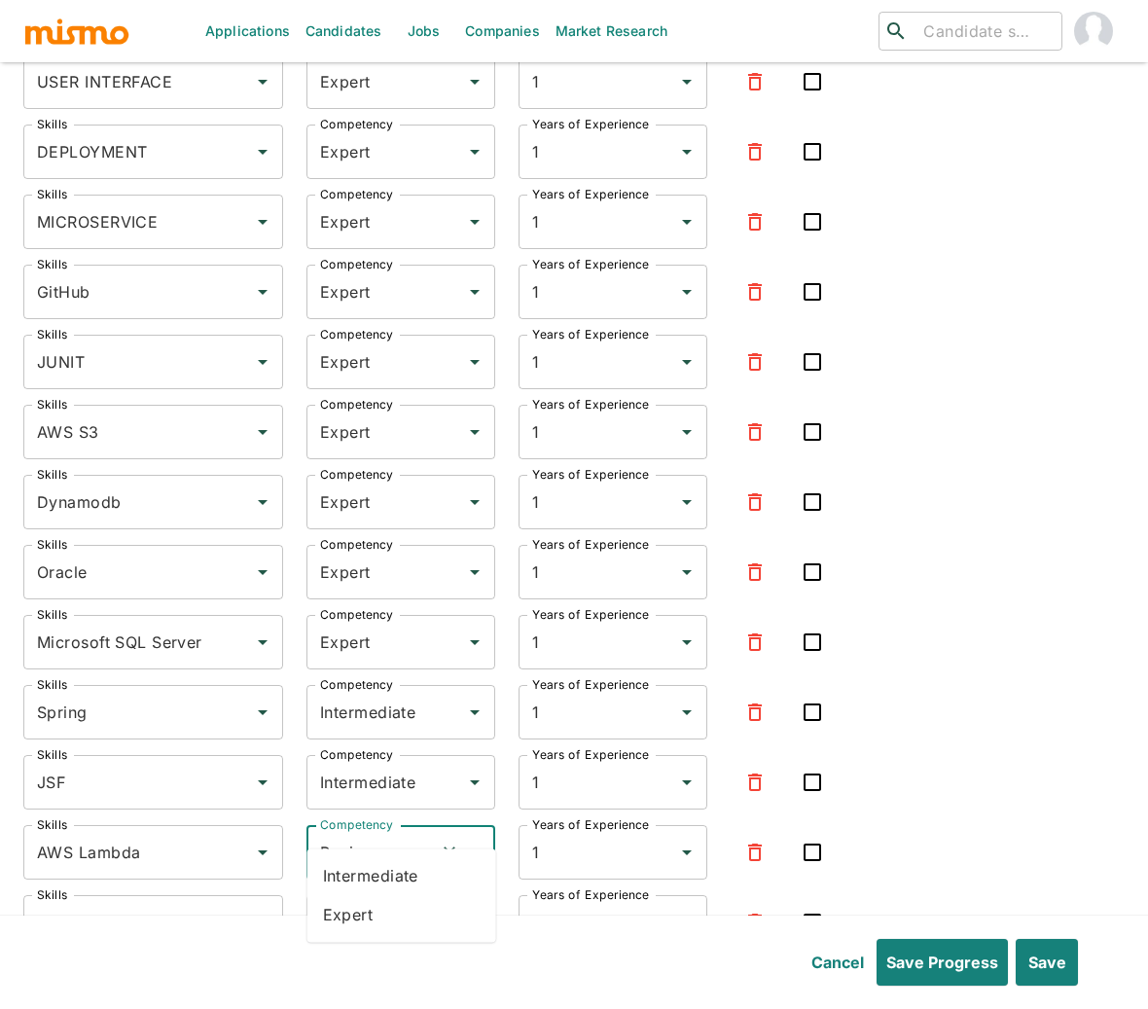
click at [376, 834] on input "Beginner" at bounding box center [373, 852] width 117 height 37
click at [362, 908] on li "Expert" at bounding box center [401, 914] width 189 height 39
type input "Expert"
click at [373, 904] on input "Beginner" at bounding box center [373, 922] width 117 height 37
click at [382, 833] on li "Expert" at bounding box center [401, 836] width 189 height 39
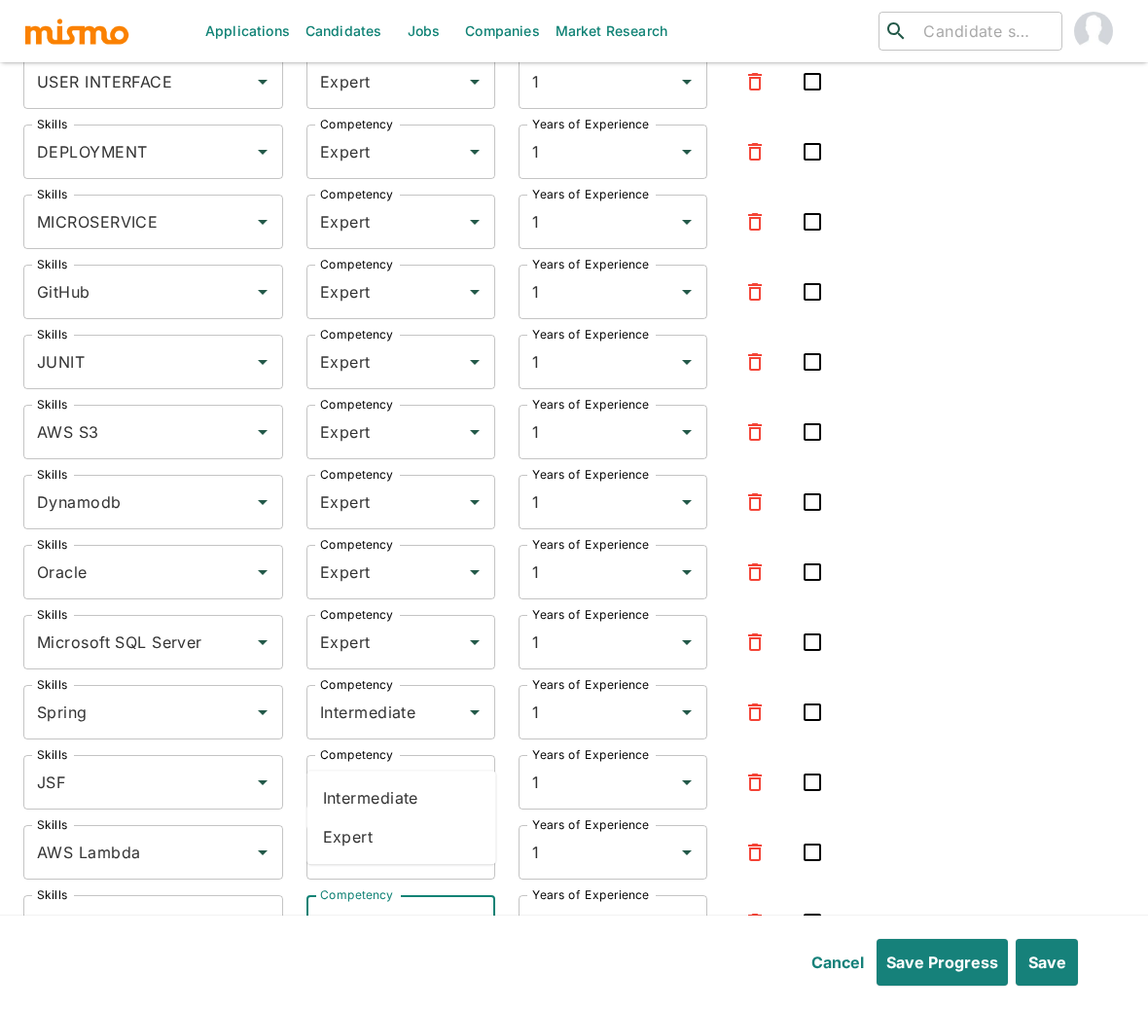
type input "Expert"
click at [747, 910] on icon "button" at bounding box center [754, 921] width 23 height 23
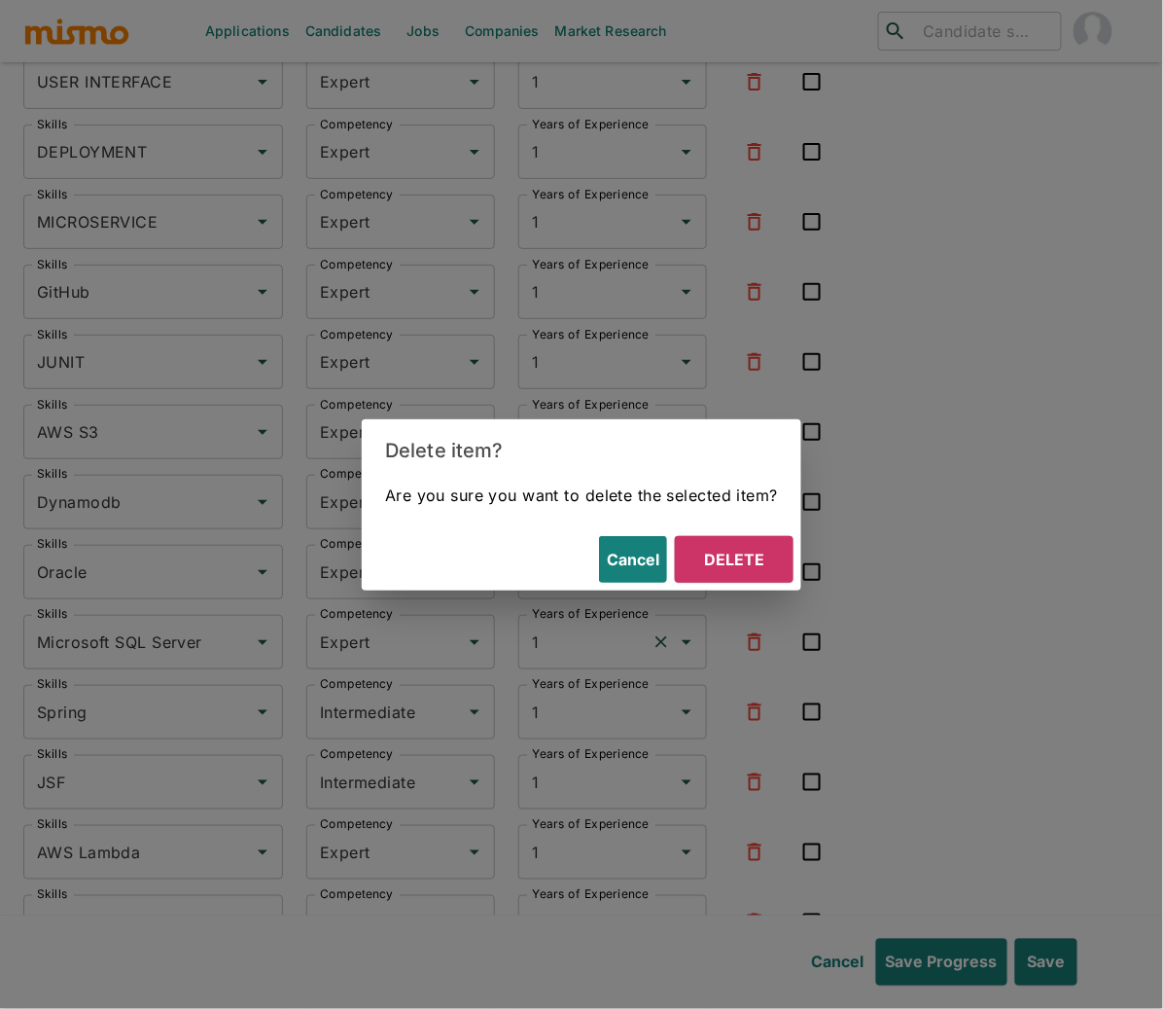
drag, startPoint x: 750, startPoint y: 547, endPoint x: 595, endPoint y: 625, distance: 173.6
click at [750, 546] on button "Delete" at bounding box center [734, 559] width 119 height 47
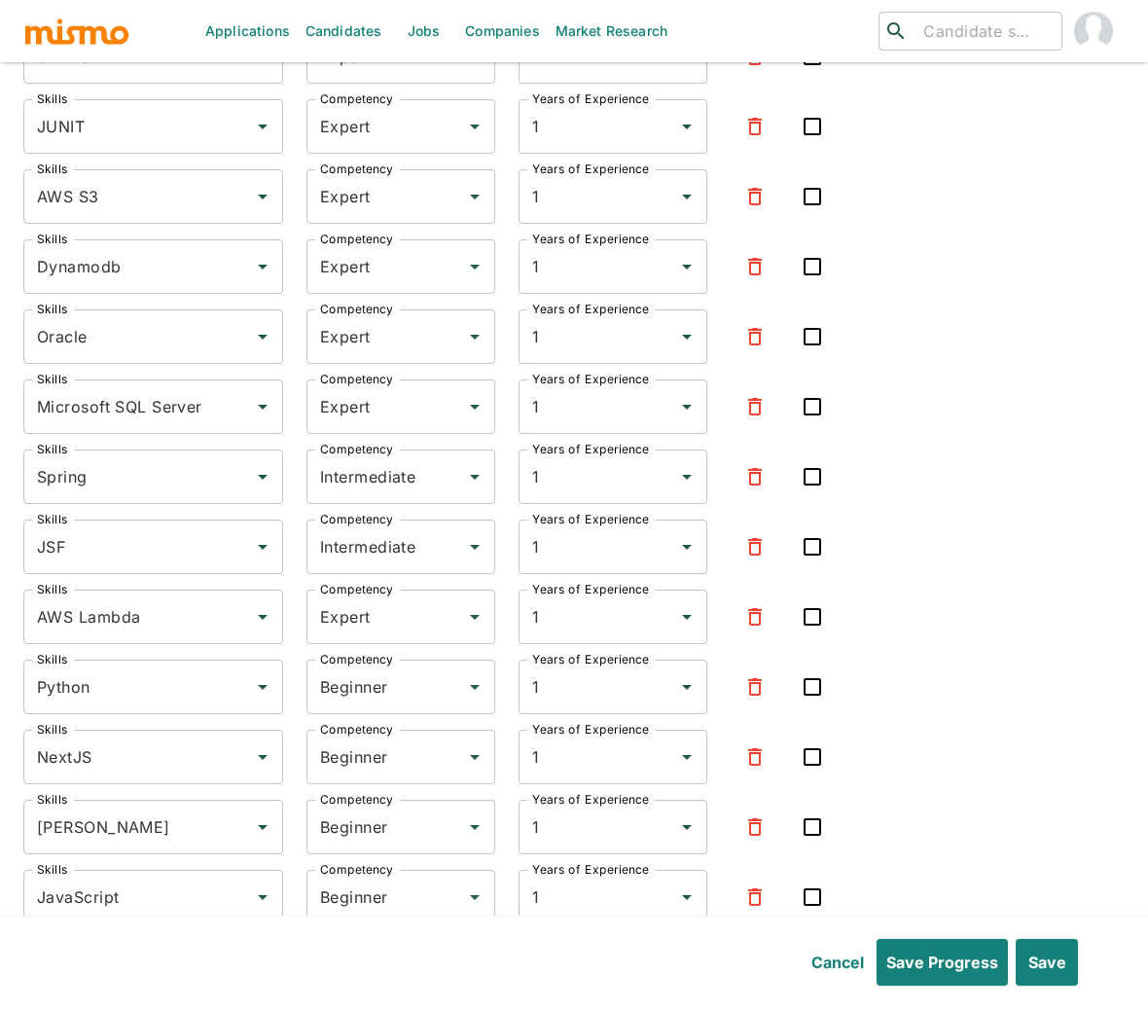
scroll to position [6688, 0]
click at [373, 666] on input "Beginner" at bounding box center [373, 684] width 117 height 37
click at [384, 708] on li "Intermediate" at bounding box center [401, 709] width 189 height 39
type input "Intermediate"
click at [369, 736] on input "Beginner" at bounding box center [373, 754] width 117 height 37
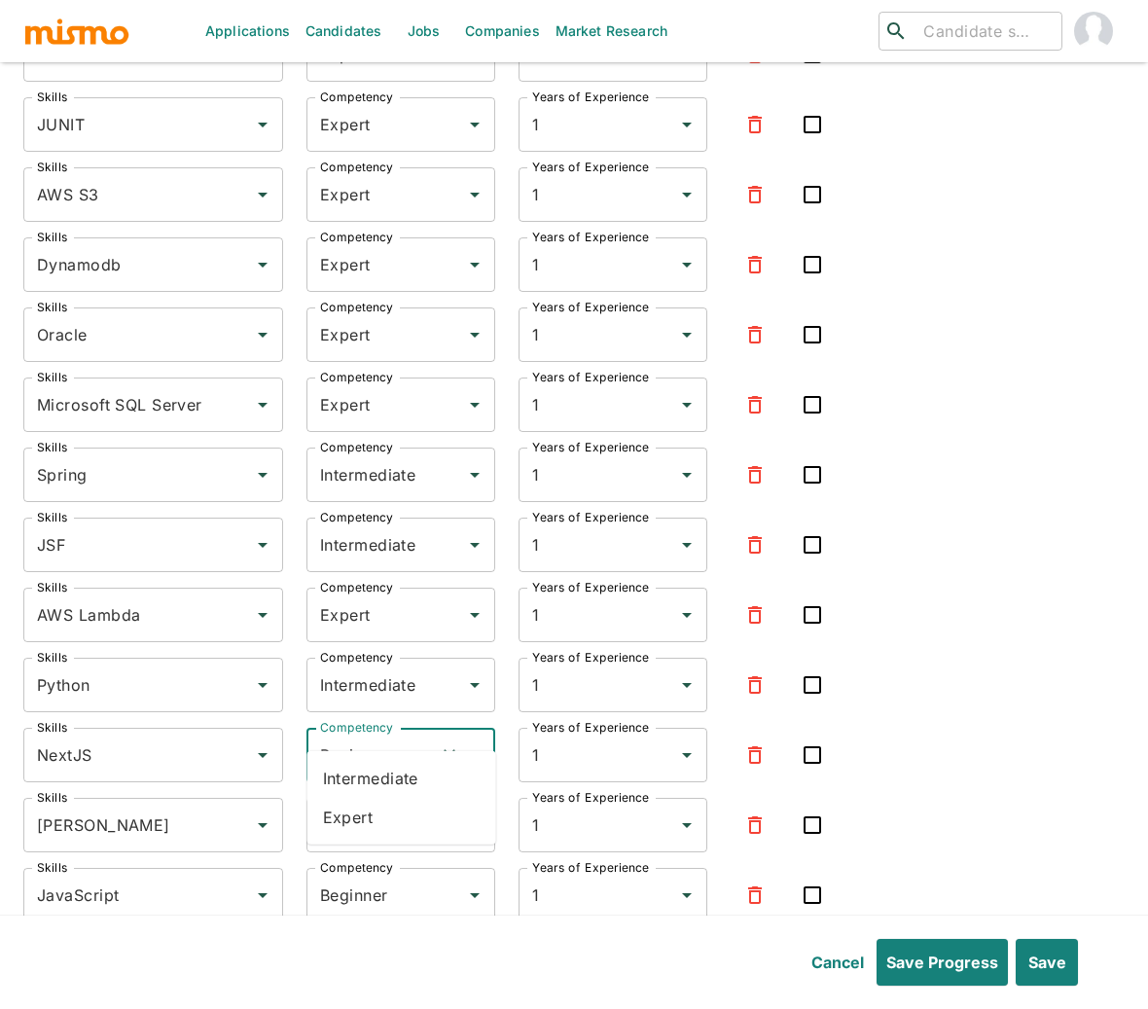
click at [369, 817] on li "Expert" at bounding box center [401, 817] width 189 height 39
type input "Expert"
click at [377, 806] on input "Beginner" at bounding box center [373, 824] width 117 height 37
click at [380, 887] on li "Expert" at bounding box center [401, 887] width 189 height 39
type input "Expert"
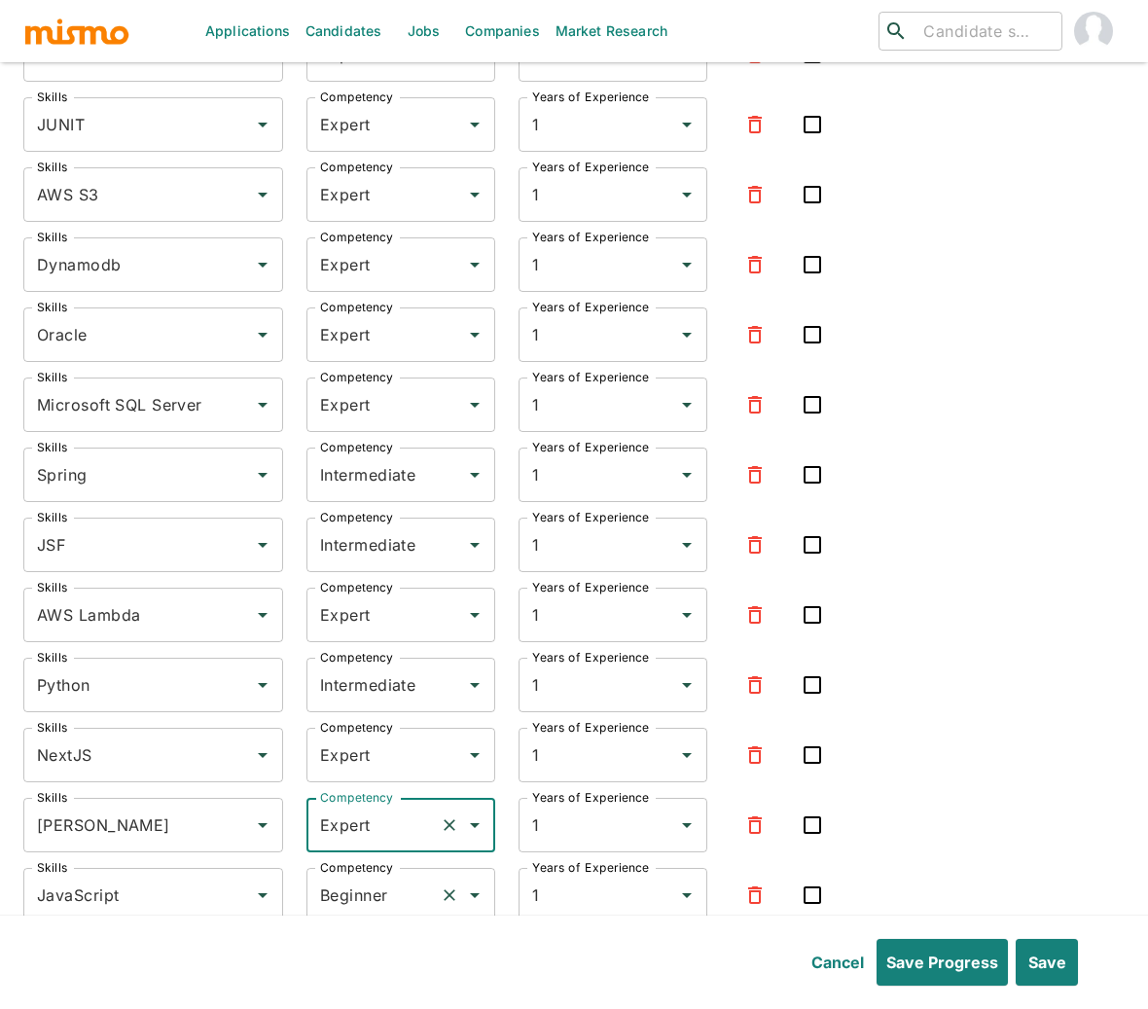
click at [376, 876] on input "Beginner" at bounding box center [373, 894] width 117 height 37
click at [372, 958] on li "Expert" at bounding box center [401, 957] width 189 height 39
type input "Expert"
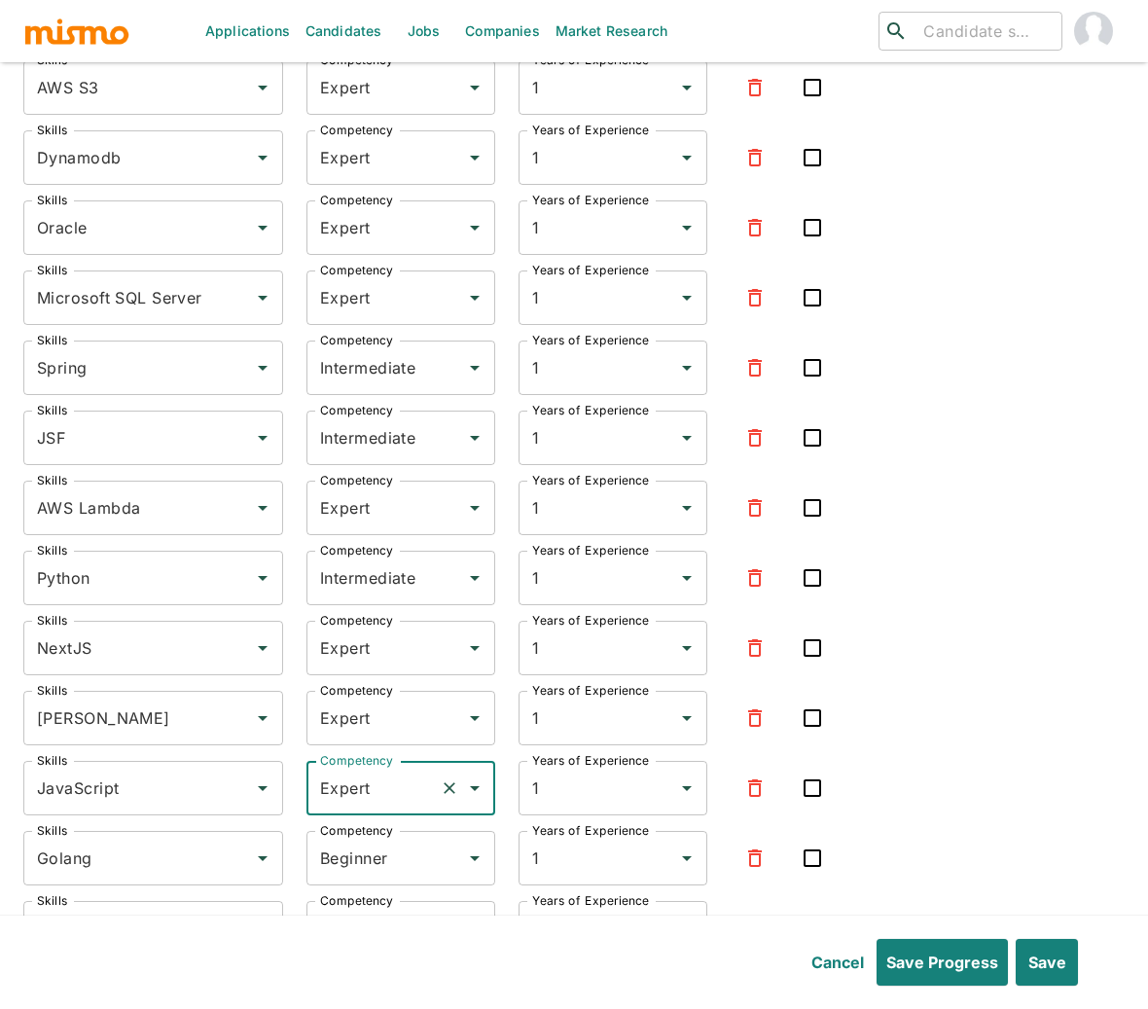
scroll to position [6852, 0]
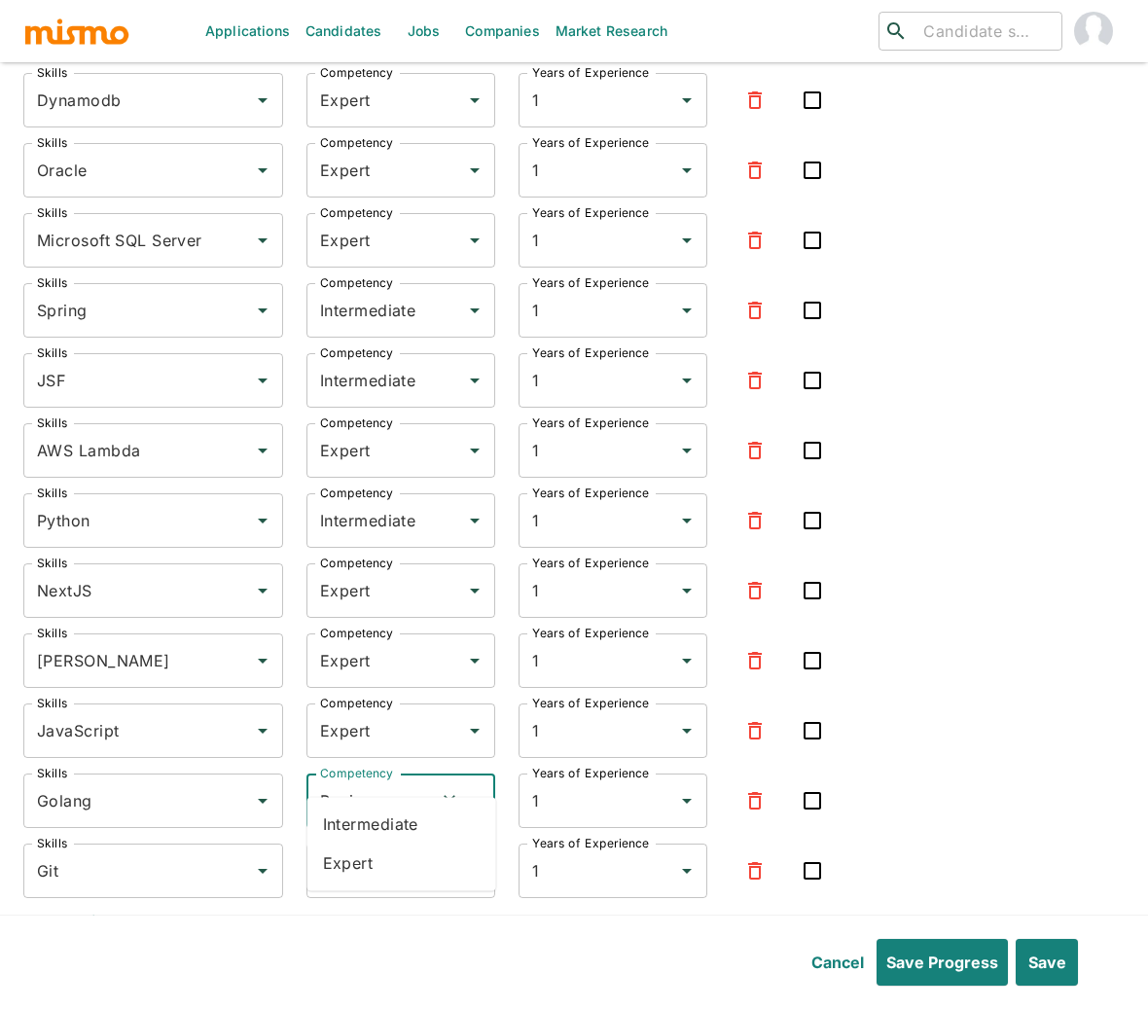
click at [358, 782] on input "Beginner" at bounding box center [373, 800] width 117 height 37
click at [377, 832] on li "Intermediate" at bounding box center [401, 823] width 189 height 39
type input "Intermediate"
click at [373, 852] on input "Beginner" at bounding box center [373, 870] width 117 height 37
click at [368, 900] on li "Intermediate" at bounding box center [401, 893] width 189 height 39
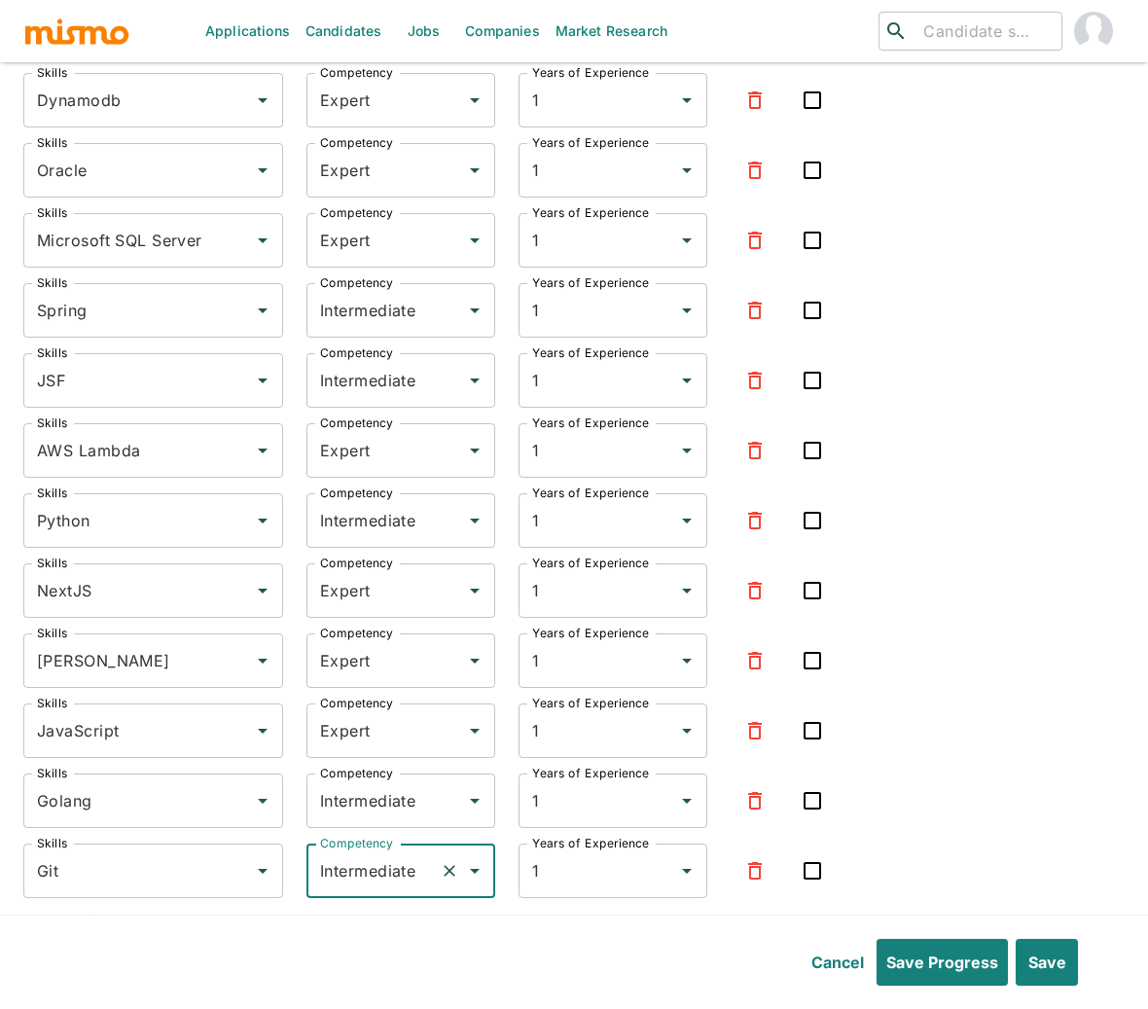
click at [379, 852] on input "Intermediate" at bounding box center [373, 870] width 117 height 37
click at [341, 937] on li "Expert" at bounding box center [401, 932] width 189 height 39
type input "Expert"
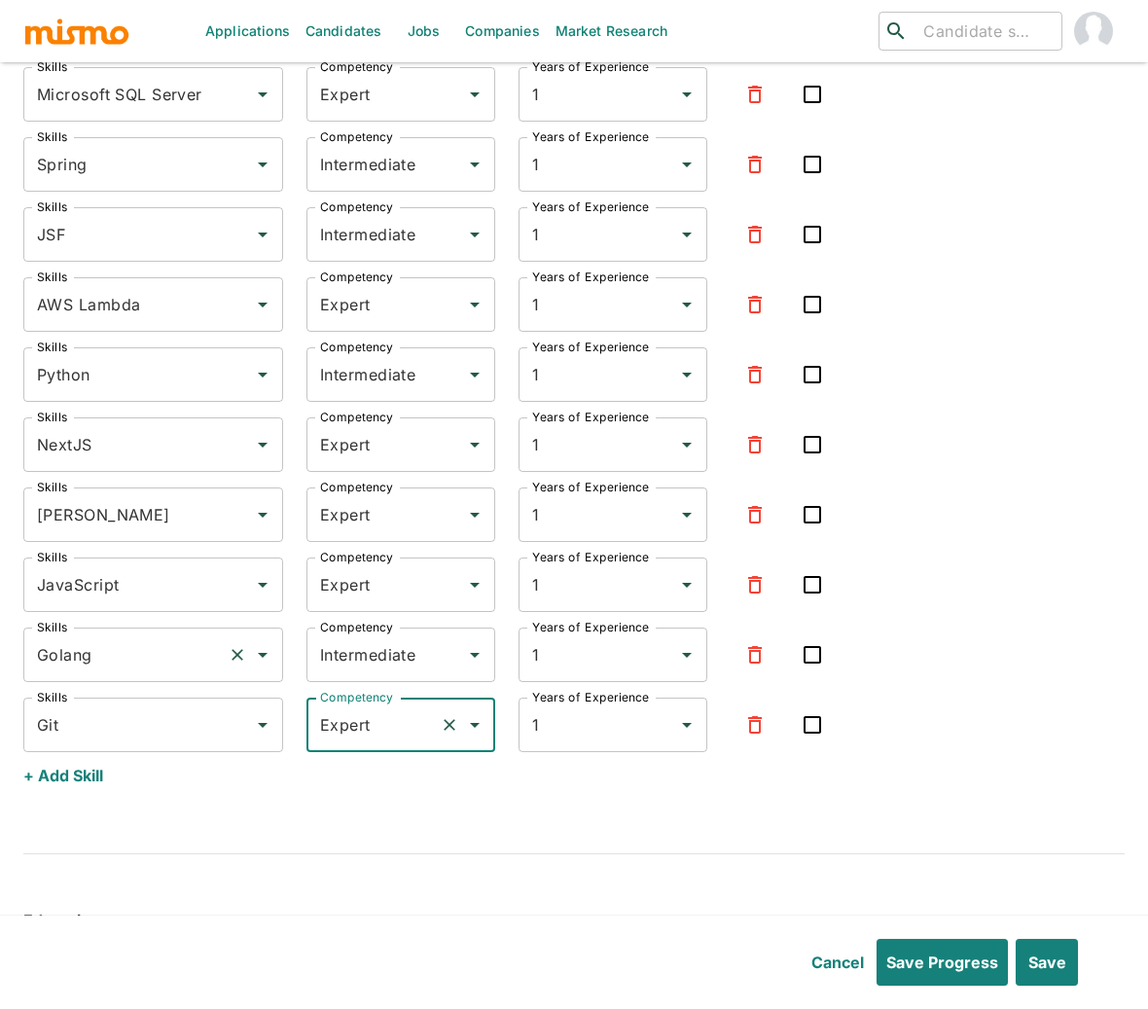
scroll to position [7077, 0]
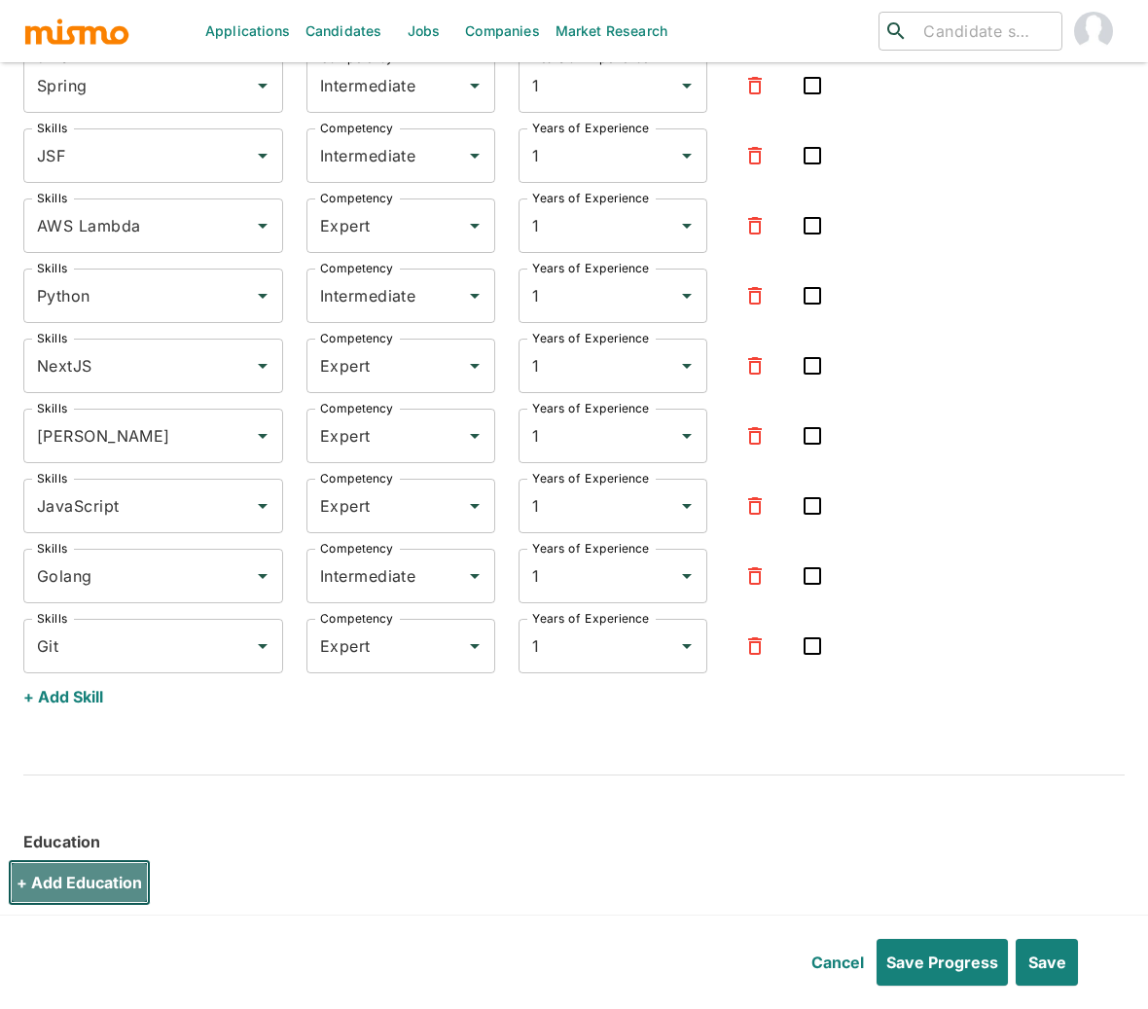
click at [97, 859] on button "+ Add Education" at bounding box center [79, 882] width 143 height 47
click at [271, 874] on input "Degree" at bounding box center [207, 901] width 369 height 54
type input "Bachelor Degree in Software Engineering"
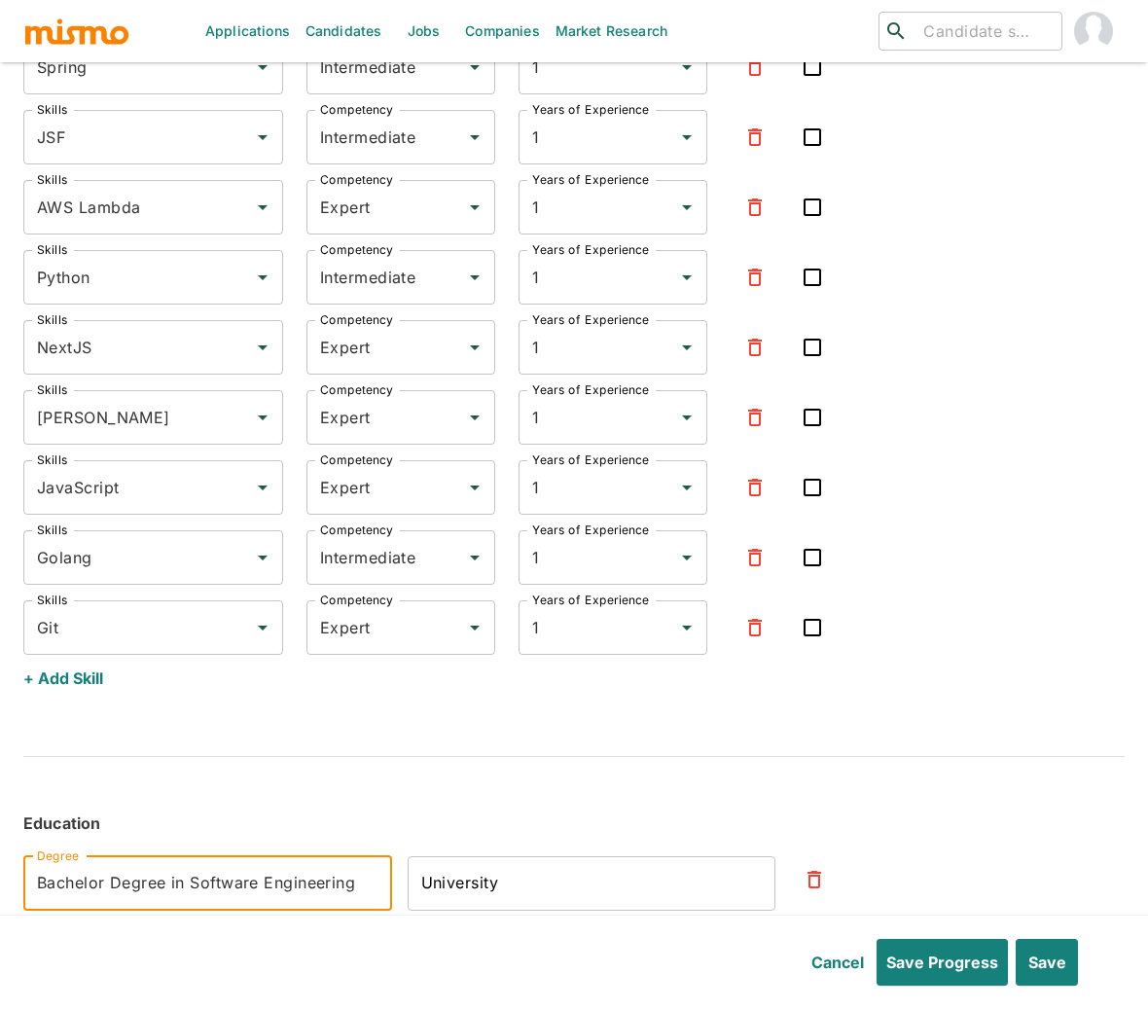
scroll to position [7147, 0]
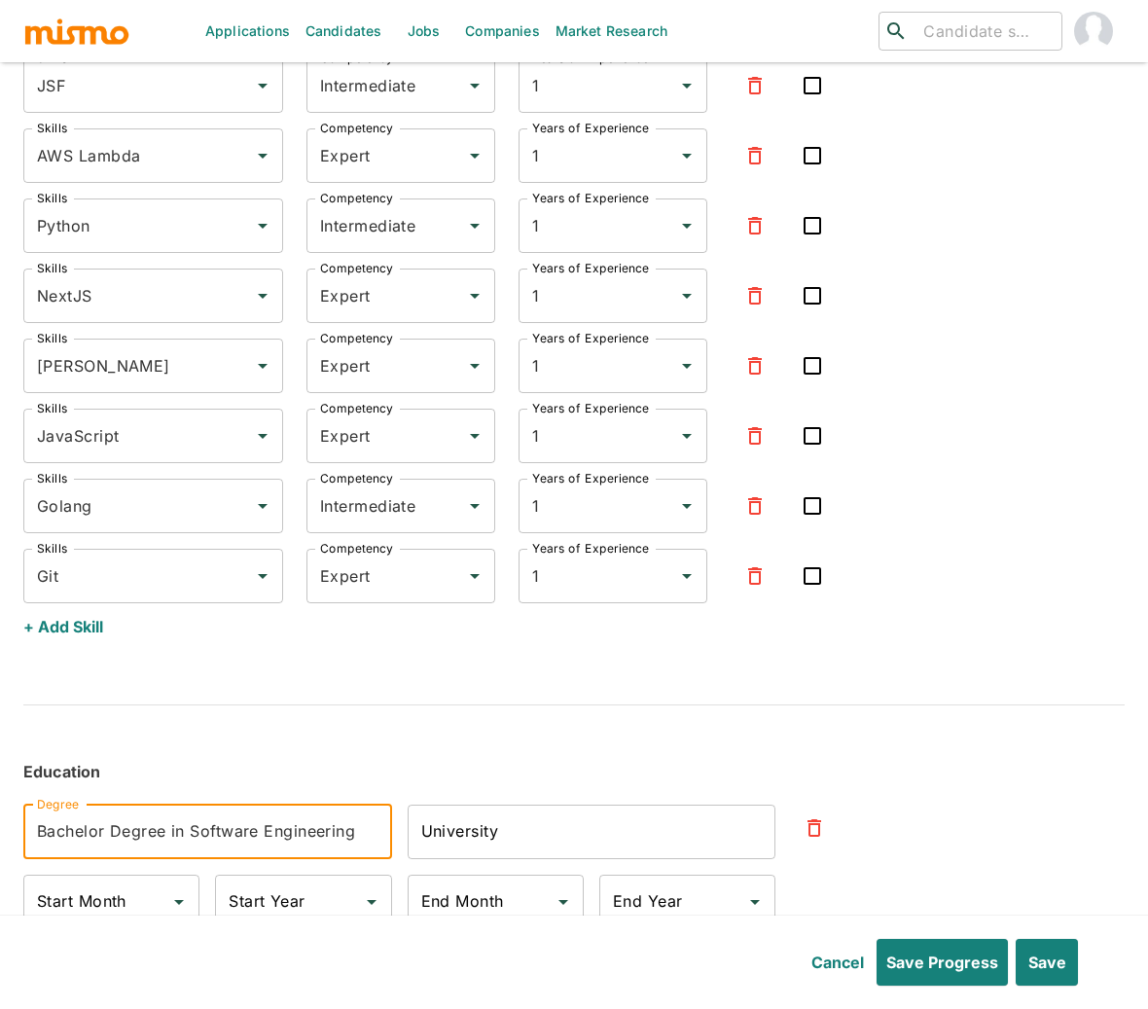
click at [534, 808] on input "University" at bounding box center [592, 831] width 369 height 54
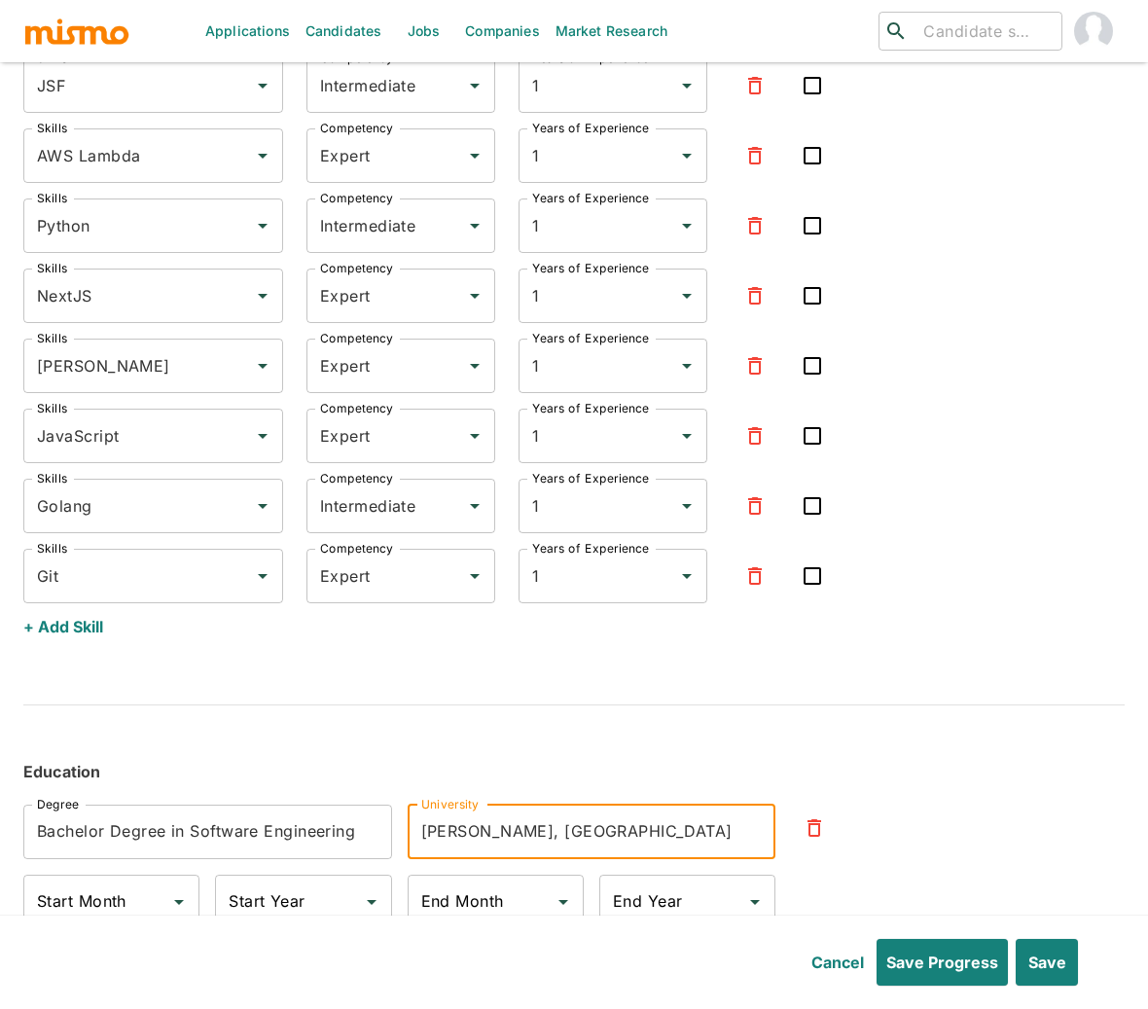
scroll to position [7188, 0]
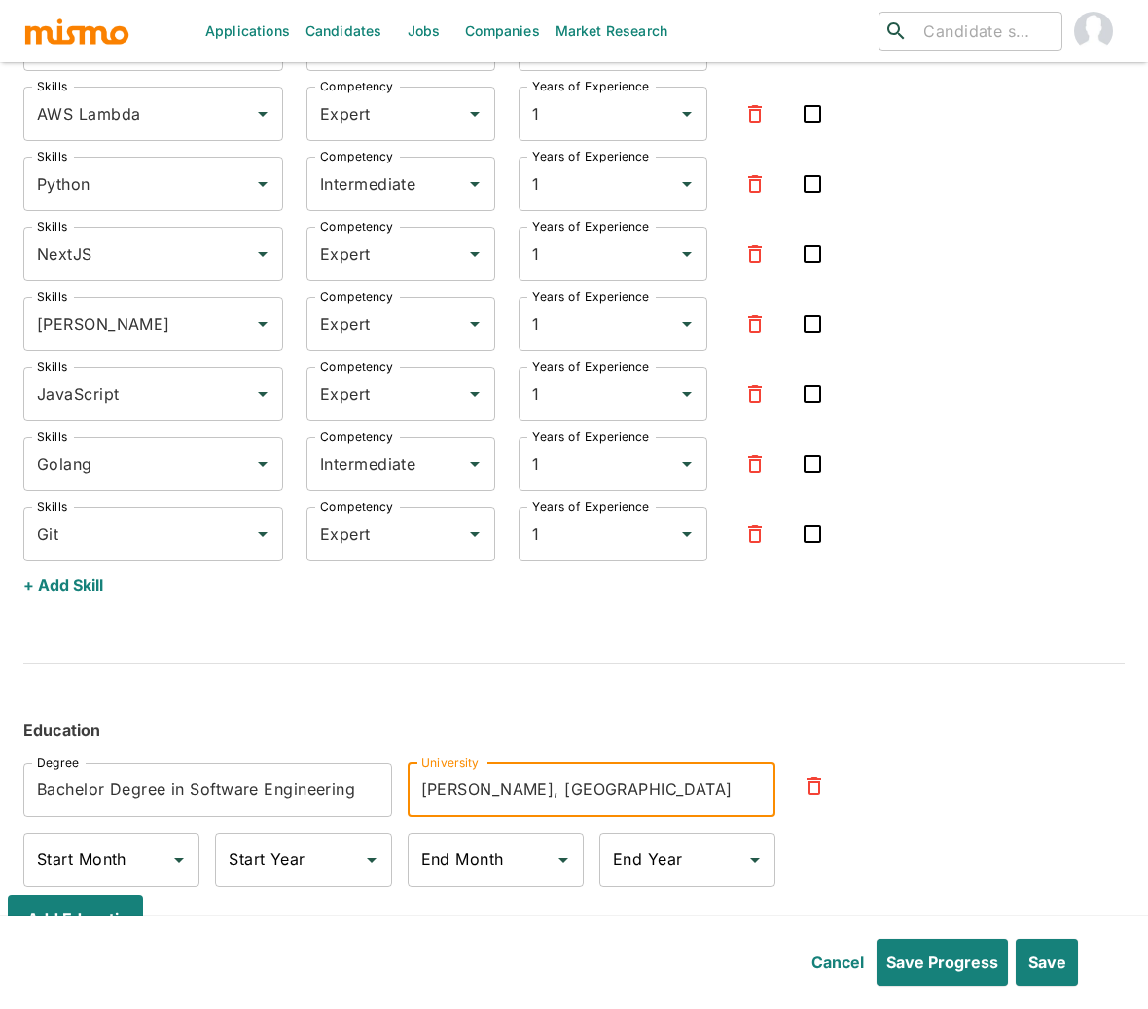
type input "Estácio de Sá, Sao Paulo"
click at [293, 833] on div "Start Year Start Year" at bounding box center [303, 860] width 176 height 54
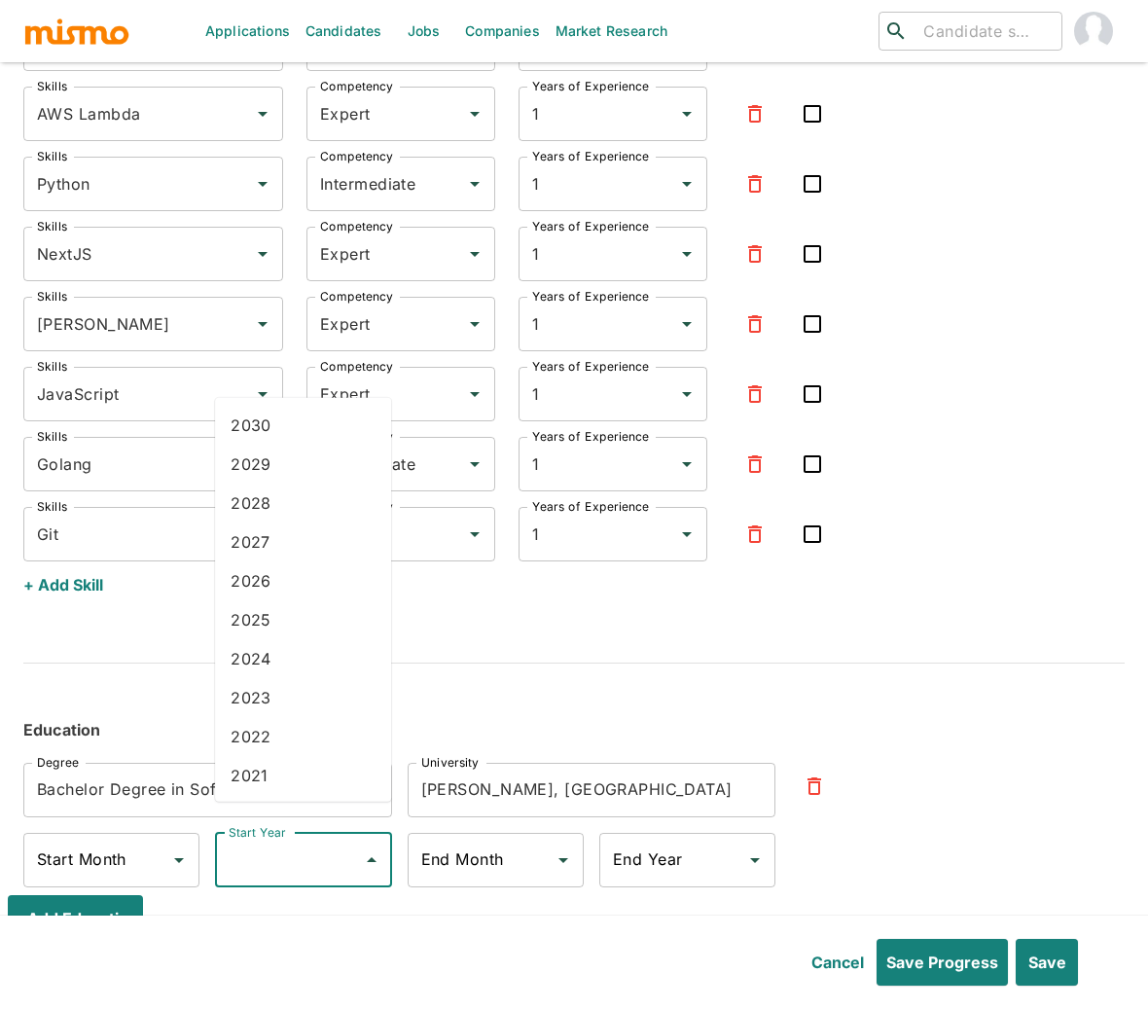
scroll to position [4, 0]
click at [260, 728] on li "2022" at bounding box center [303, 732] width 176 height 39
type input "2022"
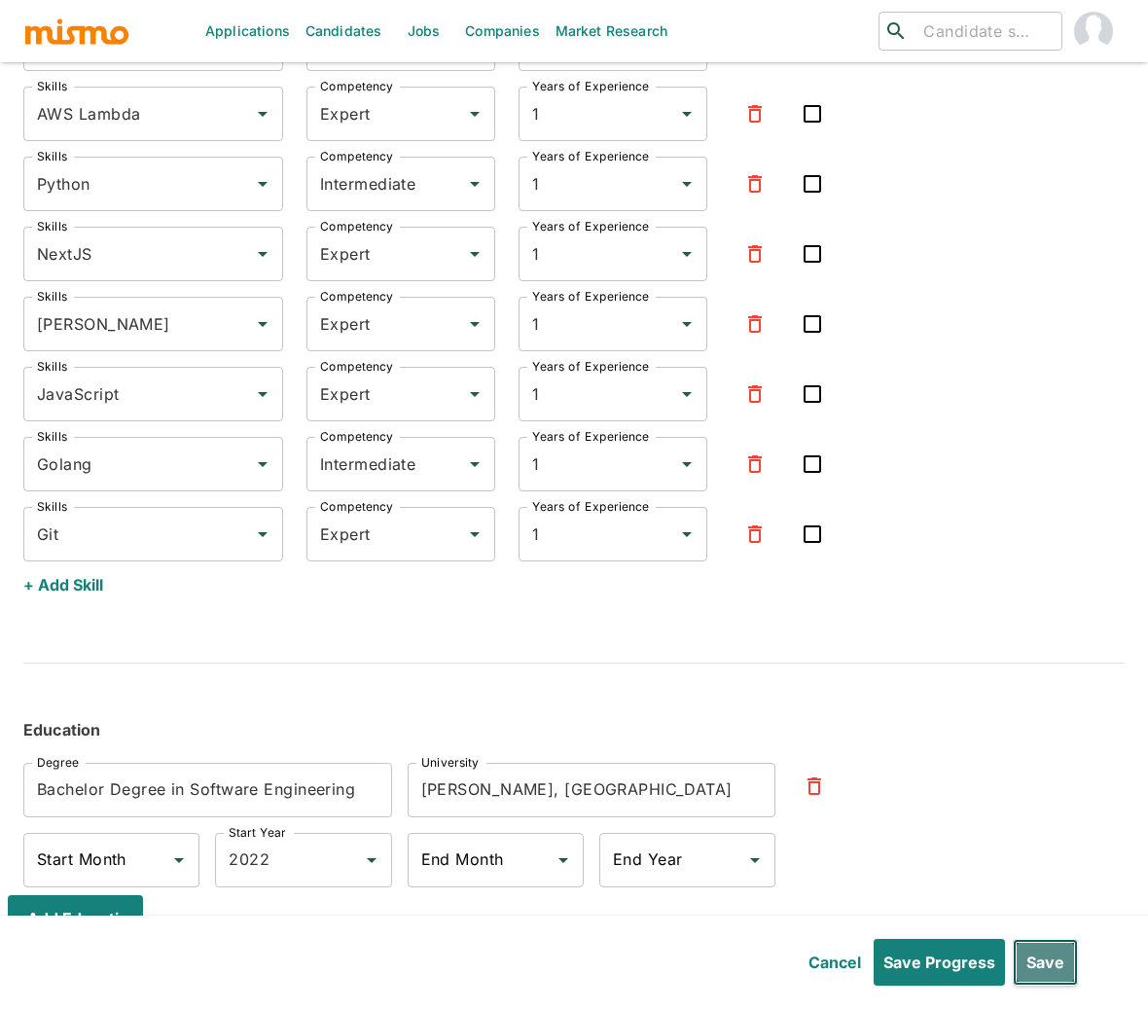
click at [1048, 966] on button "Save" at bounding box center [1044, 962] width 65 height 47
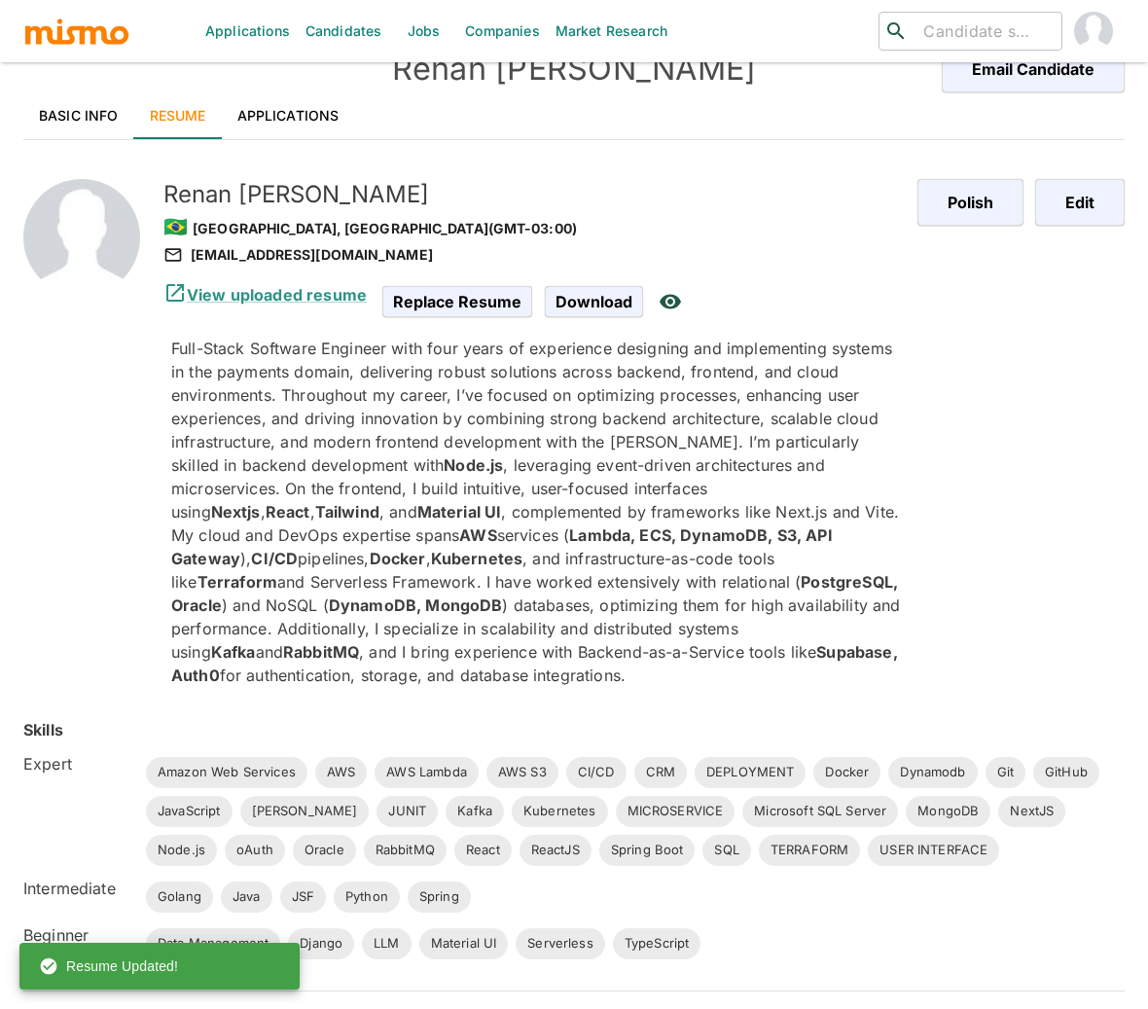
scroll to position [0, 0]
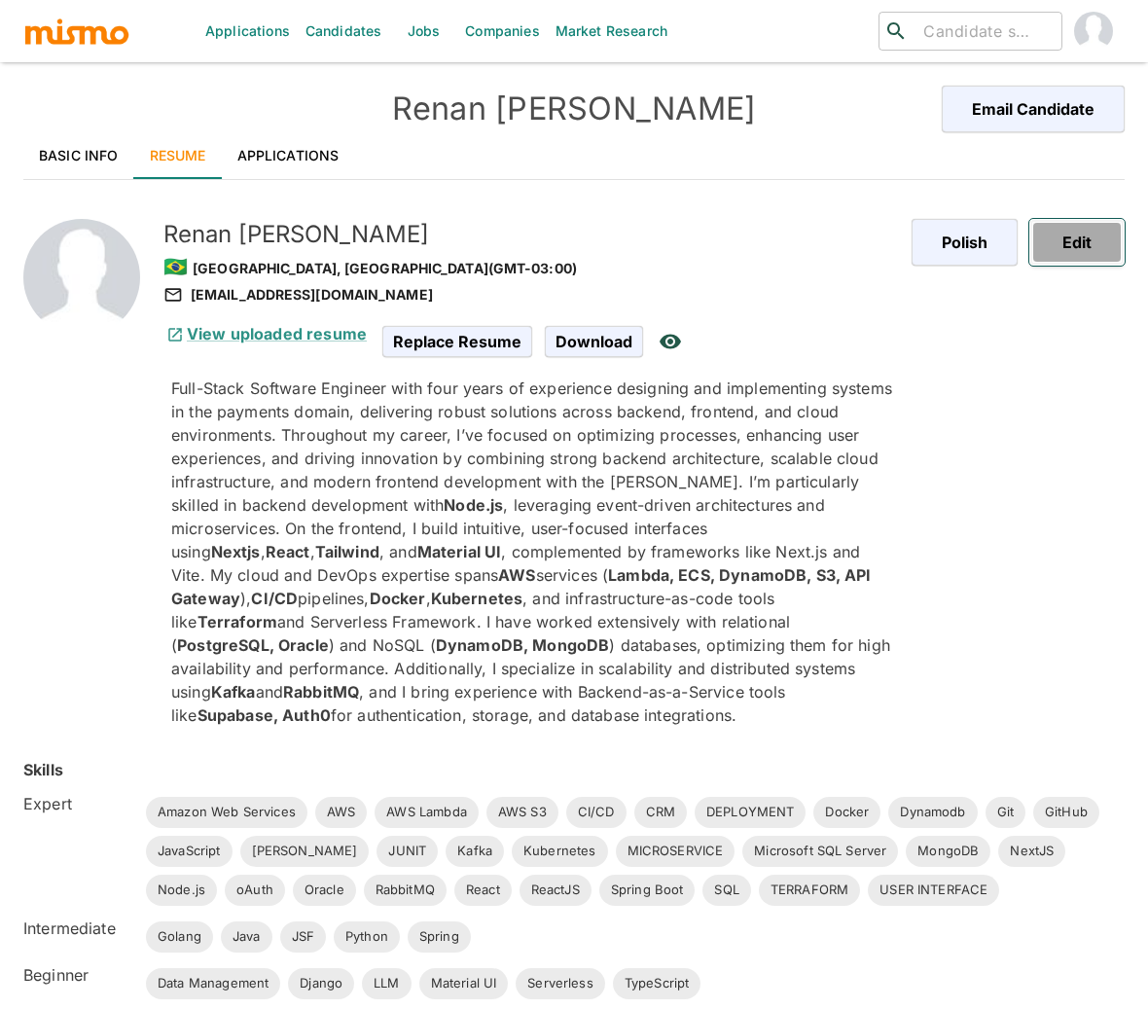
click at [1086, 249] on button "Edit" at bounding box center [1076, 242] width 95 height 47
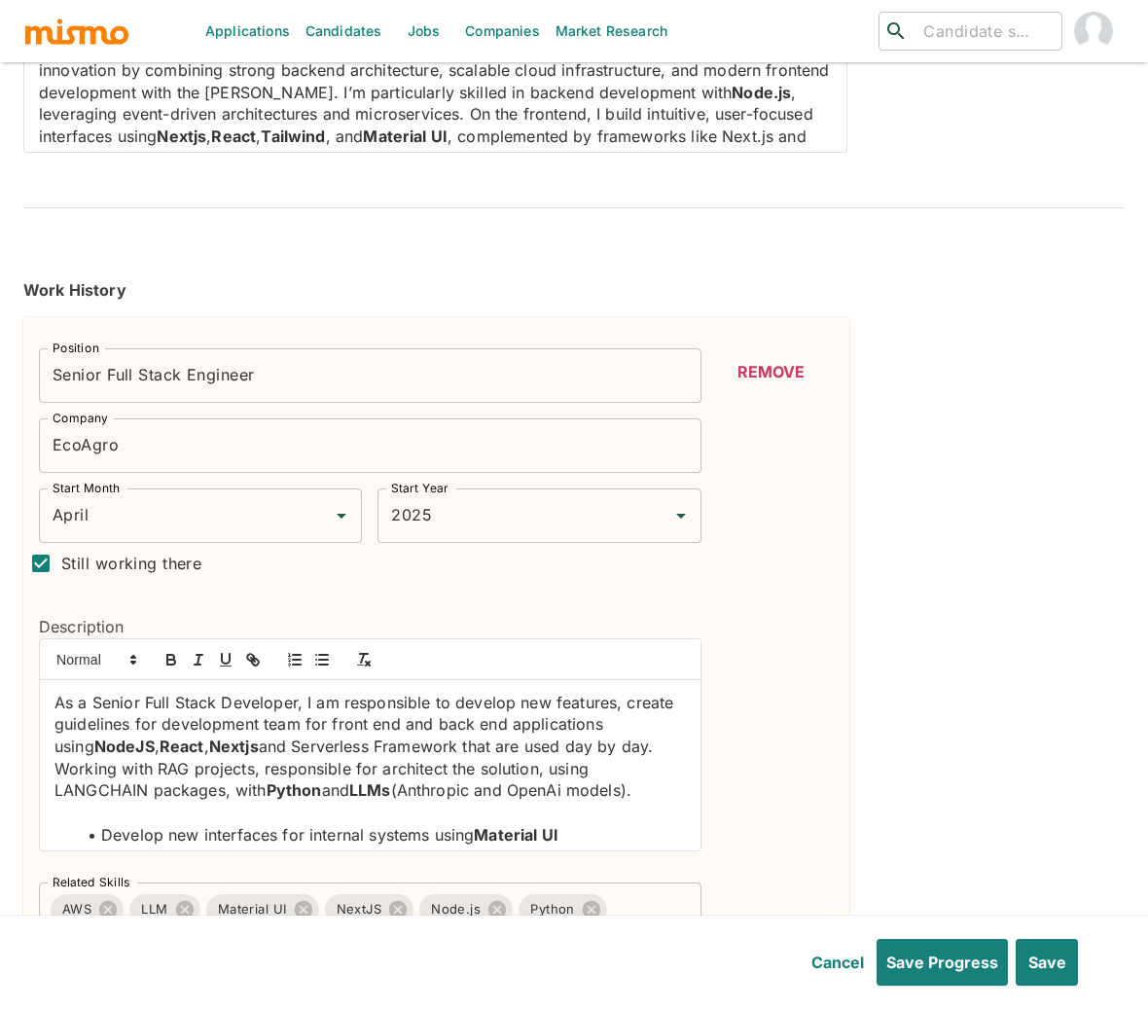
scroll to position [478, 0]
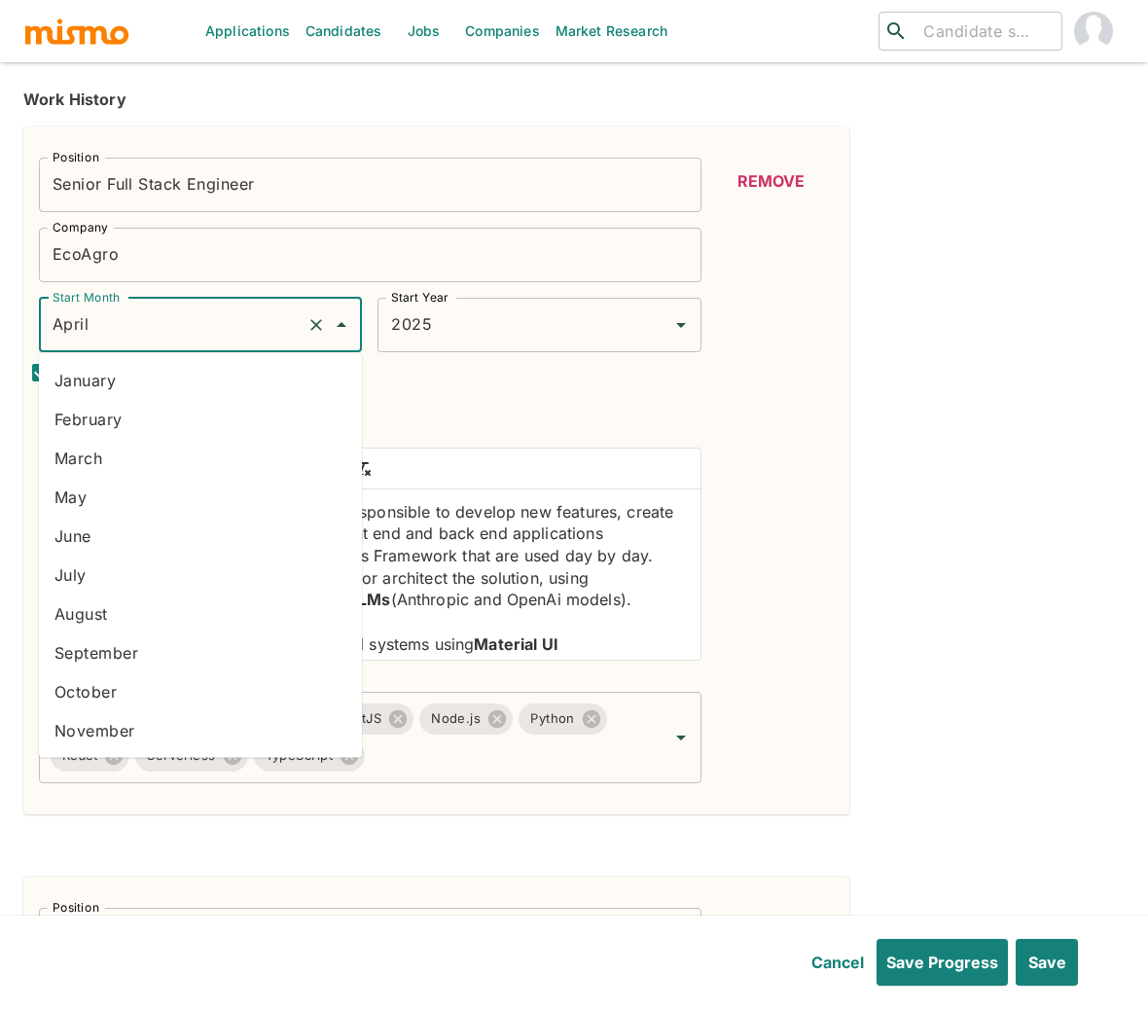
click at [172, 337] on input "April" at bounding box center [173, 324] width 251 height 37
click at [142, 453] on li "March" at bounding box center [200, 458] width 323 height 39
type input "March"
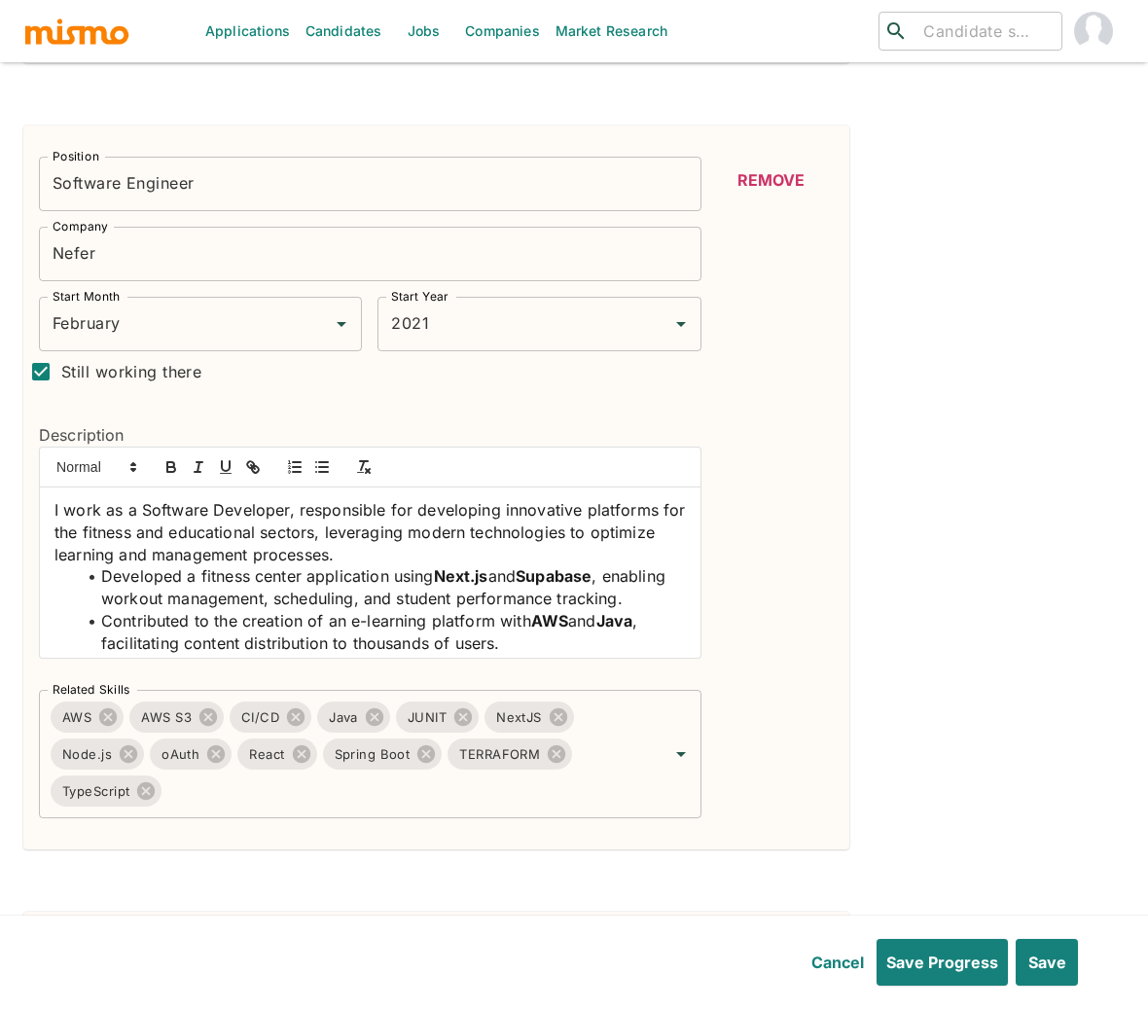
scroll to position [1232, 0]
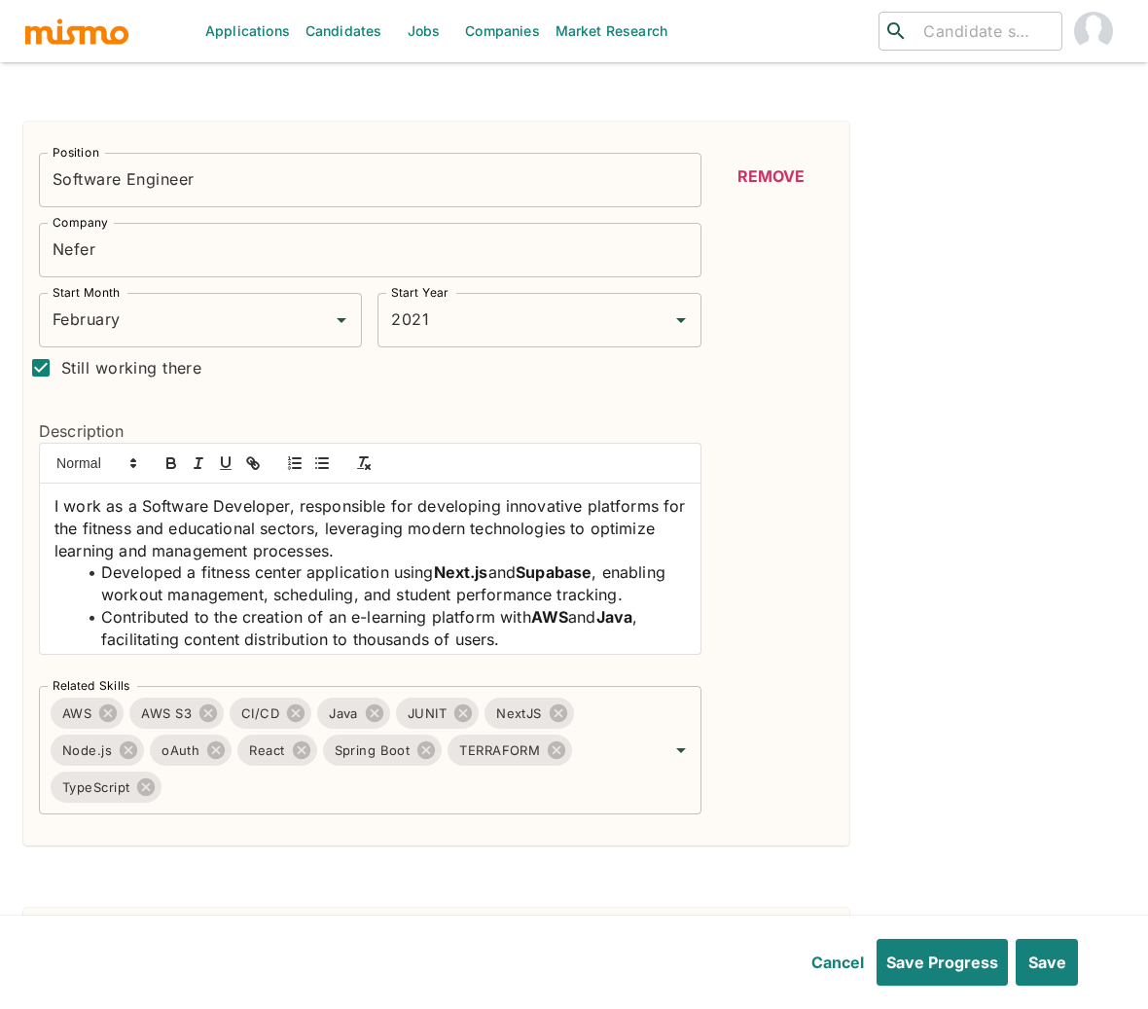
click at [295, 181] on input "Software Engineer" at bounding box center [370, 180] width 662 height 54
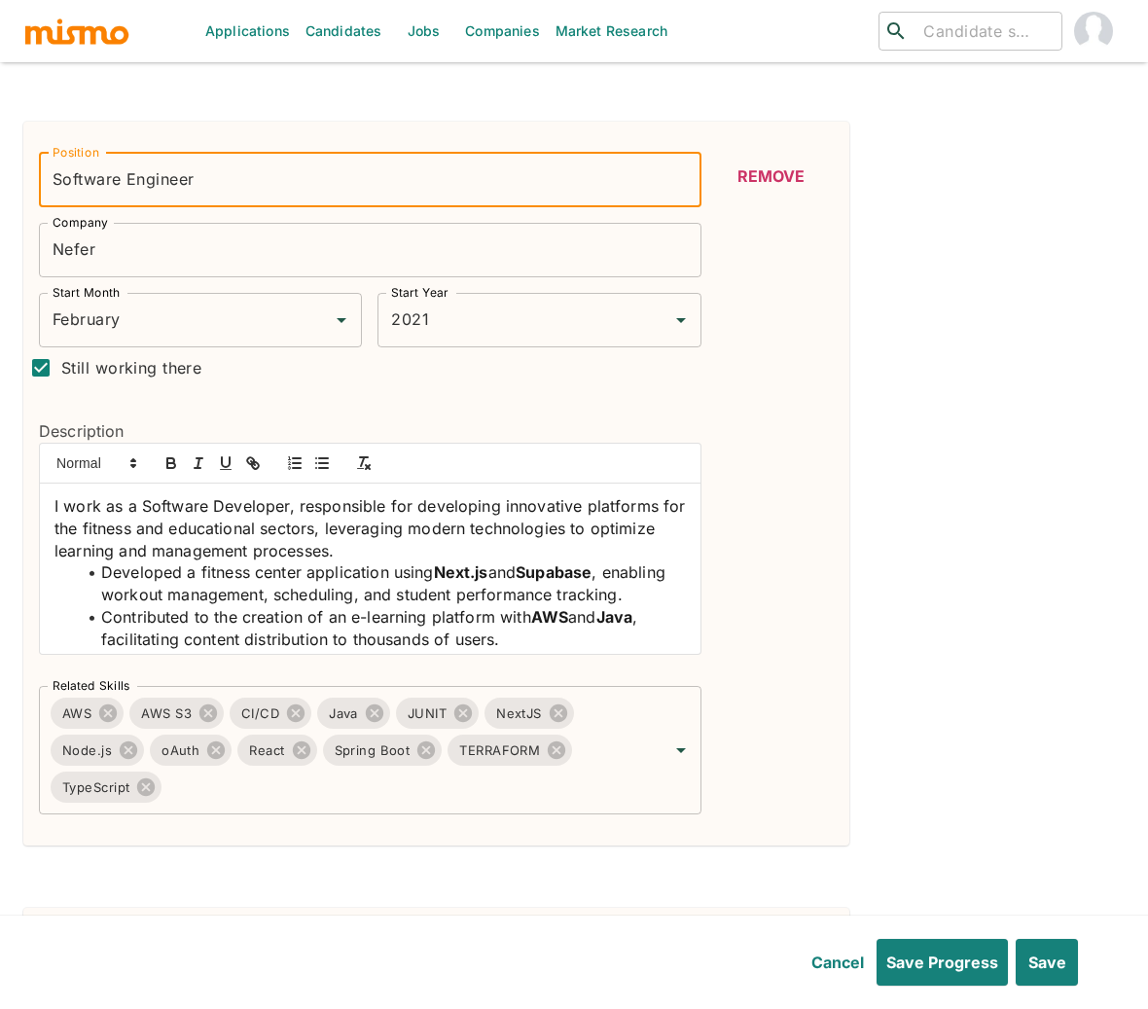
click at [295, 181] on input "Software Engineer" at bounding box center [370, 180] width 662 height 54
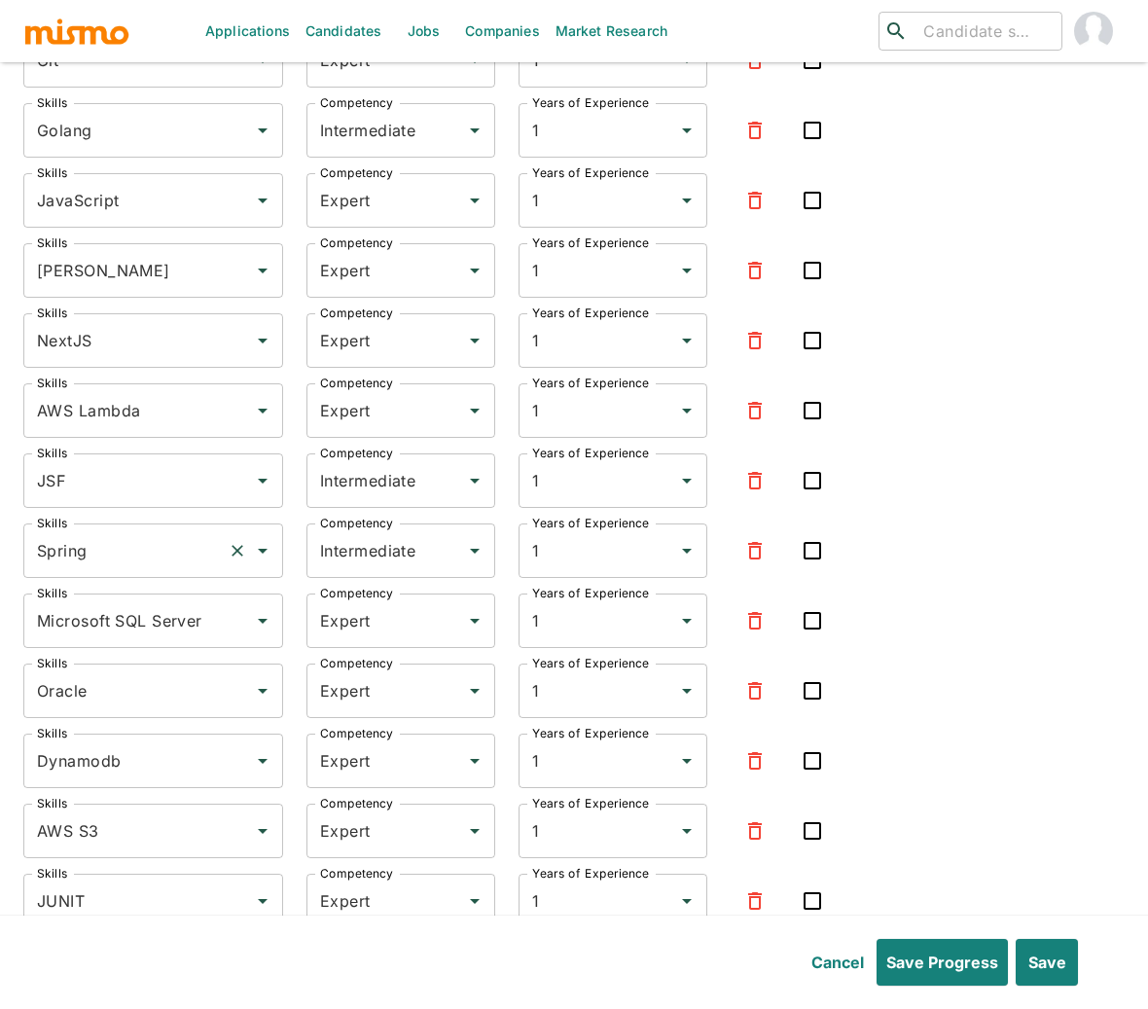
scroll to position [6821, 0]
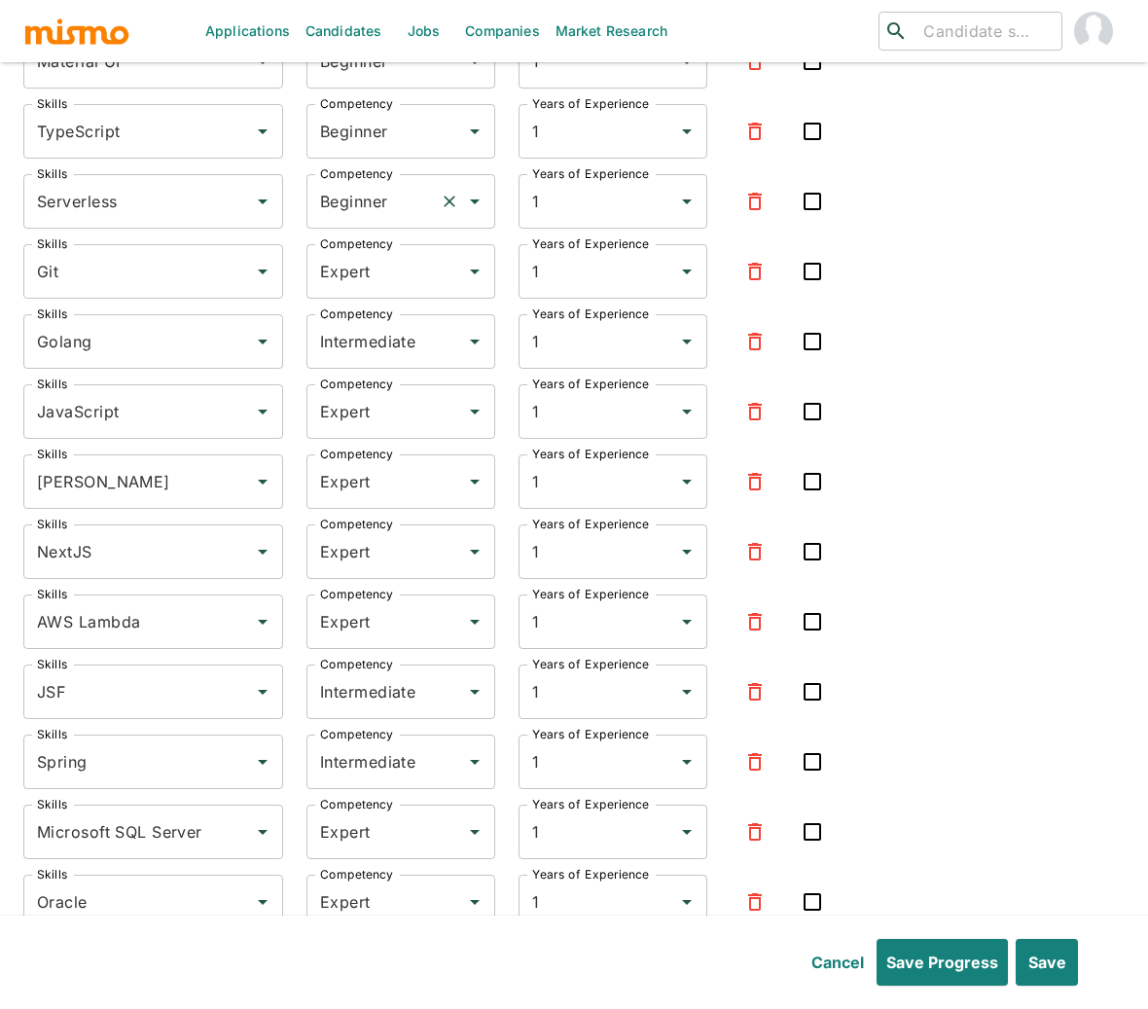
type input "Software Engineer - Part Time"
click at [374, 183] on input "Beginner" at bounding box center [373, 201] width 117 height 37
click at [380, 269] on li "Expert" at bounding box center [401, 264] width 189 height 39
type input "Expert"
click at [377, 95] on label "Competency" at bounding box center [356, 103] width 73 height 17
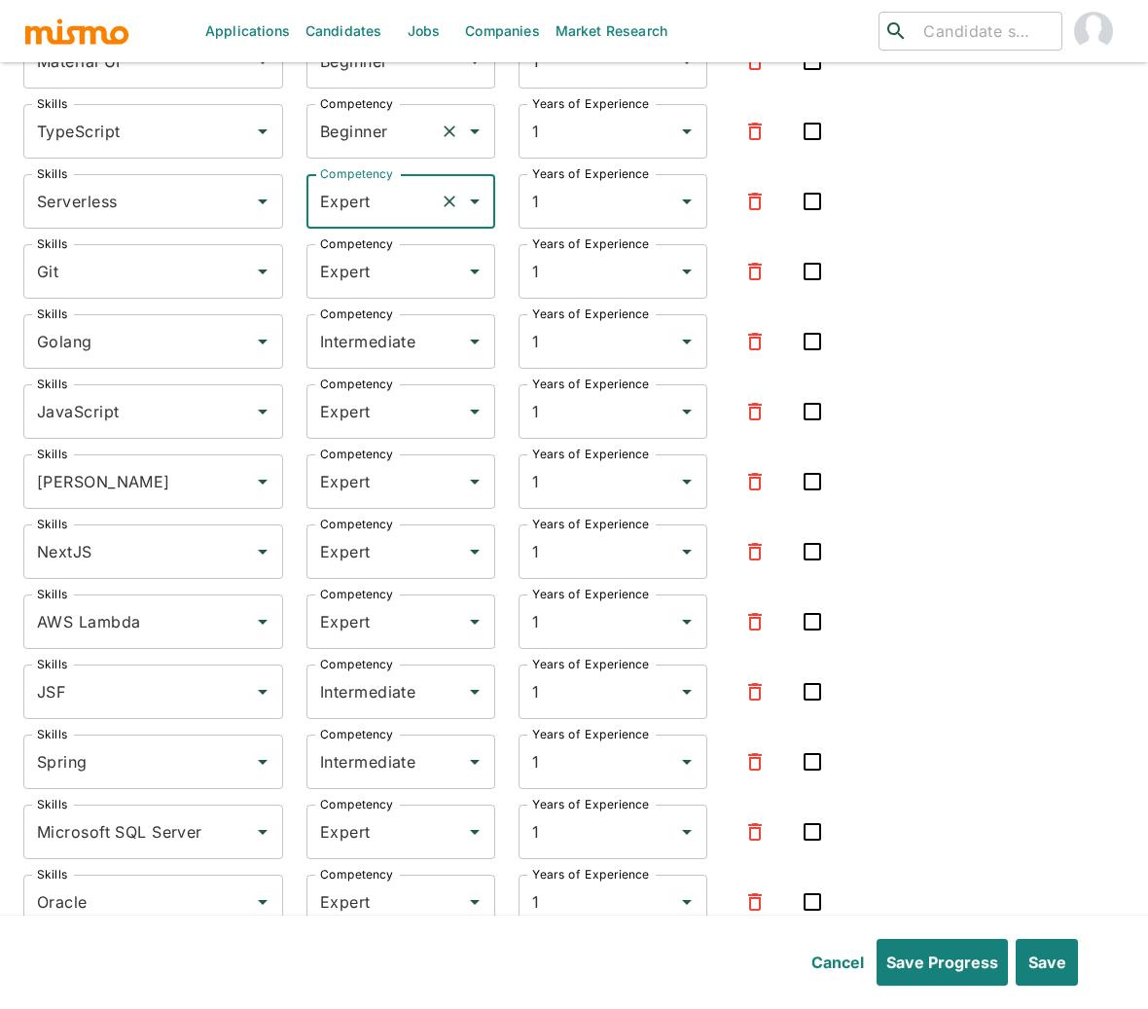
click at [377, 113] on input "Beginner" at bounding box center [373, 131] width 117 height 37
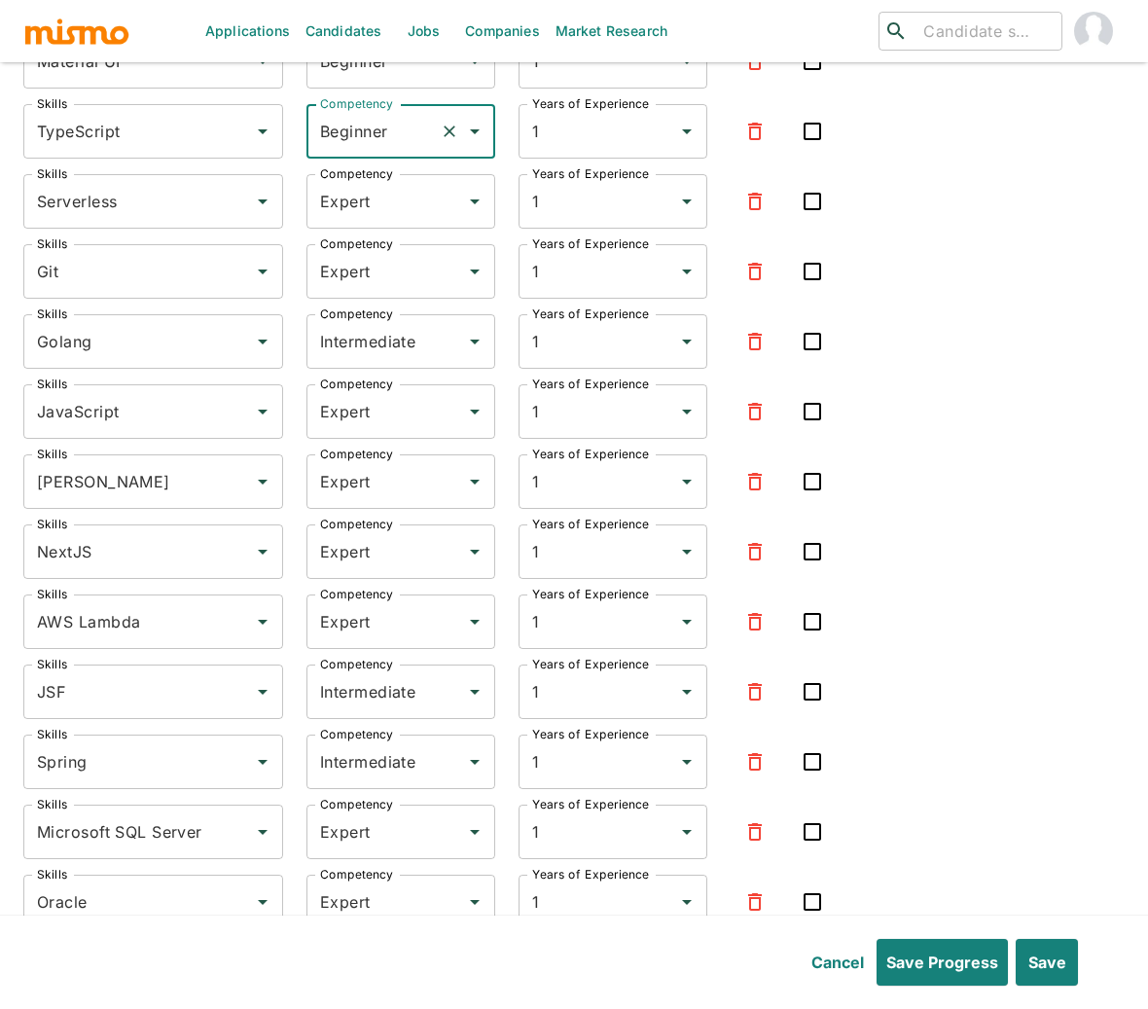
click at [375, 113] on input "Beginner" at bounding box center [373, 131] width 117 height 37
click at [364, 192] on li "Expert" at bounding box center [401, 193] width 189 height 39
type input "Expert"
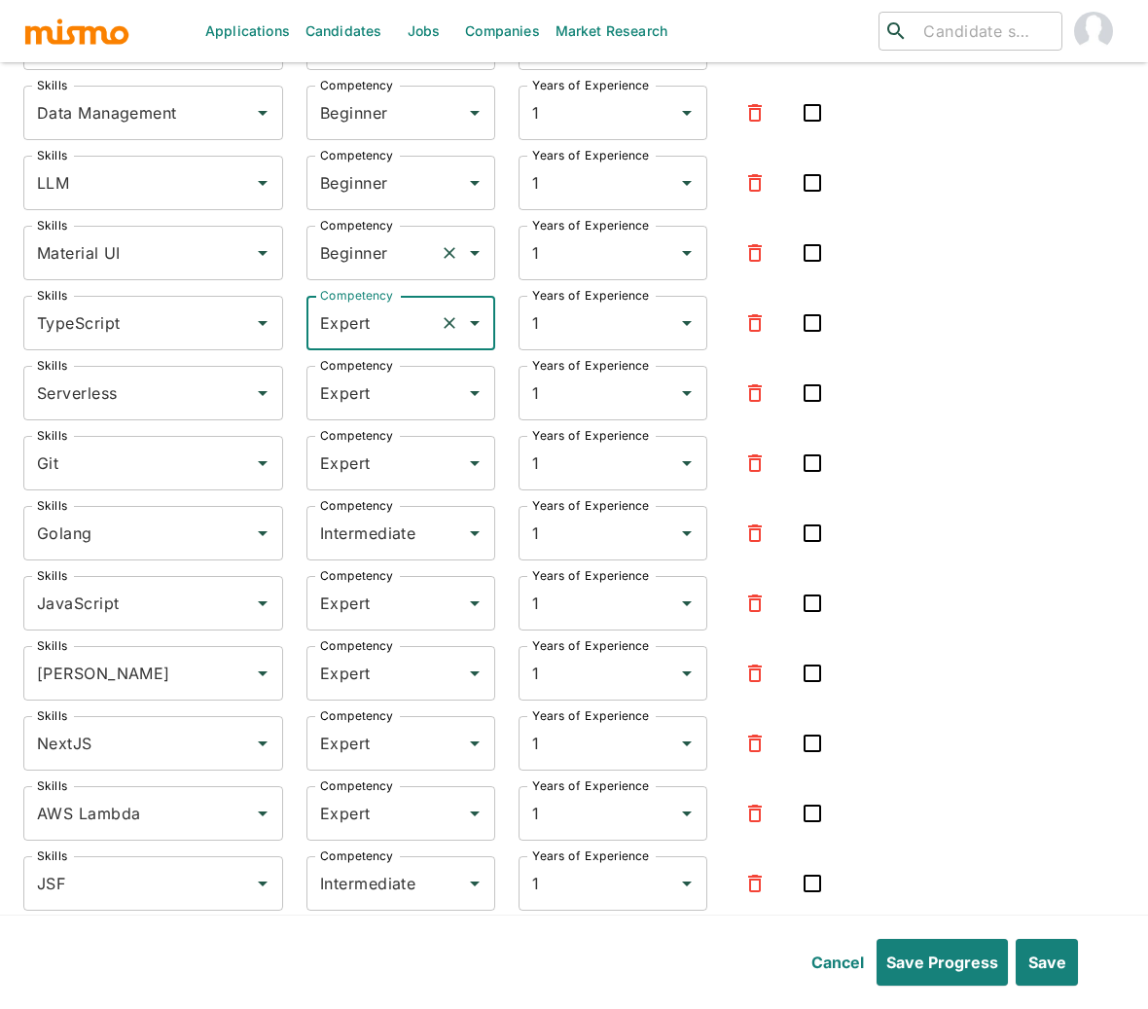
scroll to position [6609, 0]
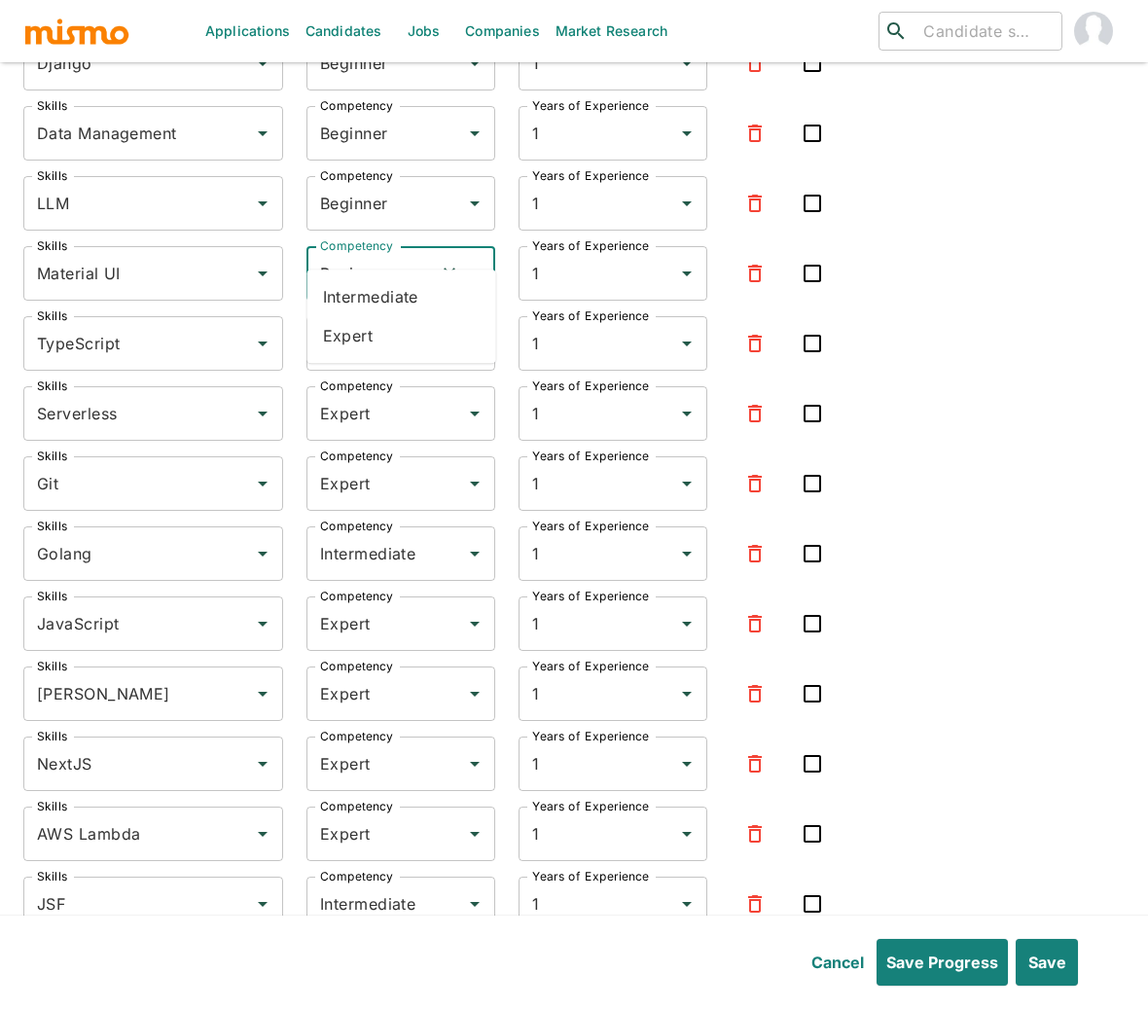
click at [363, 255] on input "Beginner" at bounding box center [373, 273] width 117 height 37
click at [346, 331] on li "Expert" at bounding box center [401, 335] width 189 height 39
type input "Expert"
click at [347, 185] on input "Beginner" at bounding box center [373, 203] width 117 height 37
click at [379, 256] on li "Expert" at bounding box center [401, 266] width 189 height 39
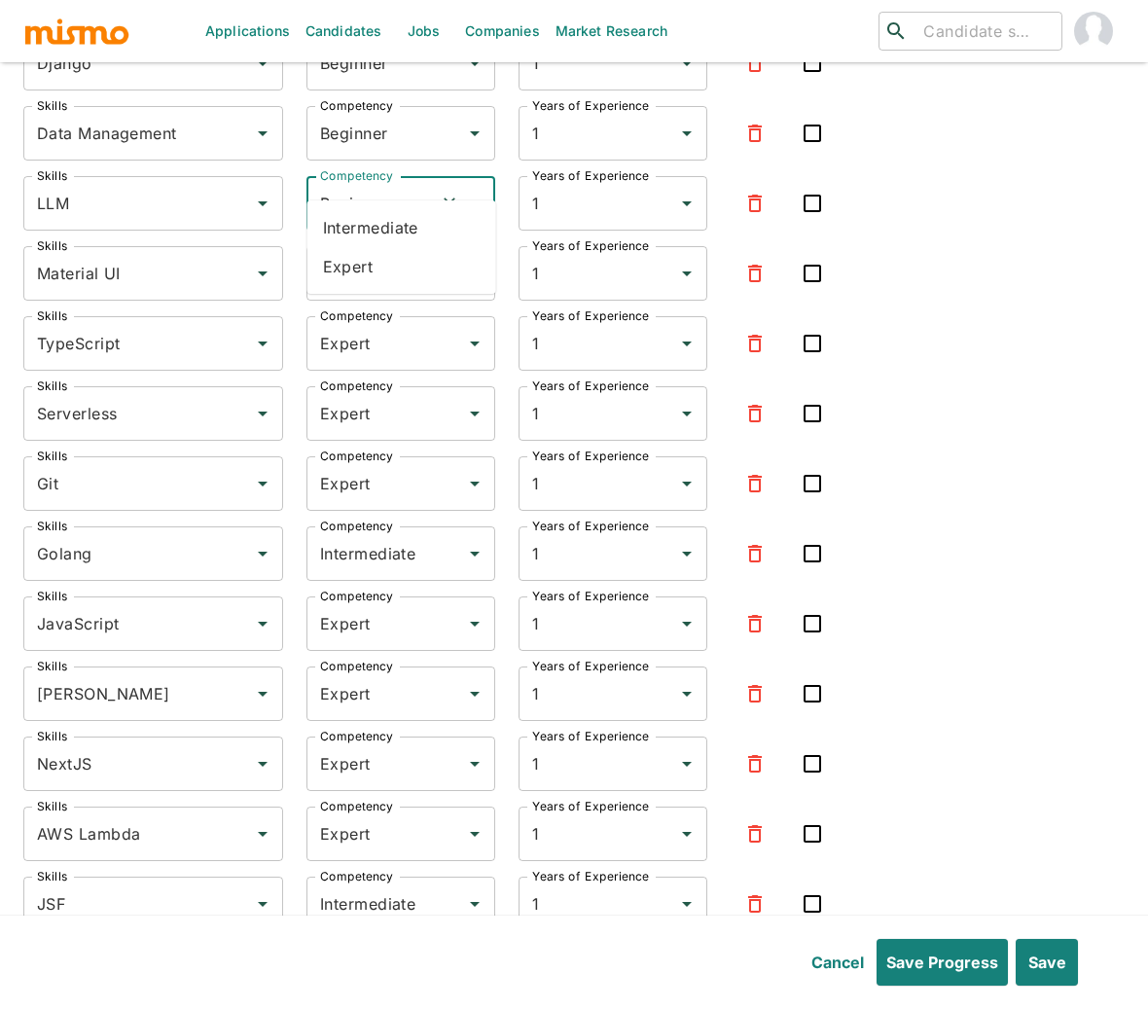
type input "Expert"
click at [349, 115] on input "Beginner" at bounding box center [373, 133] width 117 height 37
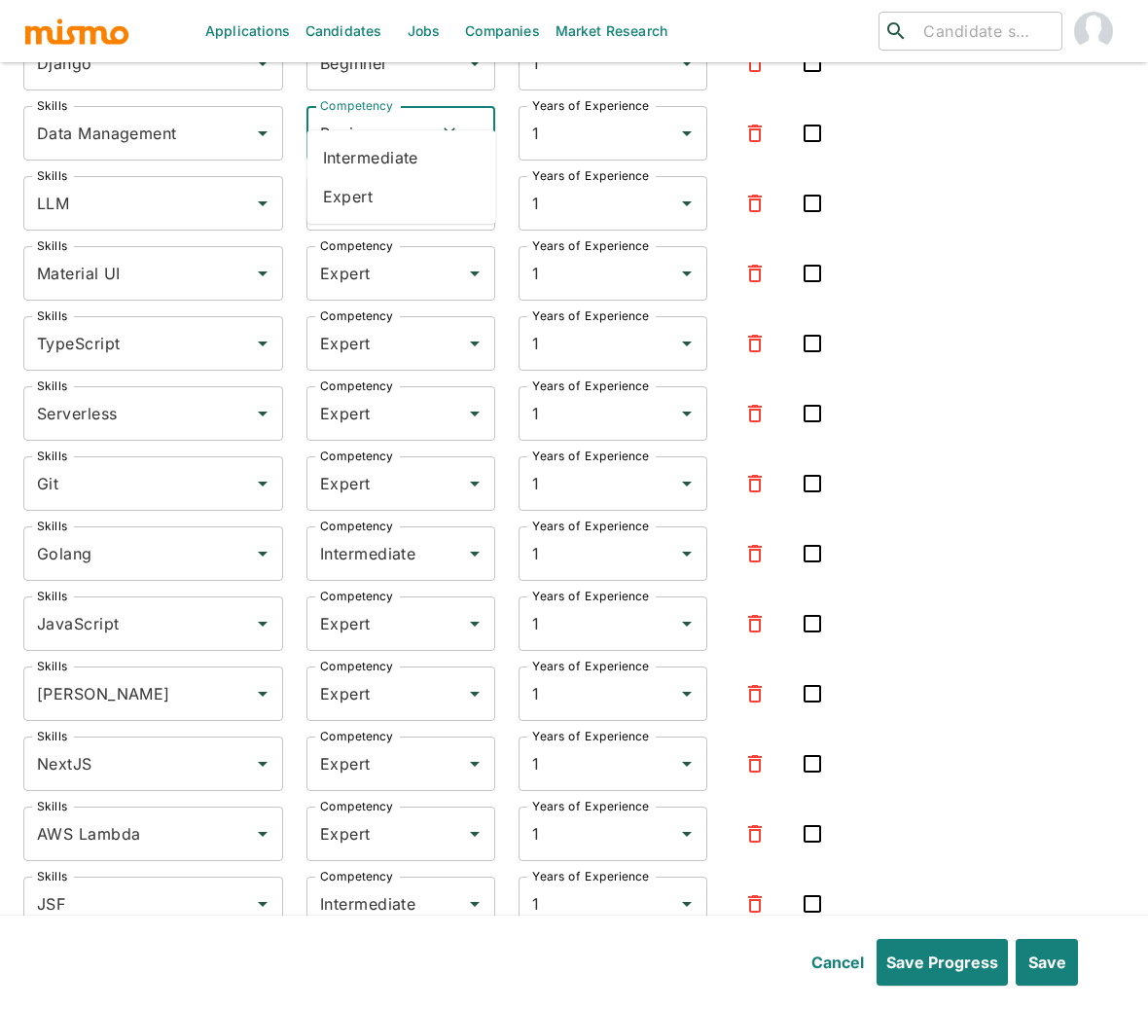
click at [370, 195] on li "Expert" at bounding box center [401, 196] width 189 height 39
type input "Expert"
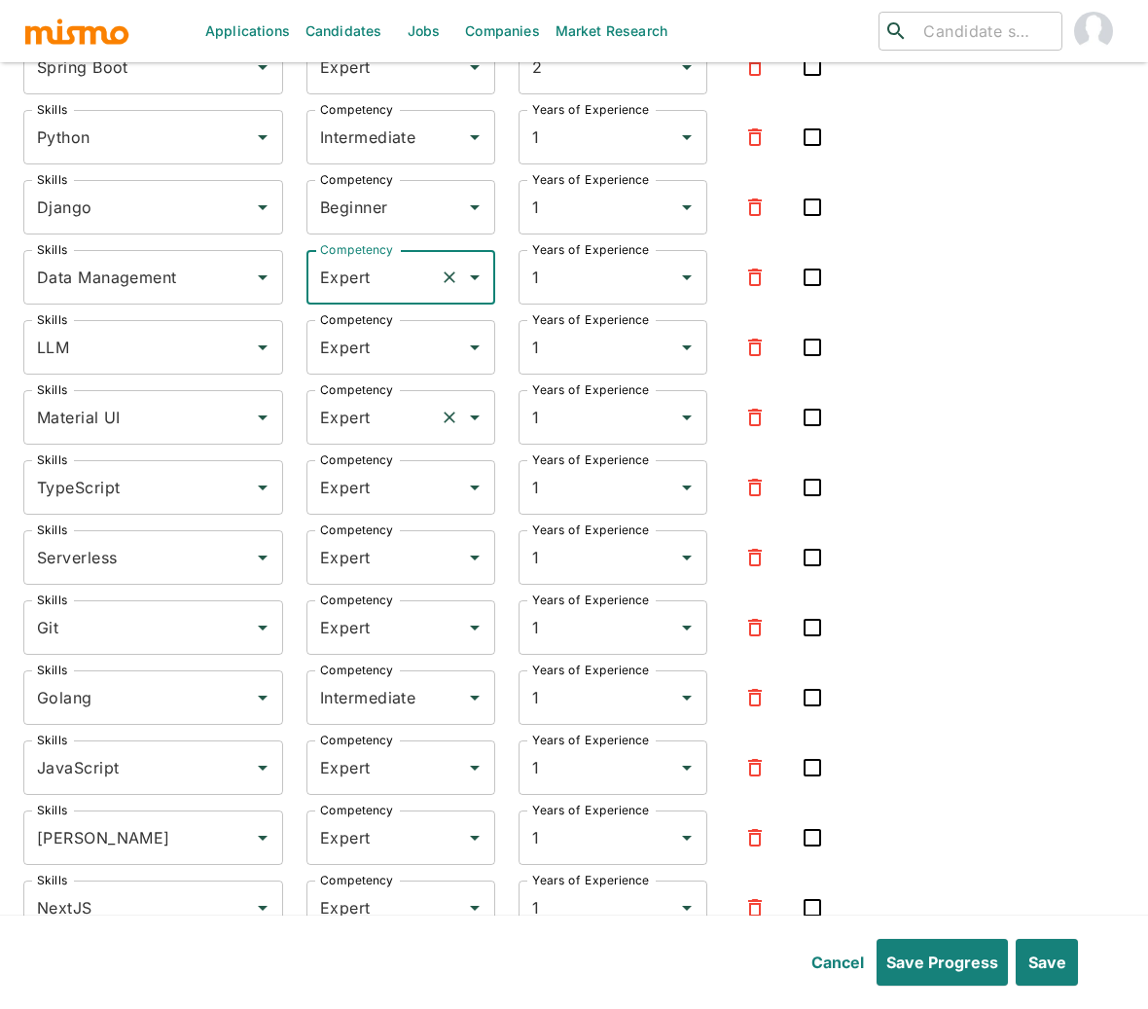
scroll to position [6237, 0]
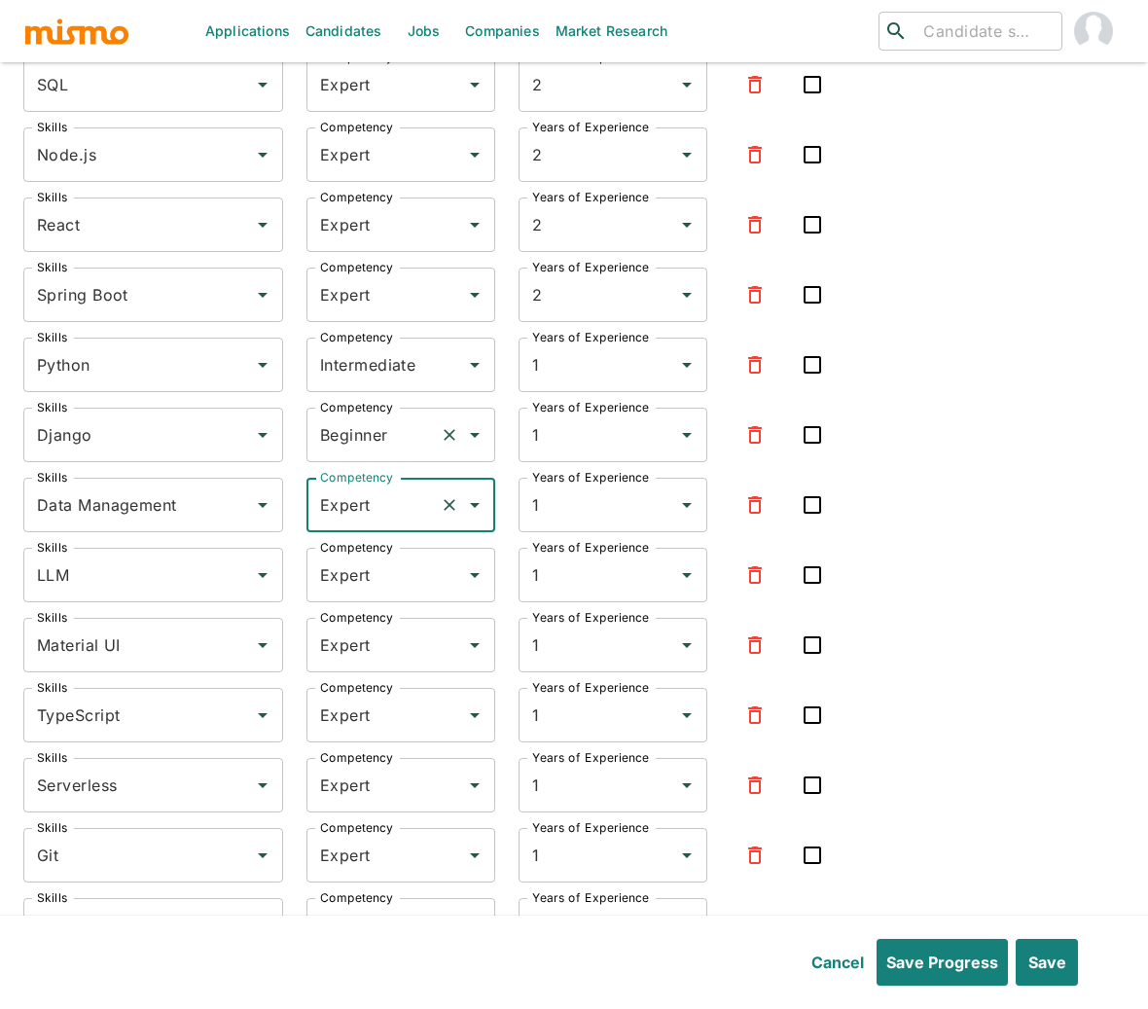
click at [352, 416] on input "Beginner" at bounding box center [373, 434] width 117 height 37
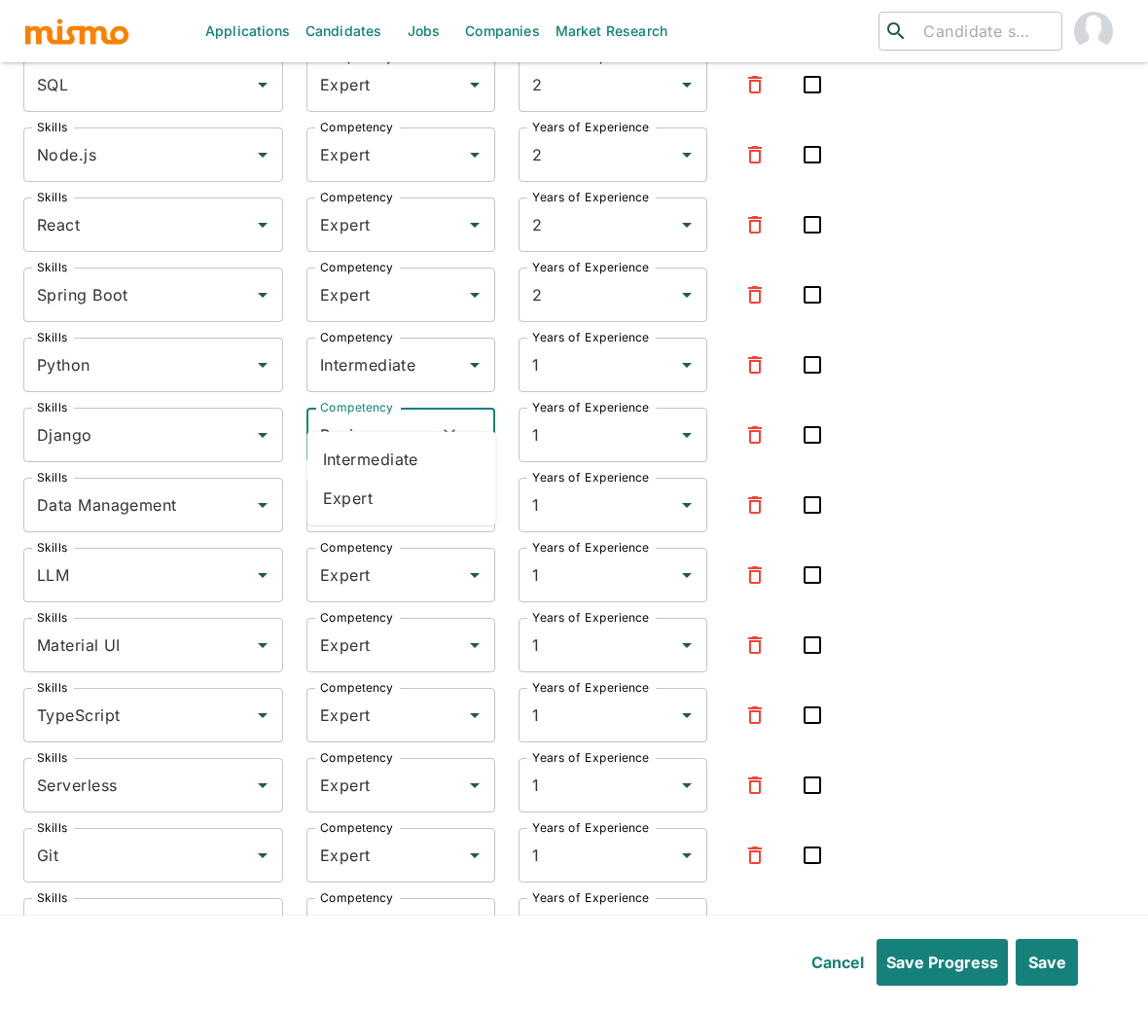
click at [368, 473] on li "Intermediate" at bounding box center [401, 459] width 189 height 39
type input "Intermediate"
click at [1050, 973] on button "Save" at bounding box center [1044, 962] width 65 height 47
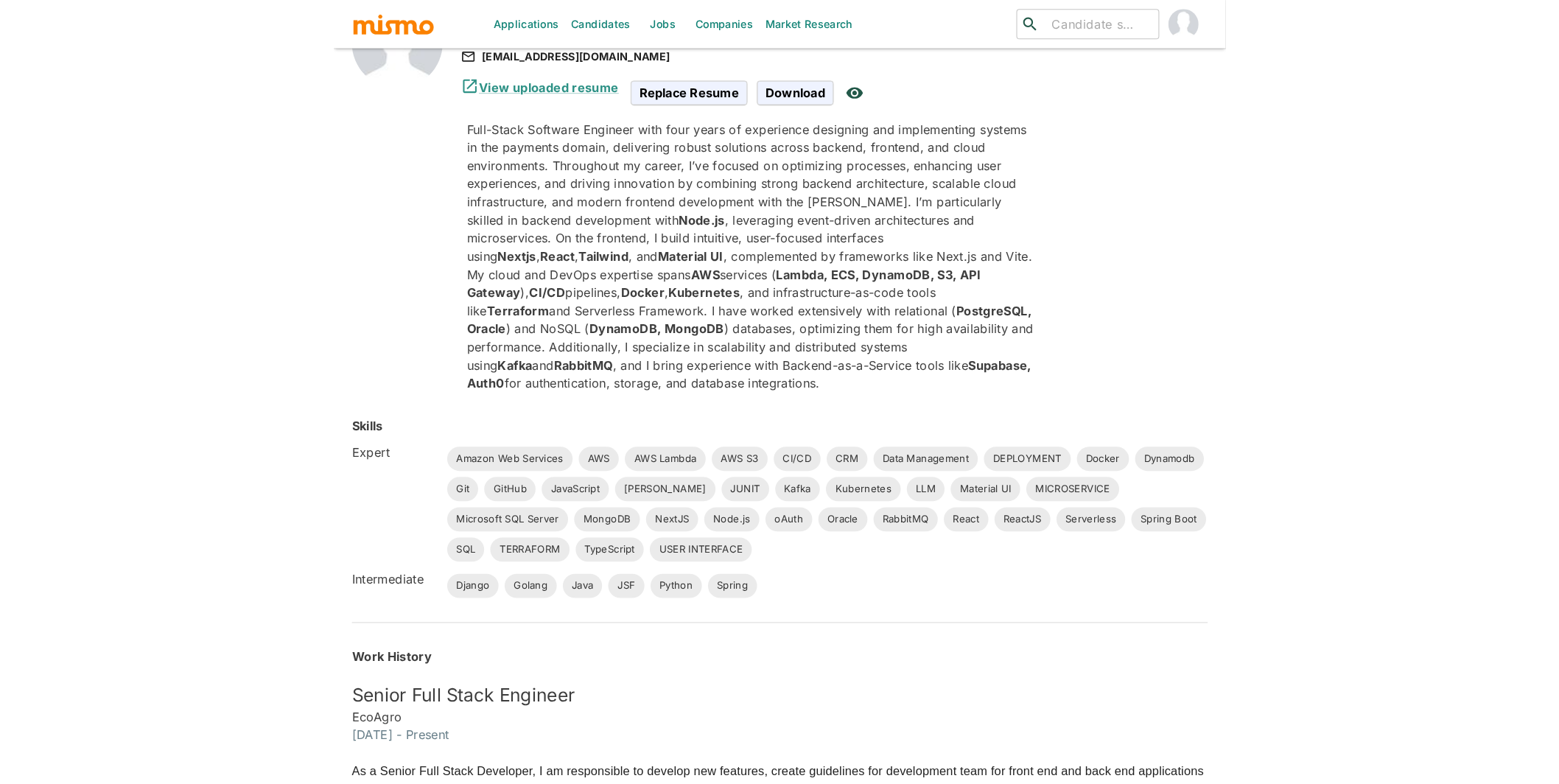
scroll to position [0, 0]
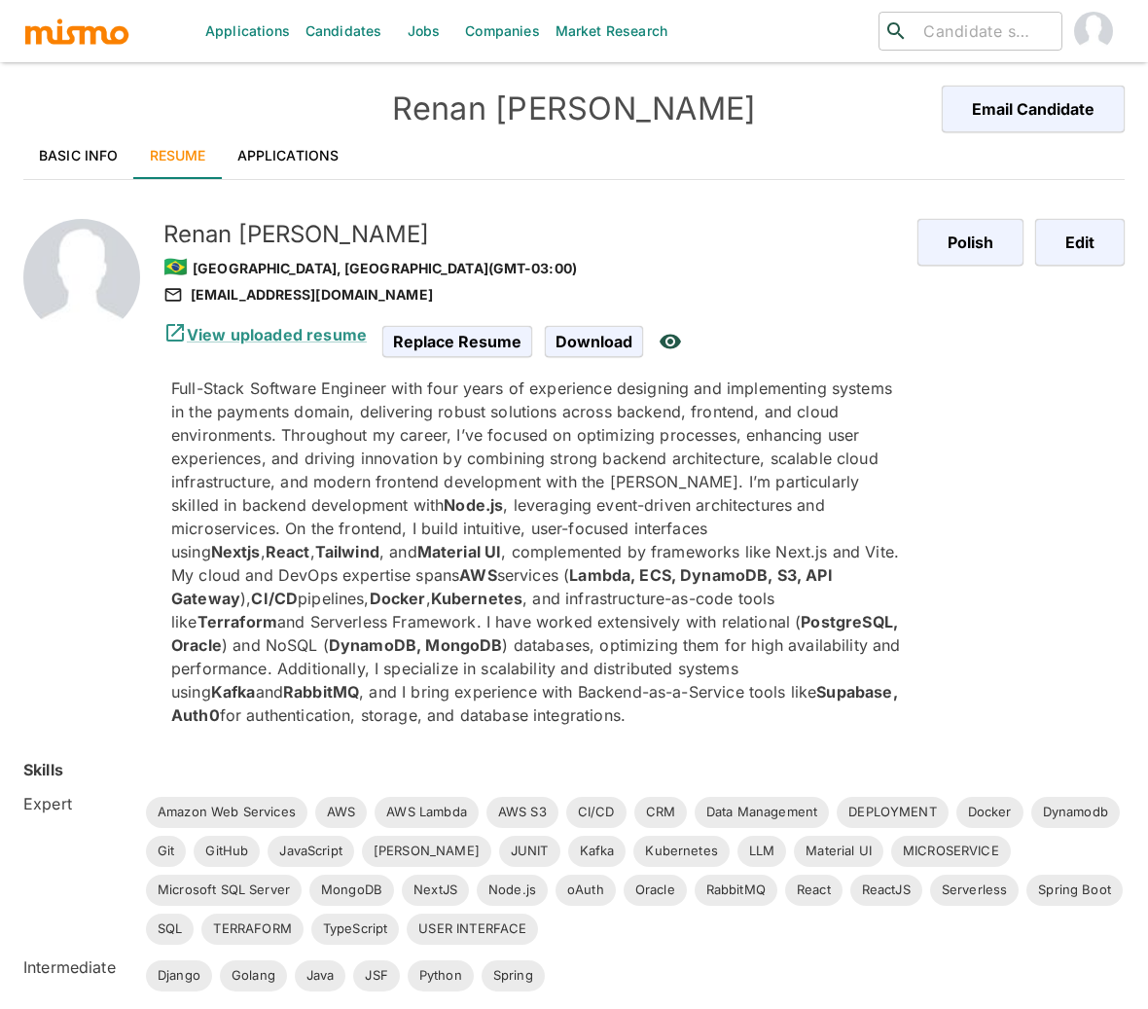
click at [1075, 267] on div "Polish Edit" at bounding box center [1005, 457] width 238 height 539
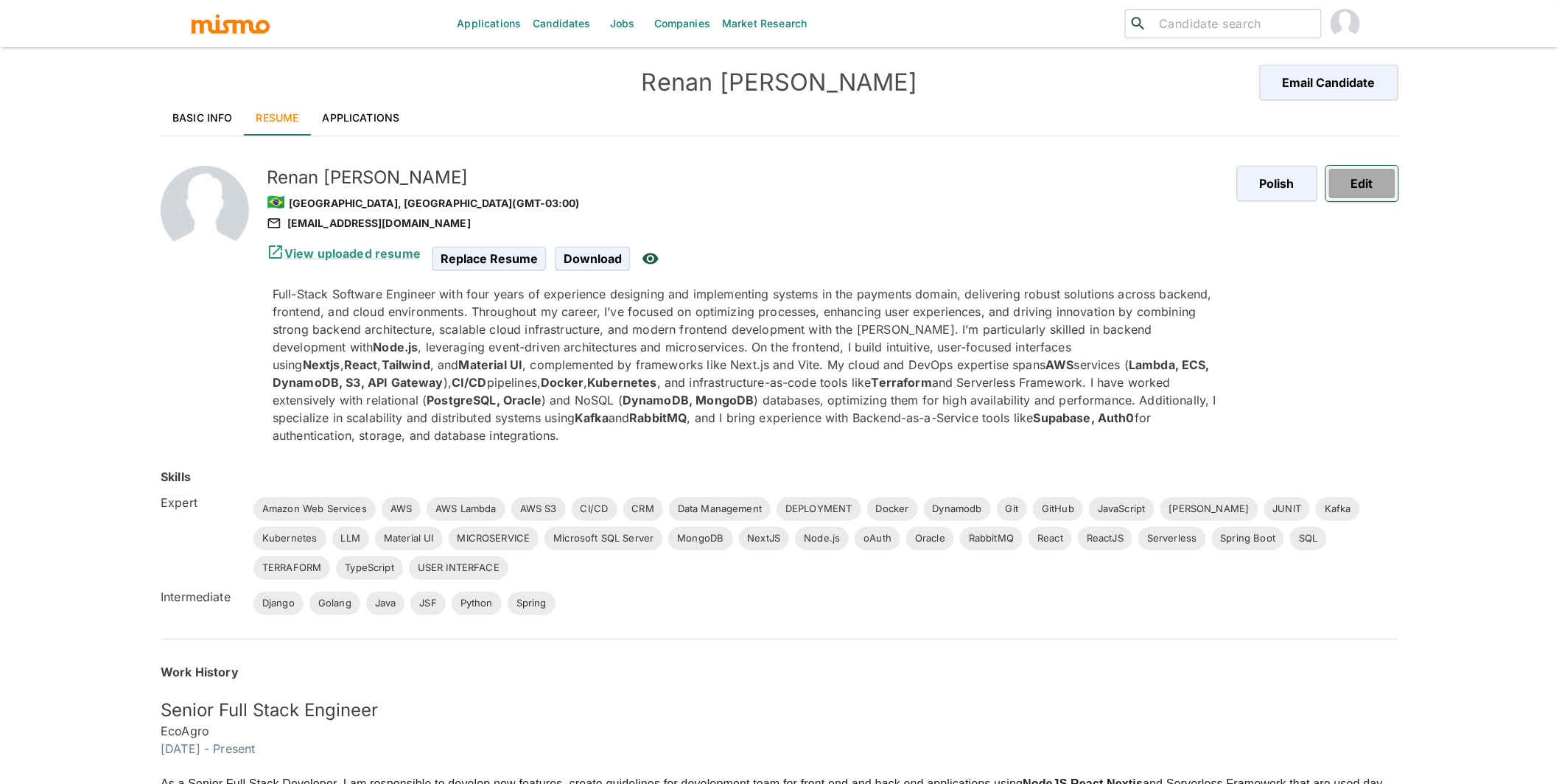
click at [880, 181] on button "Edit" at bounding box center [1362, 183] width 72 height 36
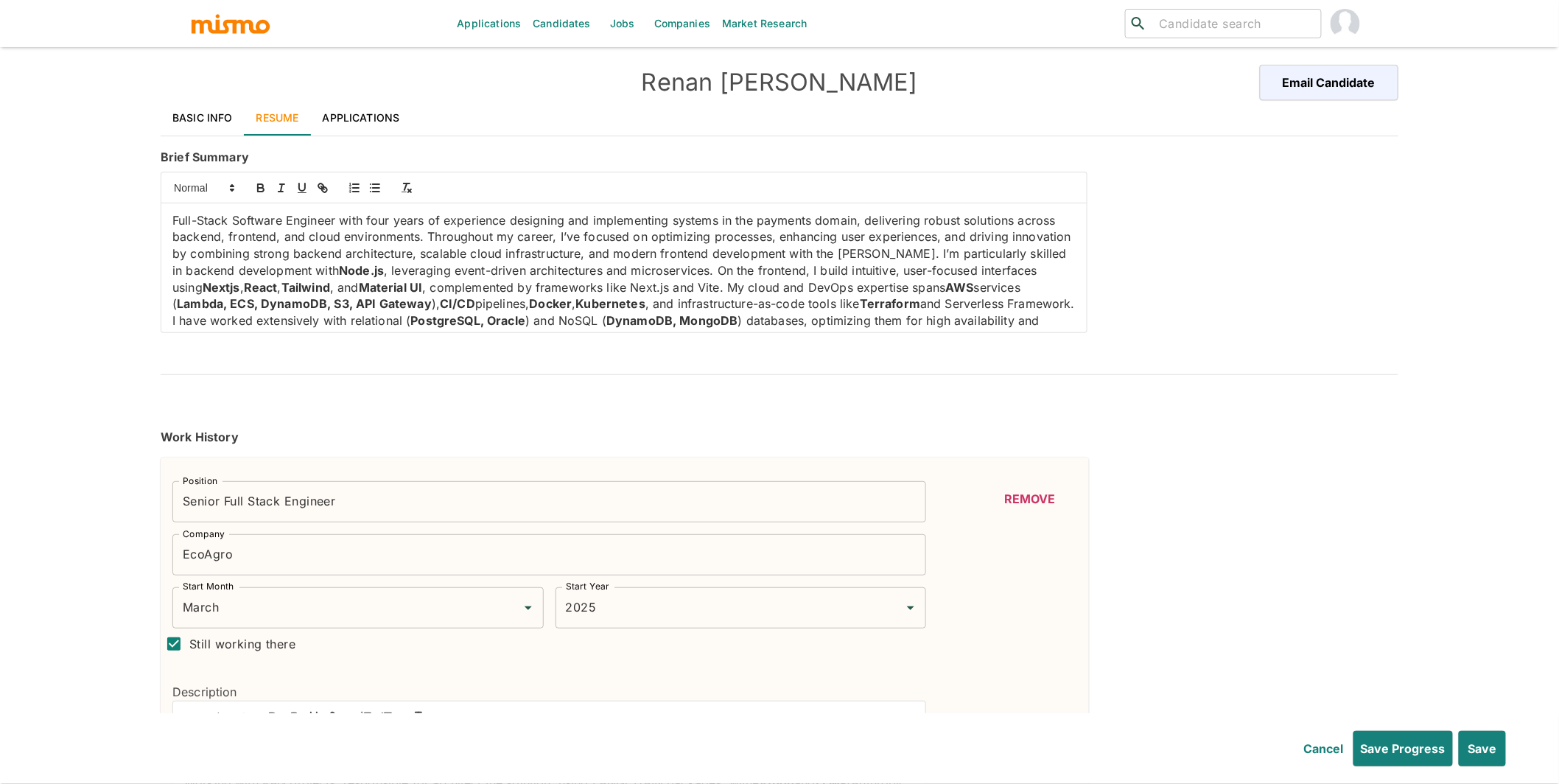
click at [761, 271] on p "Full-Stack Software Engineer with four years of experience designing and implem…" at bounding box center [624, 287] width 903 height 150
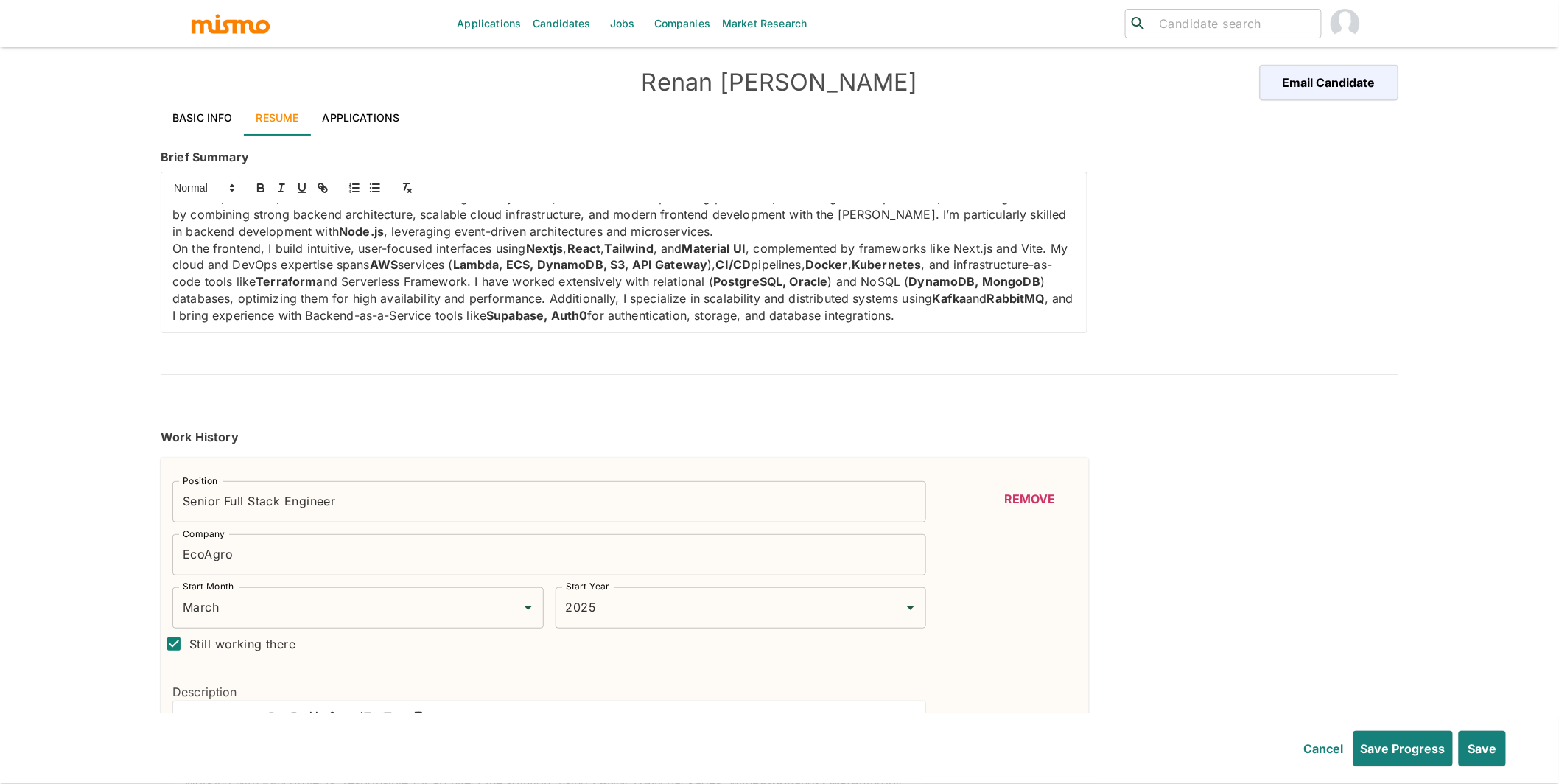
scroll to position [55, 0]
click at [880, 754] on button "Save" at bounding box center [1481, 748] width 49 height 36
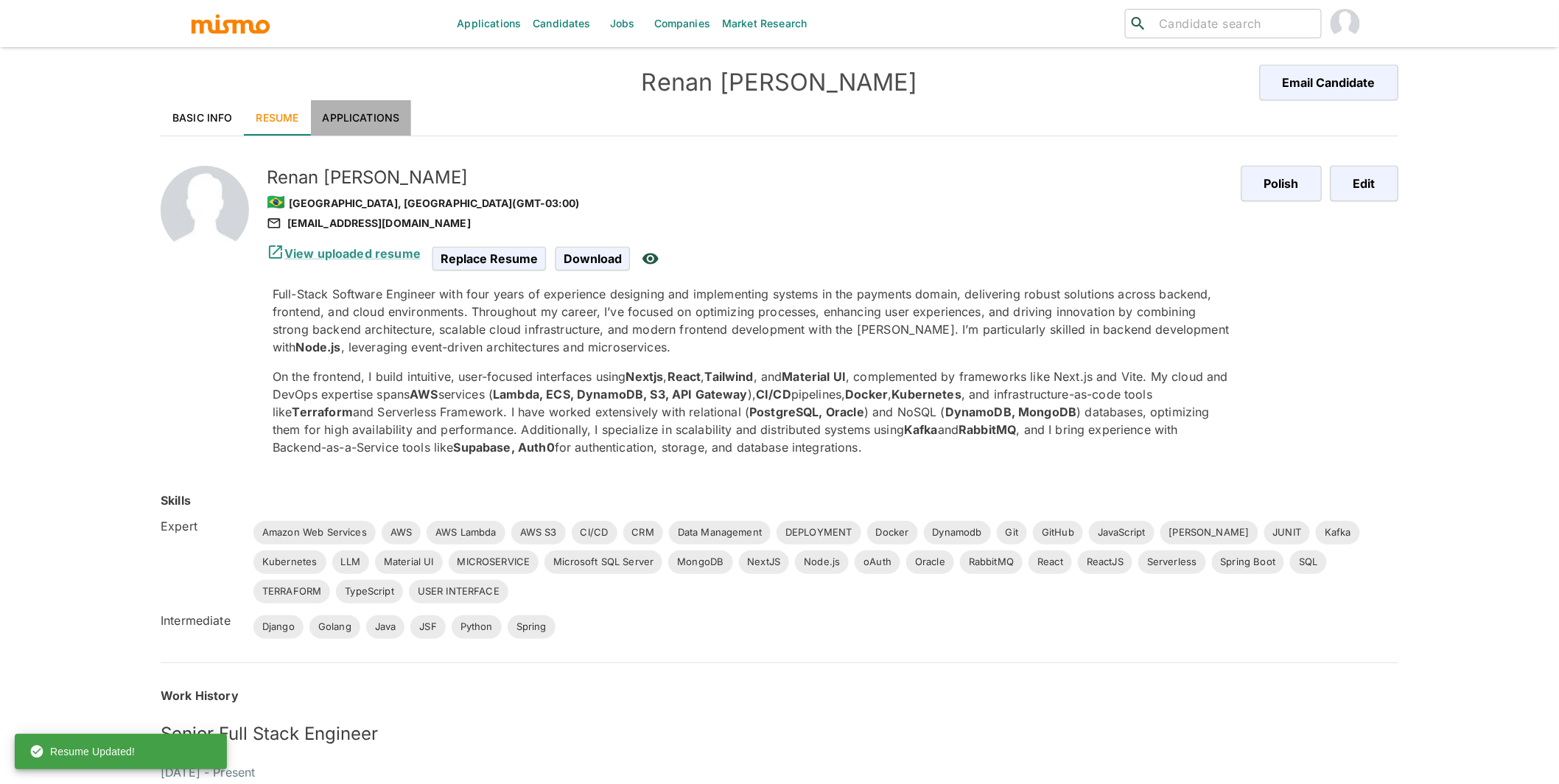
click at [374, 117] on link "Applications" at bounding box center [361, 117] width 101 height 36
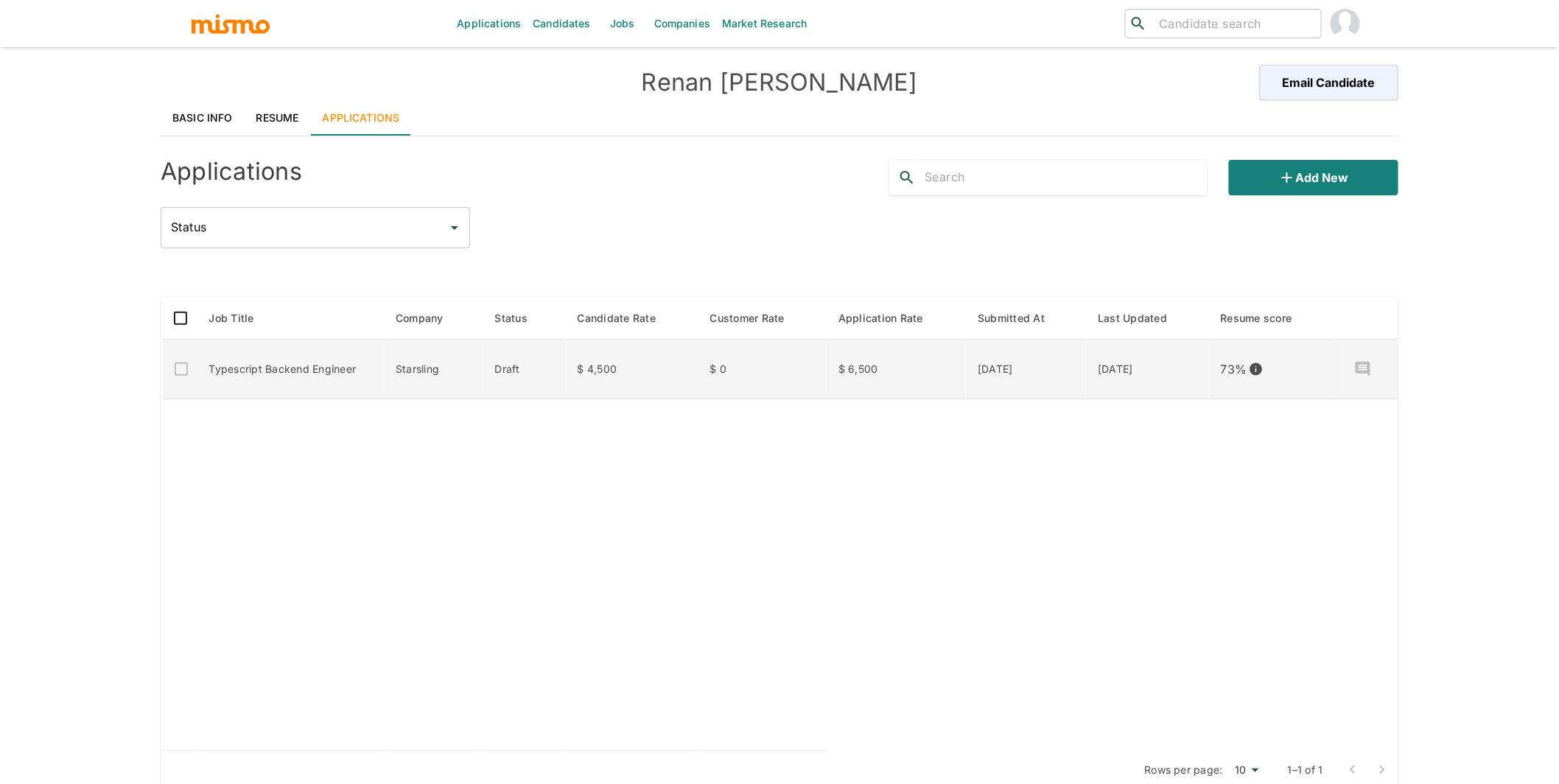
click at [880, 386] on td "$ 6,500" at bounding box center [896, 369] width 139 height 60
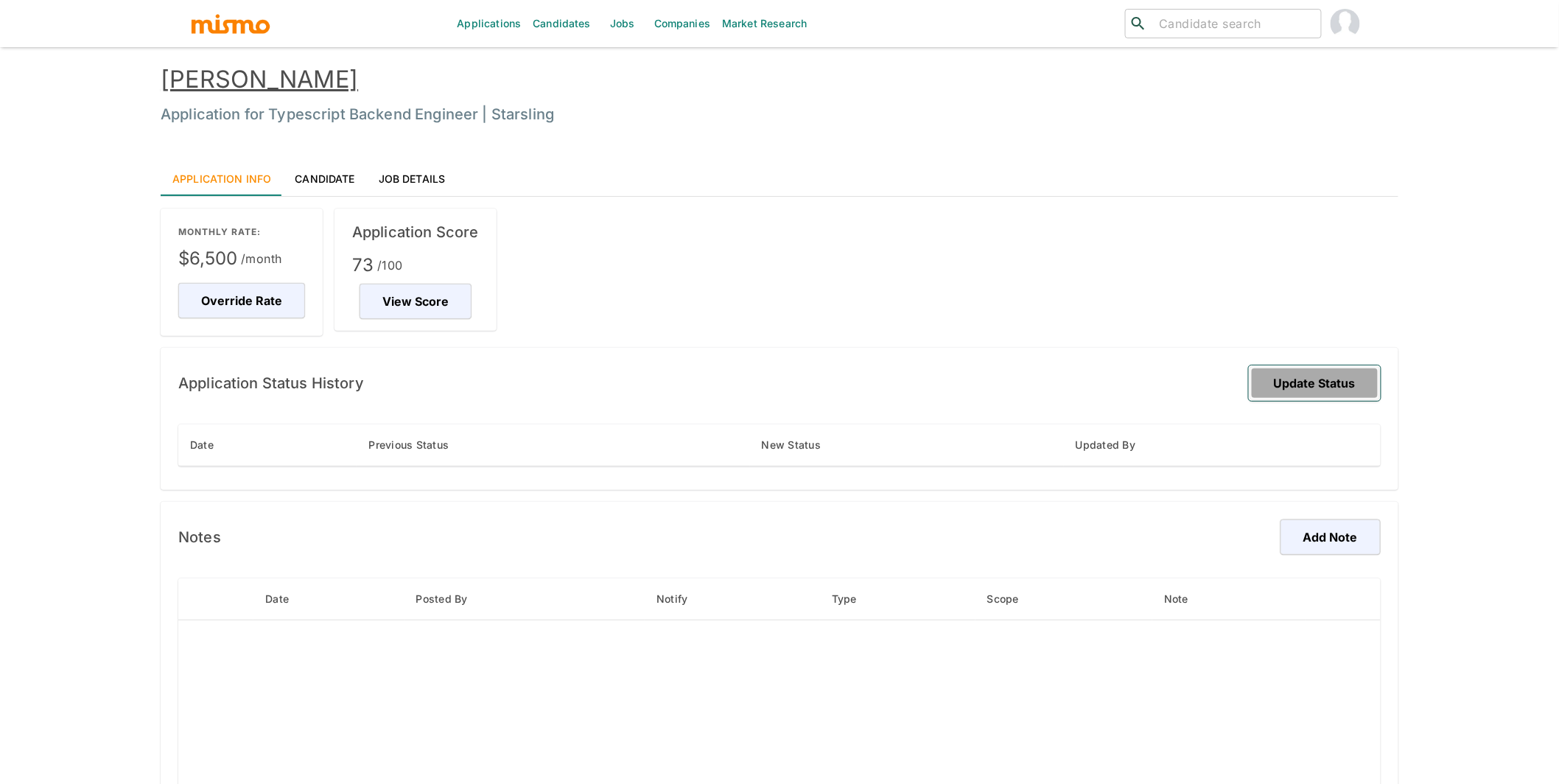
click at [1331, 382] on button "Update Status" at bounding box center [1315, 383] width 132 height 36
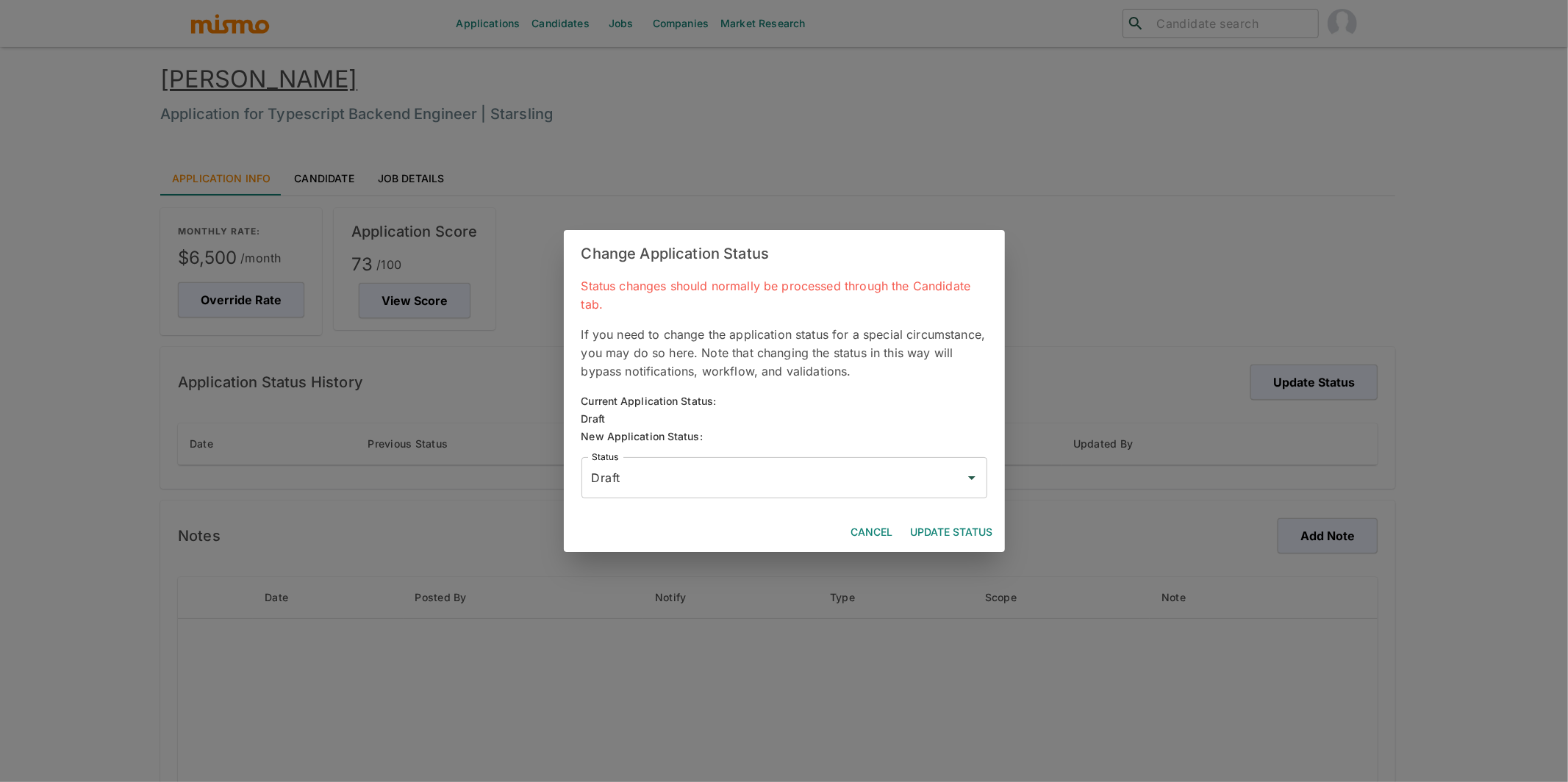
click at [812, 489] on input "Draft" at bounding box center [773, 478] width 370 height 28
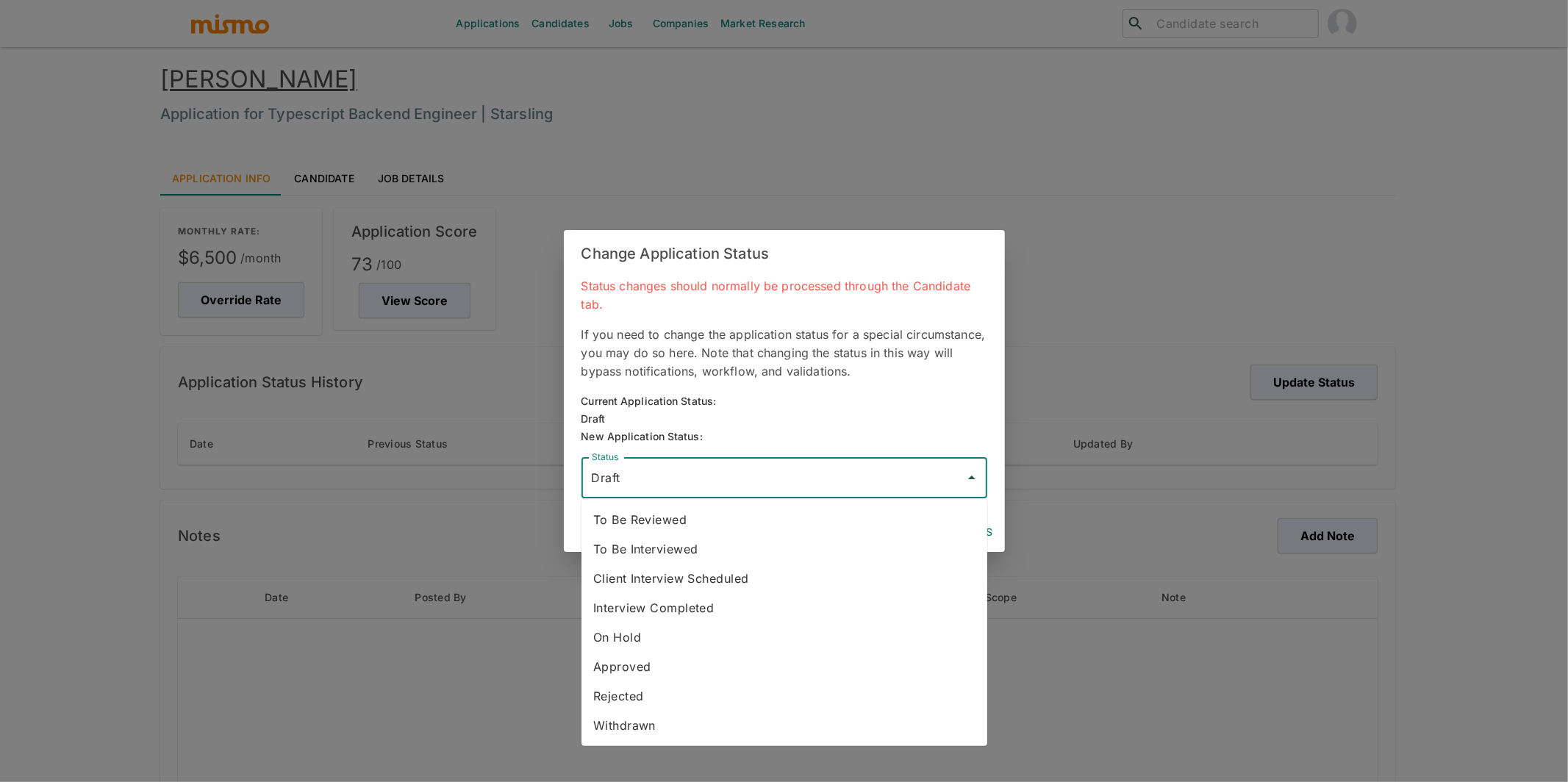
click at [713, 523] on li "To Be Reviewed" at bounding box center [784, 519] width 406 height 29
type input "To Be Reviewed"
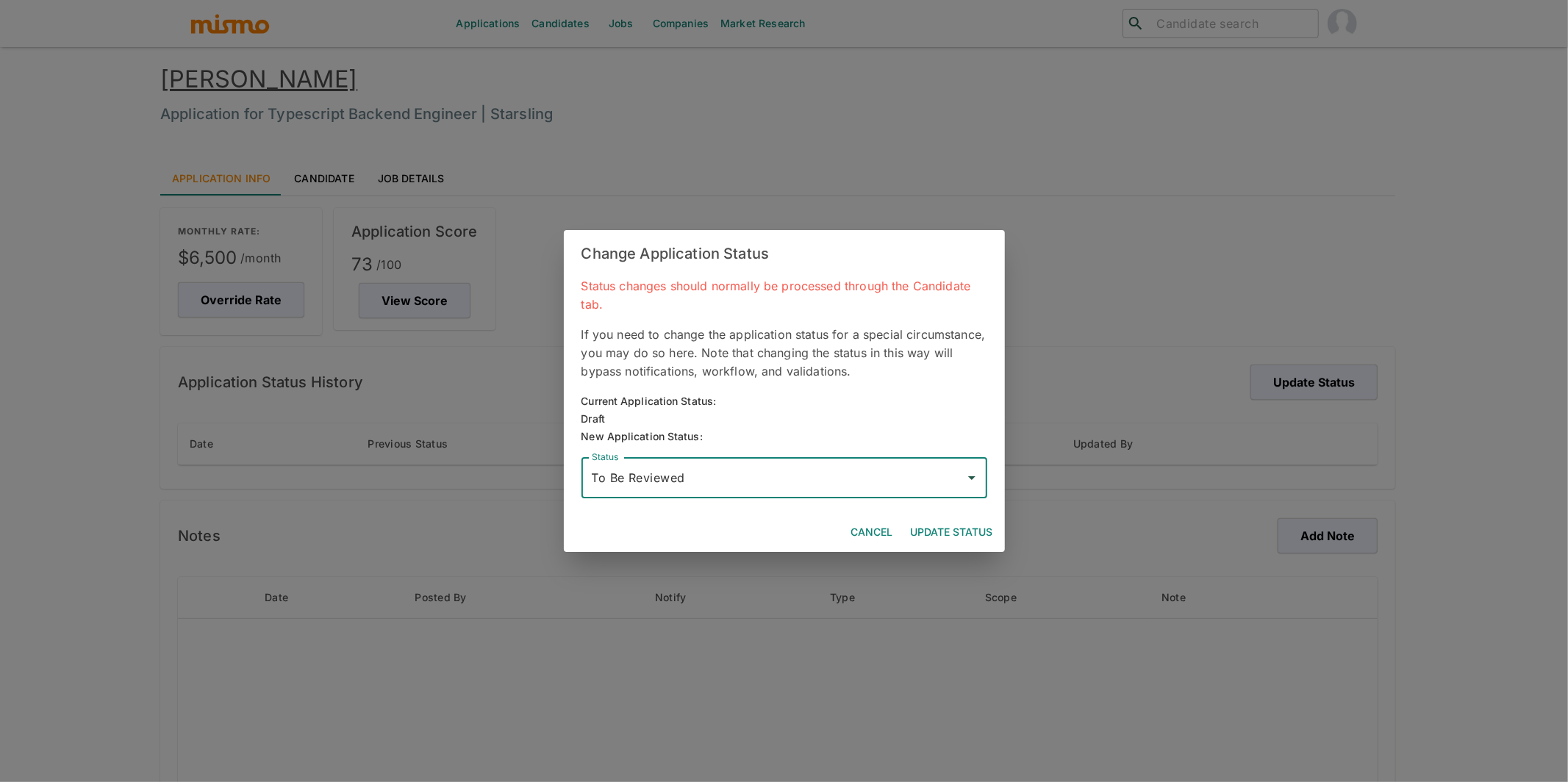
click at [970, 534] on button "Update Status" at bounding box center [951, 533] width 94 height 27
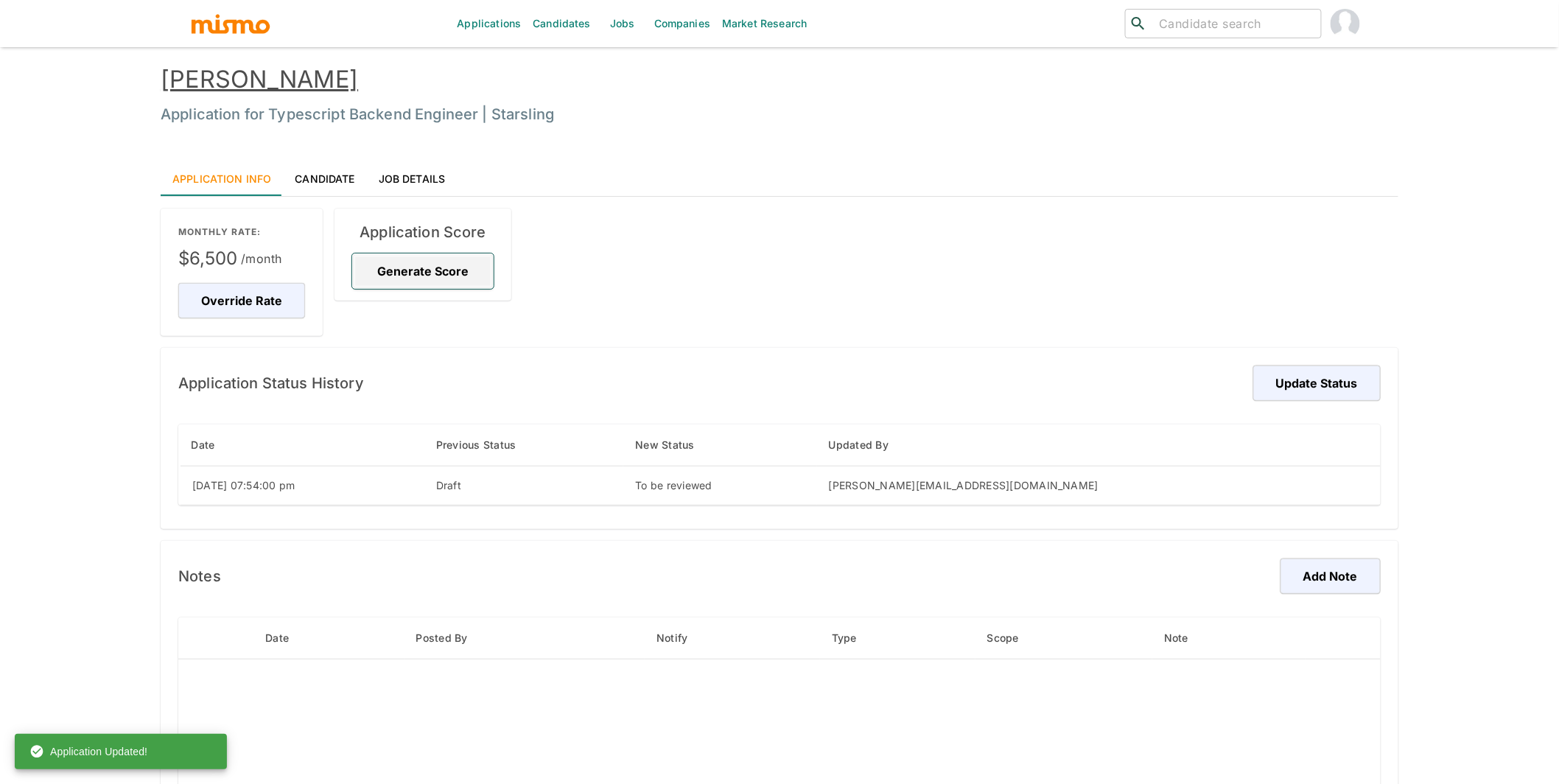
click at [407, 263] on button "Generate Score" at bounding box center [423, 271] width 142 height 36
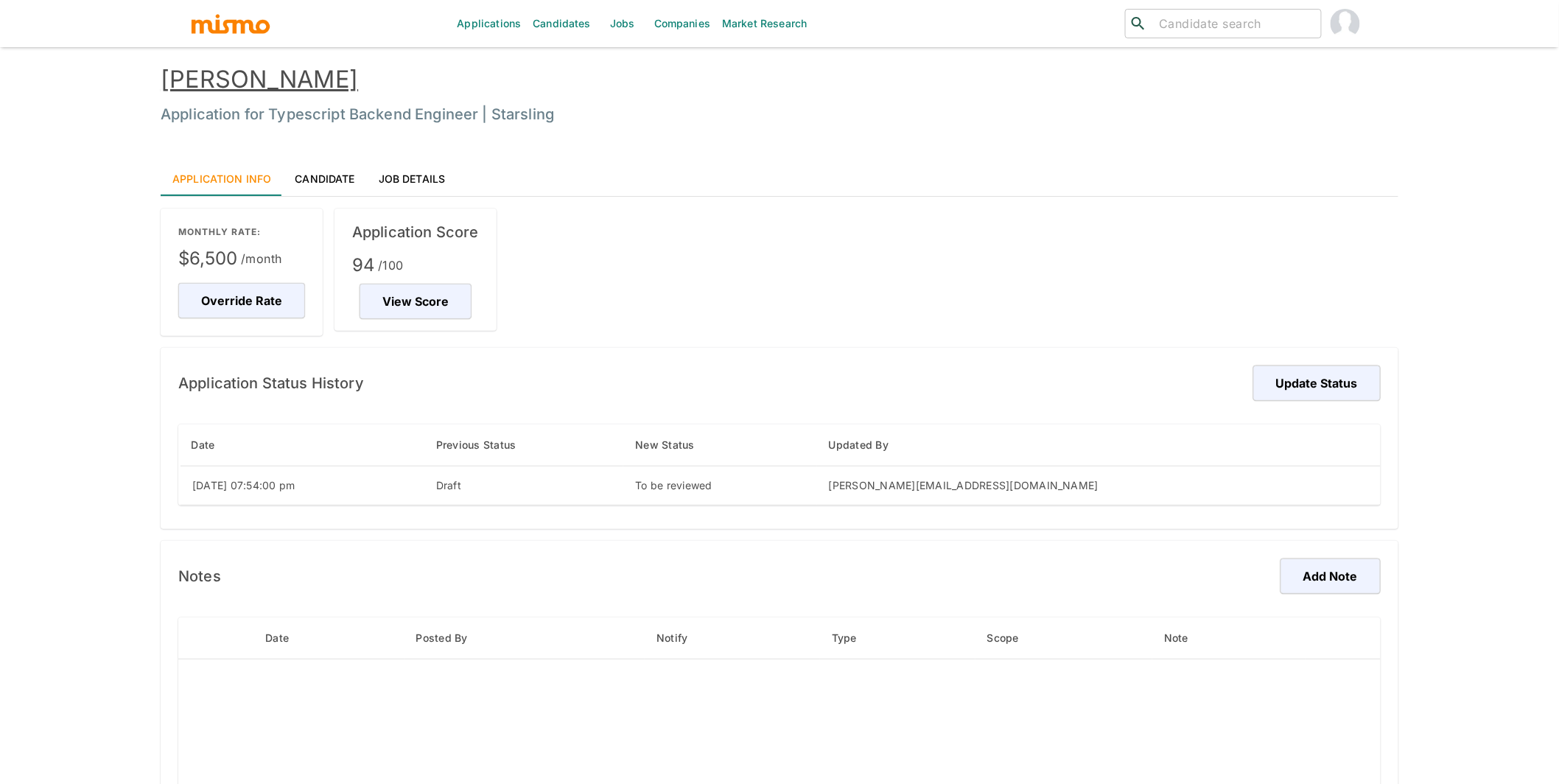
click at [260, 80] on link "Renan Machado" at bounding box center [259, 80] width 198 height 29
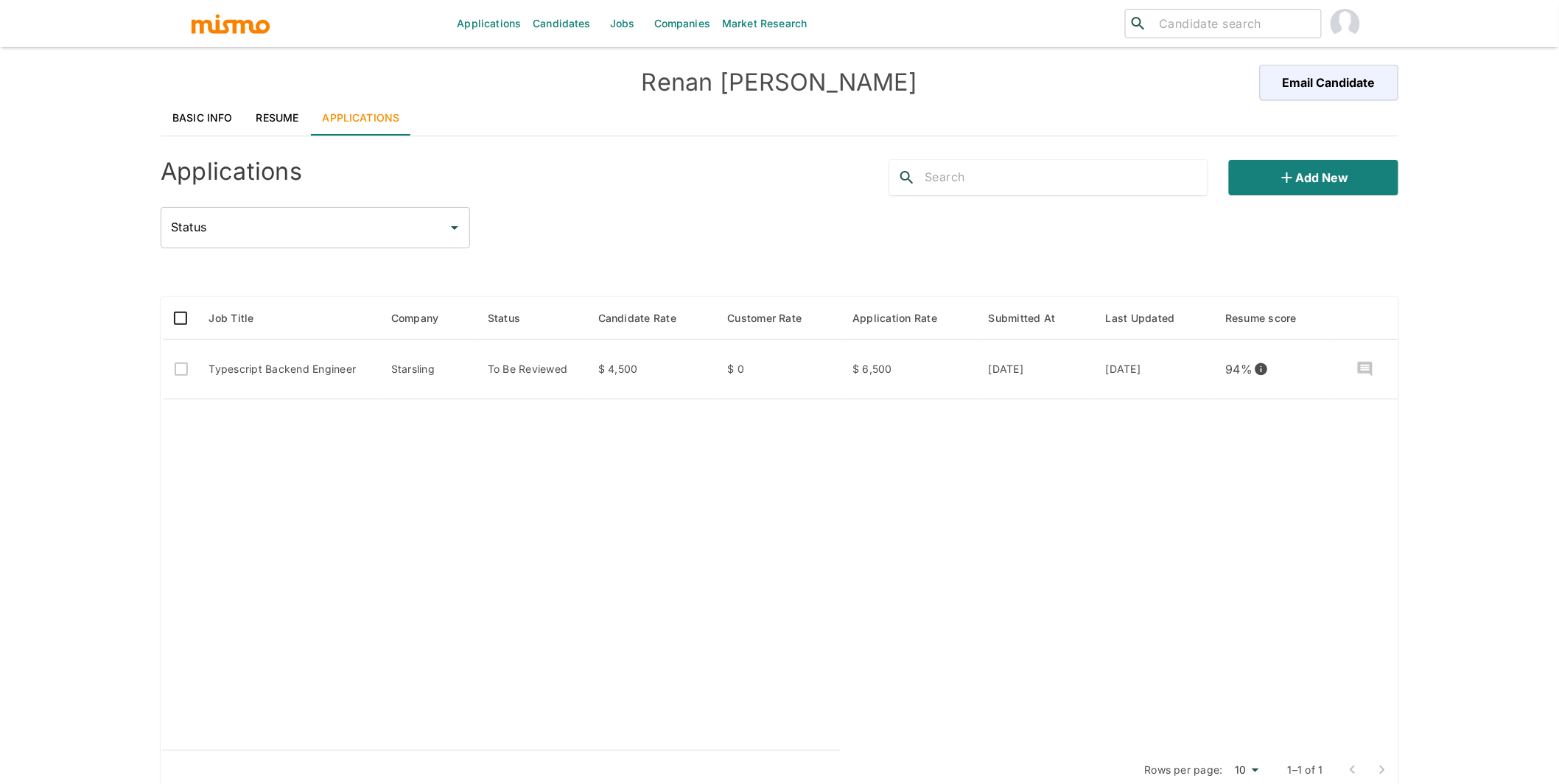
click at [228, 120] on link "Basic Info" at bounding box center [202, 117] width 84 height 36
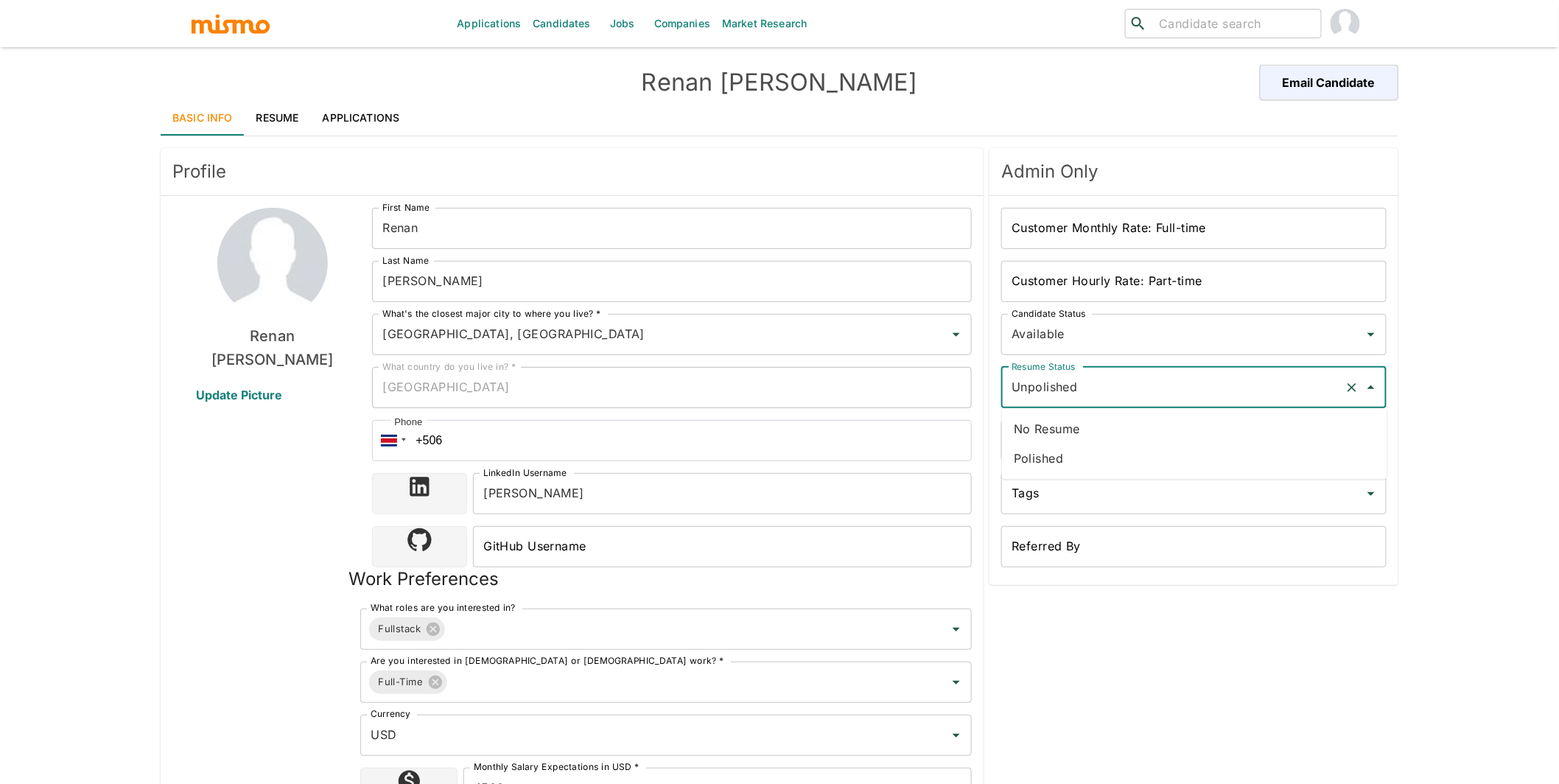
click at [1071, 401] on input "Unpolished" at bounding box center [1173, 387] width 331 height 28
click at [1072, 392] on input "Unpolished" at bounding box center [1173, 387] width 331 height 28
click at [1053, 464] on li "Polished" at bounding box center [1195, 458] width 386 height 30
type input "Polished"
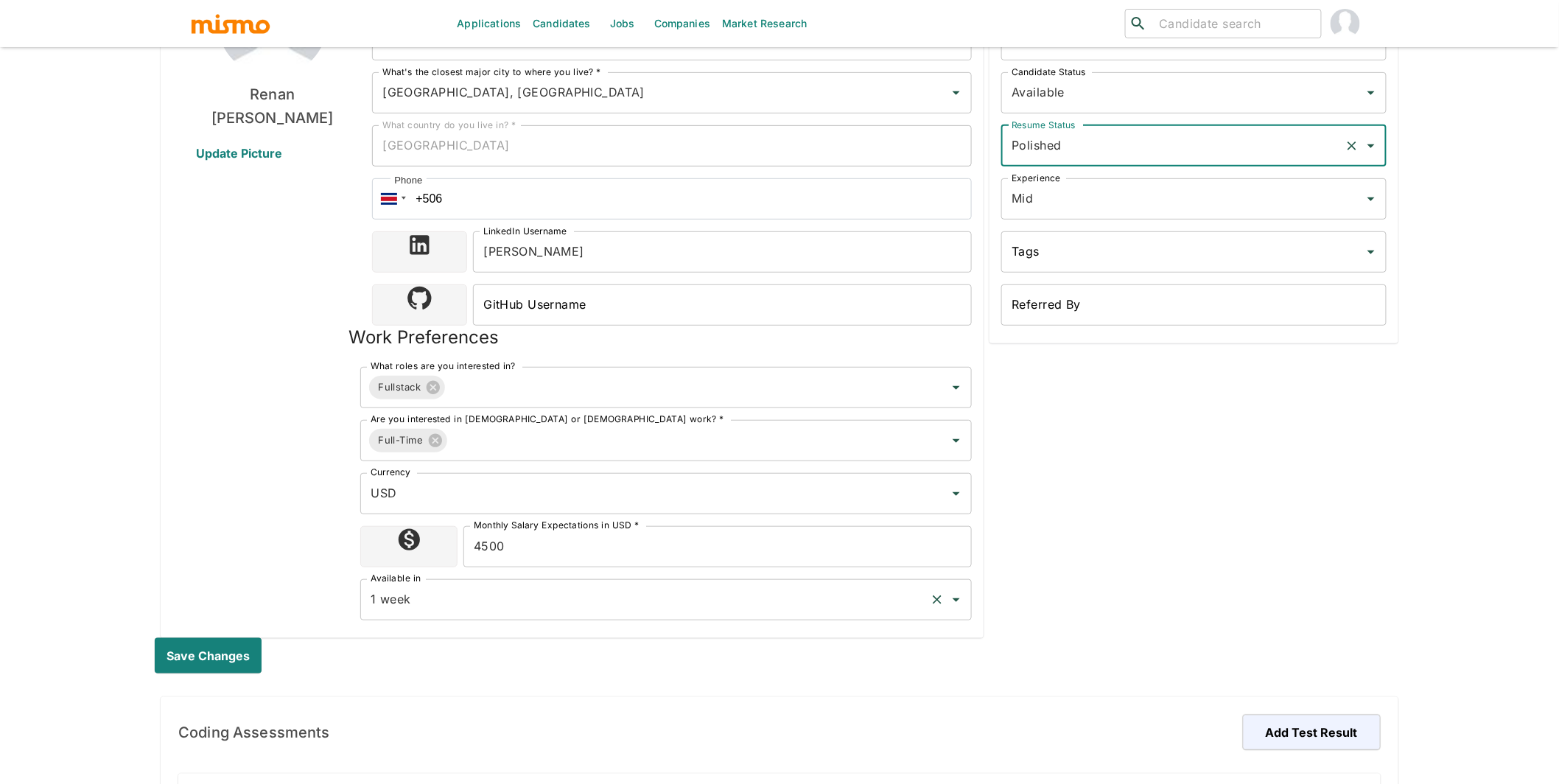
scroll to position [282, 0]
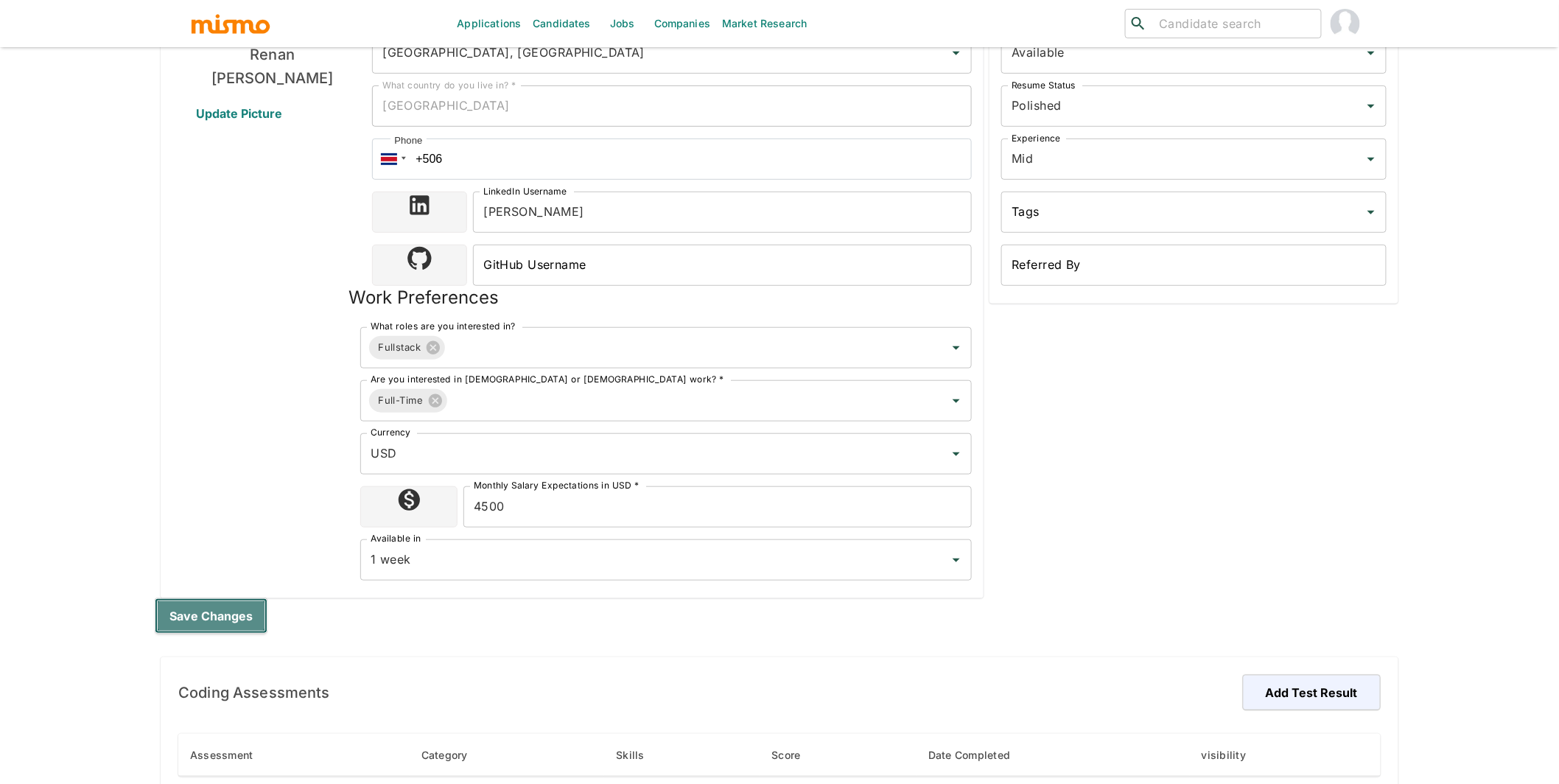
click at [177, 608] on button "Save changes" at bounding box center [211, 616] width 113 height 36
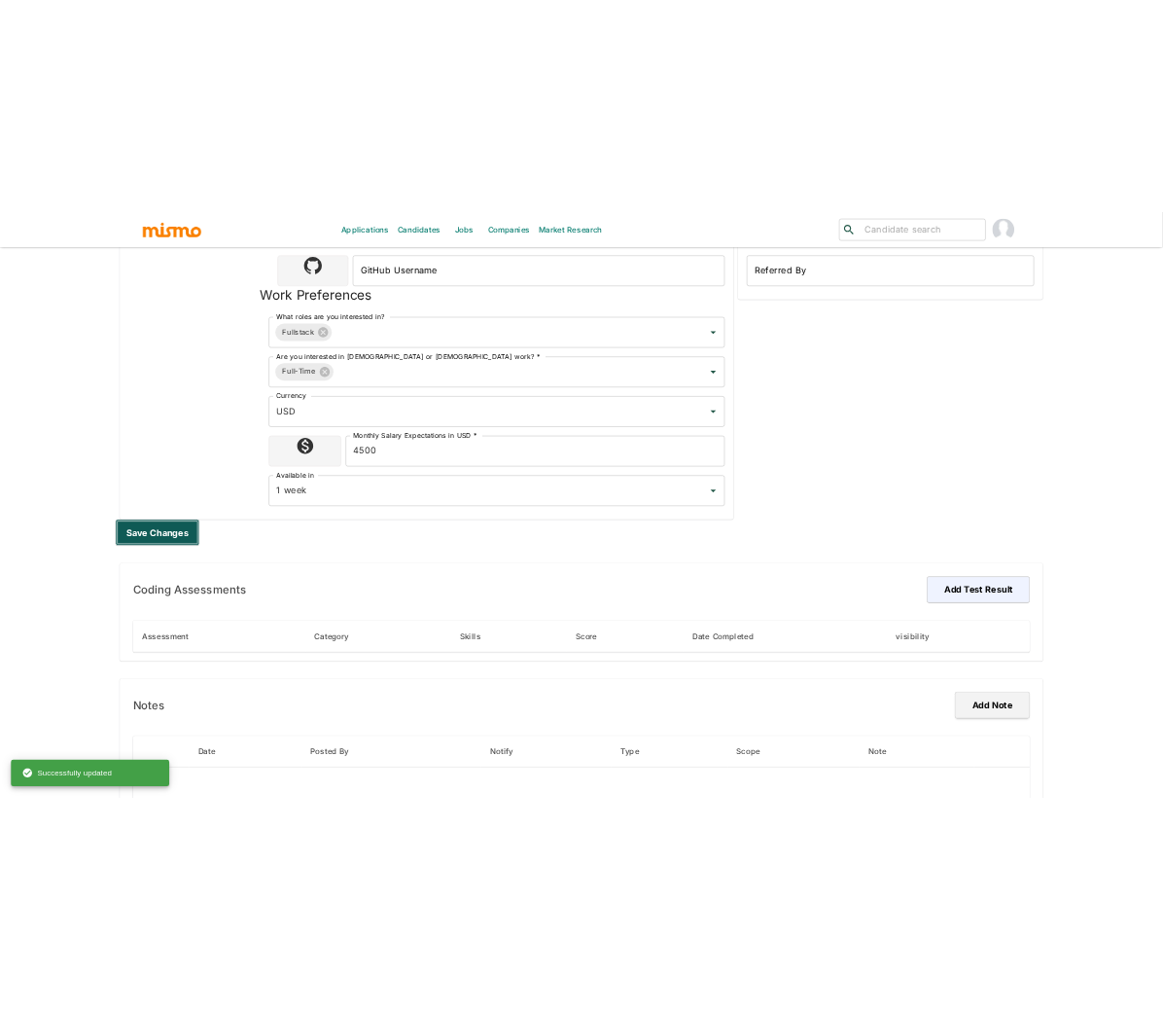
scroll to position [674, 0]
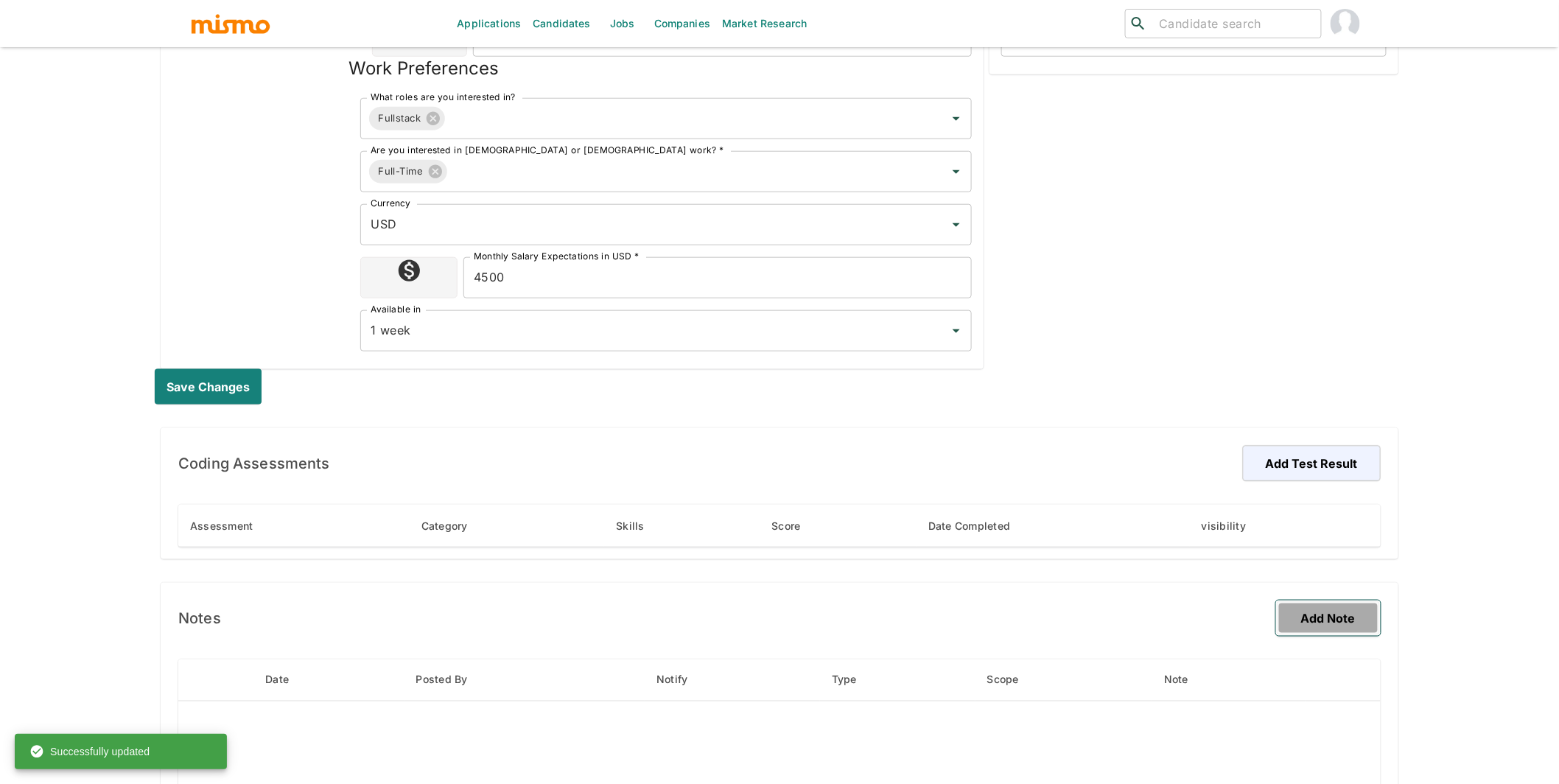
click at [1320, 622] on button "Add Note" at bounding box center [1329, 618] width 105 height 36
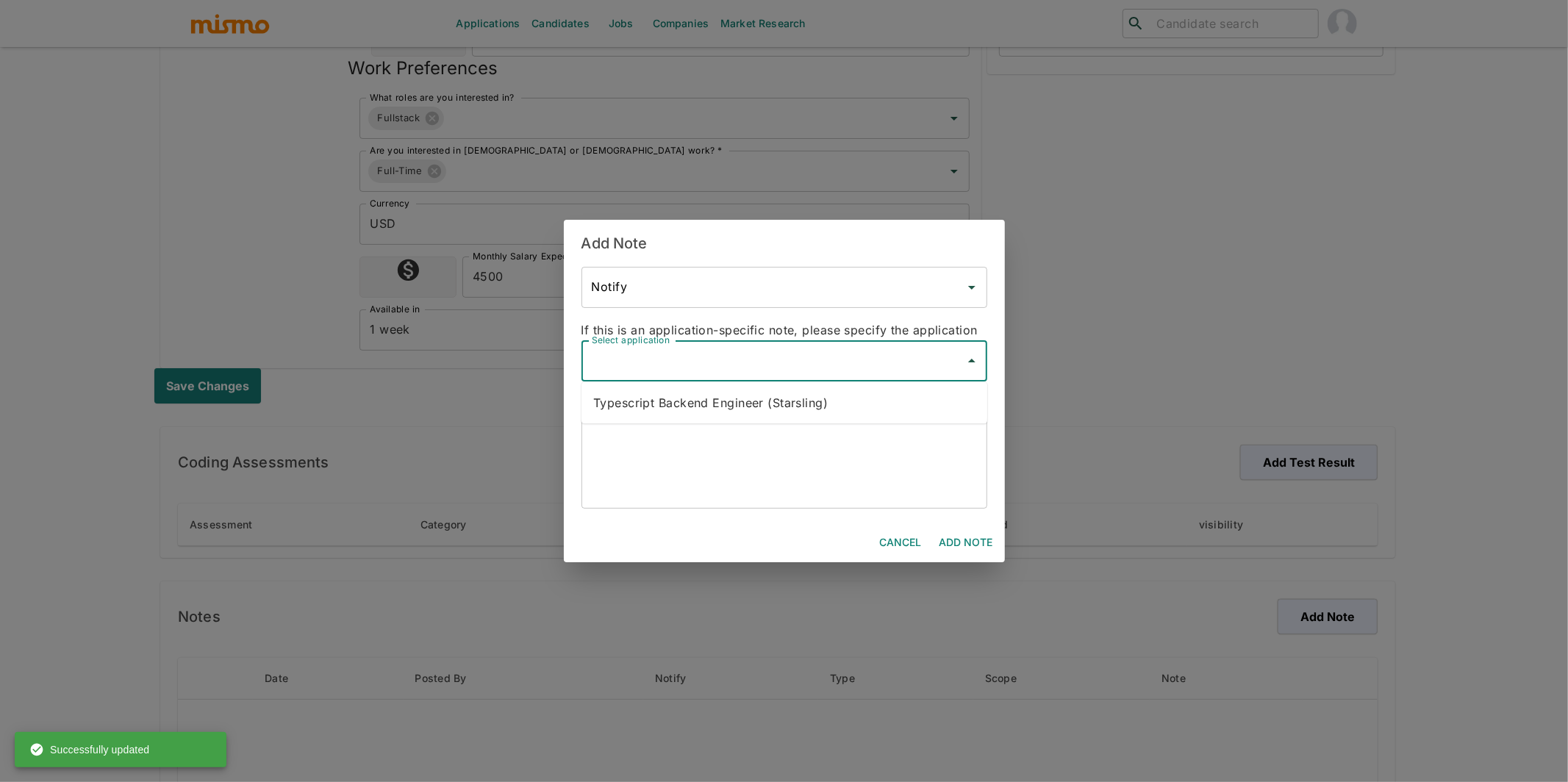
click at [750, 363] on input "Select application" at bounding box center [773, 360] width 370 height 28
drag, startPoint x: 784, startPoint y: 397, endPoint x: 791, endPoint y: 369, distance: 28.9
click at [775, 403] on li "Typescript Backend Engineer (Starsling)" at bounding box center [784, 403] width 406 height 29
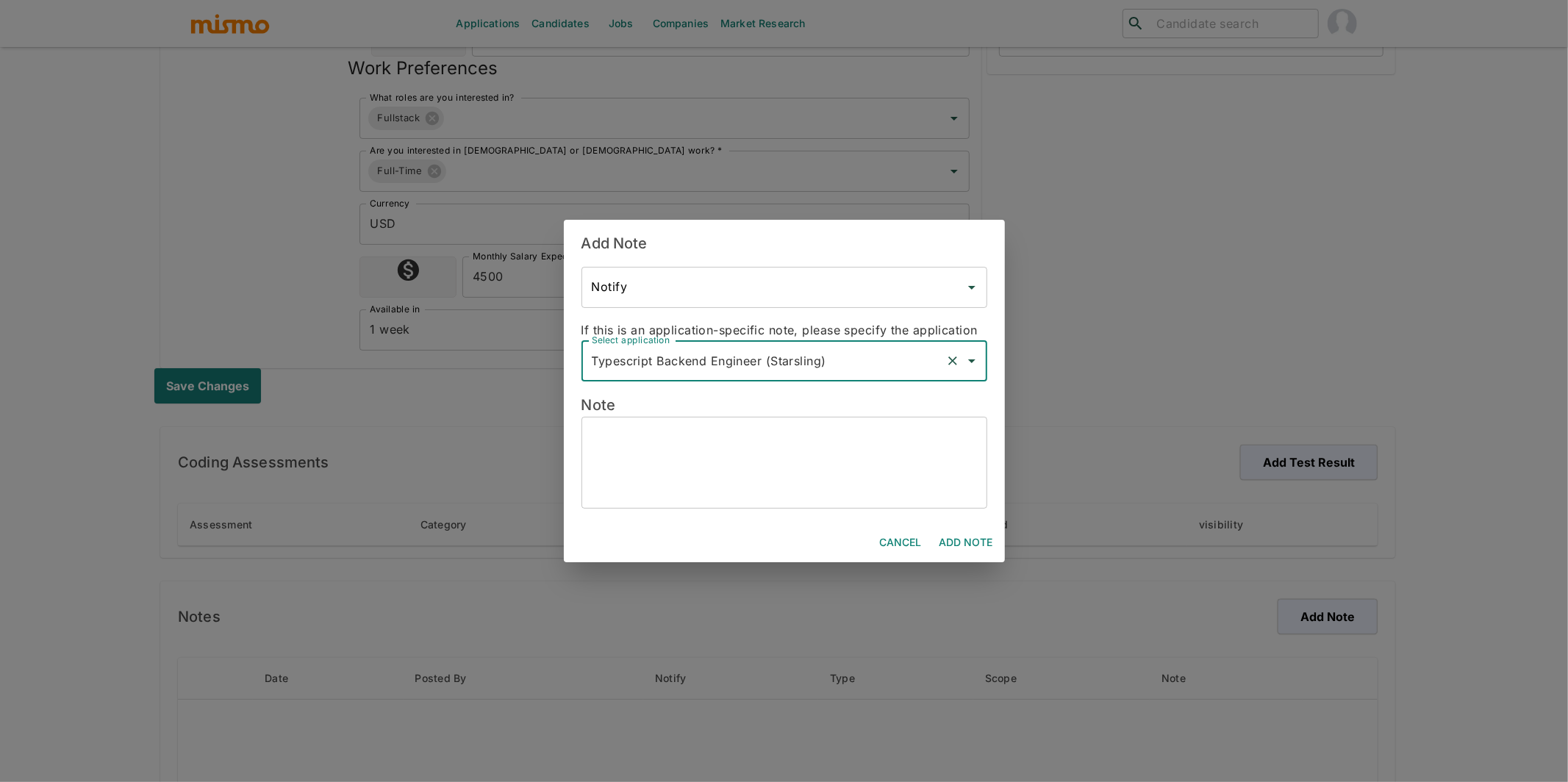
type input "Typescript Backend Engineer (Starsling)"
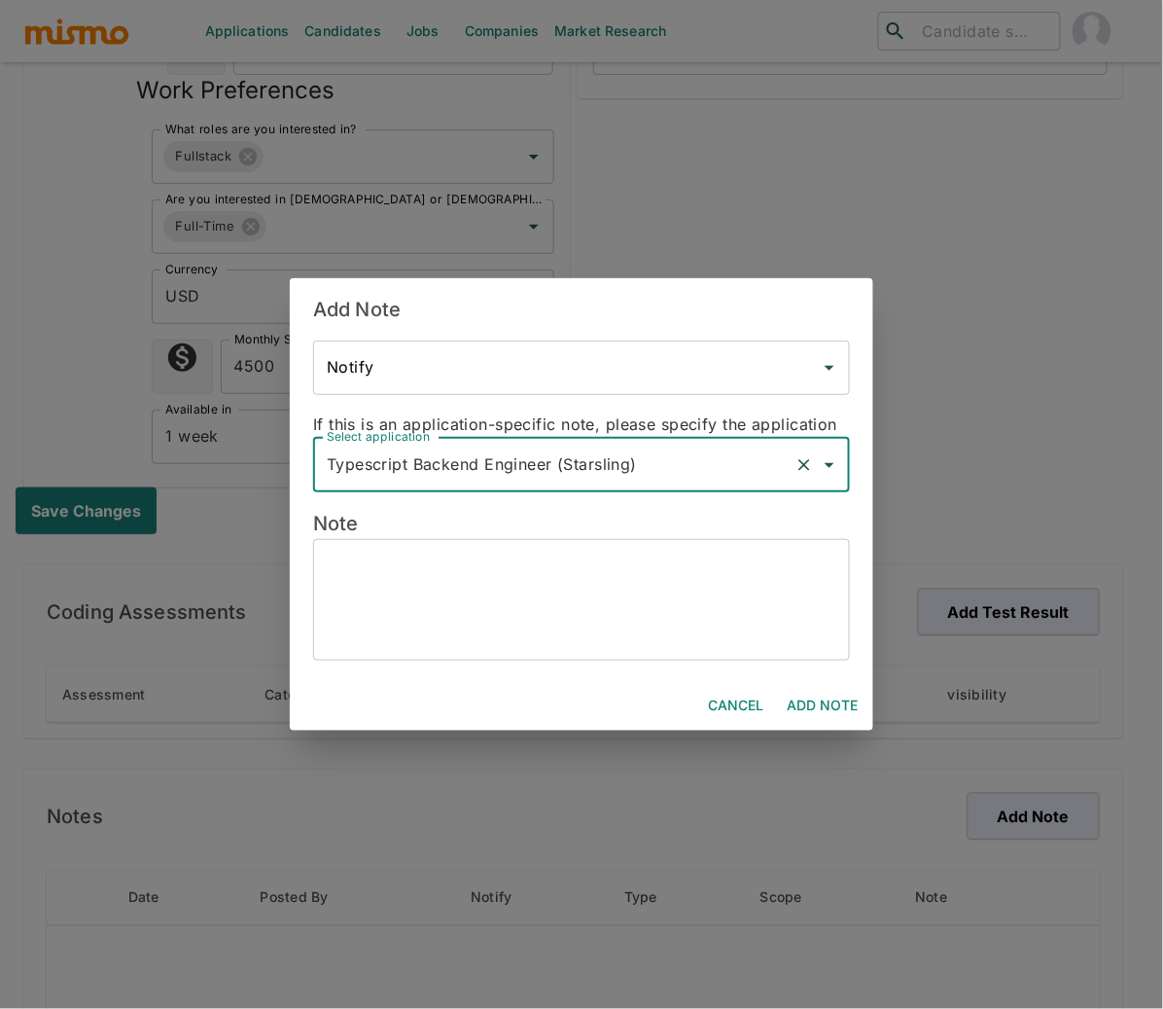
click at [526, 584] on textarea at bounding box center [582, 598] width 510 height 89
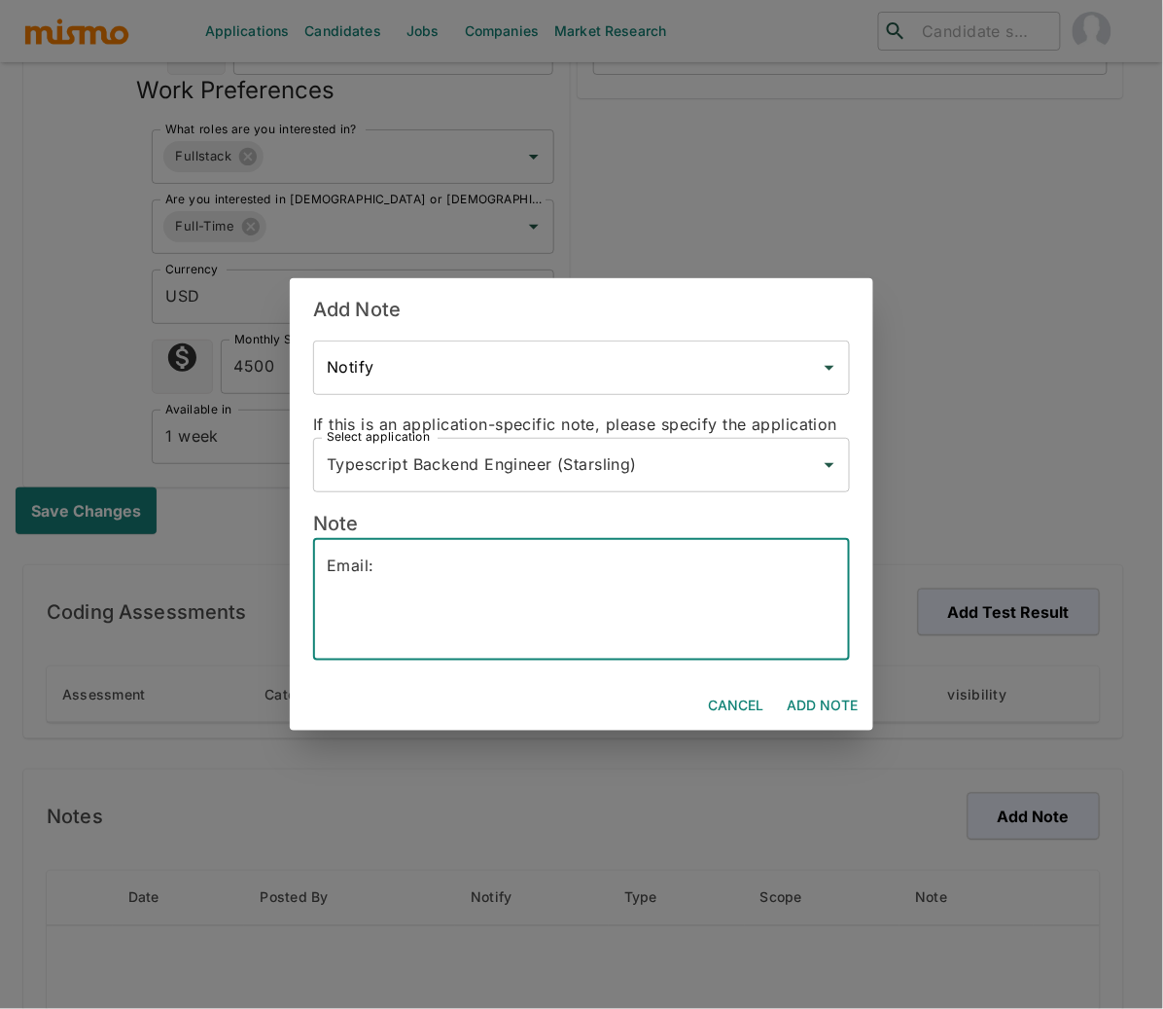
paste textarea "phone: +55 (48) 99137-1335"
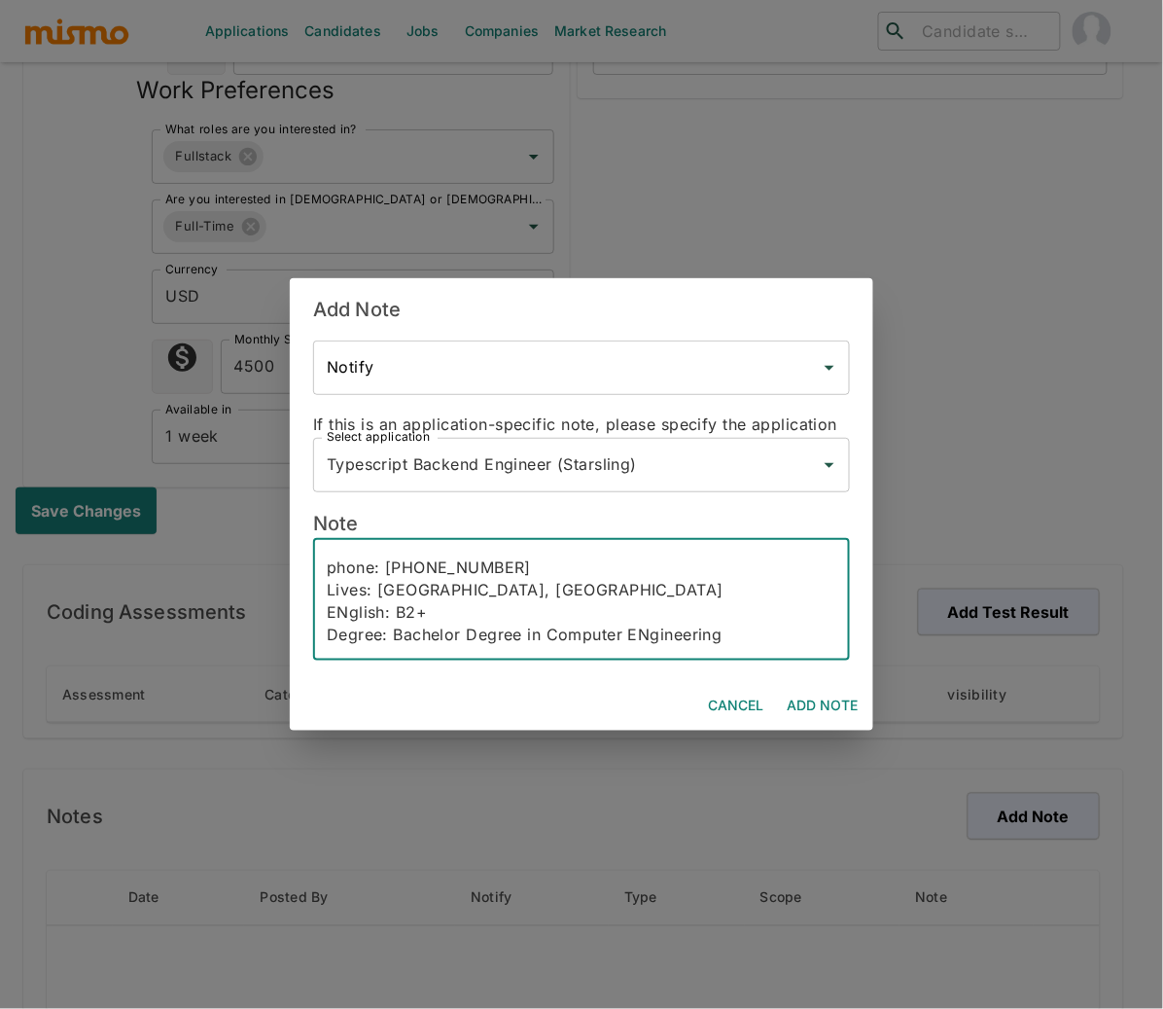
click at [641, 636] on textarea "Email: phone: +55 (48) 99137-1335 Lives: Sao Paulo, Brazil ENglish: B2+ Degree:…" at bounding box center [582, 598] width 510 height 89
click at [735, 637] on textarea "Email: phone: +55 (48) 99137-1335 Lives: Sao Paulo, Brazil ENglish: B2+ Degree:…" at bounding box center [582, 598] width 510 height 89
click at [337, 572] on textarea "Email: phone: +55 (48) 99137-1335 Lives: Sao Paulo, Brazil ENglish: B2+ Degree:…" at bounding box center [582, 598] width 510 height 89
click at [336, 616] on textarea "Email: Phone: +55 (48) 99137-1335 Lives: Sao Paulo, Brazil ENglish: B2+ Degree:…" at bounding box center [582, 598] width 510 height 89
click at [751, 642] on textarea "Email: Phone: +55 (48) 99137-1335 Lives: Sao Paulo, Brazil English: B2+ Degree:…" at bounding box center [582, 598] width 510 height 89
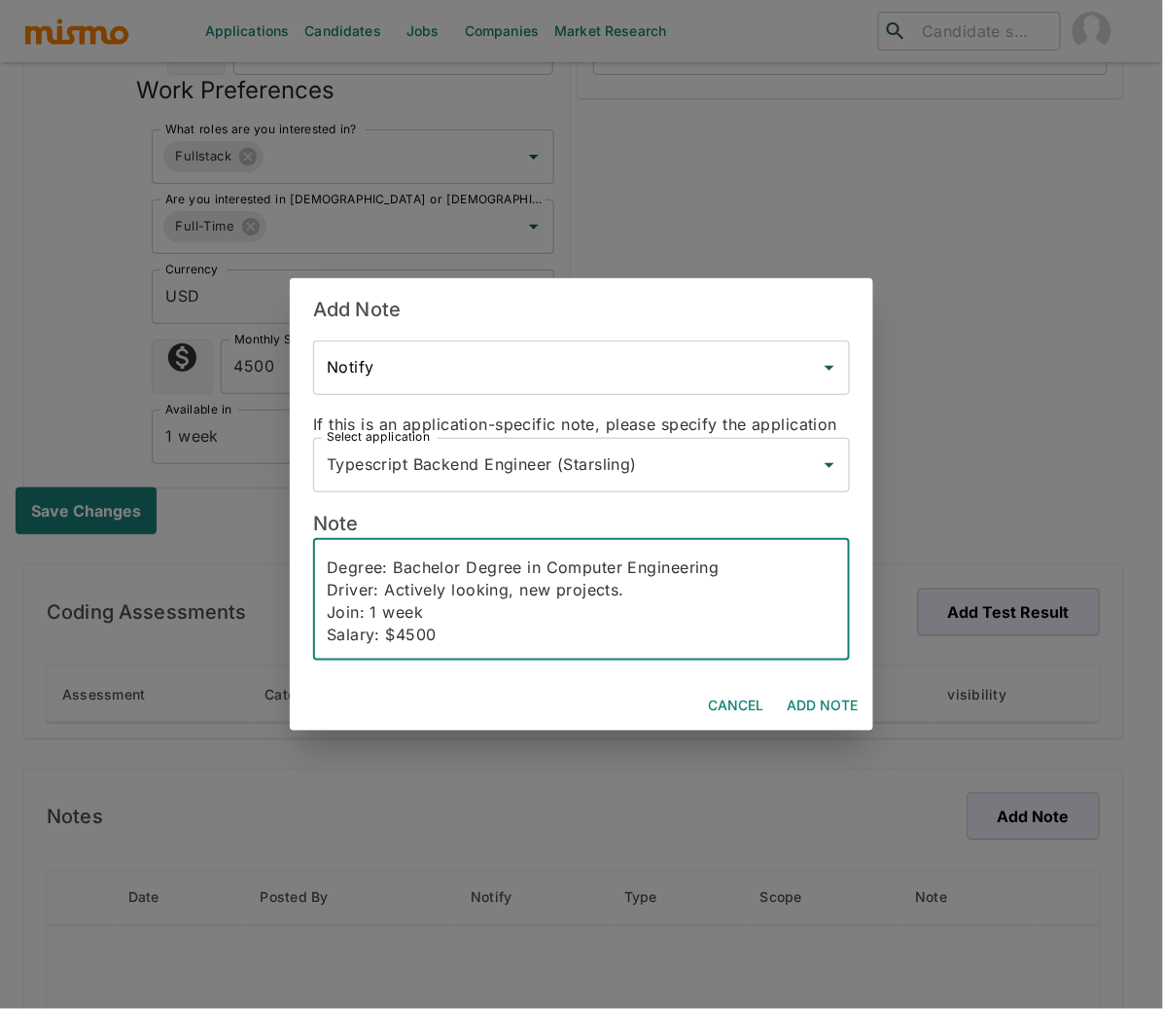
scroll to position [110, 0]
click at [441, 639] on textarea "Email: Phone: +55 (48) 99137-1335 Lives: Sao Paulo, Brazil English: B2+ Degree:…" at bounding box center [582, 598] width 510 height 89
paste textarea "JS, TS, Node, AI, Next, Nest, AWS, Lambda, Auth0, Supabase.Terraform, GO, Pytho…"
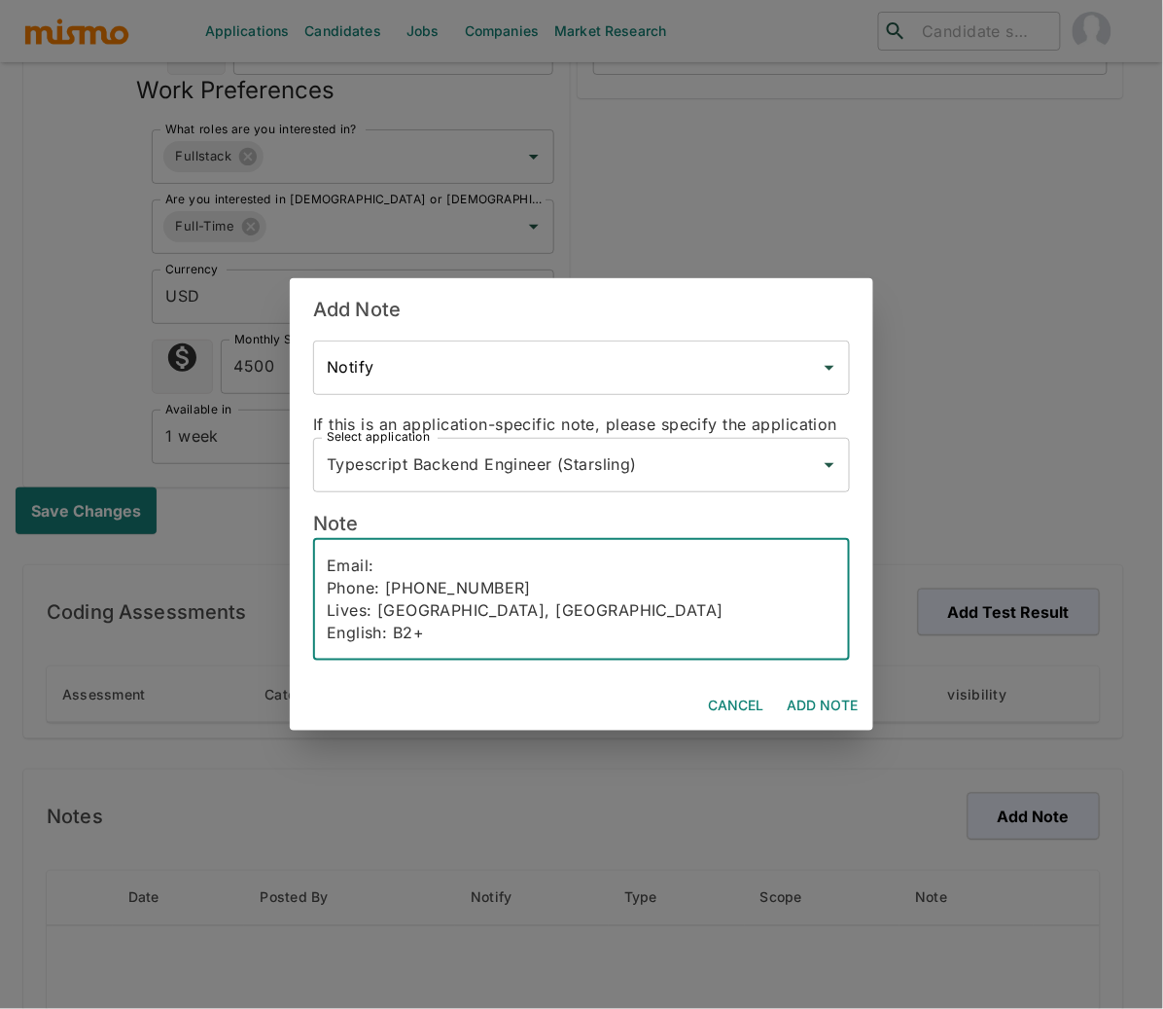
click at [388, 567] on textarea "Email: Phone: +55 (48) 99137-1335 Lives: Sao Paulo, Brazil English: B2+ Degree:…" at bounding box center [582, 598] width 510 height 89
paste textarea "[EMAIL_ADDRESS][DOMAIN_NAME]"
click at [445, 649] on div "Email: renanmachadopinho@gmail.com Phone: +55 (48) 99137-1335 Lives: Sao Paulo,…" at bounding box center [581, 600] width 537 height 122
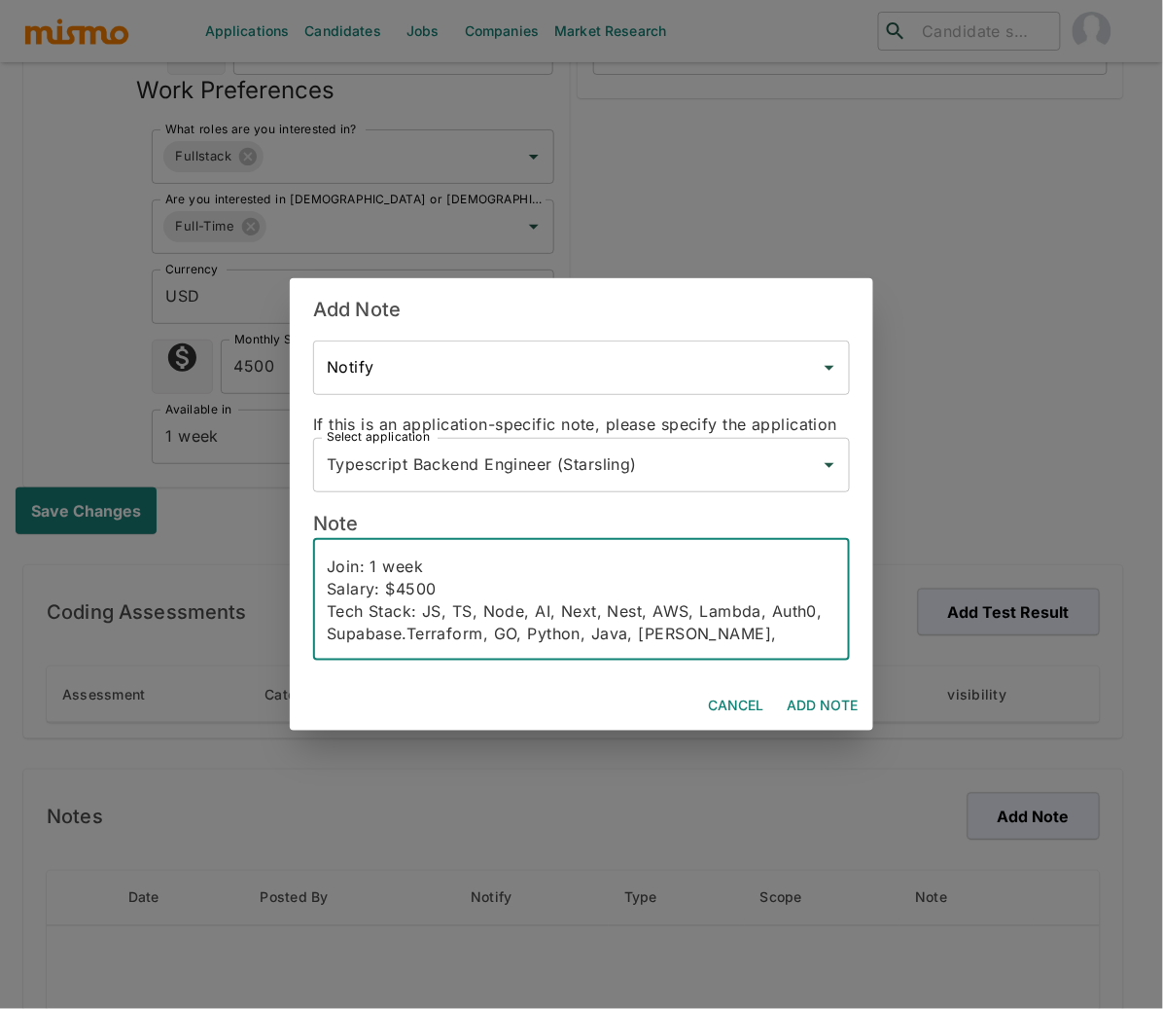
scroll to position [178, 0]
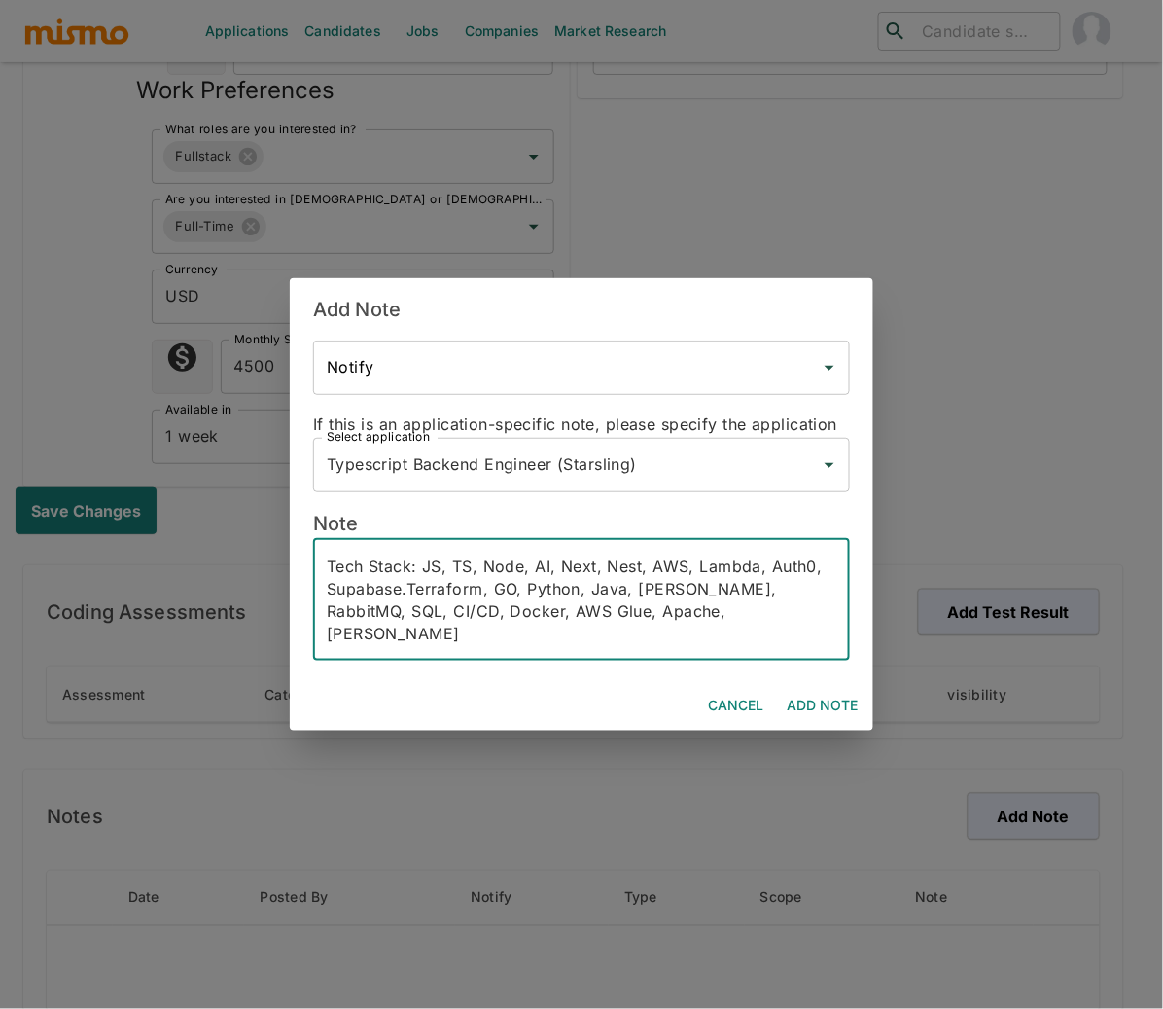
click at [715, 627] on textarea "Email: renanmachadopinho@gmail.com Phone: +55 (48) 99137-1335 Lives: Sao Paulo,…" at bounding box center [582, 598] width 510 height 89
click at [681, 618] on textarea "Email: renanmachadopinho@gmail.com Phone: +55 (48) 99137-1335 Lives: Sao Paulo,…" at bounding box center [582, 598] width 510 height 89
paste textarea "This candidate is a Full-Stack Software Engineer with 4+ years of experience de…"
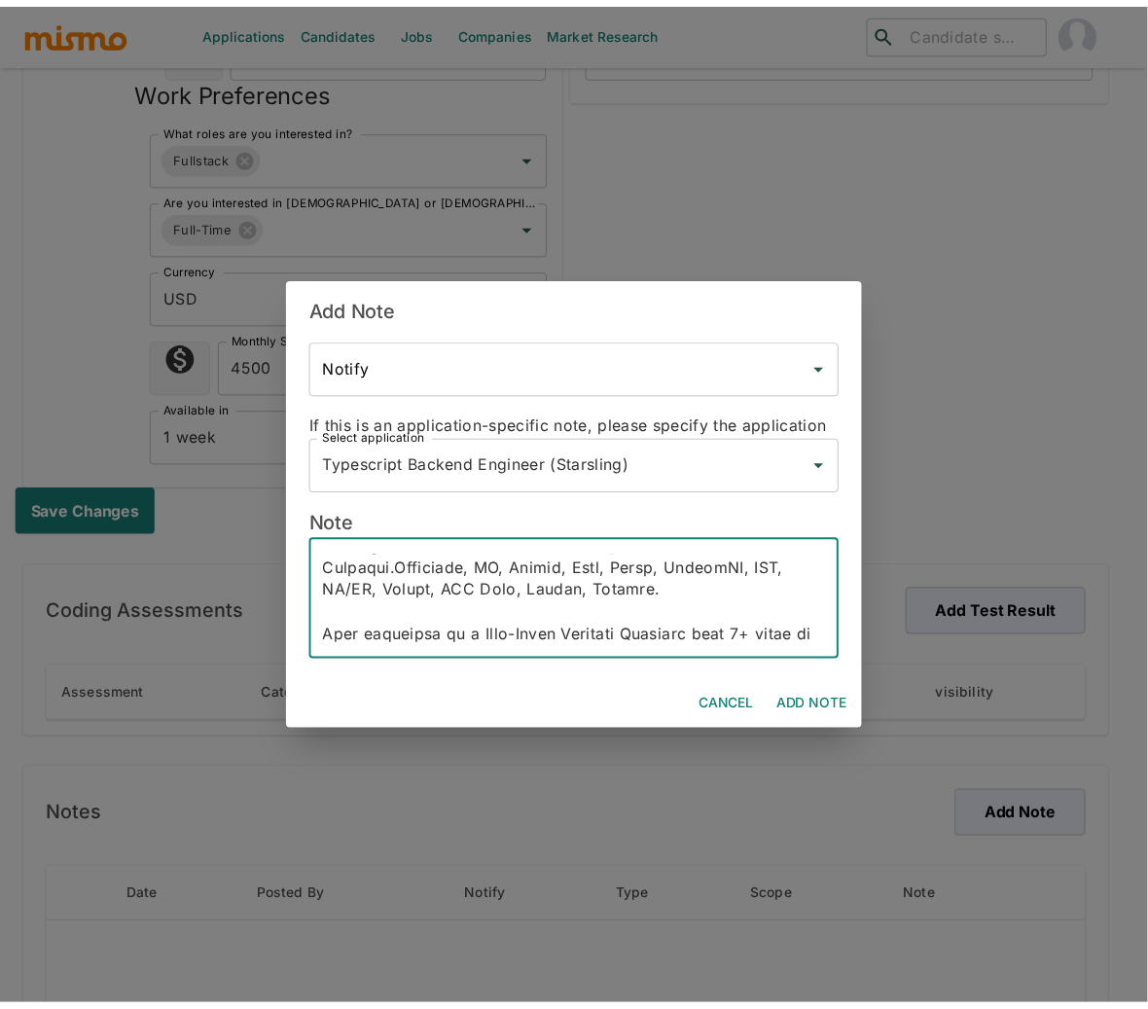
scroll to position [557, 0]
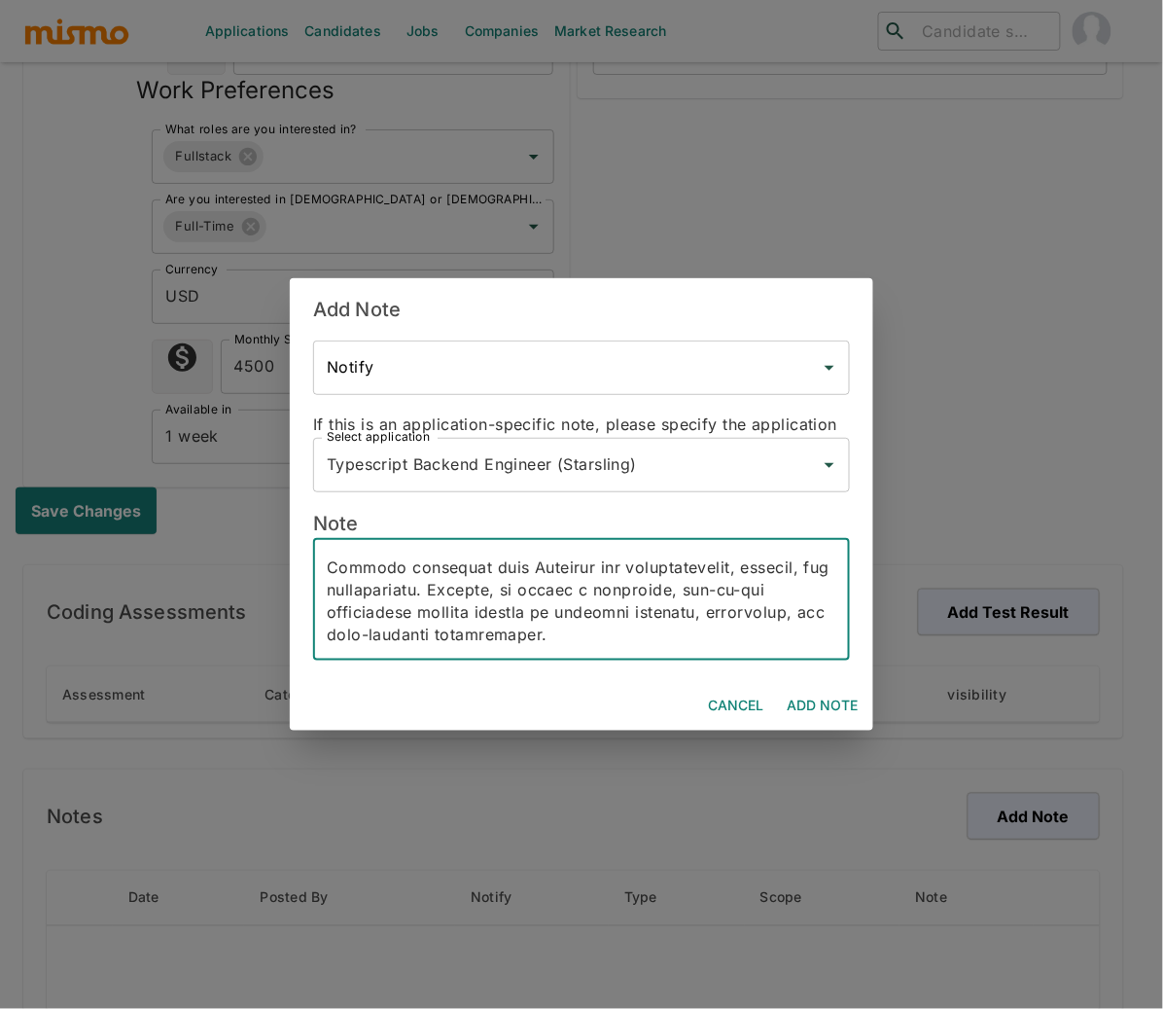
type textarea "Email: renanmachadopinho@gmail.com Phone: +55 (48) 99137-1335 Lives: Sao Paulo,…"
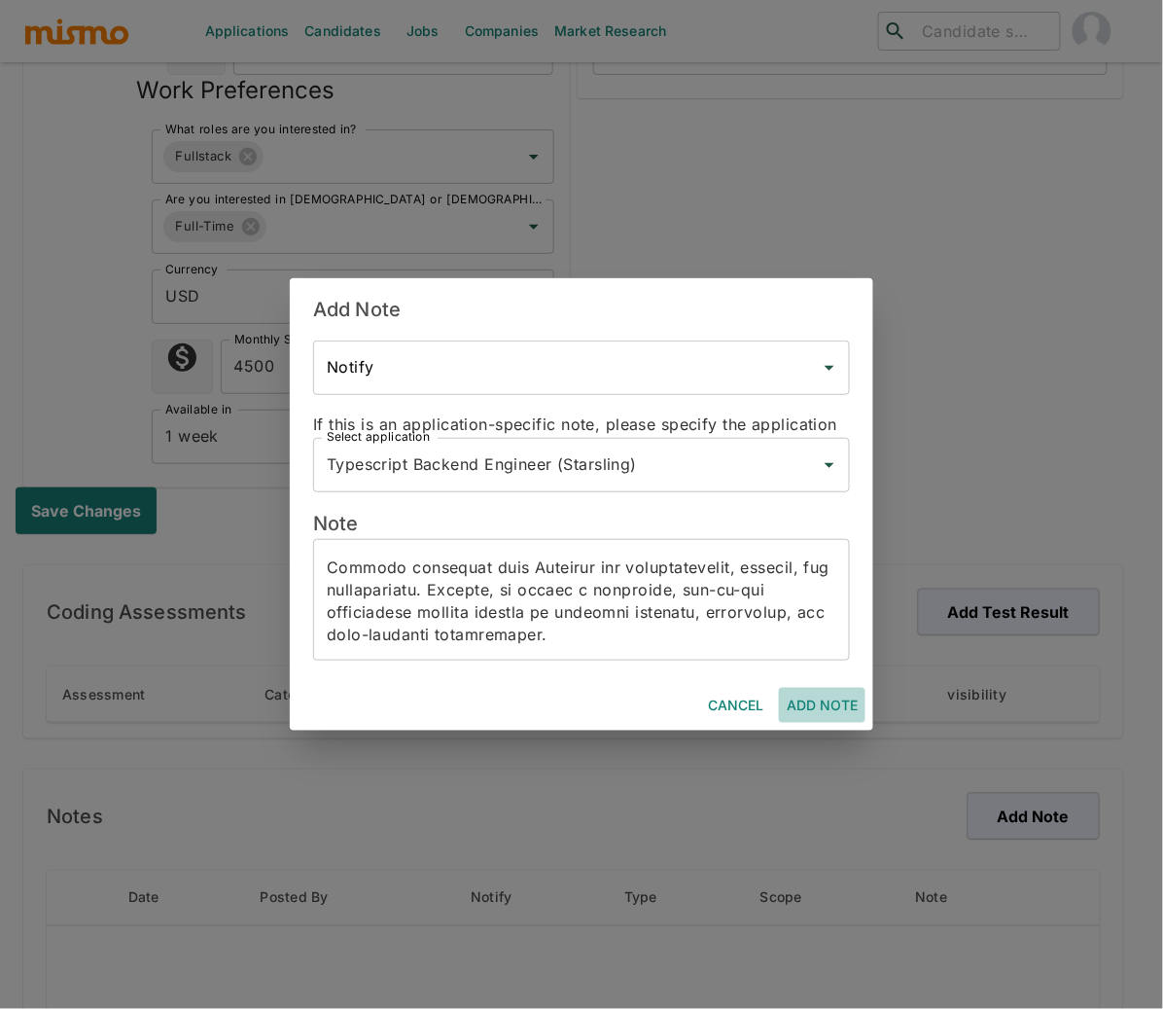
click at [822, 701] on button "Add Note" at bounding box center [822, 706] width 87 height 36
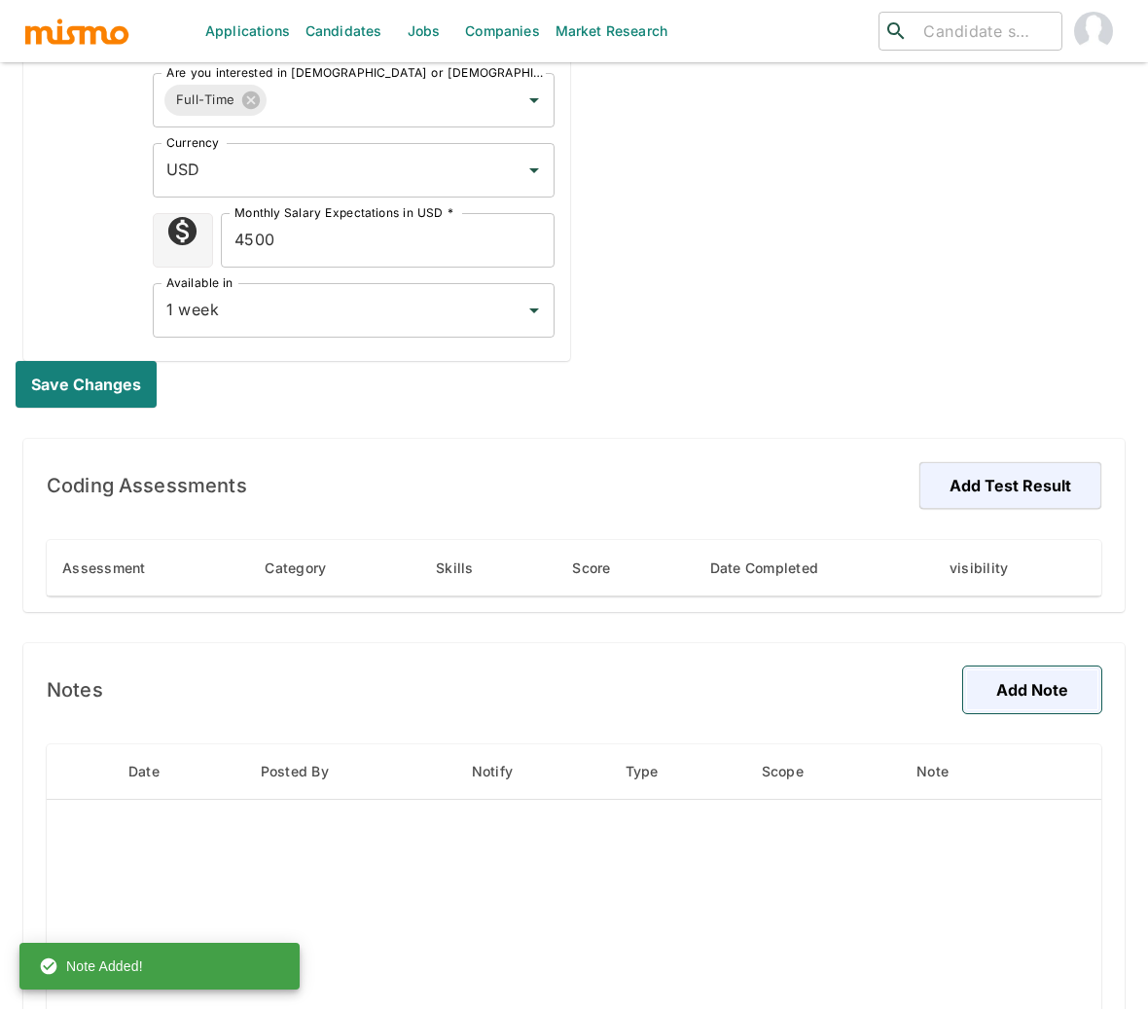
scroll to position [929, 0]
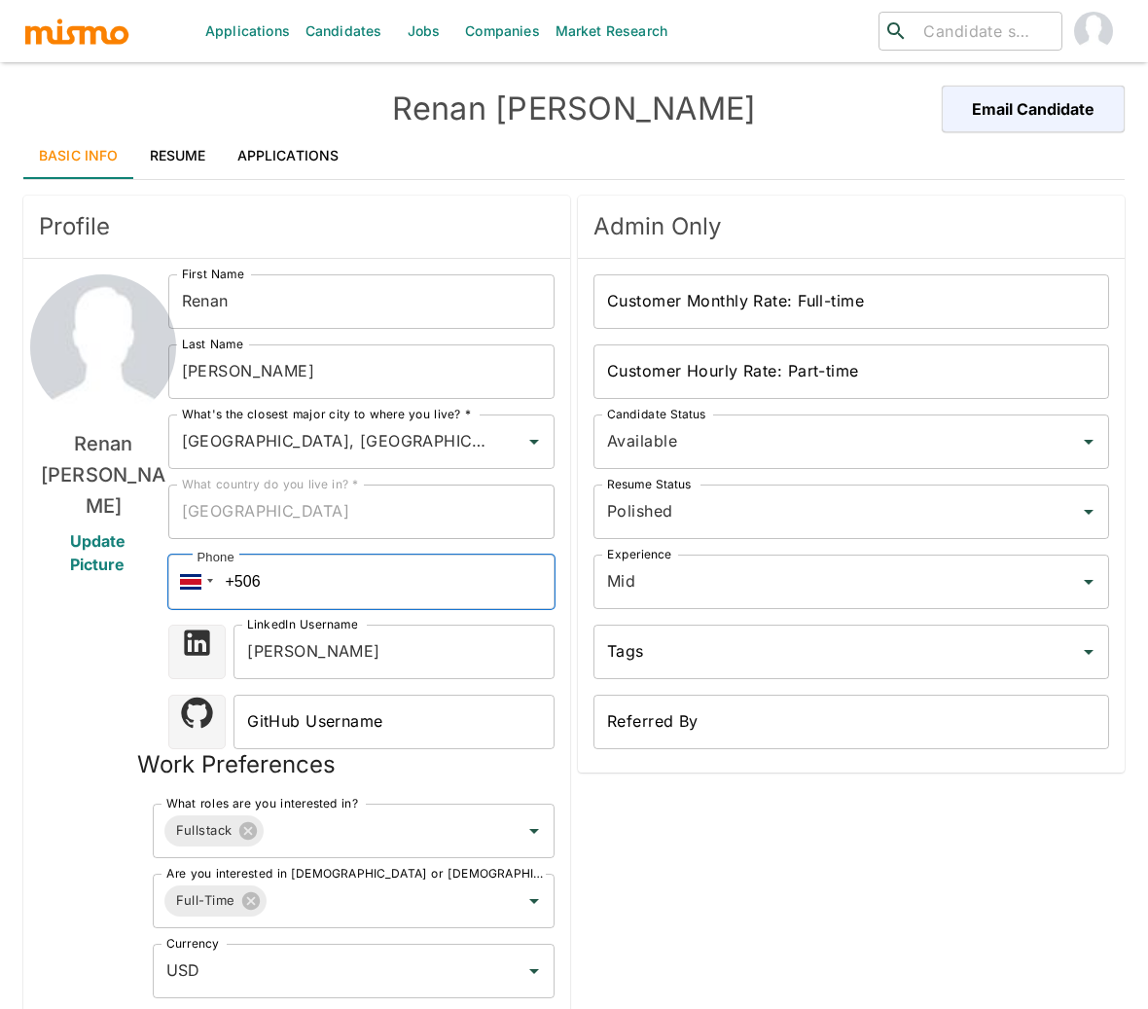
click at [291, 586] on input "+506" at bounding box center [361, 581] width 387 height 54
type input "+5"
paste input "[PHONE_NUMBER]"
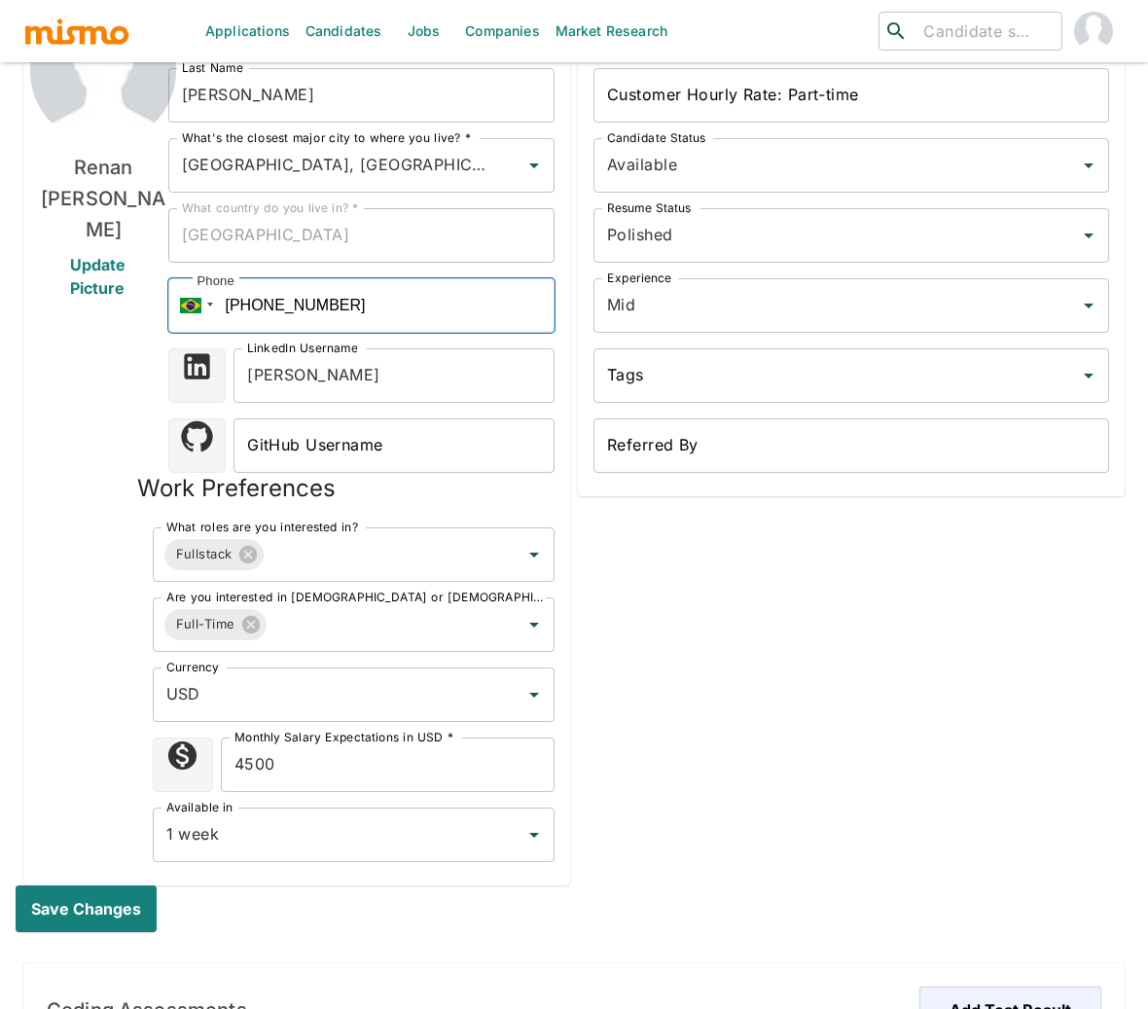
scroll to position [394, 0]
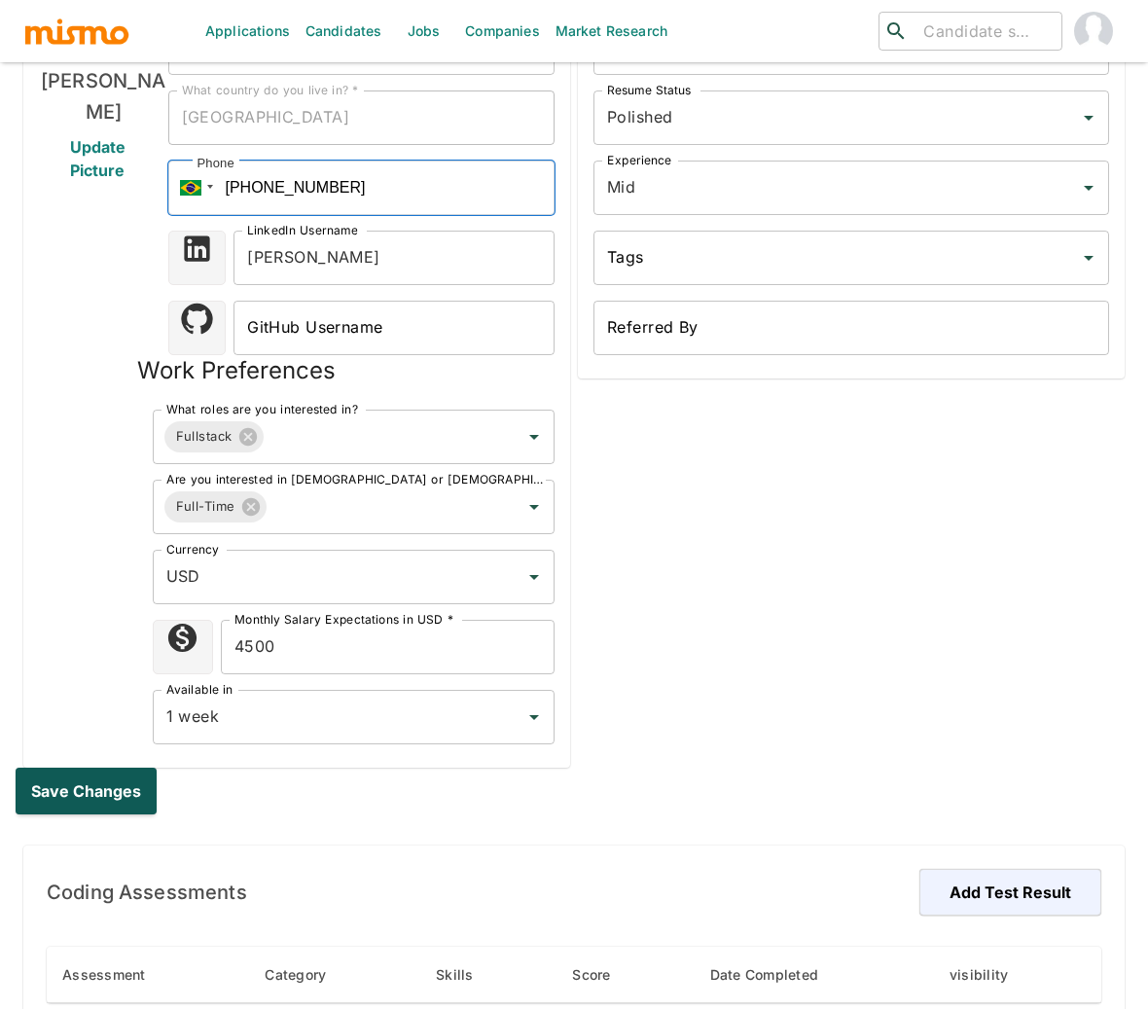
type input "[PHONE_NUMBER]"
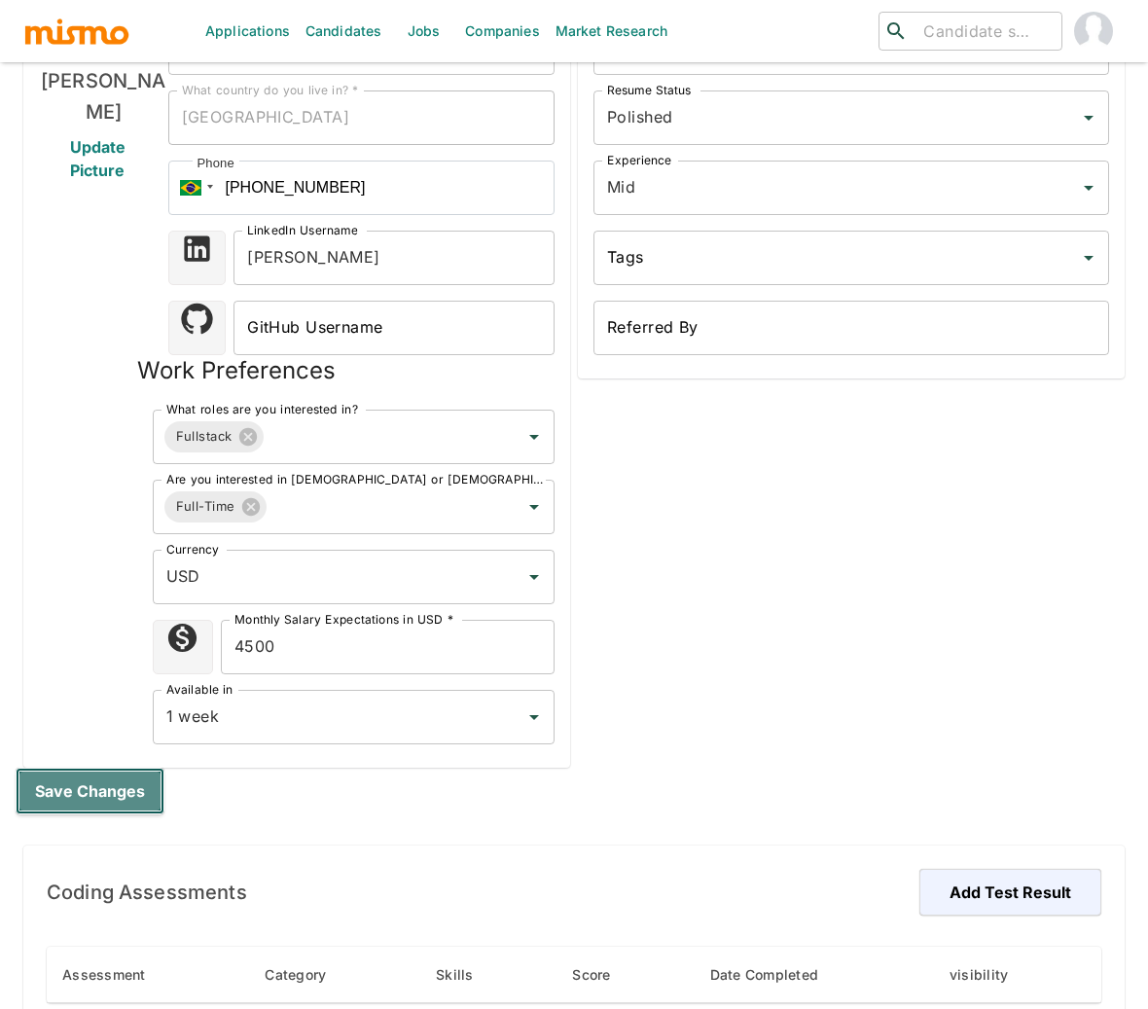
click at [89, 800] on button "Save changes" at bounding box center [90, 790] width 149 height 47
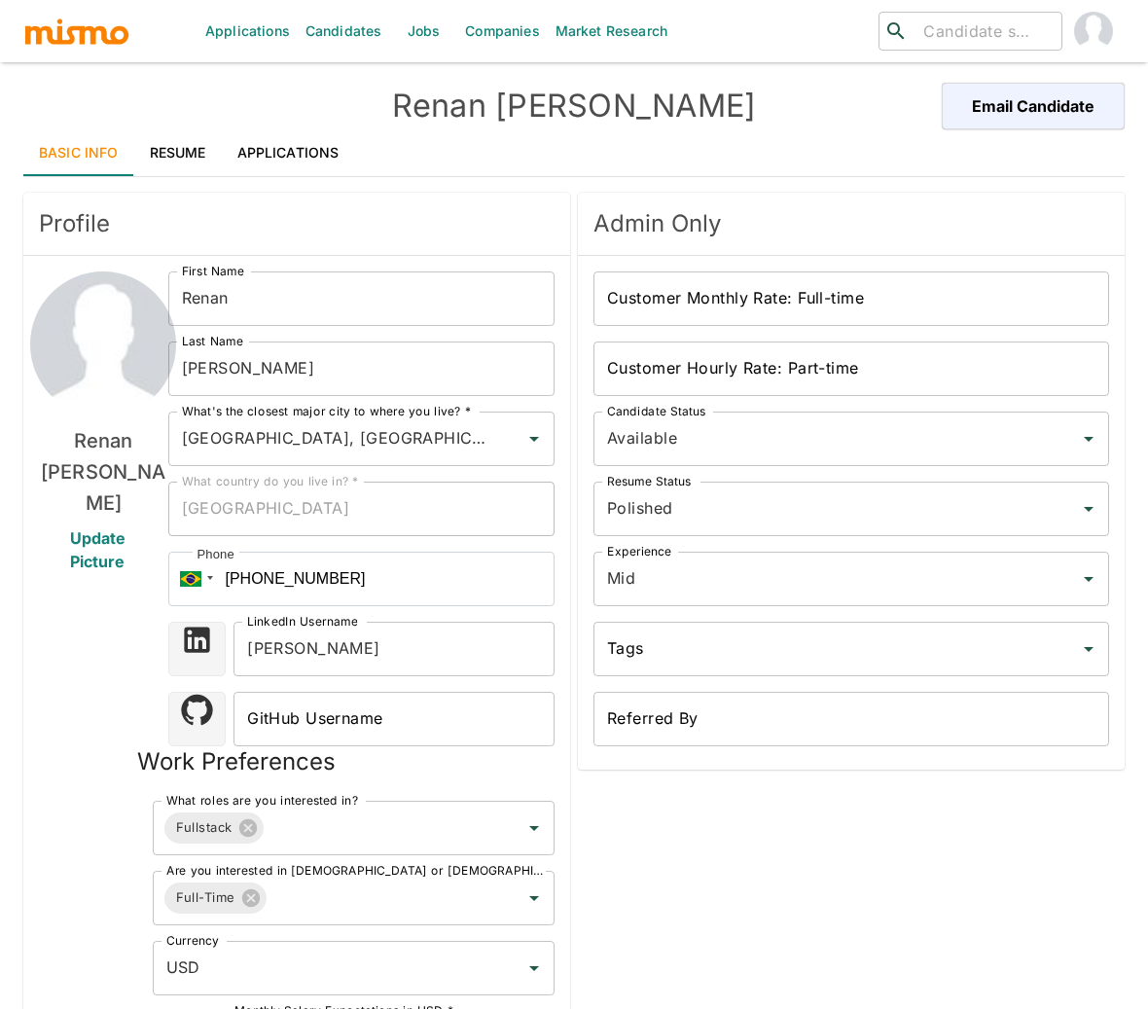
scroll to position [0, 0]
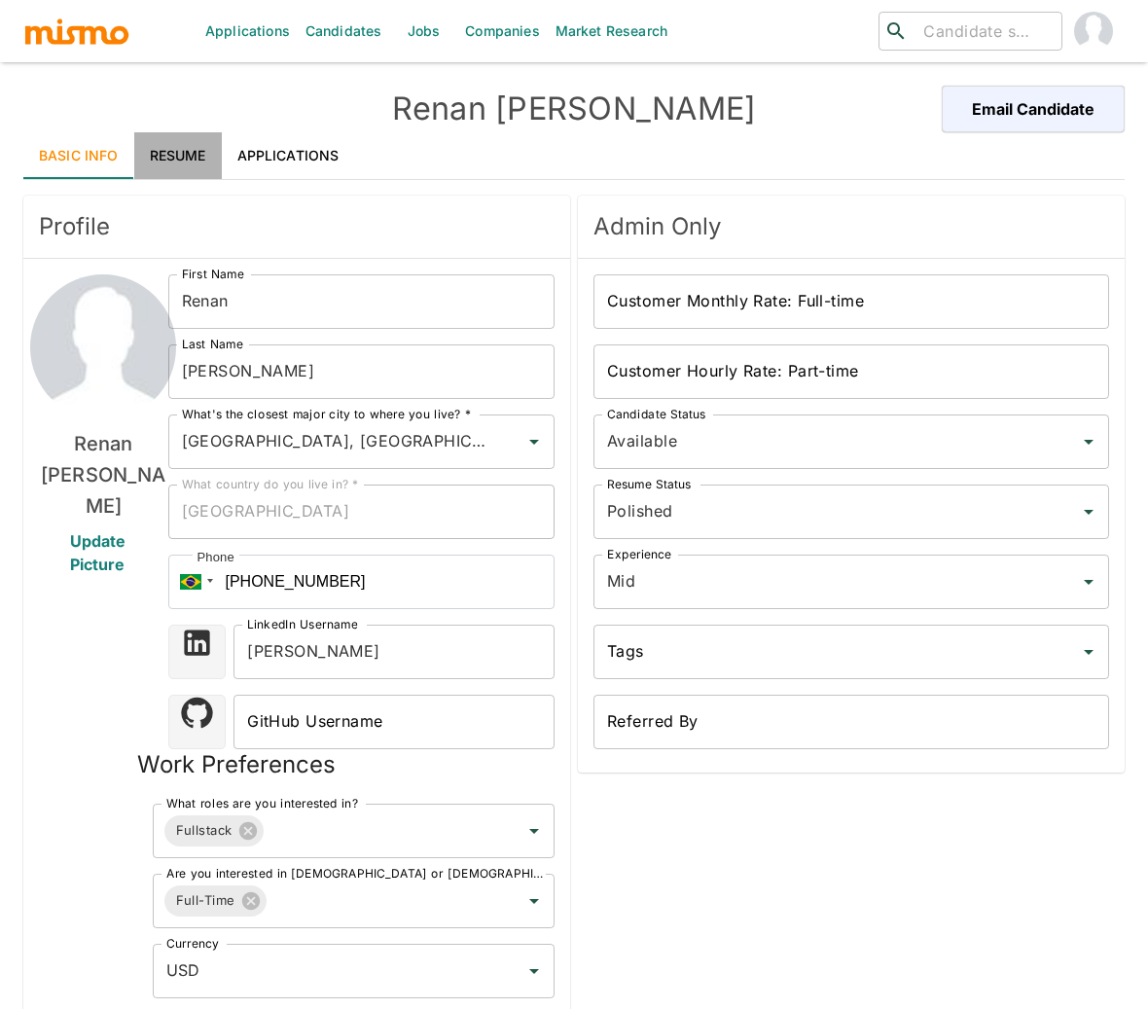
click at [177, 160] on link "Resume" at bounding box center [178, 155] width 88 height 47
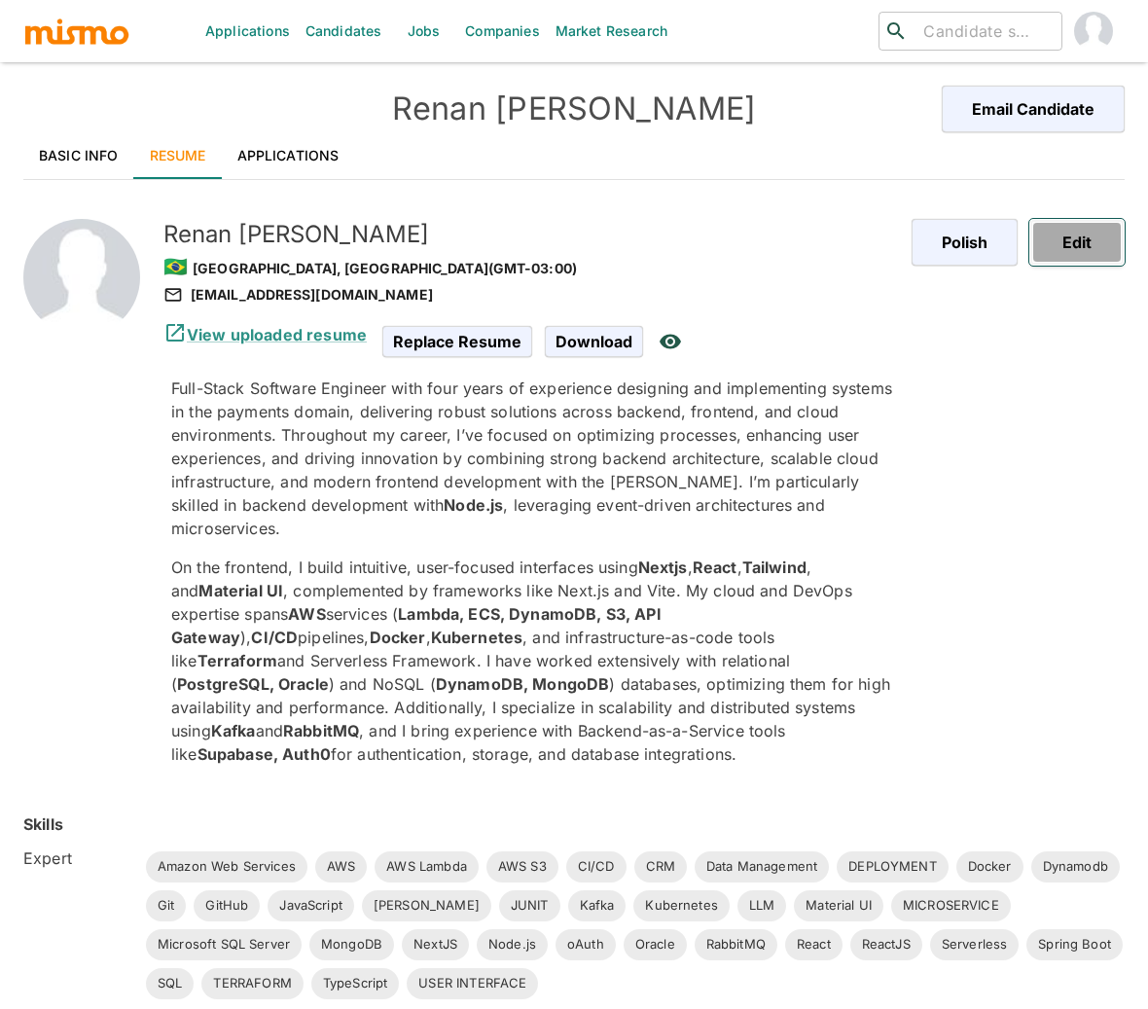
click at [1082, 253] on button "Edit" at bounding box center [1076, 242] width 95 height 47
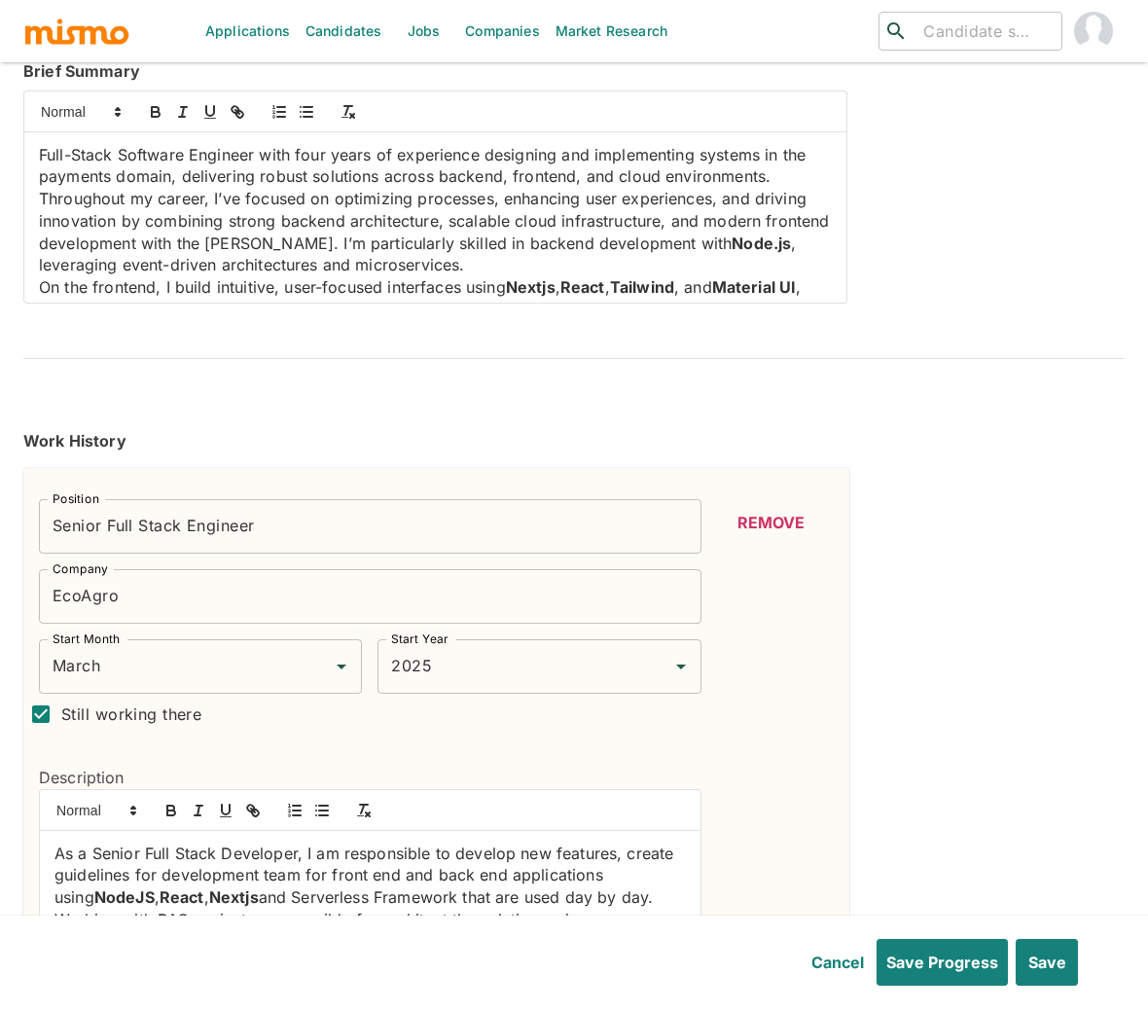
scroll to position [400, 0]
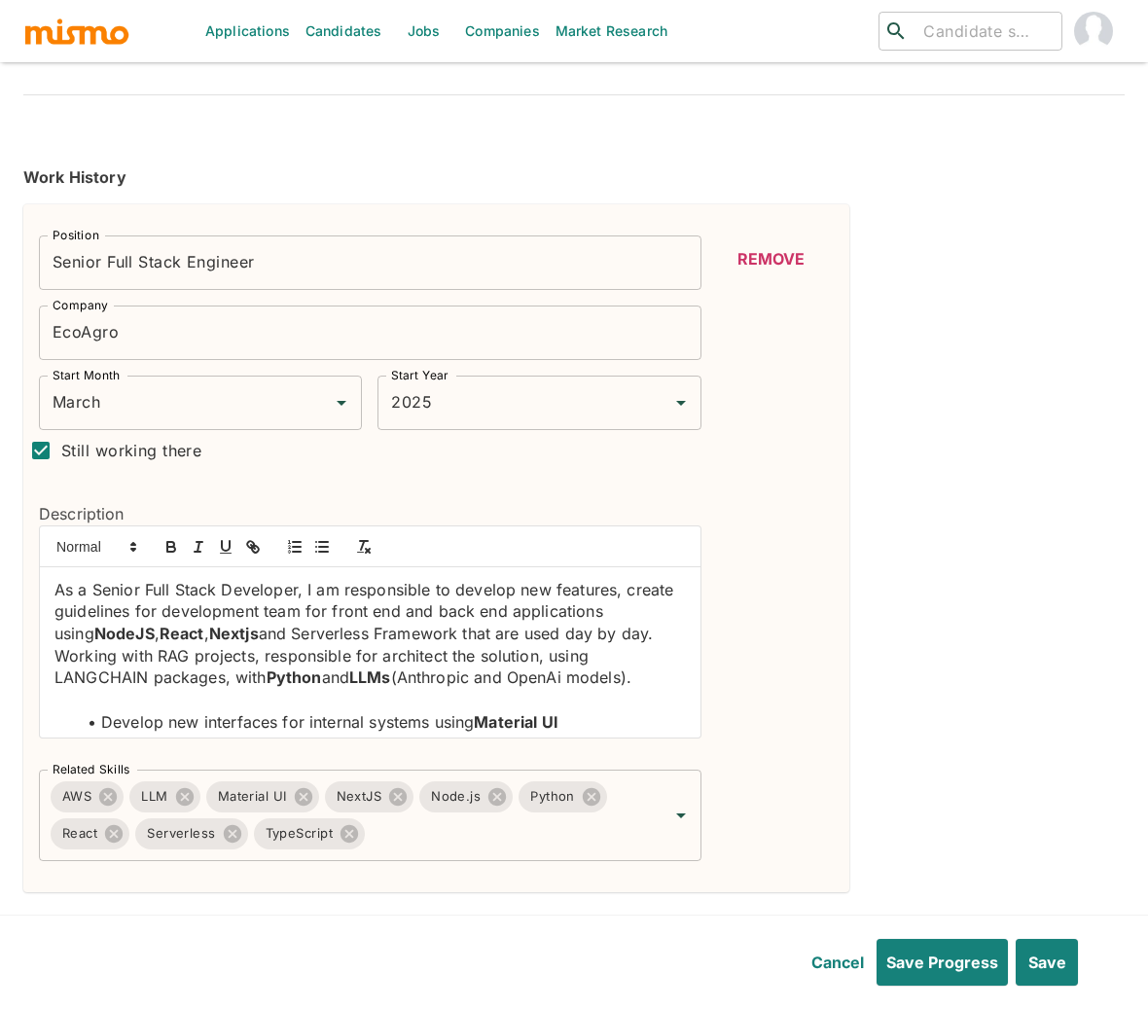
click at [48, 679] on div "As a Senior Full Stack Developer, I am responsible to develop new features, cre…" at bounding box center [370, 652] width 660 height 170
click at [313, 554] on icon "button" at bounding box center [322, 547] width 18 height 18
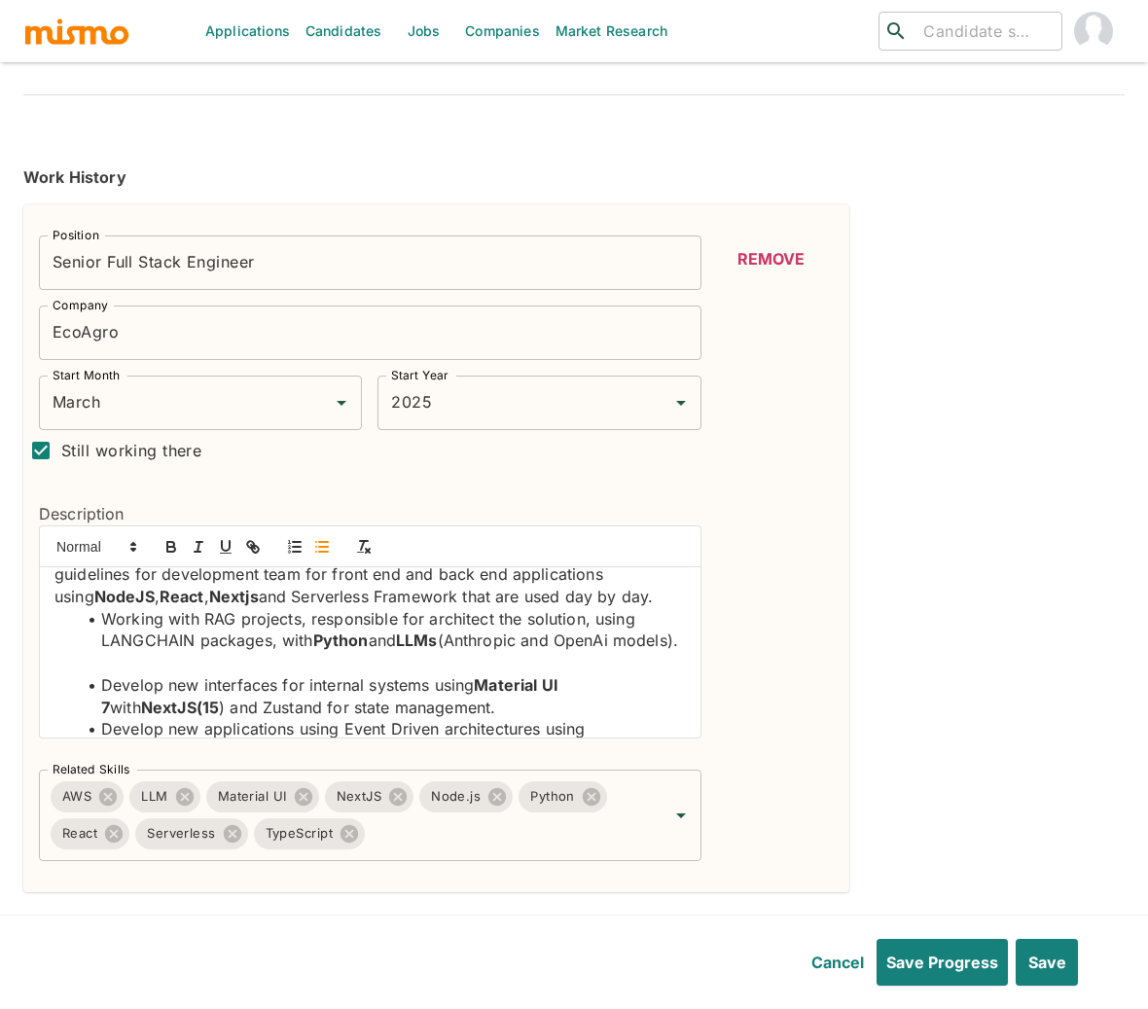
click at [108, 674] on p at bounding box center [369, 663] width 631 height 22
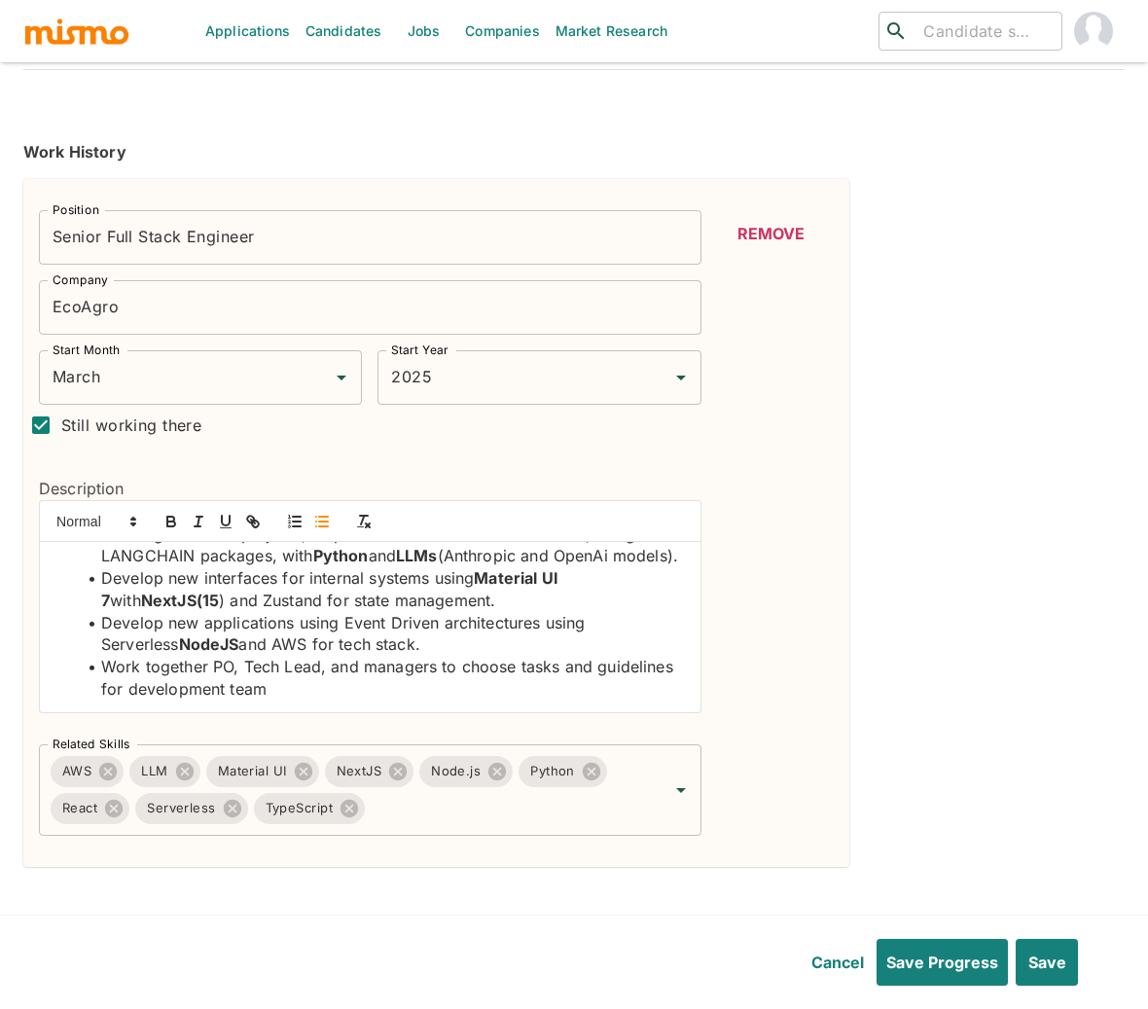
scroll to position [431, 0]
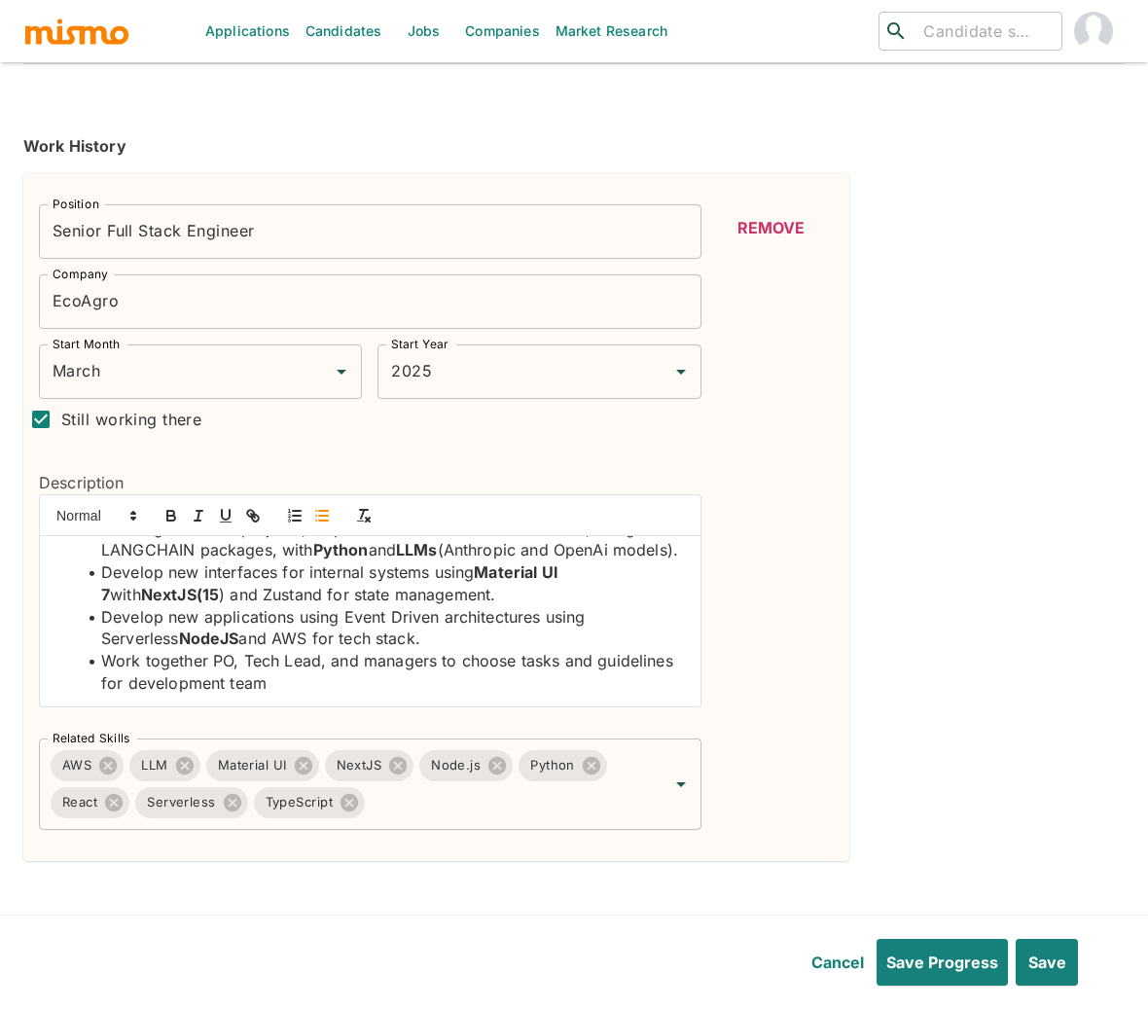
click at [310, 644] on li "Develop new applications using Event Driven architectures using Serverless Node…" at bounding box center [382, 628] width 608 height 44
click at [170, 520] on icon "button" at bounding box center [171, 517] width 8 height 5
click at [1035, 966] on button "Save" at bounding box center [1044, 962] width 65 height 47
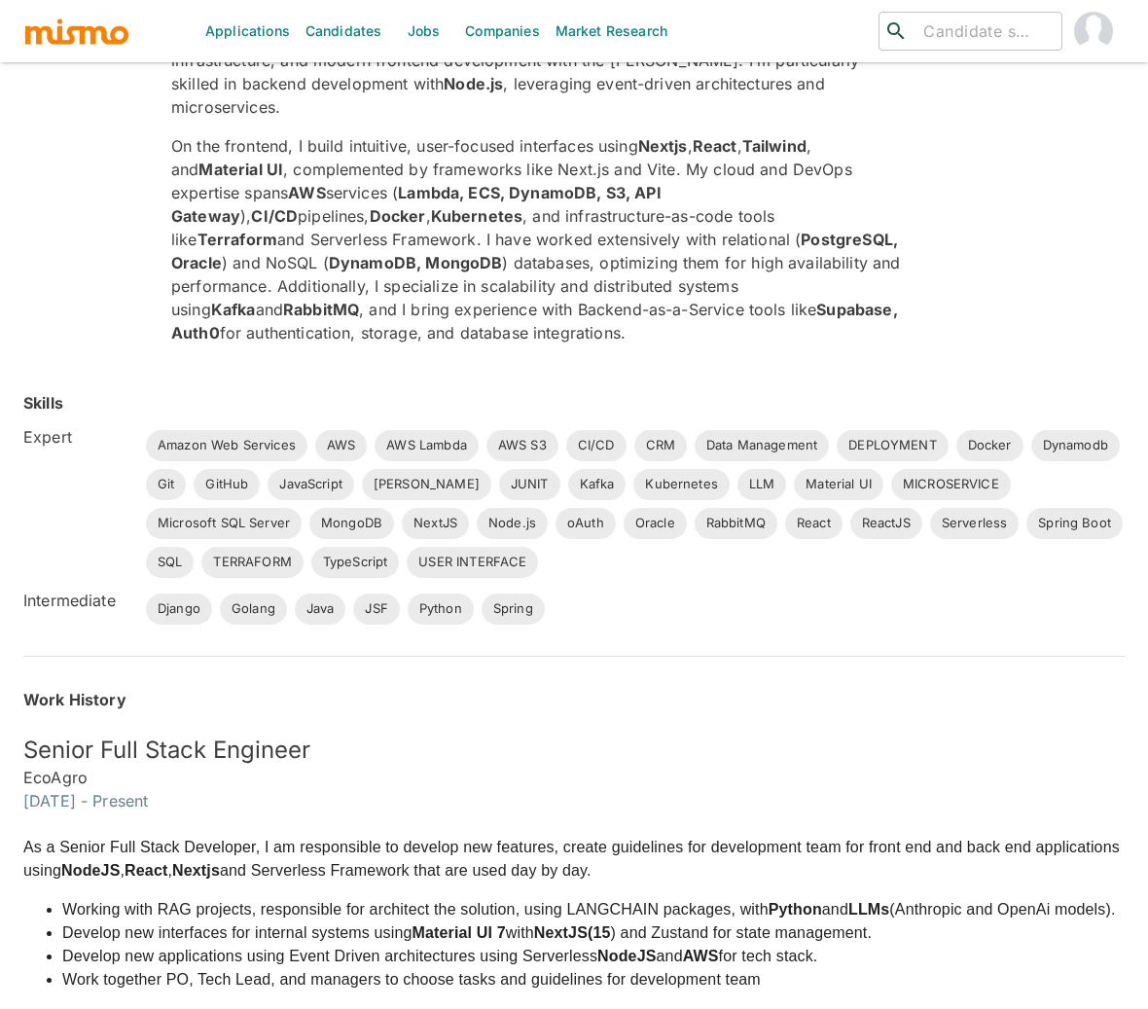
scroll to position [118, 0]
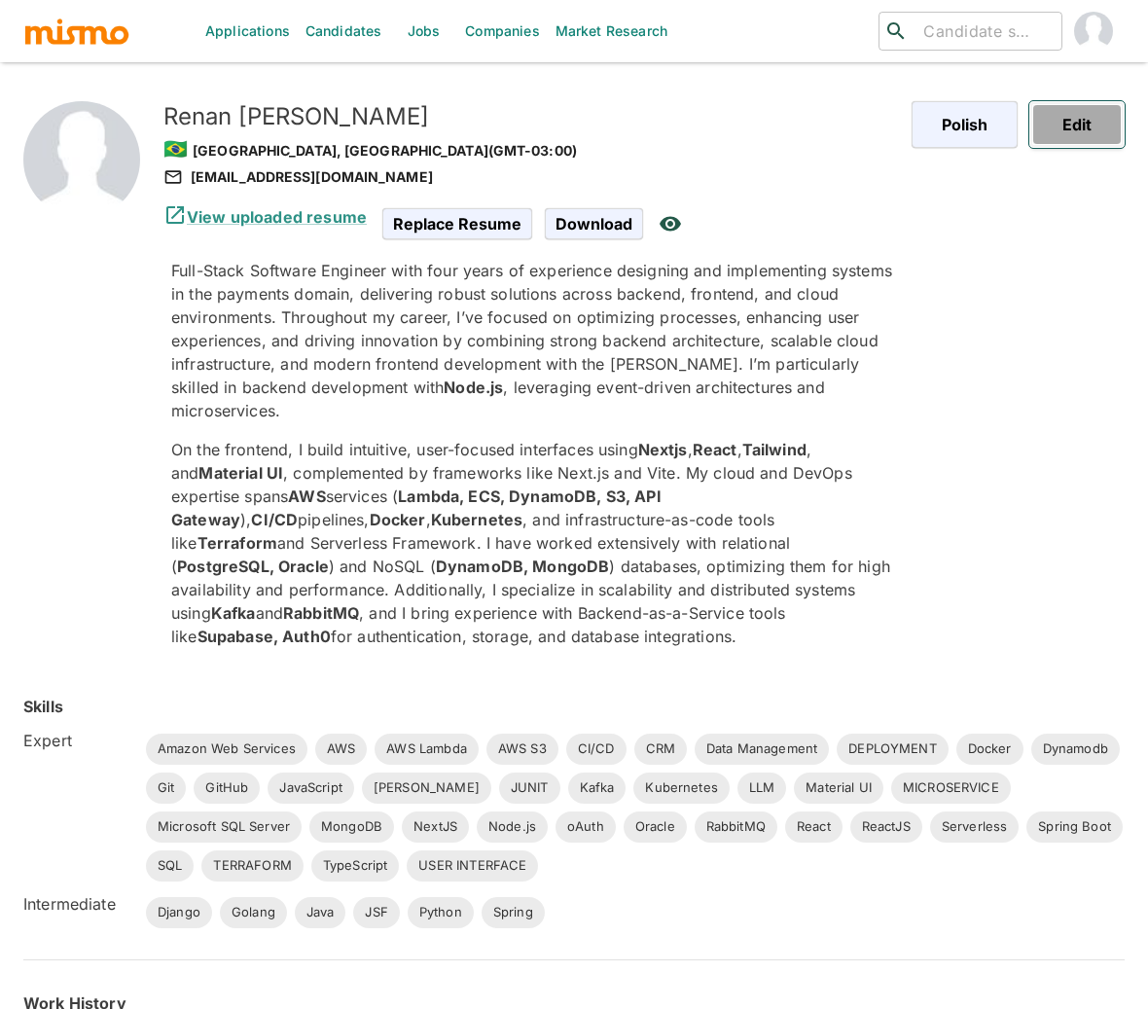
click at [1066, 129] on button "Edit" at bounding box center [1076, 124] width 95 height 47
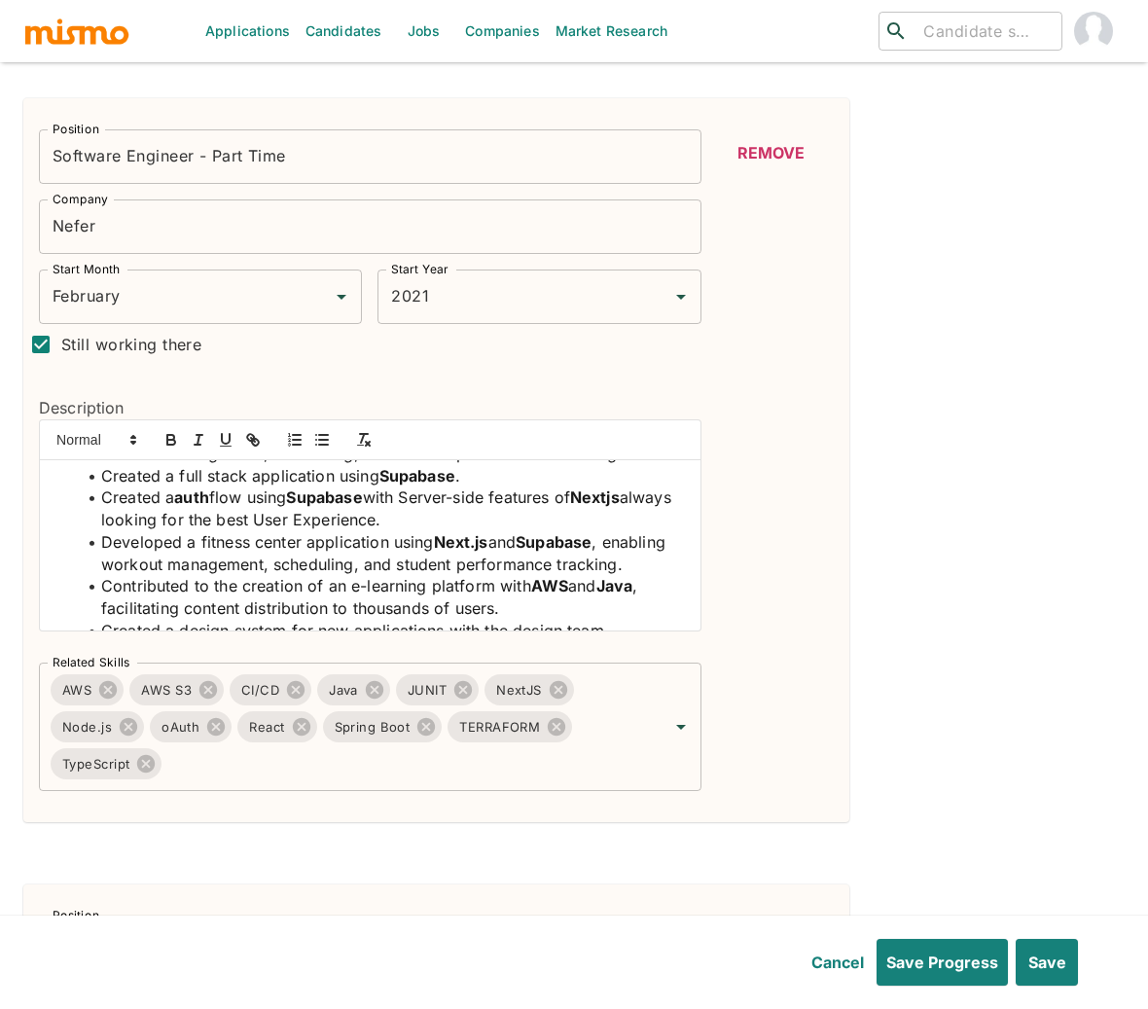
scroll to position [296, 0]
click at [181, 506] on strong "auth" at bounding box center [191, 495] width 35 height 19
click at [215, 506] on span "flow using" at bounding box center [251, 495] width 78 height 19
click at [1035, 958] on button "Save" at bounding box center [1044, 962] width 65 height 47
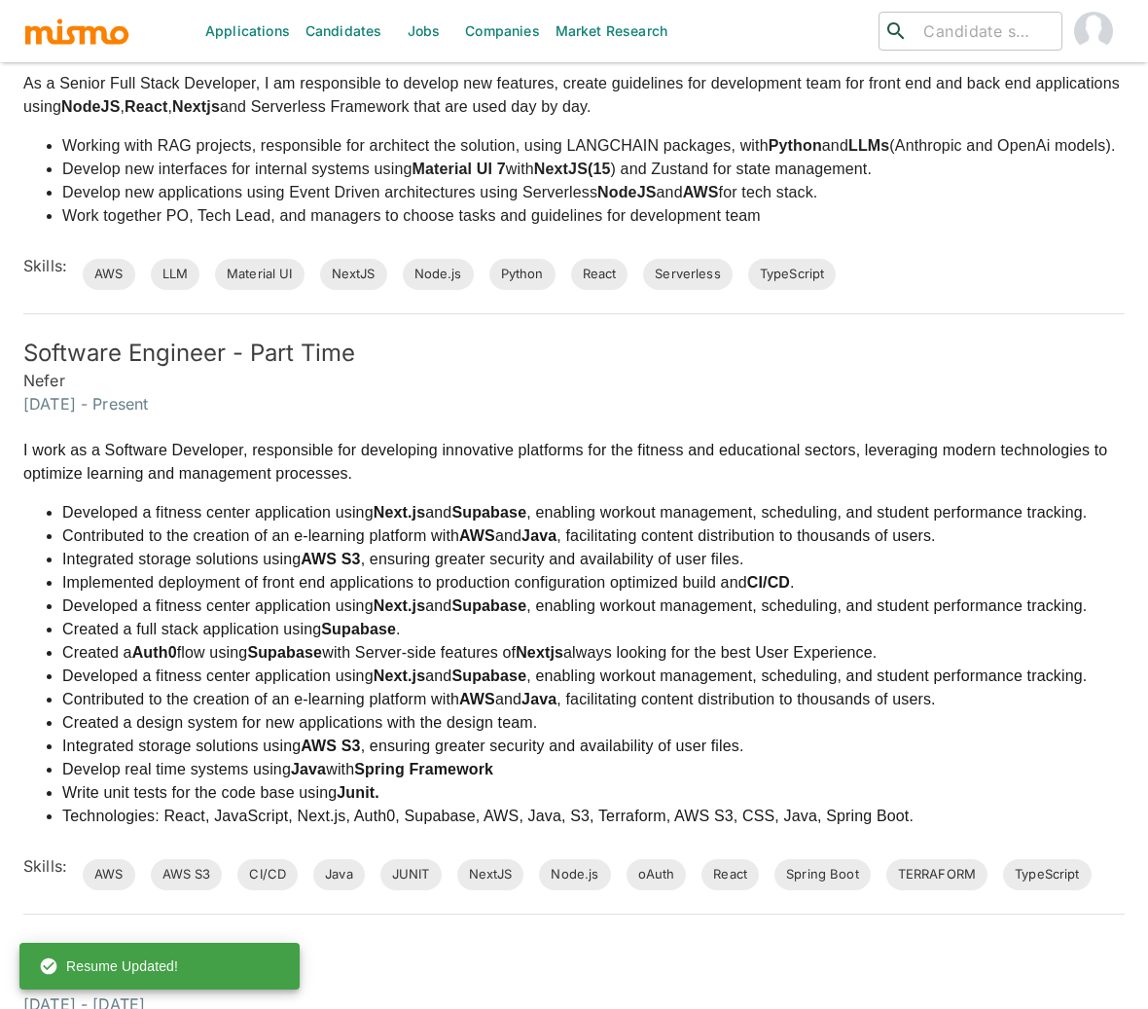
scroll to position [0, 0]
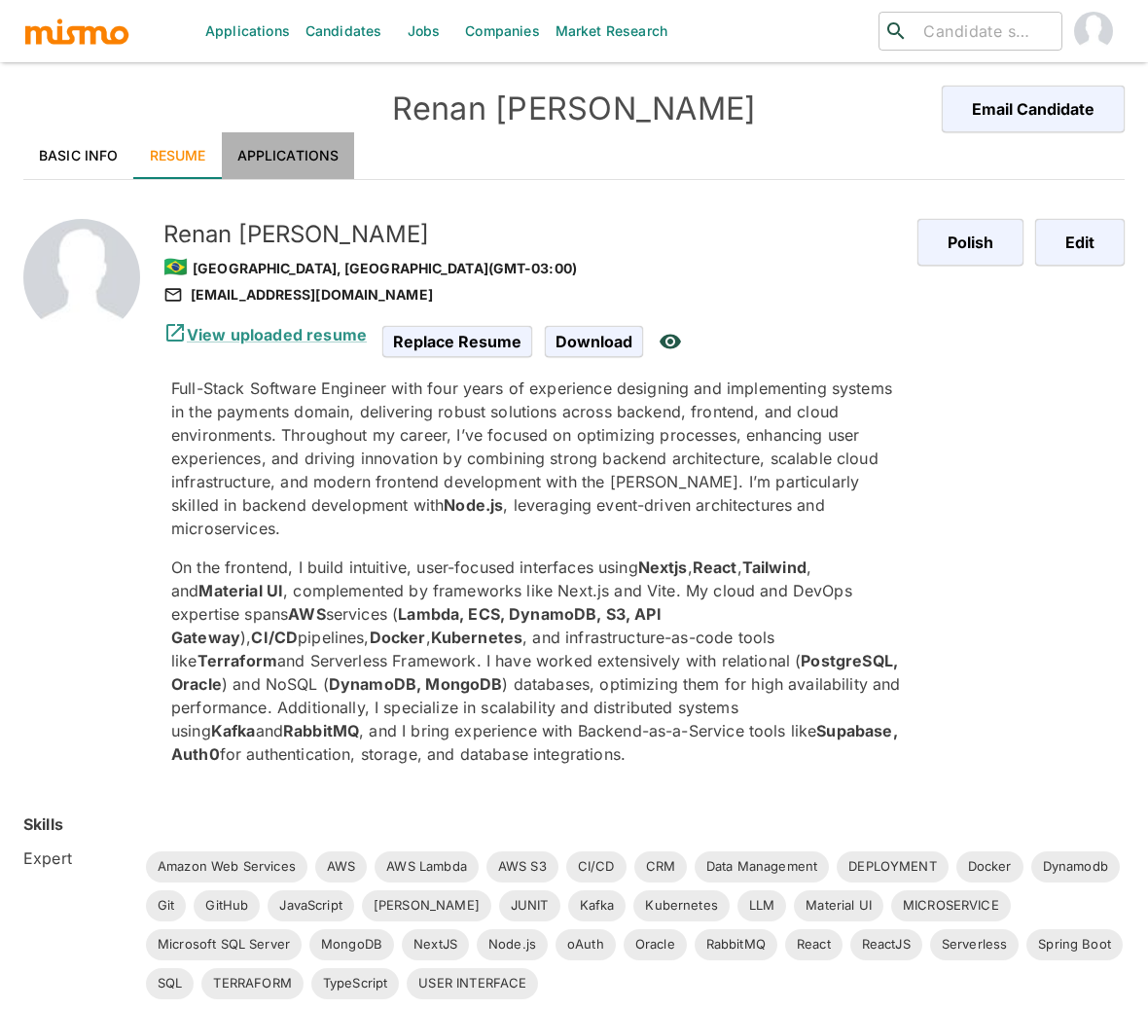
click at [294, 157] on link "Applications" at bounding box center [288, 155] width 133 height 47
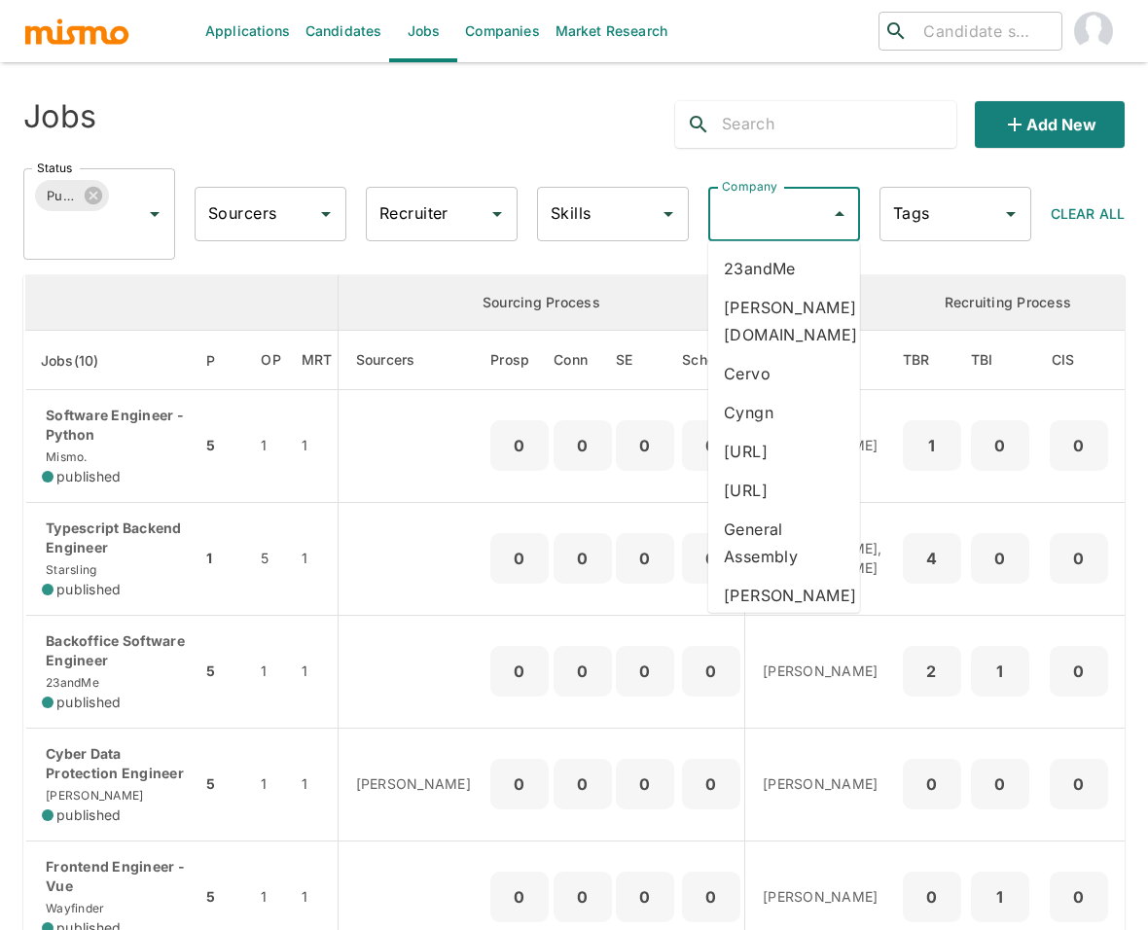
click at [793, 215] on input "Company" at bounding box center [769, 213] width 105 height 37
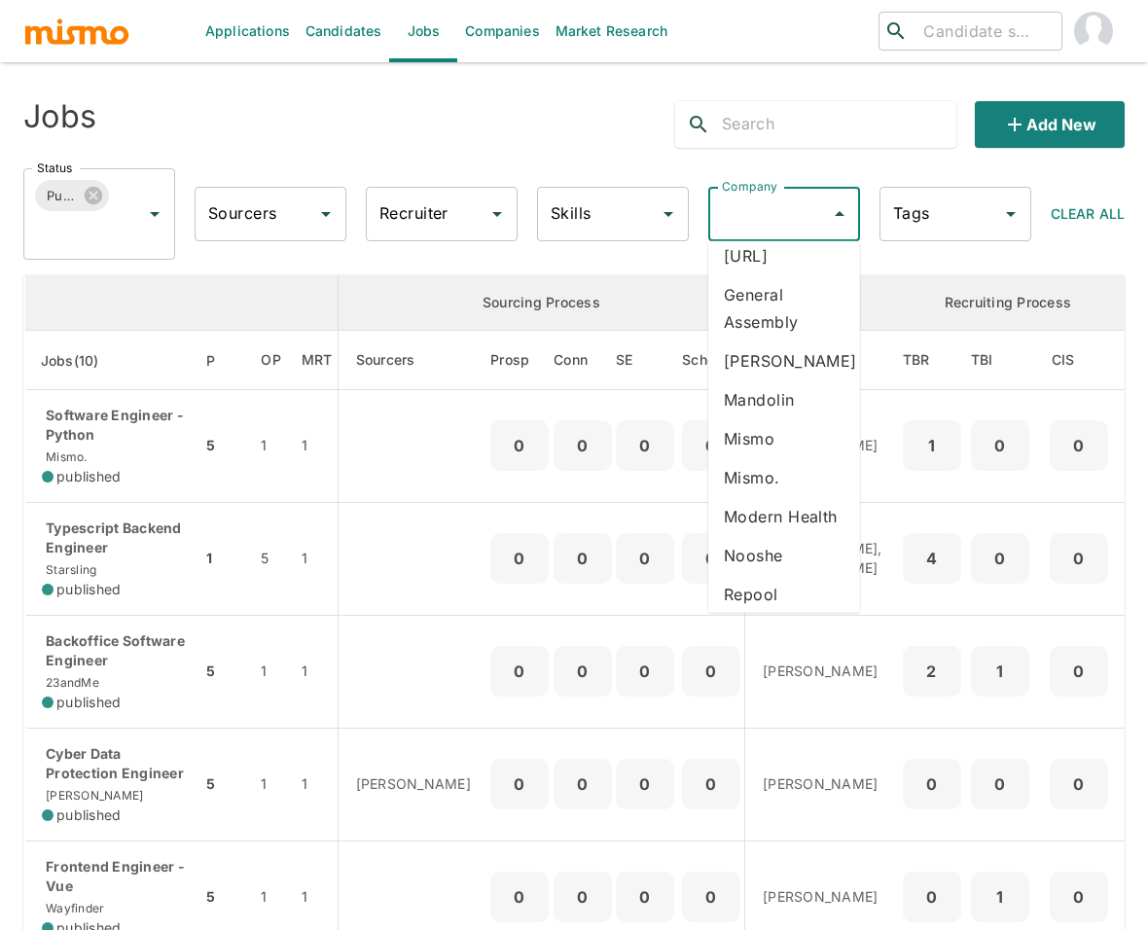
scroll to position [464, 0]
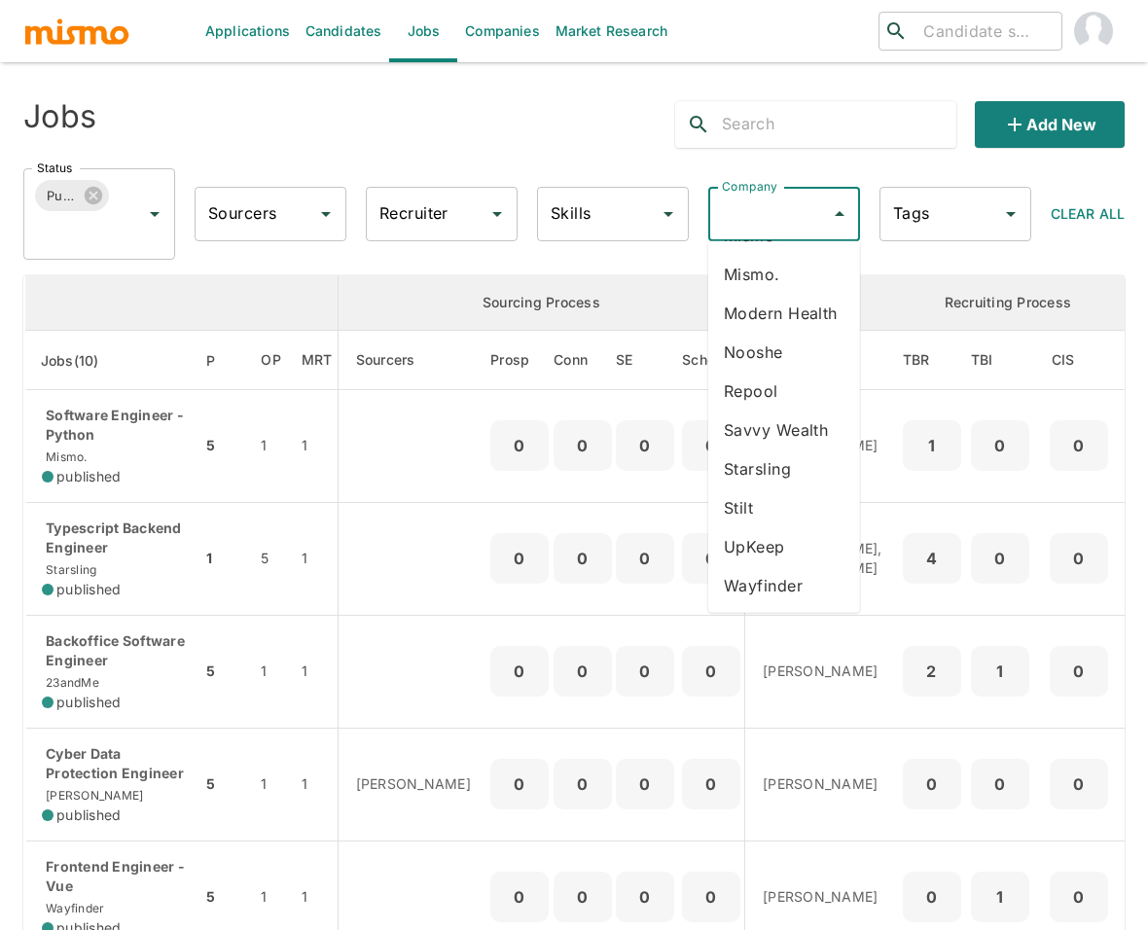
click at [769, 476] on li "Starsling" at bounding box center [784, 468] width 152 height 39
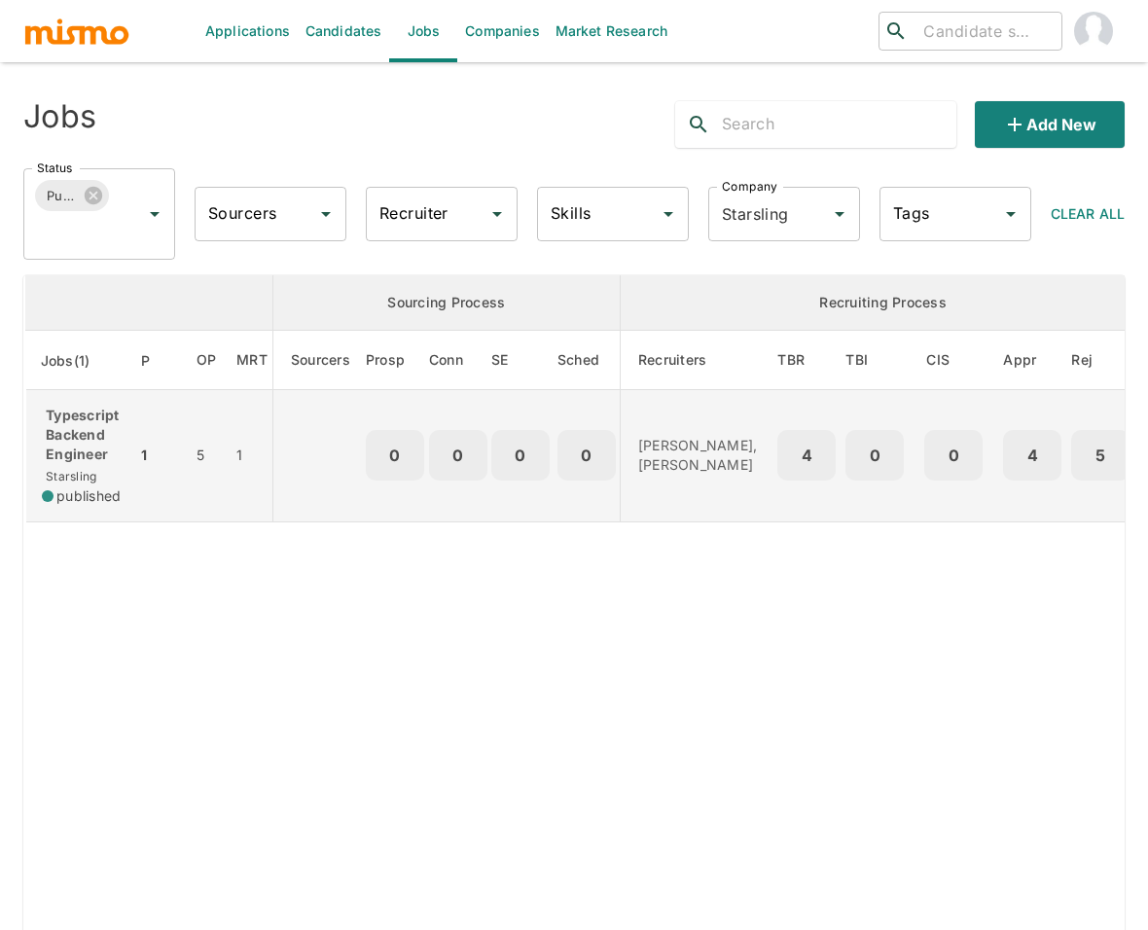
click at [101, 422] on p "Typescript Backend Engineer" at bounding box center [81, 435] width 79 height 58
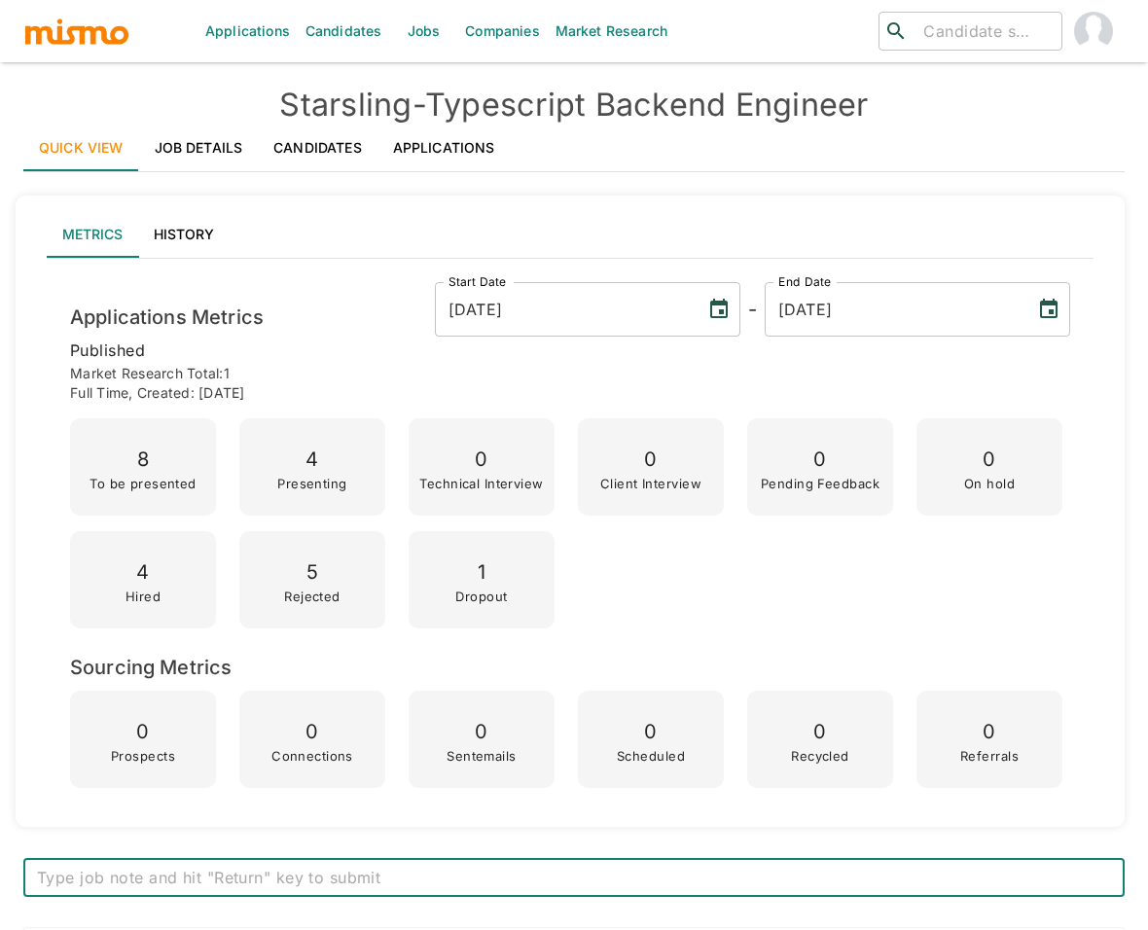
click at [447, 152] on link "Applications" at bounding box center [443, 147] width 133 height 47
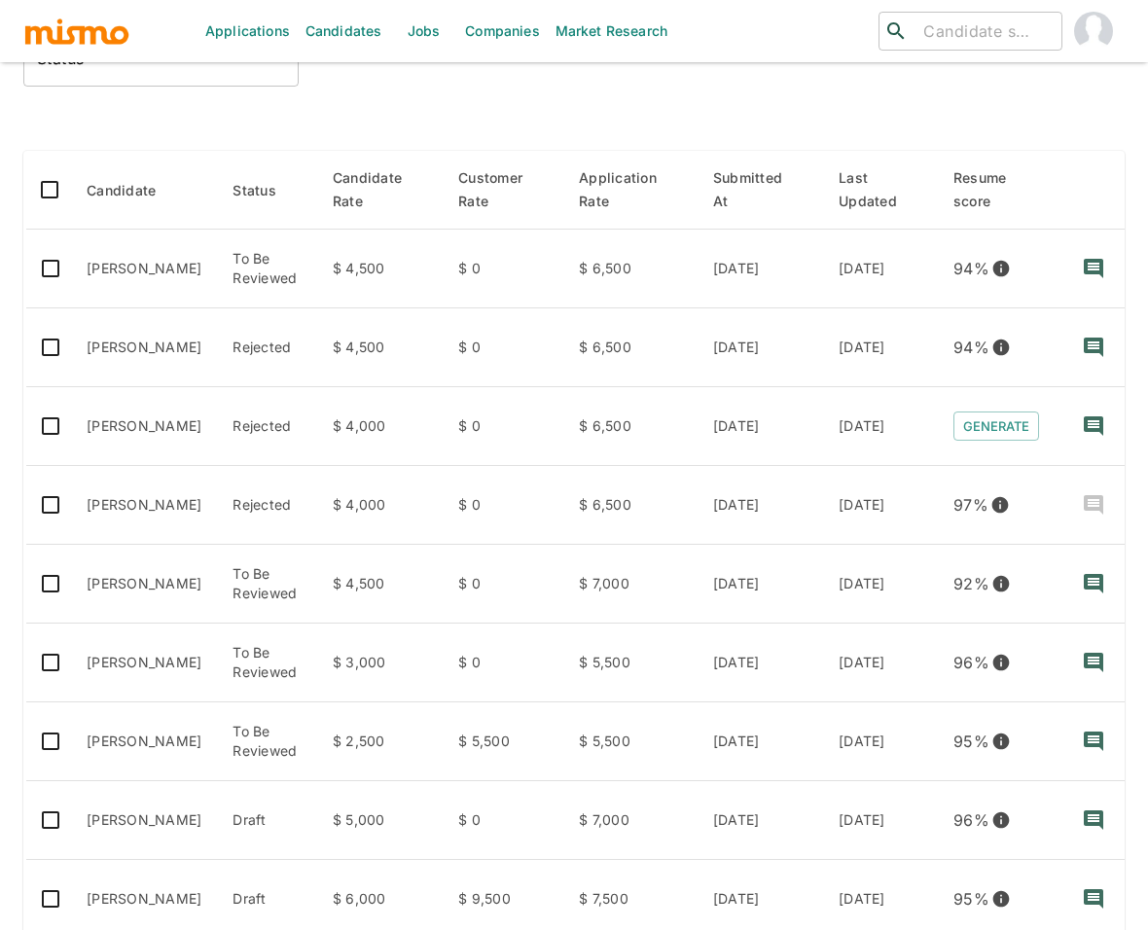
scroll to position [19, 0]
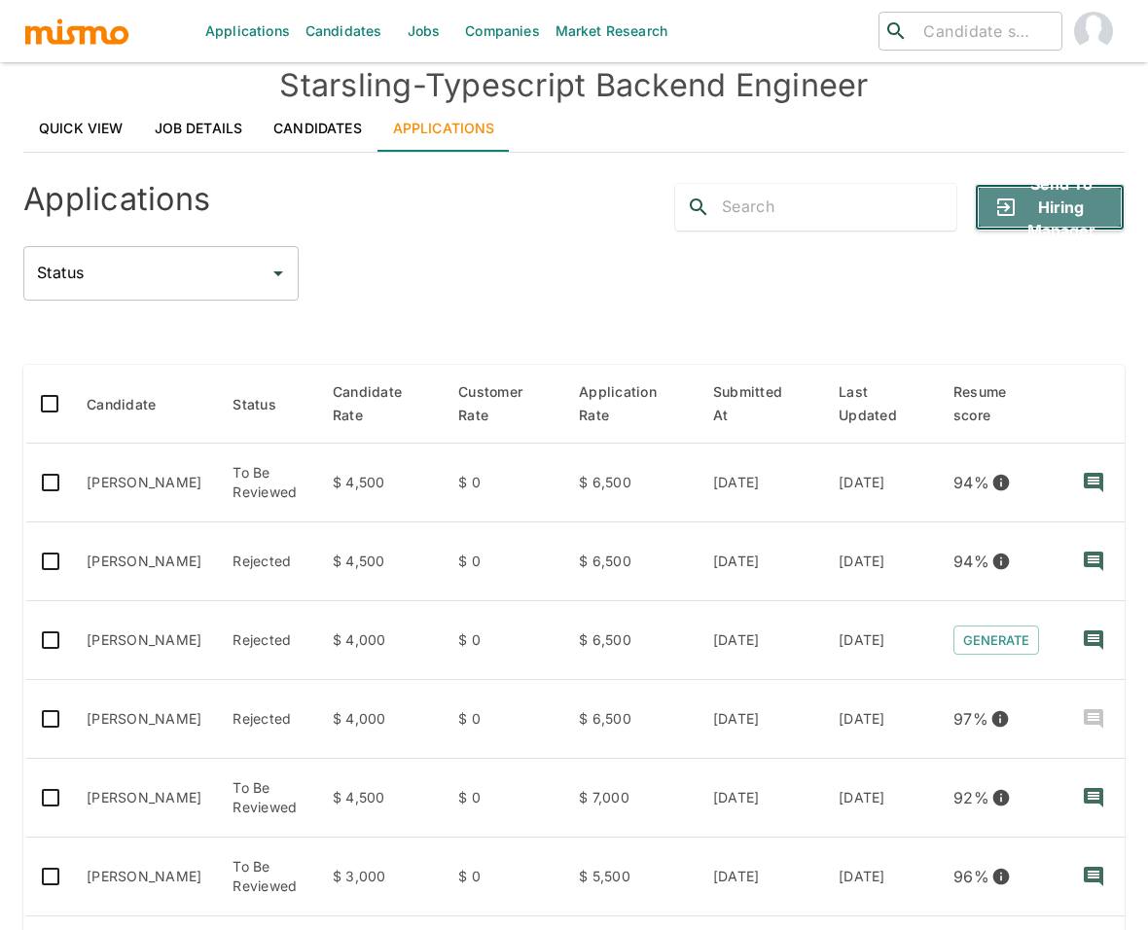
click at [1032, 207] on button "Send to Hiring Manager" at bounding box center [1050, 207] width 150 height 47
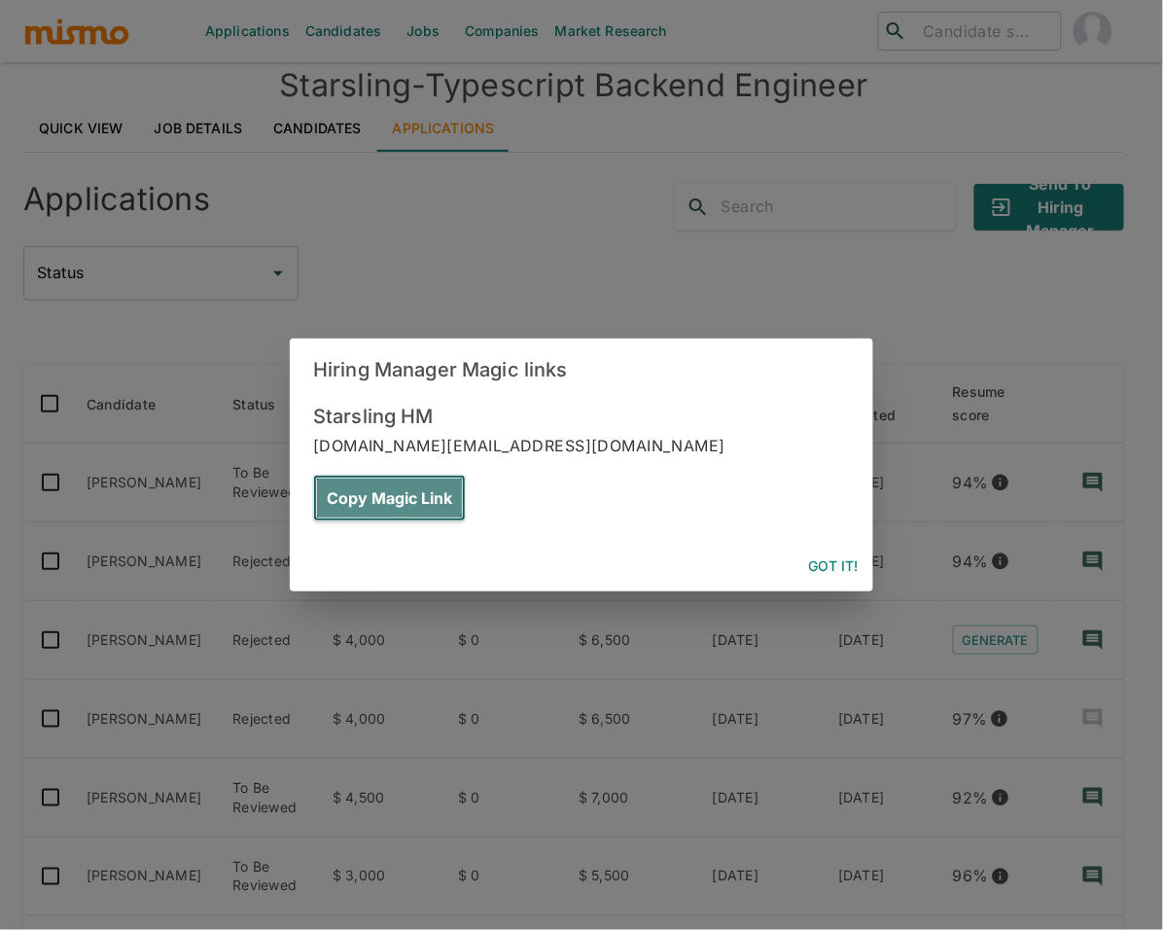
click at [466, 475] on button "Copy Magic Link" at bounding box center [389, 498] width 153 height 47
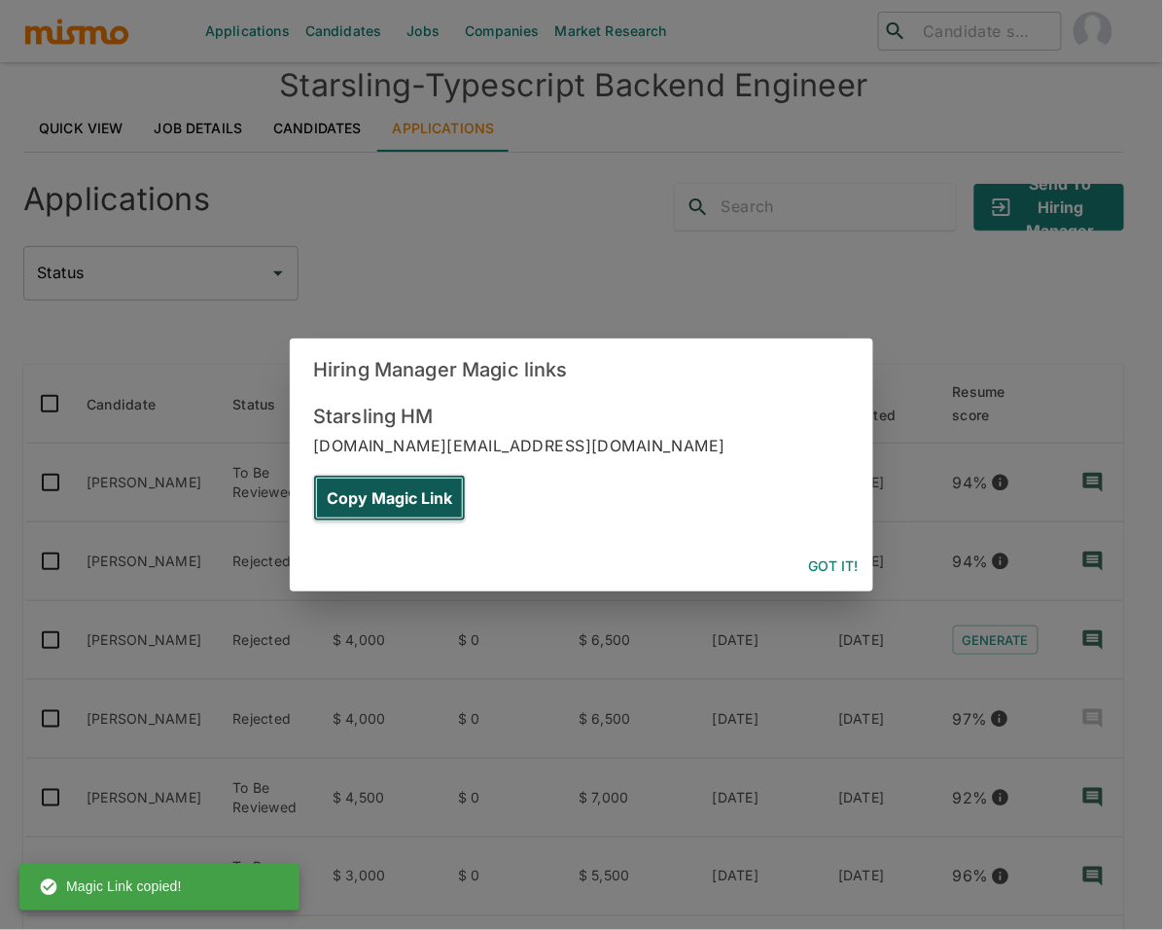
click at [466, 475] on button "Copy Magic Link" at bounding box center [389, 498] width 153 height 47
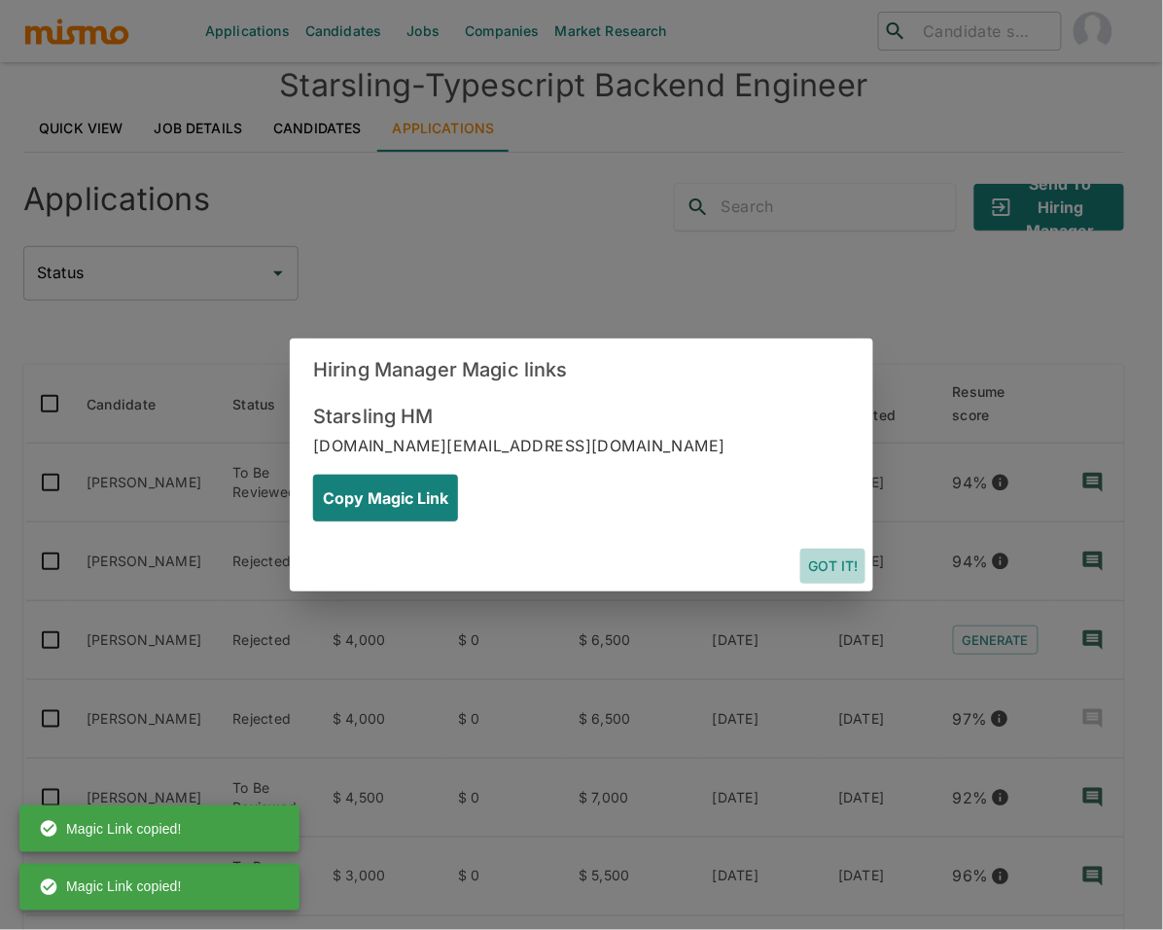
click at [839, 549] on button "Got it!" at bounding box center [832, 567] width 65 height 36
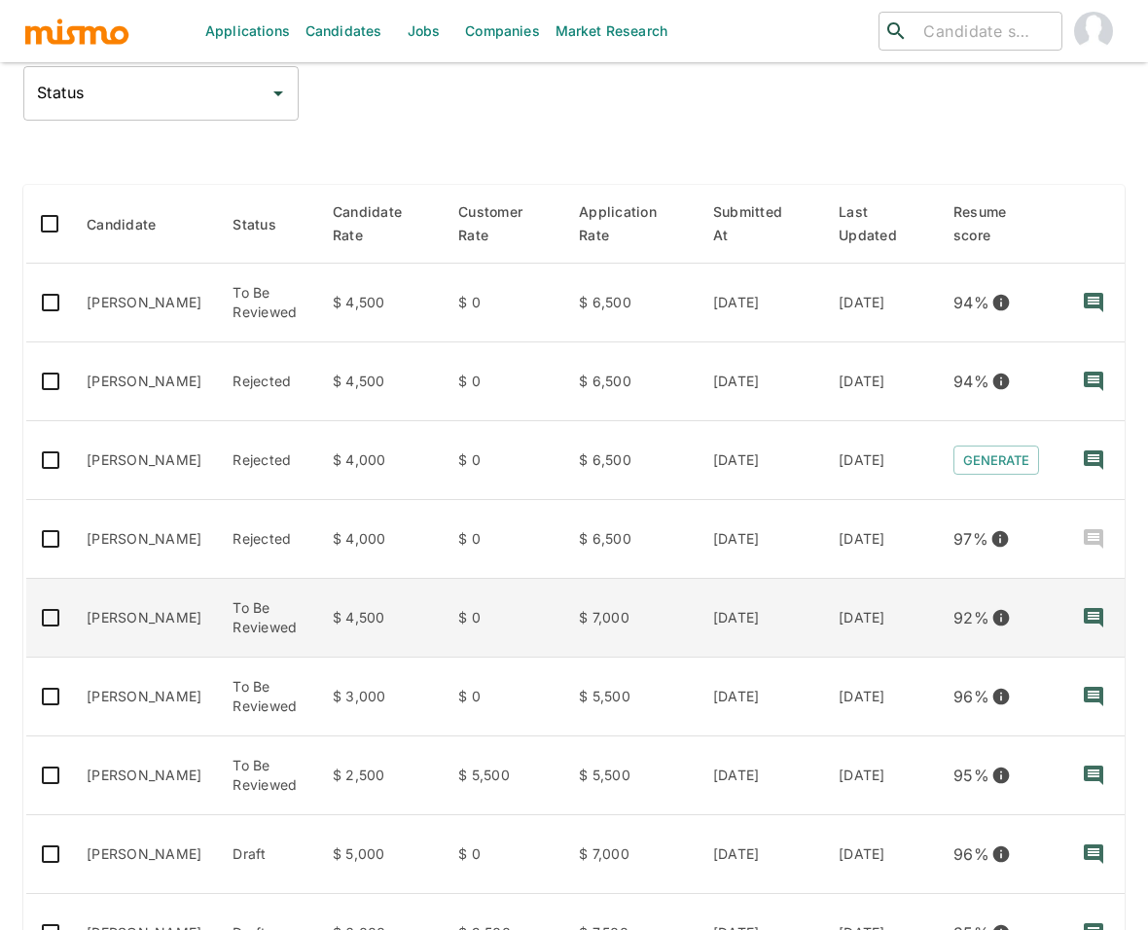
scroll to position [200, 0]
